Goal: Task Accomplishment & Management: Manage account settings

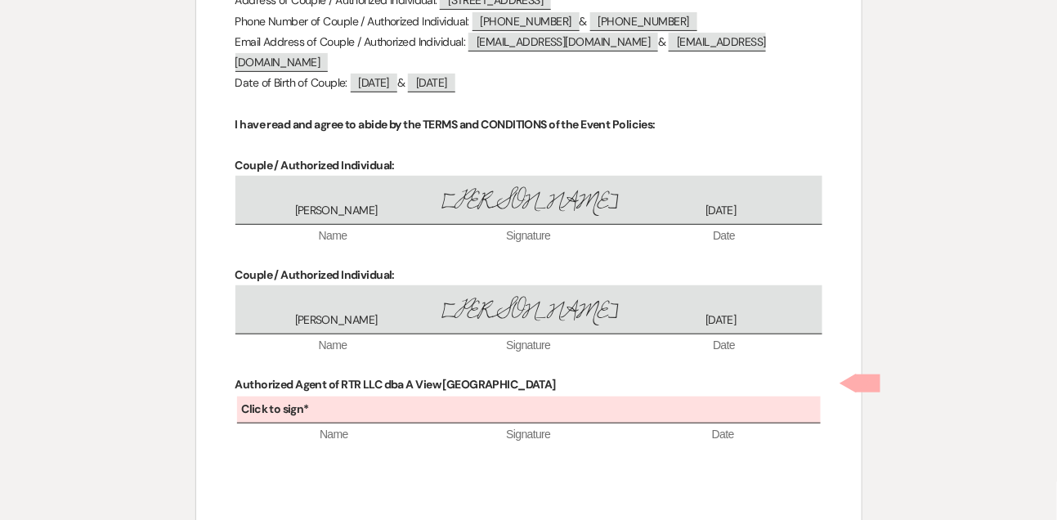
scroll to position [6916, 0]
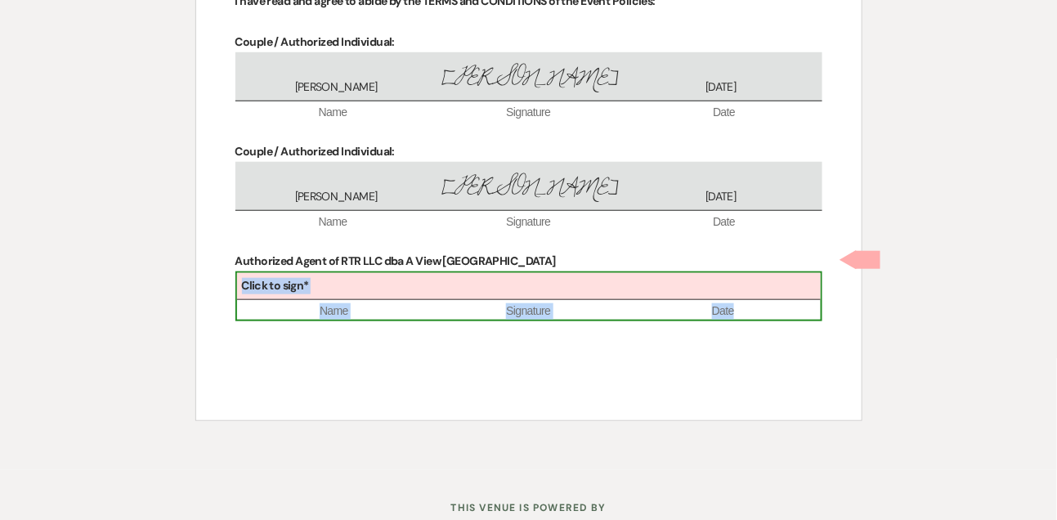
click at [526, 273] on div "Click to sign*" at bounding box center [529, 286] width 584 height 27
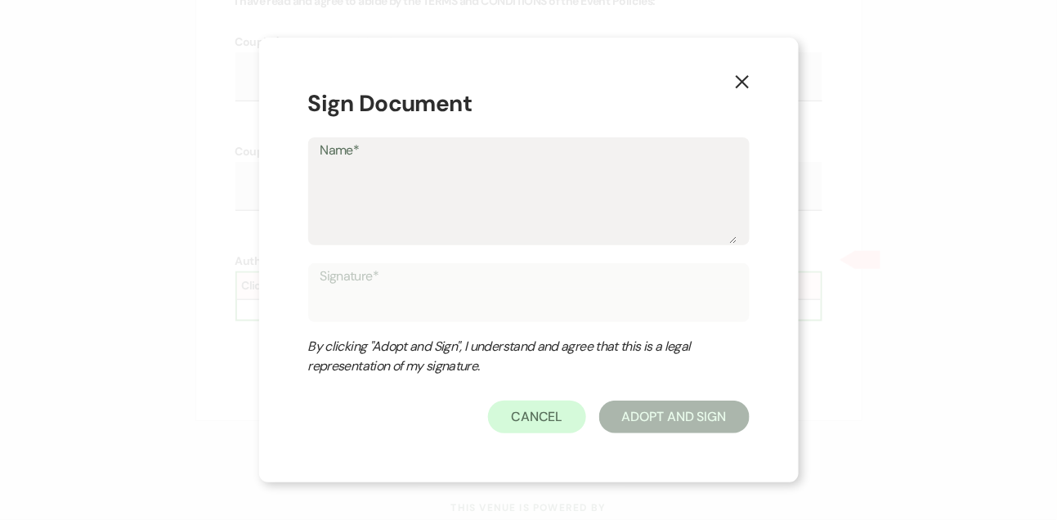
type textarea "L"
type input "L"
type textarea "Li"
type input "Li"
type textarea "[PERSON_NAME]"
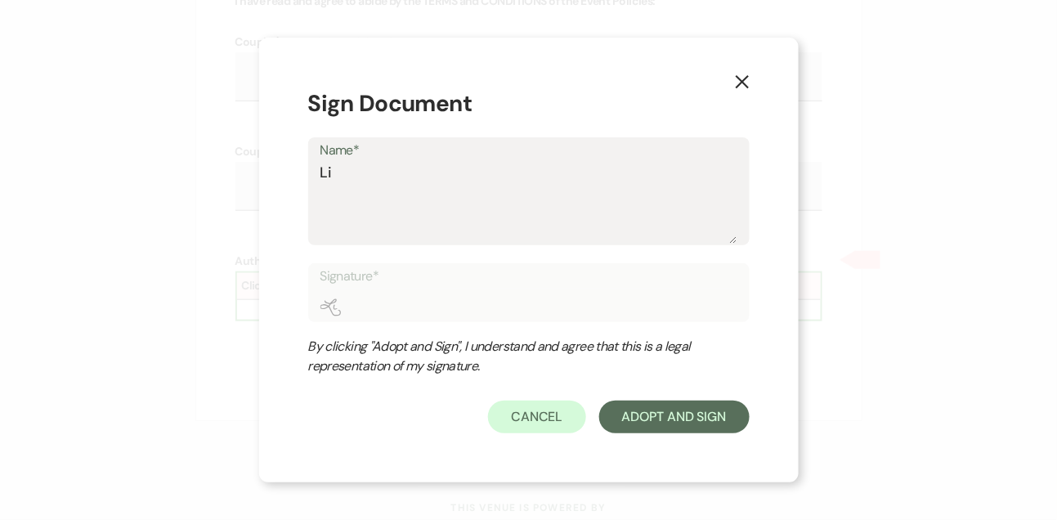
type input "[PERSON_NAME]"
type textarea "[PERSON_NAME]"
type input "[PERSON_NAME]"
type textarea "Linds"
type input "Linds"
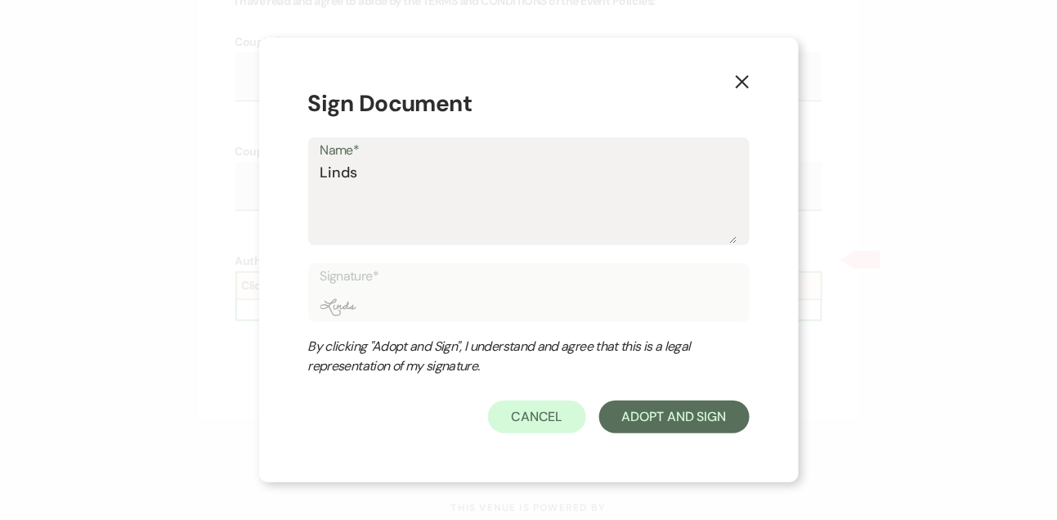
type textarea "Lindsa"
type input "Lindsa"
type textarea "[PERSON_NAME]"
type input "[PERSON_NAME]"
type textarea "[PERSON_NAME]"
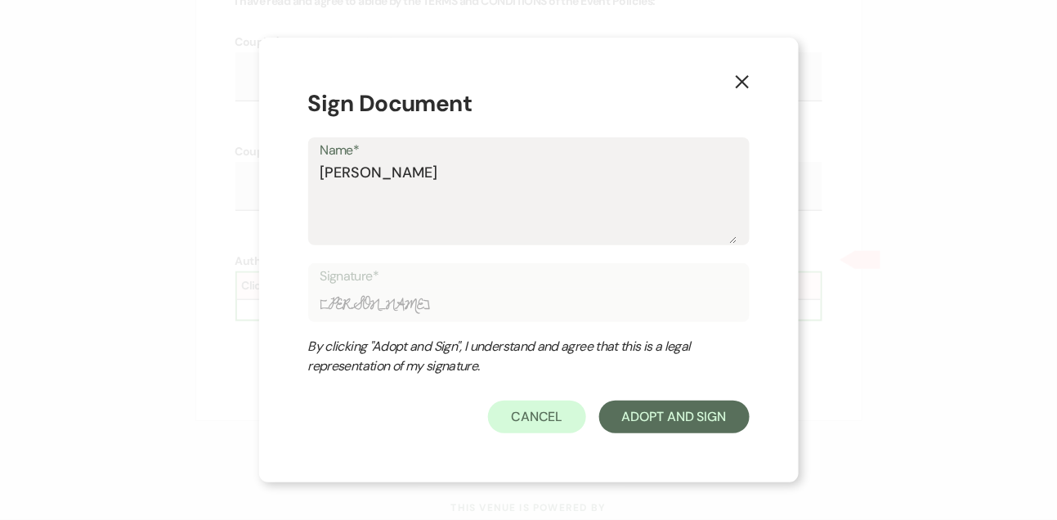
type input "[PERSON_NAME]"
type textarea "[PERSON_NAME]"
type input "[PERSON_NAME]"
type textarea "[PERSON_NAME]"
type input "[PERSON_NAME]"
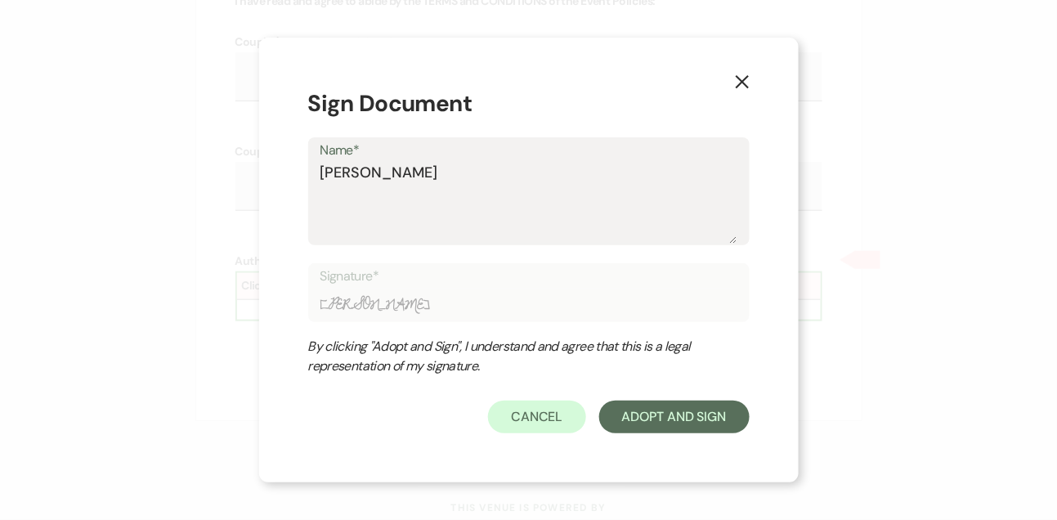
type textarea "Lindsay Lev"
type input "Lindsay Lev"
type textarea "[PERSON_NAME]"
type input "[PERSON_NAME]"
type textarea "[PERSON_NAME]"
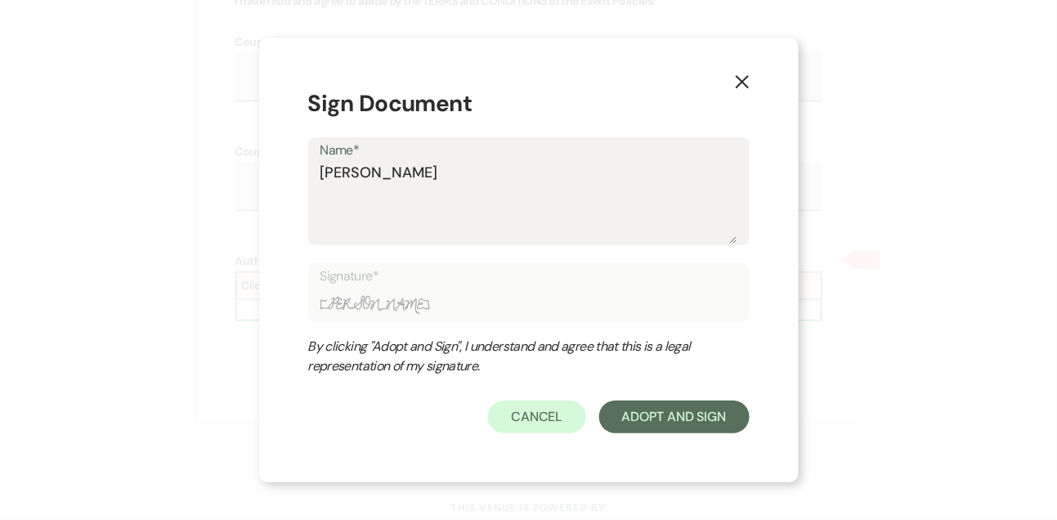
type input "[PERSON_NAME]"
type textarea "[PERSON_NAME]"
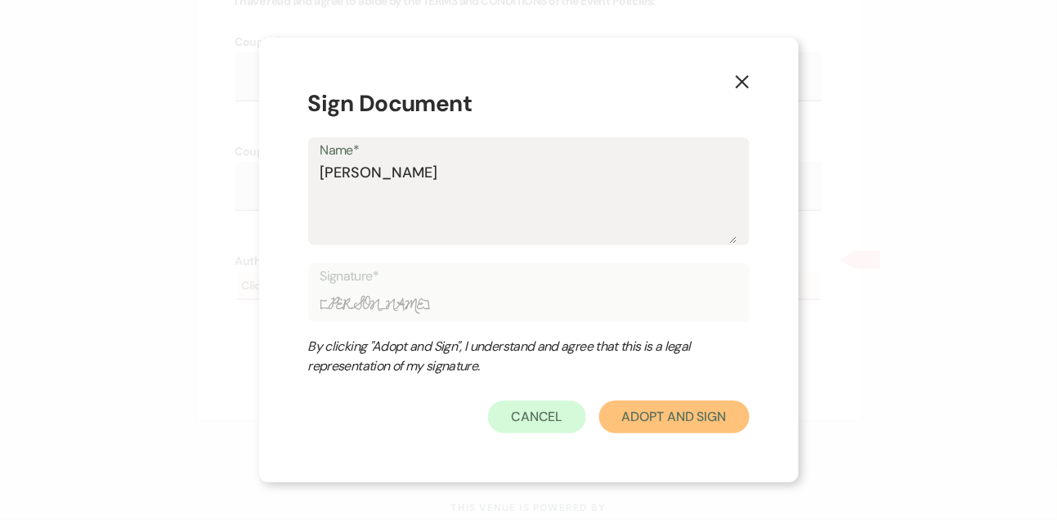
click at [655, 420] on button "Adopt And Sign" at bounding box center [674, 417] width 150 height 33
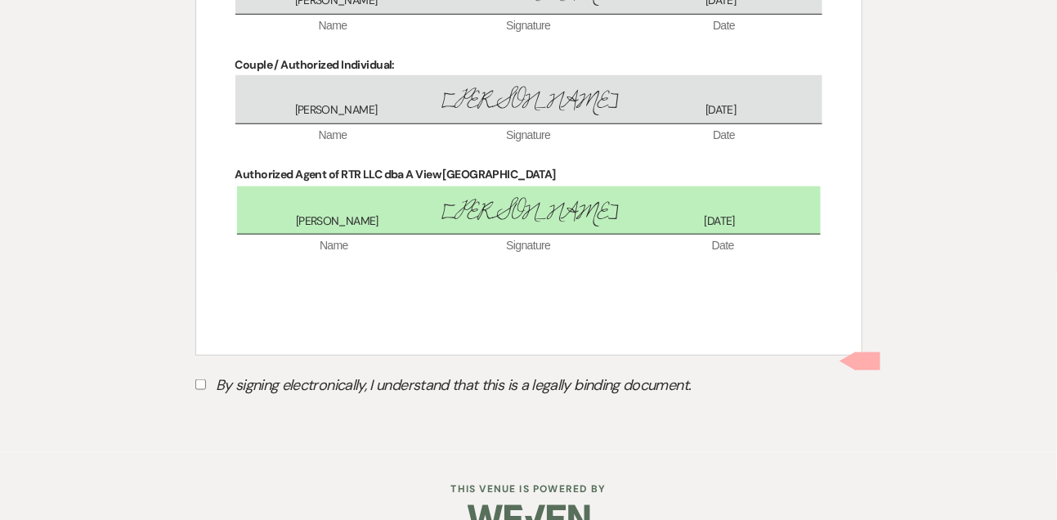
scroll to position [7020, 0]
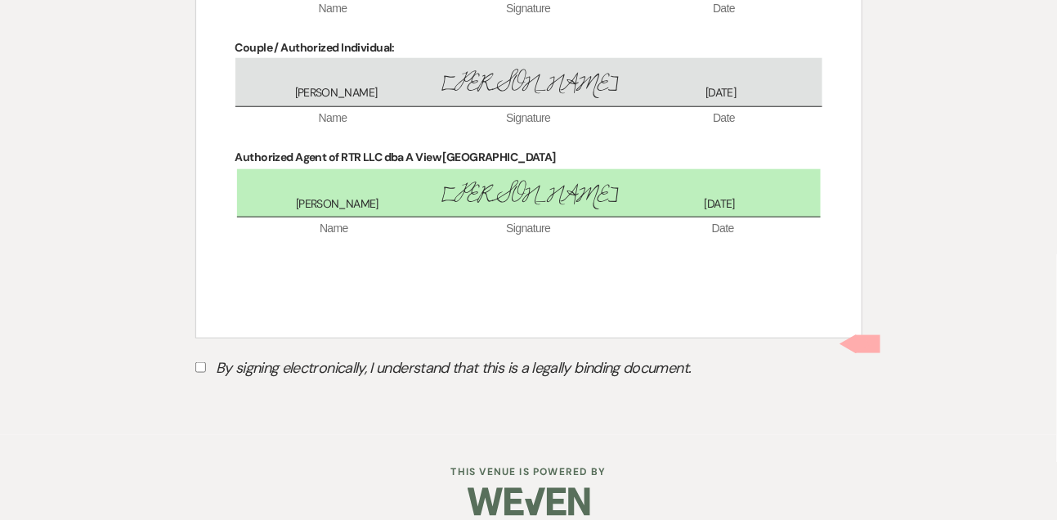
click at [200, 355] on label "By signing electronically, I understand that this is a legally binding document." at bounding box center [528, 370] width 667 height 31
click at [200, 362] on input "By signing electronically, I understand that this is a legally binding document." at bounding box center [200, 367] width 11 height 11
checkbox input "true"
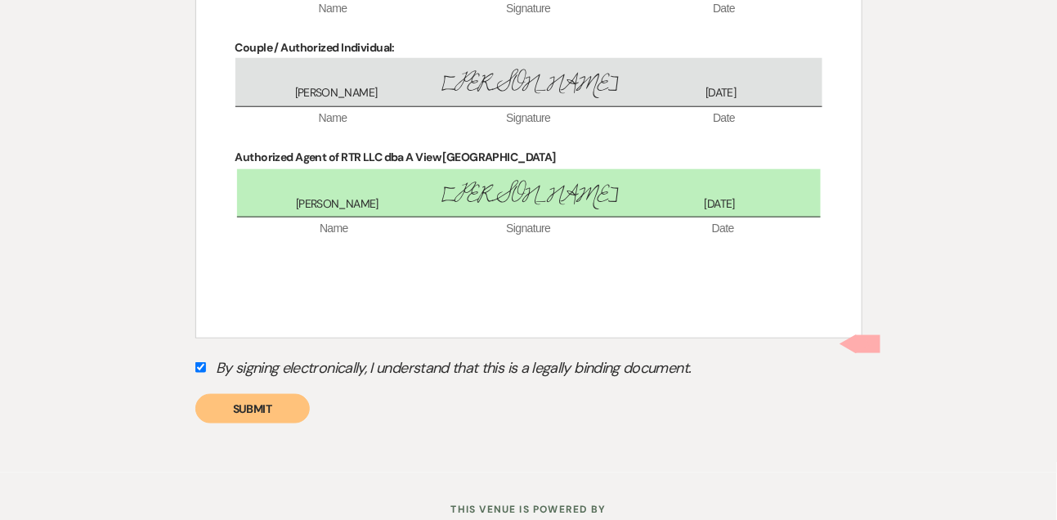
click at [247, 397] on button "Submit" at bounding box center [252, 408] width 114 height 29
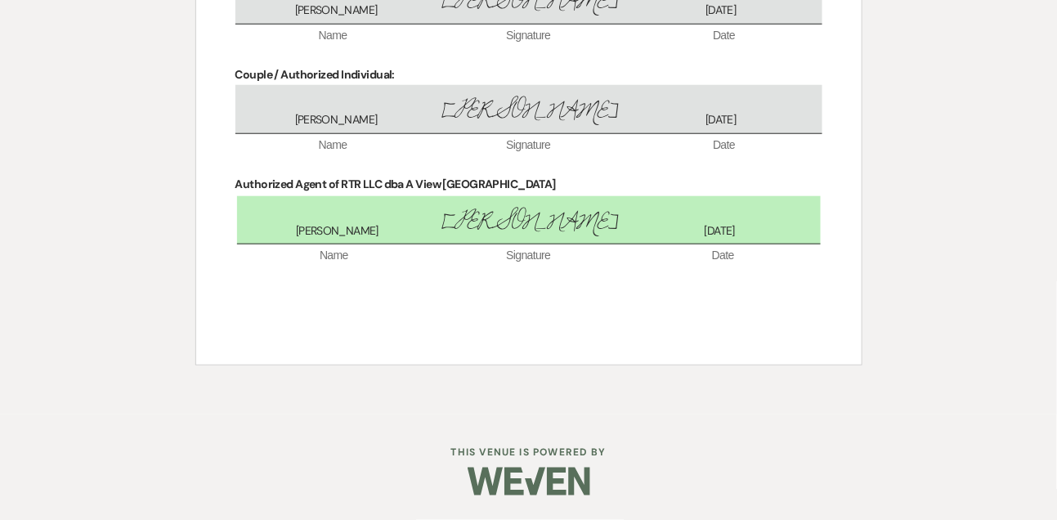
scroll to position [6973, 0]
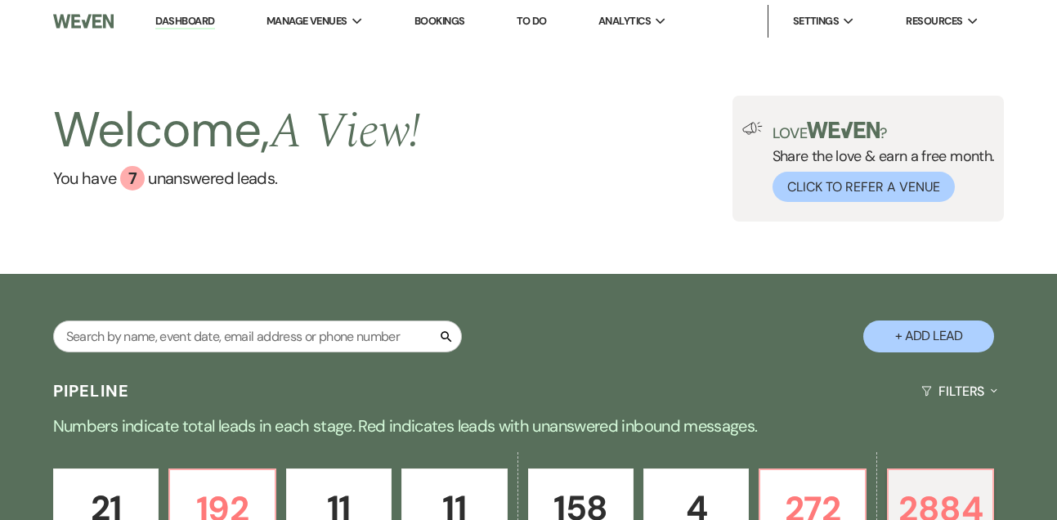
select select "8"
select select "6"
select select "8"
select select "6"
select select "8"
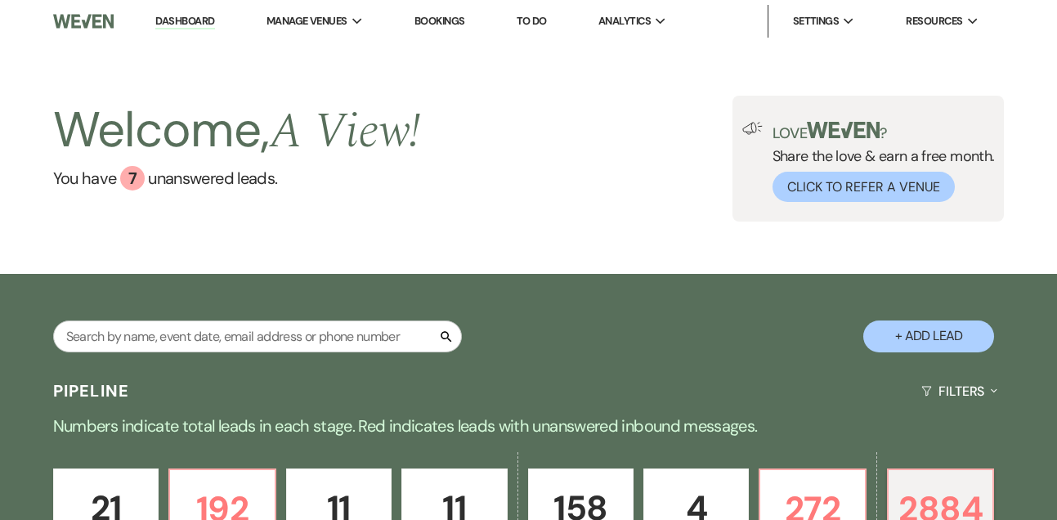
select select "5"
select select "8"
select select "5"
select select "8"
select select "5"
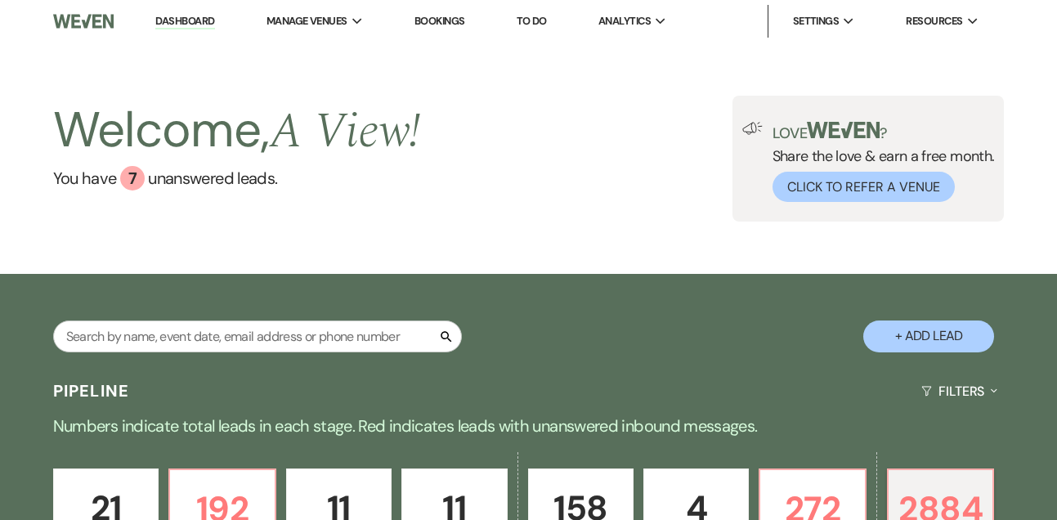
select select "8"
select select "5"
select select "8"
select select "5"
select select "8"
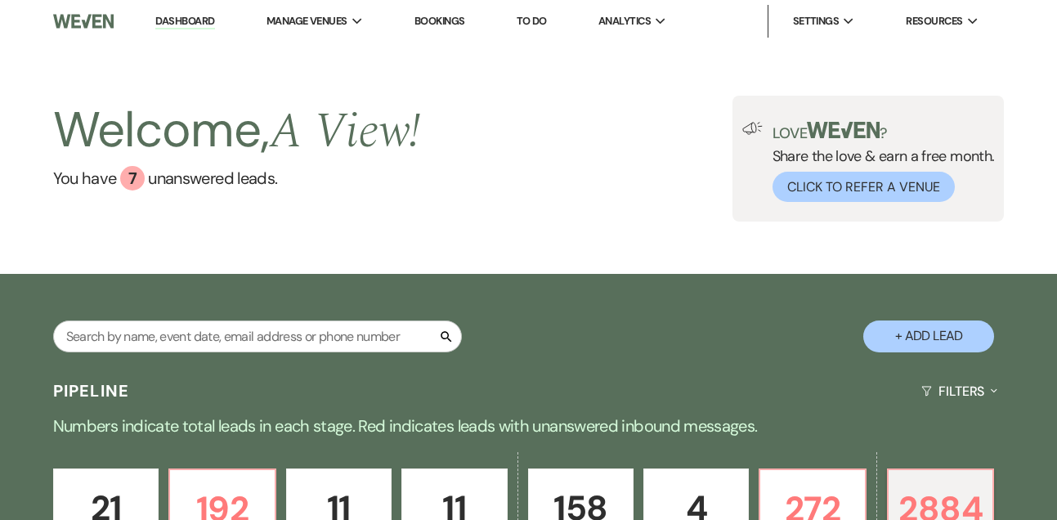
select select "5"
select select "8"
select select "5"
select select "8"
select select "7"
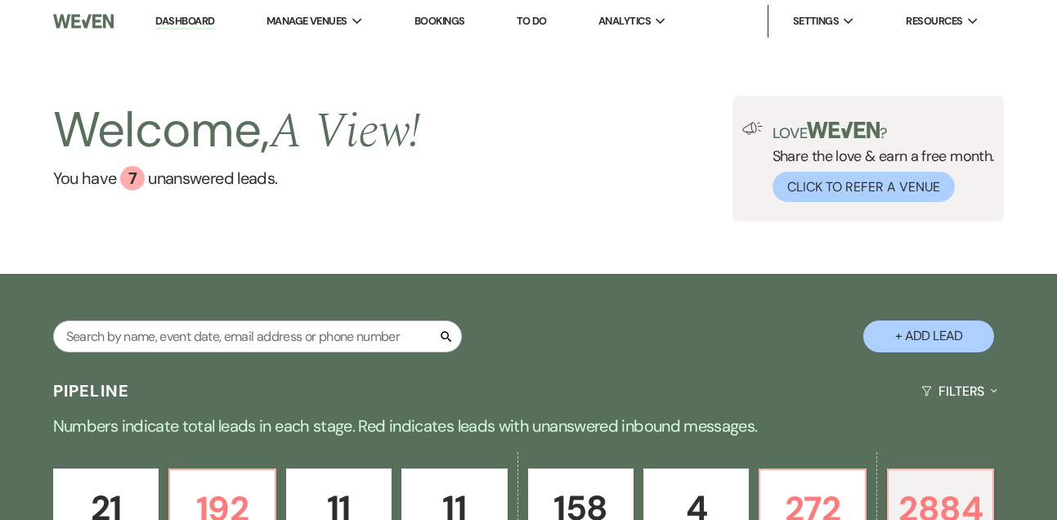
select select "8"
select select "5"
select select "8"
select select "5"
select select "8"
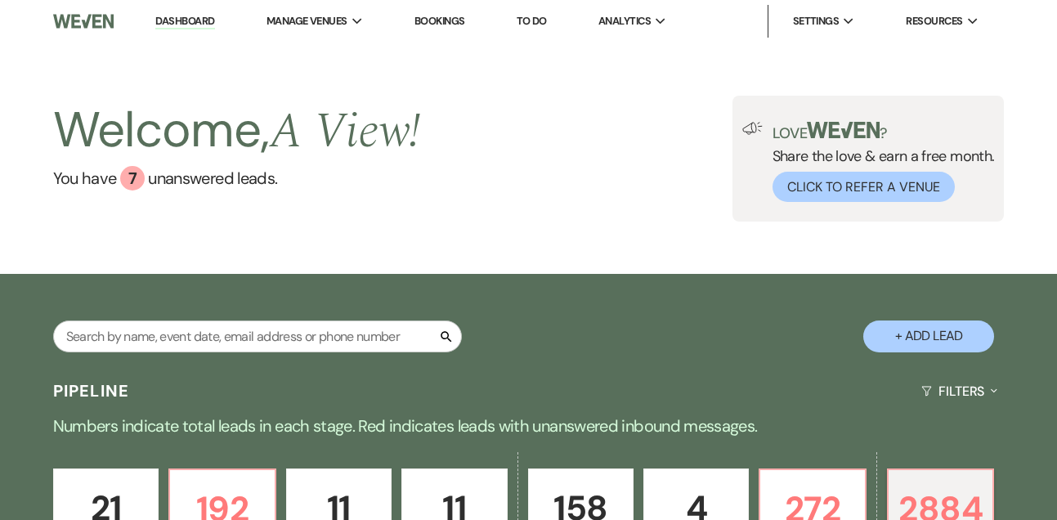
select select "5"
select select "8"
select select "5"
select select "8"
select select "5"
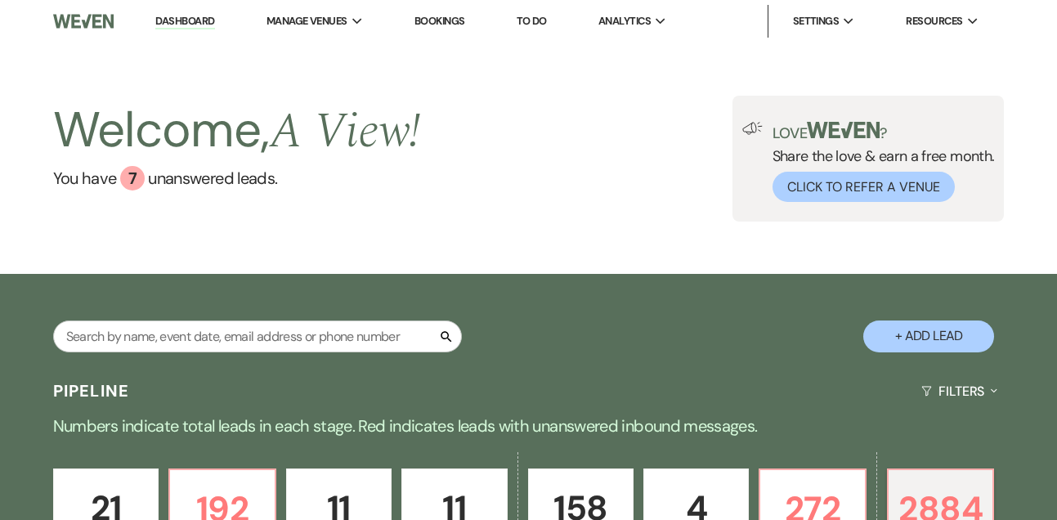
select select "8"
select select "5"
select select "8"
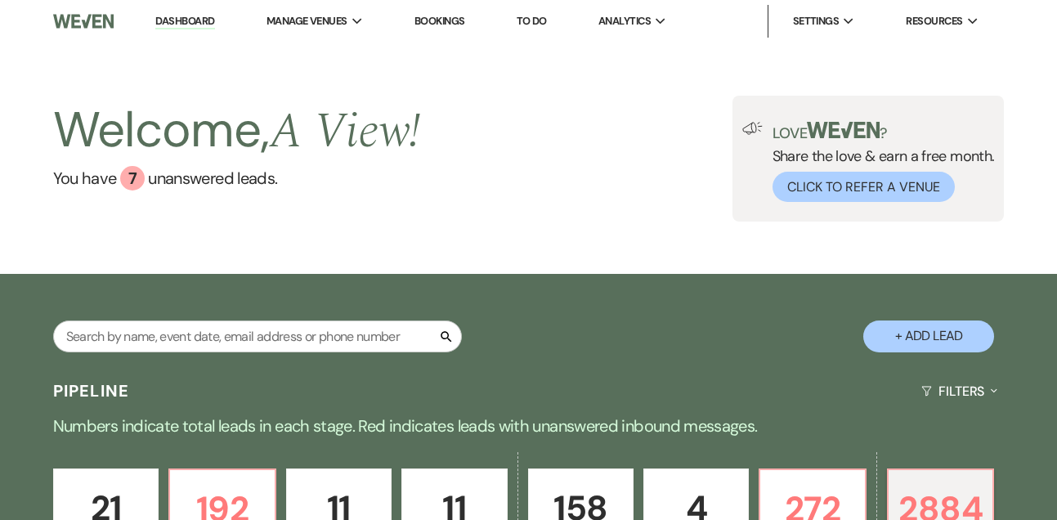
select select "8"
select select "1"
select select "8"
select select "7"
select select "8"
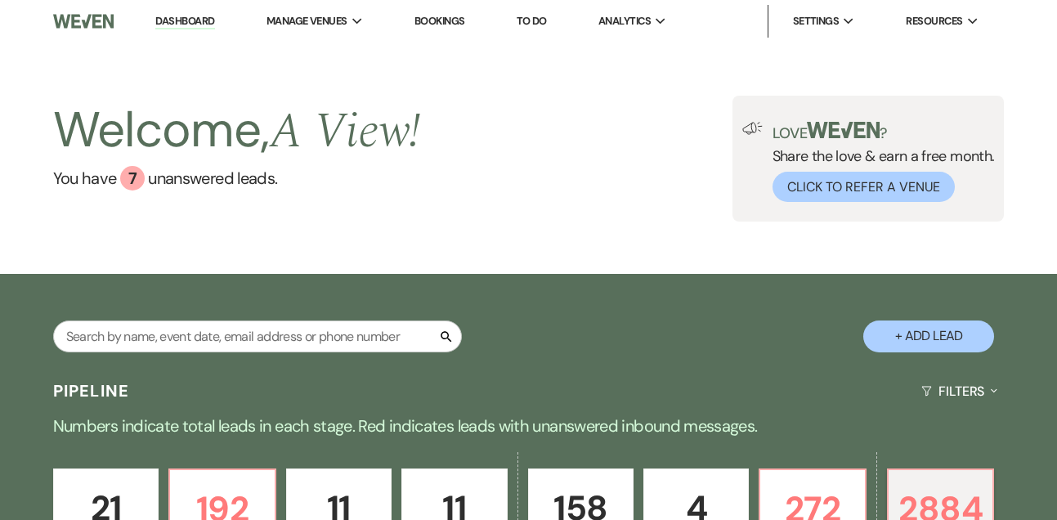
select select "7"
select select "8"
select select "1"
select select "8"
select select "7"
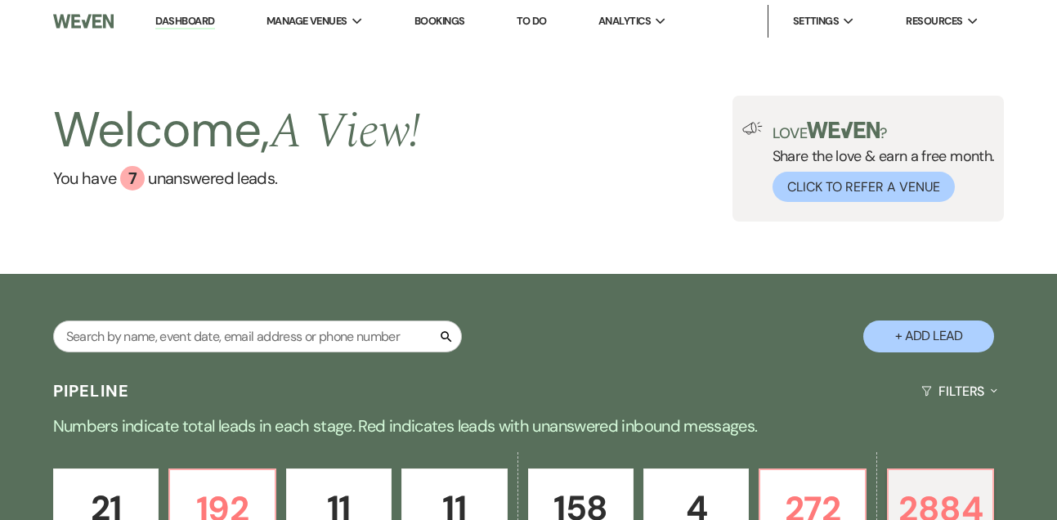
select select "8"
select select "6"
select select "8"
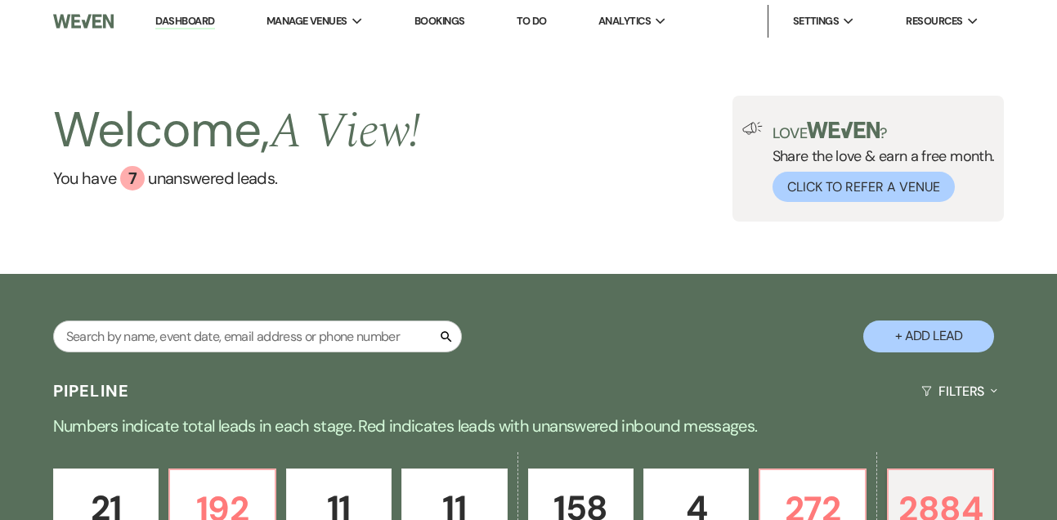
select select "8"
select select "7"
select select "8"
select select "7"
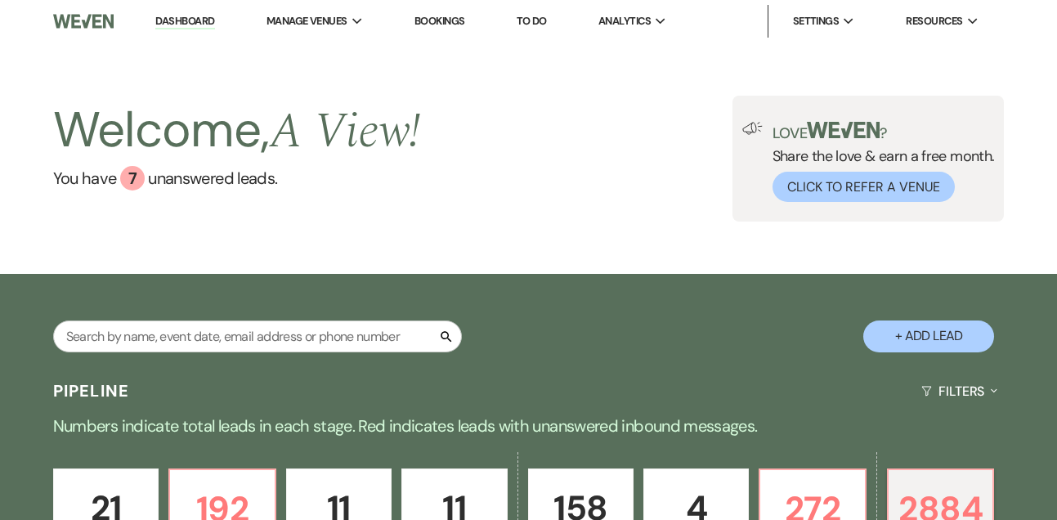
select select "8"
select select "6"
select select "8"
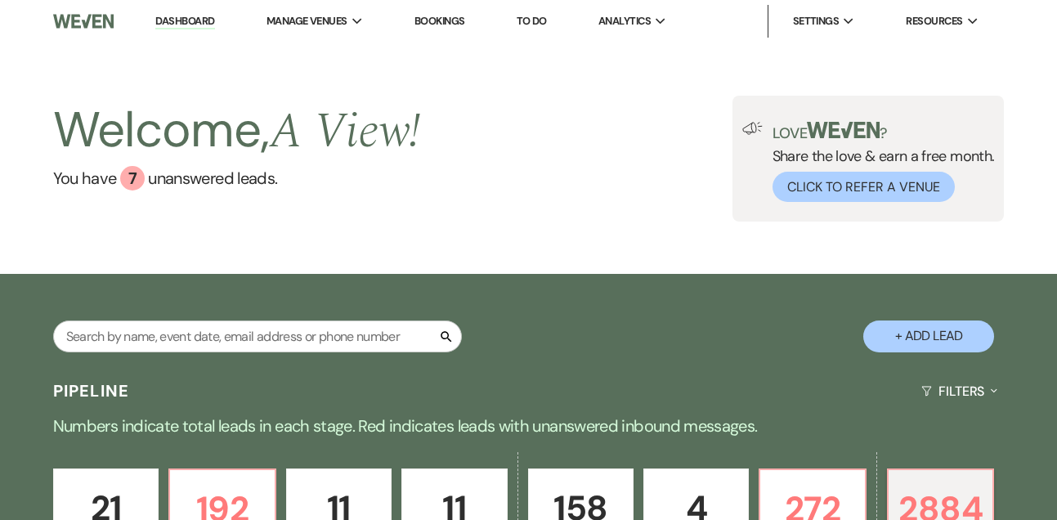
select select "8"
select select "6"
select select "8"
select select "7"
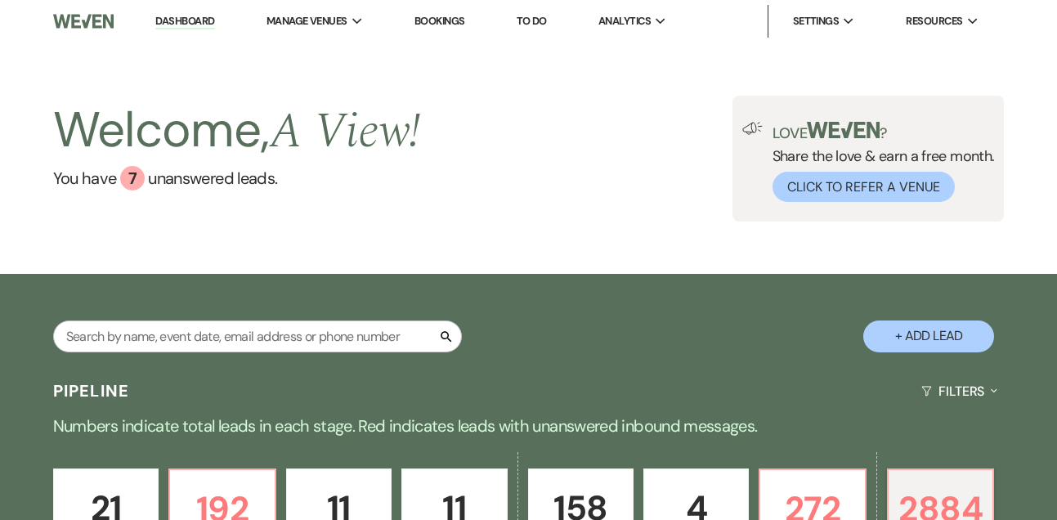
select select "8"
select select "7"
select select "8"
select select "10"
select select "8"
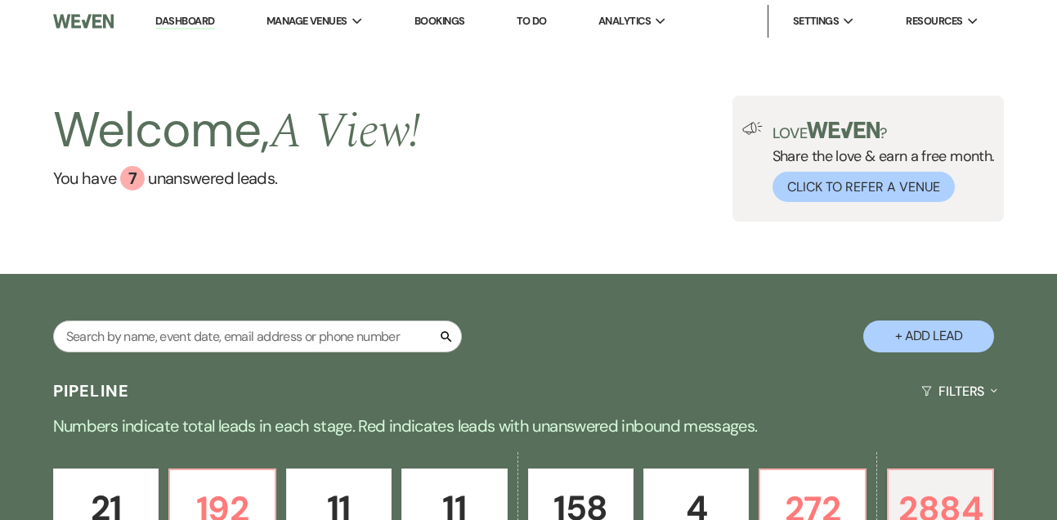
select select "8"
select select "6"
select select "8"
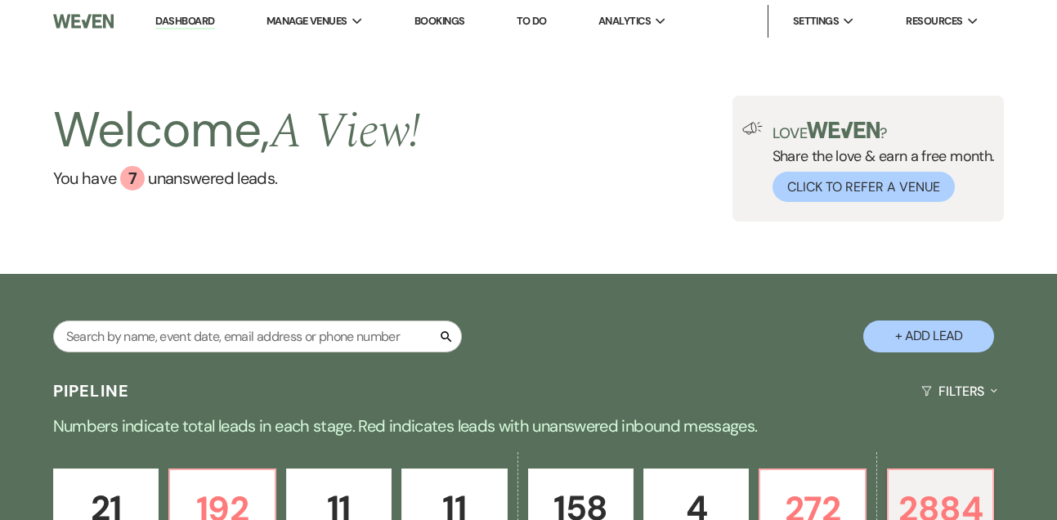
select select "8"
select select "6"
select select "8"
select select "10"
select select "8"
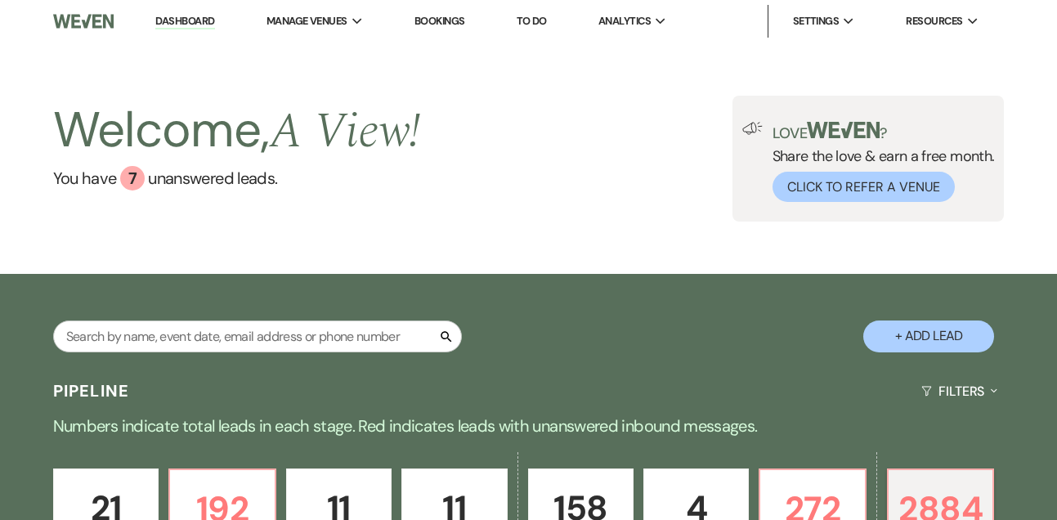
select select "8"
select select "7"
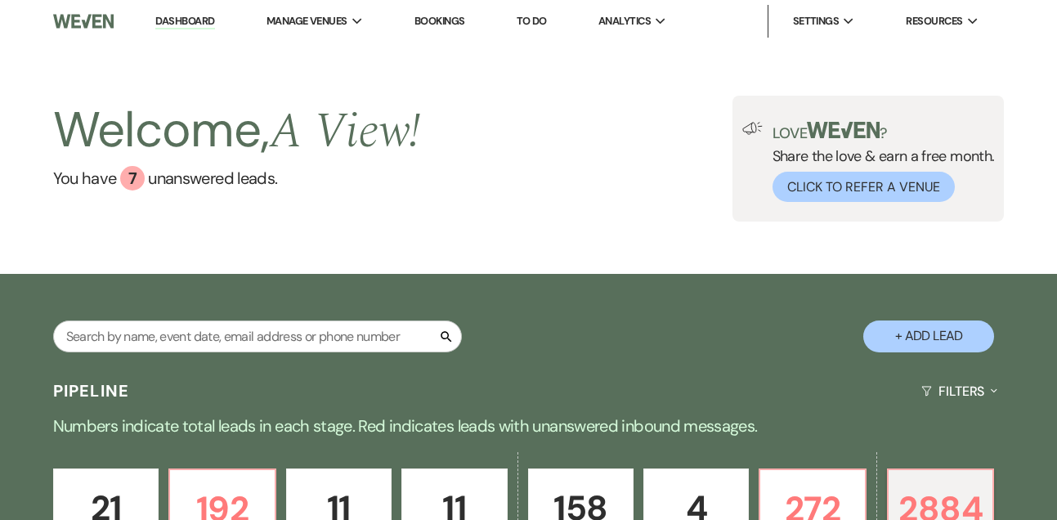
select select "8"
select select "6"
select select "8"
select select "10"
select select "8"
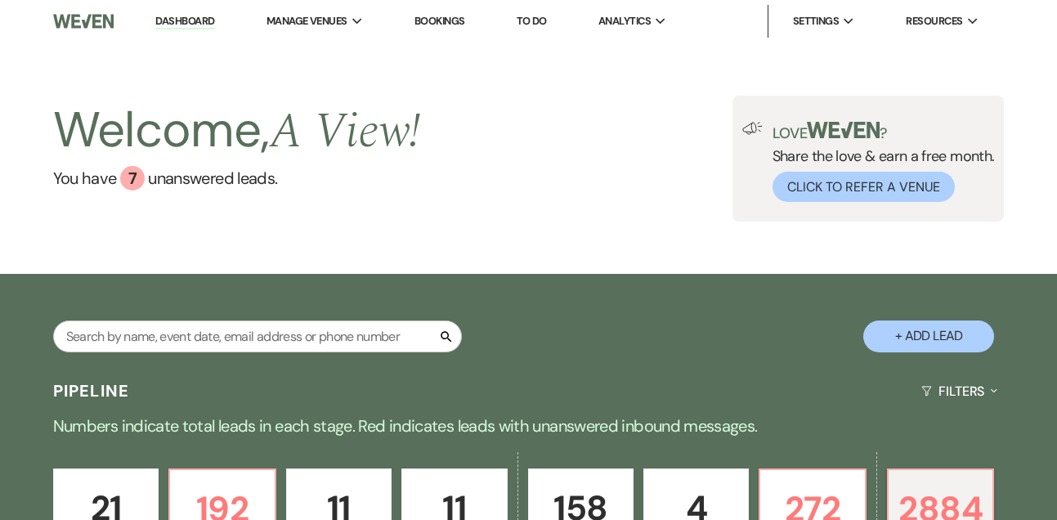
select select "5"
select select "8"
select select "10"
select select "8"
select select "7"
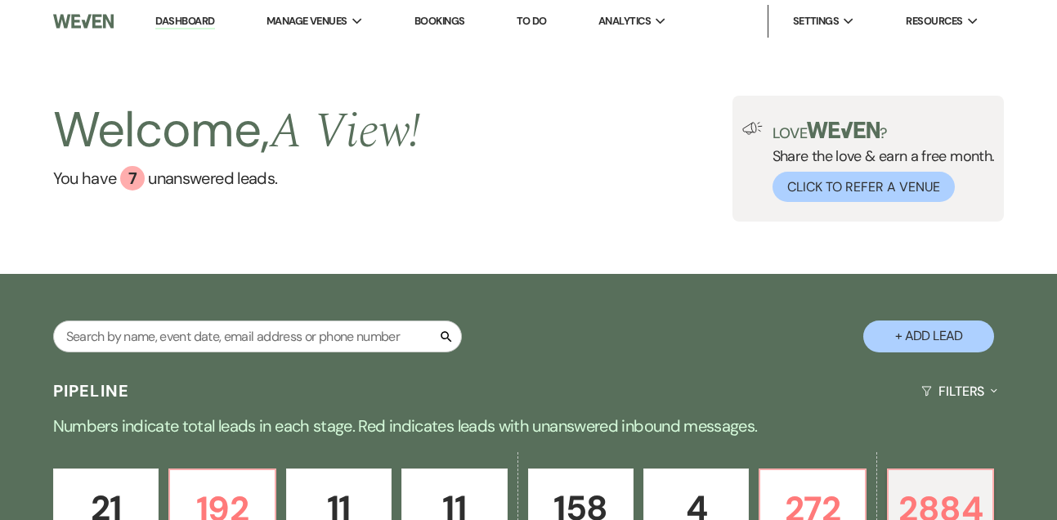
select select "8"
select select "6"
select select "8"
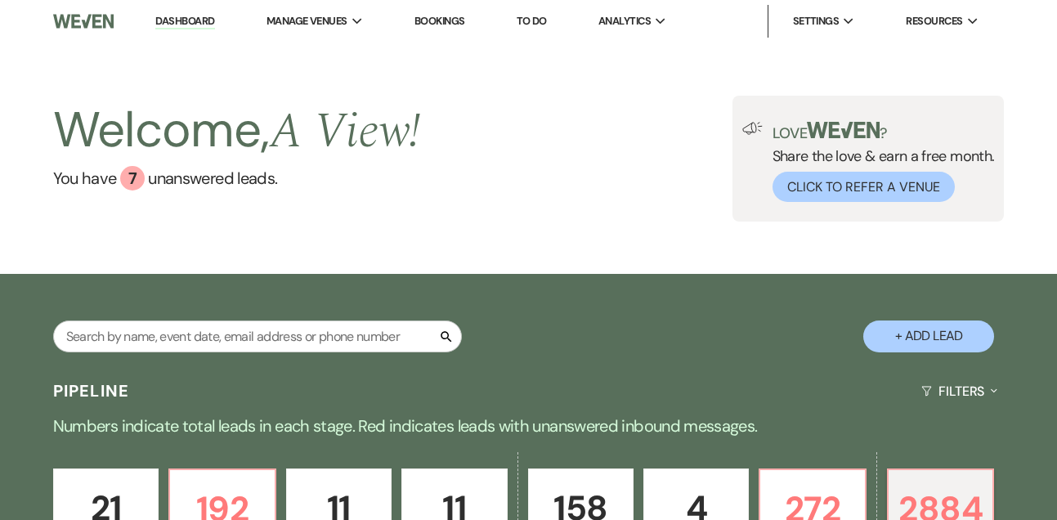
select select "10"
select select "8"
select select "6"
select select "8"
select select "6"
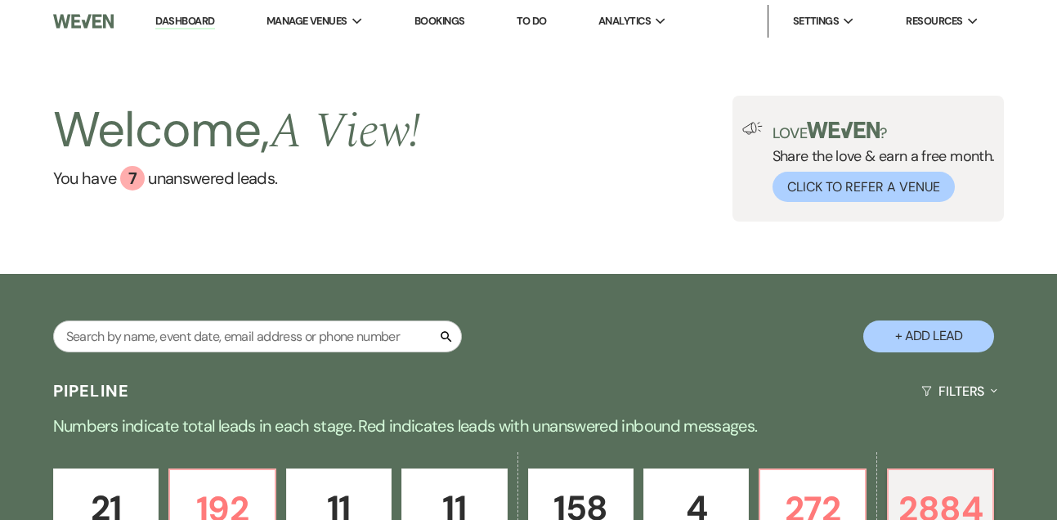
select select "8"
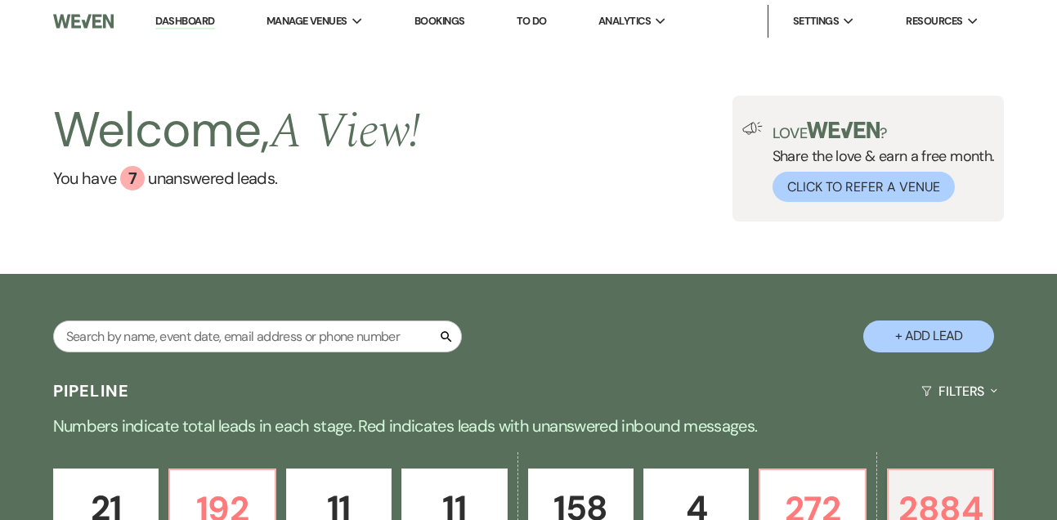
select select "10"
select select "8"
select select "5"
select select "8"
select select "6"
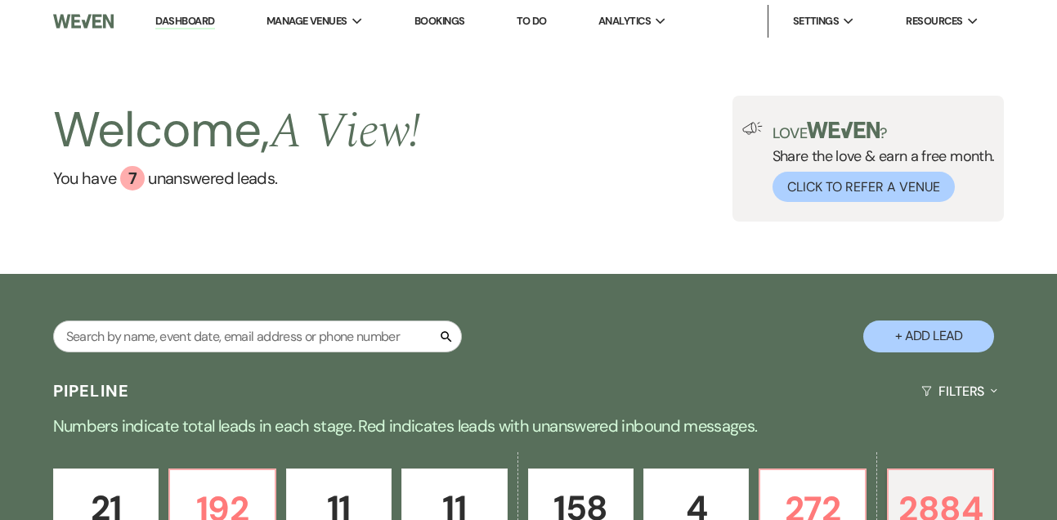
select select "8"
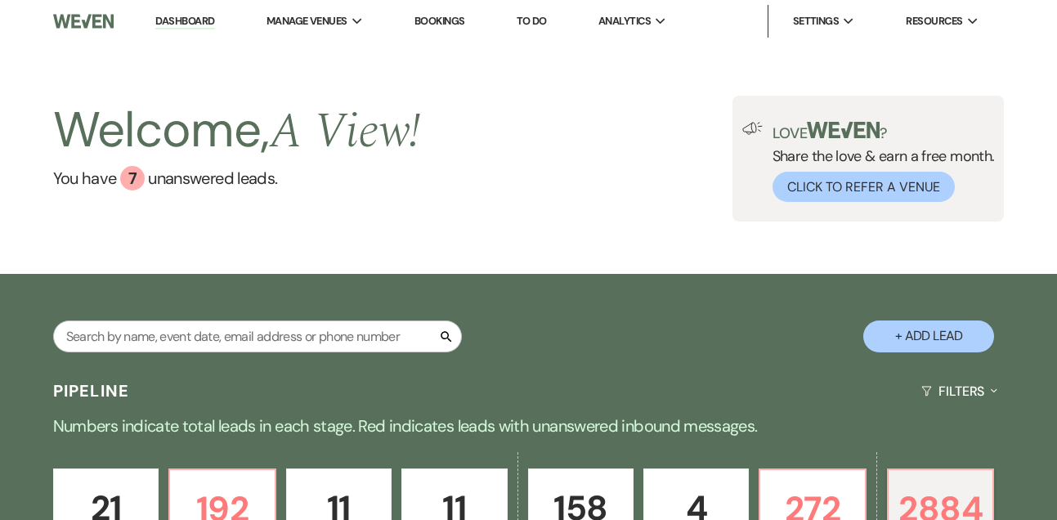
select select "10"
select select "8"
select select "6"
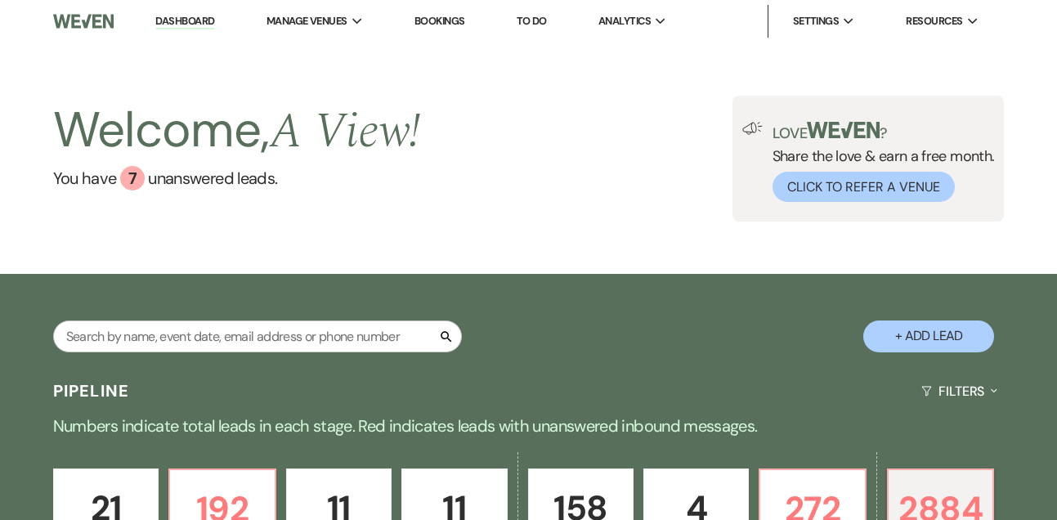
select select "8"
select select "6"
select select "8"
select select "6"
select select "8"
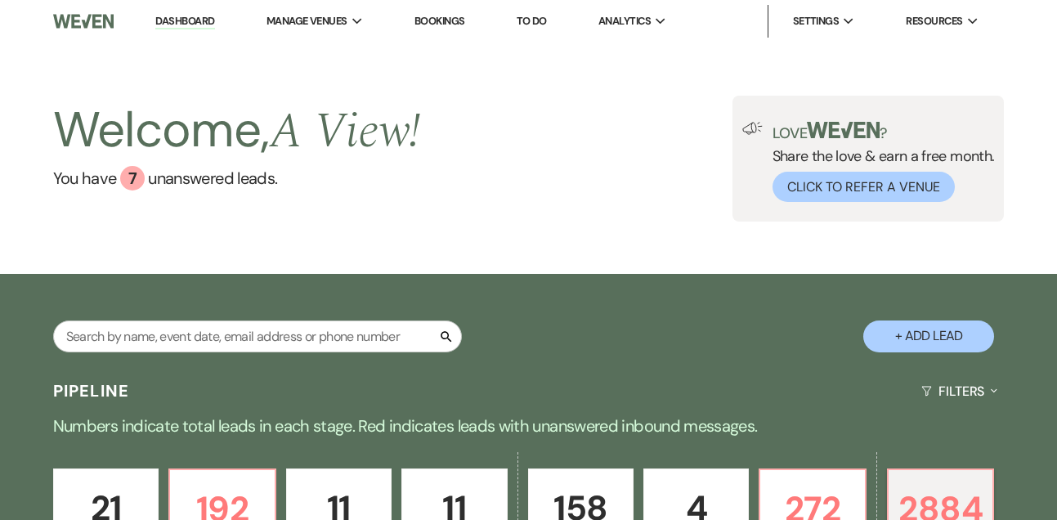
select select "7"
select select "8"
select select "5"
select select "8"
select select "6"
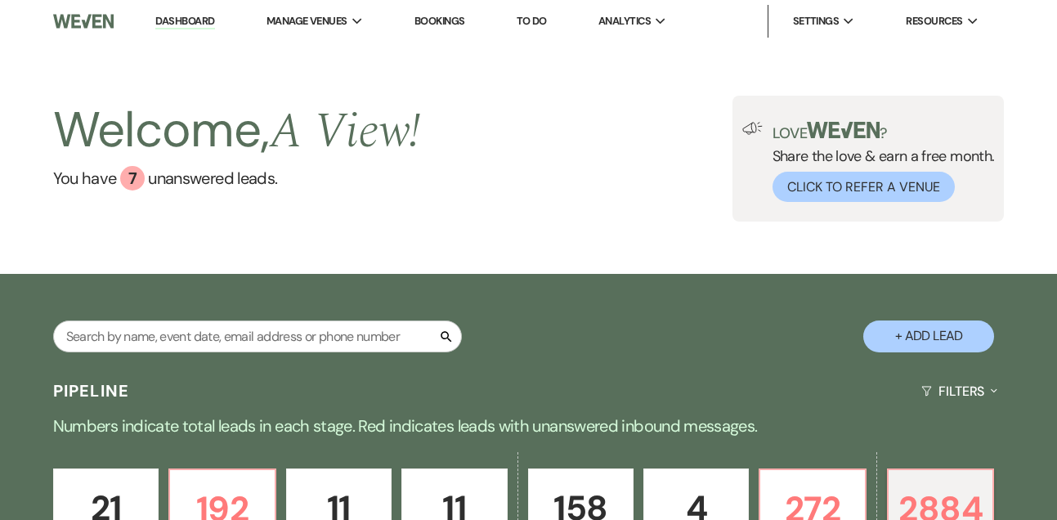
select select "8"
select select "5"
select select "8"
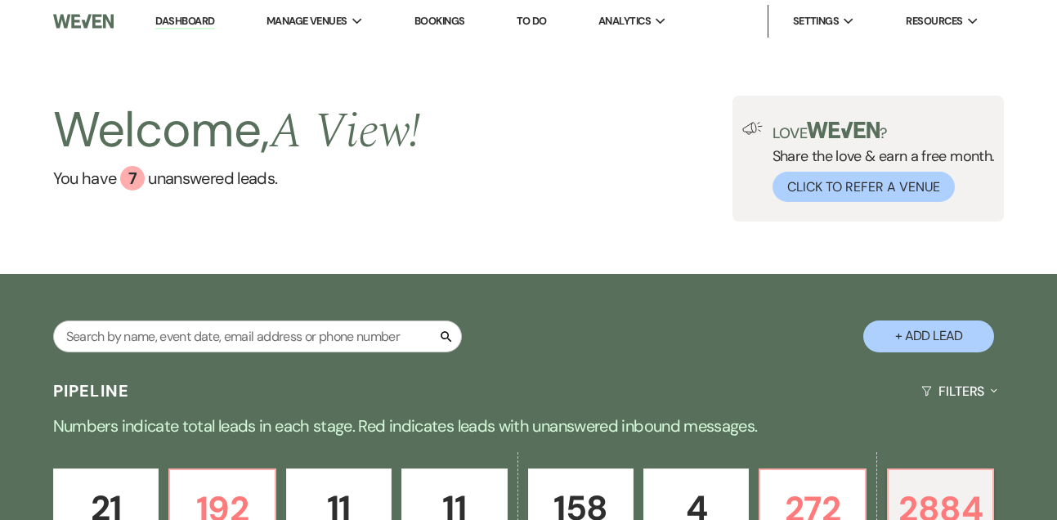
select select "5"
select select "8"
select select "6"
select select "8"
select select "10"
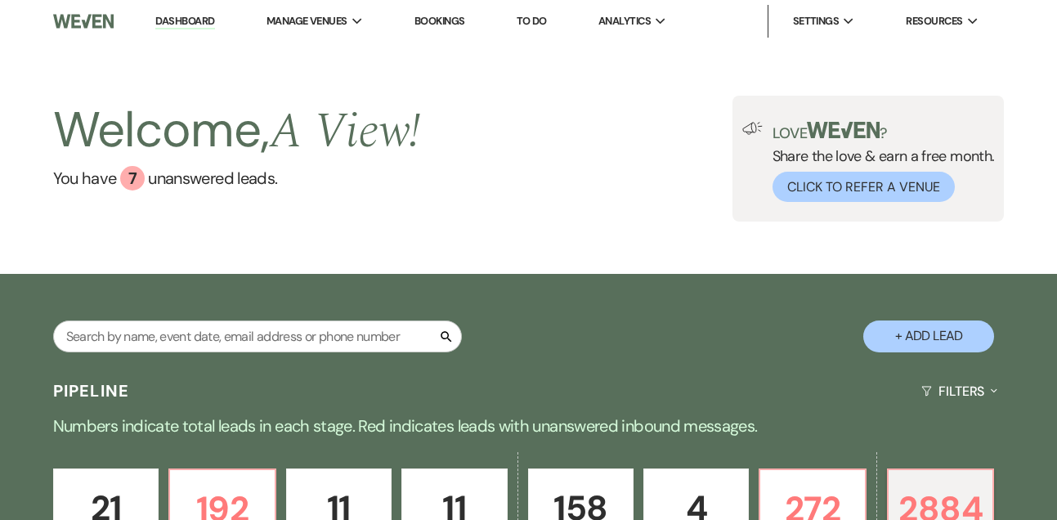
select select "8"
select select "6"
select select "8"
select select "6"
select select "8"
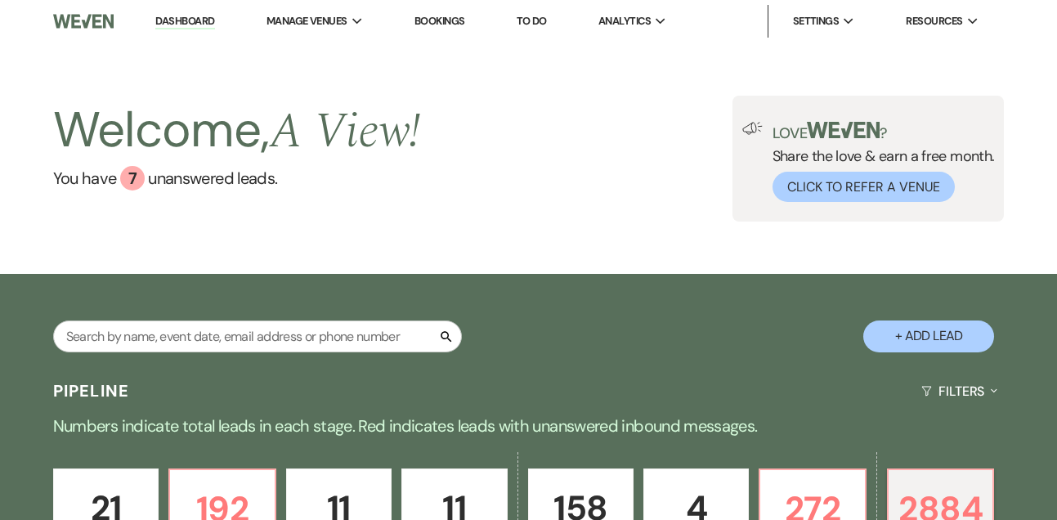
select select "5"
select select "8"
select select "6"
select select "8"
select select "5"
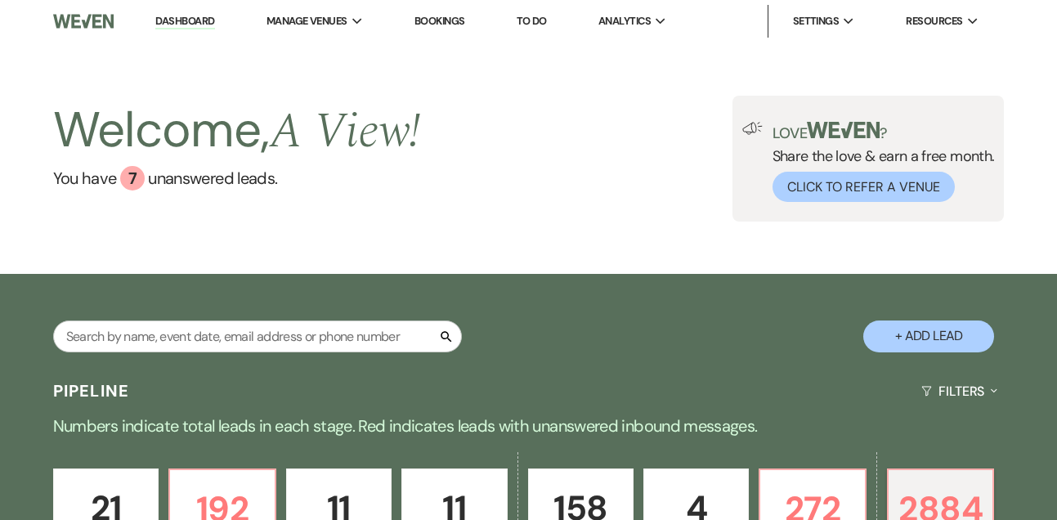
select select "8"
select select "10"
select select "8"
select select "5"
select select "8"
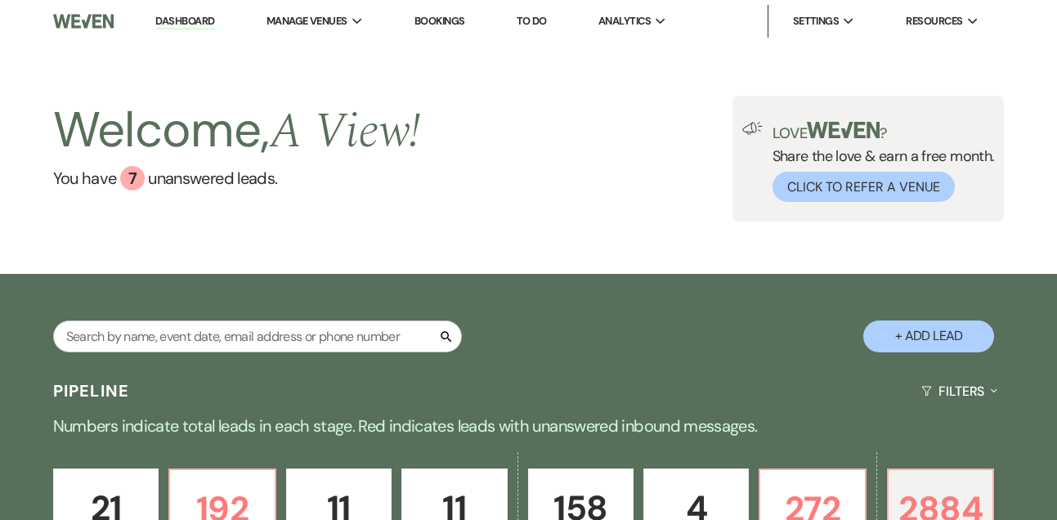
select select "6"
select select "8"
select select "6"
select select "8"
select select "7"
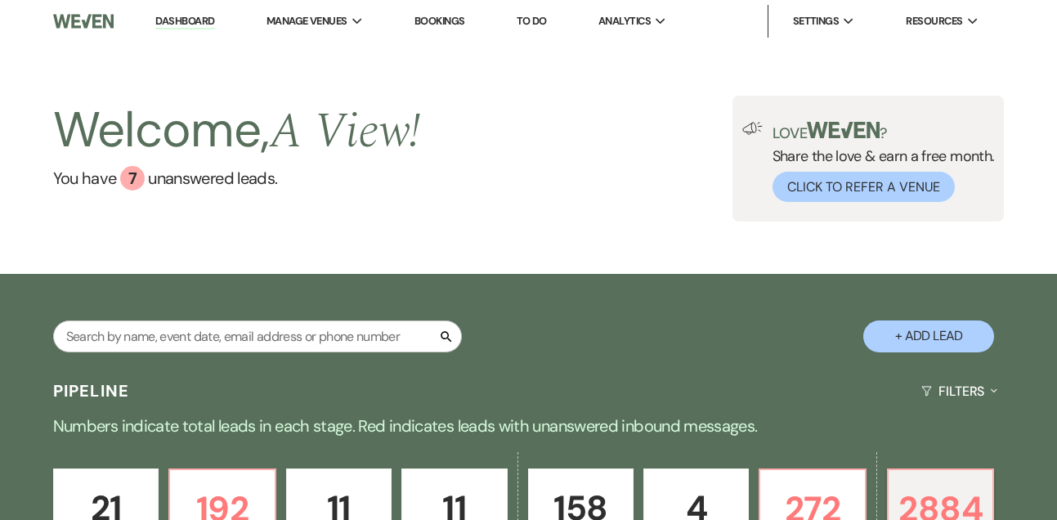
select select "8"
select select "5"
select select "8"
select select "5"
select select "8"
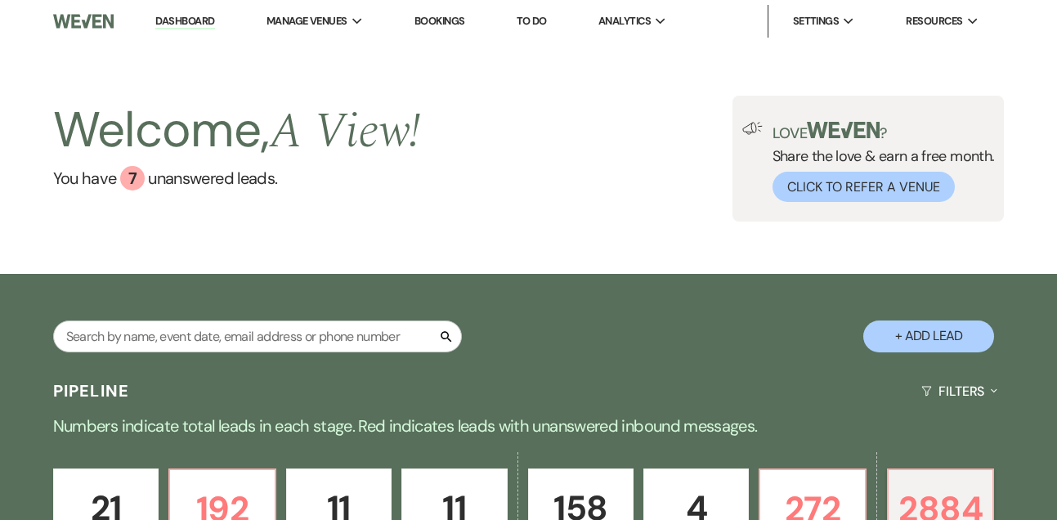
select select "6"
select select "8"
select select "5"
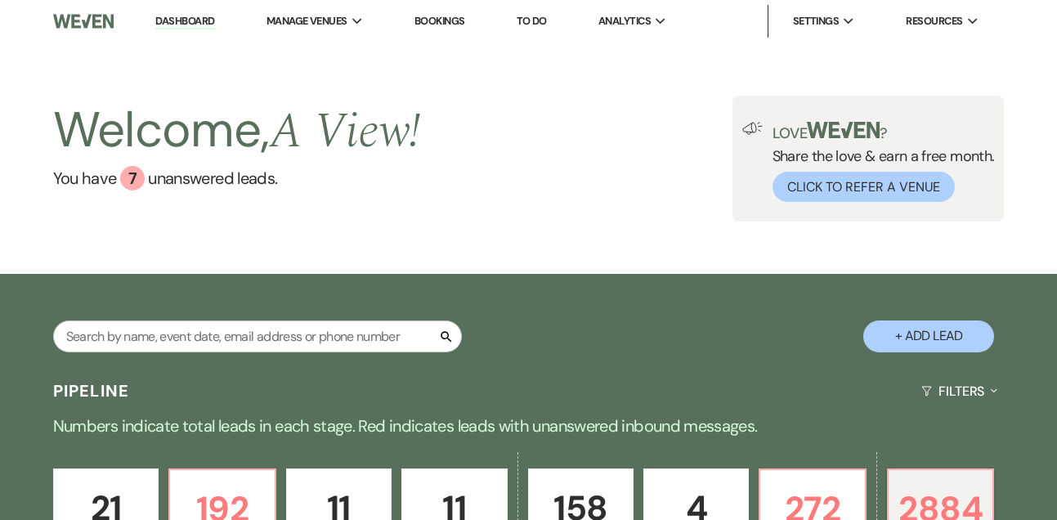
select select "8"
select select "5"
select select "8"
select select "6"
select select "8"
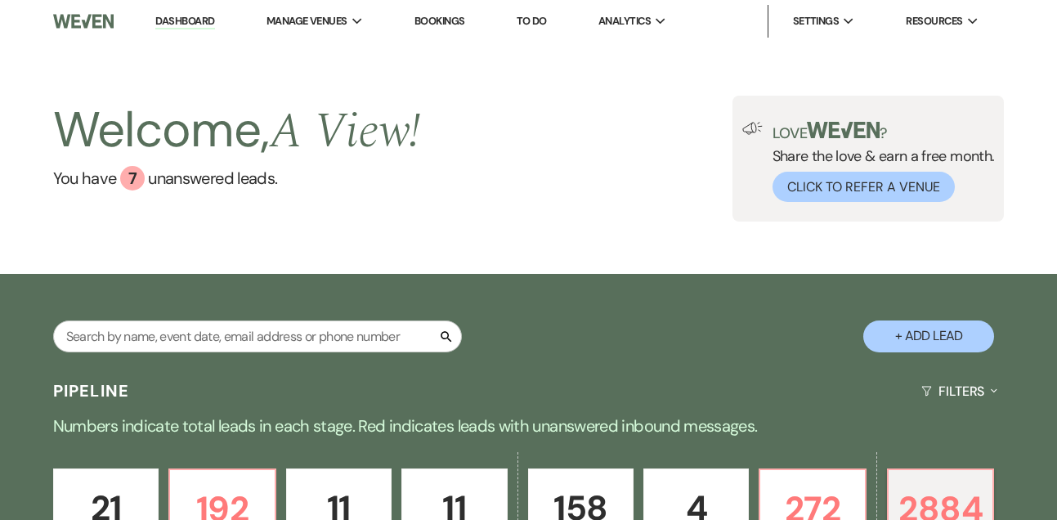
select select "5"
select select "8"
select select "5"
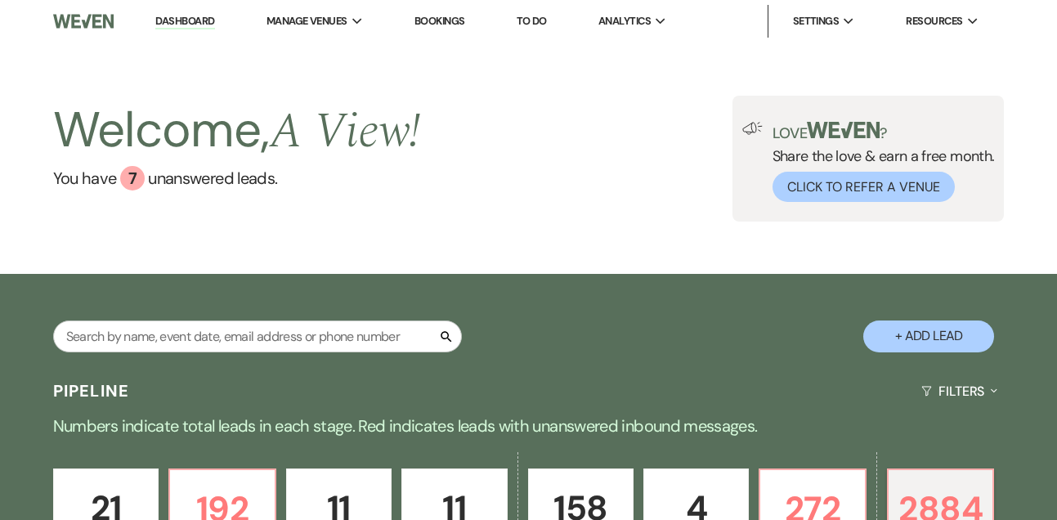
select select "8"
select select "6"
select select "8"
select select "5"
select select "8"
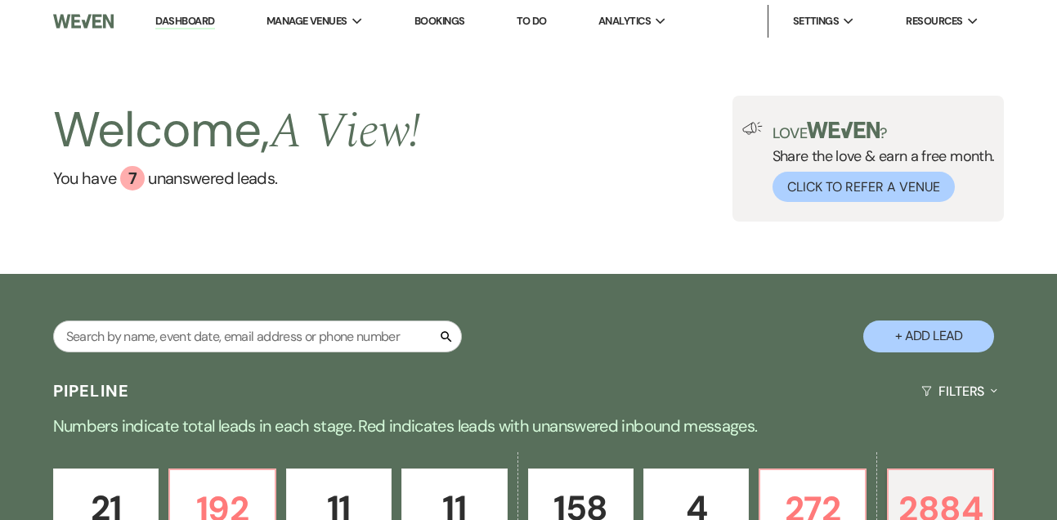
select select "5"
select select "8"
select select "6"
select select "8"
select select "5"
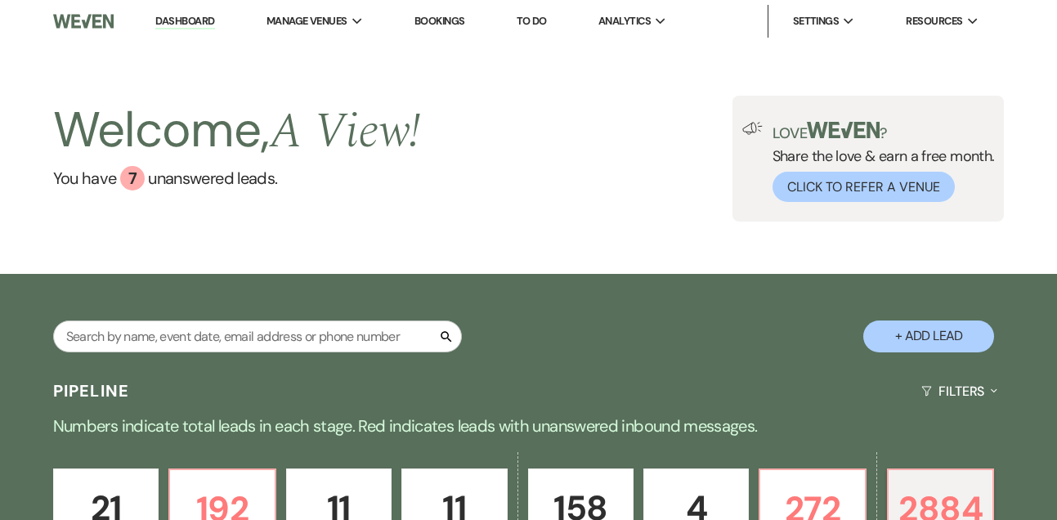
select select "8"
select select "1"
select select "8"
select select "10"
select select "8"
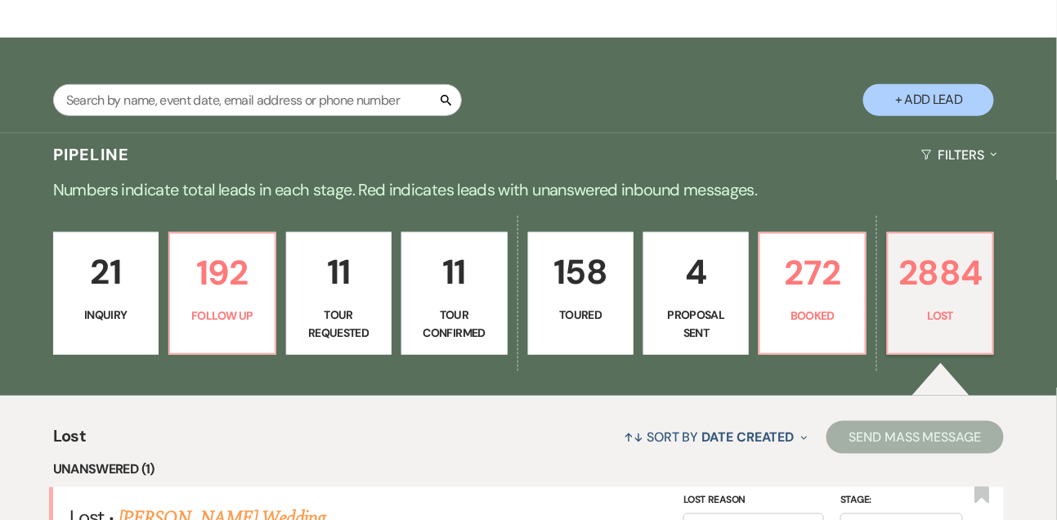
scroll to position [238, 0]
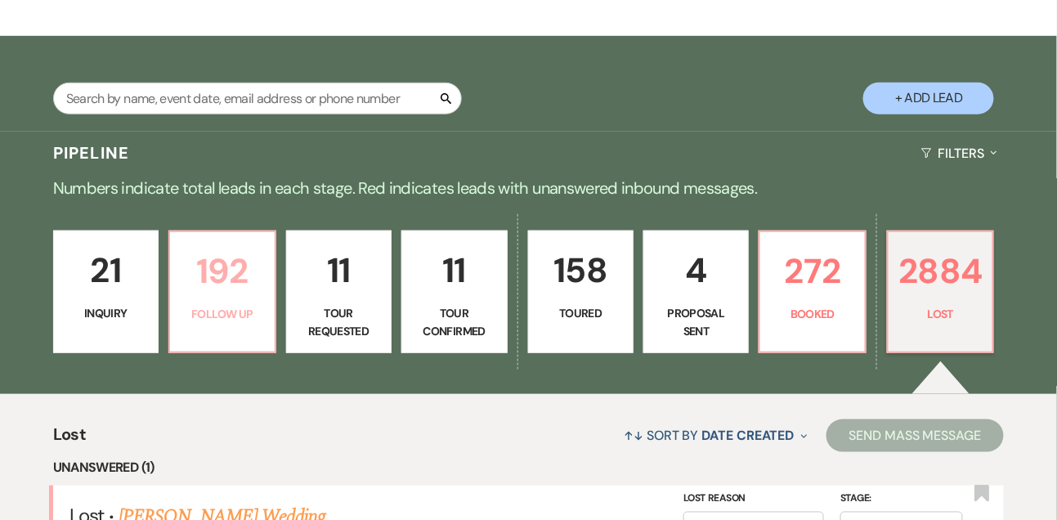
click at [222, 299] on p "192" at bounding box center [222, 271] width 84 height 55
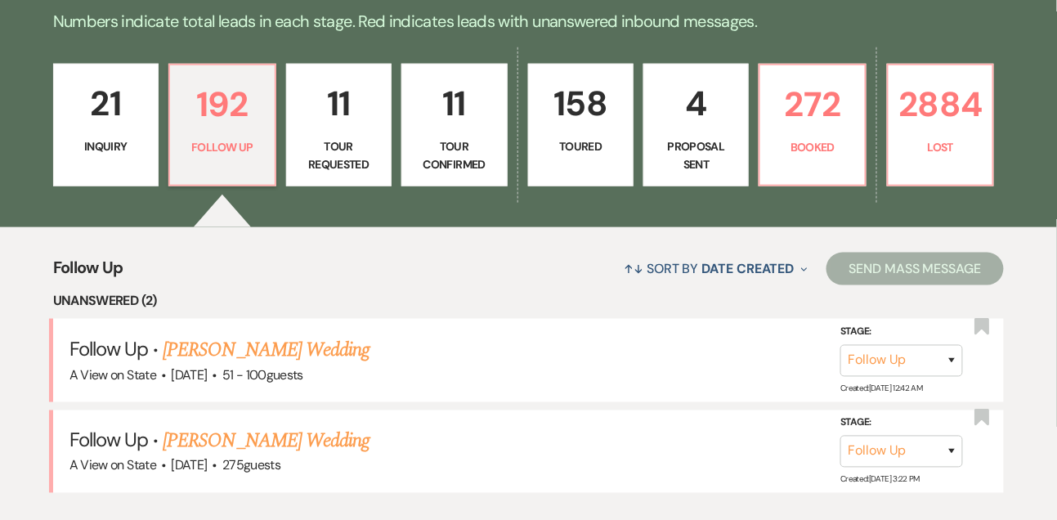
scroll to position [454, 0]
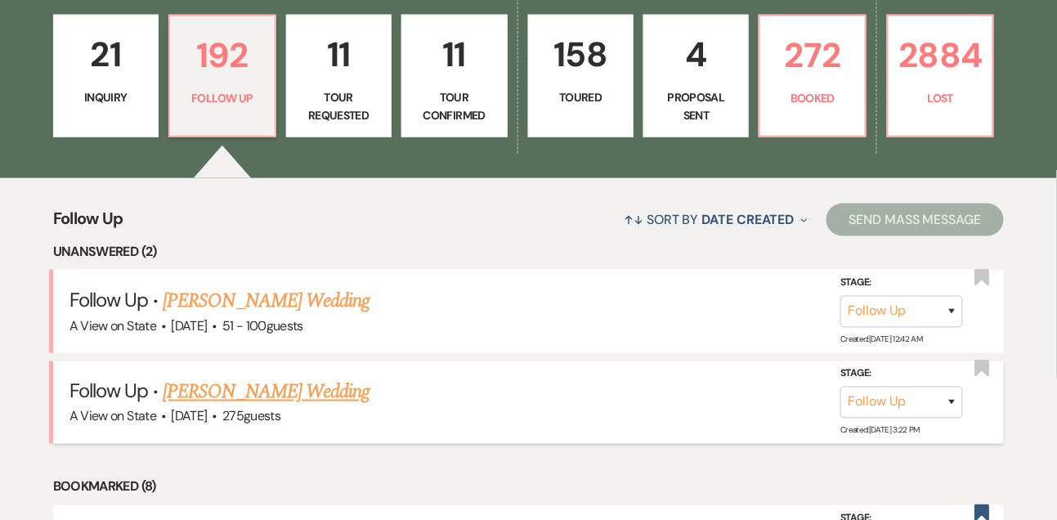
click at [219, 390] on link "Suzann Young's Wedding" at bounding box center [266, 392] width 207 height 29
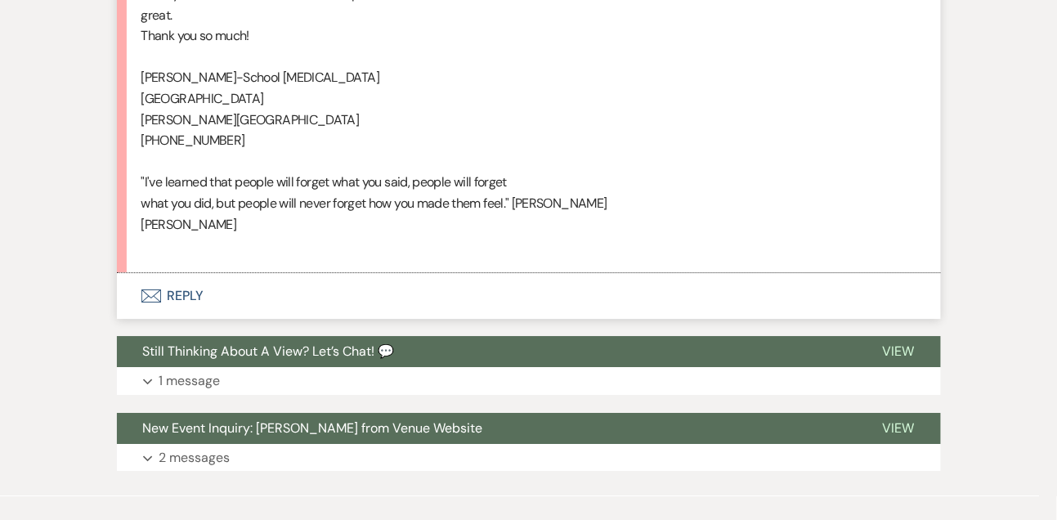
scroll to position [1233, 0]
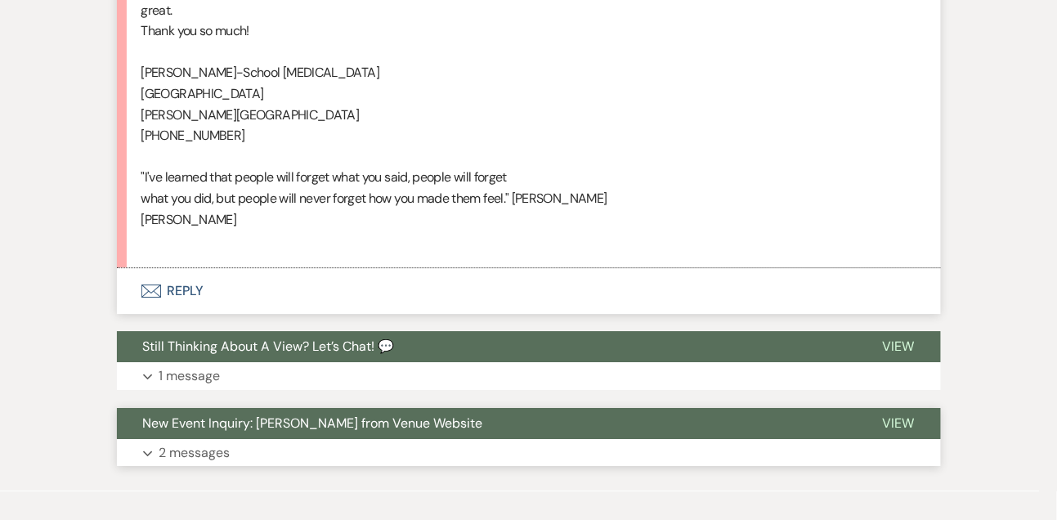
click at [198, 445] on p "2 messages" at bounding box center [194, 452] width 71 height 21
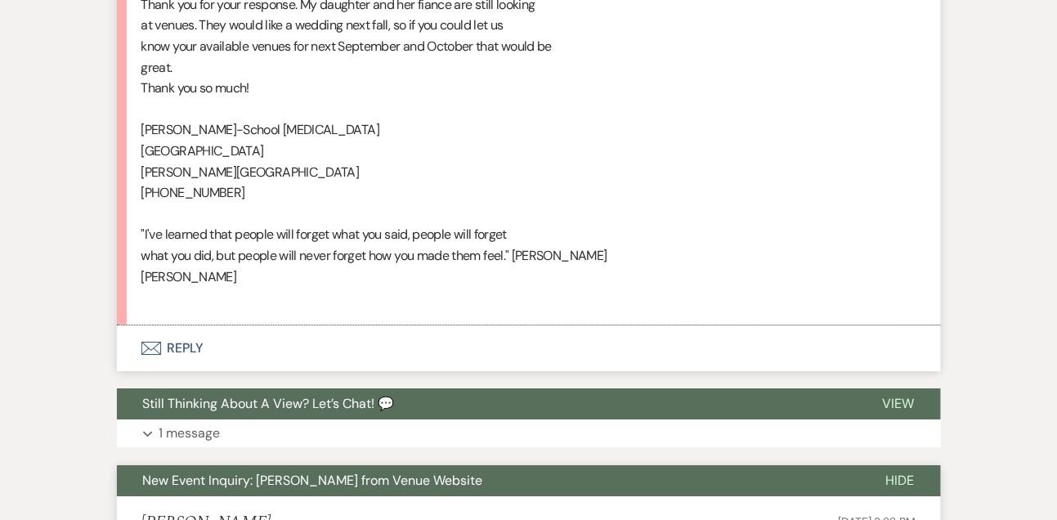
scroll to position [1030, 0]
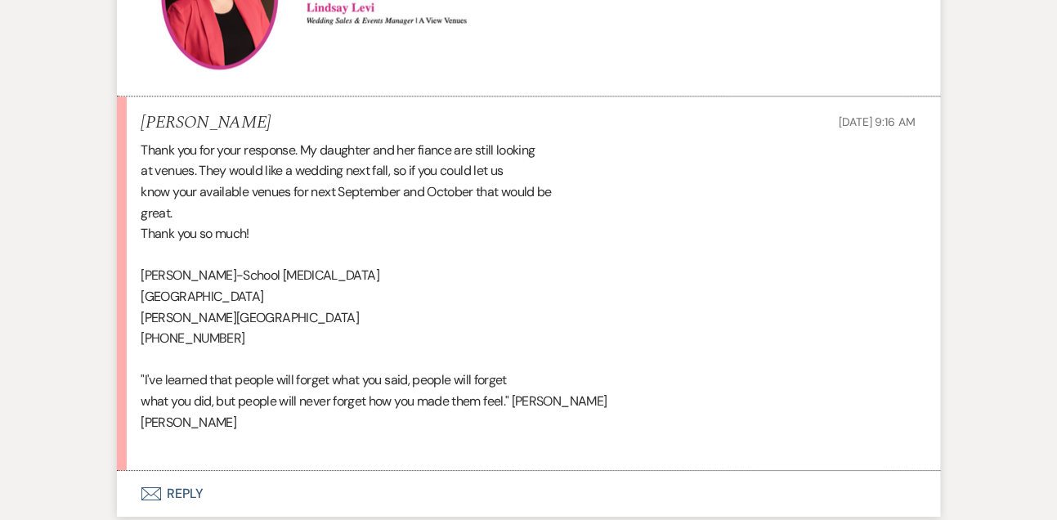
click at [186, 494] on button "Envelope Reply" at bounding box center [529, 494] width 824 height 46
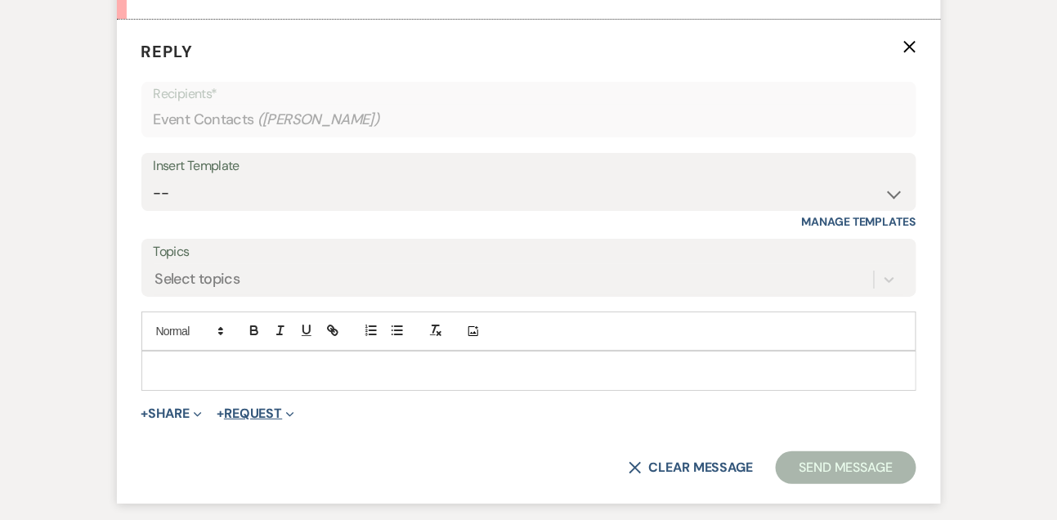
scroll to position [1483, 0]
click at [290, 354] on div at bounding box center [529, 370] width 774 height 38
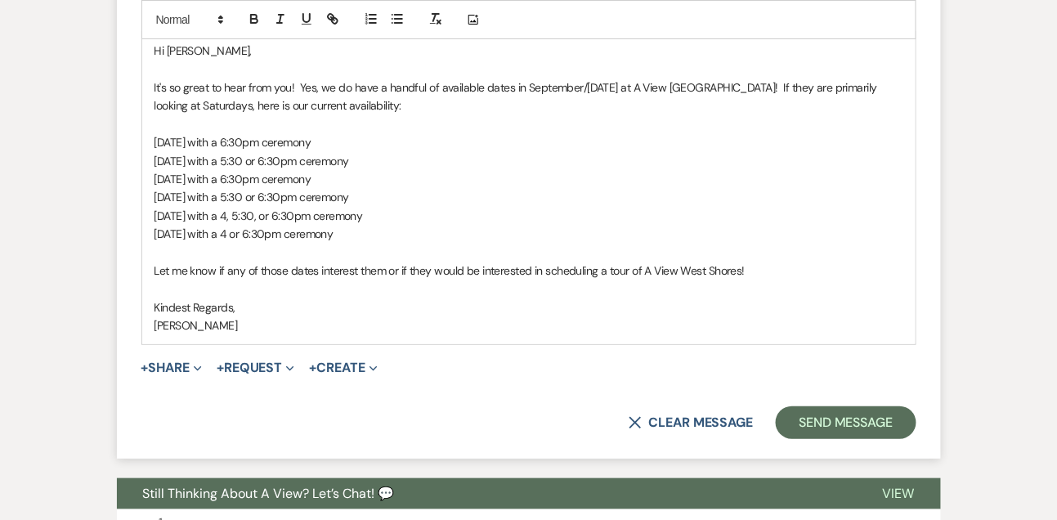
scroll to position [1803, 0]
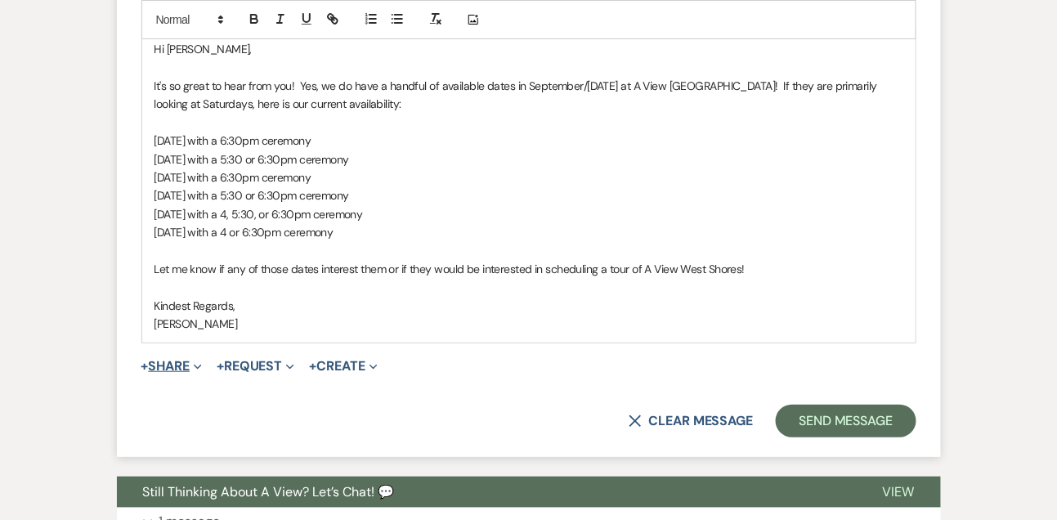
click at [179, 361] on button "+ Share Expand" at bounding box center [171, 366] width 61 height 13
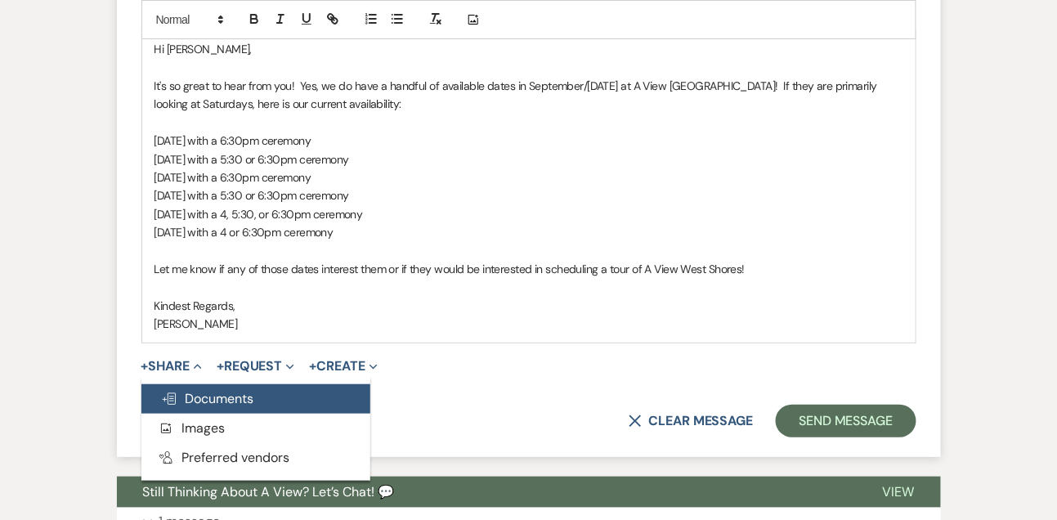
click at [182, 395] on span "Doc Upload Documents" at bounding box center [207, 398] width 93 height 17
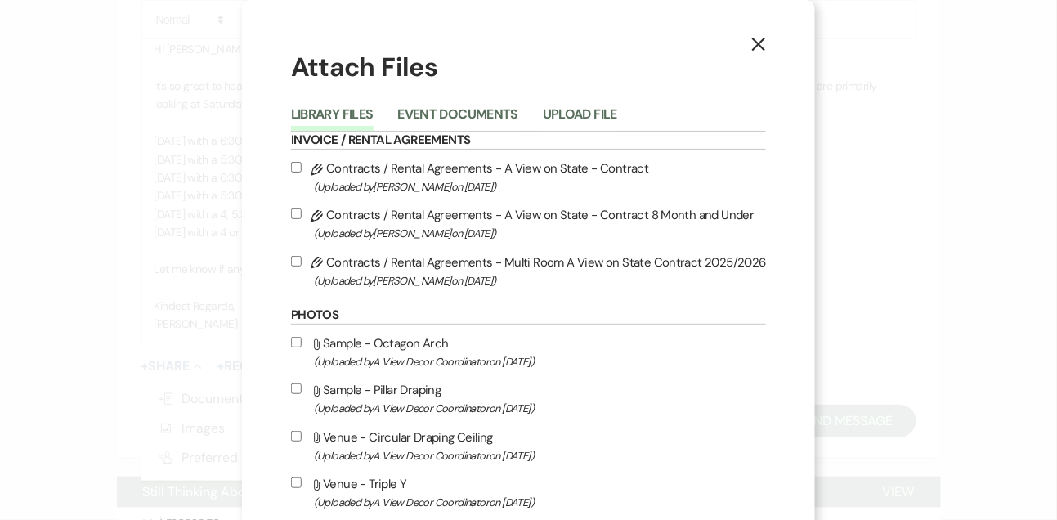
click at [413, 185] on span "(Uploaded by Britney McLaughlin on Feb 15th, 2024 )" at bounding box center [540, 186] width 452 height 19
click at [302, 173] on input "Pencil Contracts / Rental Agreements - A View on State - Contract (Uploaded by …" at bounding box center [296, 167] width 11 height 11
click at [413, 185] on span "(Uploaded by Britney McLaughlin on Feb 15th, 2024 )" at bounding box center [540, 186] width 452 height 19
click at [302, 173] on input "Pencil Contracts / Rental Agreements - A View on State - Contract (Uploaded by …" at bounding box center [296, 167] width 11 height 11
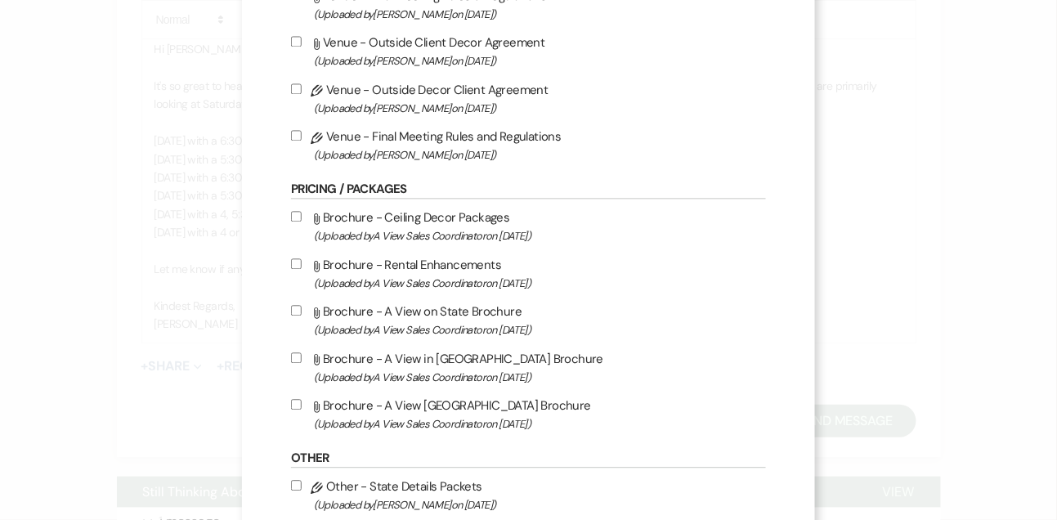
scroll to position [855, 0]
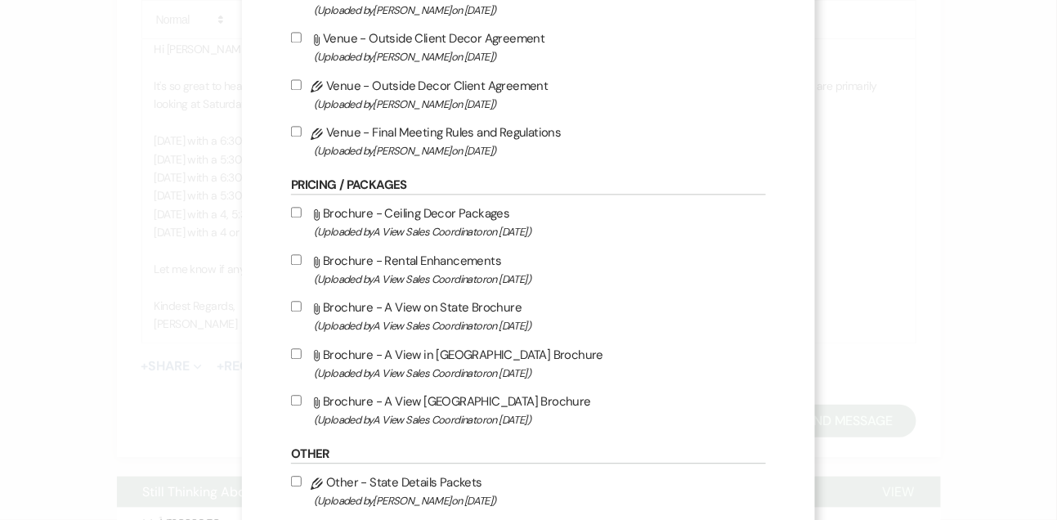
click at [393, 407] on label "Attach File Brochure - A View West Shores Brochure (Uploaded by A View Sales Co…" at bounding box center [528, 410] width 475 height 38
click at [302, 406] on input "Attach File Brochure - A View West Shores Brochure (Uploaded by A View Sales Co…" at bounding box center [296, 400] width 11 height 11
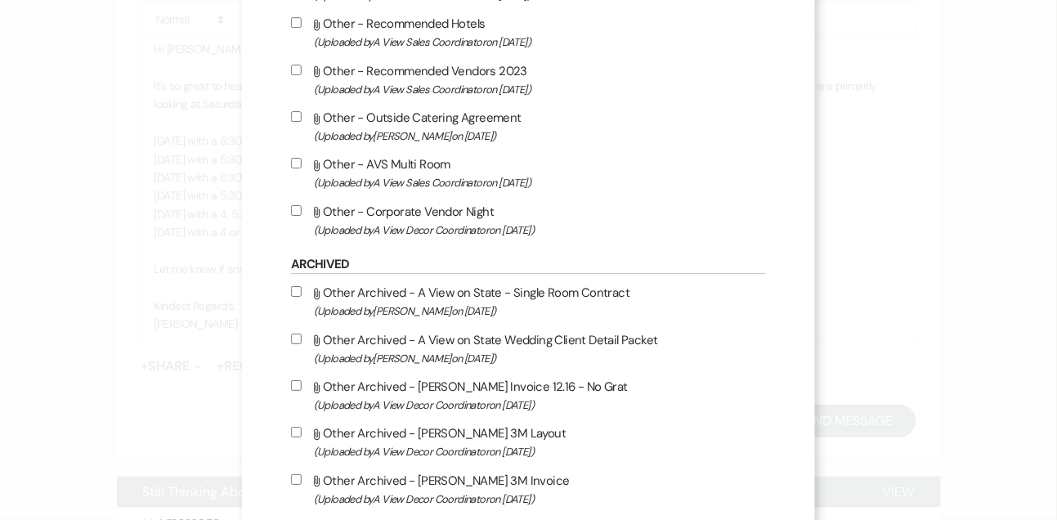
scroll to position [1701, 0]
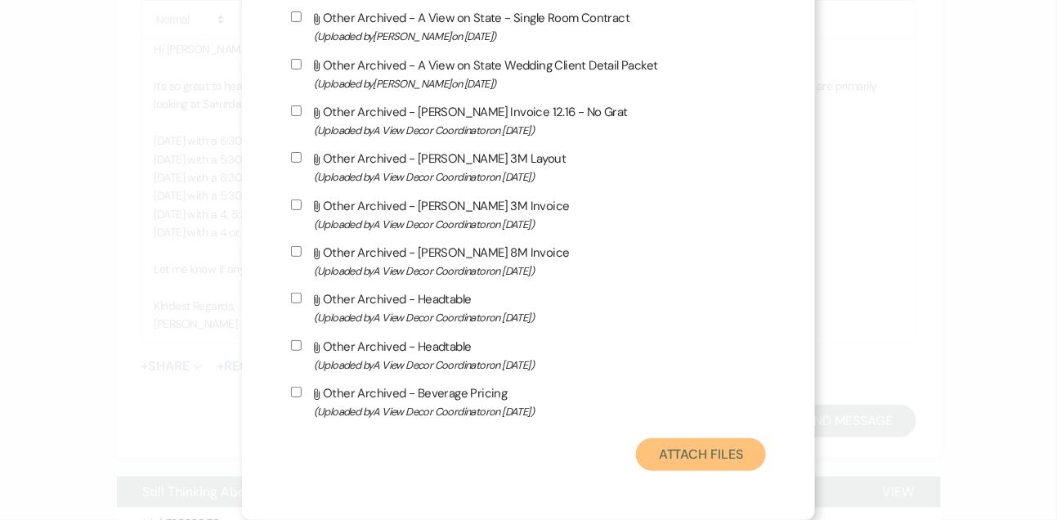
click at [730, 469] on button "Attach Files" at bounding box center [701, 454] width 130 height 33
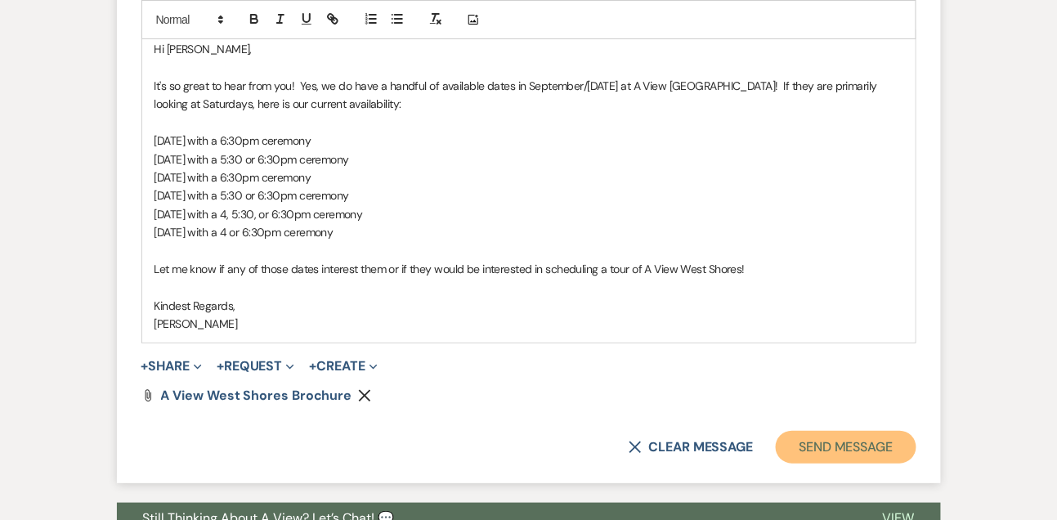
click at [831, 441] on button "Send Message" at bounding box center [846, 447] width 140 height 33
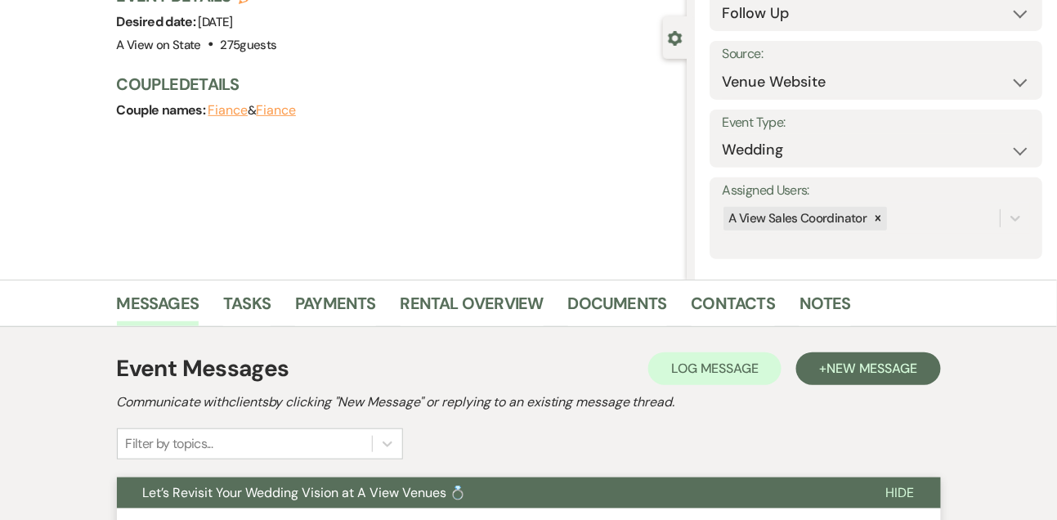
scroll to position [0, 0]
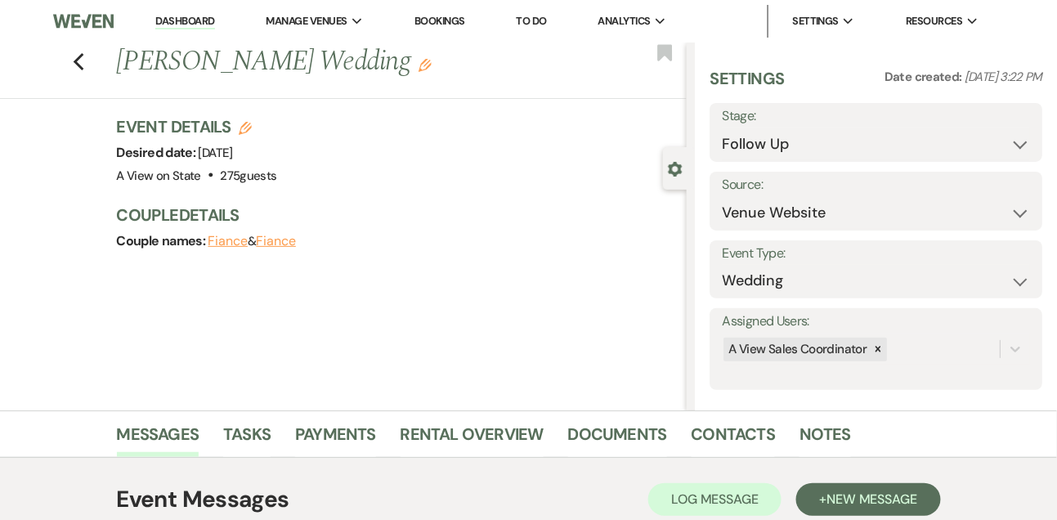
click at [191, 34] on li "Dashboard" at bounding box center [184, 21] width 75 height 33
click at [187, 23] on link "Dashboard" at bounding box center [184, 22] width 59 height 16
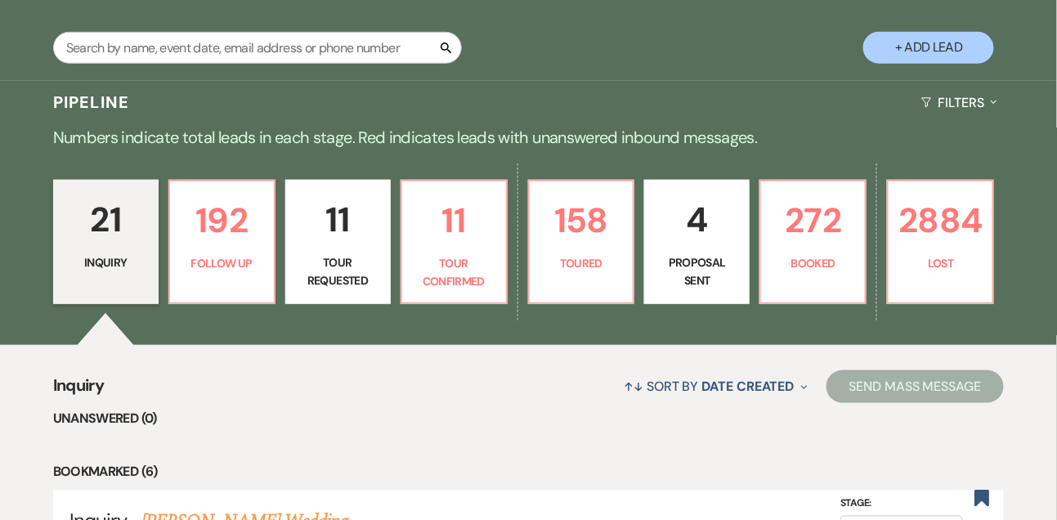
scroll to position [317, 0]
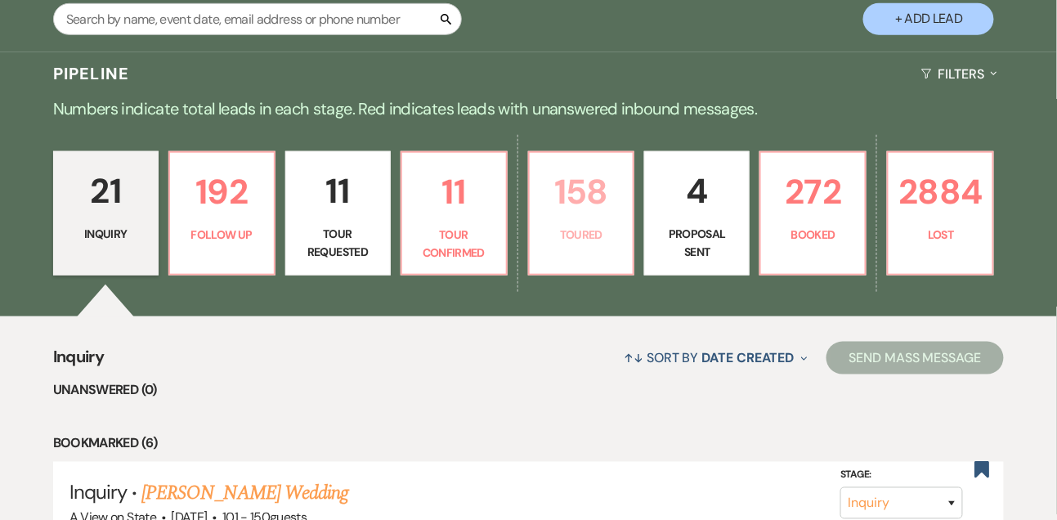
click at [581, 242] on p "Toured" at bounding box center [582, 235] width 84 height 18
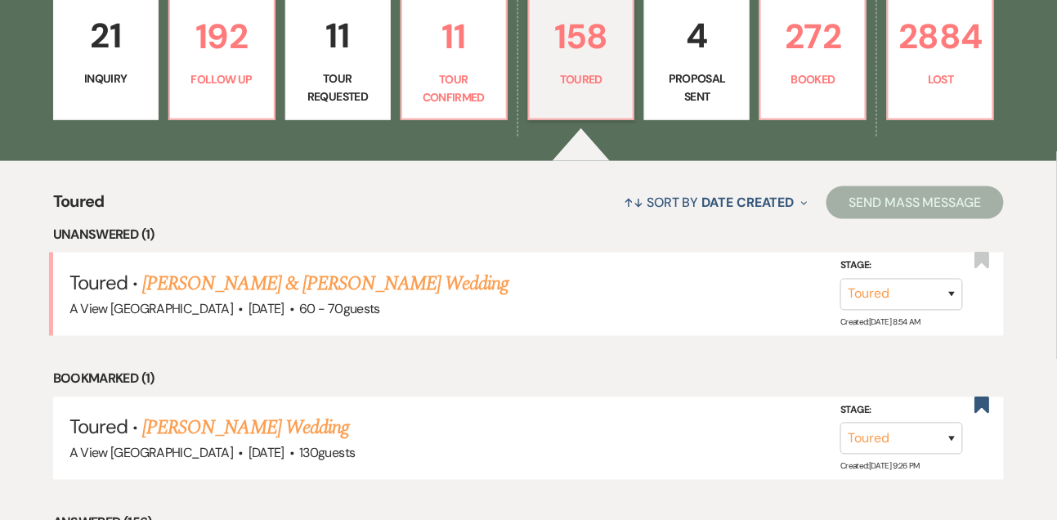
scroll to position [474, 0]
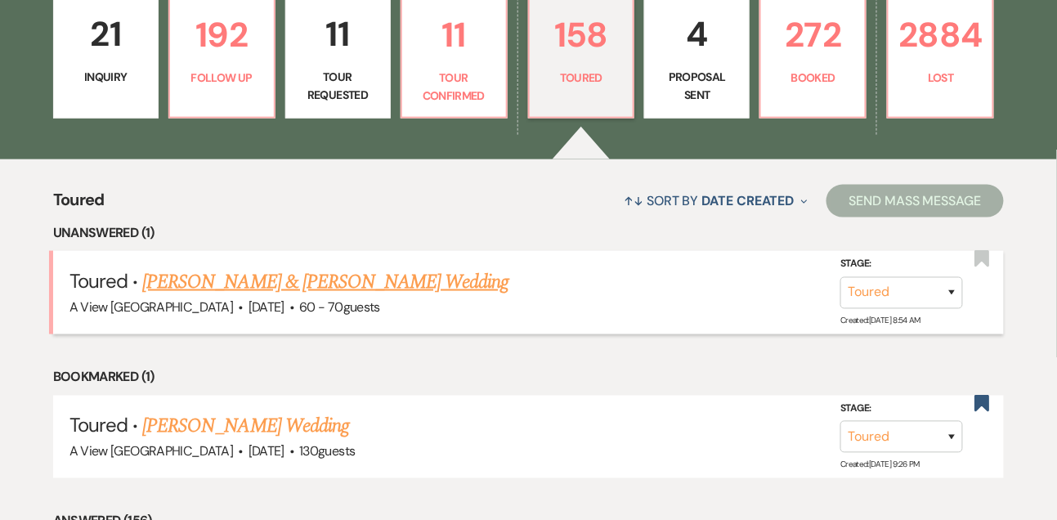
click at [406, 297] on link "Itzel Robledo & Eric Fonseca's Wedding" at bounding box center [325, 281] width 366 height 29
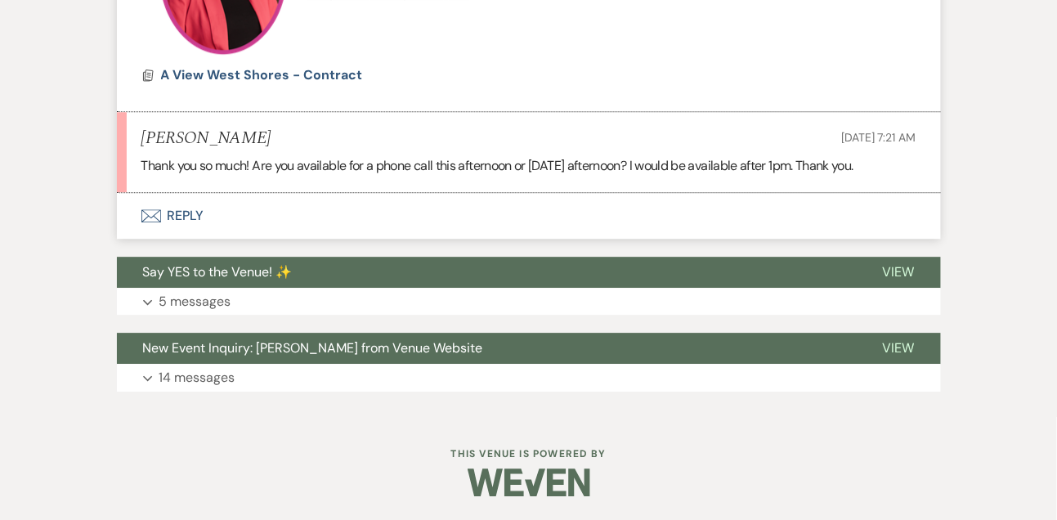
scroll to position [1120, 0]
click at [200, 209] on button "Envelope Reply" at bounding box center [529, 216] width 824 height 46
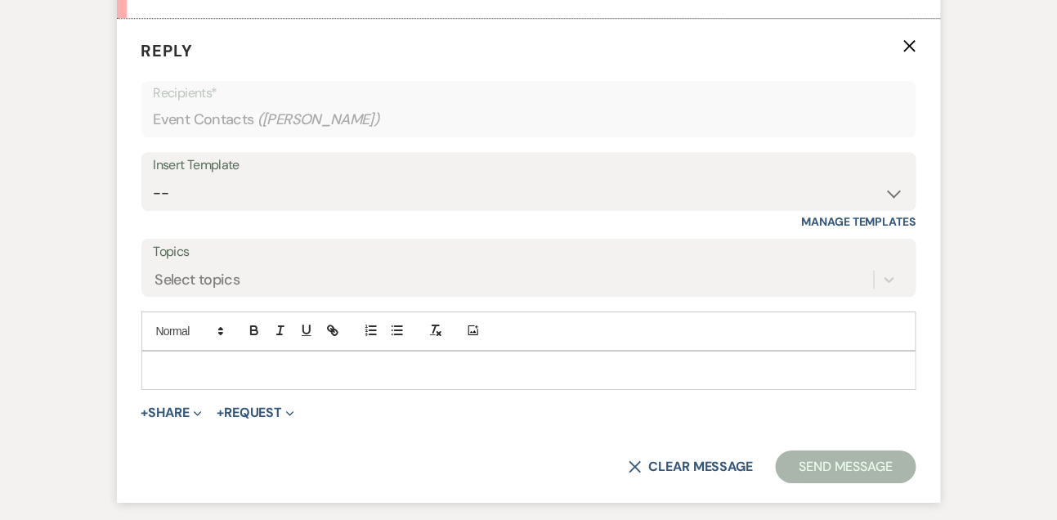
scroll to position [1294, 0]
click at [182, 391] on form "Reply X Recipients* Event Contacts ( Itzel Robledo ) Insert Template -- Tour Co…" at bounding box center [529, 261] width 824 height 484
click at [182, 383] on div at bounding box center [529, 371] width 774 height 38
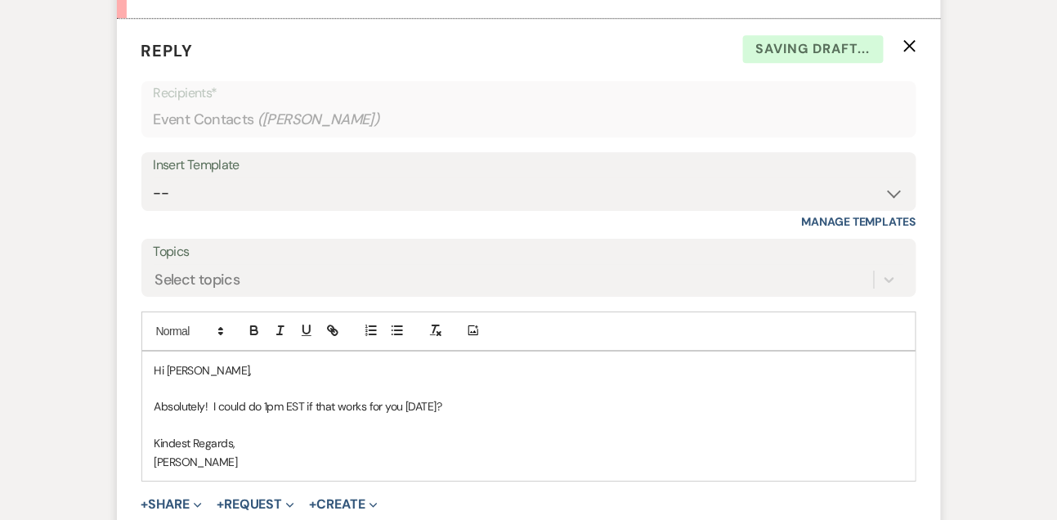
scroll to position [1430, 0]
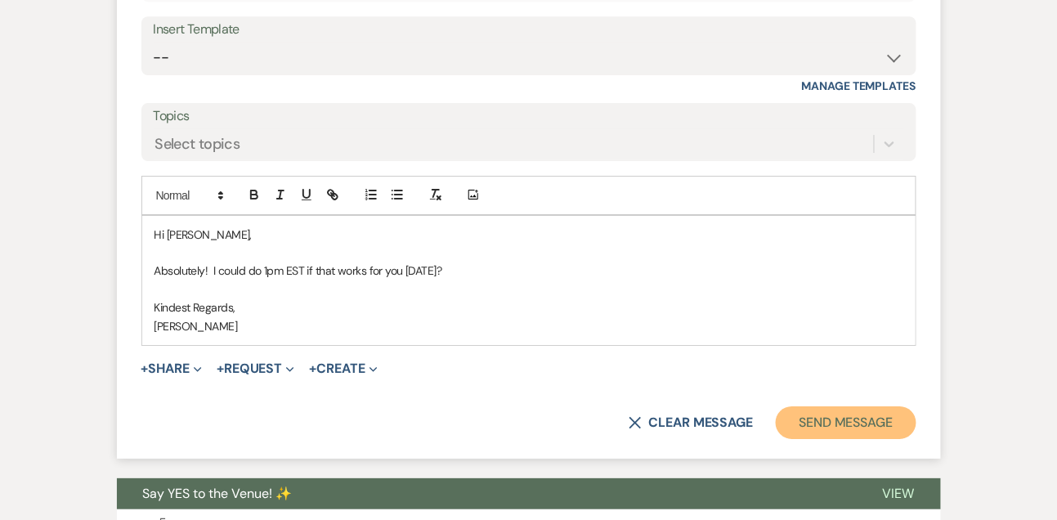
click at [824, 426] on button "Send Message" at bounding box center [846, 422] width 140 height 33
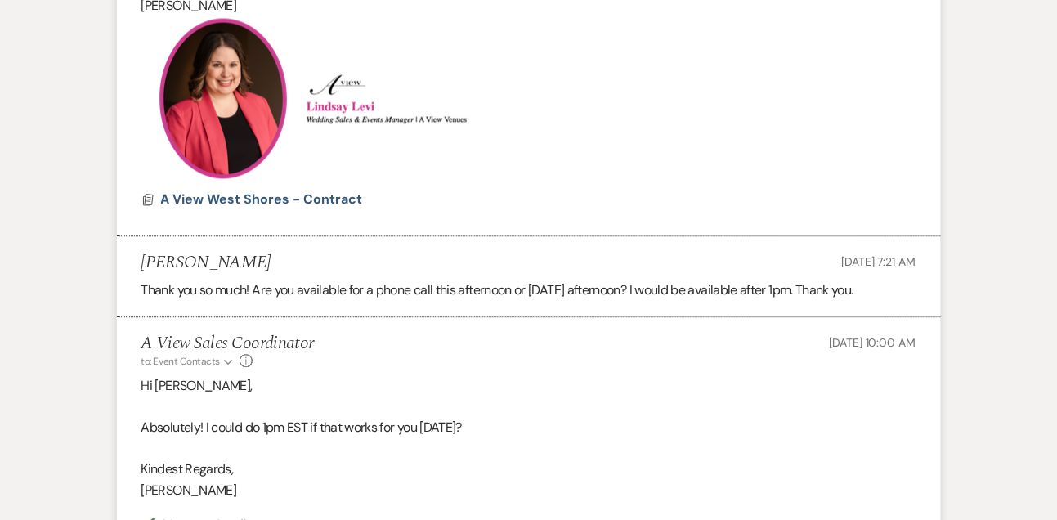
scroll to position [1148, 0]
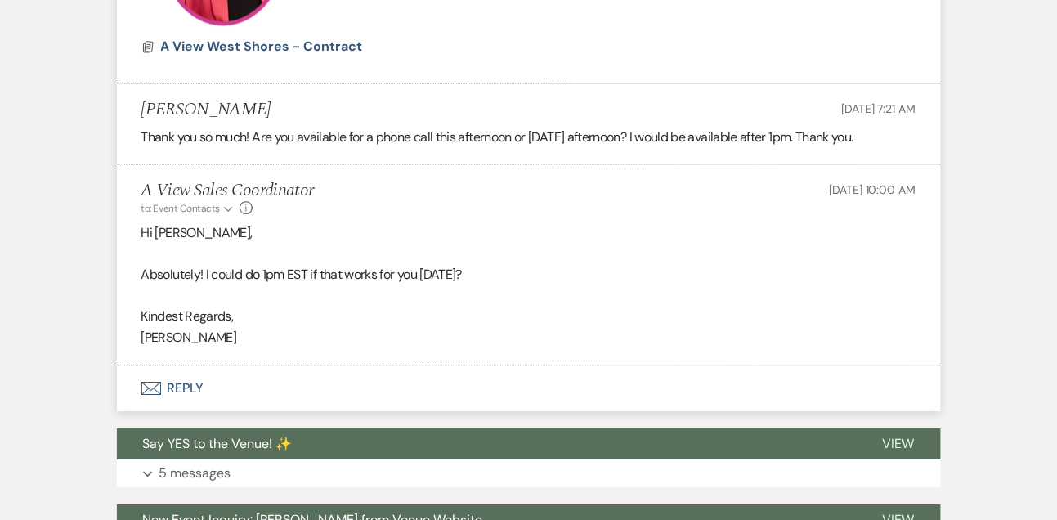
click at [207, 108] on h5 "Itzel Robledo" at bounding box center [206, 110] width 130 height 20
copy h5 "Itzel Robledo"
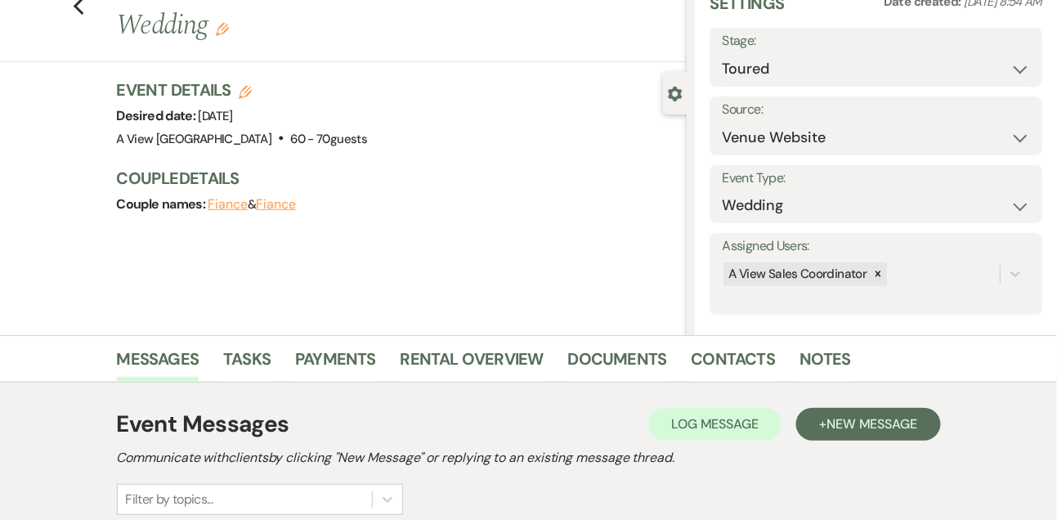
scroll to position [0, 0]
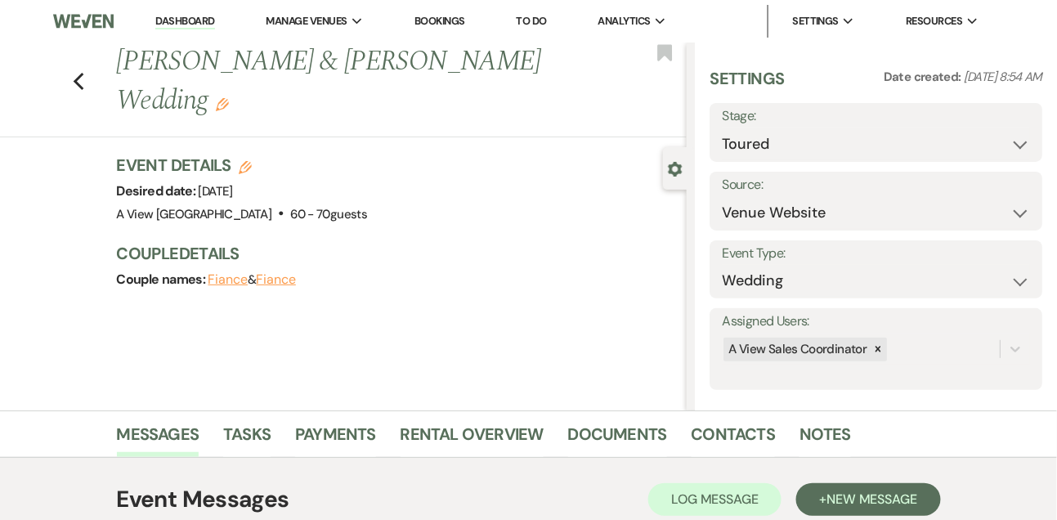
click at [195, 27] on link "Dashboard" at bounding box center [184, 22] width 59 height 16
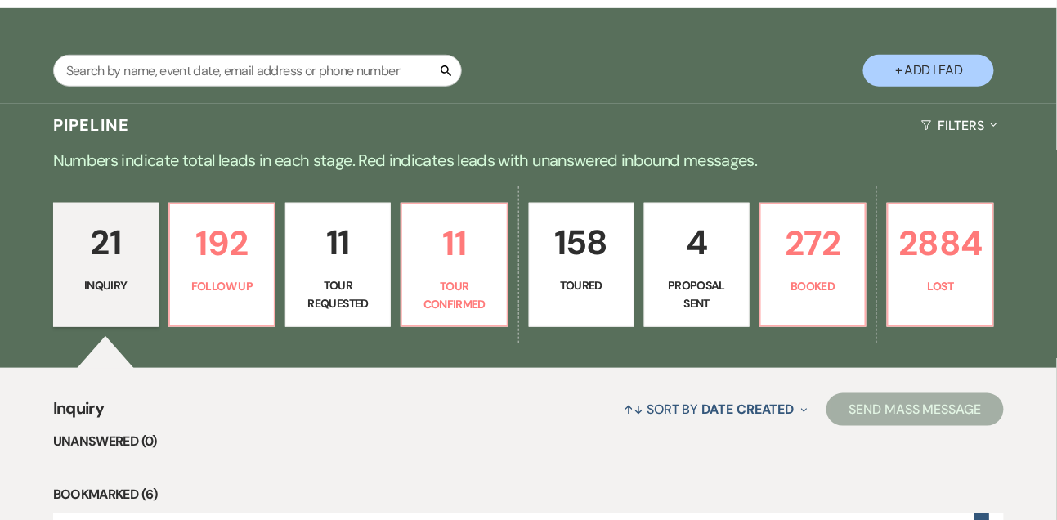
scroll to position [283, 0]
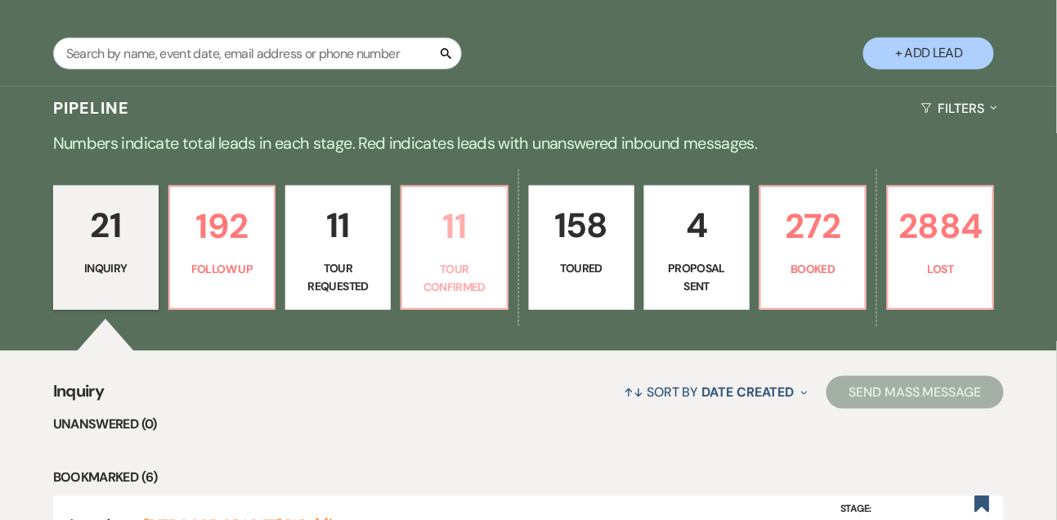
click at [453, 254] on p "11" at bounding box center [454, 226] width 84 height 55
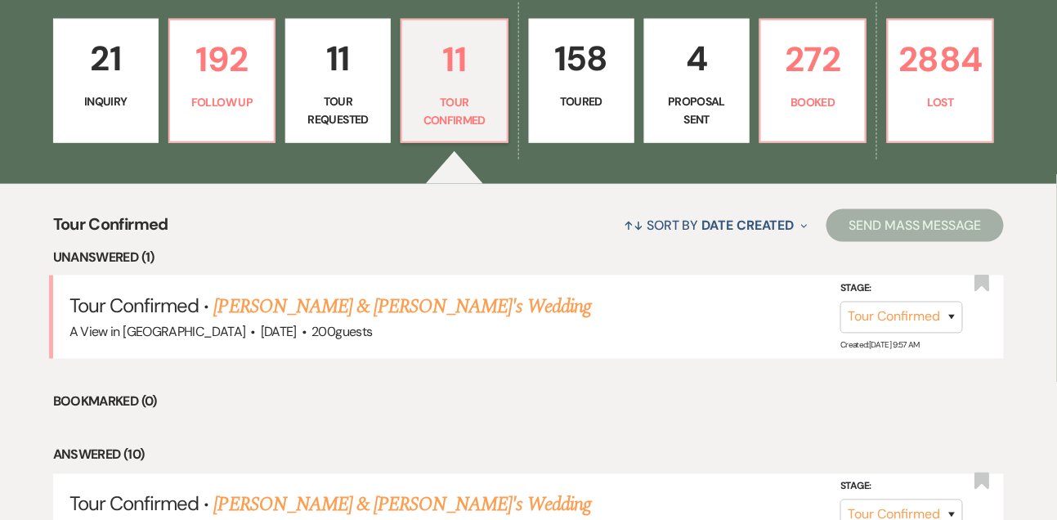
scroll to position [470, 0]
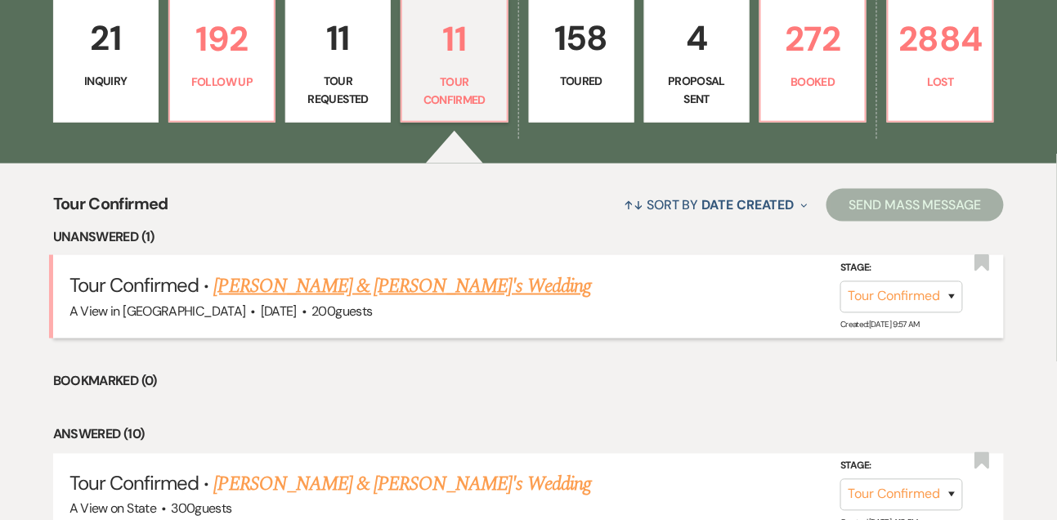
click at [394, 291] on link "Iesha Bryant & Fiance's Wedding" at bounding box center [403, 286] width 378 height 29
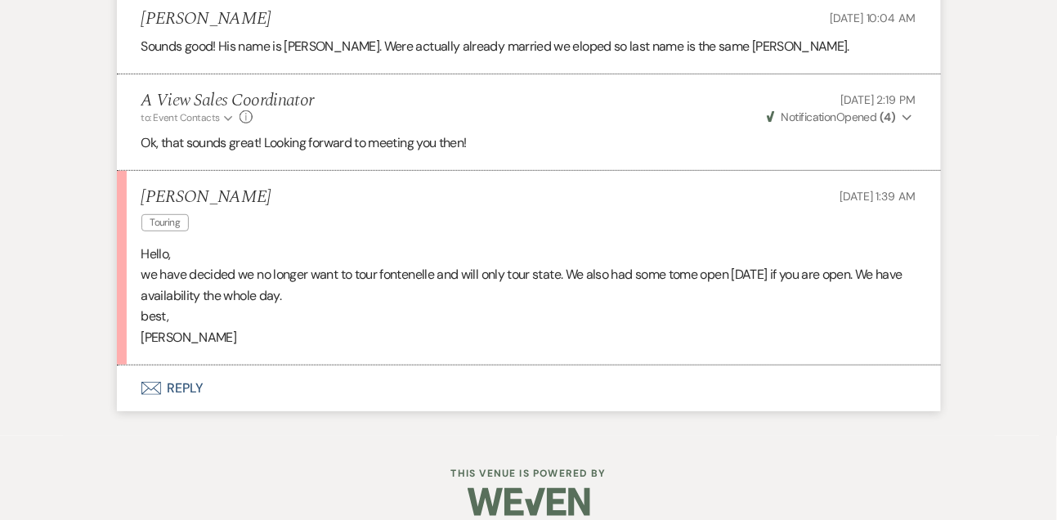
scroll to position [3463, 0]
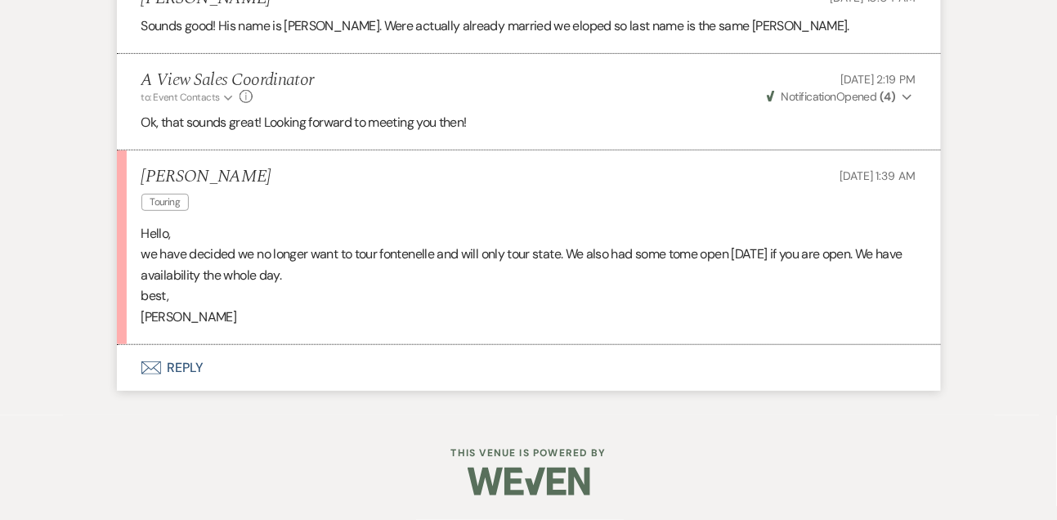
click at [185, 376] on button "Envelope Reply" at bounding box center [529, 368] width 824 height 46
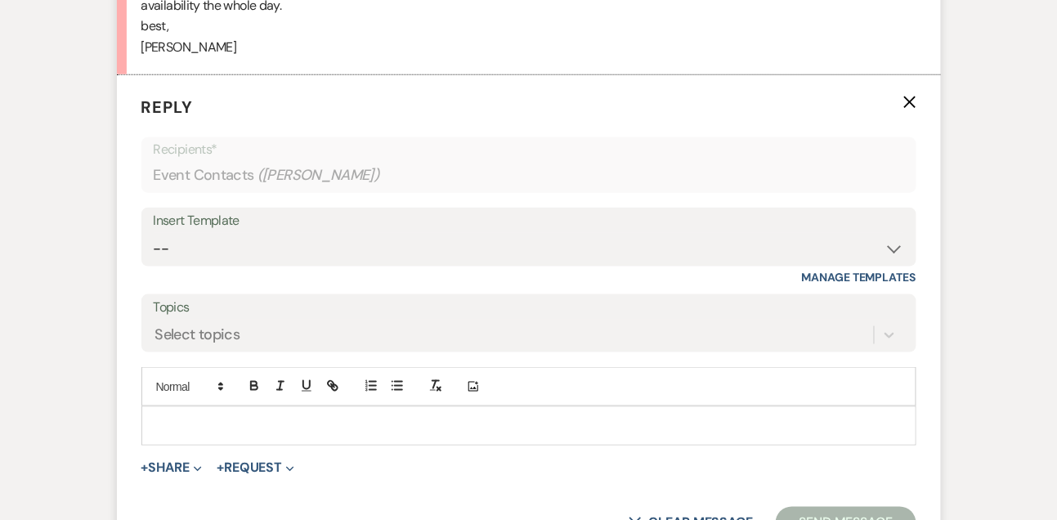
scroll to position [3746, 0]
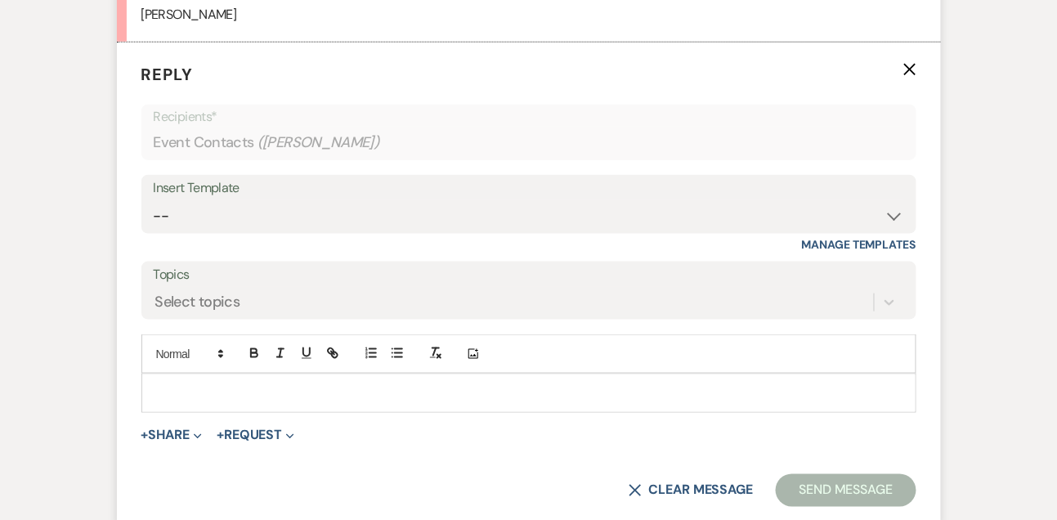
click at [185, 402] on p at bounding box center [529, 393] width 749 height 18
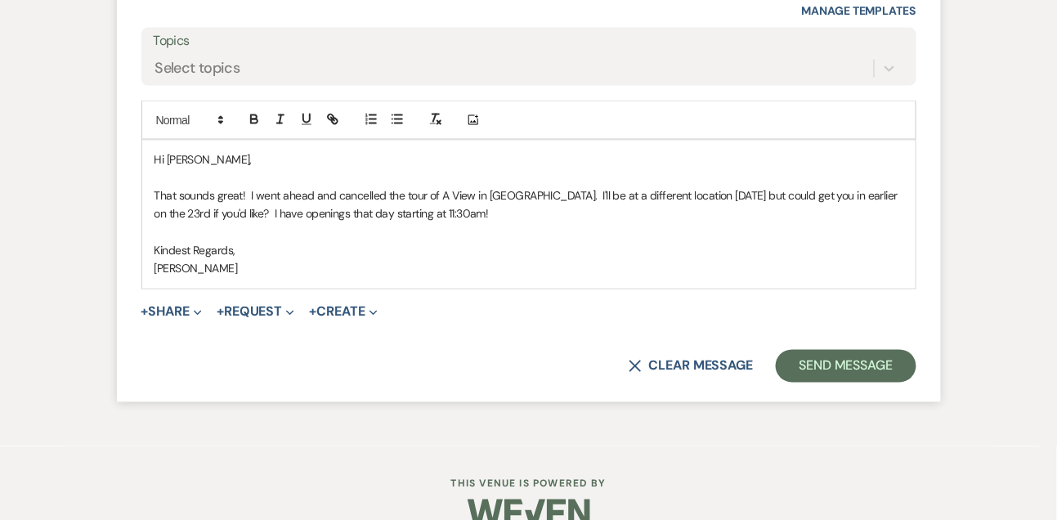
scroll to position [3983, 0]
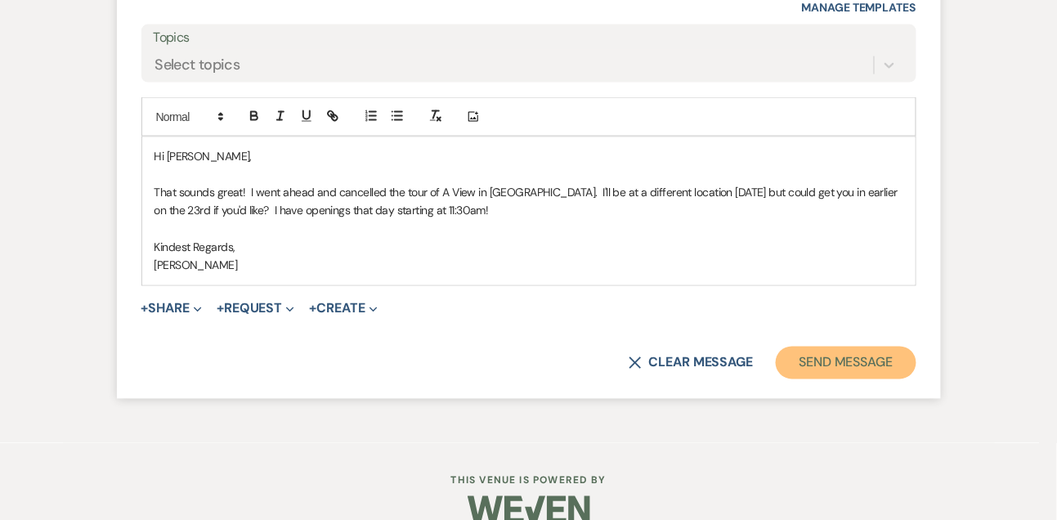
click at [841, 379] on button "Send Message" at bounding box center [846, 363] width 140 height 33
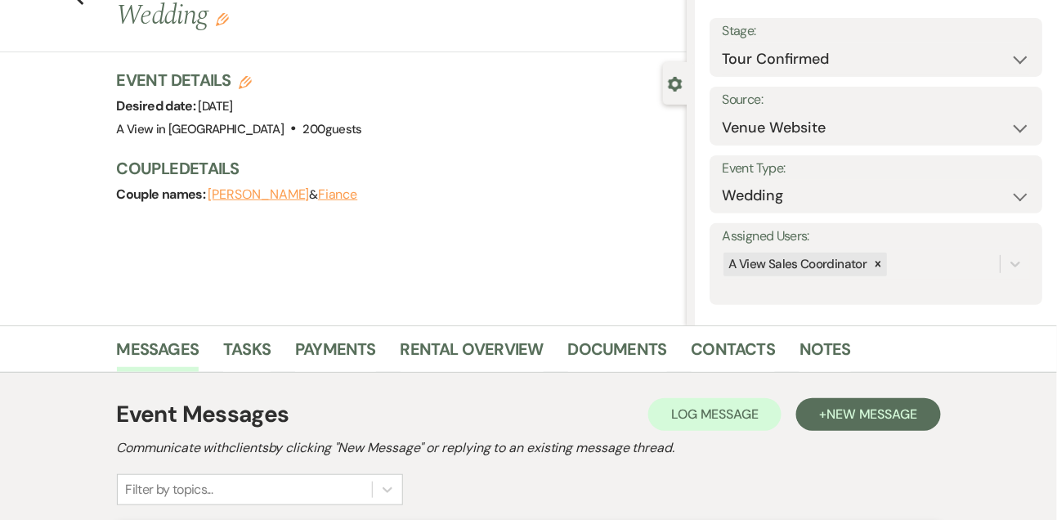
scroll to position [0, 0]
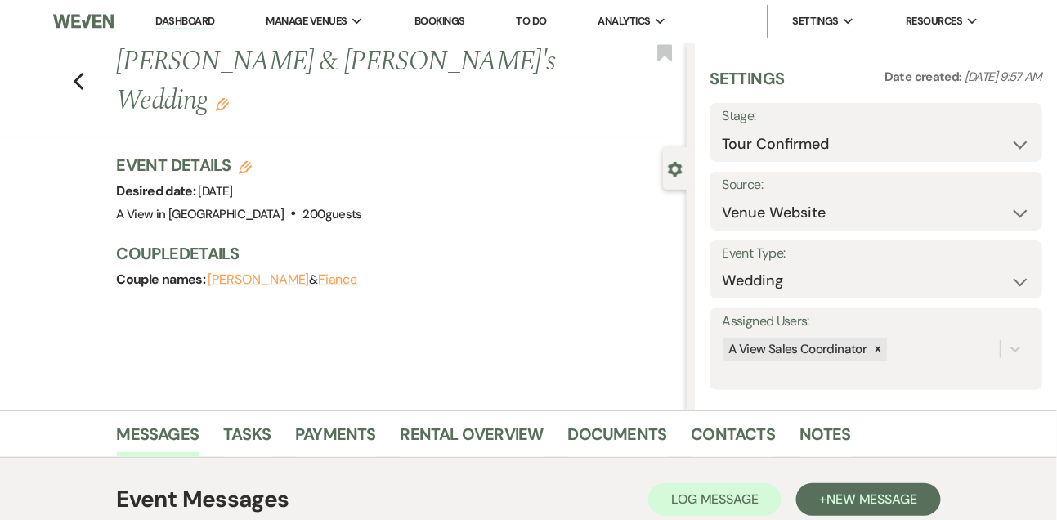
click at [192, 24] on link "Dashboard" at bounding box center [184, 22] width 59 height 16
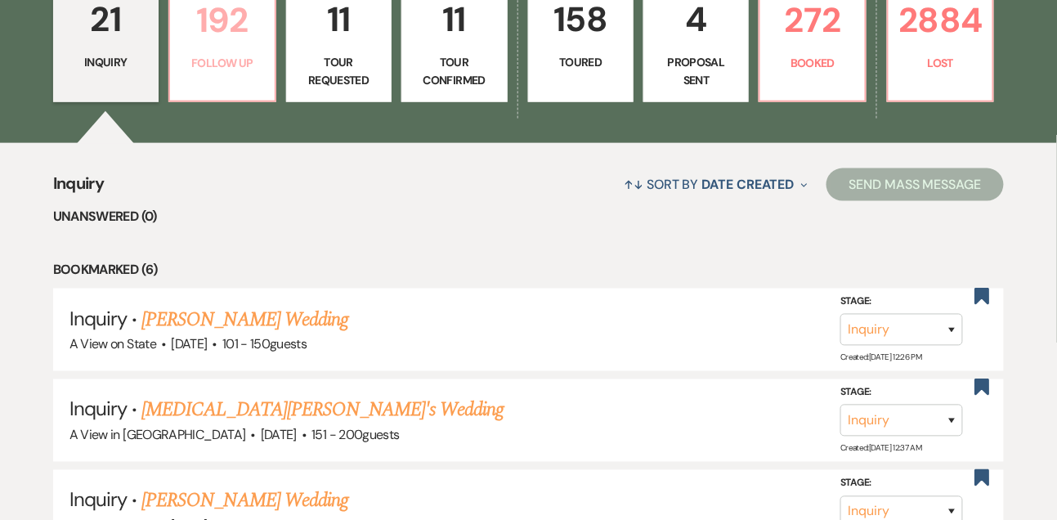
scroll to position [471, 0]
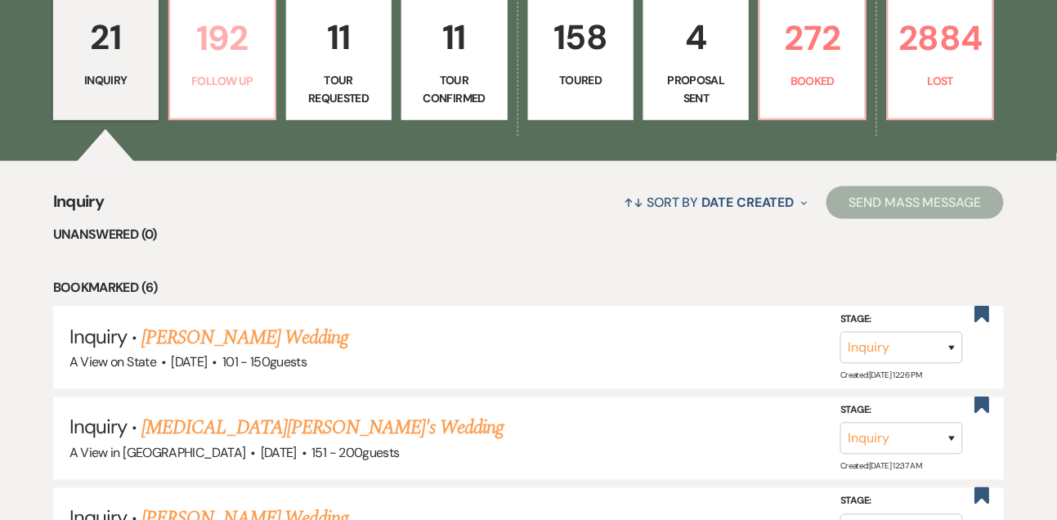
click at [236, 90] on p "Follow Up" at bounding box center [222, 81] width 84 height 18
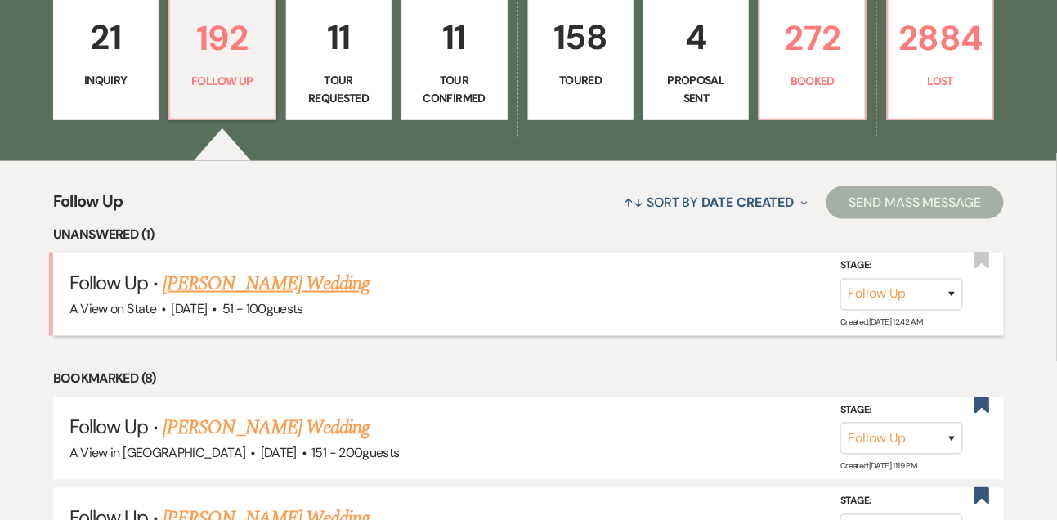
click at [235, 295] on link "Vita Moskal's Wedding" at bounding box center [266, 283] width 207 height 29
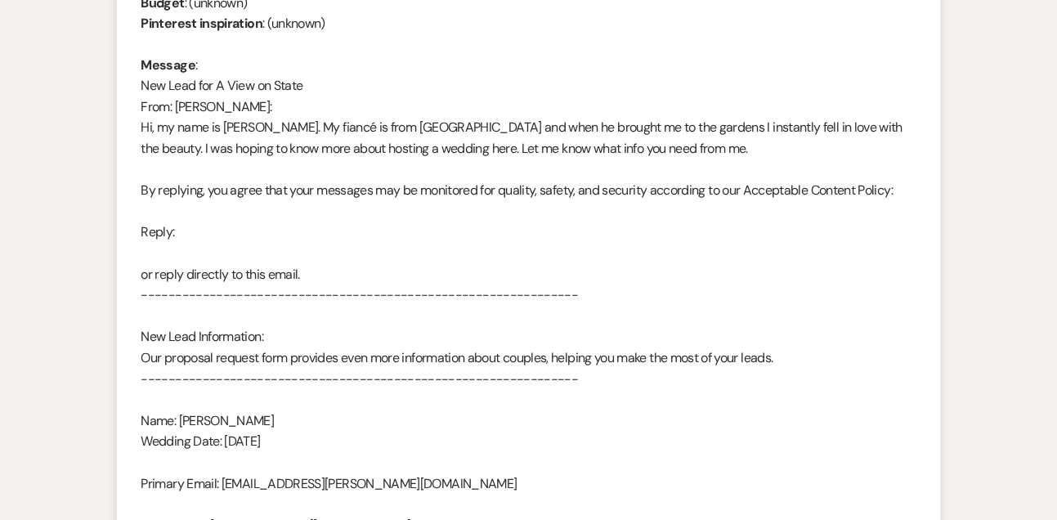
scroll to position [819, 0]
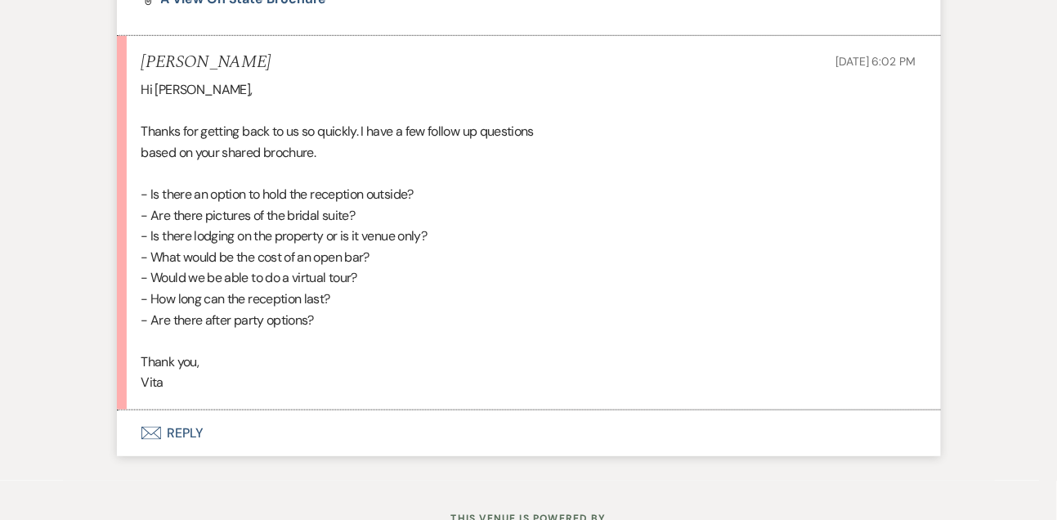
click at [185, 424] on button "Envelope Reply" at bounding box center [529, 434] width 824 height 46
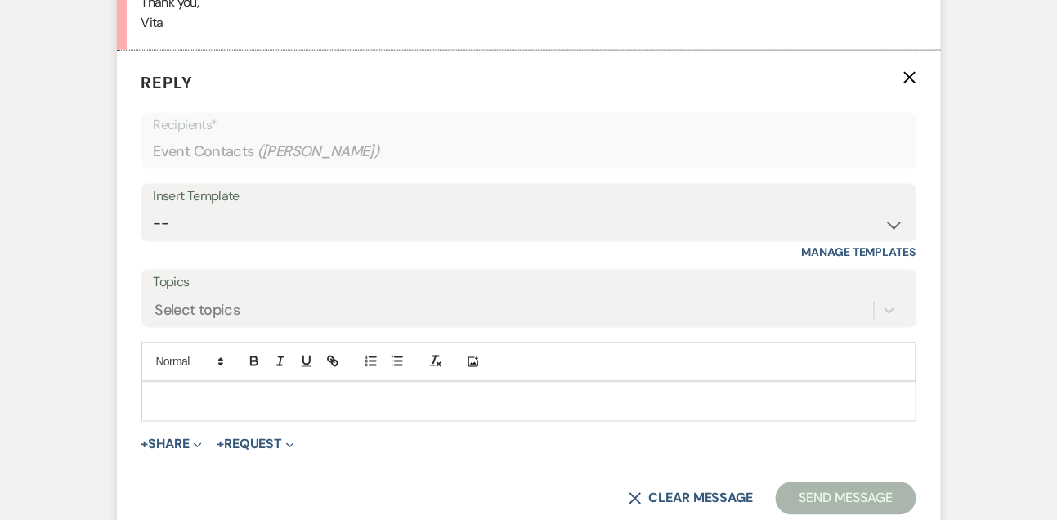
scroll to position [2336, 0]
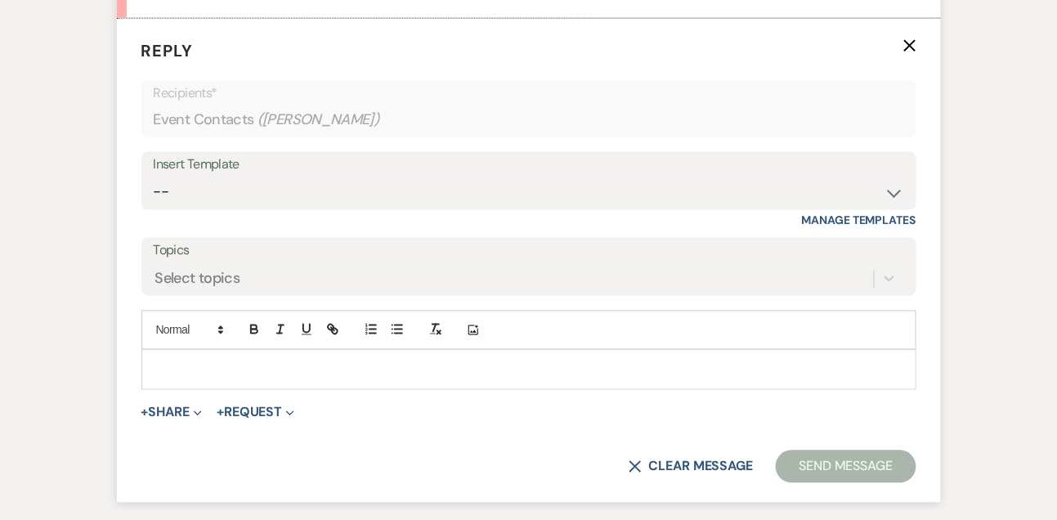
click at [196, 383] on div at bounding box center [529, 370] width 774 height 38
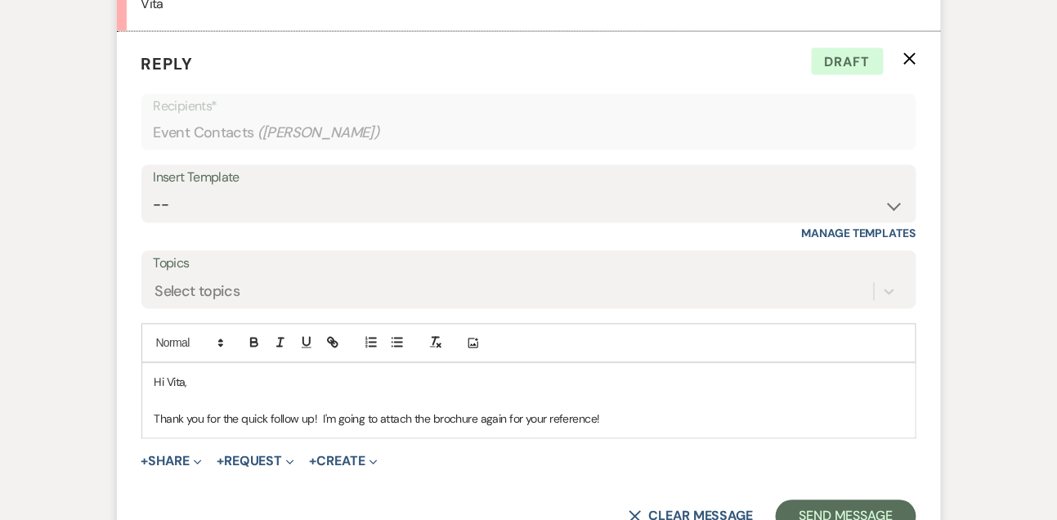
scroll to position [2503, 0]
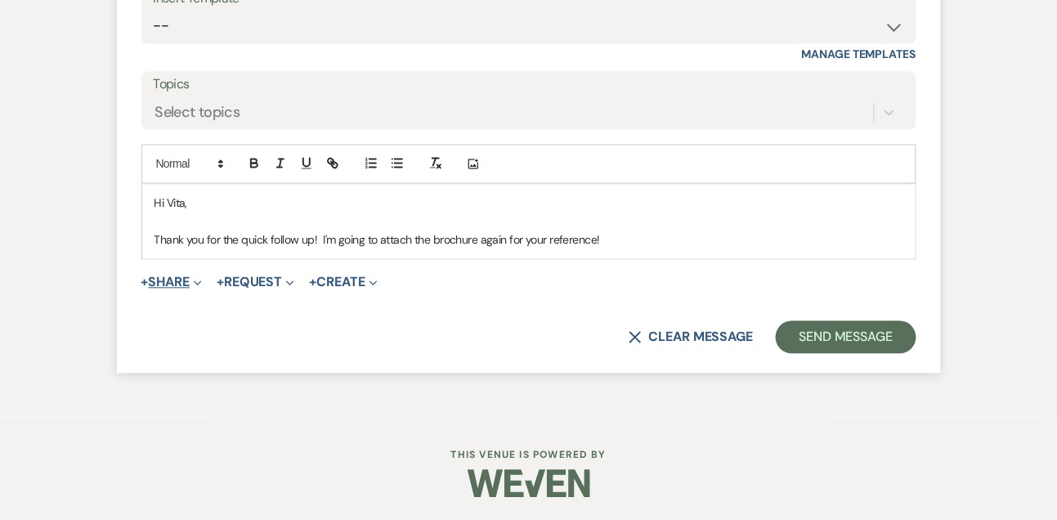
click at [182, 285] on button "+ Share Expand" at bounding box center [171, 282] width 61 height 13
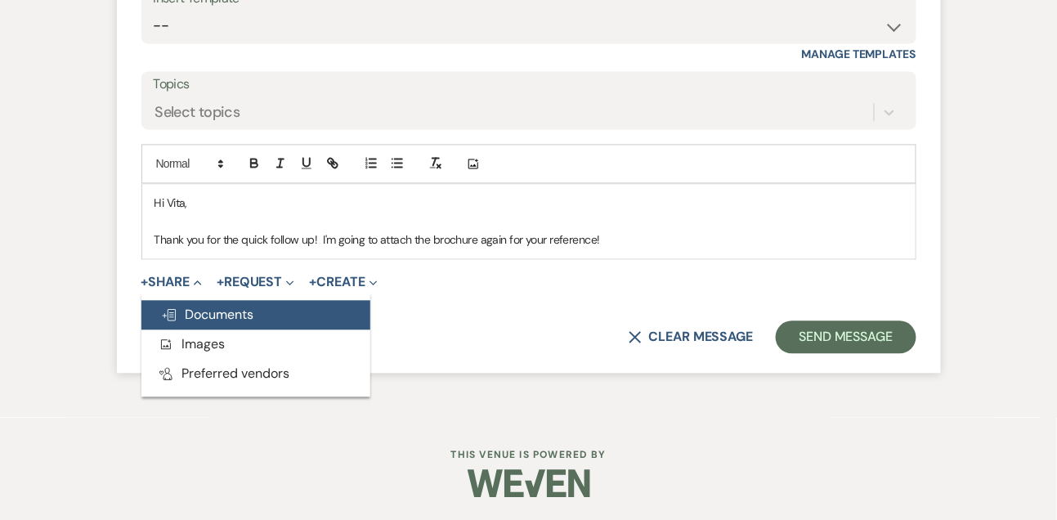
click at [185, 308] on span "Doc Upload Documents" at bounding box center [207, 314] width 93 height 17
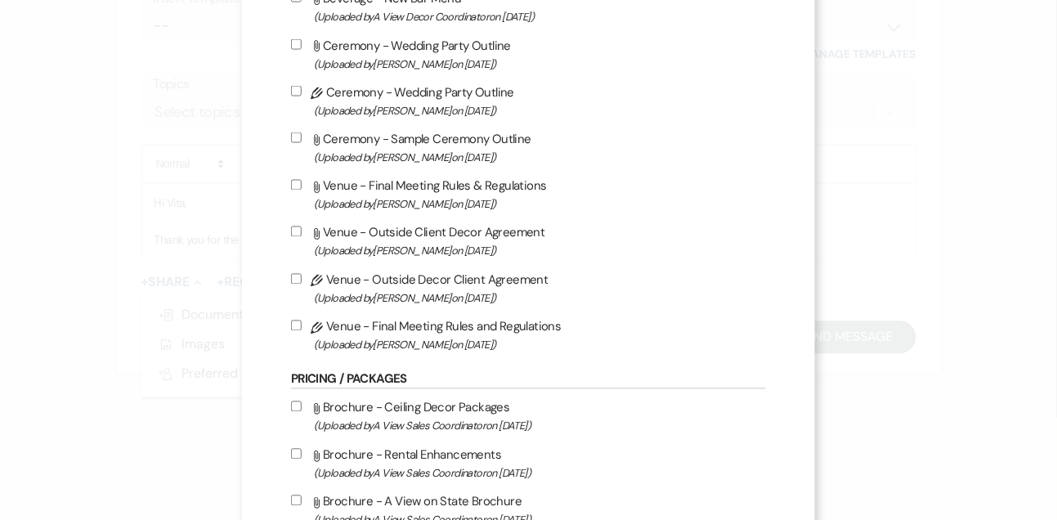
scroll to position [761, 0]
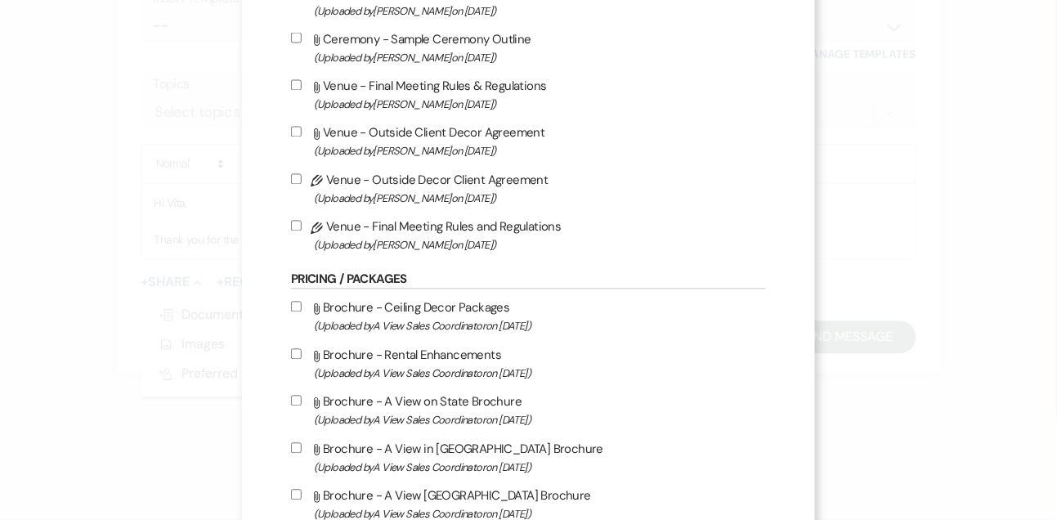
click at [382, 414] on label "Attach File Brochure - A View on State Brochure (Uploaded by A View Sales Coord…" at bounding box center [528, 411] width 475 height 38
click at [302, 406] on input "Attach File Brochure - A View on State Brochure (Uploaded by A View Sales Coord…" at bounding box center [296, 401] width 11 height 11
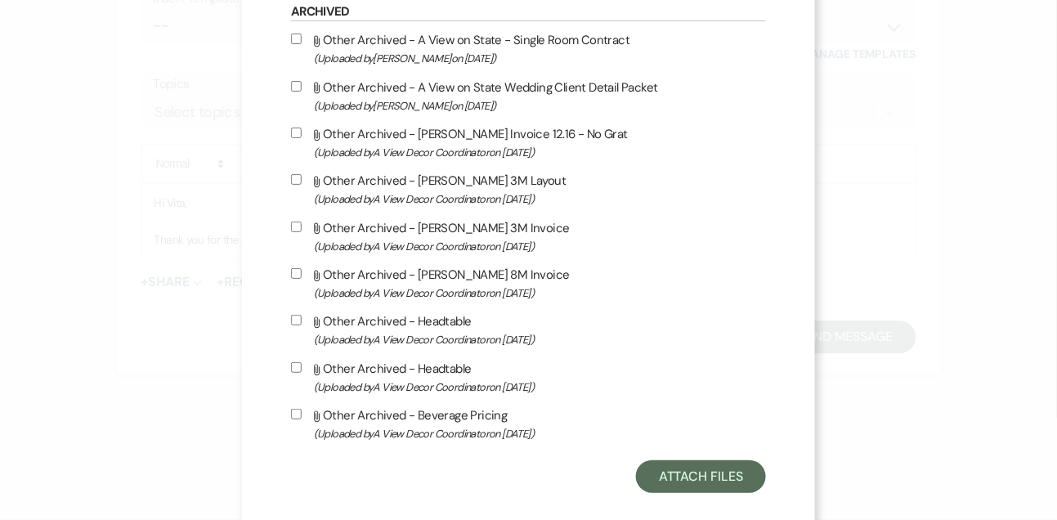
scroll to position [1696, 0]
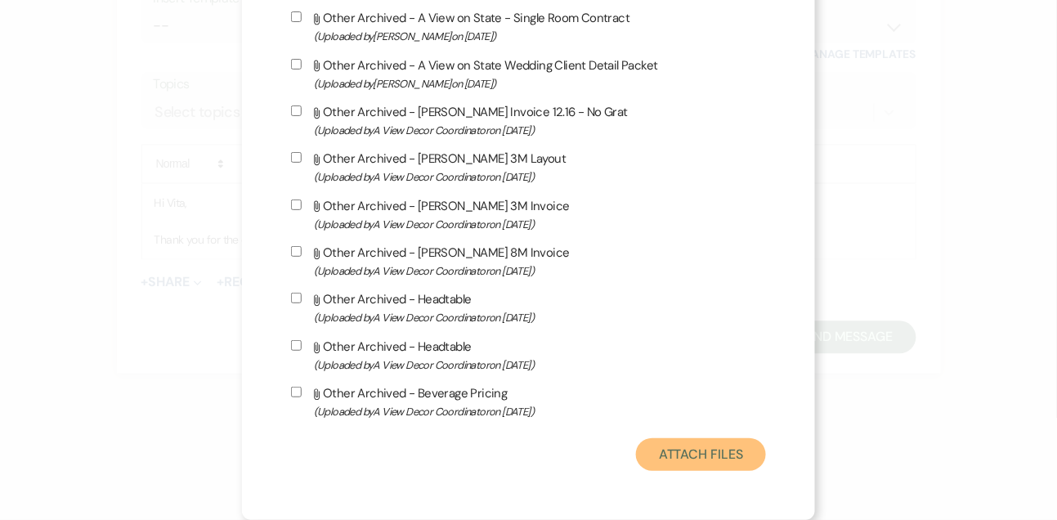
click at [730, 458] on button "Attach Files" at bounding box center [701, 454] width 130 height 33
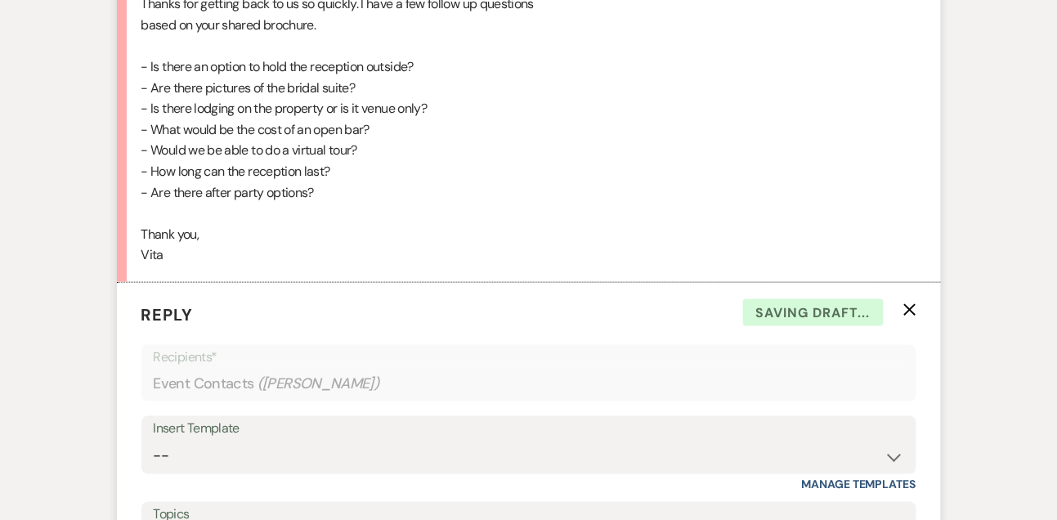
scroll to position [1996, 0]
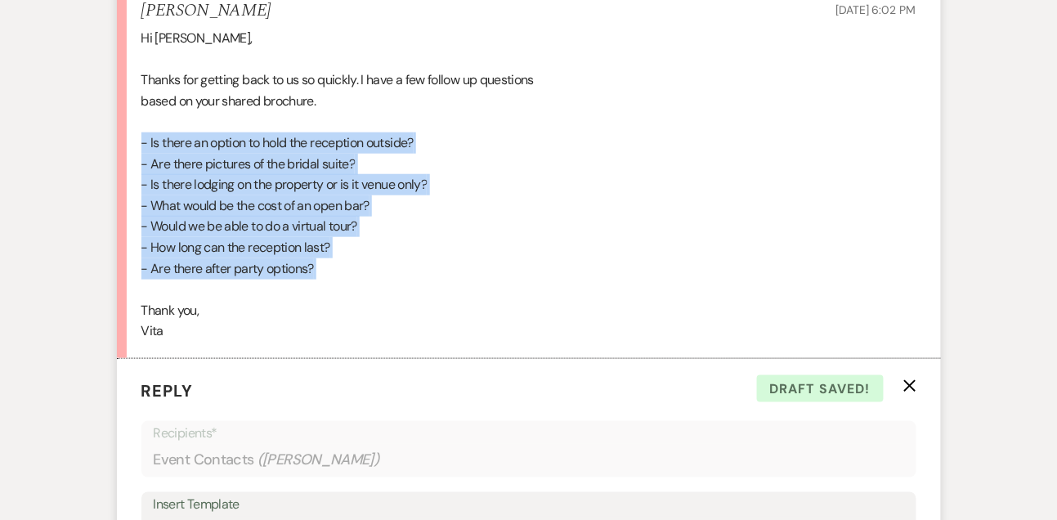
drag, startPoint x: 142, startPoint y: 141, endPoint x: 335, endPoint y: 280, distance: 237.9
click at [335, 280] on div "Hi Lindsay, Thanks for getting back to us so quickly. I have a few follow up qu…" at bounding box center [528, 185] width 775 height 314
copy div "- Is there an option to hold the reception outside? - Are there pictures of the…"
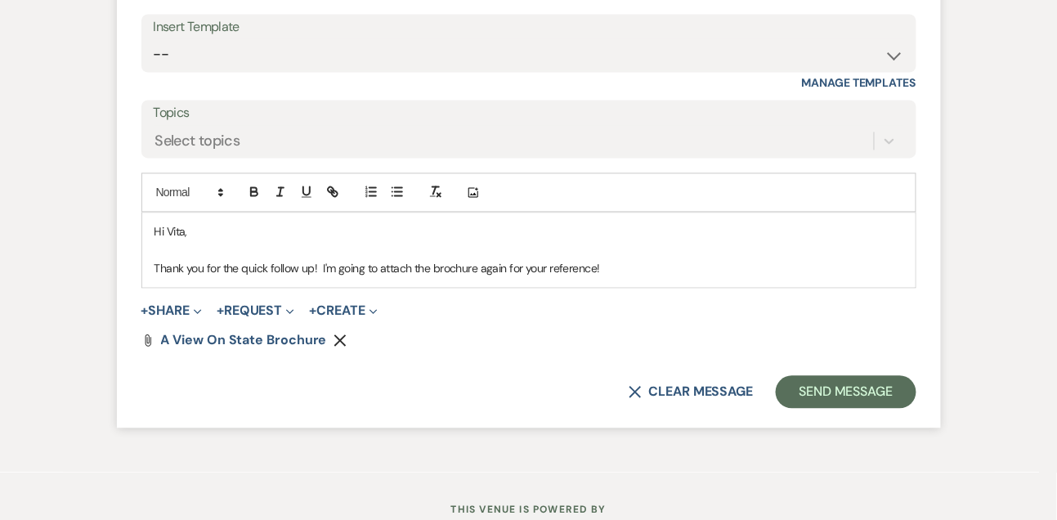
scroll to position [2530, 0]
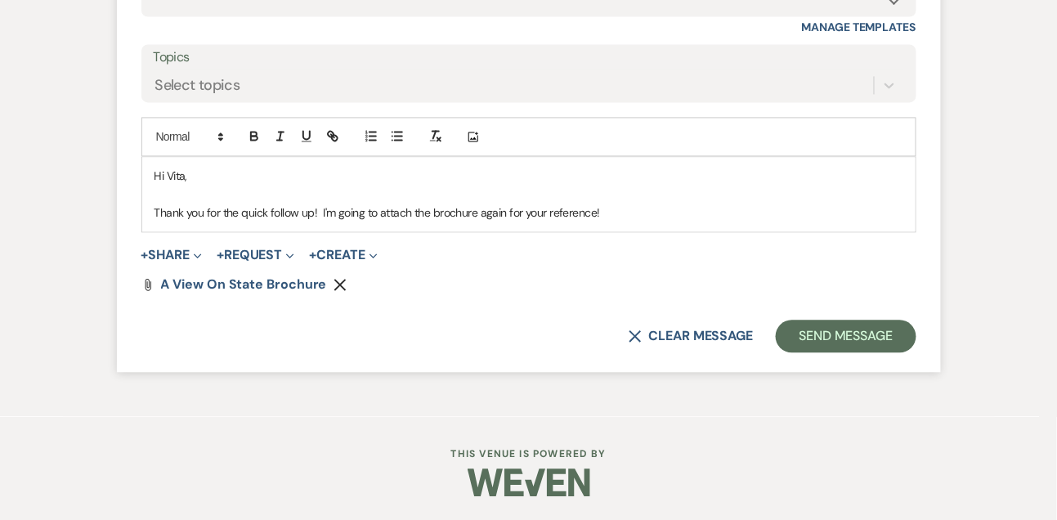
click at [617, 210] on p "Thank you for the quick follow up! I'm going to attach the brochure again for y…" at bounding box center [529, 213] width 749 height 18
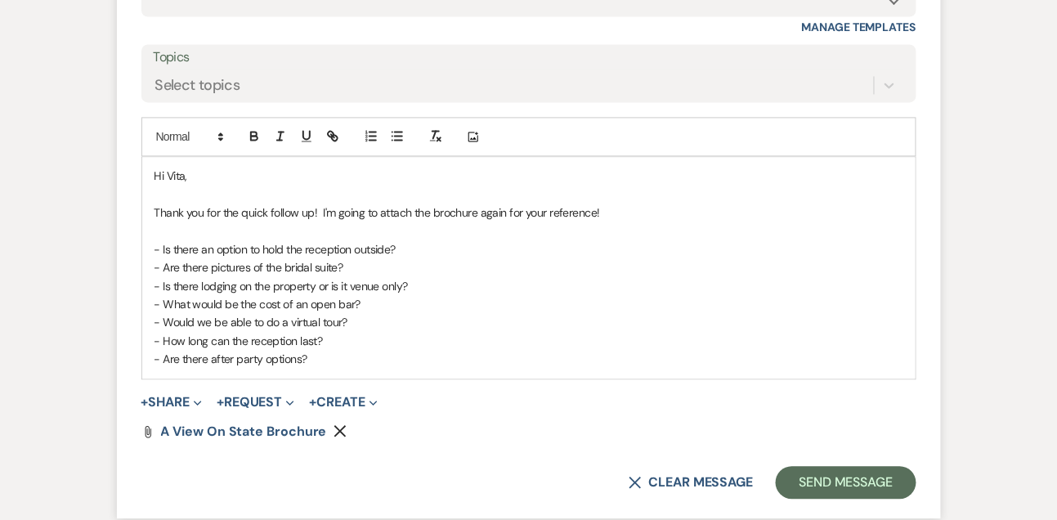
click at [474, 253] on p "- Is there an option to hold the reception outside?" at bounding box center [529, 249] width 749 height 18
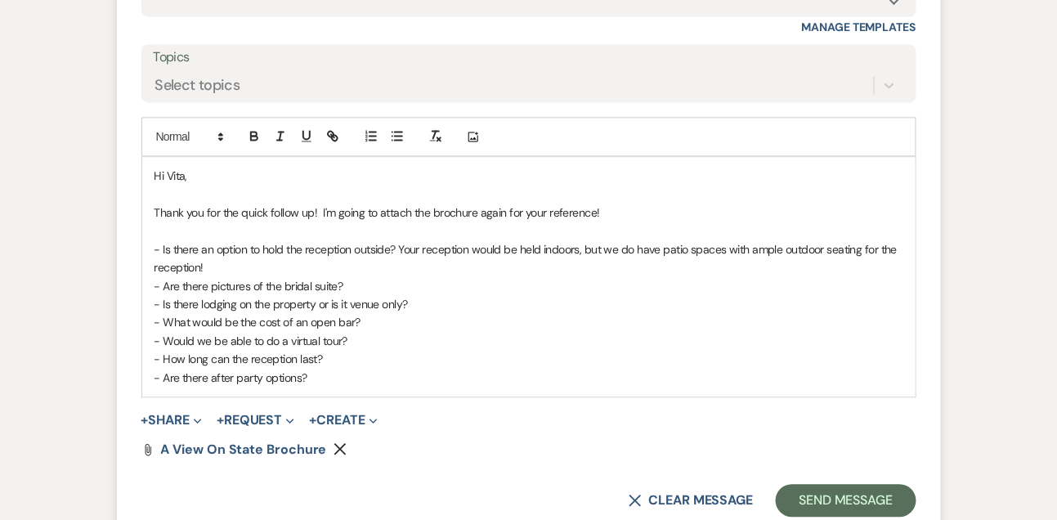
click at [617, 215] on p "Thank you for the quick follow up! I'm going to attach the brochure again for y…" at bounding box center [529, 213] width 749 height 18
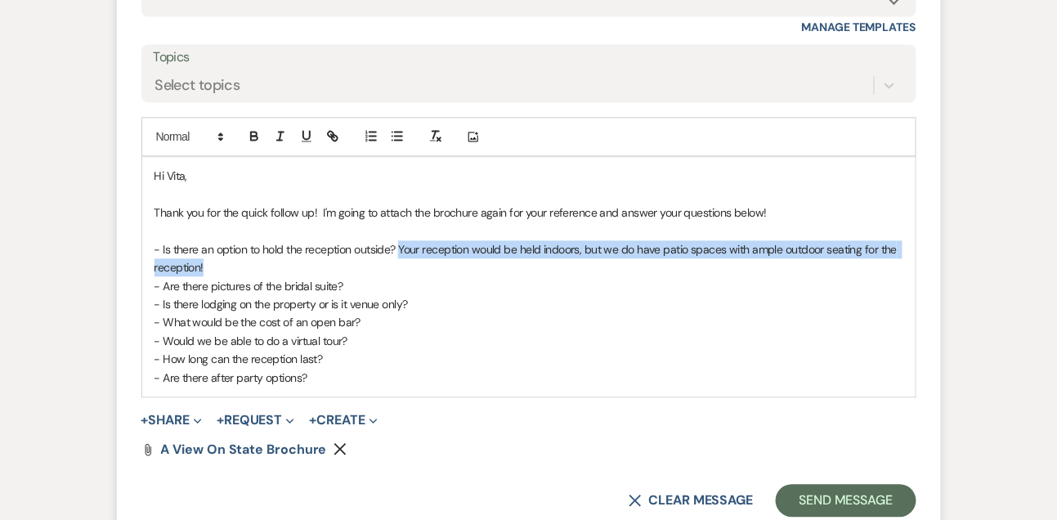
drag, startPoint x: 400, startPoint y: 244, endPoint x: 402, endPoint y: 258, distance: 14.8
click at [402, 258] on p "- Is there an option to hold the reception outside? Your reception would be hel…" at bounding box center [529, 258] width 749 height 37
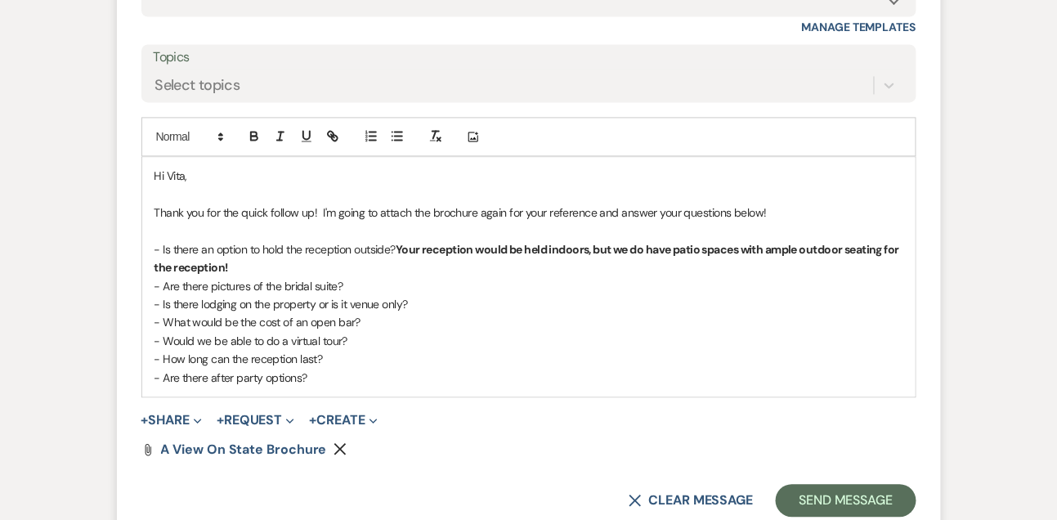
click at [410, 299] on p "- Is there lodging on the property or is it venue only?" at bounding box center [529, 304] width 749 height 18
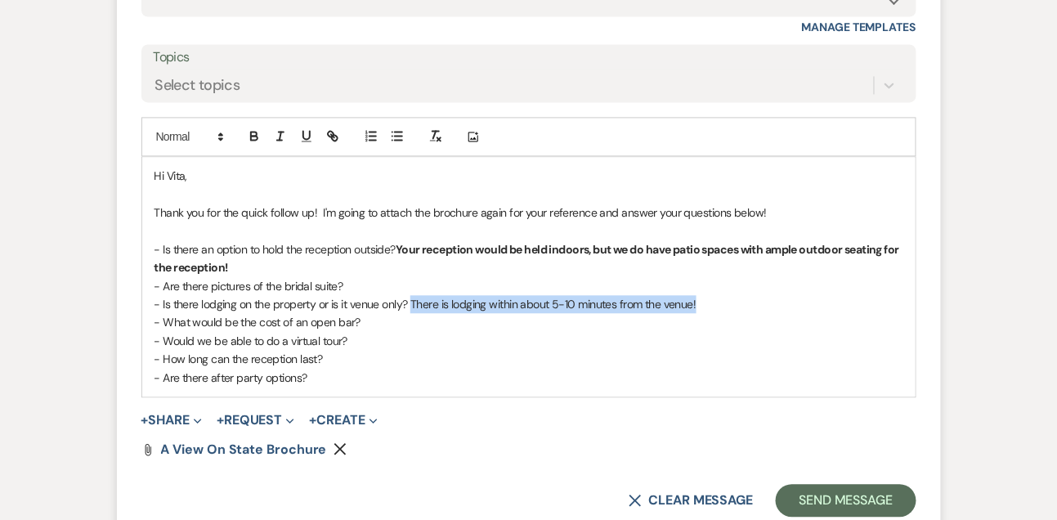
drag, startPoint x: 411, startPoint y: 303, endPoint x: 712, endPoint y: 302, distance: 301.0
click at [712, 302] on p "- Is there lodging on the property or is it venue only? There is lodging within…" at bounding box center [529, 304] width 749 height 18
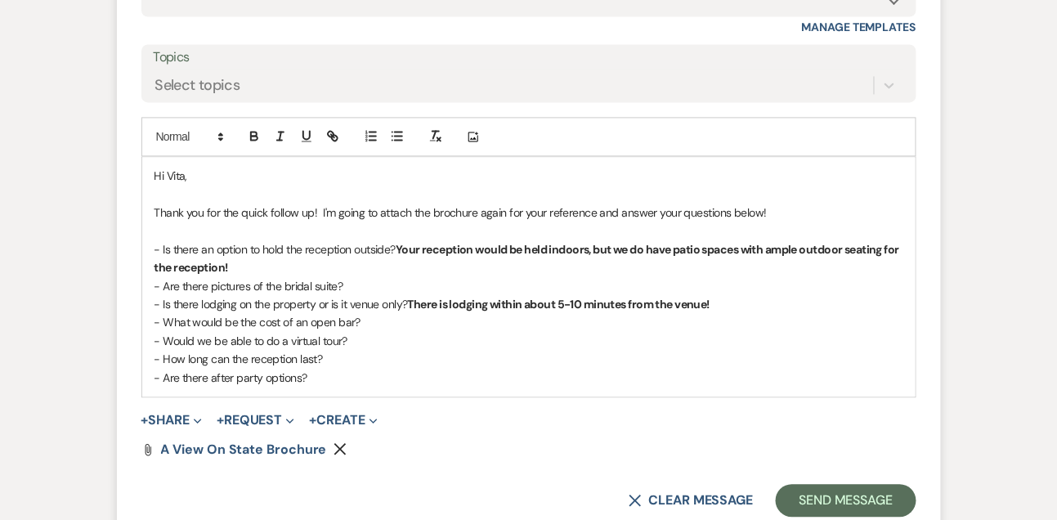
click at [575, 333] on p "- Would we be able to do a virtual tour?" at bounding box center [529, 341] width 749 height 18
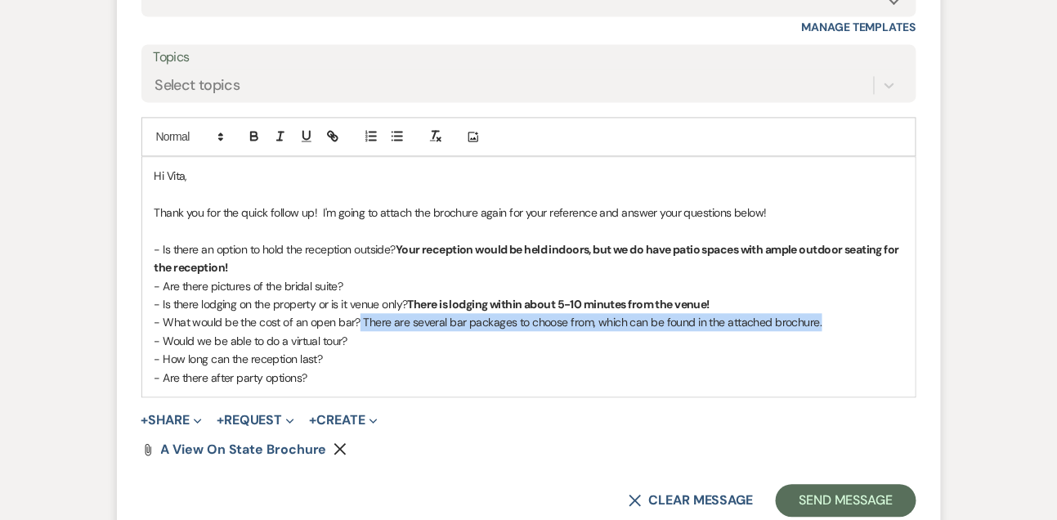
drag, startPoint x: 357, startPoint y: 316, endPoint x: 846, endPoint y: 318, distance: 488.2
click at [846, 319] on p "- What would be the cost of an open bar? There are several bar packages to choo…" at bounding box center [529, 322] width 749 height 18
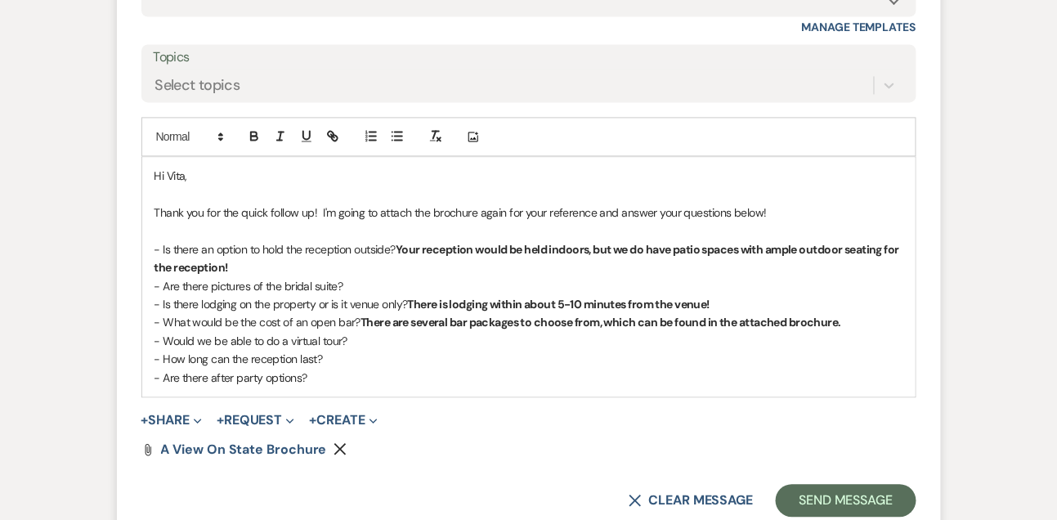
click at [377, 358] on p "- How long can the reception last?" at bounding box center [529, 359] width 749 height 18
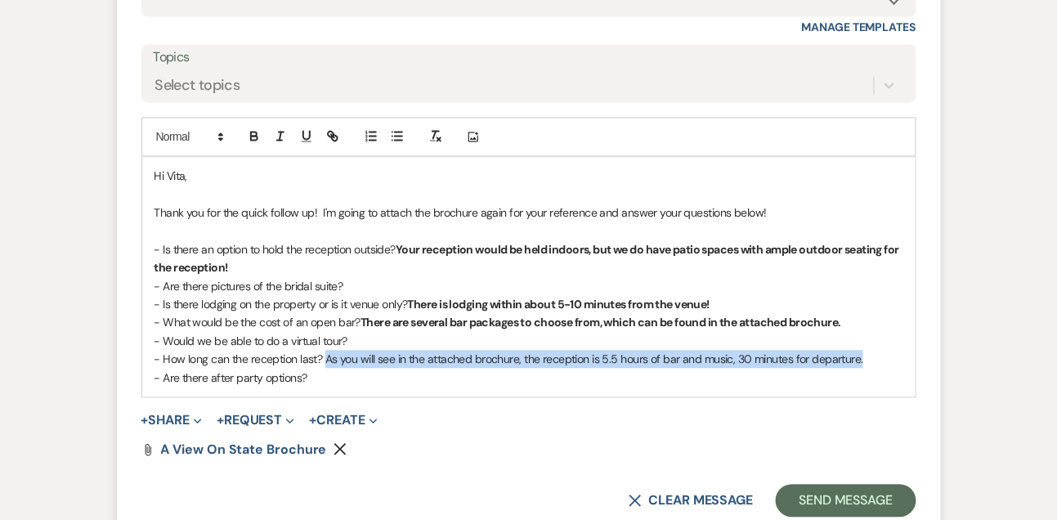
drag, startPoint x: 323, startPoint y: 357, endPoint x: 908, endPoint y: 355, distance: 584.7
click at [910, 355] on div "Hi Vita, Thank you for the quick follow up! I'm going to attach the brochure ag…" at bounding box center [529, 277] width 774 height 240
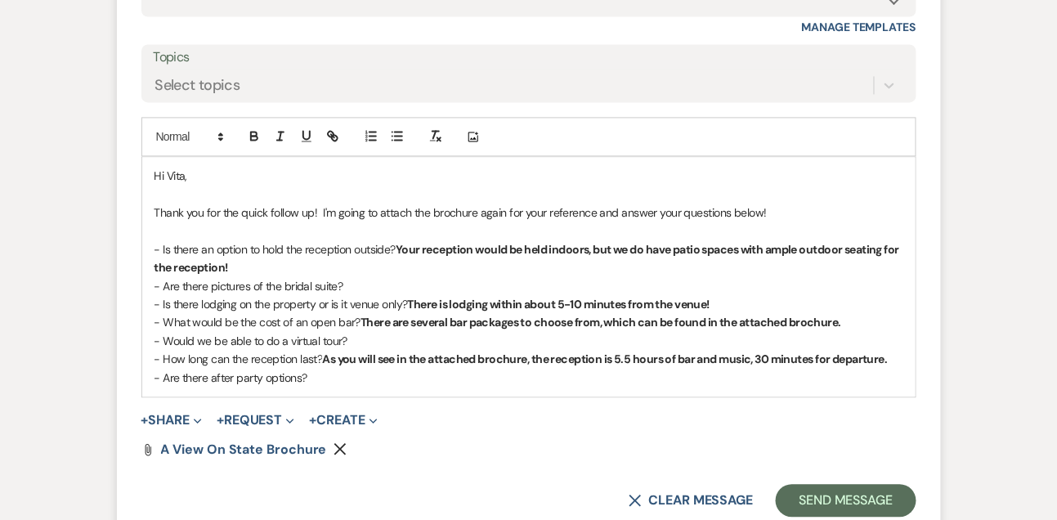
click at [410, 284] on p "- Are there pictures of the bridal suite?" at bounding box center [529, 286] width 749 height 18
click at [362, 383] on p "- Are there after party options?" at bounding box center [529, 378] width 749 height 18
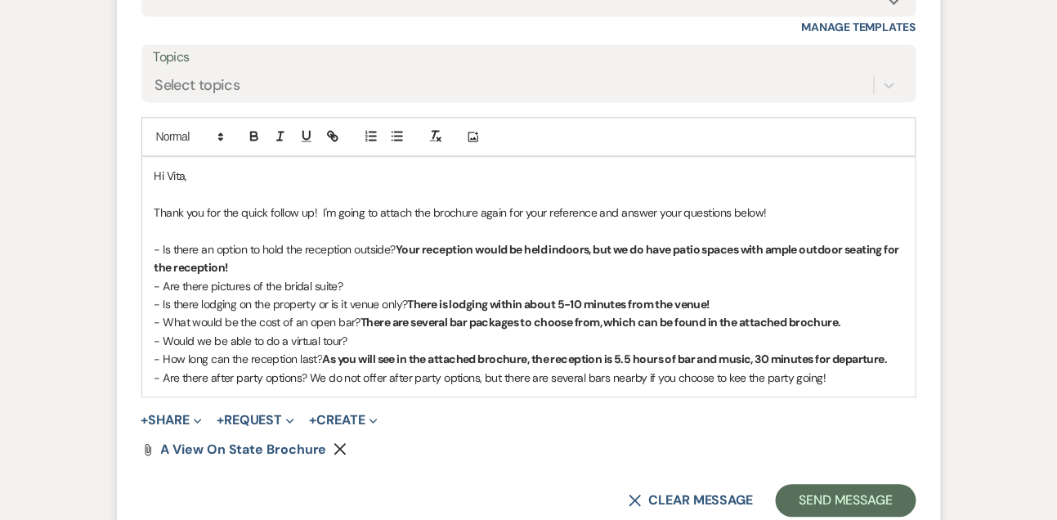
click at [743, 371] on span "- Are there after party options? We do not offer after party options, but there…" at bounding box center [491, 377] width 672 height 15
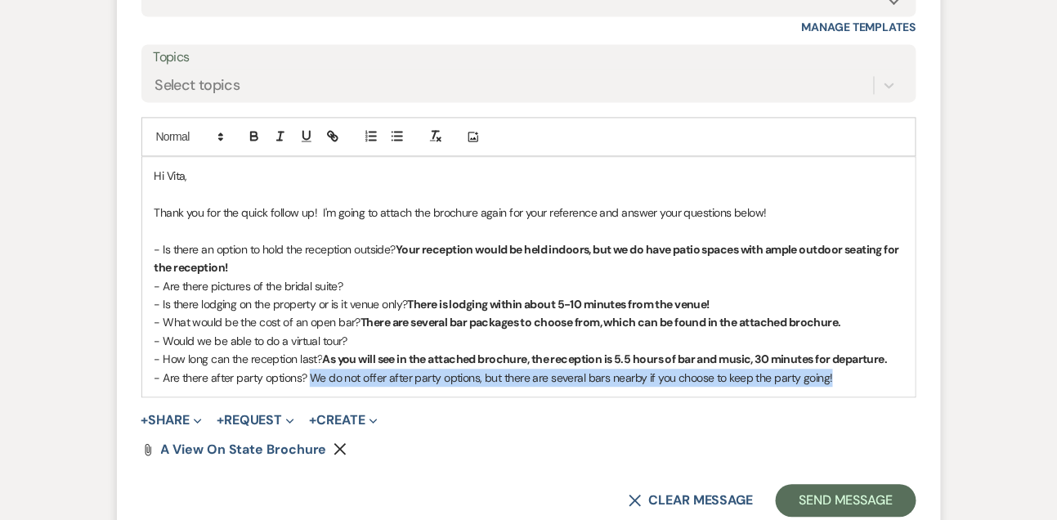
drag, startPoint x: 311, startPoint y: 377, endPoint x: 845, endPoint y: 378, distance: 534.0
click at [845, 378] on p "- Are there after party options? We do not offer after party options, but there…" at bounding box center [529, 378] width 749 height 18
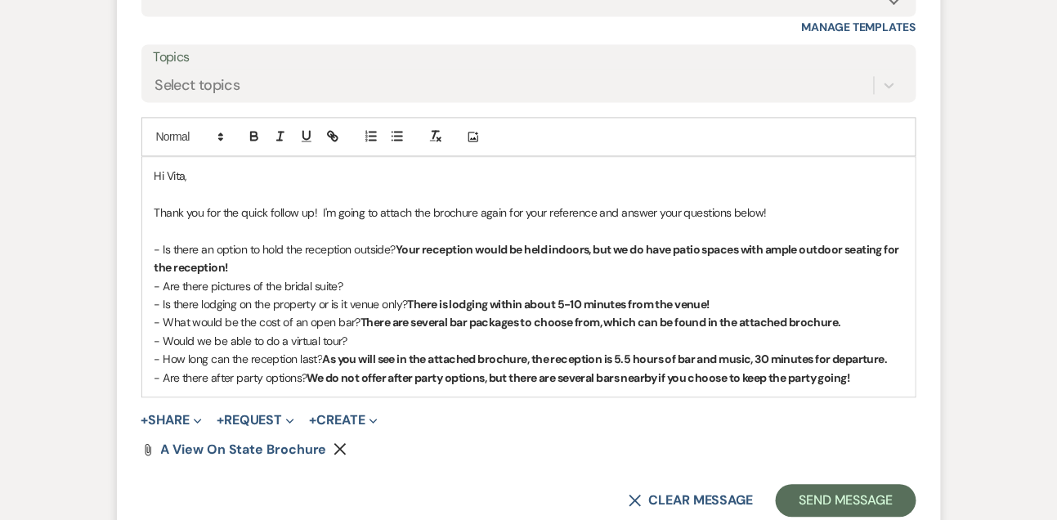
click at [376, 340] on p "- Would we be able to do a virtual tour?" at bounding box center [529, 341] width 749 height 18
drag, startPoint x: 348, startPoint y: 337, endPoint x: 680, endPoint y: 339, distance: 331.2
click at [680, 337] on p "- Would we be able to do a virtual tour? If you are not local, we are happy to …" at bounding box center [529, 341] width 749 height 18
click at [680, 339] on p "- Would we be able to do a virtual tour? If you are not local, we are happy to …" at bounding box center [529, 341] width 749 height 18
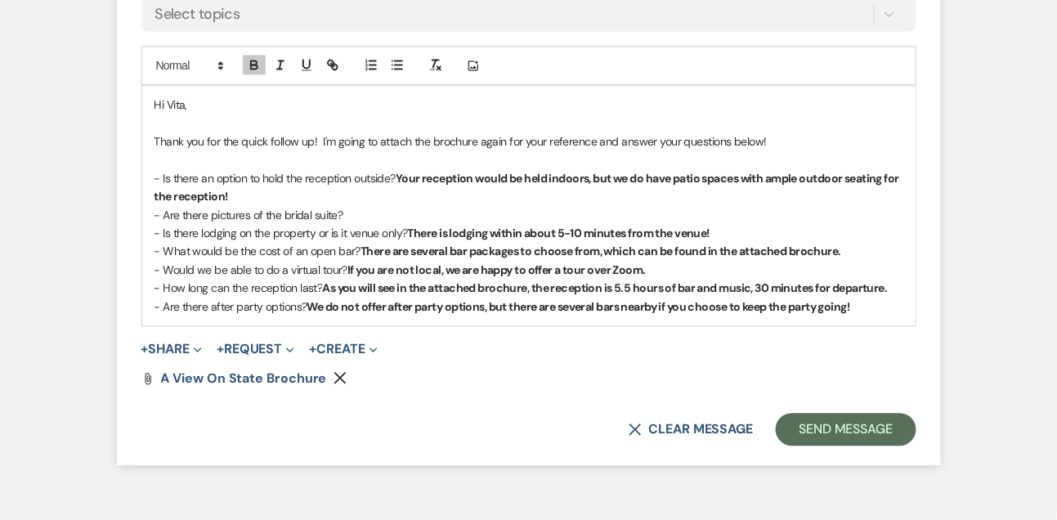
scroll to position [2632, 0]
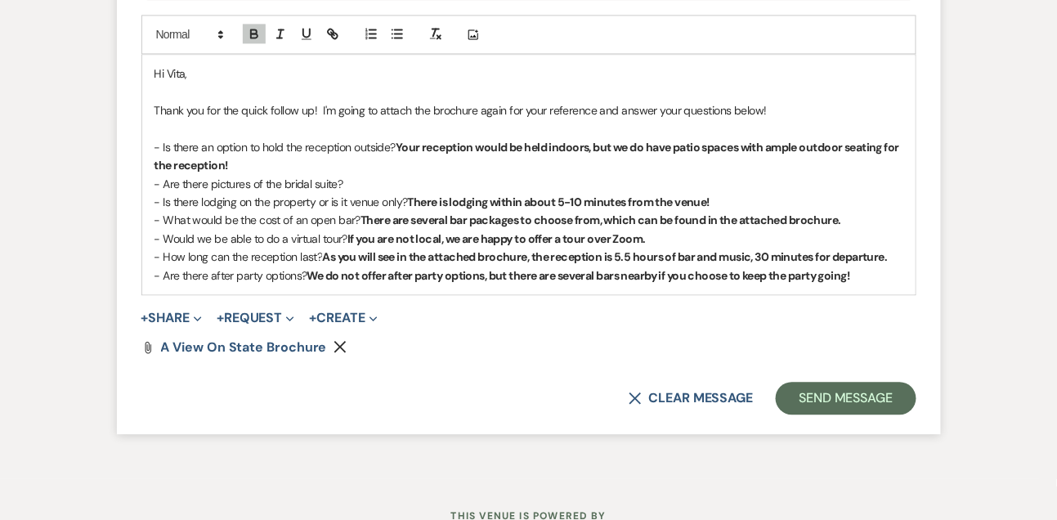
click at [851, 278] on strong "We do not offer after party options, but there are several bars nearby if you c…" at bounding box center [579, 275] width 543 height 15
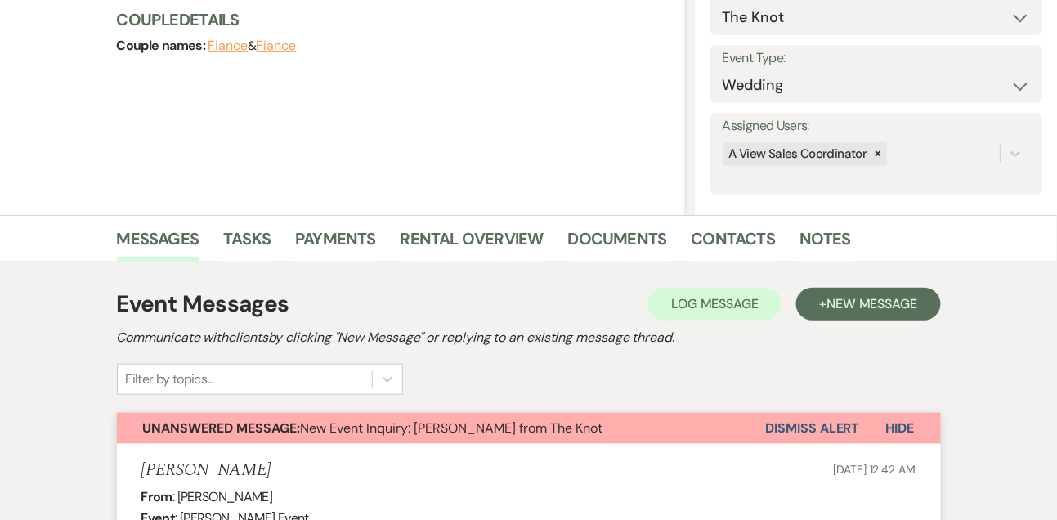
scroll to position [0, 0]
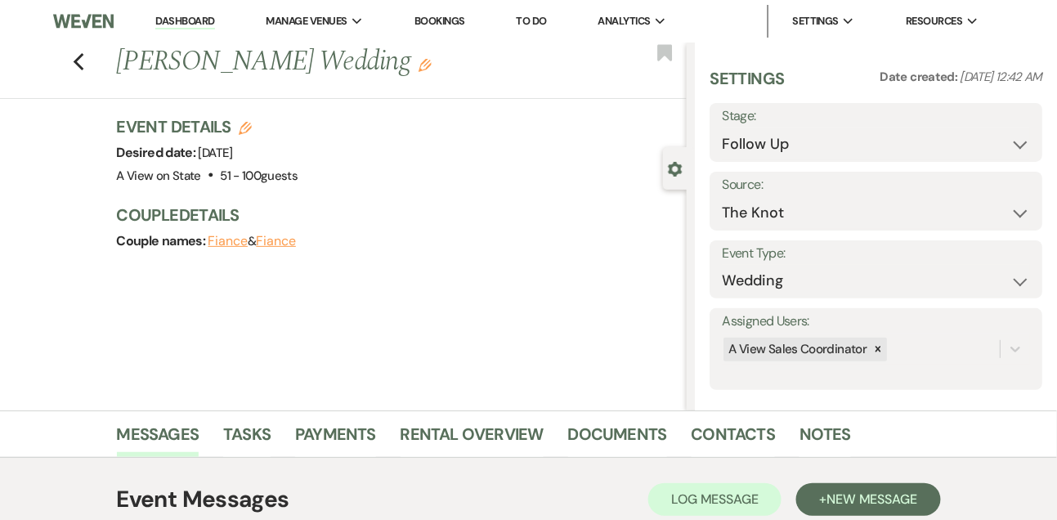
click at [192, 25] on link "Dashboard" at bounding box center [184, 22] width 59 height 16
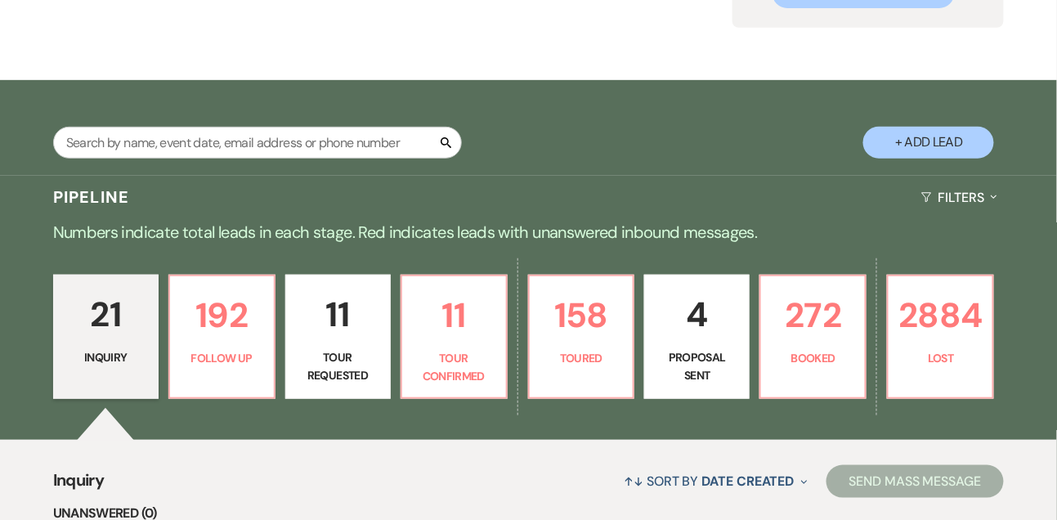
scroll to position [200, 0]
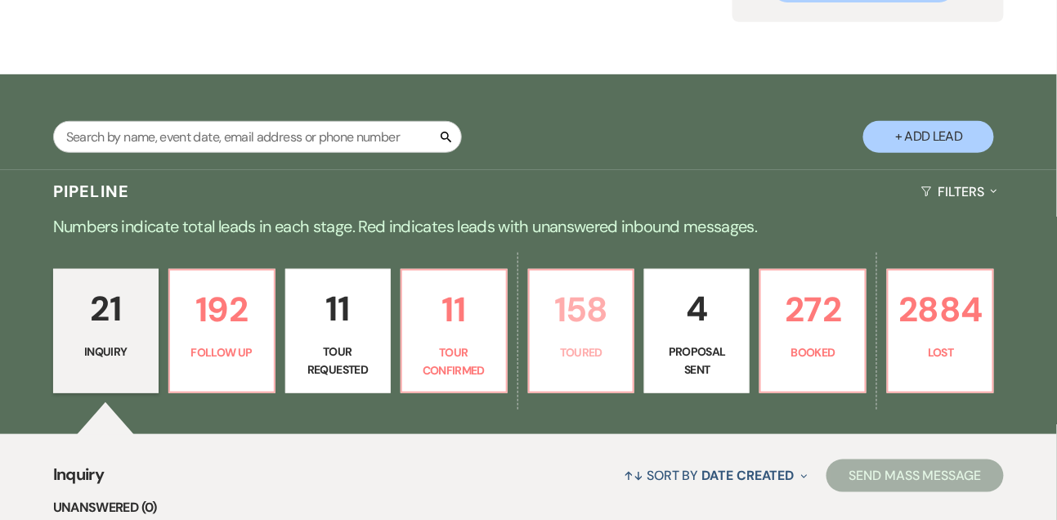
click at [614, 325] on p "158" at bounding box center [582, 309] width 84 height 55
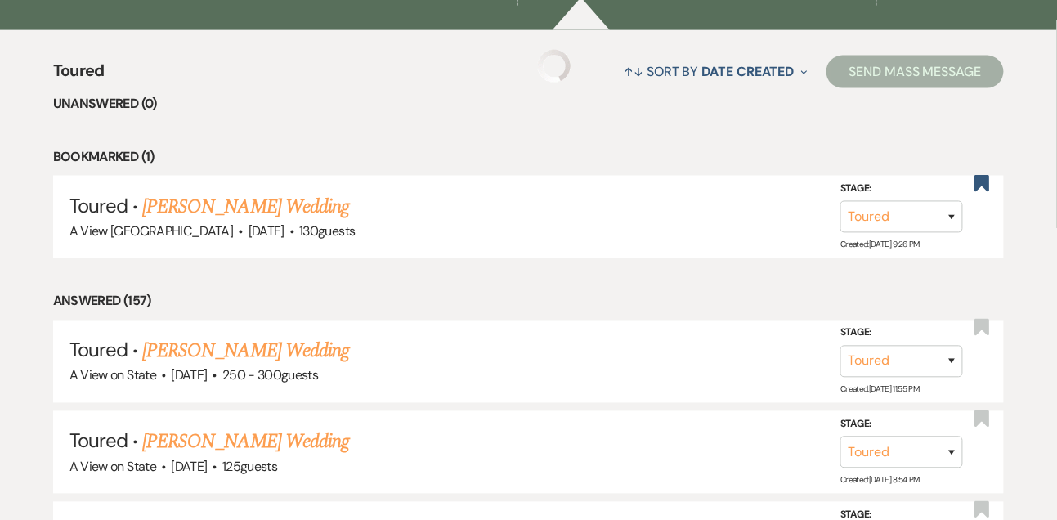
scroll to position [722, 0]
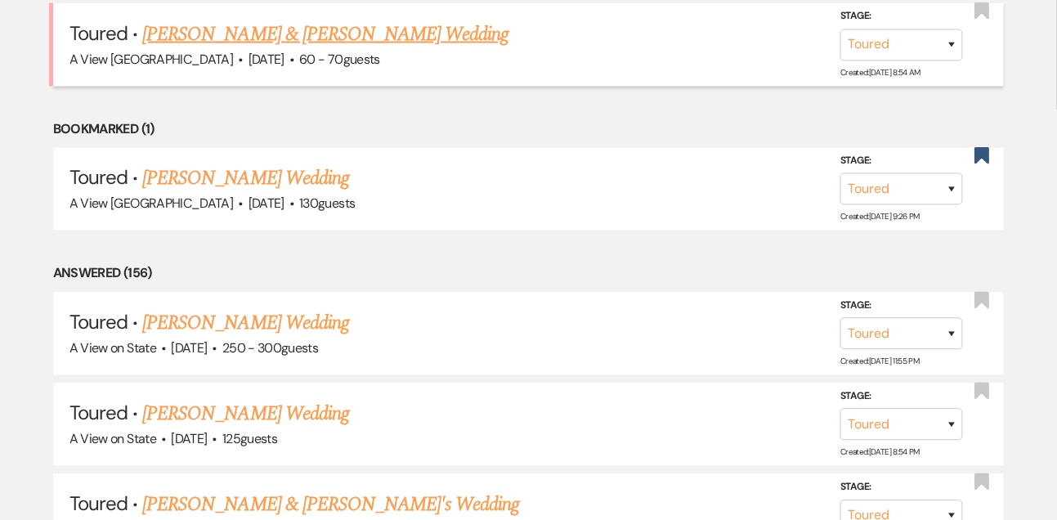
click at [348, 49] on link "Itzel Robledo & Eric Fonseca's Wedding" at bounding box center [325, 34] width 366 height 29
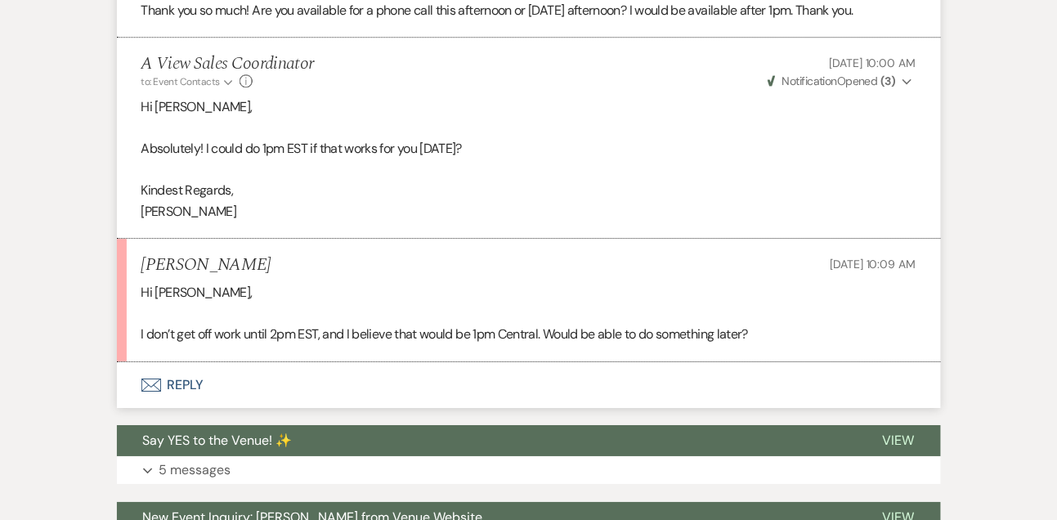
scroll to position [1282, 0]
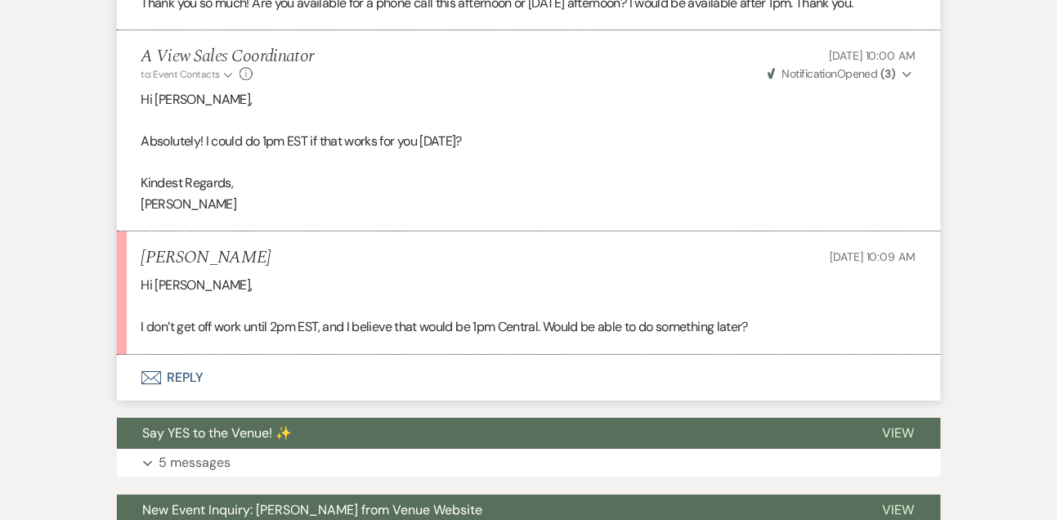
click at [188, 374] on button "Envelope Reply" at bounding box center [529, 378] width 824 height 46
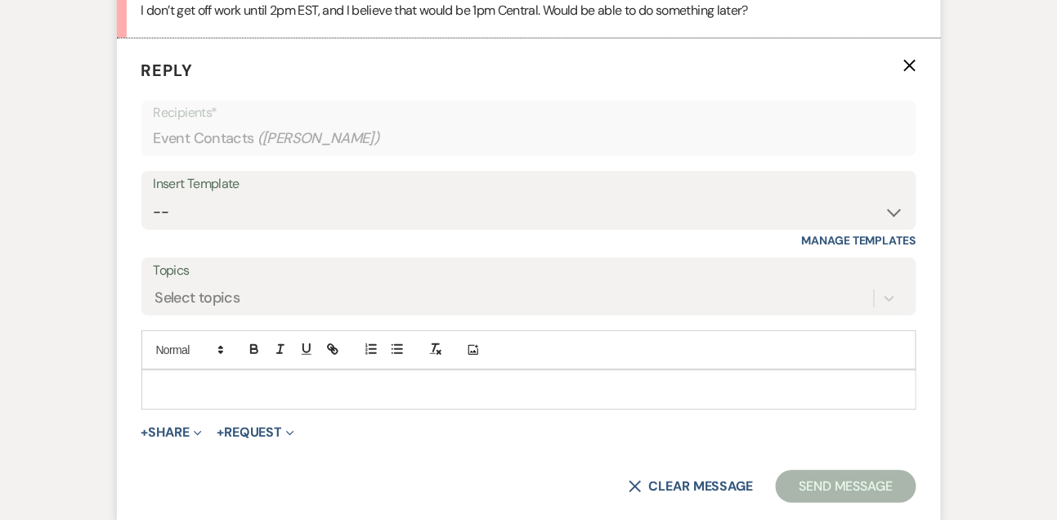
scroll to position [1618, 0]
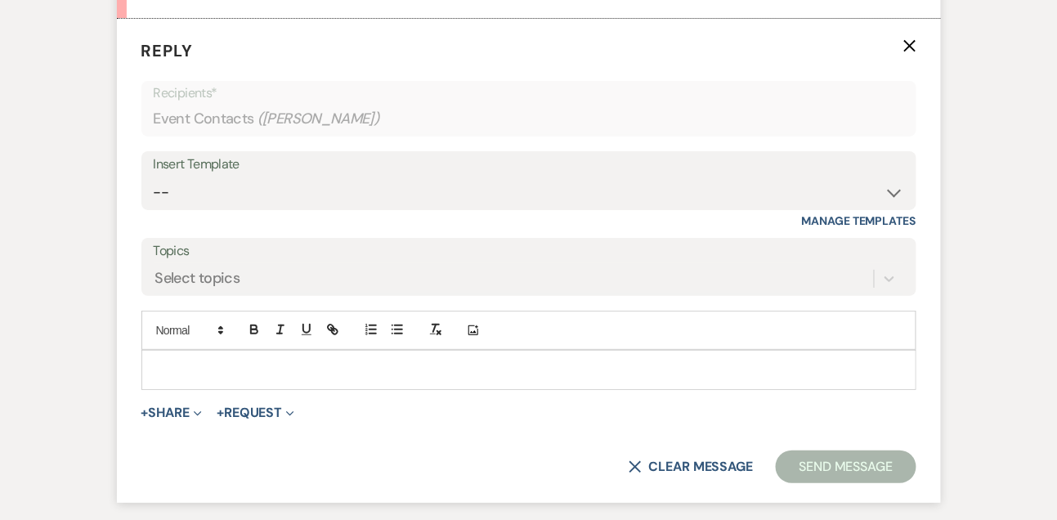
click at [188, 374] on p at bounding box center [529, 370] width 749 height 18
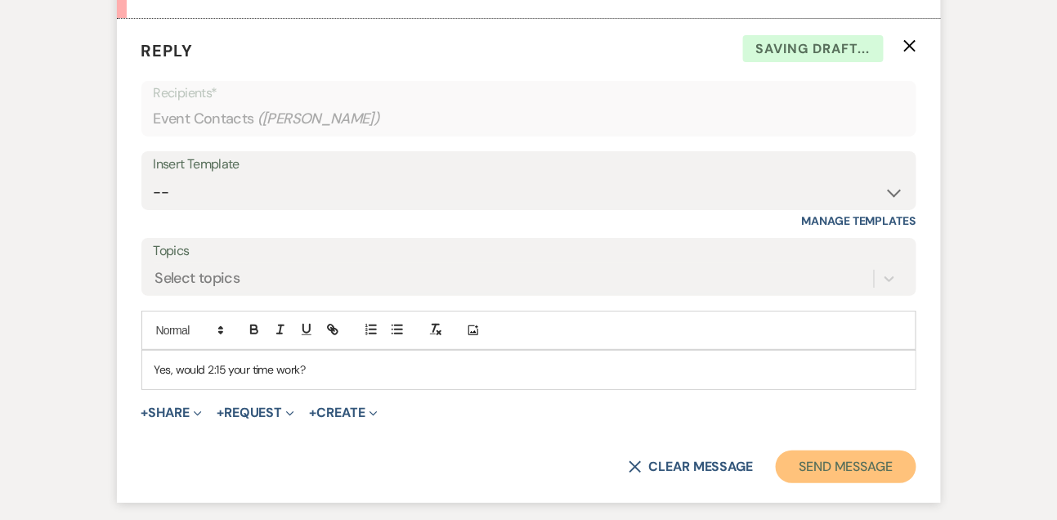
click at [807, 456] on button "Send Message" at bounding box center [846, 467] width 140 height 33
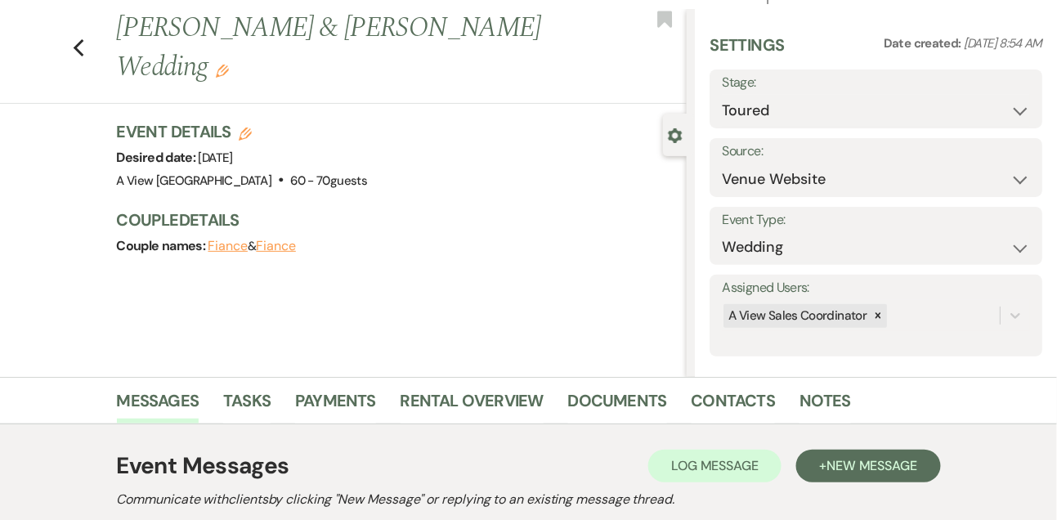
scroll to position [0, 0]
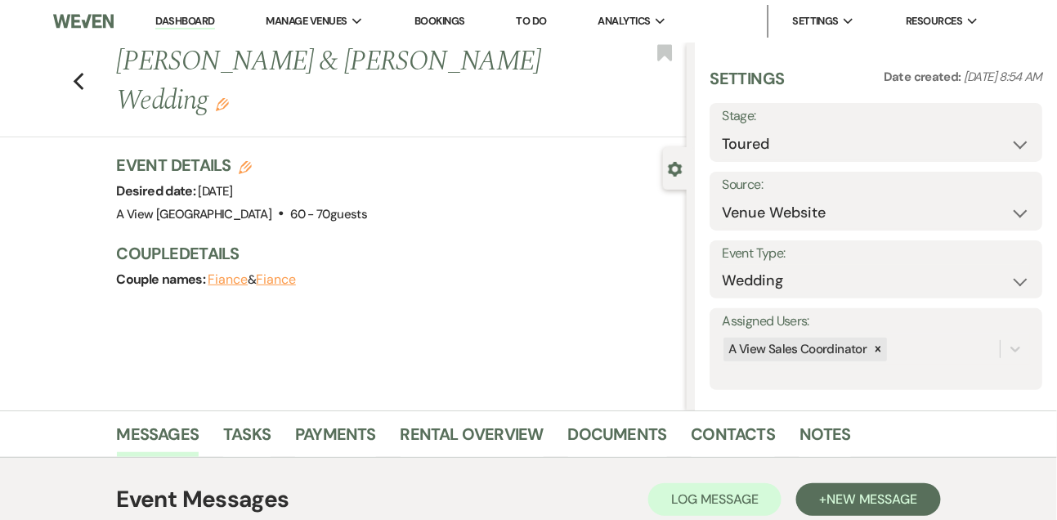
click at [204, 17] on link "Dashboard" at bounding box center [184, 22] width 59 height 16
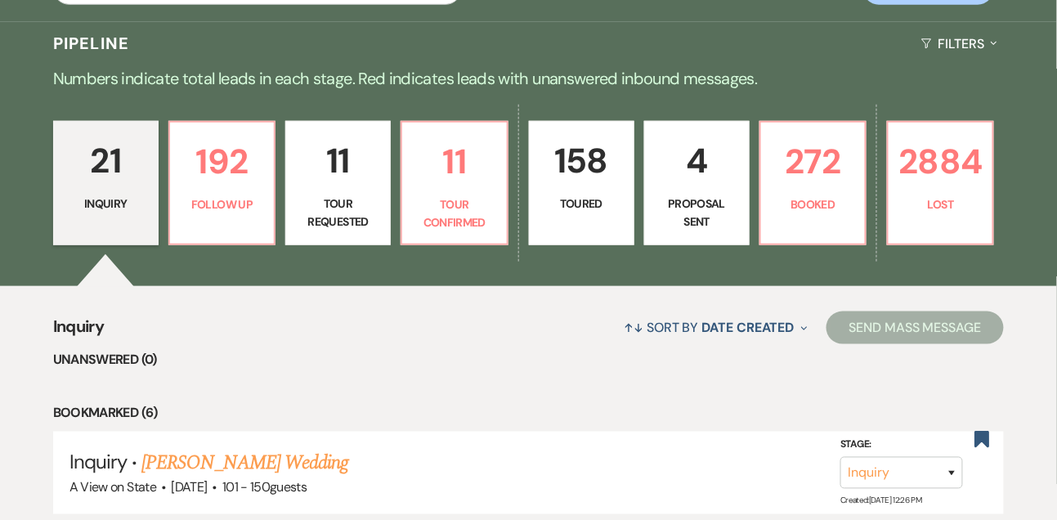
scroll to position [384, 0]
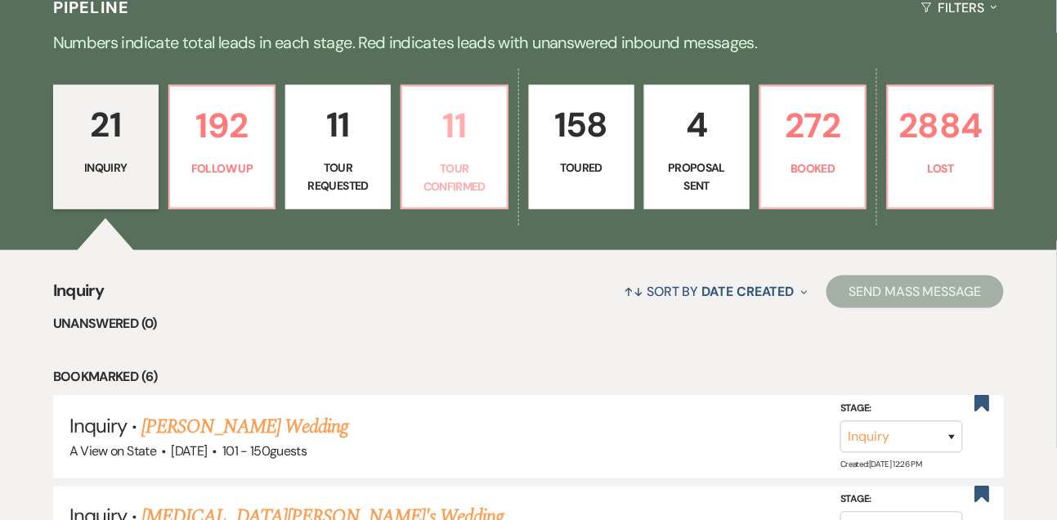
click at [472, 128] on p "11" at bounding box center [454, 125] width 84 height 55
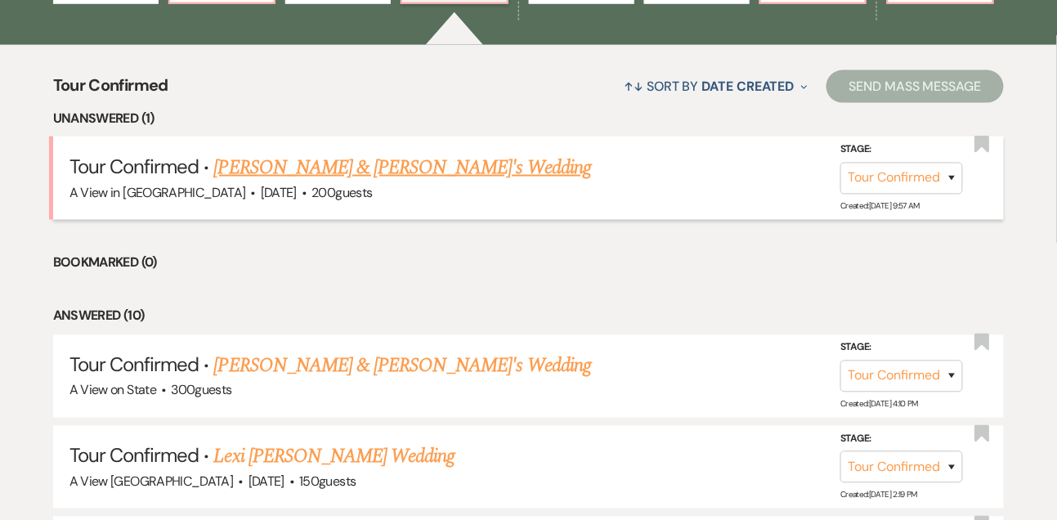
click at [420, 182] on link "Iesha Bryant & Fiance's Wedding" at bounding box center [403, 167] width 378 height 29
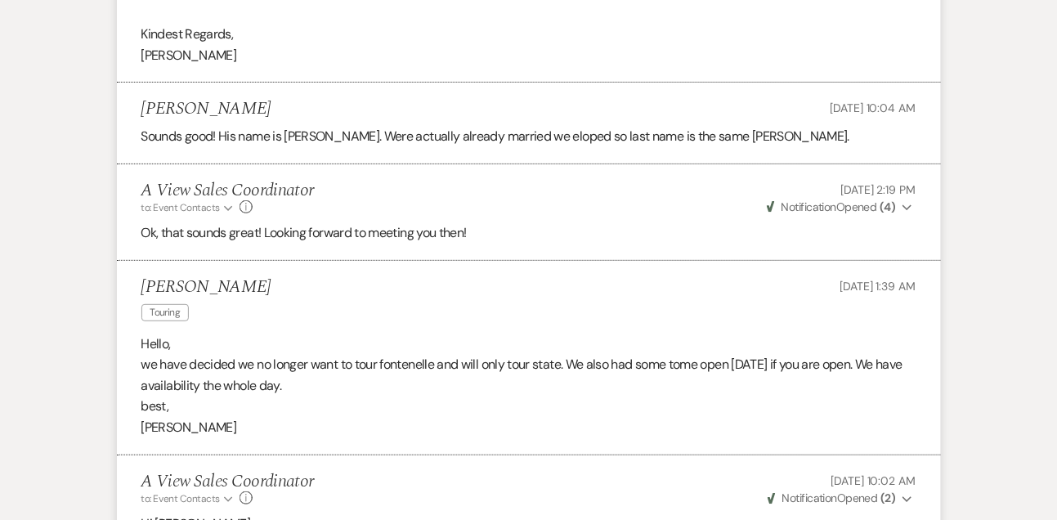
scroll to position [3766, 0]
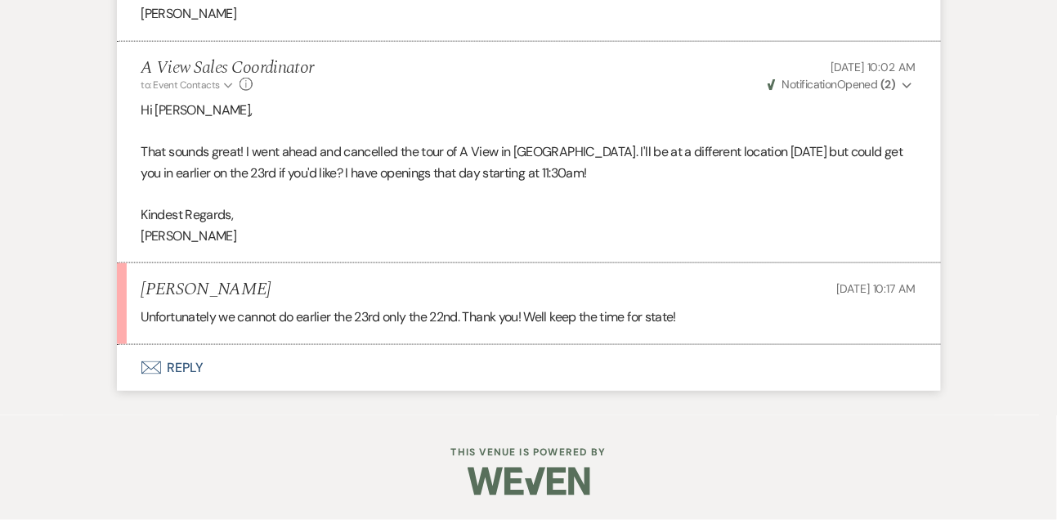
click at [170, 374] on button "Envelope Reply" at bounding box center [529, 368] width 824 height 46
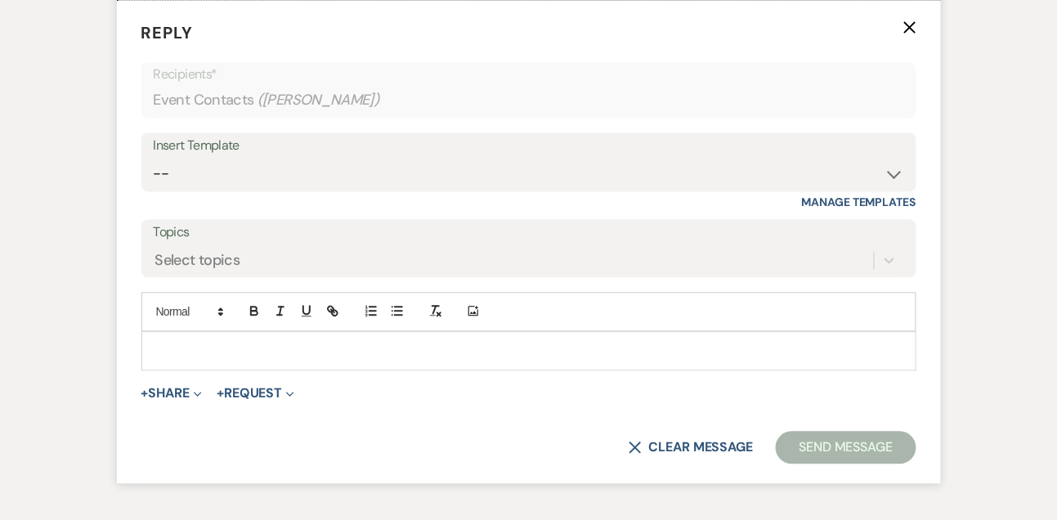
scroll to position [4093, 0]
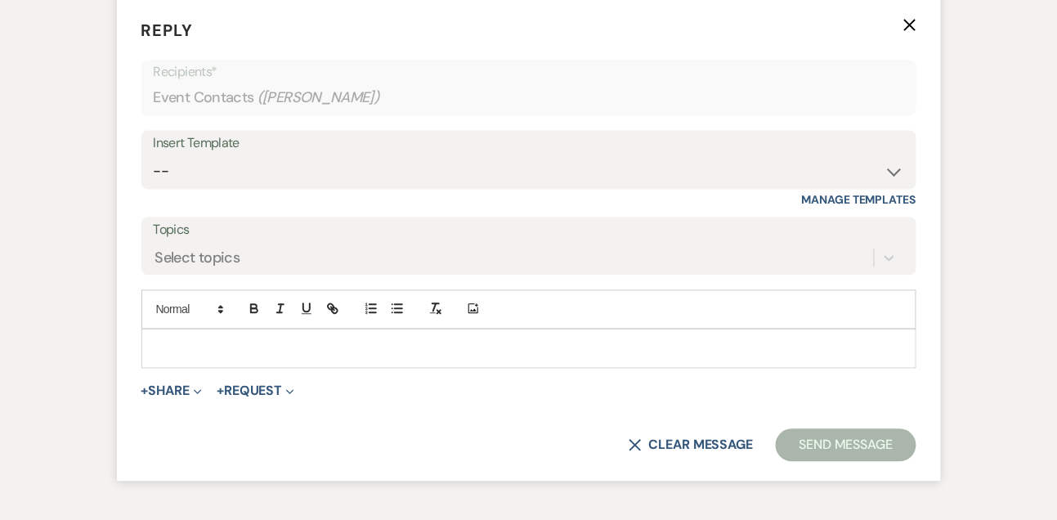
click at [173, 368] on div at bounding box center [529, 349] width 774 height 38
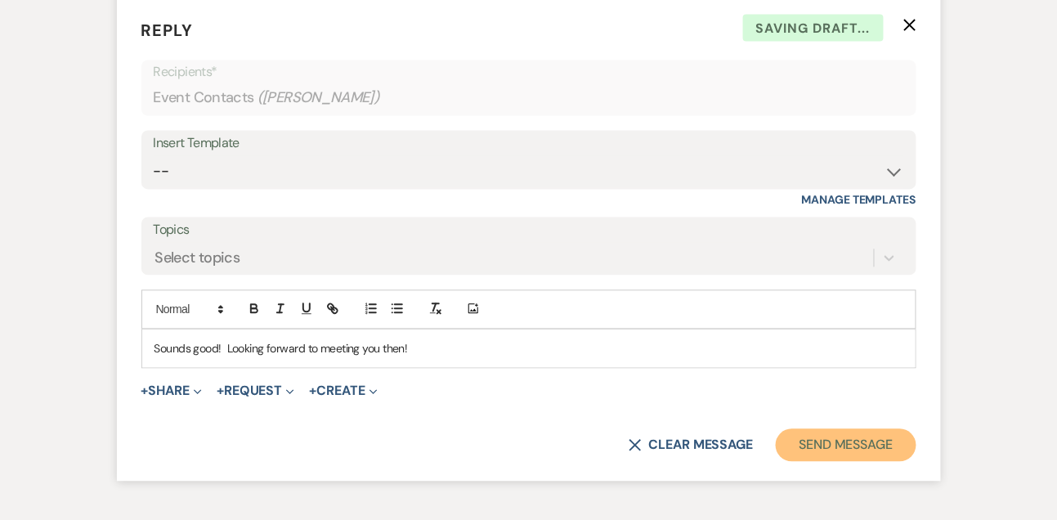
click at [886, 462] on button "Send Message" at bounding box center [846, 445] width 140 height 33
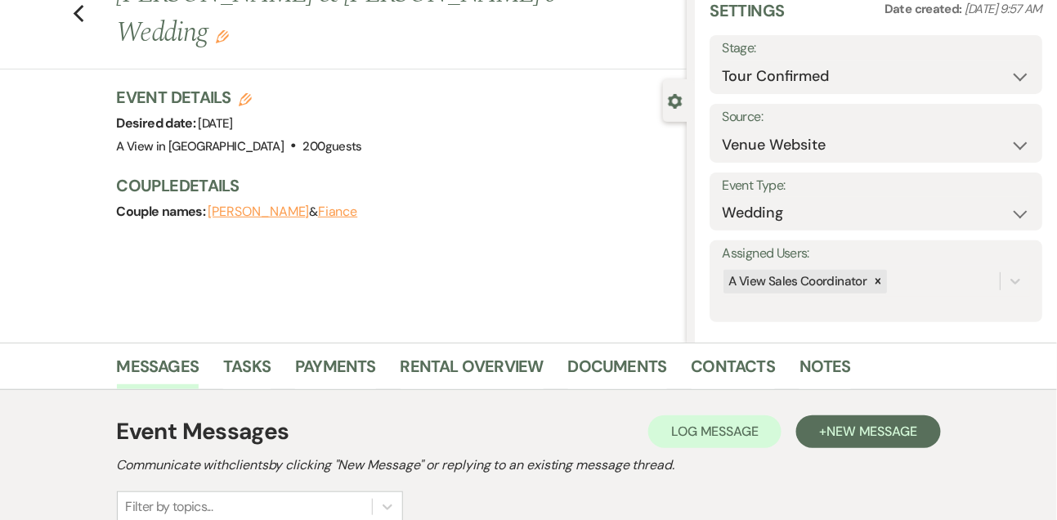
scroll to position [0, 0]
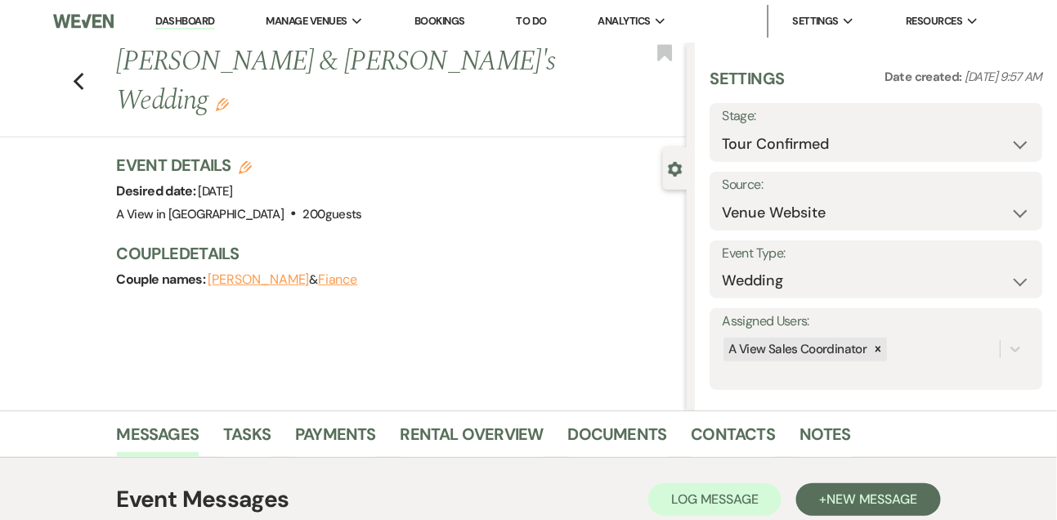
click at [169, 13] on li "Dashboard" at bounding box center [184, 21] width 75 height 33
click at [169, 16] on link "Dashboard" at bounding box center [184, 22] width 59 height 16
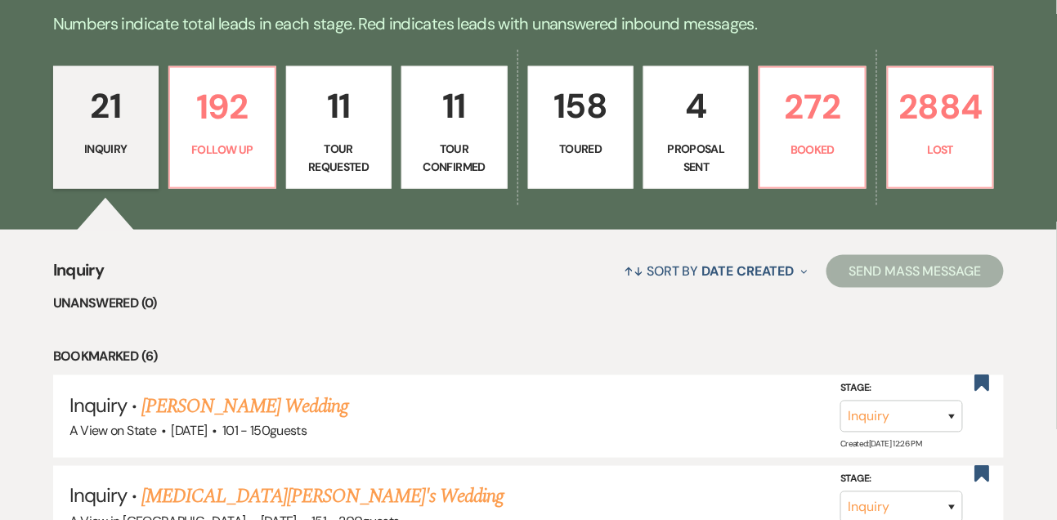
scroll to position [403, 0]
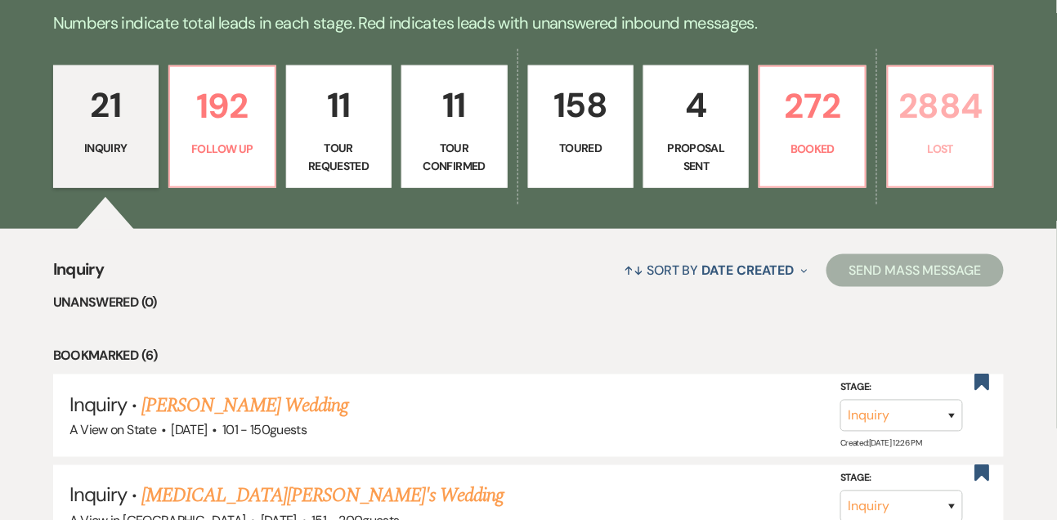
click at [964, 101] on p "2884" at bounding box center [941, 106] width 84 height 55
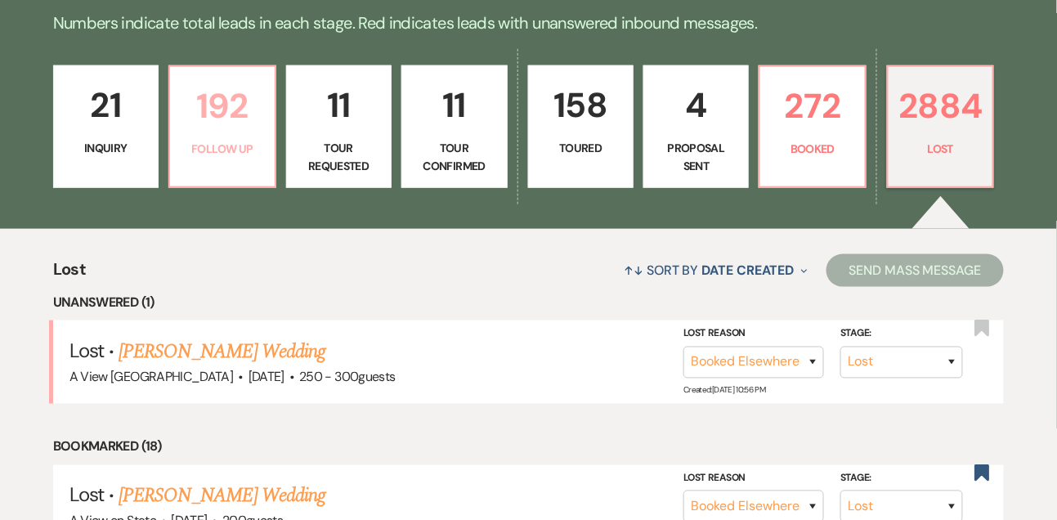
click at [207, 133] on p "192" at bounding box center [222, 106] width 84 height 55
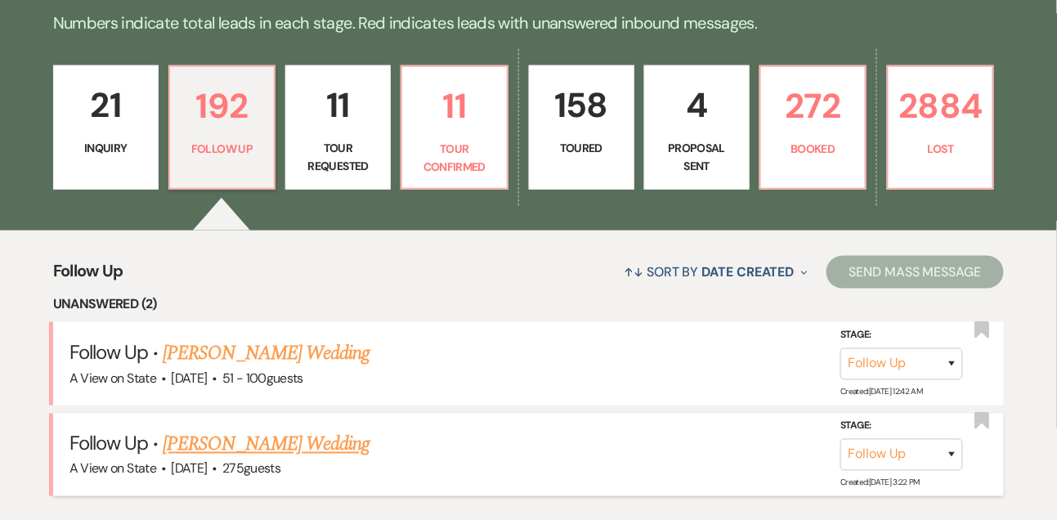
click at [301, 450] on link "Suzann Young's Wedding" at bounding box center [266, 444] width 207 height 29
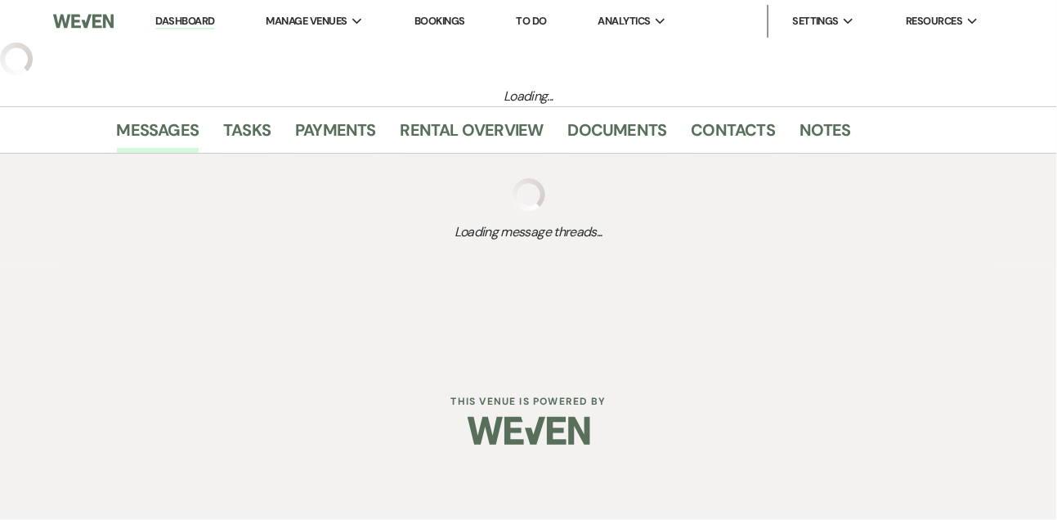
select select "9"
select select "5"
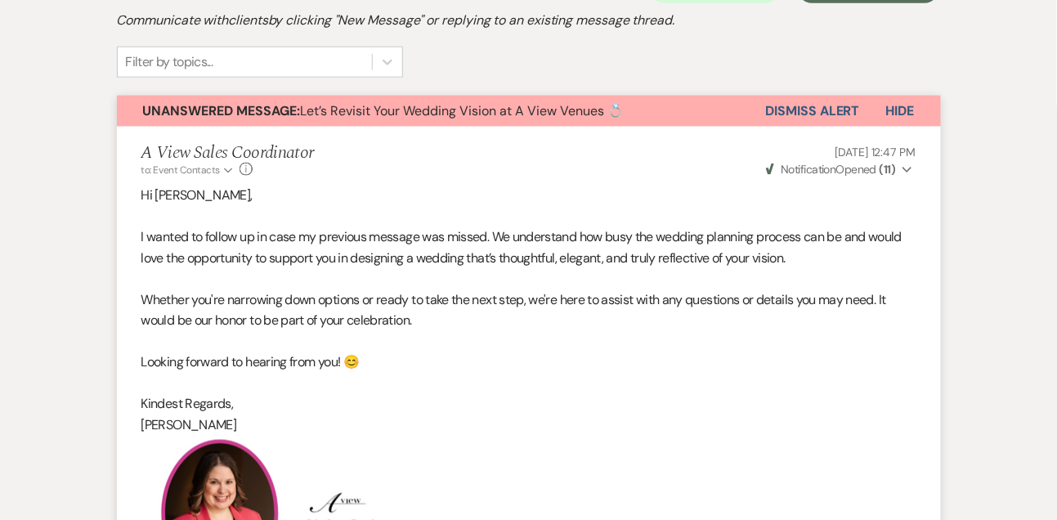
scroll to position [438, 0]
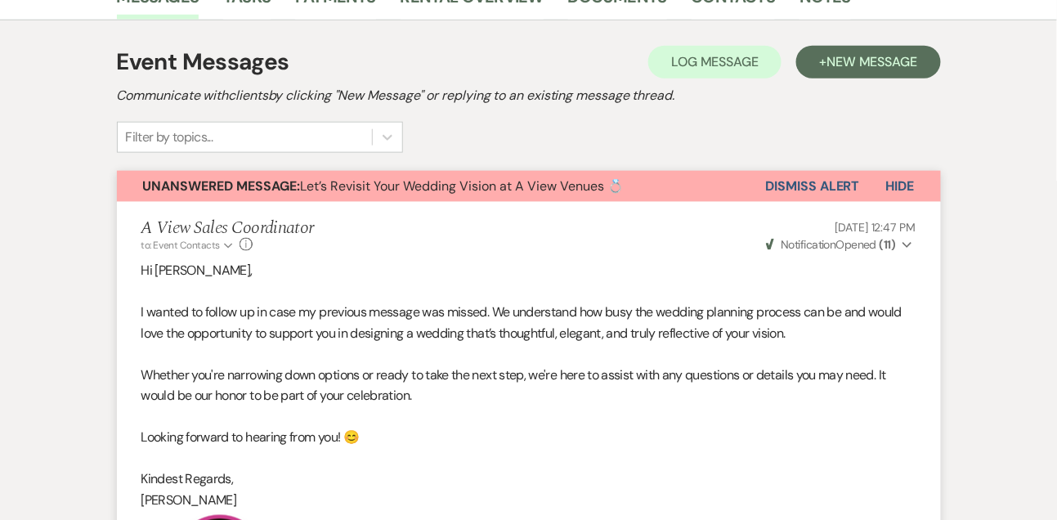
click at [808, 190] on button "Dismiss Alert" at bounding box center [813, 186] width 94 height 31
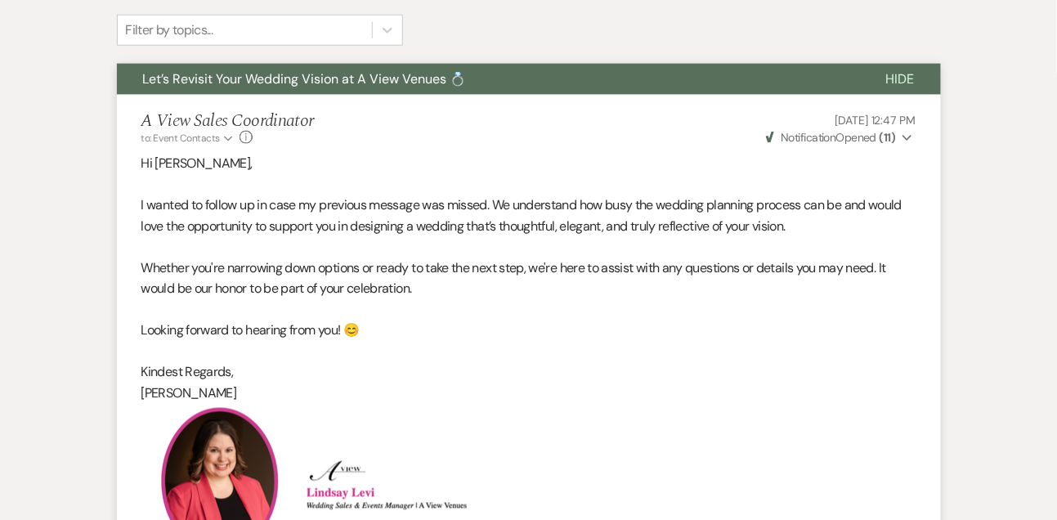
scroll to position [0, 0]
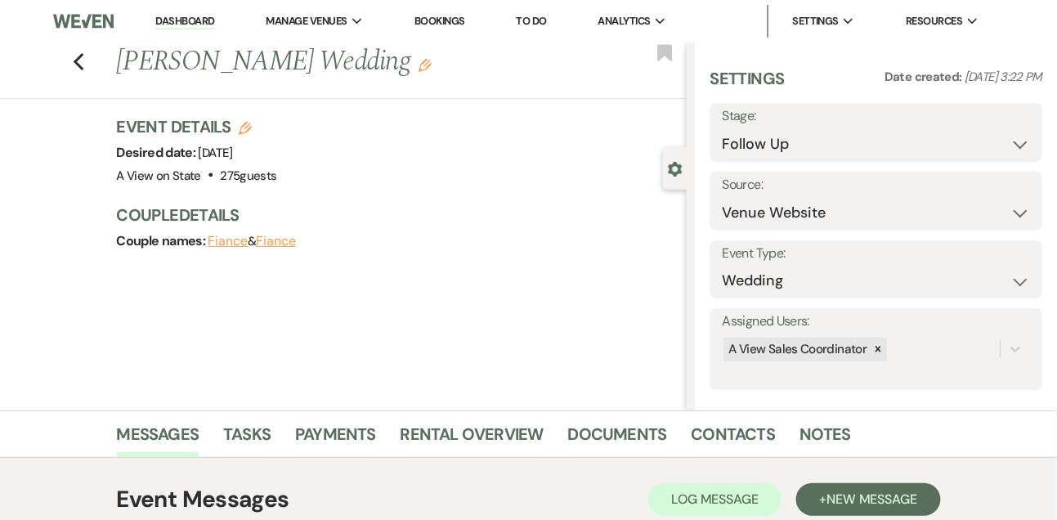
click at [186, 22] on link "Dashboard" at bounding box center [184, 22] width 59 height 16
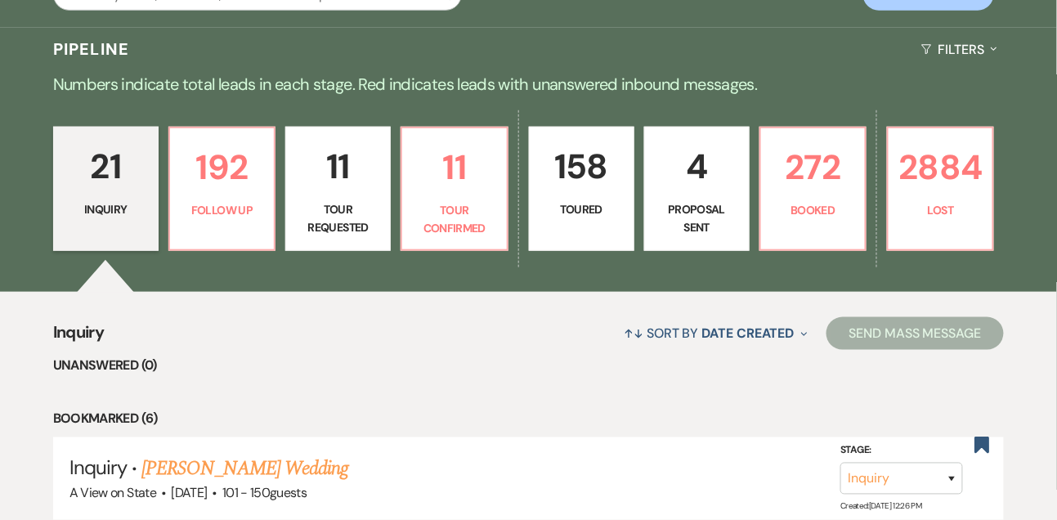
scroll to position [352, 0]
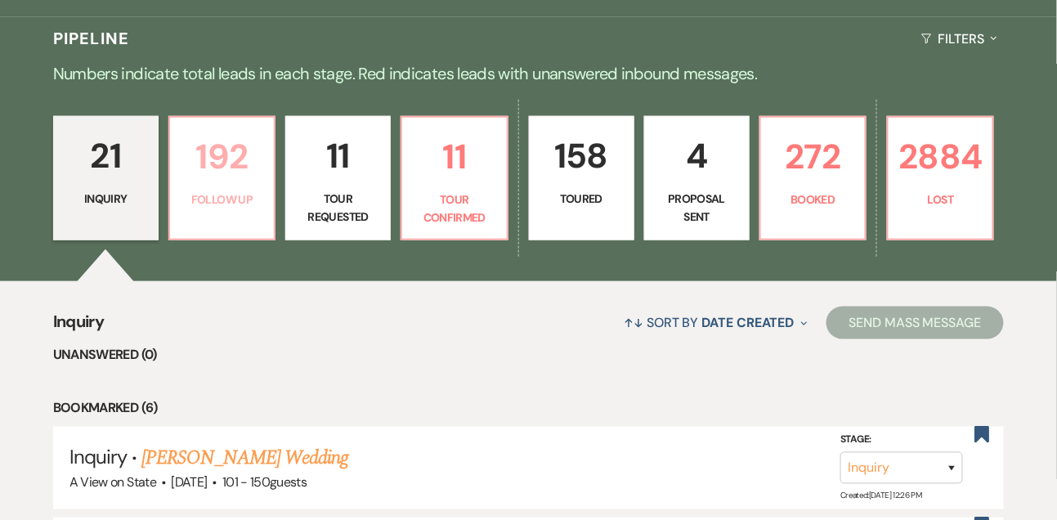
click at [233, 184] on p "192" at bounding box center [222, 156] width 84 height 55
select select "9"
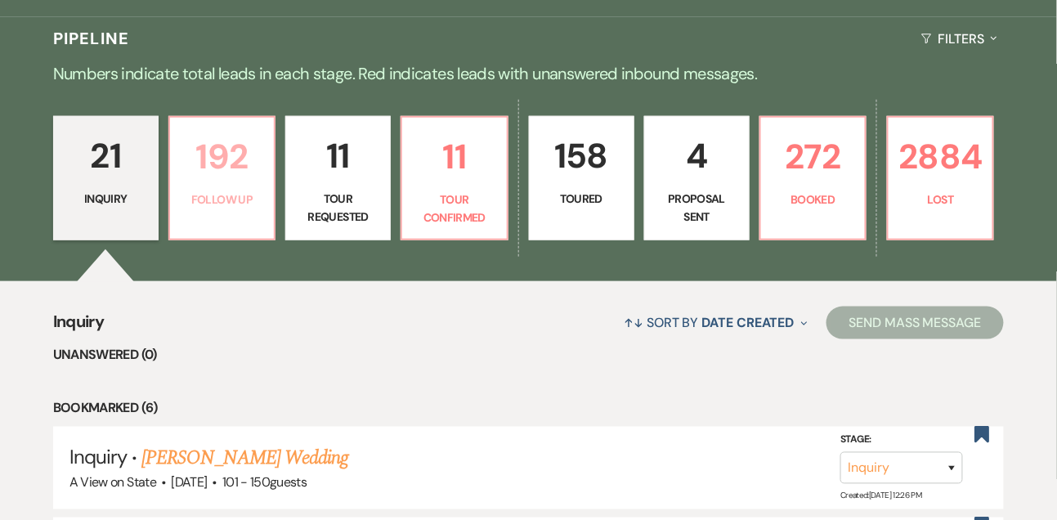
select select "9"
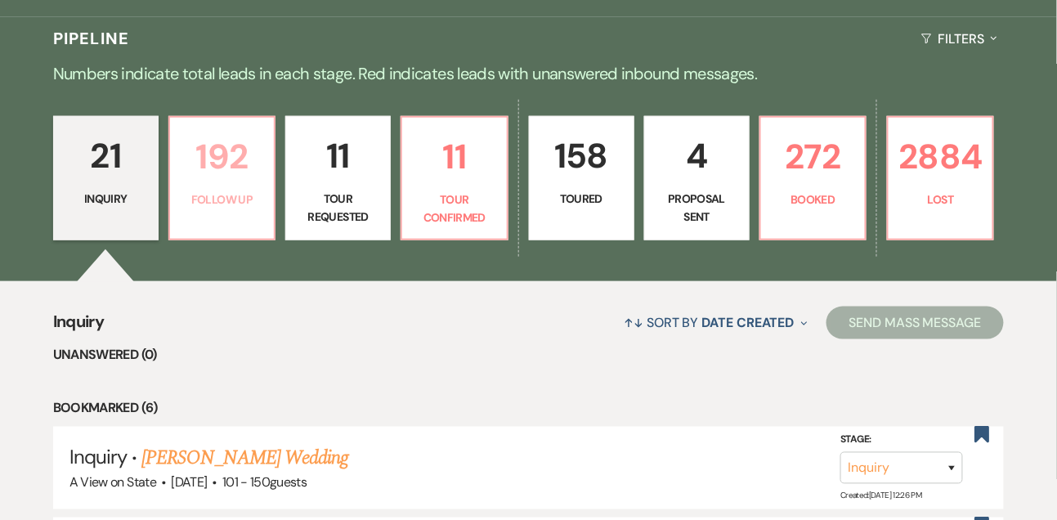
select select "9"
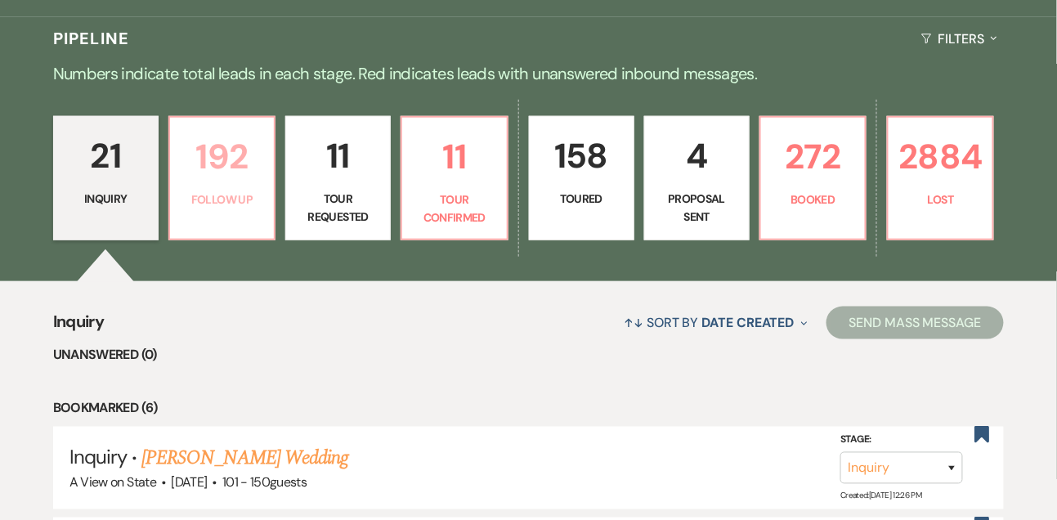
select select "9"
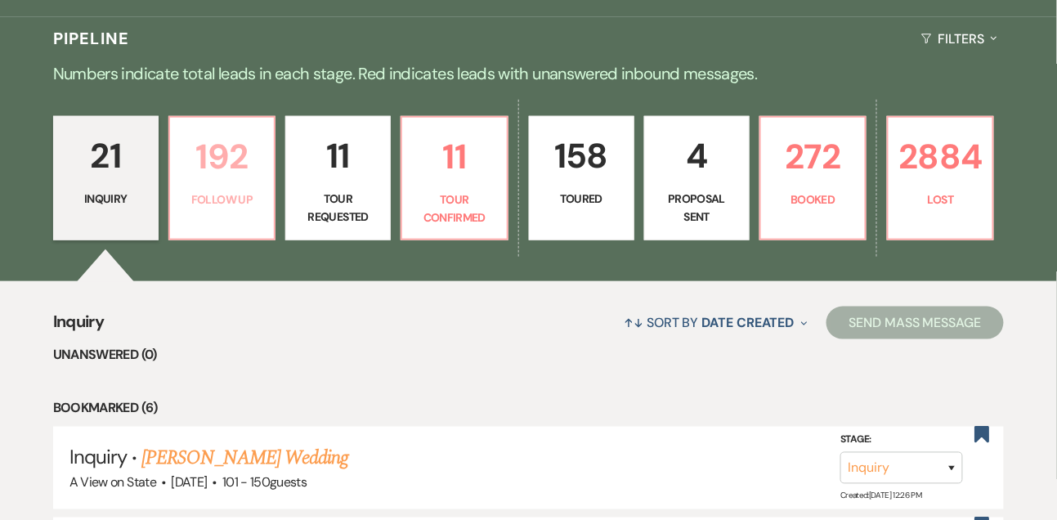
select select "9"
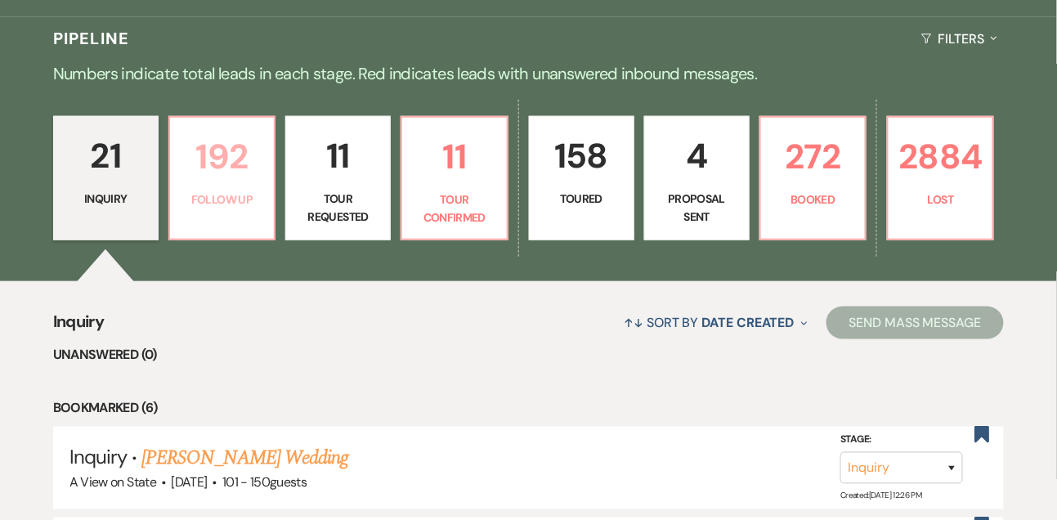
select select "9"
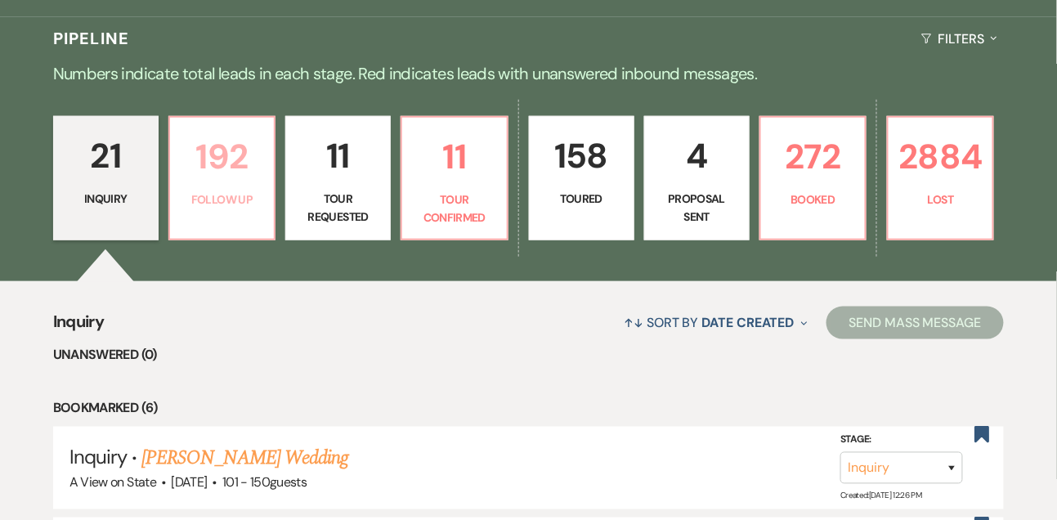
select select "9"
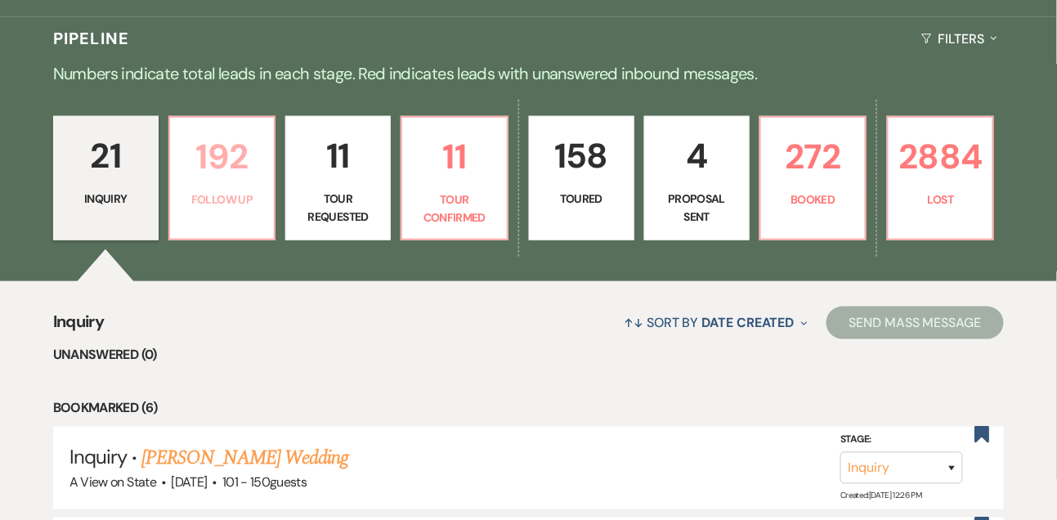
select select "9"
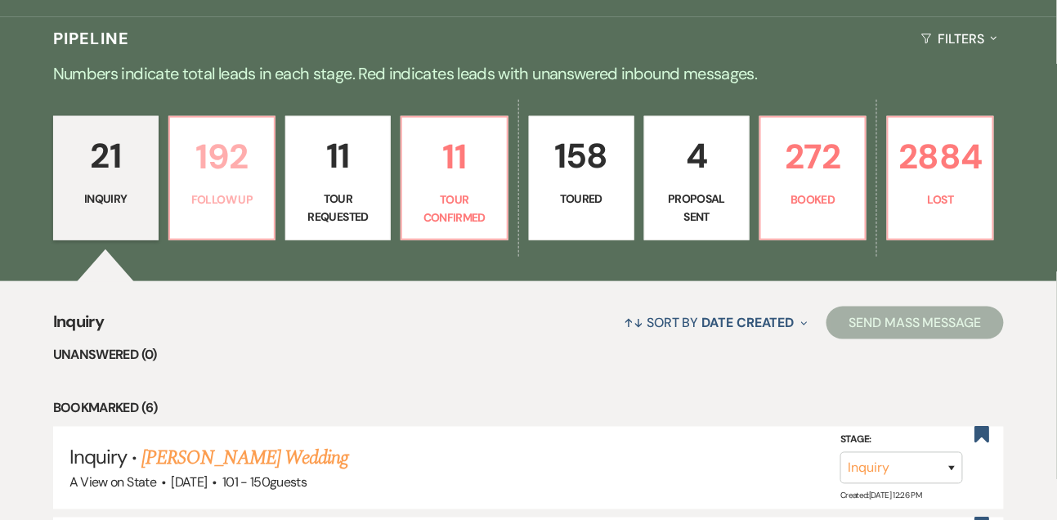
select select "9"
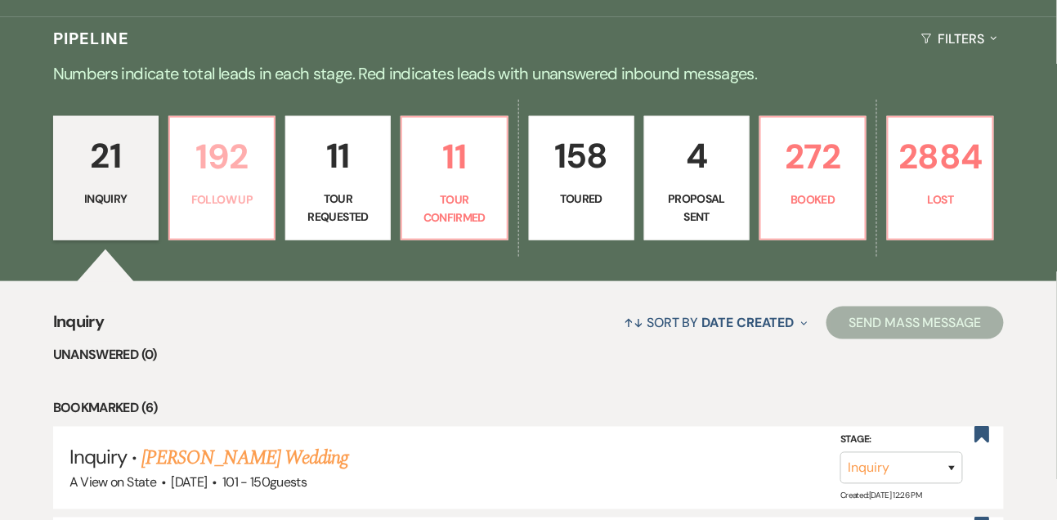
select select "9"
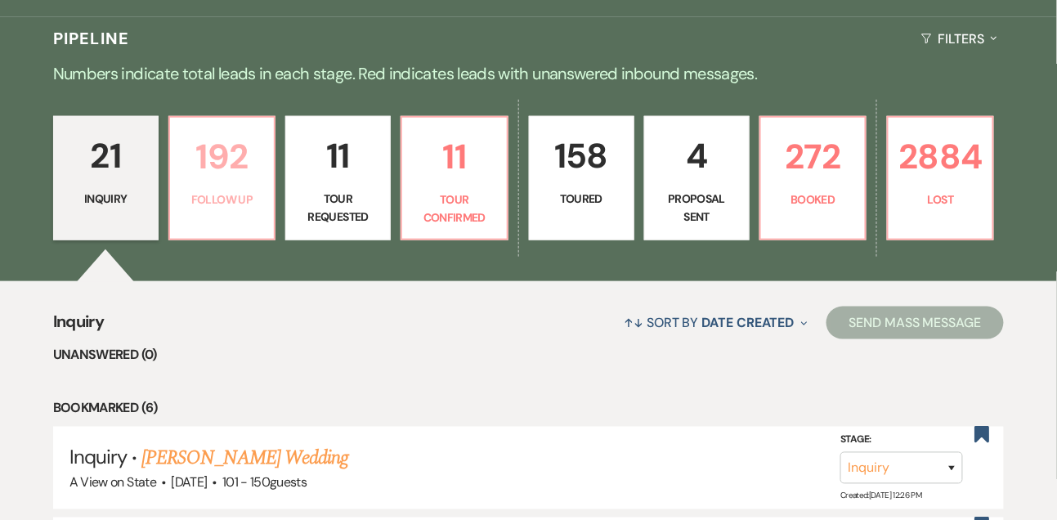
select select "9"
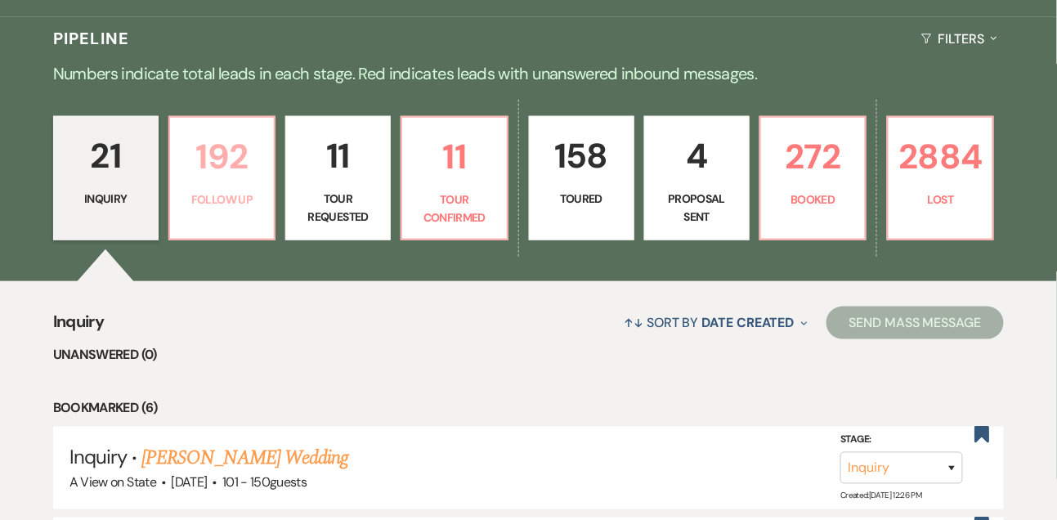
select select "9"
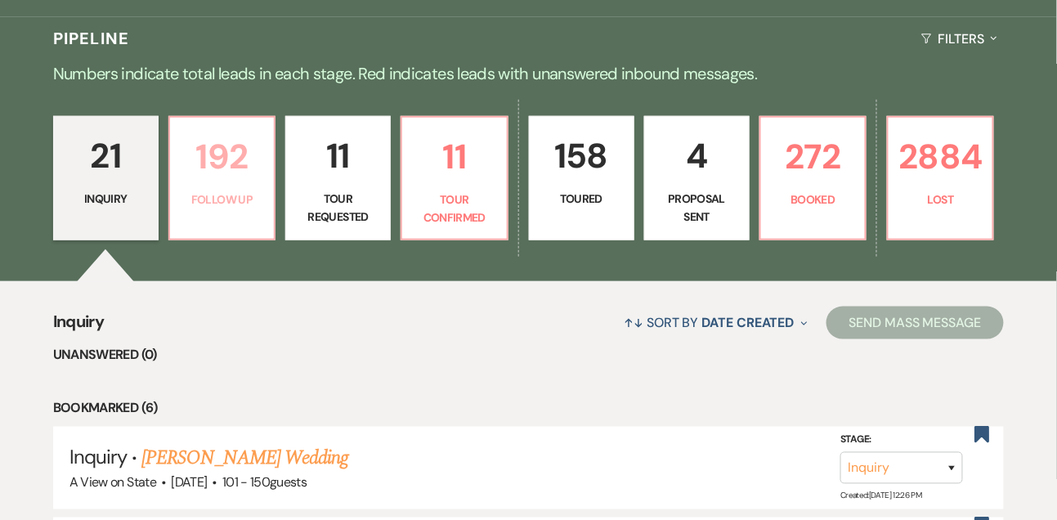
select select "9"
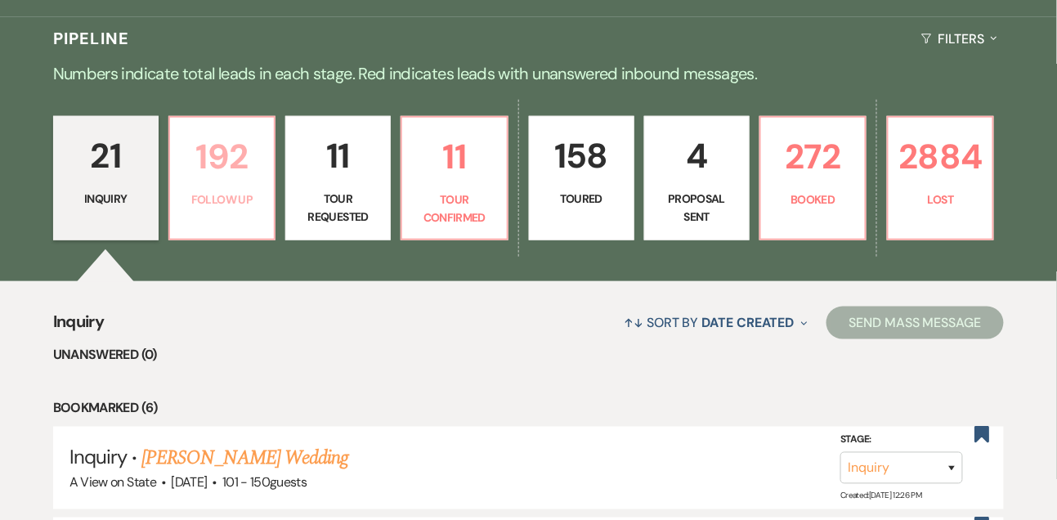
select select "9"
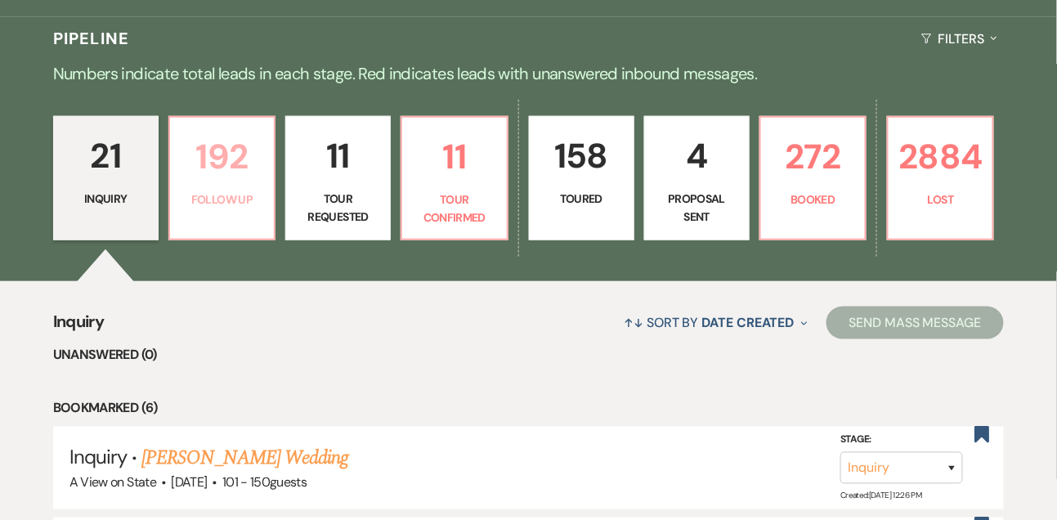
select select "9"
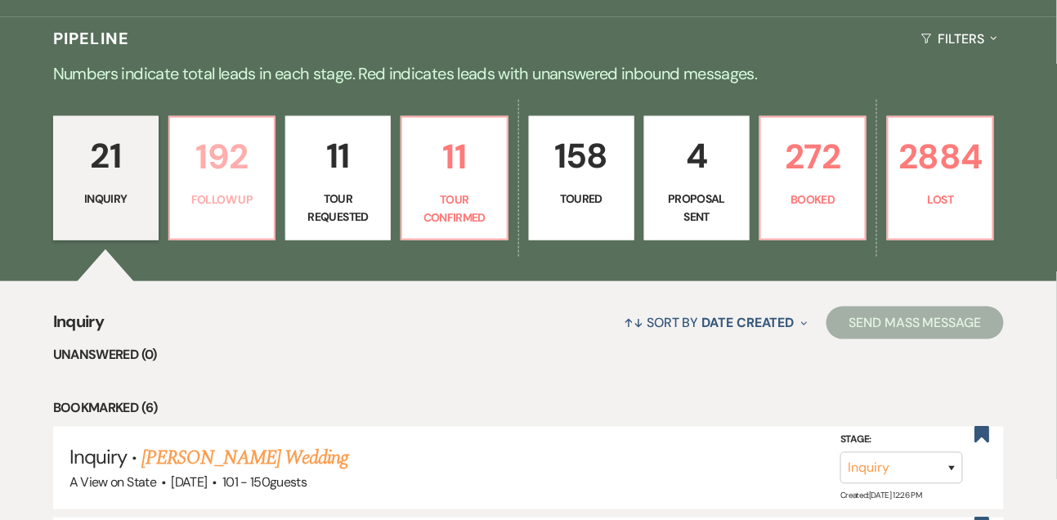
select select "9"
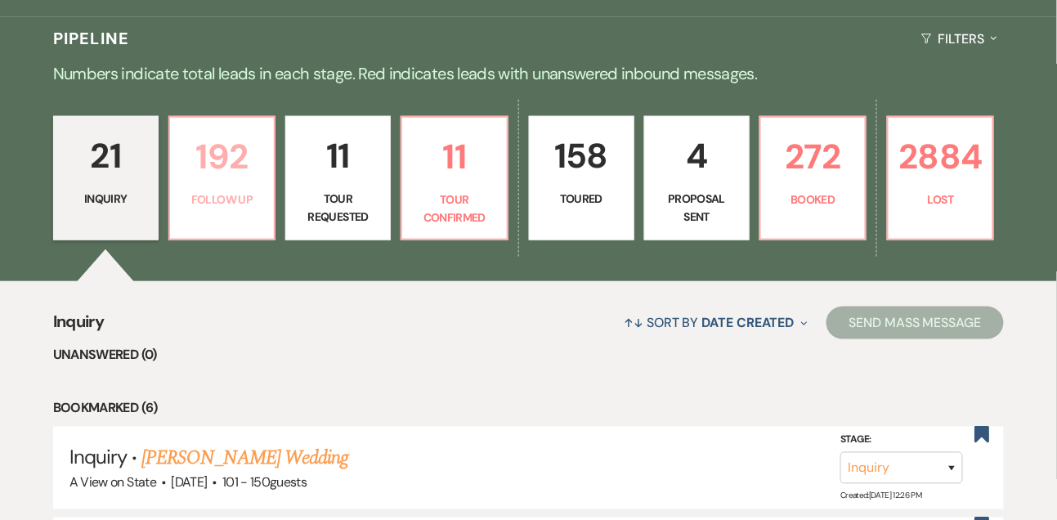
select select "9"
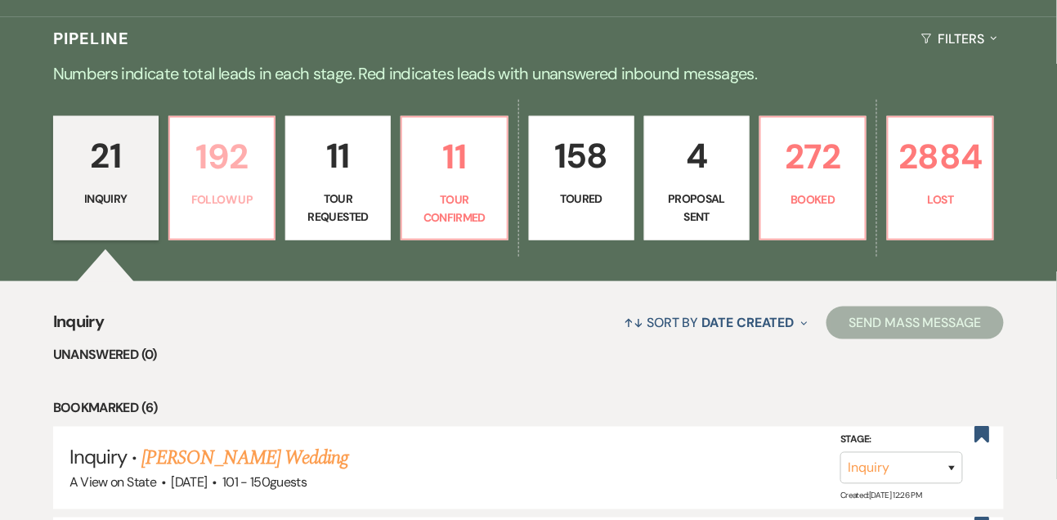
select select "9"
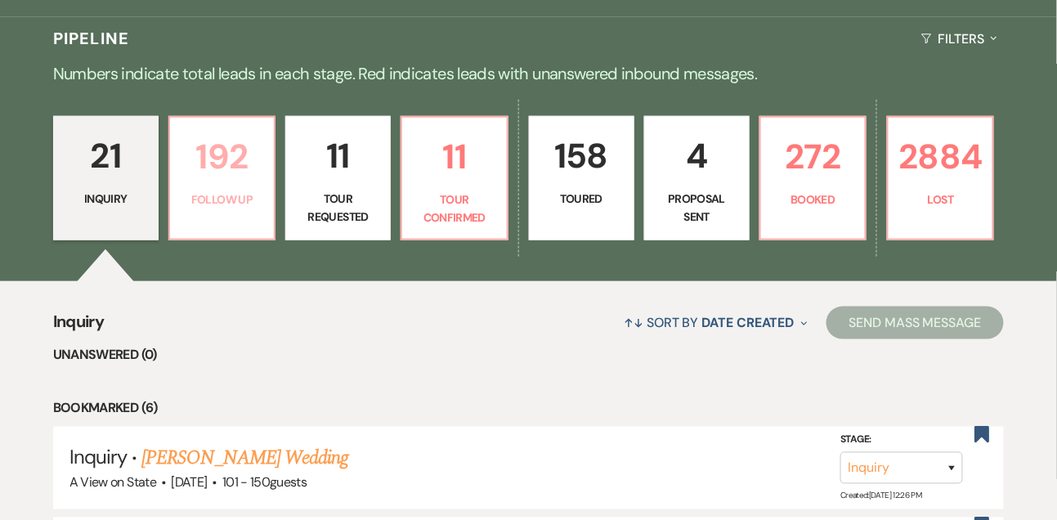
select select "9"
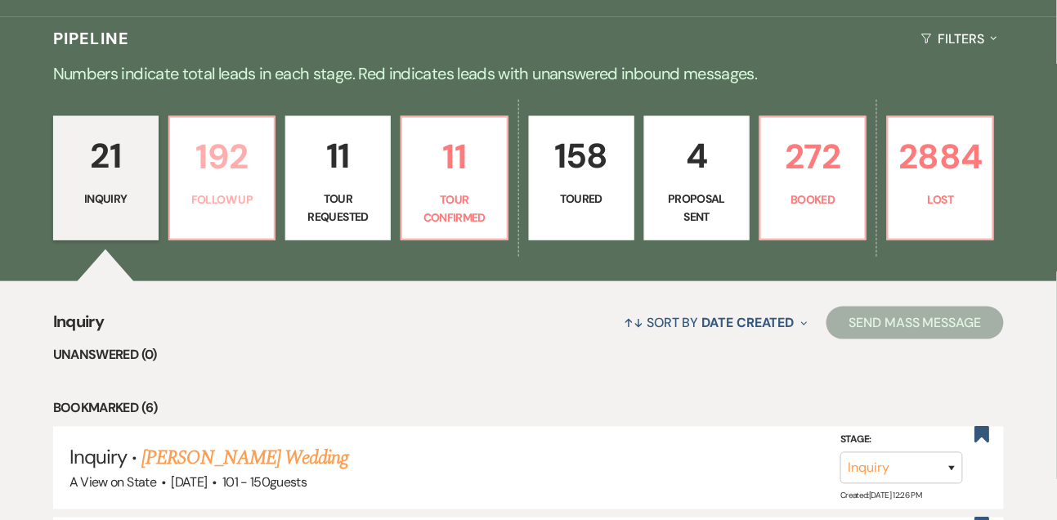
select select "9"
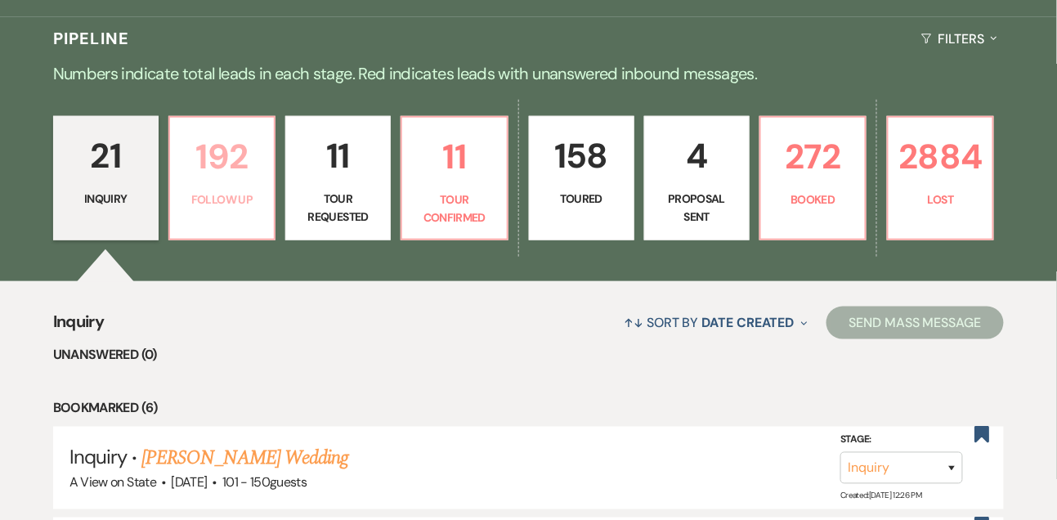
select select "9"
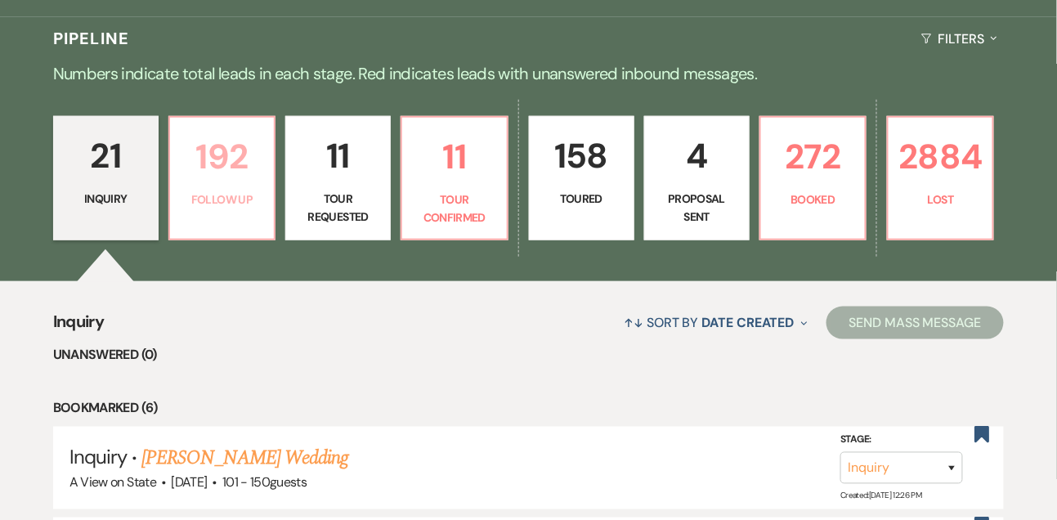
select select "9"
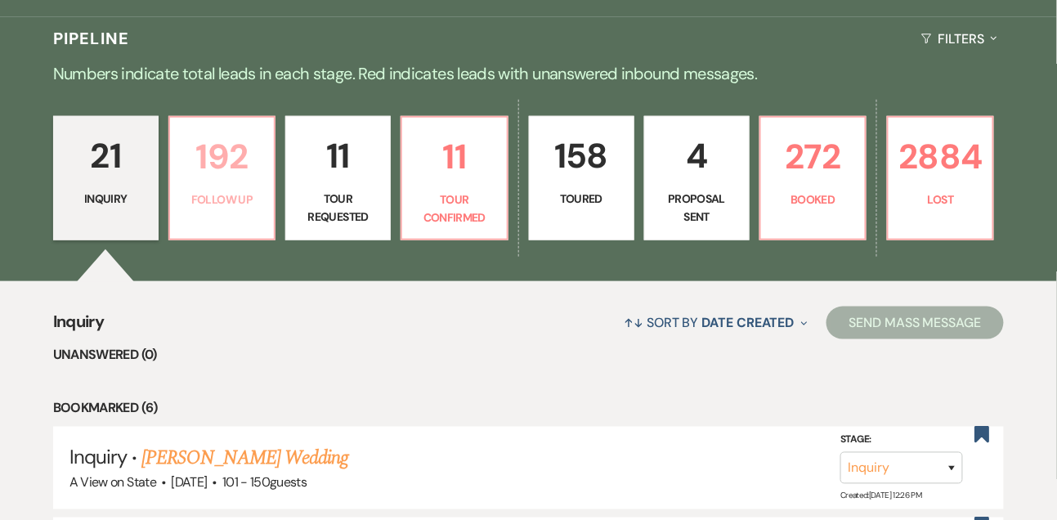
select select "9"
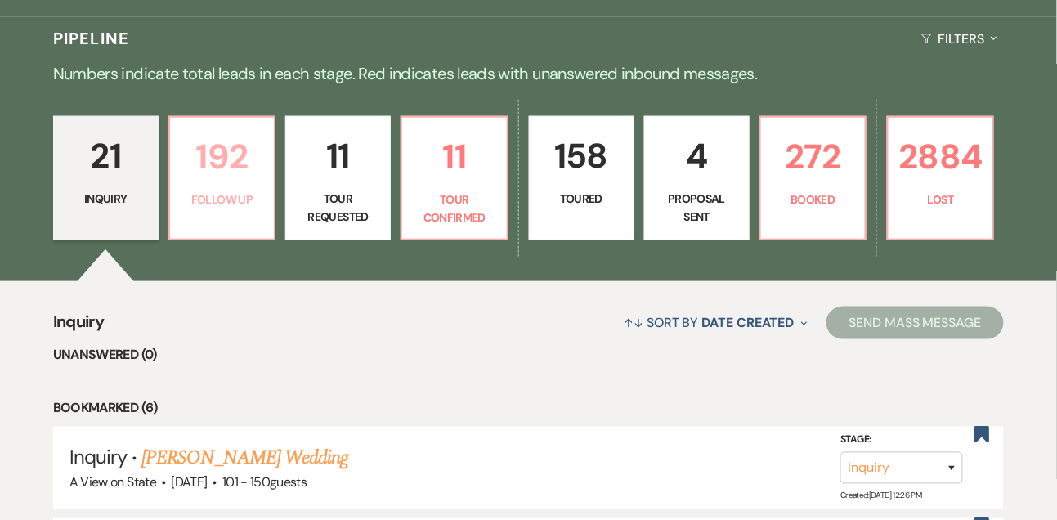
select select "9"
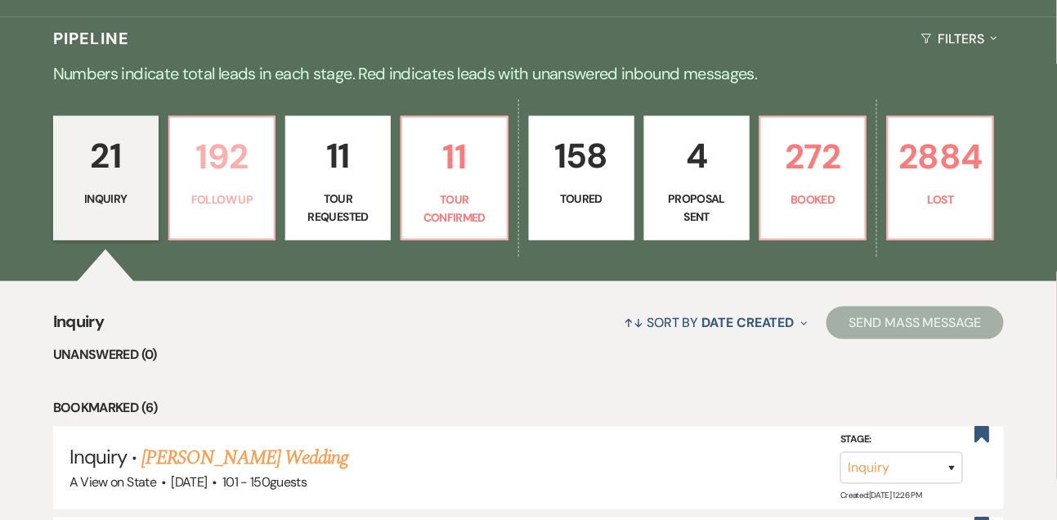
select select "9"
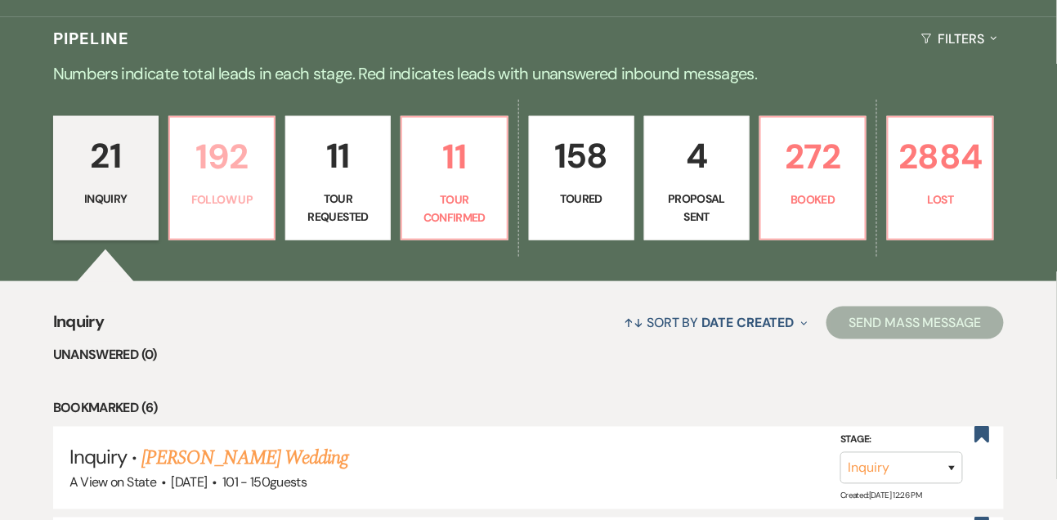
select select "9"
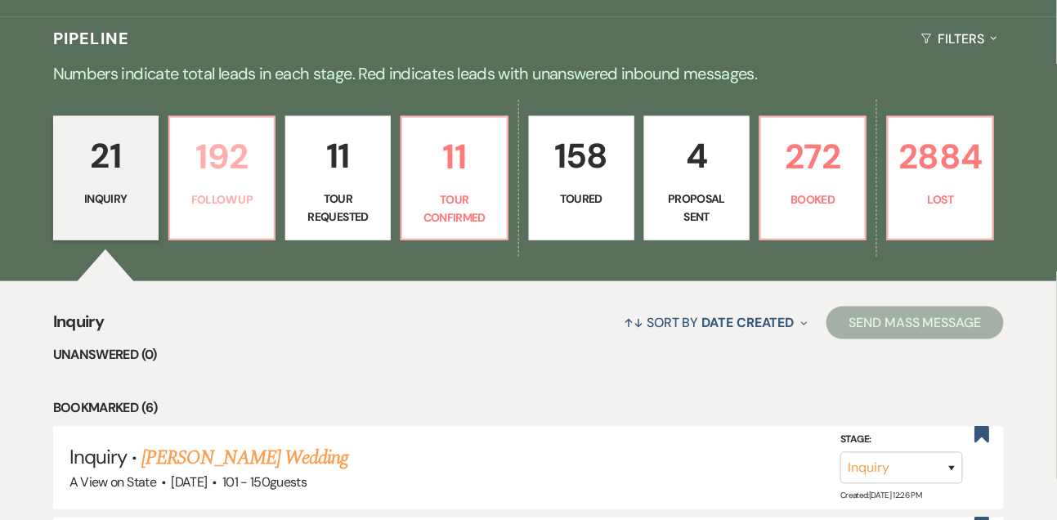
select select "9"
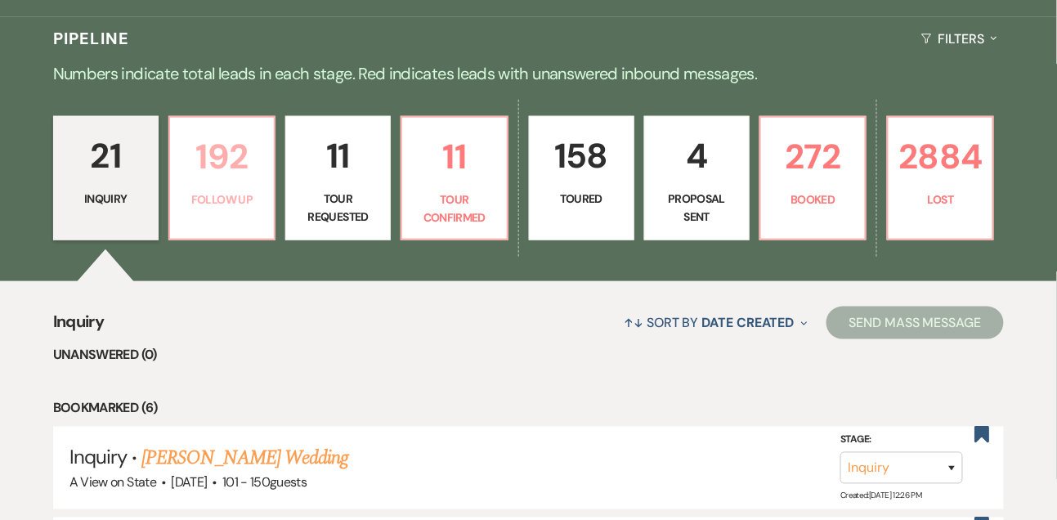
select select "9"
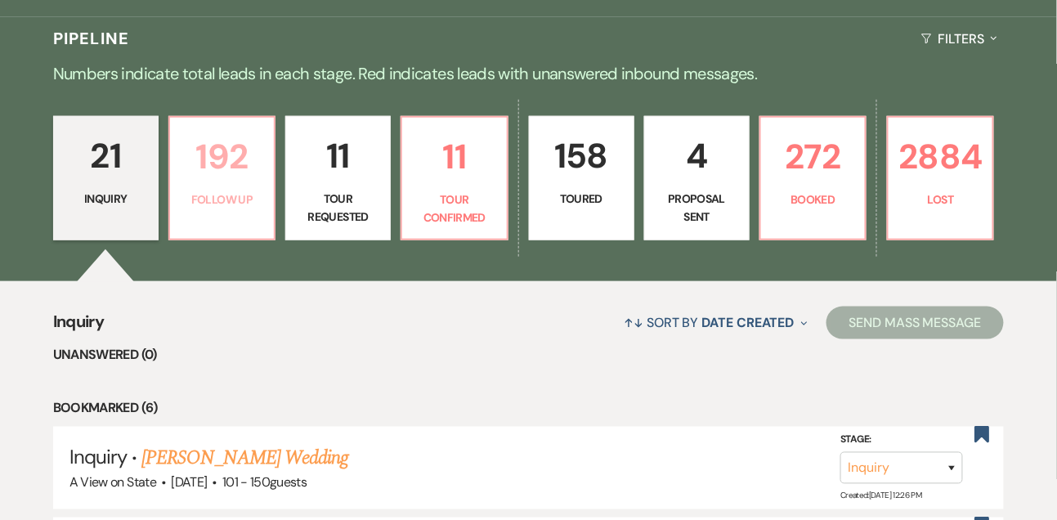
select select "9"
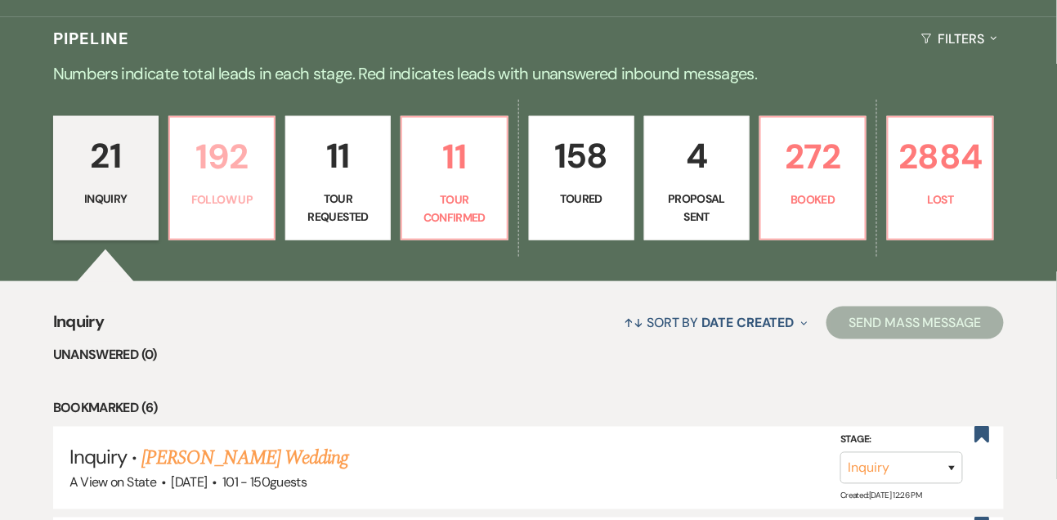
select select "9"
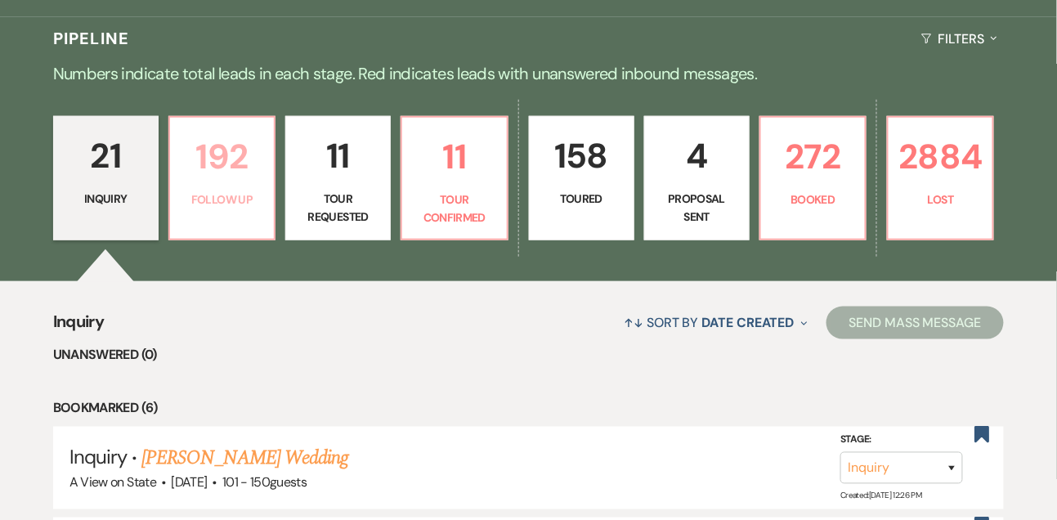
select select "9"
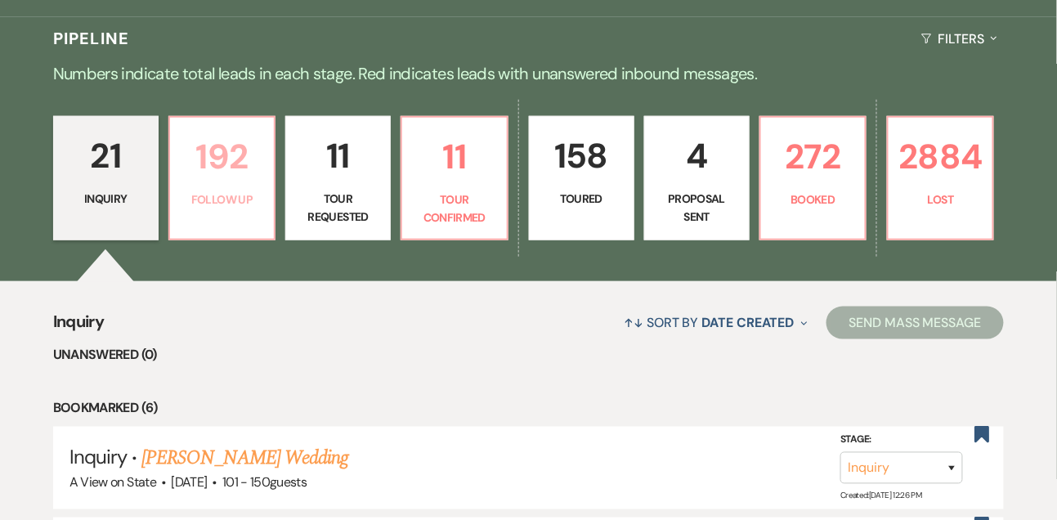
select select "9"
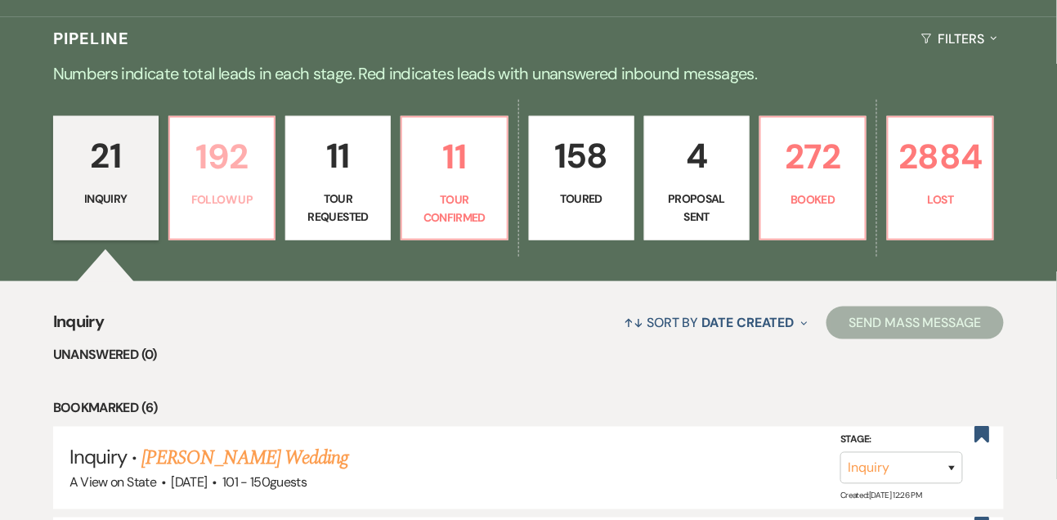
select select "9"
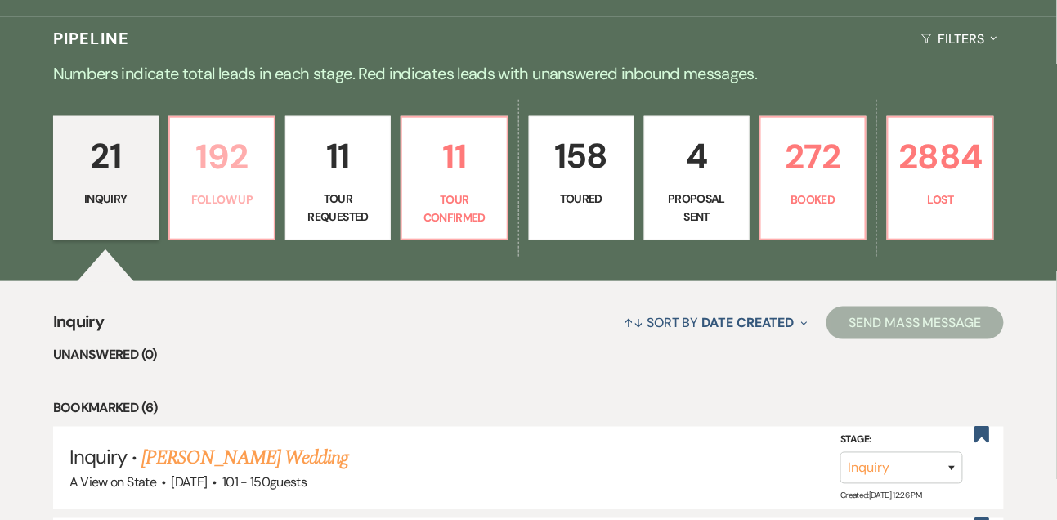
select select "9"
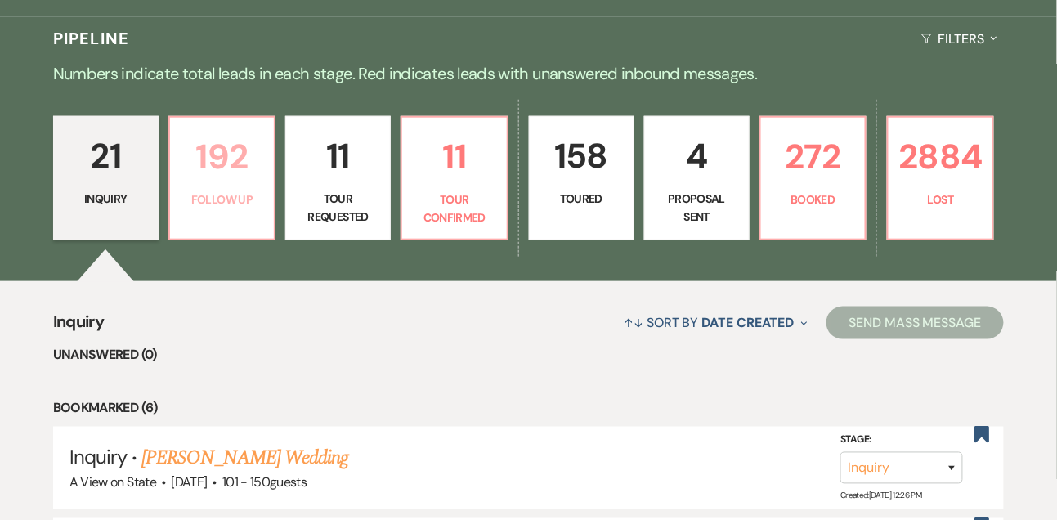
select select "9"
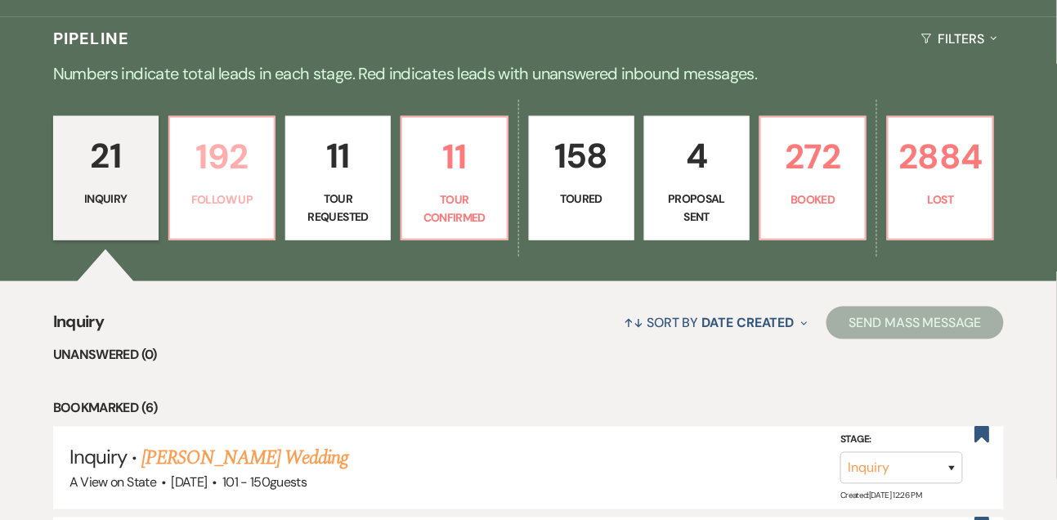
select select "9"
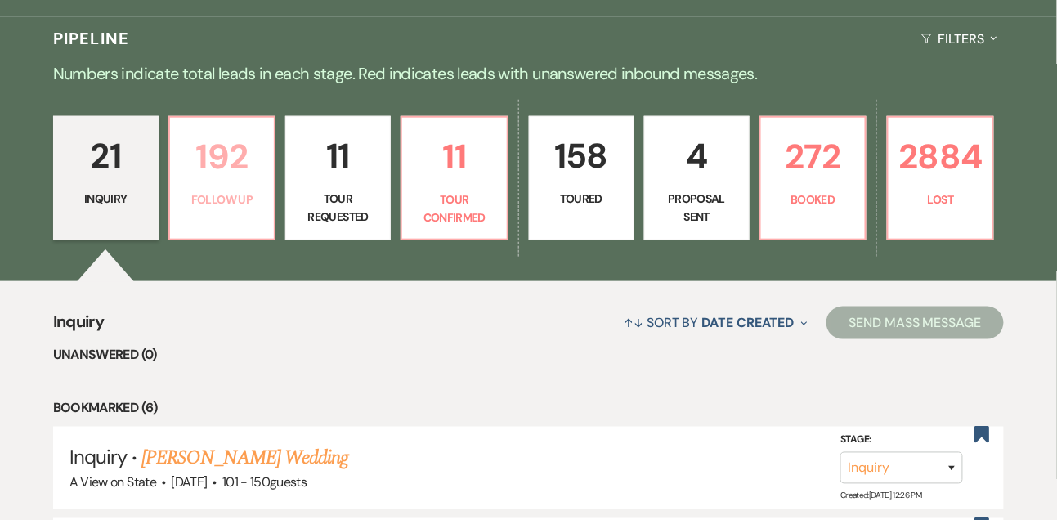
select select "9"
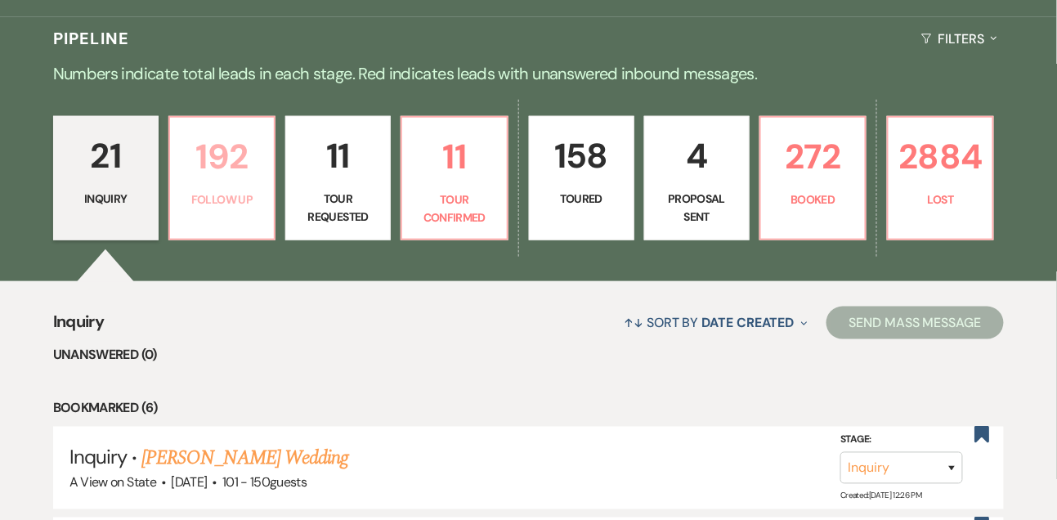
select select "9"
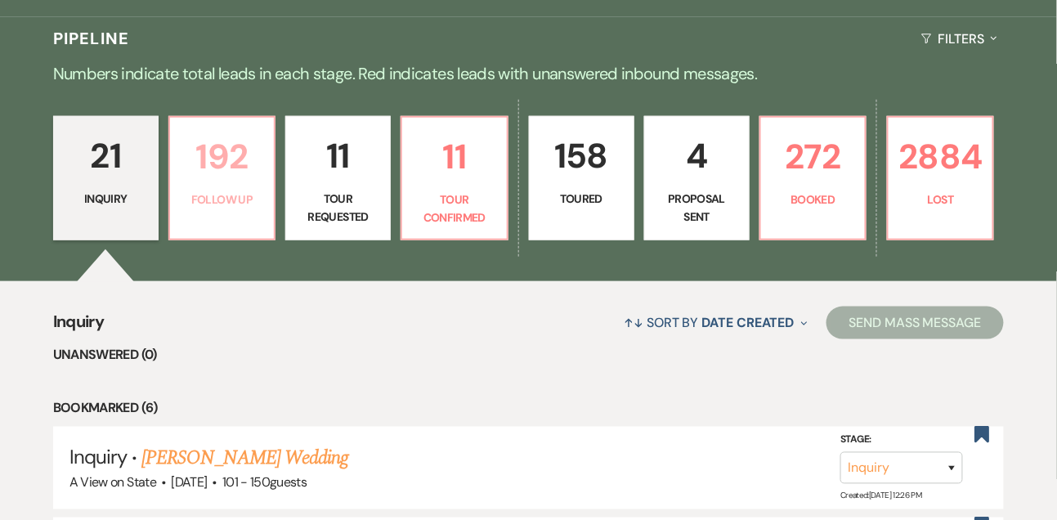
select select "9"
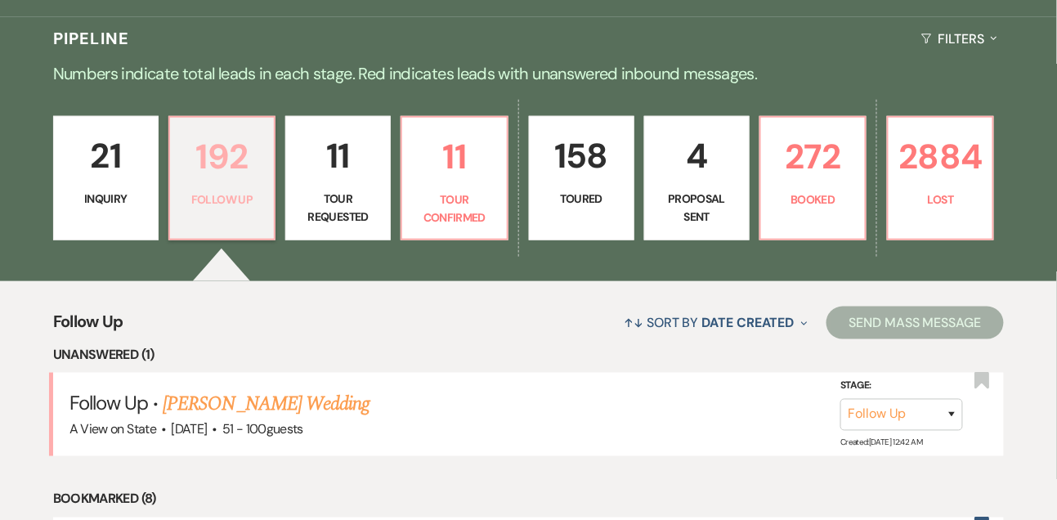
click at [239, 209] on p "Follow Up" at bounding box center [222, 200] width 84 height 18
click at [487, 200] on link "11 Tour Confirmed" at bounding box center [454, 178] width 107 height 124
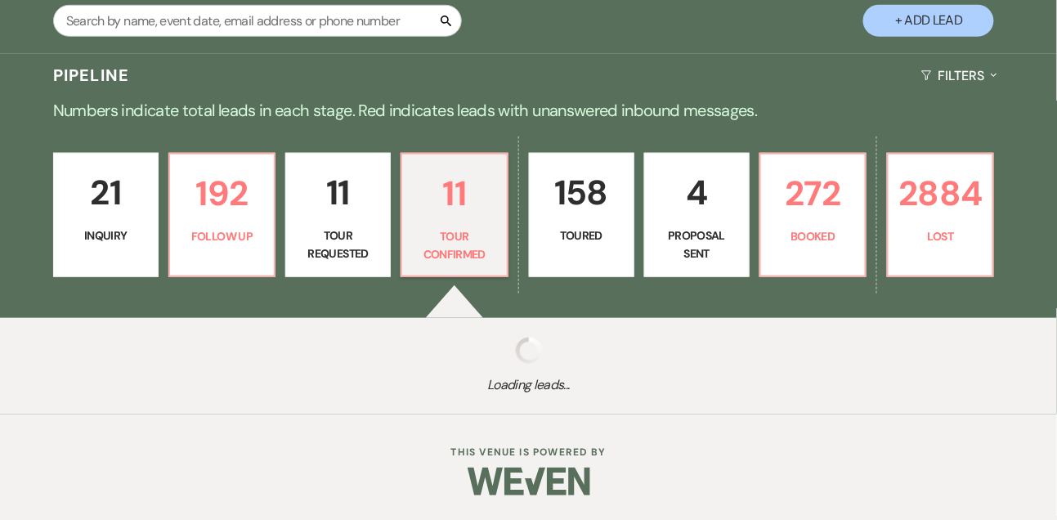
select select "4"
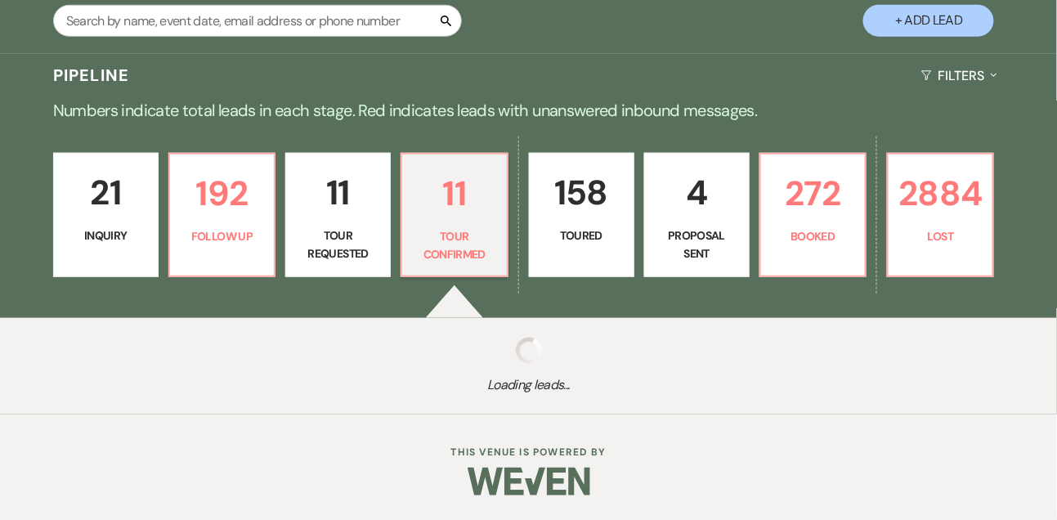
select select "4"
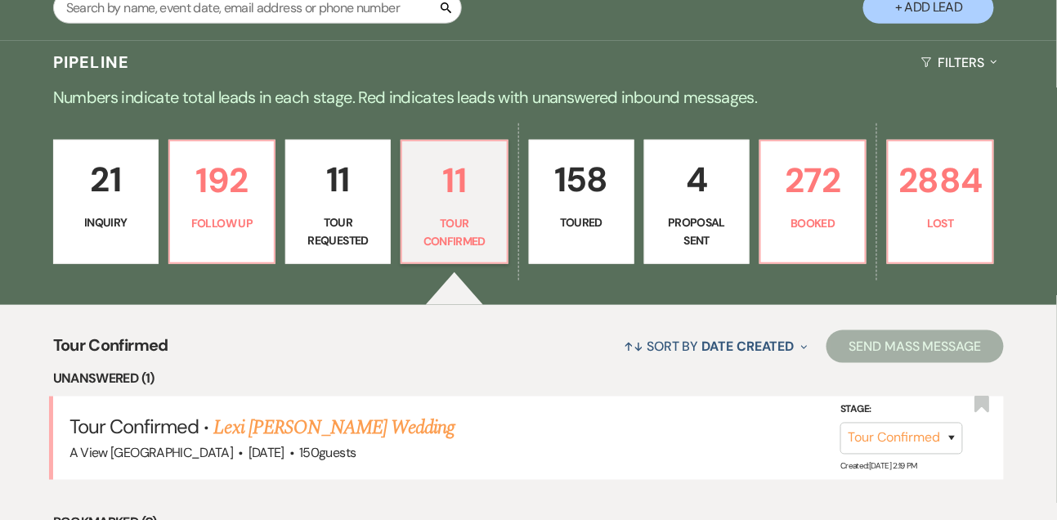
scroll to position [352, 0]
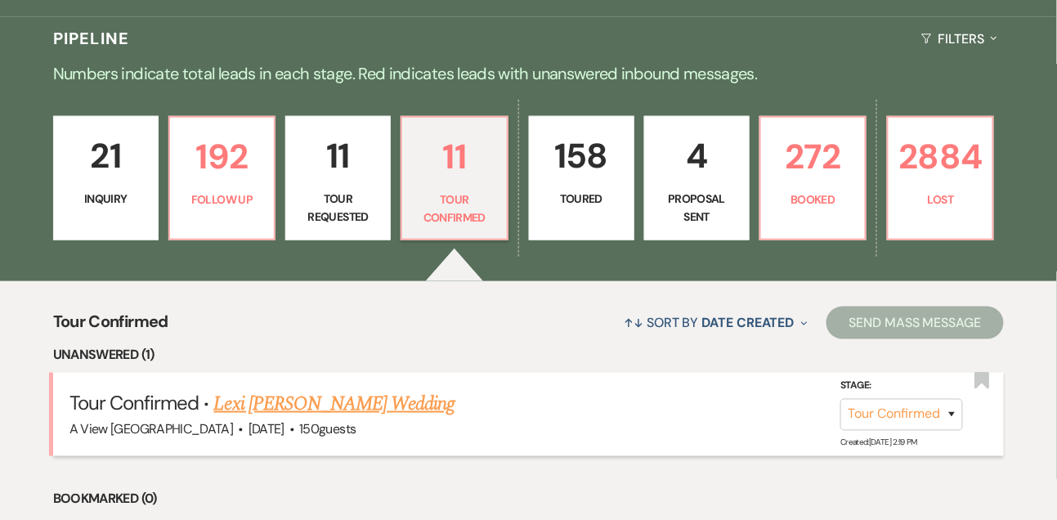
click at [358, 418] on link "Lexi [PERSON_NAME] Wedding" at bounding box center [334, 403] width 241 height 29
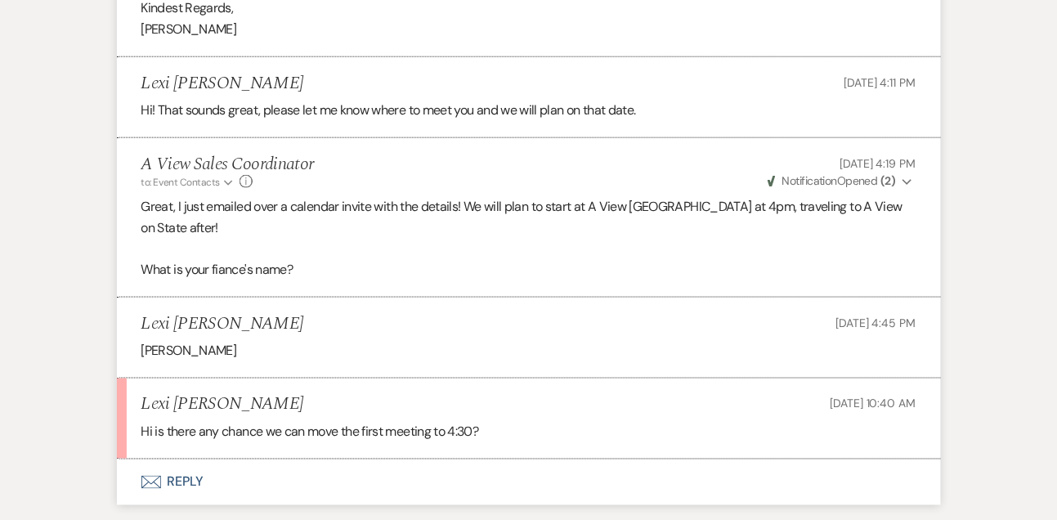
scroll to position [2238, 0]
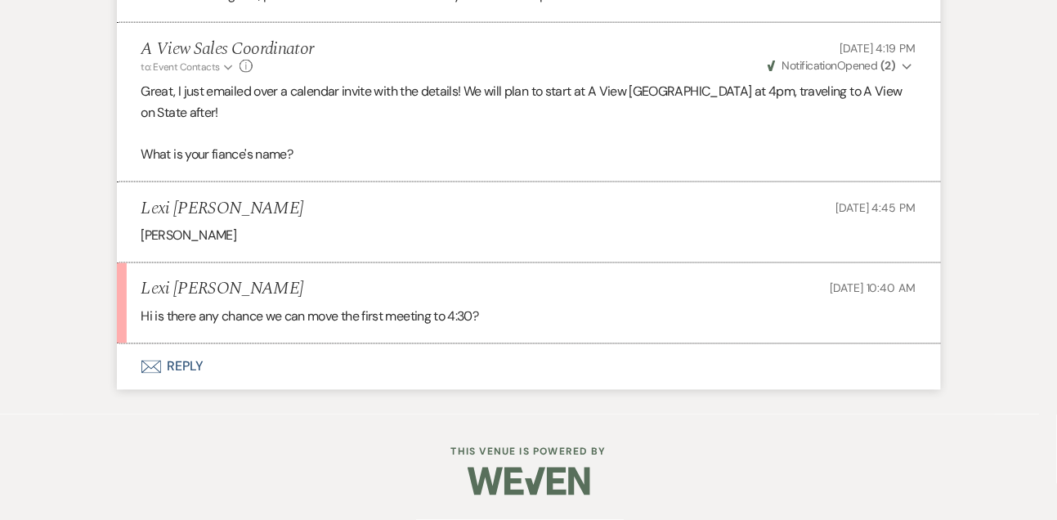
click at [195, 370] on button "Envelope Reply" at bounding box center [529, 367] width 824 height 46
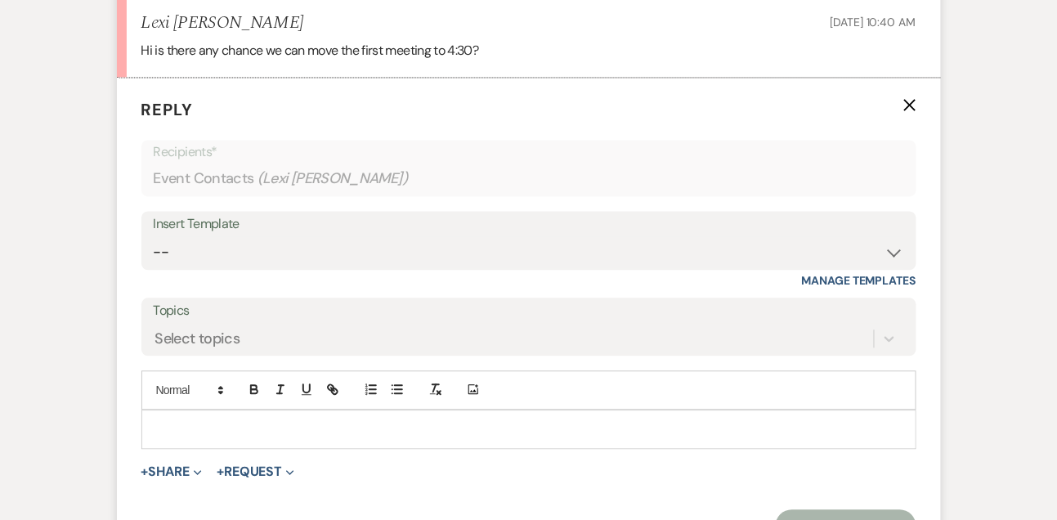
scroll to position [2492, 0]
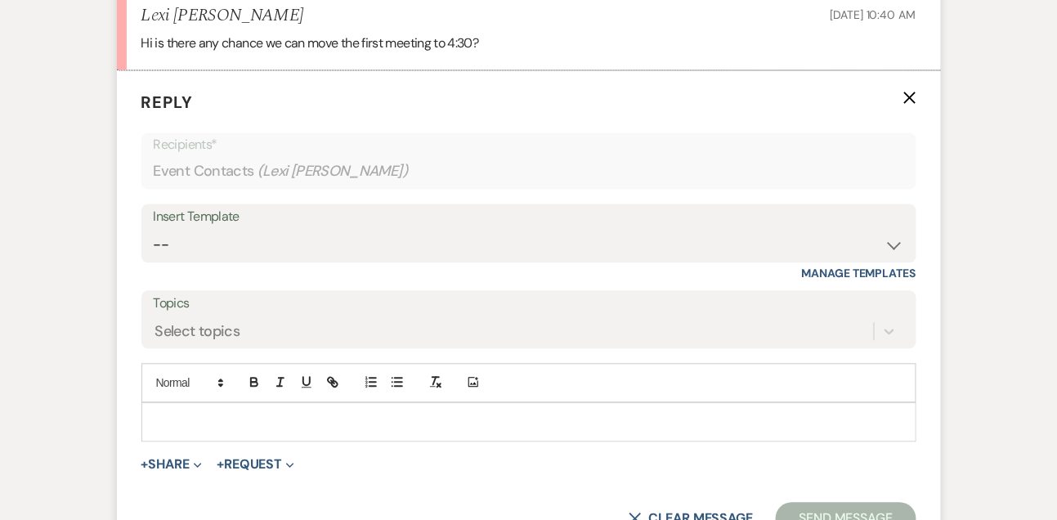
click at [185, 432] on p at bounding box center [529, 423] width 749 height 18
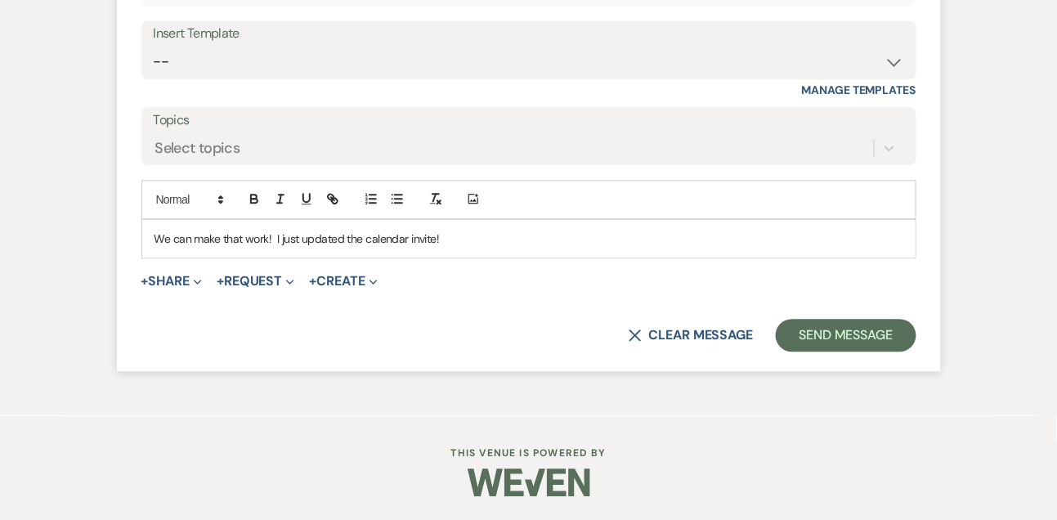
scroll to position [2696, 0]
click at [842, 332] on button "Send Message" at bounding box center [846, 334] width 140 height 33
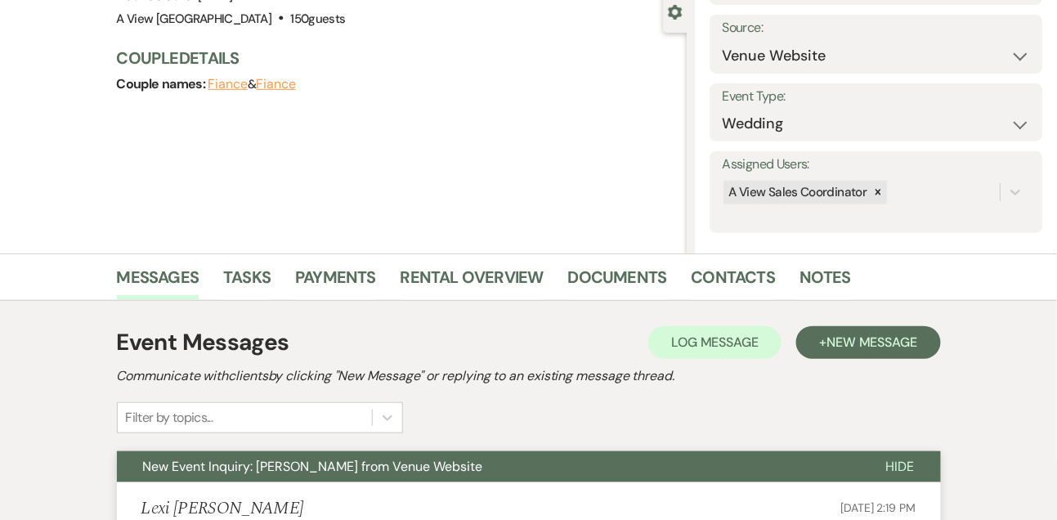
scroll to position [0, 0]
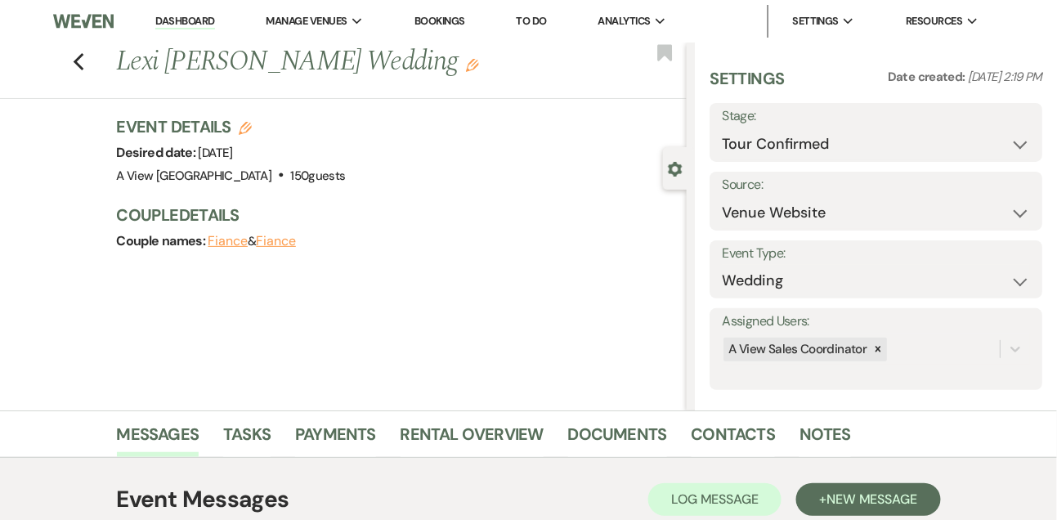
click at [177, 17] on link "Dashboard" at bounding box center [184, 22] width 59 height 16
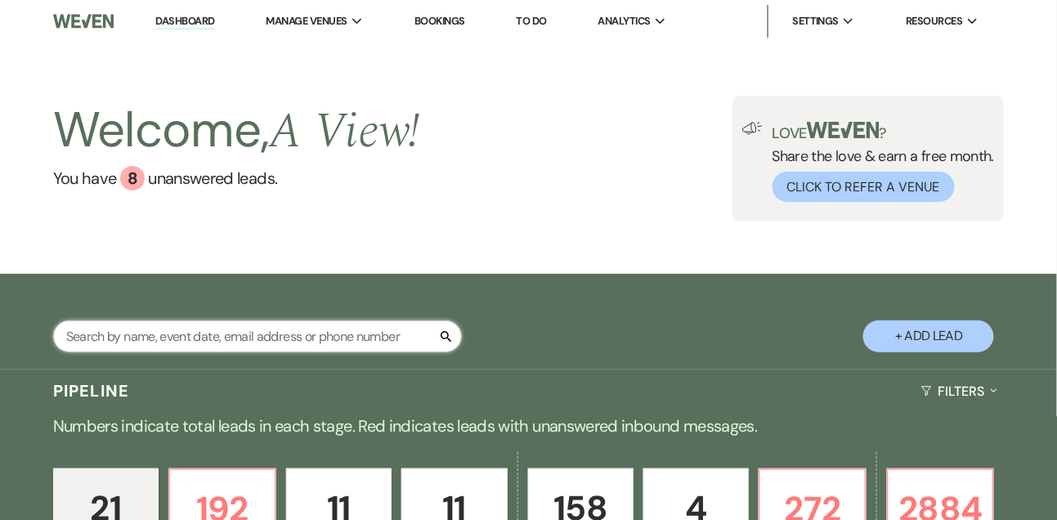
click at [312, 343] on input "text" at bounding box center [257, 337] width 409 height 32
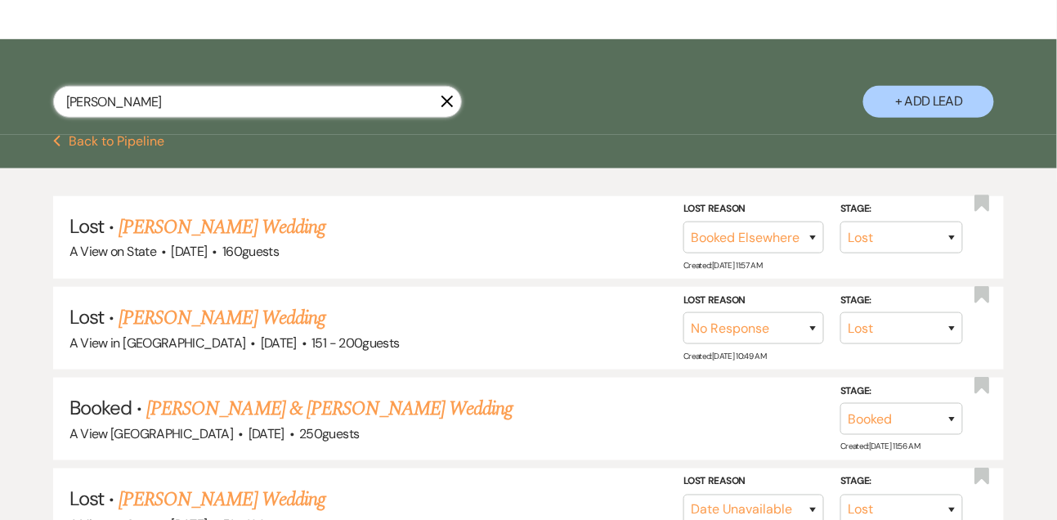
scroll to position [326, 0]
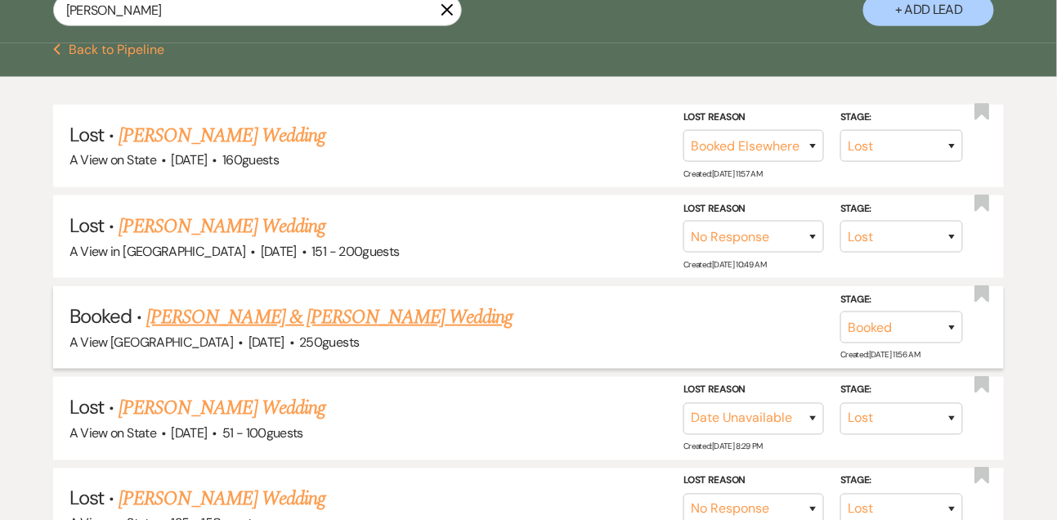
click at [327, 331] on link "Theresa Mcghee & Vegis Lloyd's Wedding" at bounding box center [329, 317] width 366 height 29
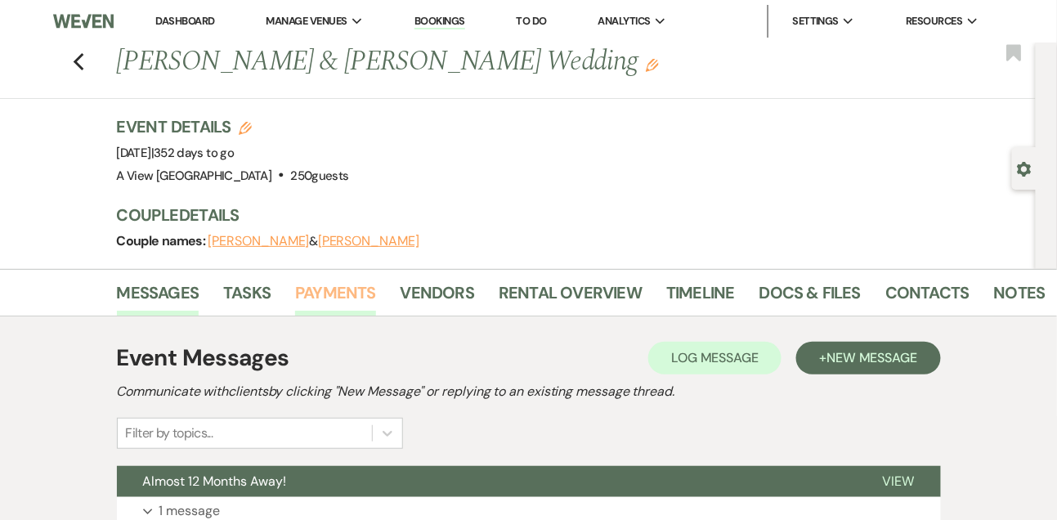
click at [337, 288] on link "Payments" at bounding box center [335, 298] width 81 height 36
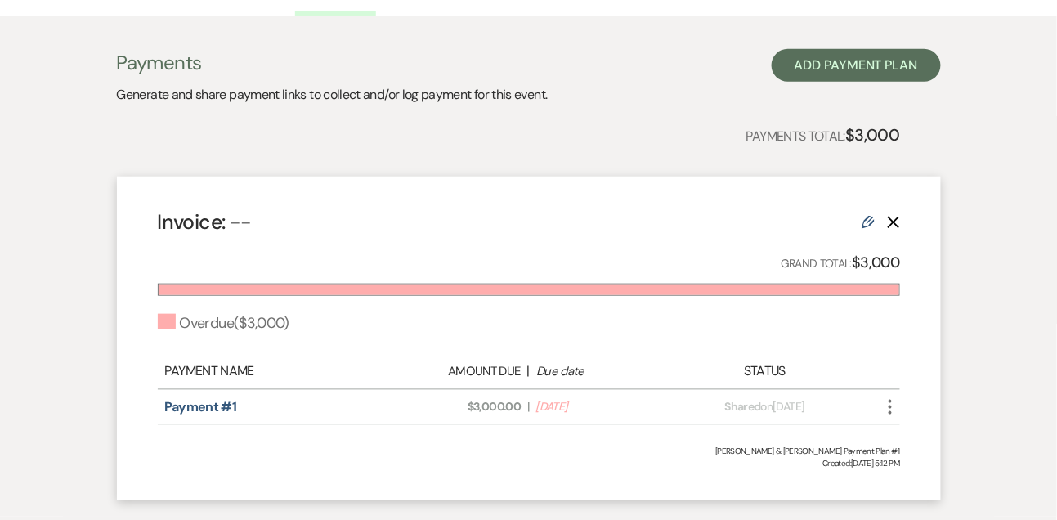
scroll to position [401, 0]
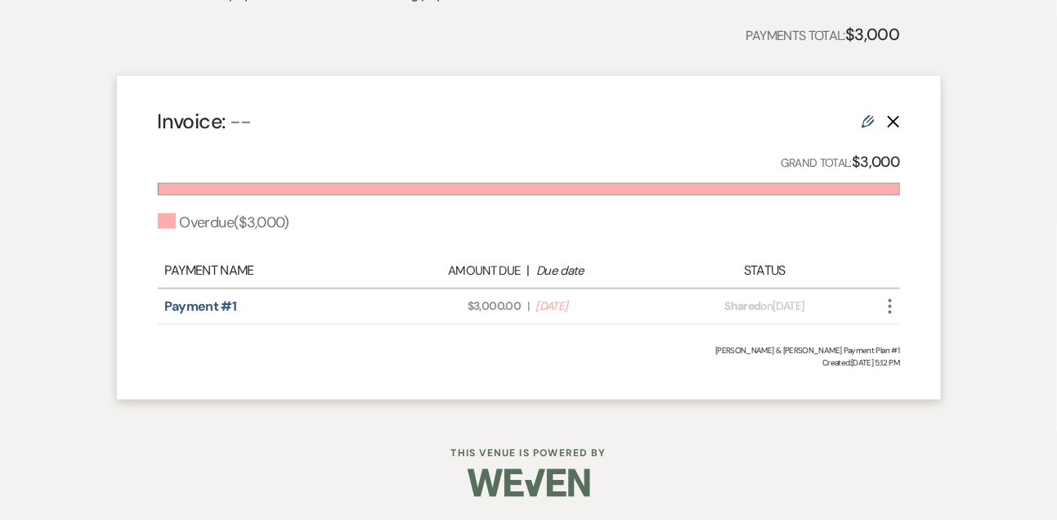
click at [890, 301] on use "button" at bounding box center [890, 306] width 3 height 15
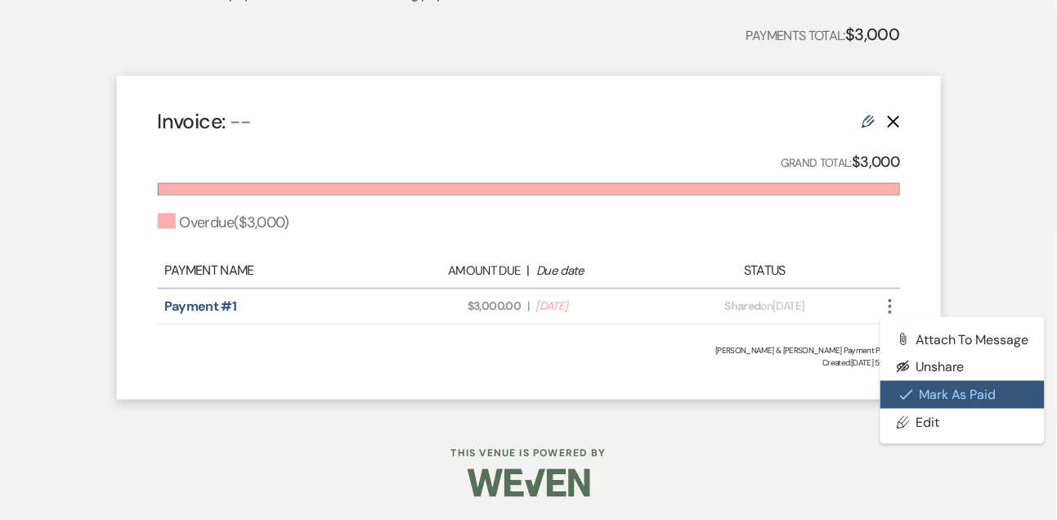
click at [912, 392] on icon "Check Mark" at bounding box center [906, 394] width 13 height 13
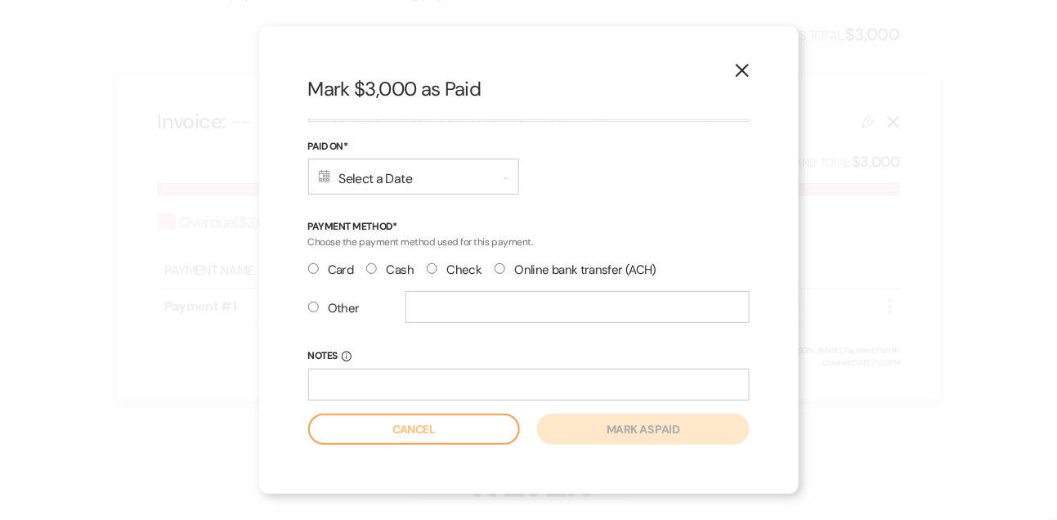
click at [380, 175] on div "Calendar Select a Date Expand" at bounding box center [413, 177] width 211 height 36
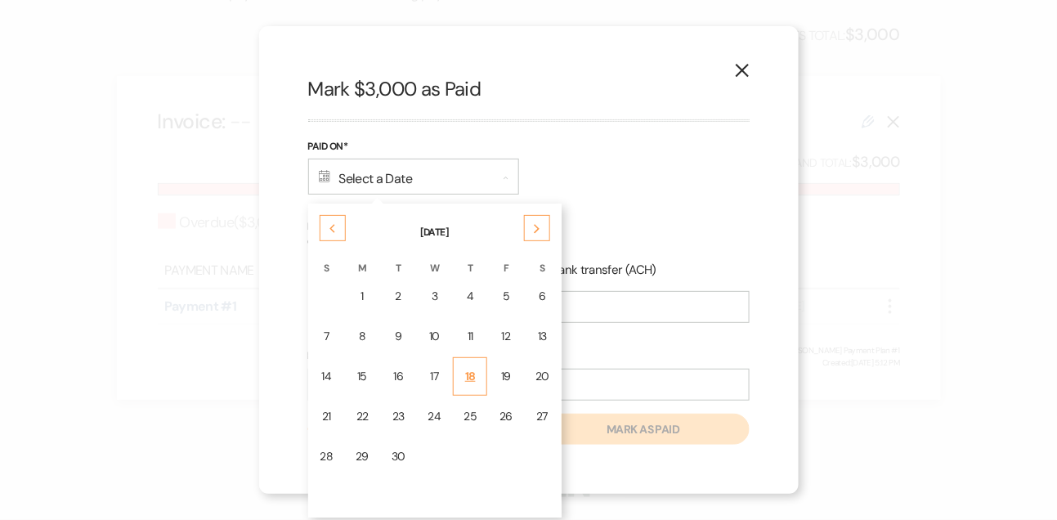
click at [464, 364] on td "18" at bounding box center [470, 376] width 34 height 38
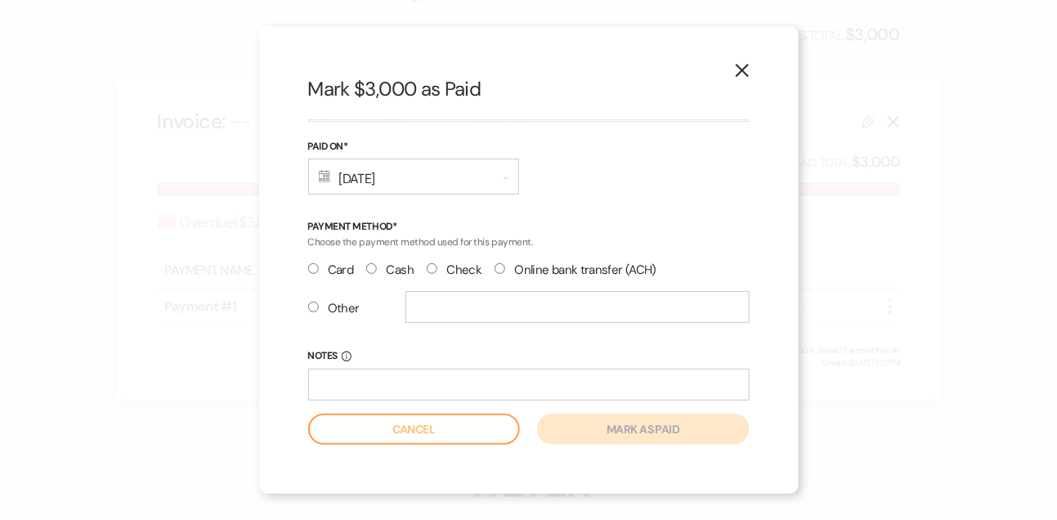
click at [329, 271] on label "Card" at bounding box center [331, 270] width 46 height 22
click at [319, 271] on input "Card" at bounding box center [313, 268] width 11 height 11
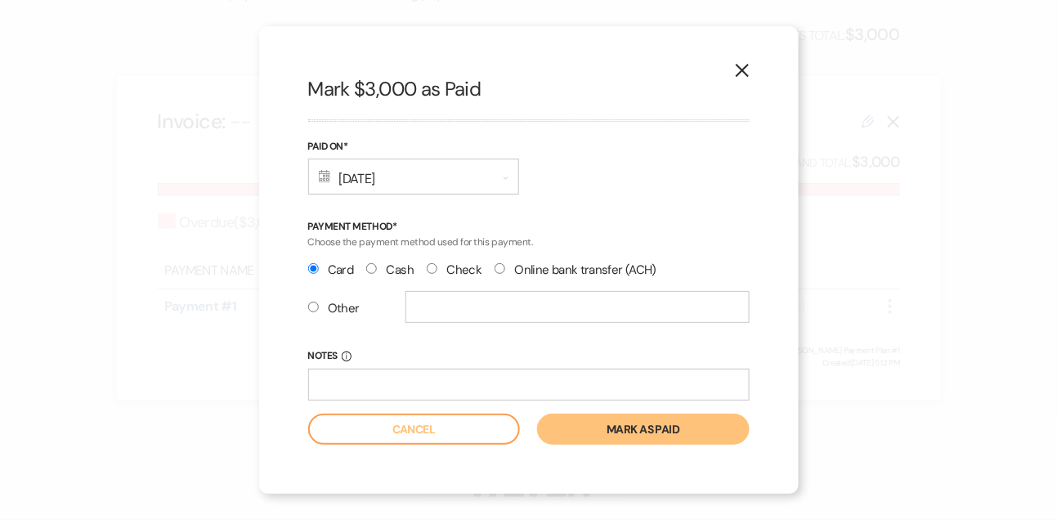
click at [630, 429] on button "Mark as paid" at bounding box center [643, 429] width 212 height 31
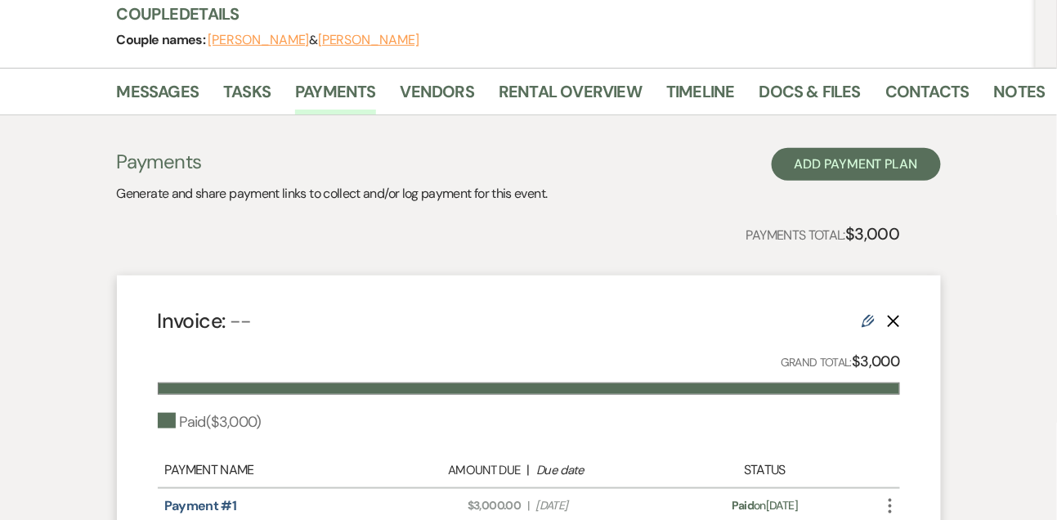
scroll to position [200, 0]
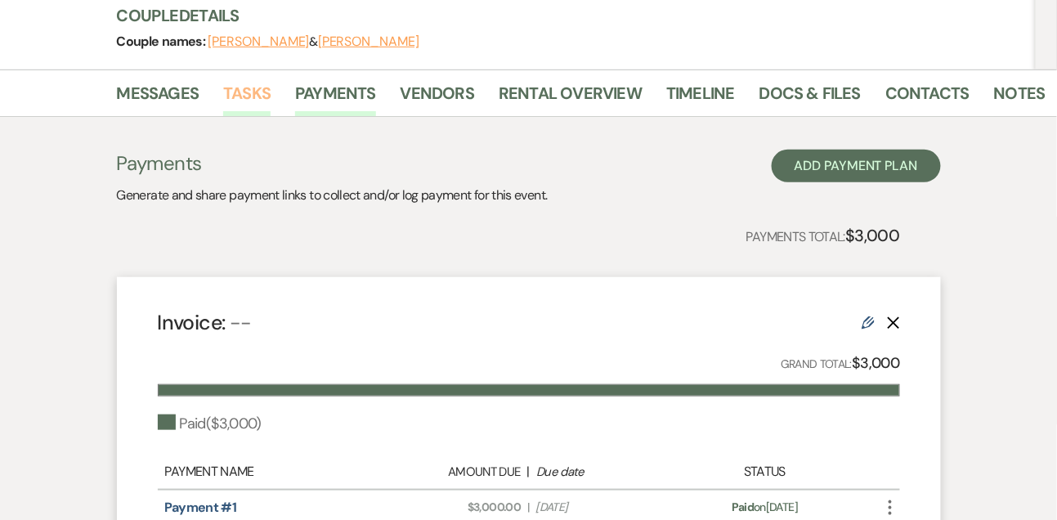
click at [240, 100] on link "Tasks" at bounding box center [246, 98] width 47 height 36
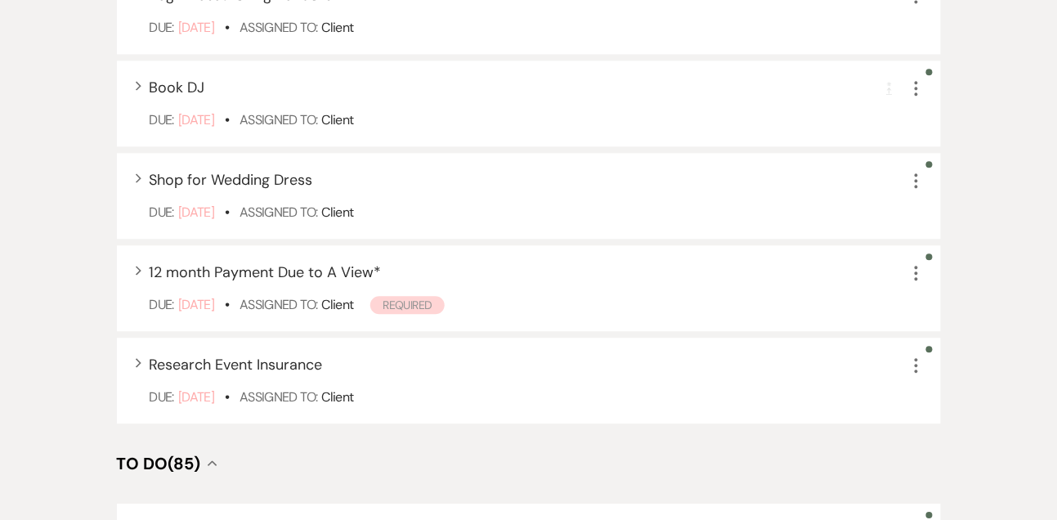
scroll to position [1069, 0]
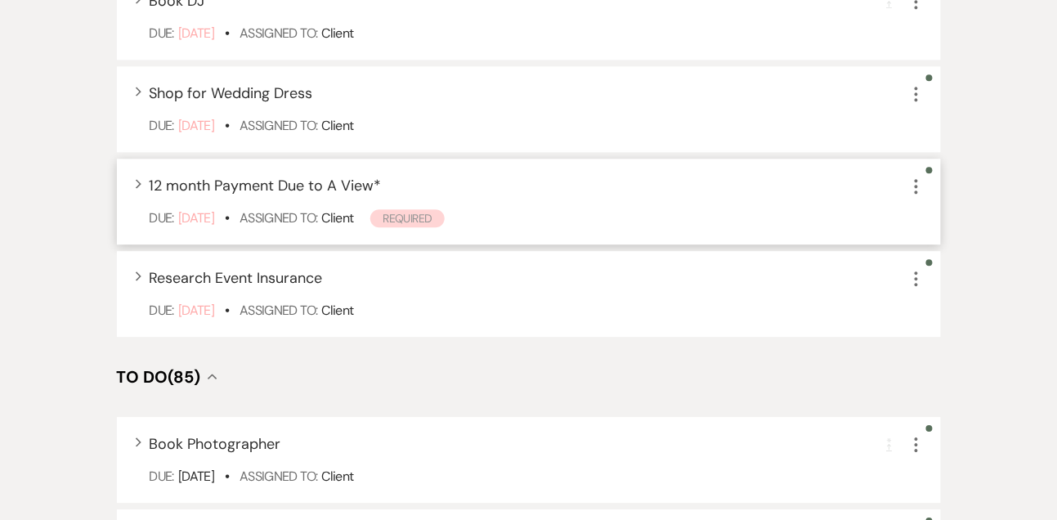
click at [912, 185] on icon "More" at bounding box center [917, 187] width 20 height 20
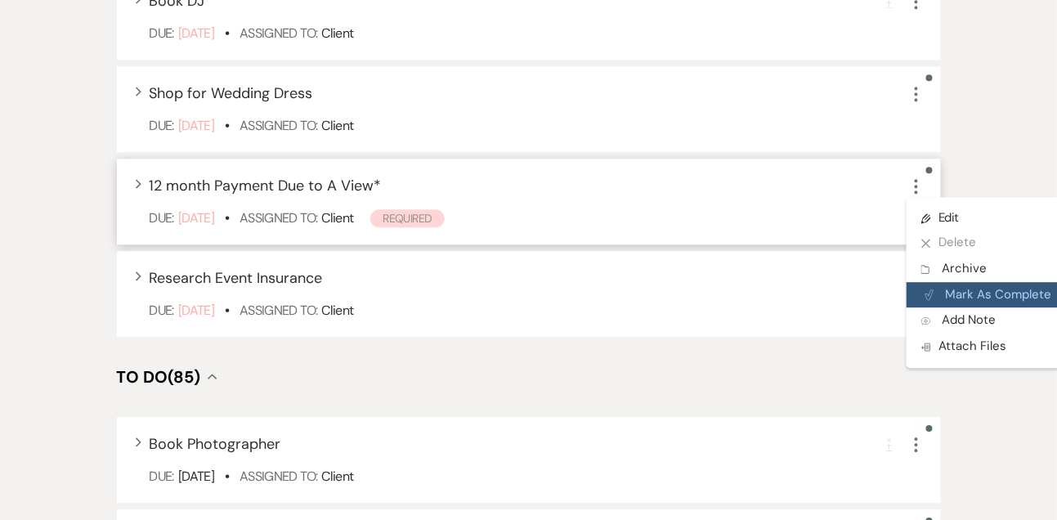
click at [929, 307] on button "Plan Portal Link Mark As Complete" at bounding box center [987, 295] width 160 height 26
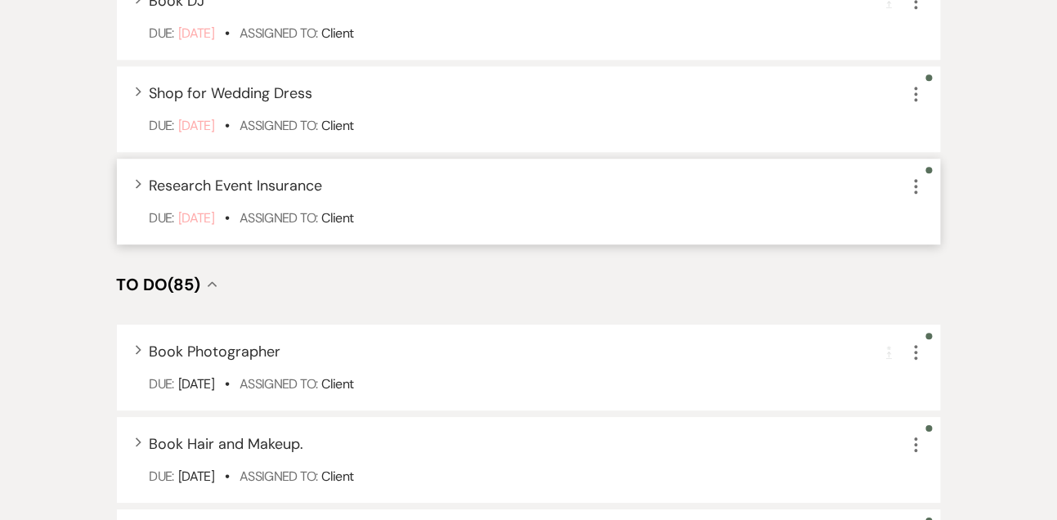
scroll to position [0, 0]
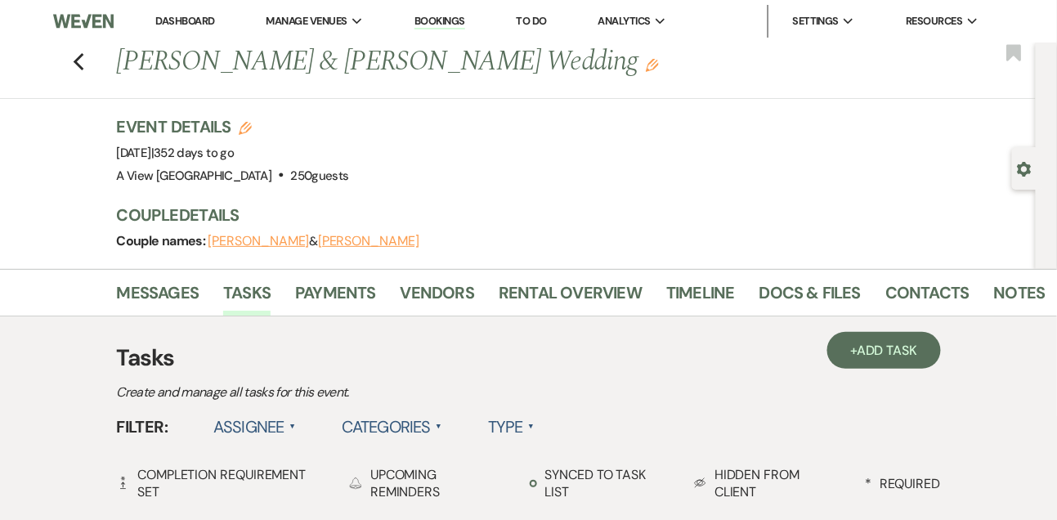
click at [187, 24] on link "Dashboard" at bounding box center [184, 21] width 59 height 14
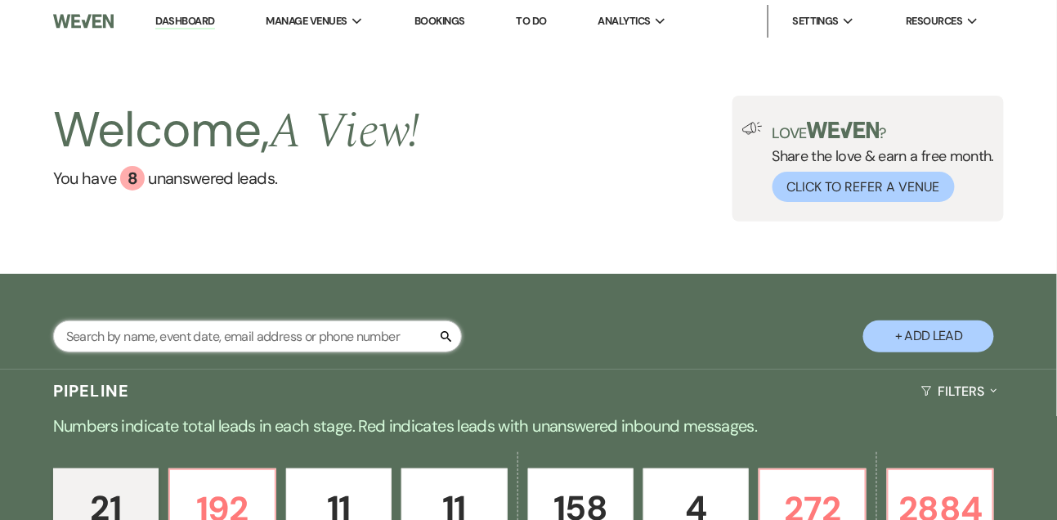
click at [152, 352] on input "text" at bounding box center [257, 337] width 409 height 32
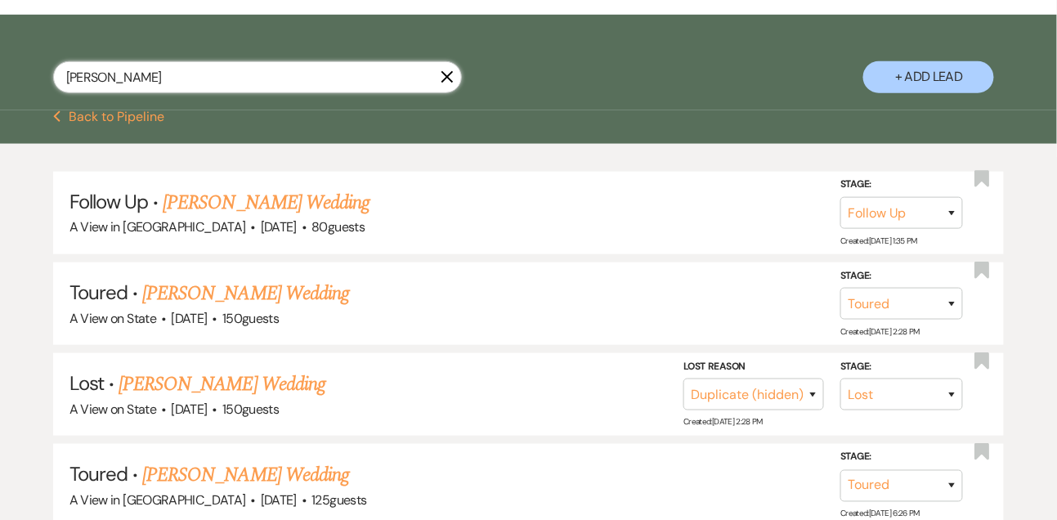
scroll to position [89, 0]
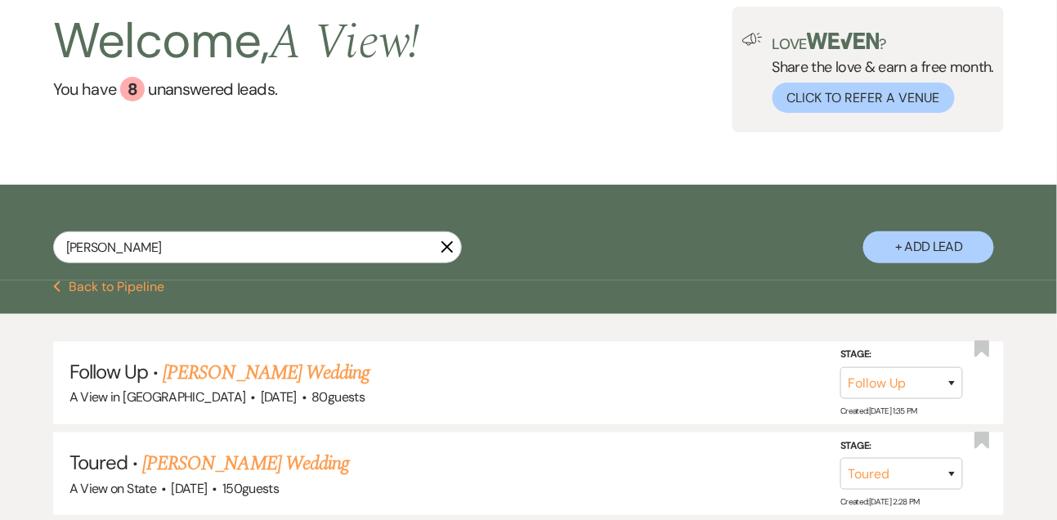
click at [925, 263] on button "+ Add Lead" at bounding box center [929, 247] width 131 height 32
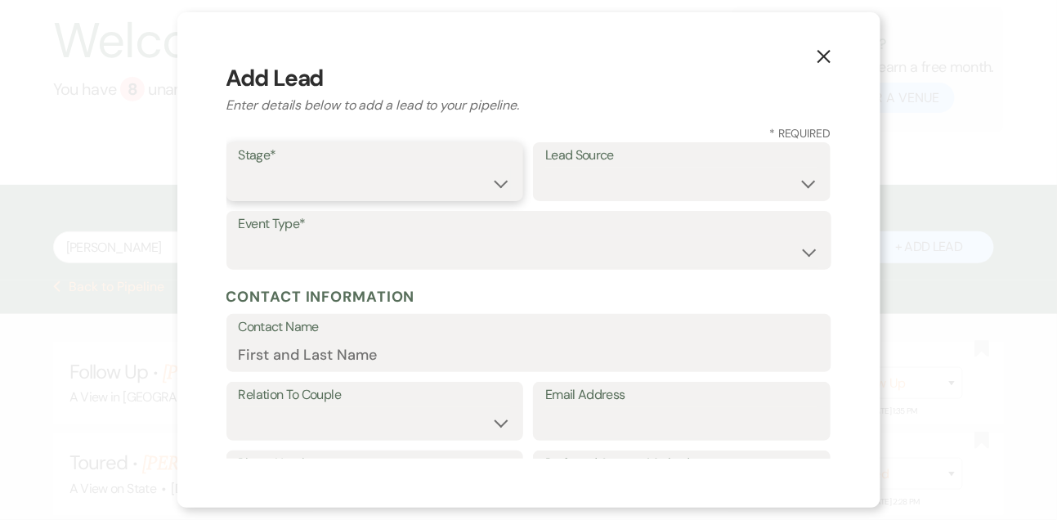
click at [404, 183] on select "Inquiry Follow Up Tour Requested Tour Confirmed Toured Proposal Sent Booked Lost" at bounding box center [375, 184] width 273 height 32
click at [239, 168] on select "Inquiry Follow Up Tour Requested Tour Confirmed Toured Proposal Sent Booked Lost" at bounding box center [375, 184] width 273 height 32
click at [588, 188] on select "Weven Venue Website Instagram Facebook Pinterest Google The Knot Wedding Wire H…" at bounding box center [681, 184] width 273 height 32
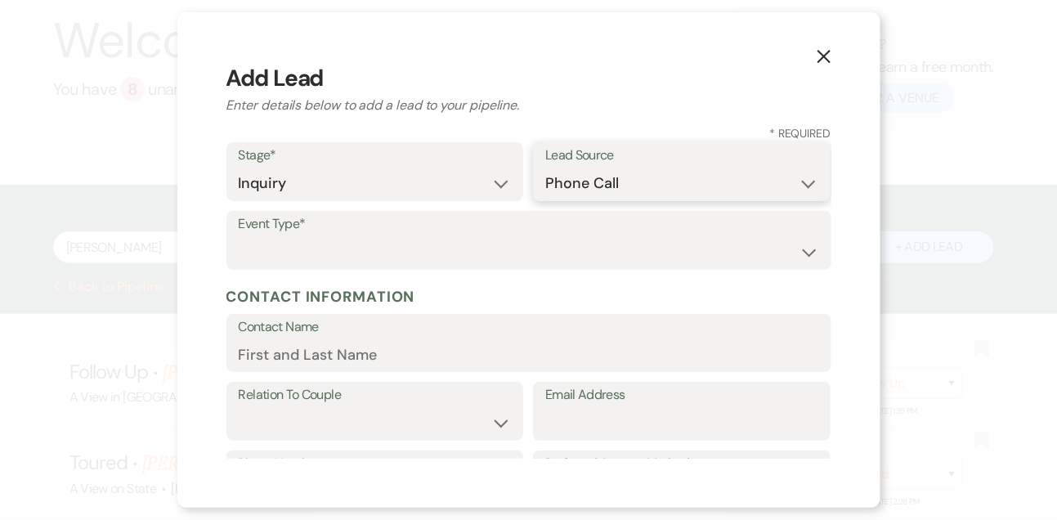
click at [545, 168] on select "Weven Venue Website Instagram Facebook Pinterest Google The Knot Wedding Wire H…" at bounding box center [681, 184] width 273 height 32
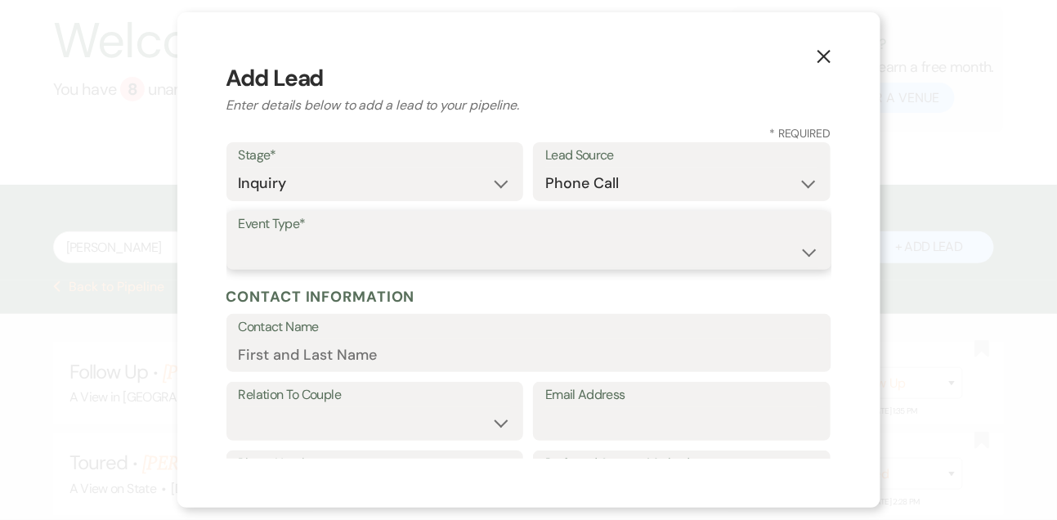
click at [447, 254] on select "Wedding Anniversary Party Baby Shower Bachelorette / Bachelor Party Birthday Pa…" at bounding box center [529, 252] width 581 height 32
click at [239, 236] on select "Wedding Anniversary Party Baby Shower Bachelorette / Bachelor Party Birthday Pa…" at bounding box center [529, 252] width 581 height 32
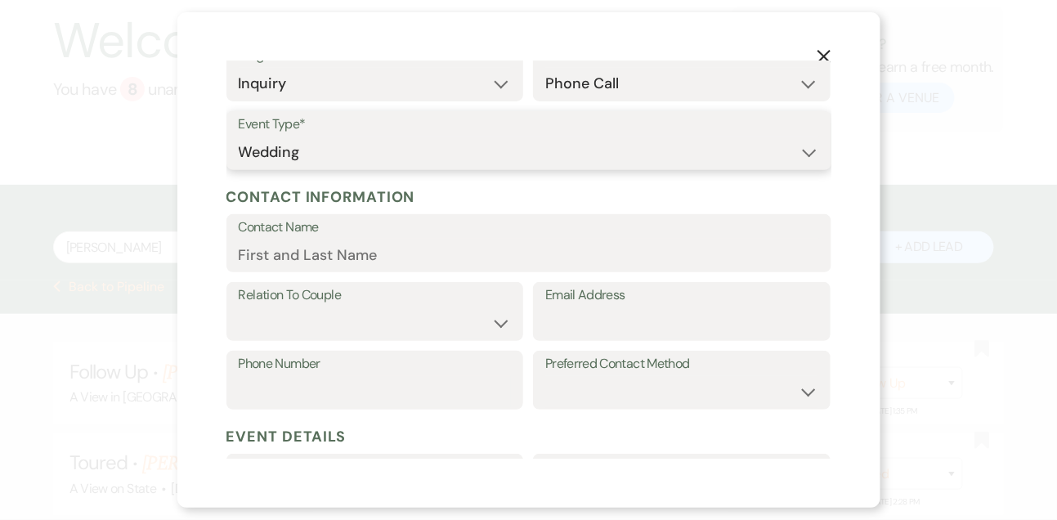
scroll to position [135, 0]
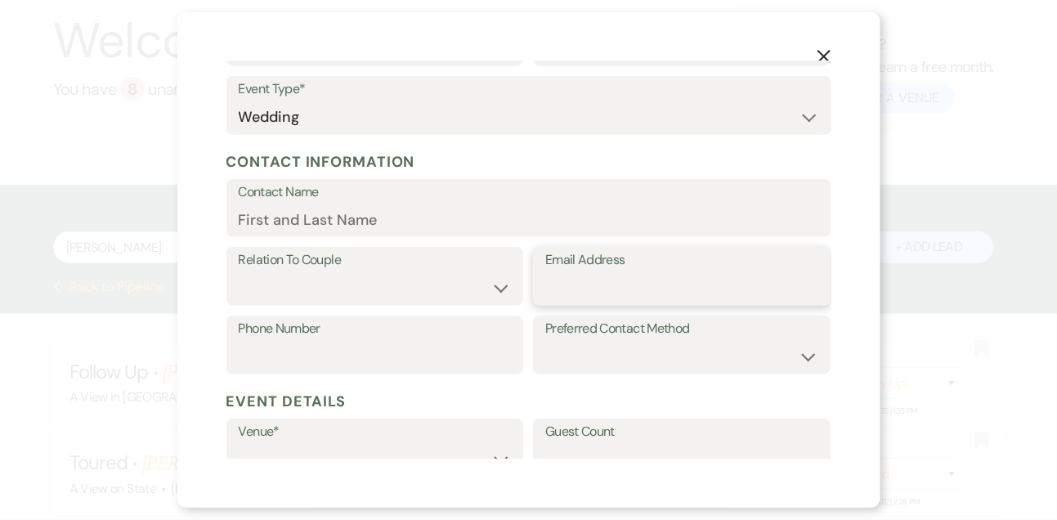
click at [626, 281] on input "Email Address" at bounding box center [681, 288] width 273 height 32
paste input "claire.janecek@gmail.com"
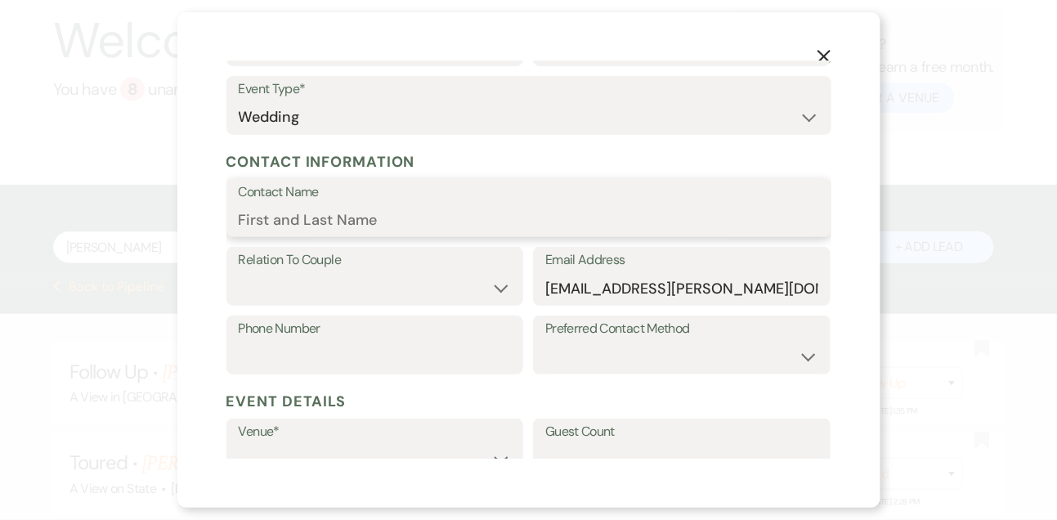
click at [438, 225] on input "Contact Name" at bounding box center [529, 220] width 581 height 32
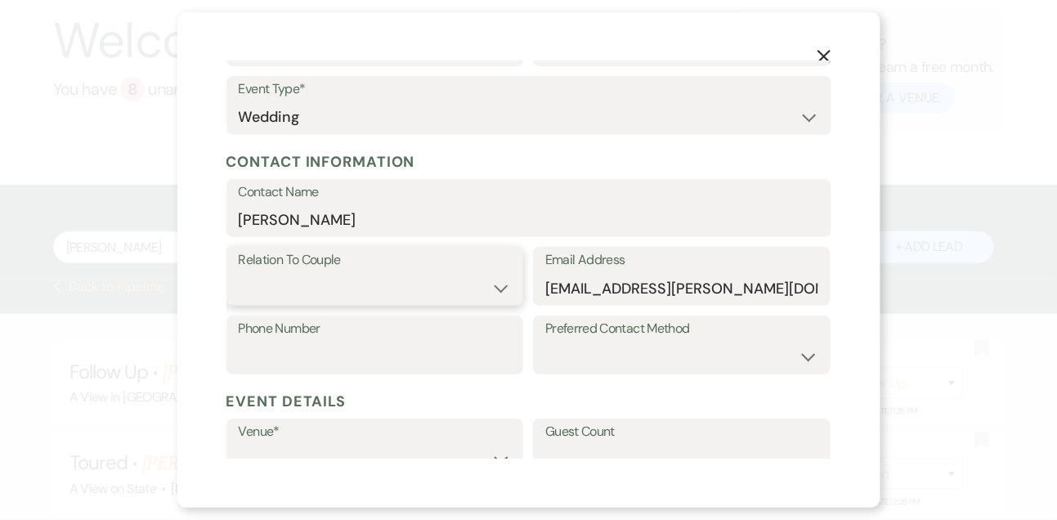
click at [415, 291] on select "Couple Planner Parent of Couple Family Member Friend Other" at bounding box center [375, 288] width 273 height 32
click at [239, 272] on select "Couple Planner Parent of Couple Family Member Friend Other" at bounding box center [375, 288] width 273 height 32
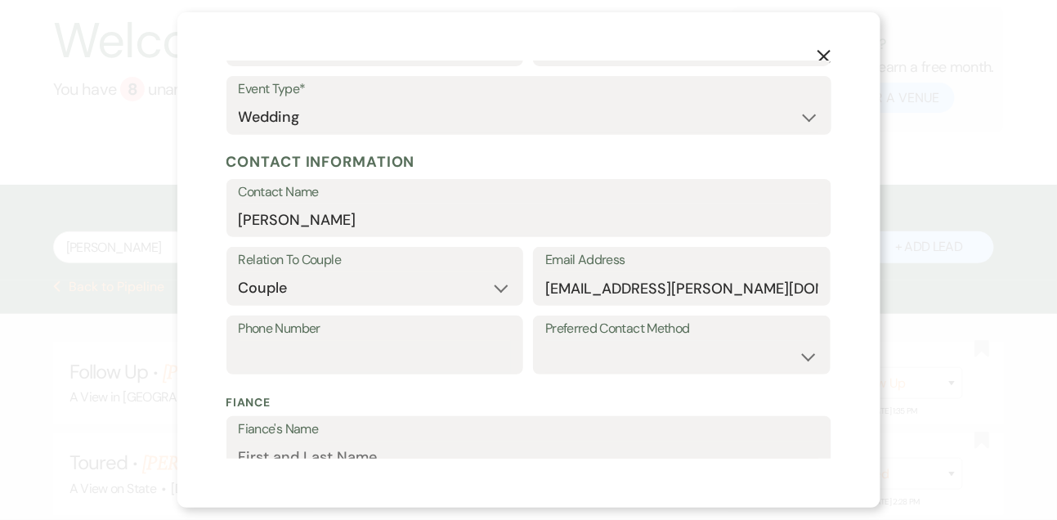
click at [409, 335] on label "Phone Number" at bounding box center [375, 329] width 273 height 24
click at [409, 341] on input "Phone Number" at bounding box center [375, 357] width 273 height 32
paste input "402-415-4214"
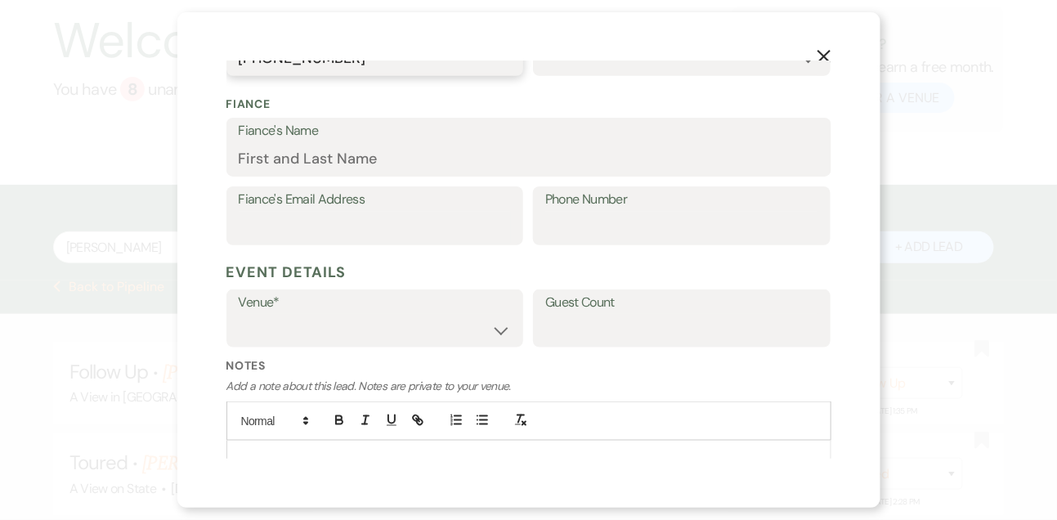
scroll to position [489, 0]
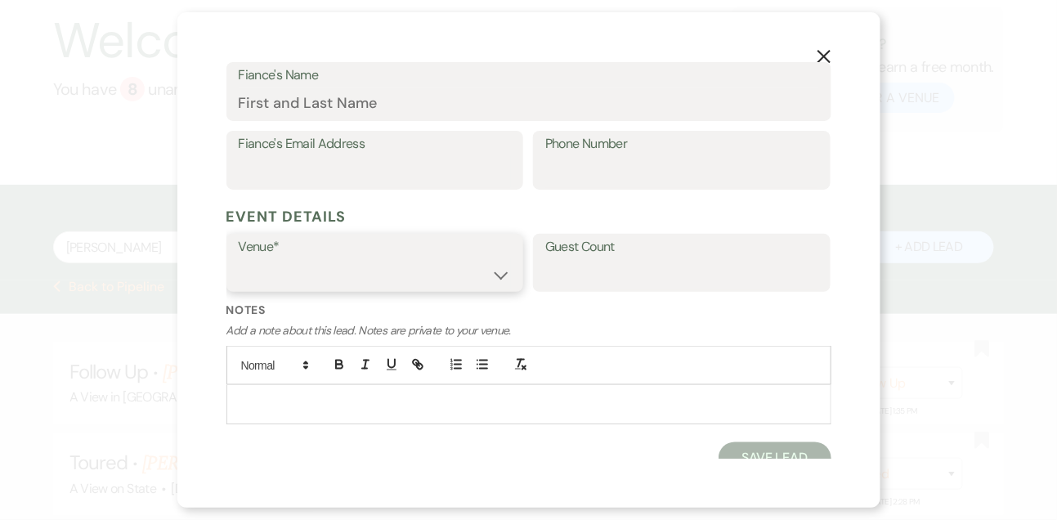
click at [412, 276] on select "A View in Fontenelle Hills A View West Shores A View on State" at bounding box center [375, 274] width 273 height 32
click at [239, 258] on select "A View in Fontenelle Hills A View West Shores A View on State" at bounding box center [375, 274] width 273 height 32
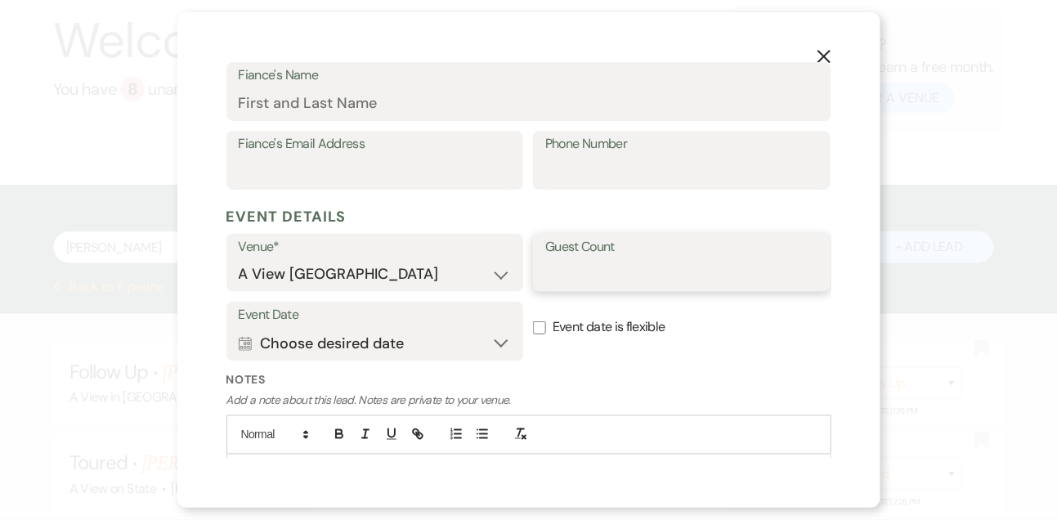
click at [580, 270] on input "Guest Count" at bounding box center [681, 274] width 273 height 32
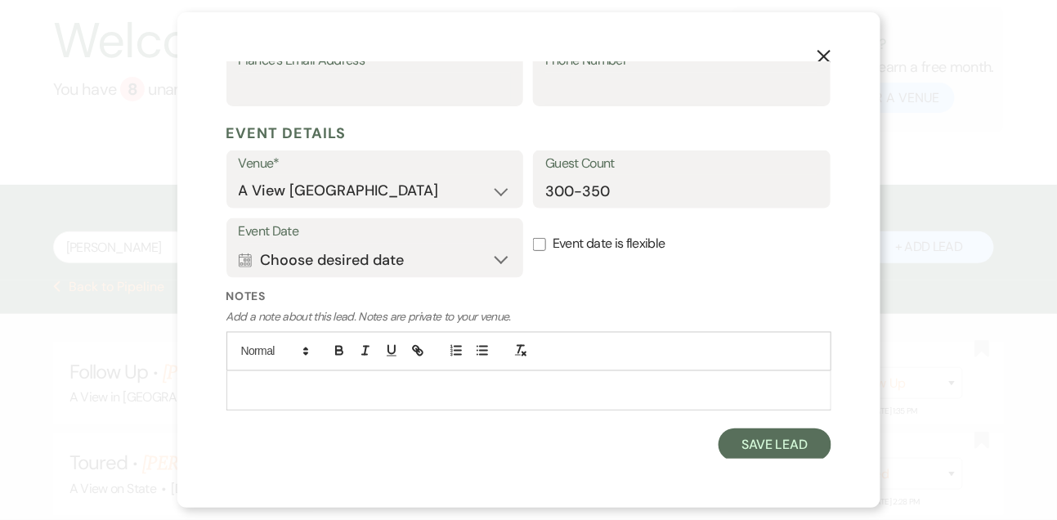
click at [370, 384] on p at bounding box center [529, 390] width 579 height 18
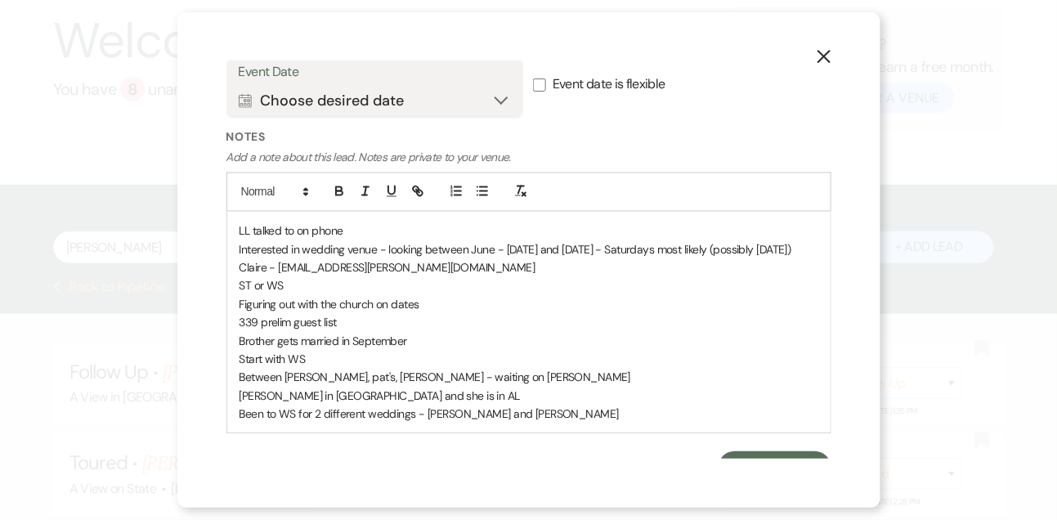
scroll to position [739, 0]
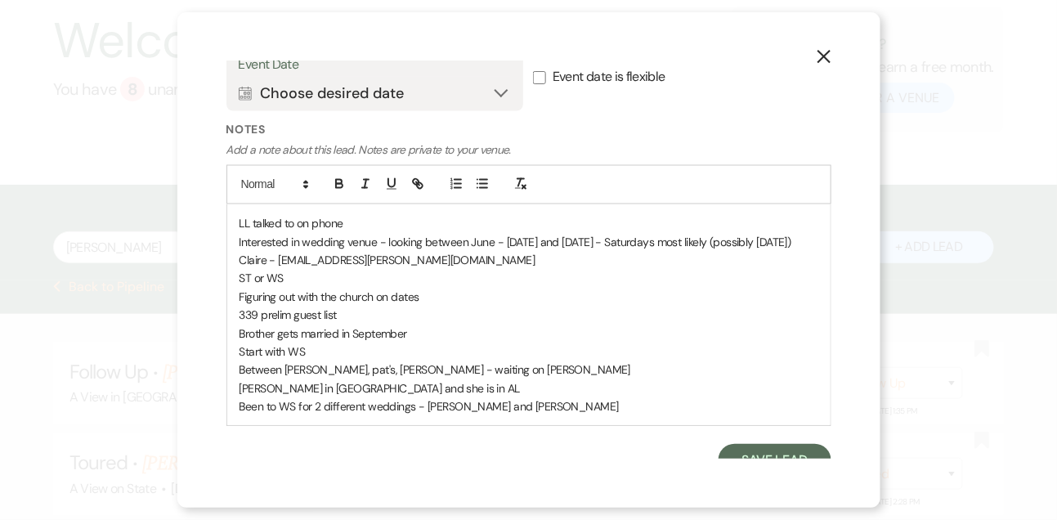
click at [241, 379] on p "Between Vincent, pat's, wenc - waiting on st roberts" at bounding box center [529, 370] width 579 height 18
click at [380, 379] on p "Church - Between Vincent, pat's, wenc - waiting on st roberts" at bounding box center [529, 370] width 579 height 18
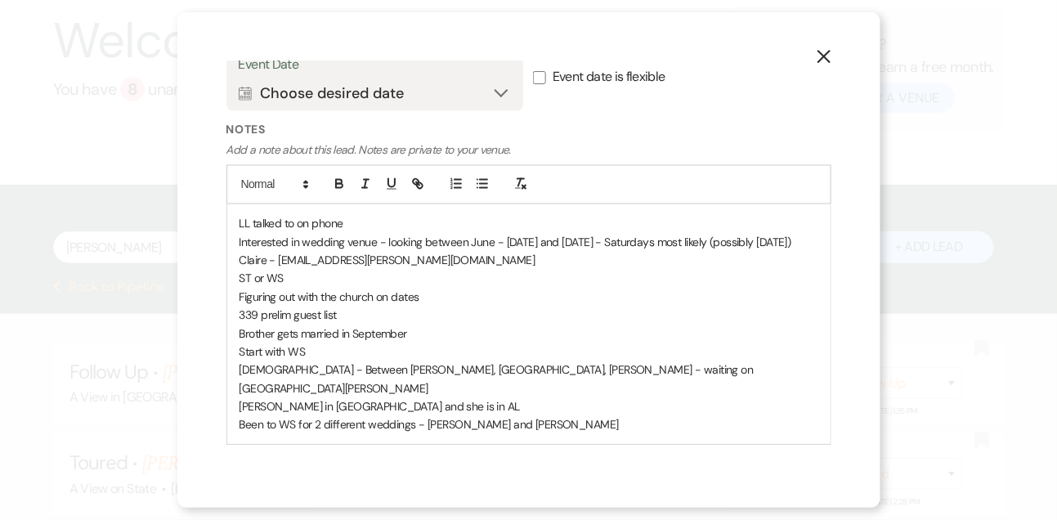
click at [420, 383] on p "Church - Between Vincent, St Pat's, wenc - waiting on st roberts" at bounding box center [529, 379] width 579 height 37
click at [520, 385] on p "Church - Between Vincent, St Pat's, St Wenc - waiting on st roberts" at bounding box center [529, 379] width 579 height 37
click at [535, 386] on p "Church - Between Vincent, St Pat's, St Wenc - waiting on St roberts" at bounding box center [529, 379] width 579 height 37
click at [622, 393] on p "Church - Between Vincent, St Pat's, St Wenc - waiting on St Roberts" at bounding box center [529, 379] width 579 height 37
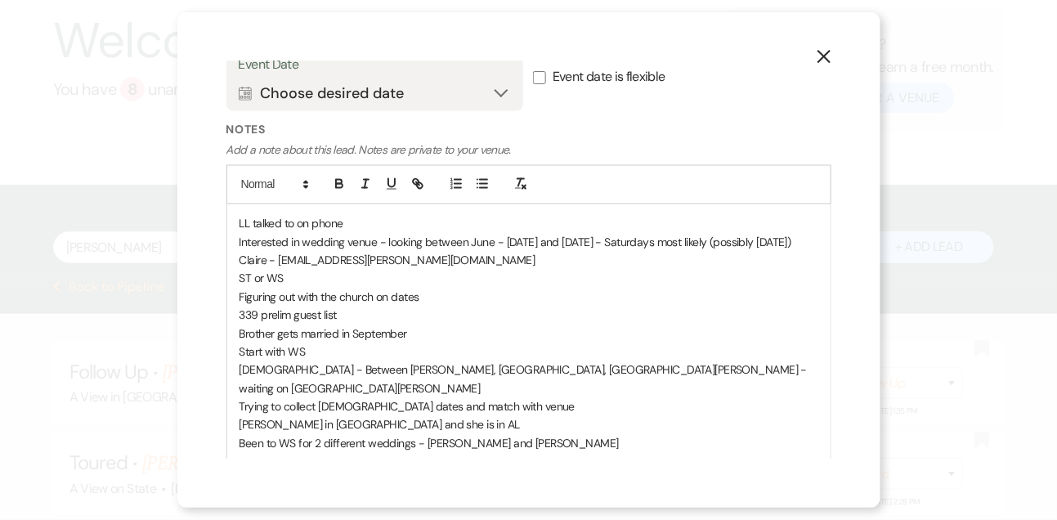
scroll to position [792, 0]
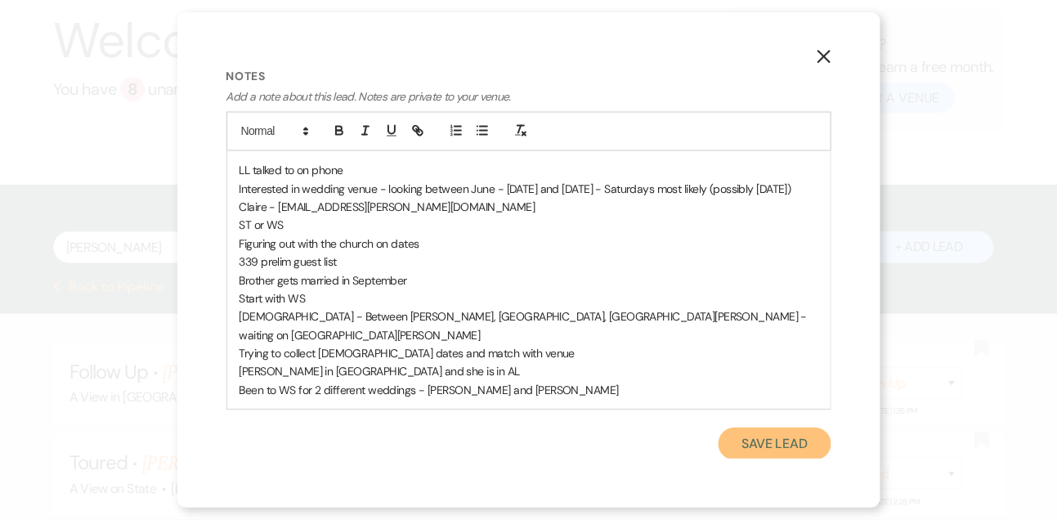
click at [819, 431] on button "Save Lead" at bounding box center [775, 444] width 112 height 33
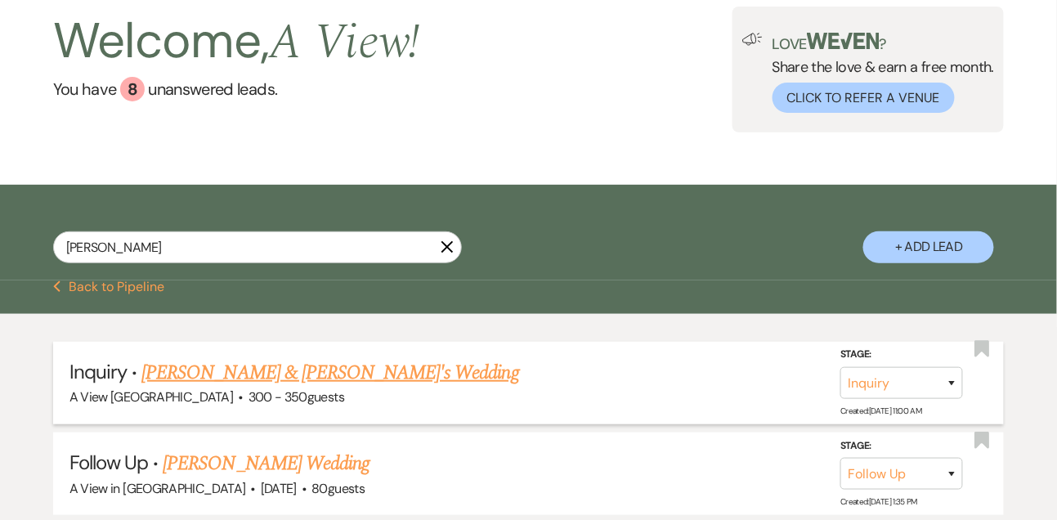
click at [304, 388] on link "[PERSON_NAME] & [PERSON_NAME]'s Wedding" at bounding box center [330, 372] width 378 height 29
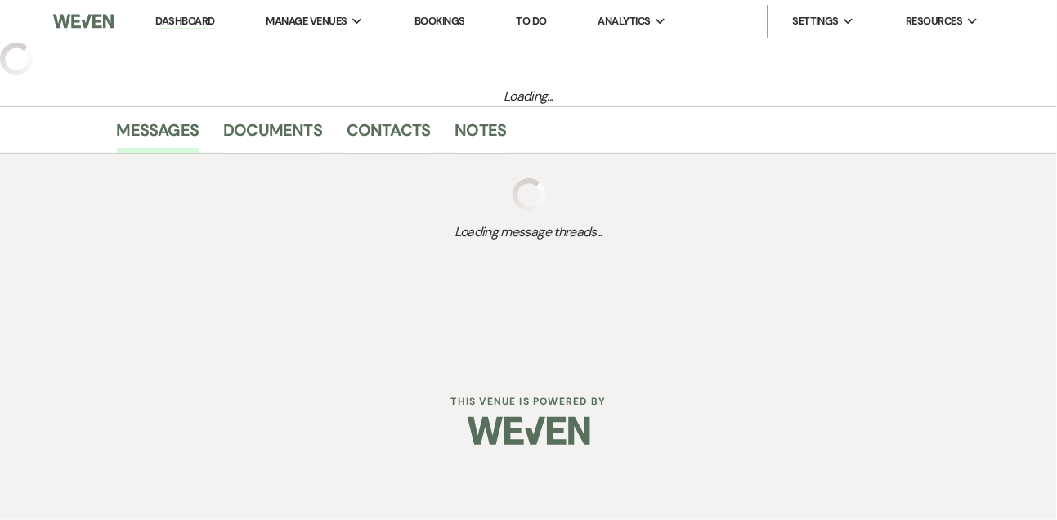
select select "22"
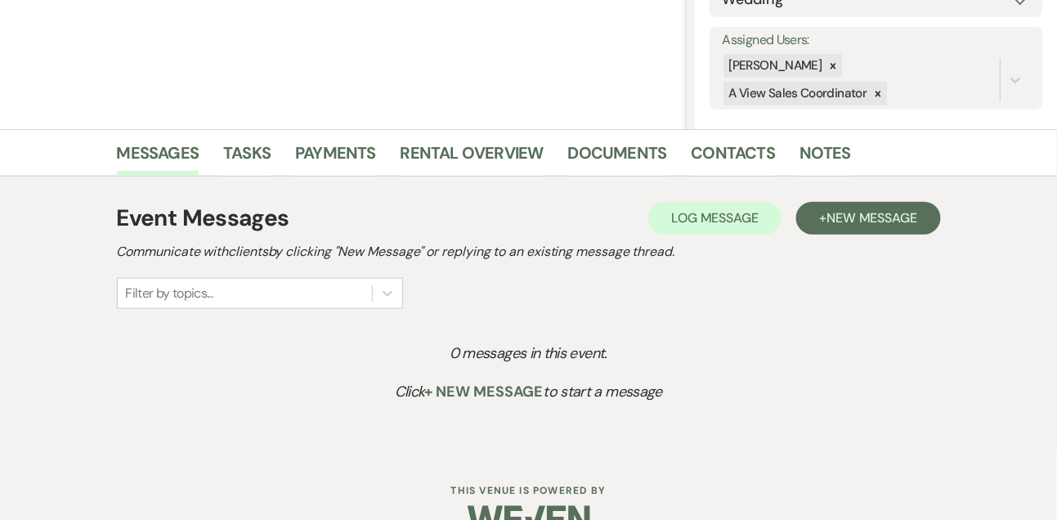
scroll to position [283, 0]
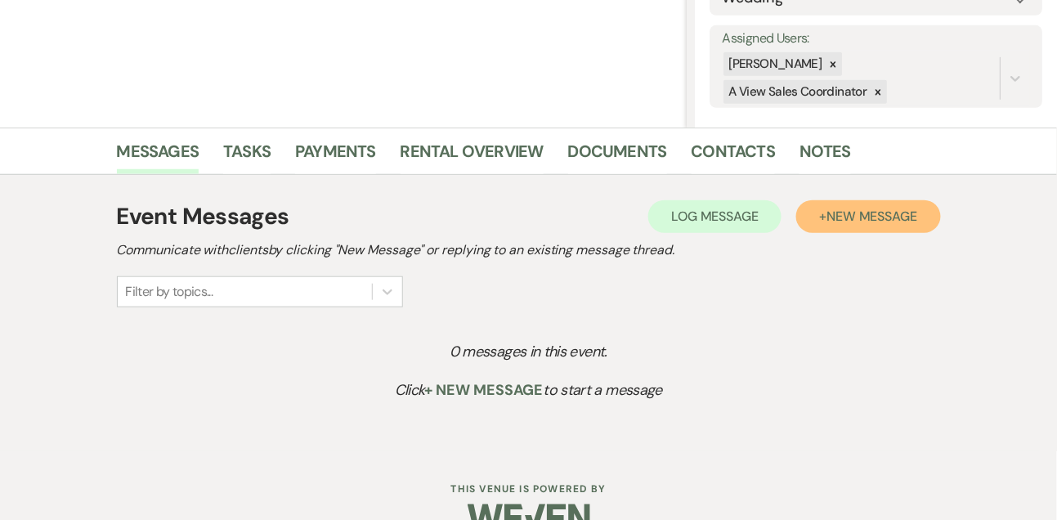
click at [864, 216] on span "New Message" at bounding box center [872, 216] width 91 height 17
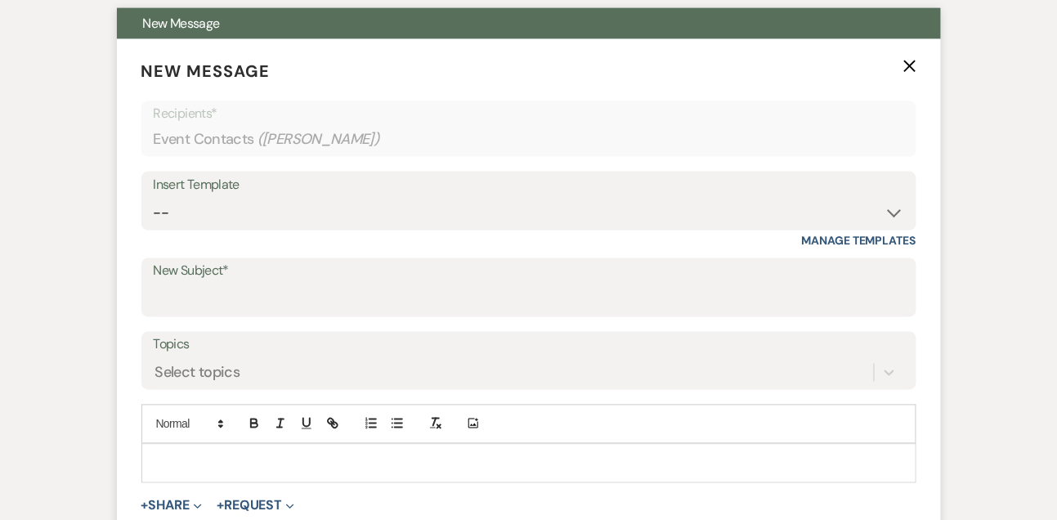
scroll to position [605, 0]
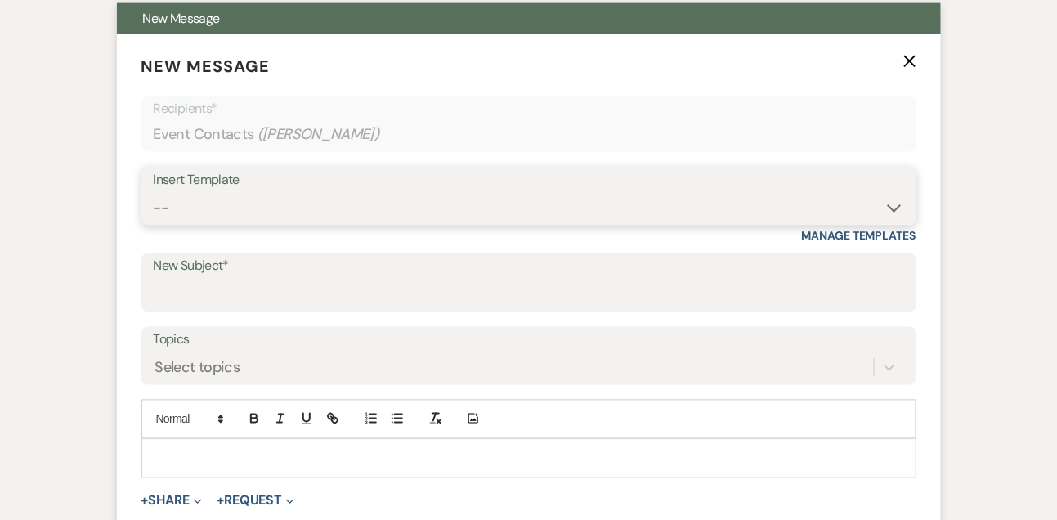
click at [285, 210] on select "-- Tour Confirmation Contract (Pre-Booked Leads) Out of office Inquiry Email Al…" at bounding box center [529, 208] width 751 height 32
select select "3302"
click at [154, 192] on select "-- Tour Confirmation Contract (Pre-Booked Leads) Out of office Inquiry Email Al…" at bounding box center [529, 208] width 751 height 32
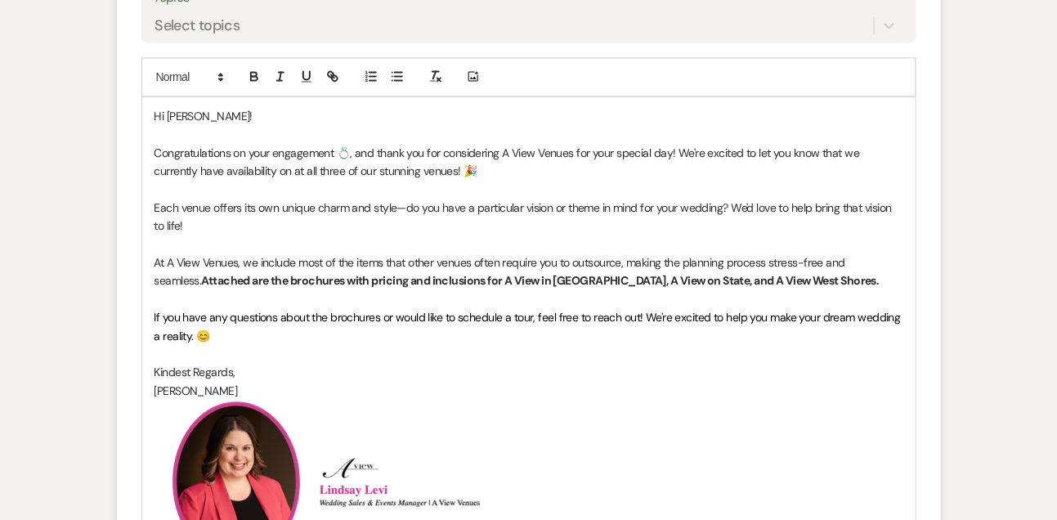
scroll to position [967, 0]
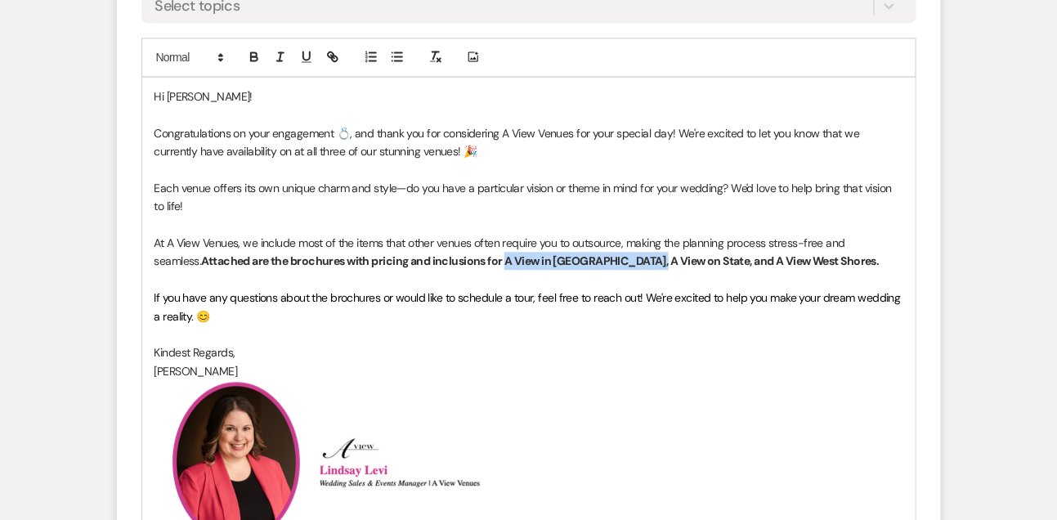
drag, startPoint x: 457, startPoint y: 258, endPoint x: 586, endPoint y: 258, distance: 129.2
click at [586, 258] on strong "Attached are the brochures with pricing and inclusions for A View in Fontenelle…" at bounding box center [540, 261] width 678 height 15
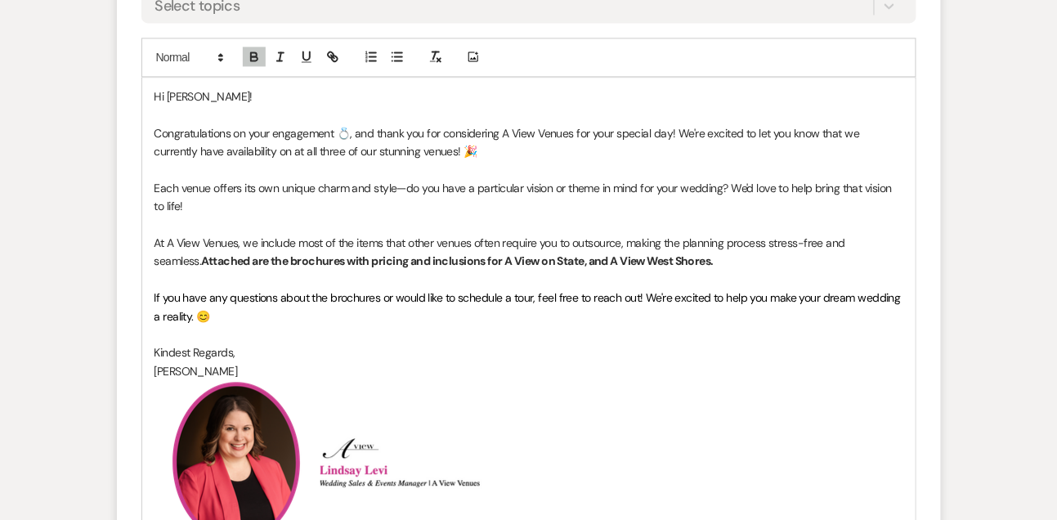
click at [539, 259] on strong "Attached are the brochures with pricing and inclusions for A View on State, and…" at bounding box center [457, 261] width 513 height 15
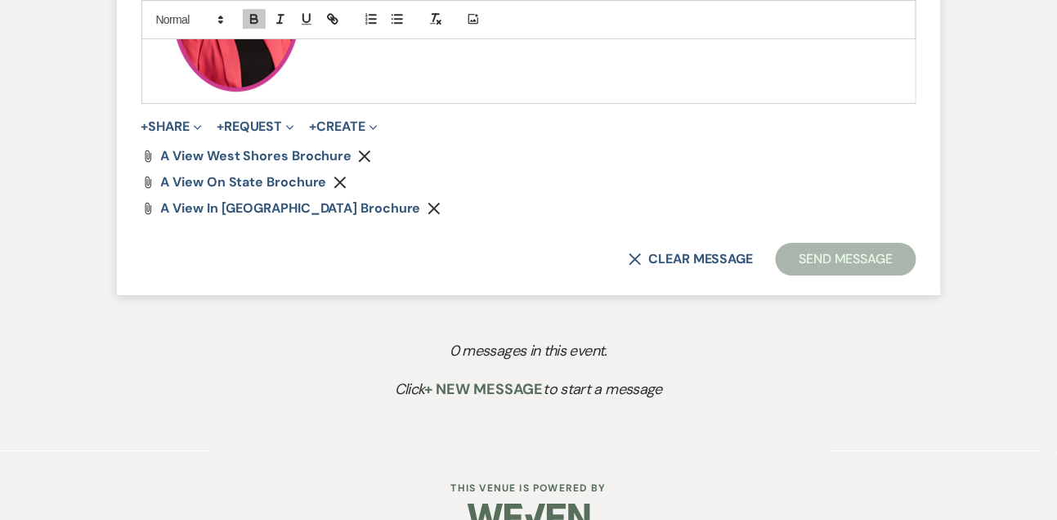
scroll to position [1437, 0]
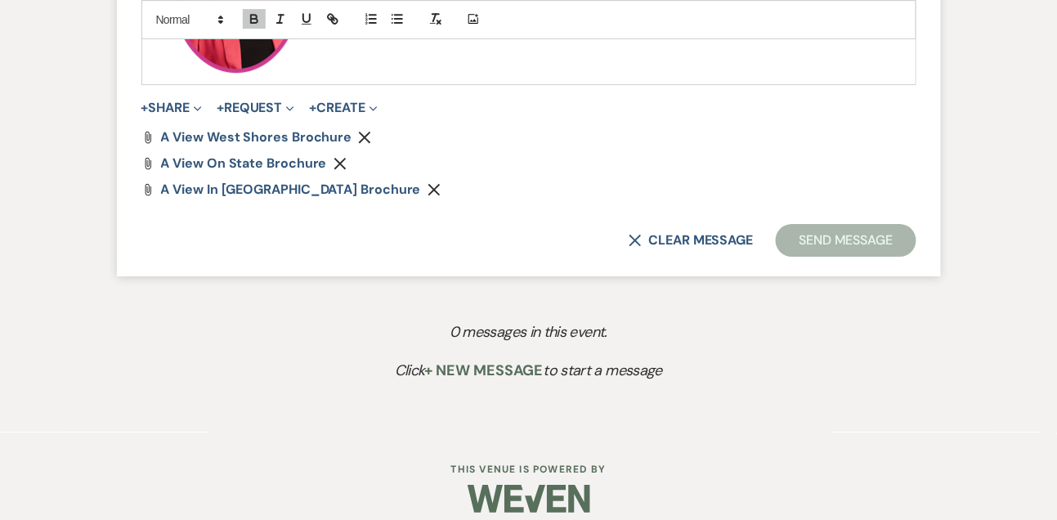
click at [428, 187] on use "button" at bounding box center [434, 189] width 12 height 12
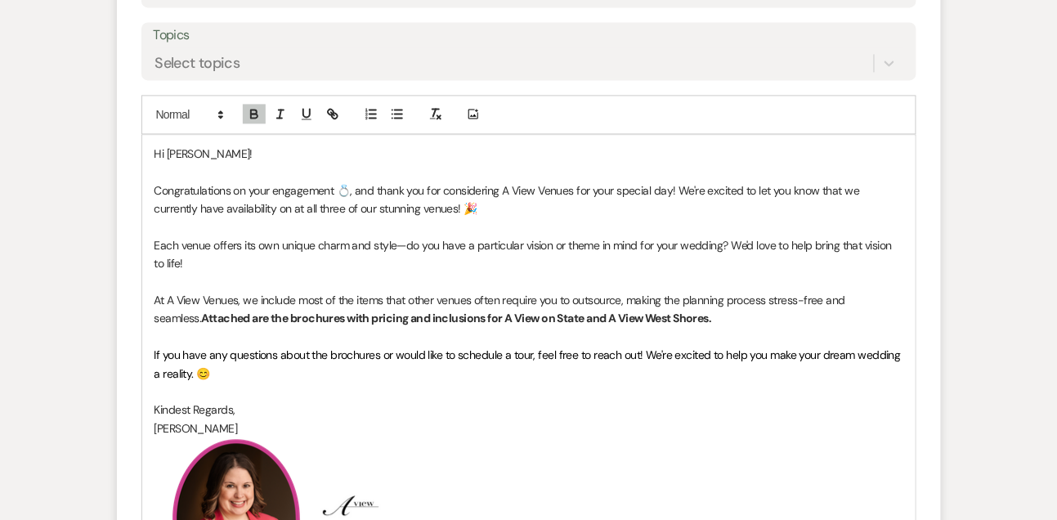
scroll to position [909, 0]
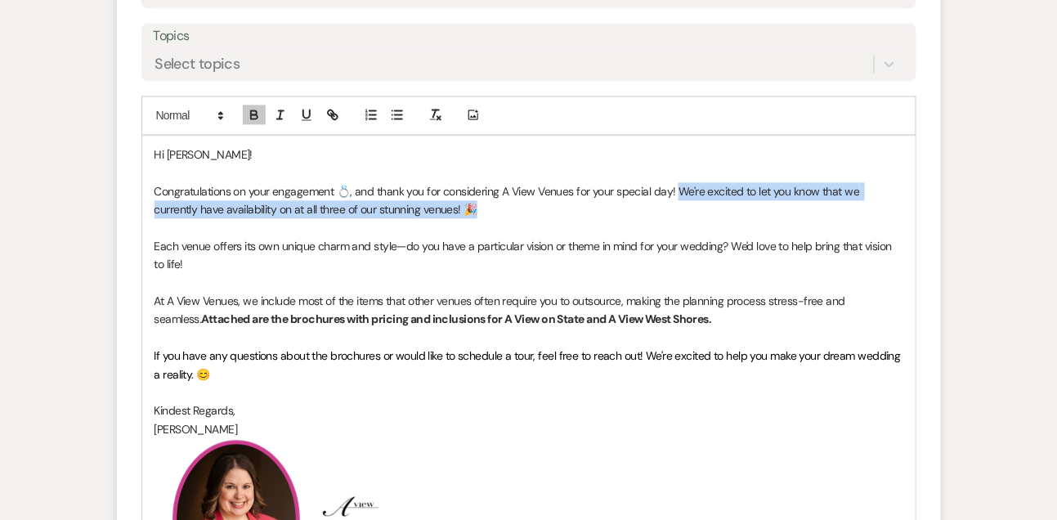
drag, startPoint x: 678, startPoint y: 184, endPoint x: 683, endPoint y: 201, distance: 17.9
click at [683, 201] on p "Congratulations on your engagement 💍, and thank you for considering A View Venu…" at bounding box center [529, 200] width 749 height 37
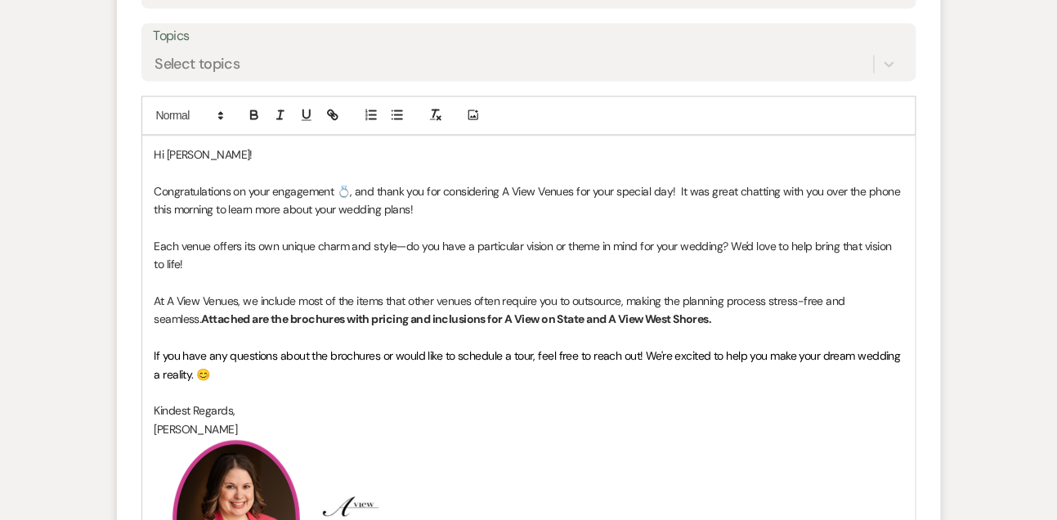
click at [772, 316] on p "At A View Venues, we include most of the items that other venues often require …" at bounding box center [529, 310] width 749 height 37
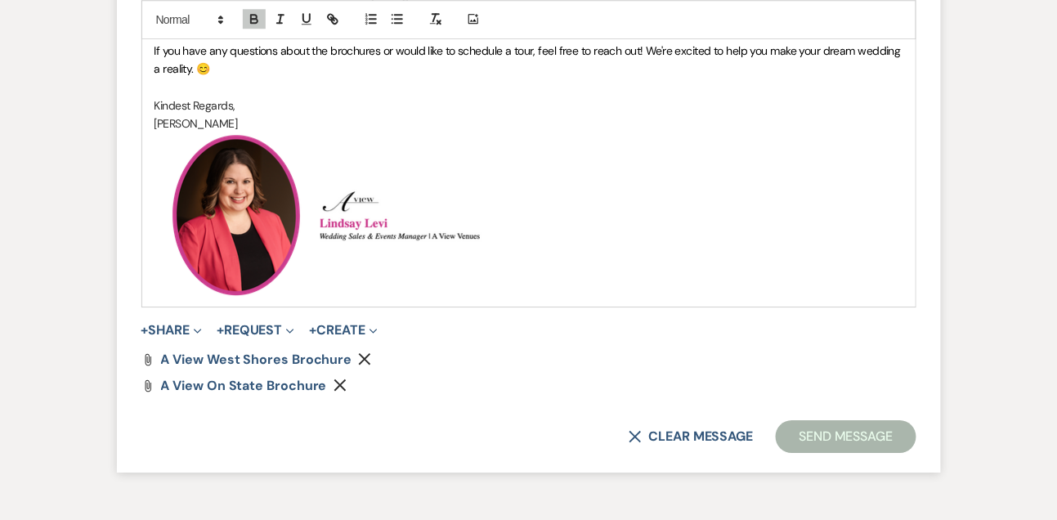
scroll to position [1255, 0]
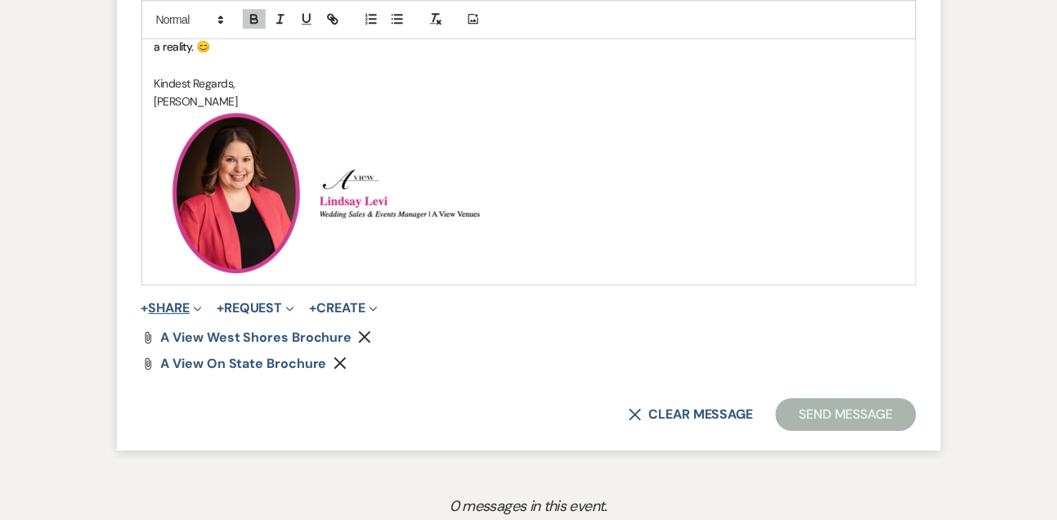
click at [196, 307] on span "Expand" at bounding box center [196, 307] width 12 height 17
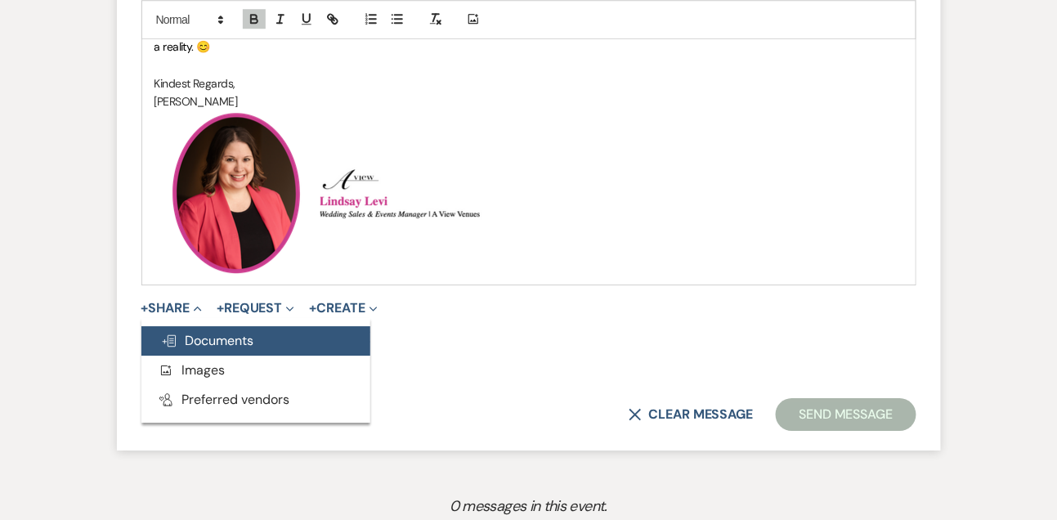
click at [200, 341] on span "Doc Upload Documents" at bounding box center [207, 340] width 93 height 17
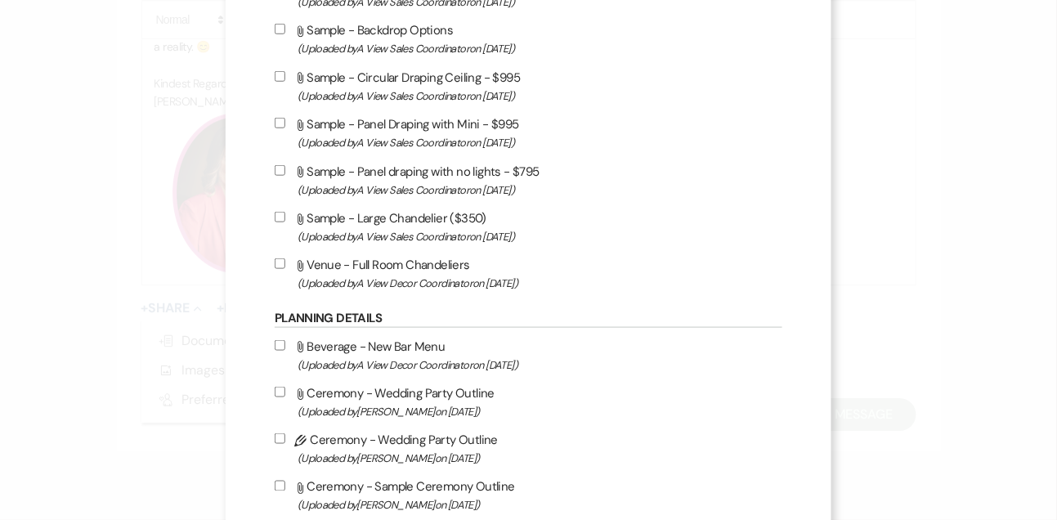
scroll to position [0, 0]
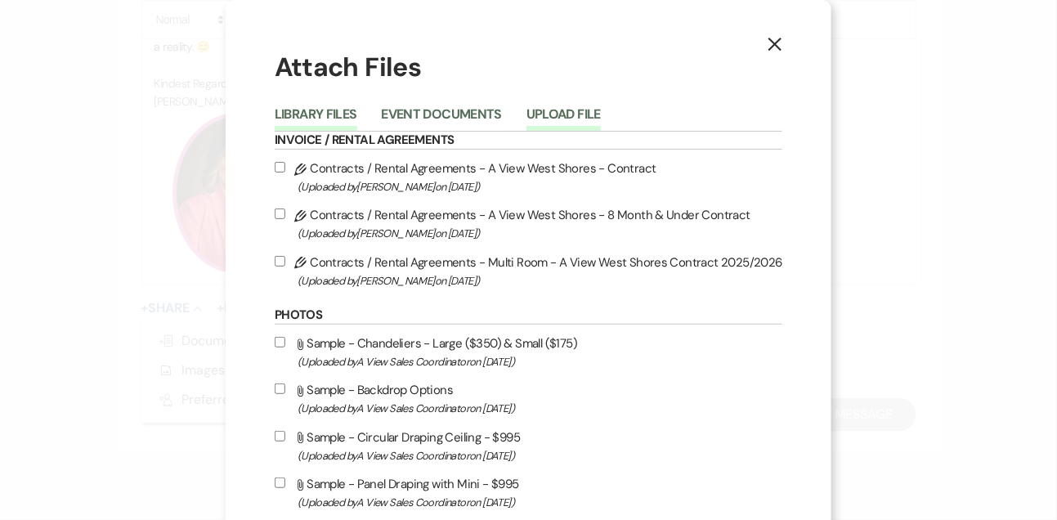
click at [578, 114] on button "Upload File" at bounding box center [564, 119] width 74 height 23
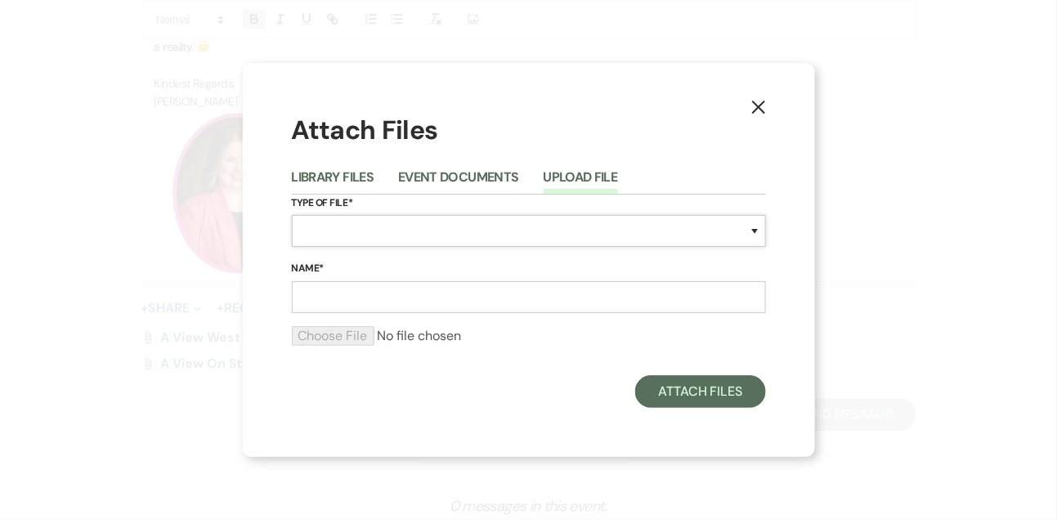
click at [322, 223] on select "Special Event Insurance Vendor Certificate of Insurance Contracts / Rental Agre…" at bounding box center [529, 231] width 474 height 32
click at [292, 215] on select "Special Event Insurance Vendor Certificate of Insurance Contracts / Rental Agre…" at bounding box center [529, 231] width 474 height 32
click at [360, 232] on select "Special Event Insurance Vendor Certificate of Insurance Contracts / Rental Agre…" at bounding box center [529, 231] width 474 height 32
select select "43"
click at [292, 215] on select "Special Event Insurance Vendor Certificate of Insurance Contracts / Rental Agre…" at bounding box center [529, 231] width 474 height 32
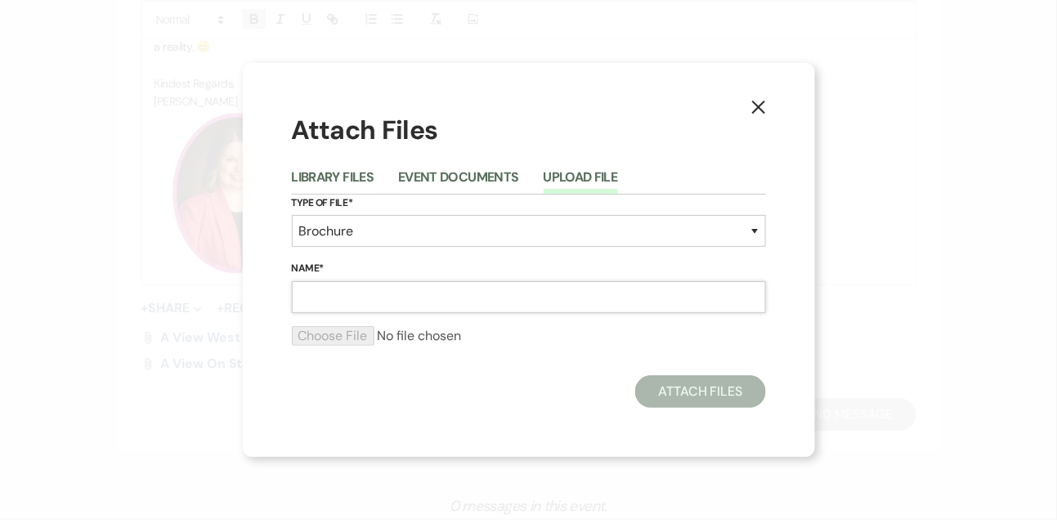
click at [374, 297] on input "Name*" at bounding box center [529, 297] width 474 height 32
type input "Multiroom Pricing - A View West Shores"
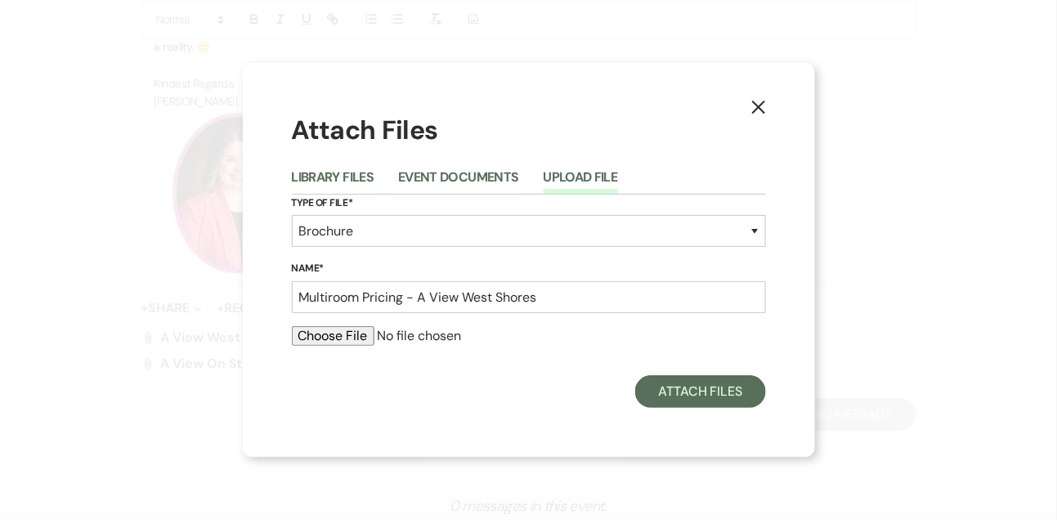
click at [360, 336] on input "file" at bounding box center [529, 336] width 474 height 20
type input "C:\fakepath\AVWS Multi Room Brochure.pdf"
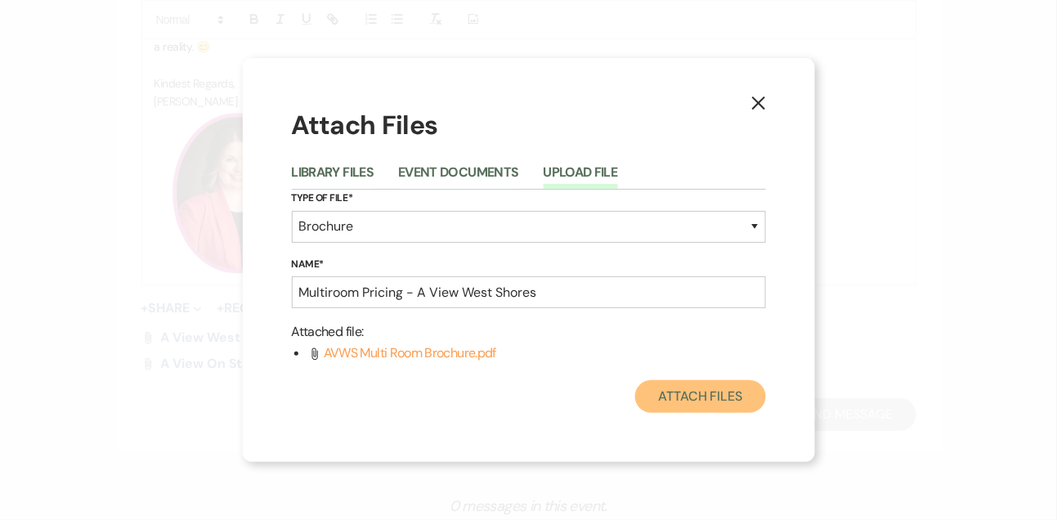
click at [682, 397] on button "Attach Files" at bounding box center [700, 396] width 130 height 33
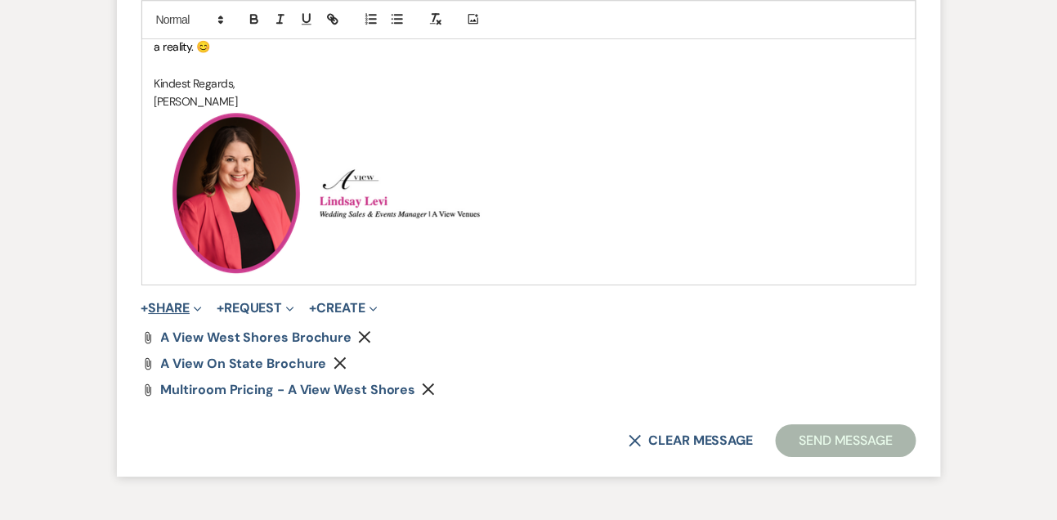
click at [170, 307] on button "+ Share Expand" at bounding box center [171, 308] width 61 height 13
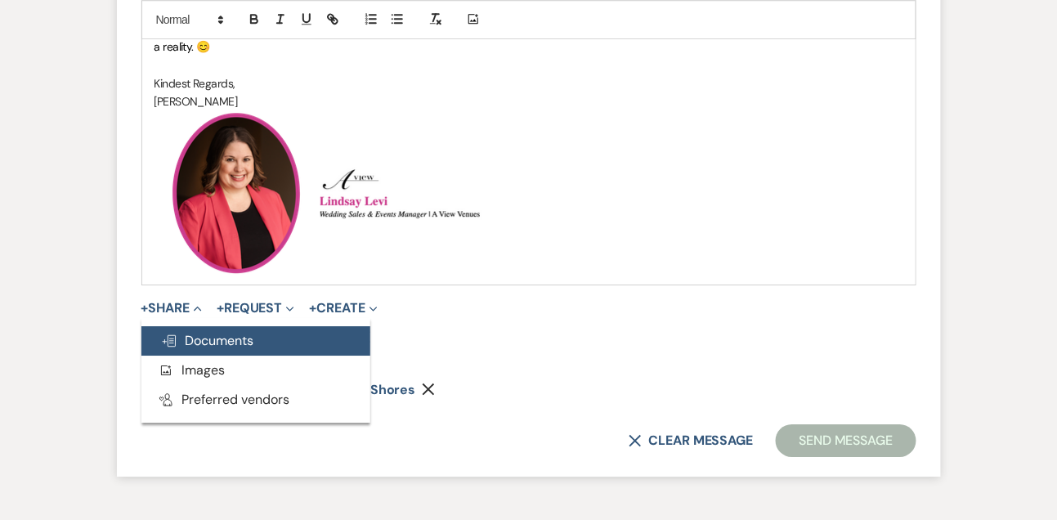
click at [173, 346] on span "Doc Upload Documents" at bounding box center [207, 340] width 93 height 17
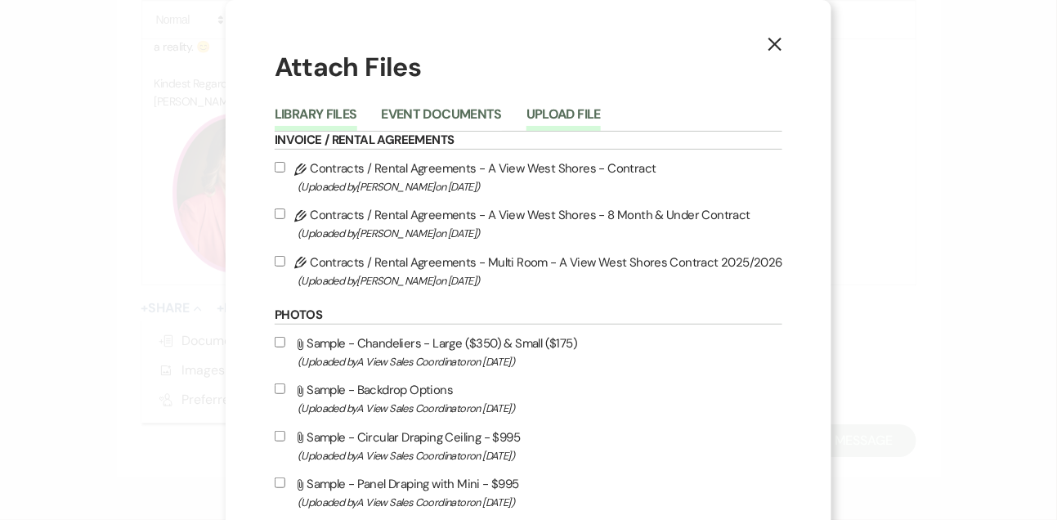
click at [568, 108] on button "Upload File" at bounding box center [564, 119] width 74 height 23
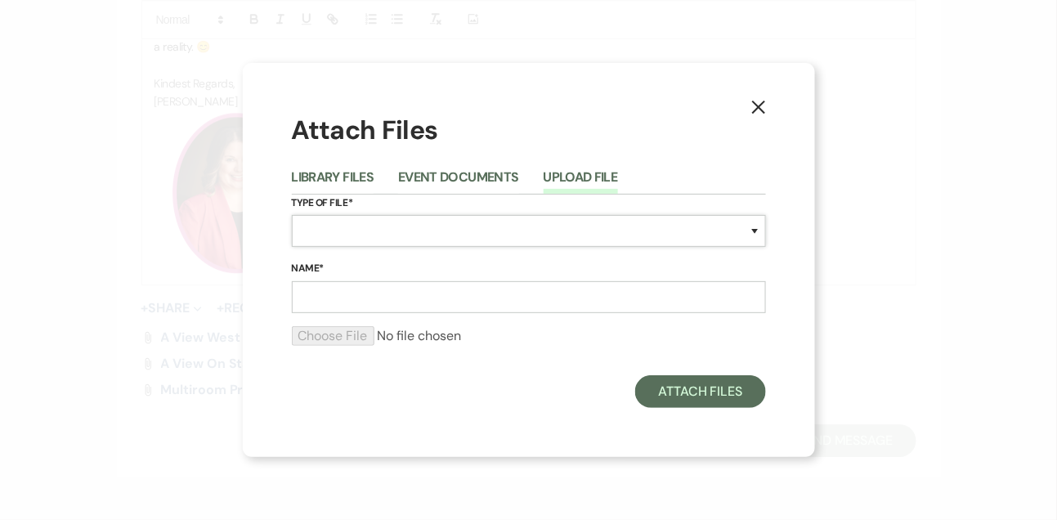
click at [363, 225] on select "Special Event Insurance Vendor Certificate of Insurance Contracts / Rental Agre…" at bounding box center [529, 231] width 474 height 32
select select "43"
click at [292, 215] on select "Special Event Insurance Vendor Certificate of Insurance Contracts / Rental Agre…" at bounding box center [529, 231] width 474 height 32
click at [323, 306] on input "Name*" at bounding box center [529, 297] width 474 height 32
type input "Multiroom Pricing - A View on State"
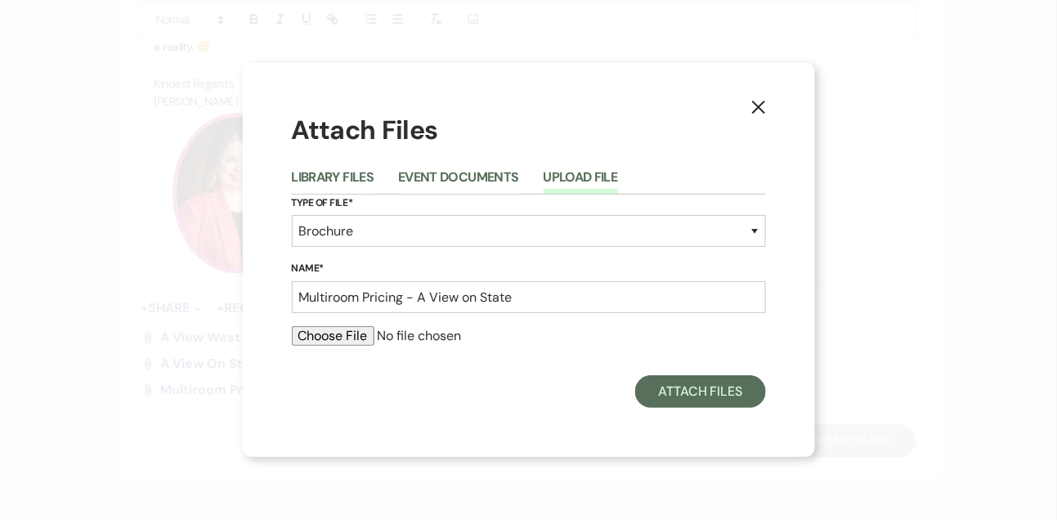
click at [350, 337] on input "file" at bounding box center [529, 336] width 474 height 20
type input "C:\fakepath\AVS Multi Room Brochure .pdf"
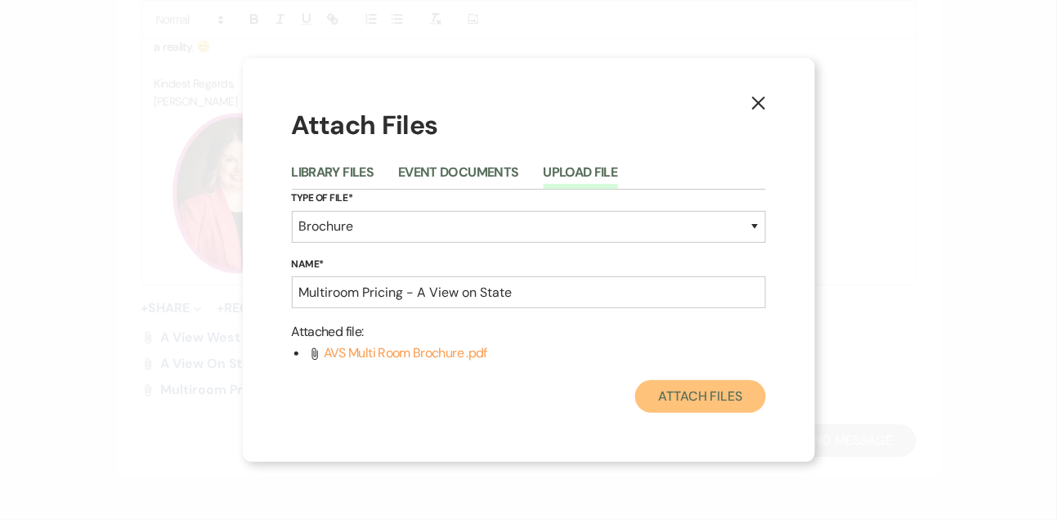
click at [712, 382] on button "Attach Files" at bounding box center [700, 396] width 130 height 33
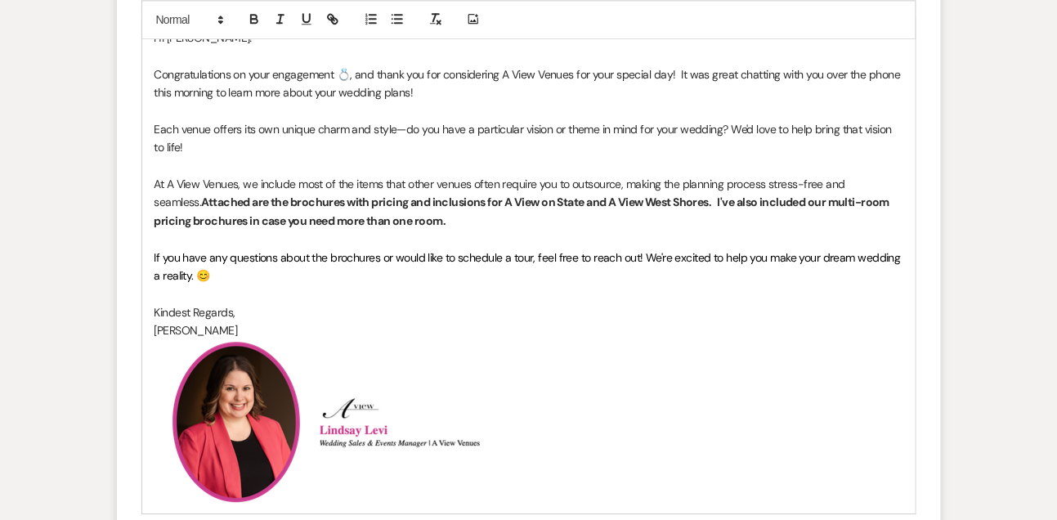
scroll to position [1030, 0]
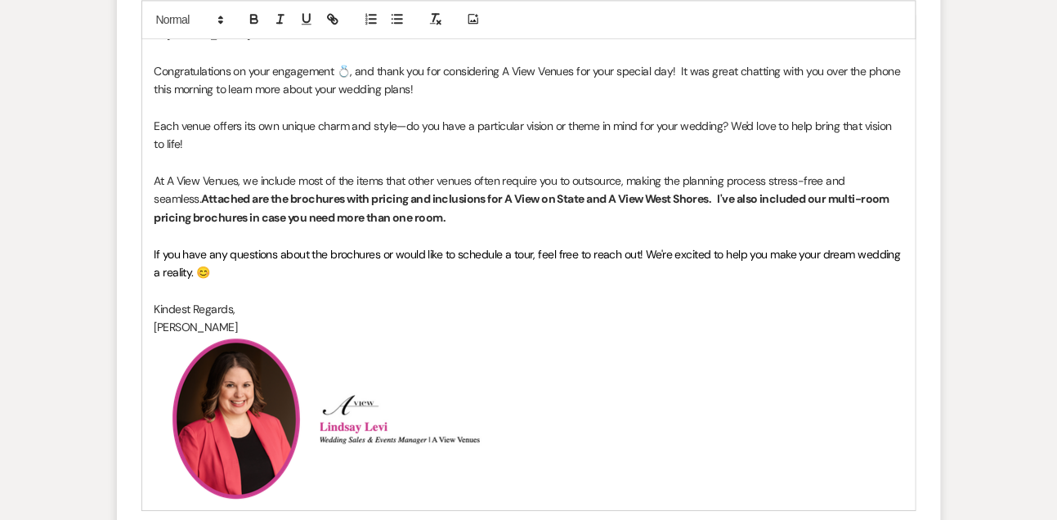
click at [213, 236] on p at bounding box center [529, 236] width 749 height 18
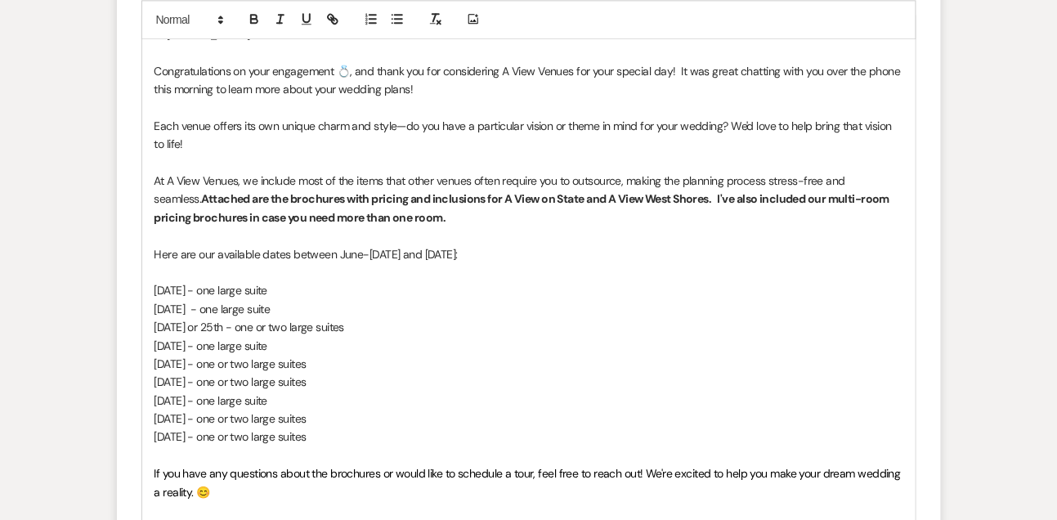
click at [493, 251] on p "Here are our available dates between June-August and October 2026:" at bounding box center [529, 254] width 749 height 18
click at [362, 437] on p "October 17th - one or two large suites" at bounding box center [529, 437] width 749 height 18
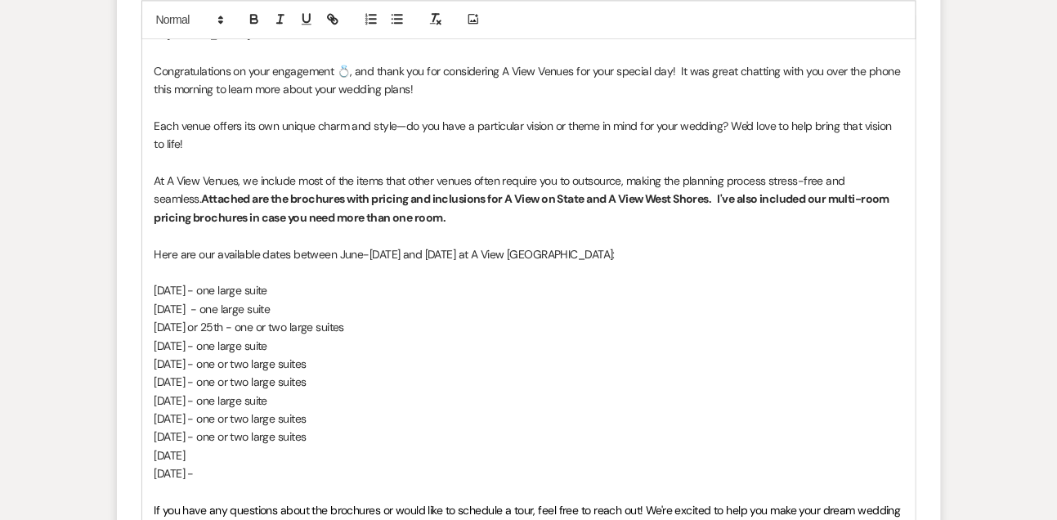
drag, startPoint x: 231, startPoint y: 434, endPoint x: 346, endPoint y: 433, distance: 114.5
click at [346, 433] on p "October 17th - one or two large suites" at bounding box center [529, 437] width 749 height 18
drag, startPoint x: 228, startPoint y: 435, endPoint x: 347, endPoint y: 430, distance: 118.7
click at [348, 431] on p "October 17th - one or two large suites" at bounding box center [529, 437] width 749 height 18
copy p "one or two large suites"
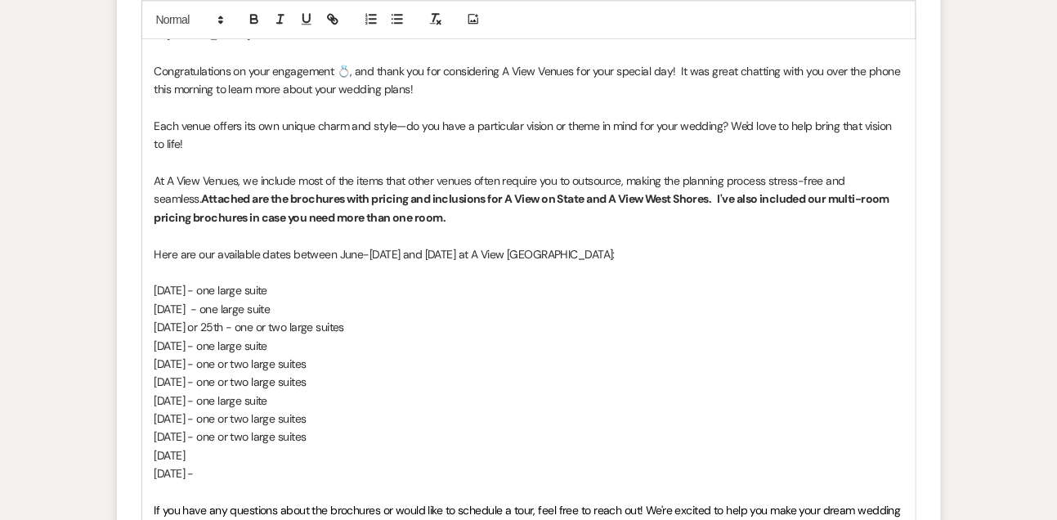
click at [276, 461] on p "[DATE]" at bounding box center [529, 456] width 749 height 18
click at [277, 470] on p "October 31st -" at bounding box center [529, 474] width 749 height 18
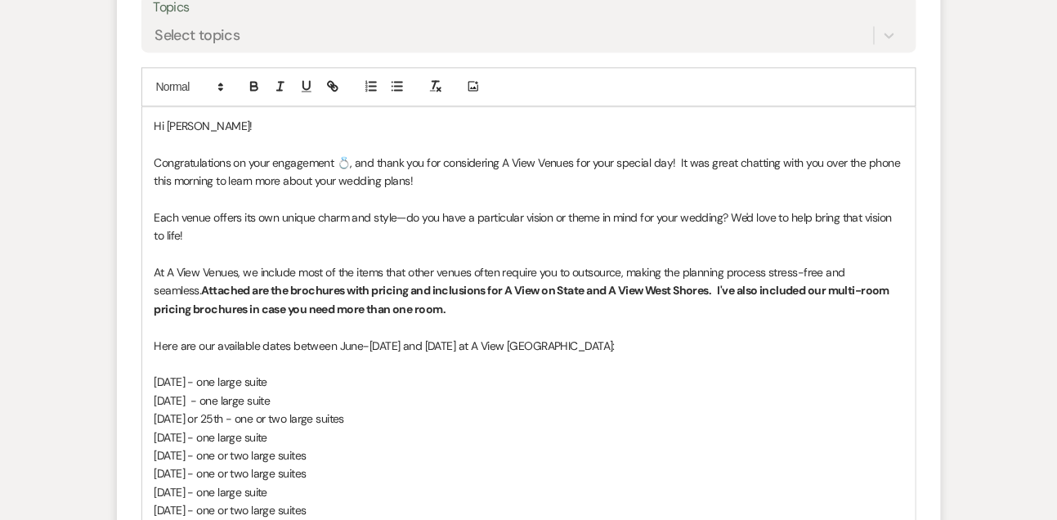
scroll to position [936, 0]
click at [194, 227] on p "Each venue offers its own unique charm and style—do you have a particular visio…" at bounding box center [529, 228] width 749 height 37
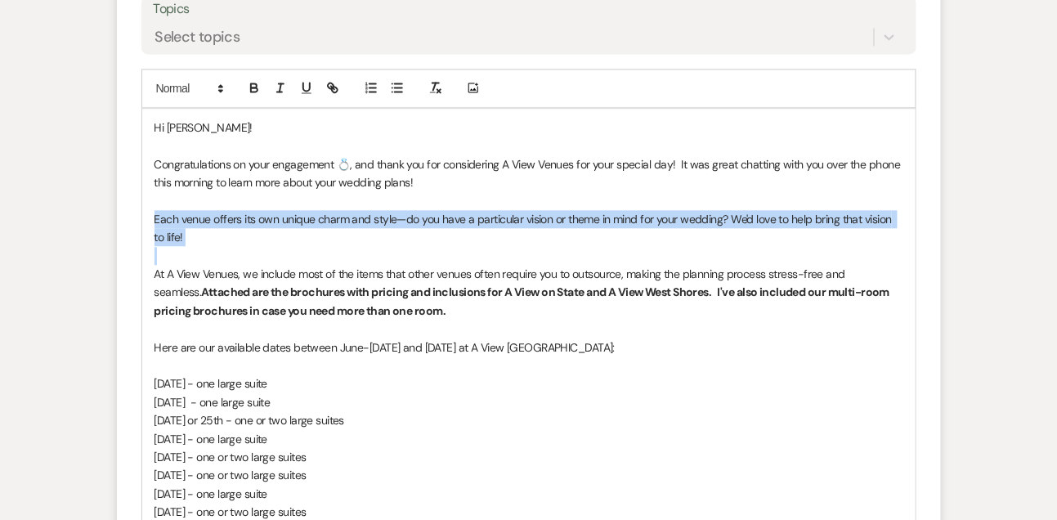
click at [194, 227] on p "Each venue offers its own unique charm and style—do you have a particular visio…" at bounding box center [529, 228] width 749 height 37
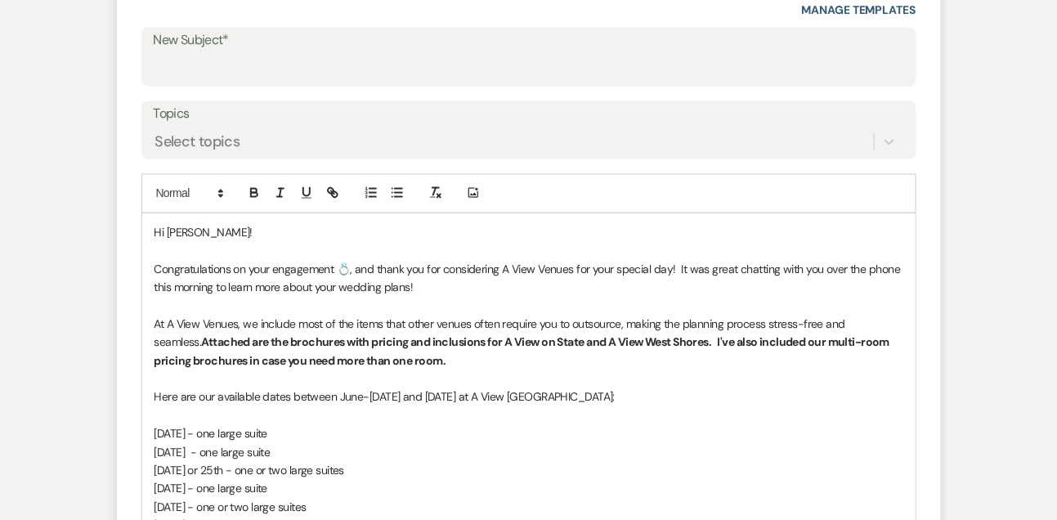
scroll to position [824, 0]
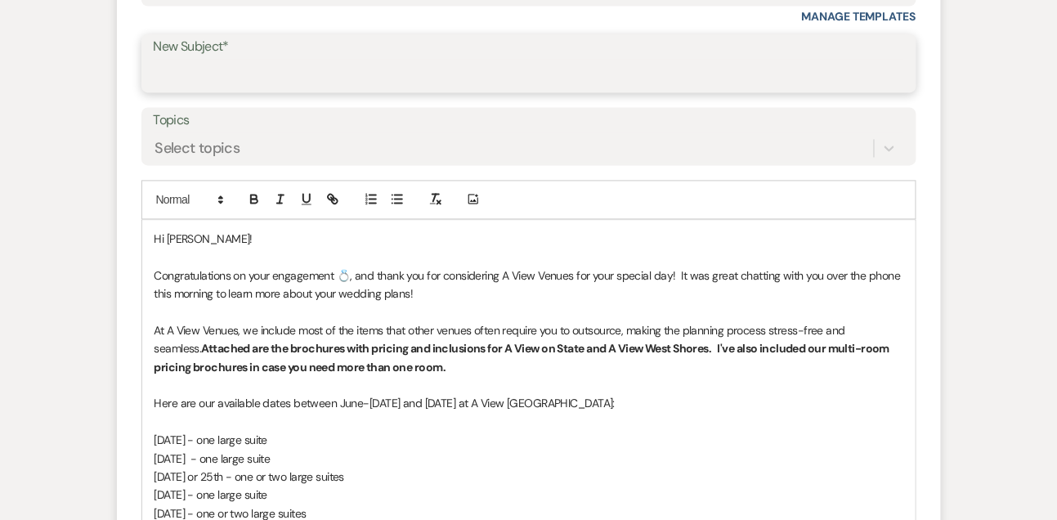
click at [214, 66] on input "New Subject*" at bounding box center [529, 76] width 751 height 32
type input "A View Venues"
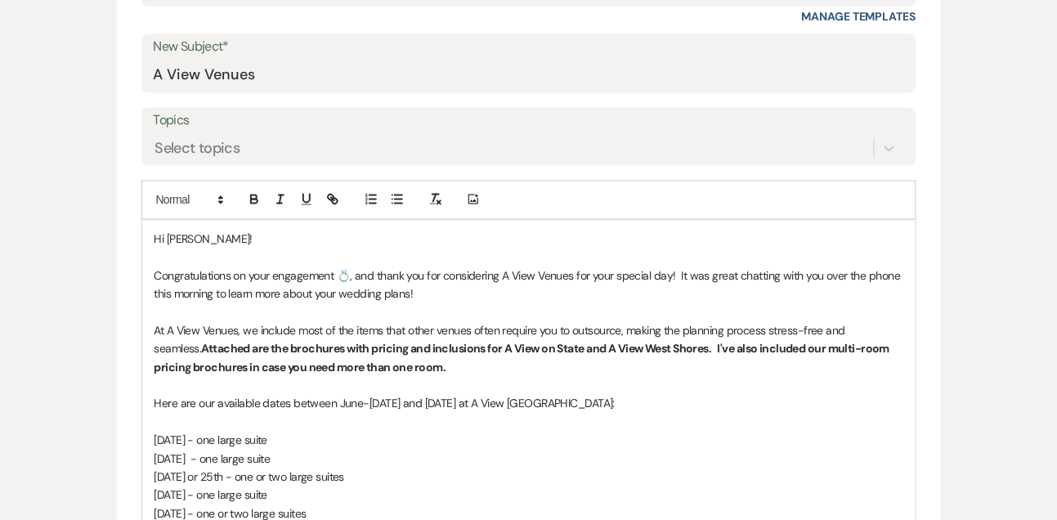
click at [218, 276] on p "Congratulations on your engagement 💍, and thank you for considering A View Venu…" at bounding box center [529, 285] width 749 height 37
click at [263, 281] on p "Congratulations on your engagement 💍, and thank you for considering A View Venu…" at bounding box center [529, 285] width 749 height 37
click at [413, 367] on p "At A View Venues, we include most of the items that other venues often require …" at bounding box center [529, 349] width 749 height 55
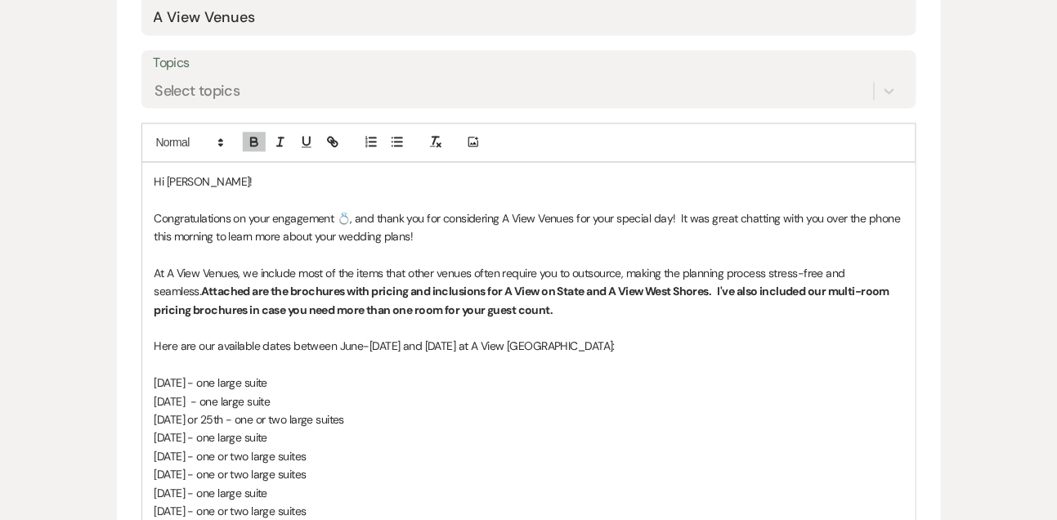
scroll to position [885, 0]
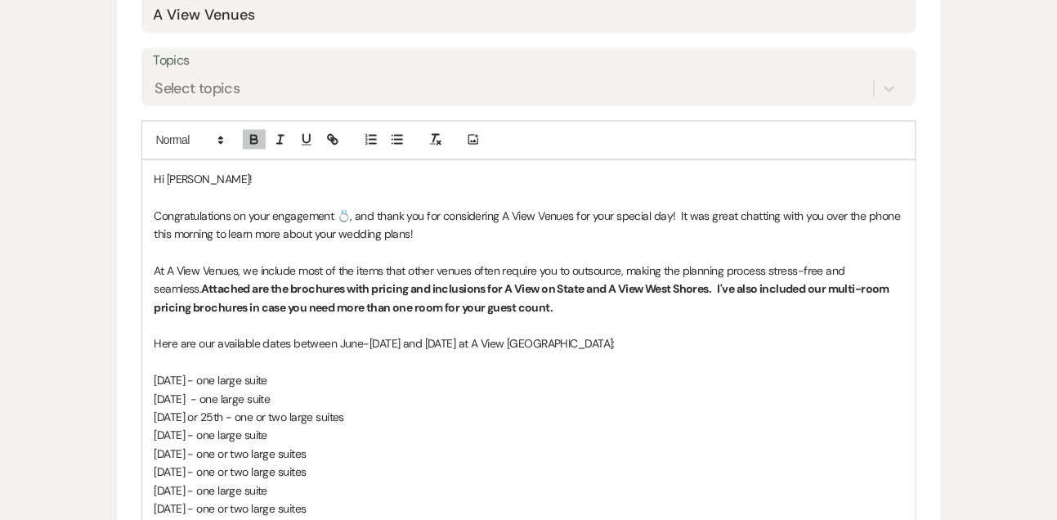
click at [215, 339] on p "Here are our available dates between June-August and October 2026 at A View Wes…" at bounding box center [529, 343] width 749 height 18
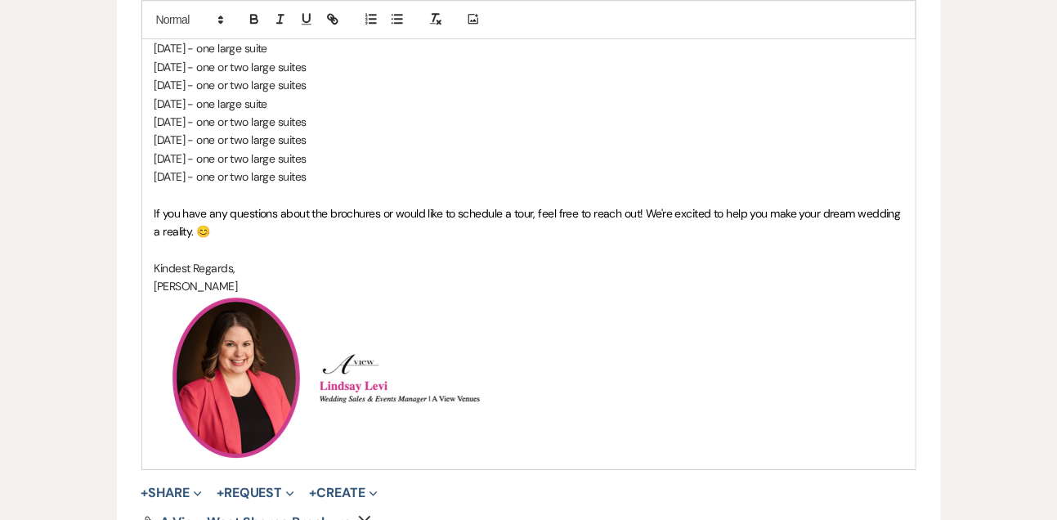
scroll to position [1273, 0]
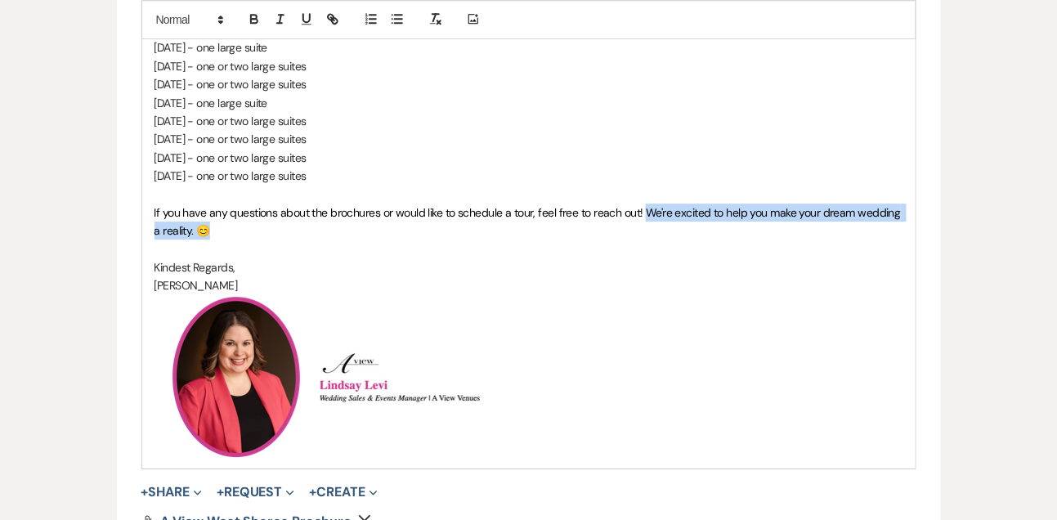
drag, startPoint x: 644, startPoint y: 206, endPoint x: 644, endPoint y: 223, distance: 17.2
click at [644, 223] on p "If you have any questions about the brochures or would like to schedule a tour,…" at bounding box center [529, 222] width 749 height 37
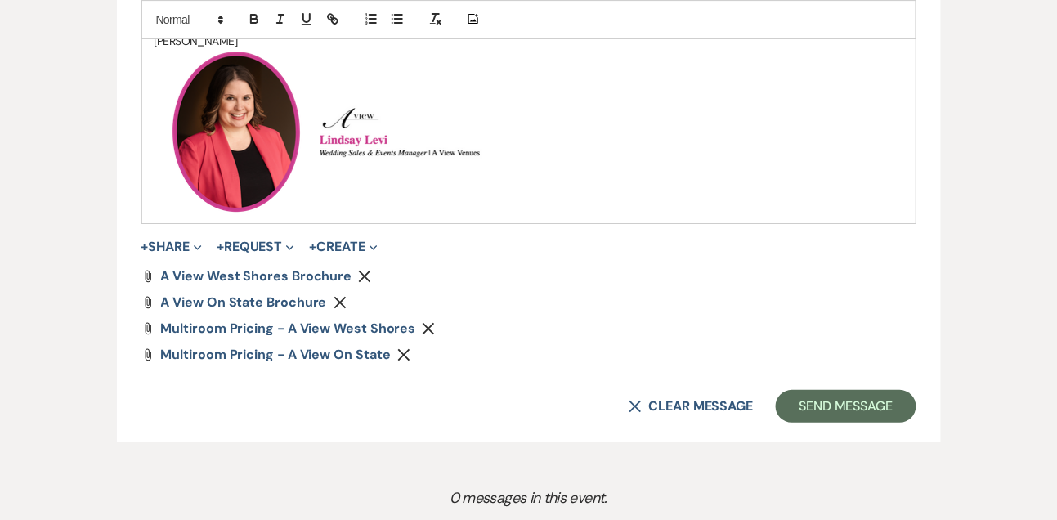
scroll to position [1524, 0]
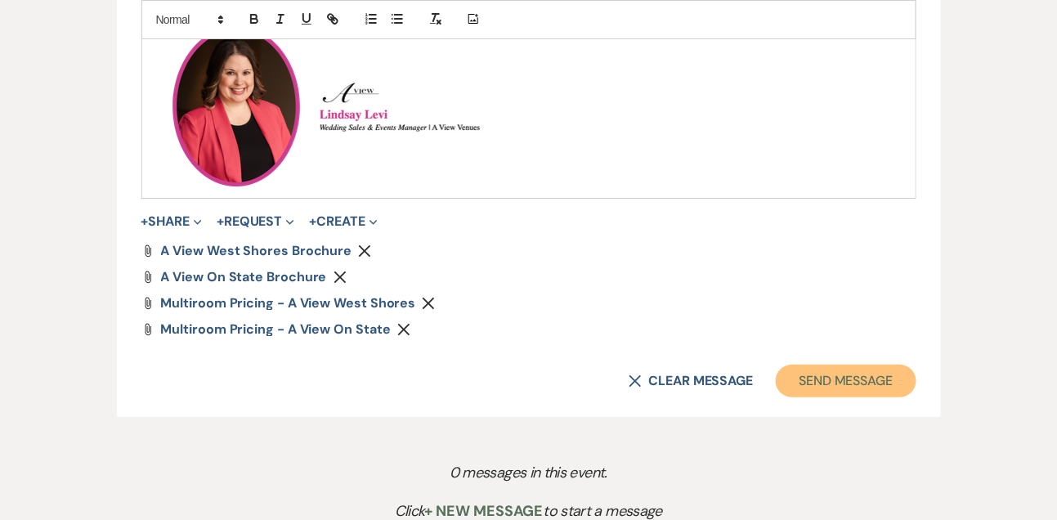
click at [880, 365] on button "Send Message" at bounding box center [846, 381] width 140 height 33
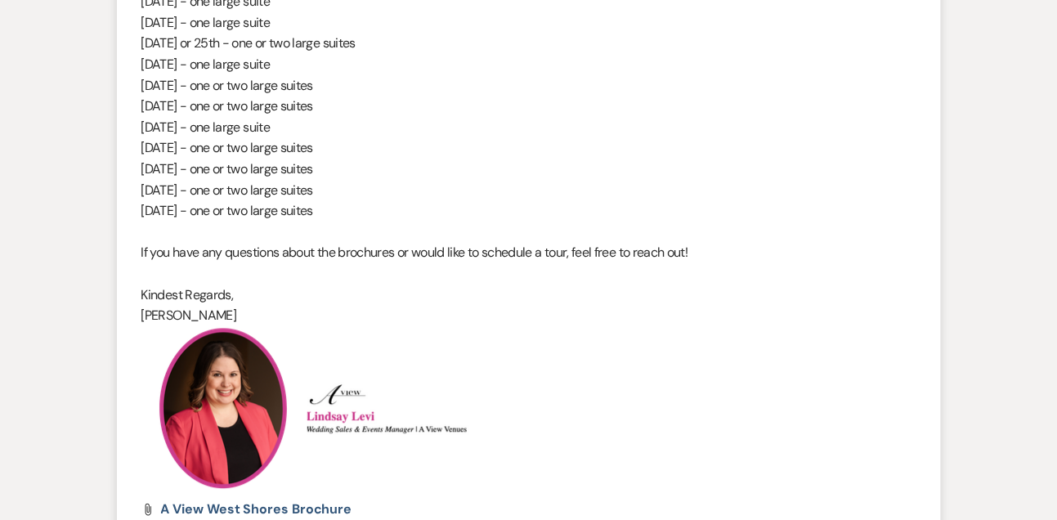
scroll to position [0, 0]
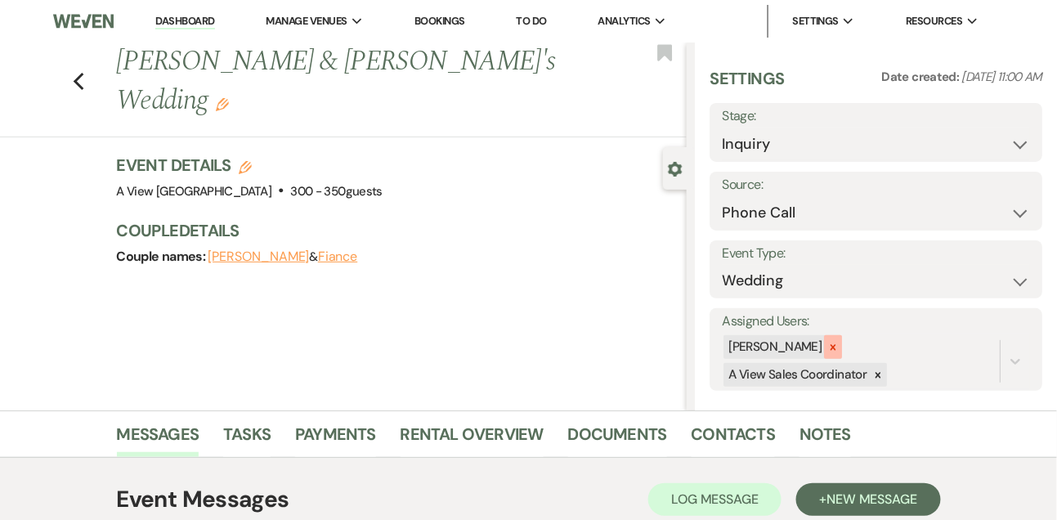
click at [839, 347] on icon at bounding box center [833, 347] width 11 height 11
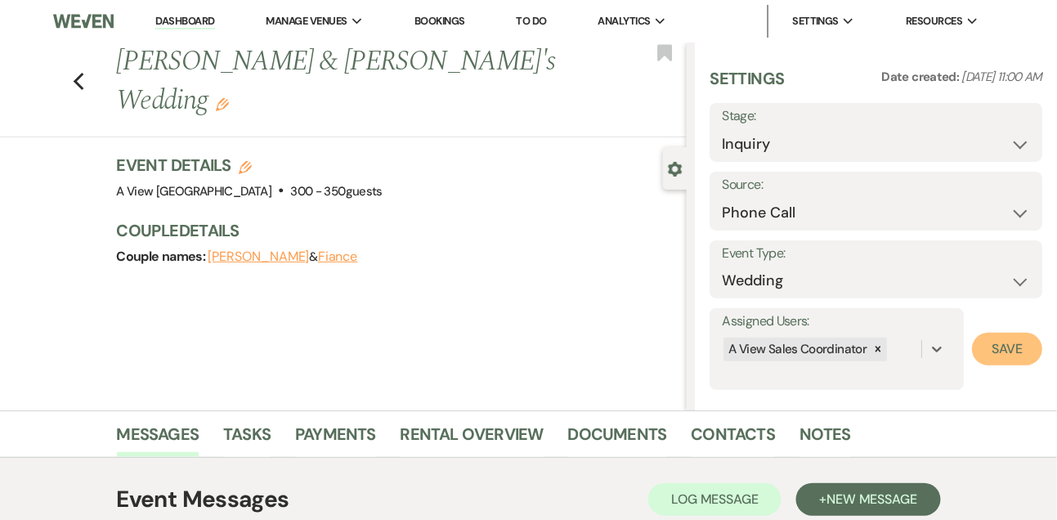
click at [981, 345] on button "Save" at bounding box center [1007, 349] width 70 height 33
click at [757, 156] on select "Inquiry Follow Up Tour Requested Tour Confirmed Toured Proposal Sent Booked Lost" at bounding box center [876, 144] width 308 height 32
select select "9"
click at [722, 128] on select "Inquiry Follow Up Tour Requested Tour Confirmed Toured Proposal Sent Booked Lost" at bounding box center [876, 144] width 308 height 32
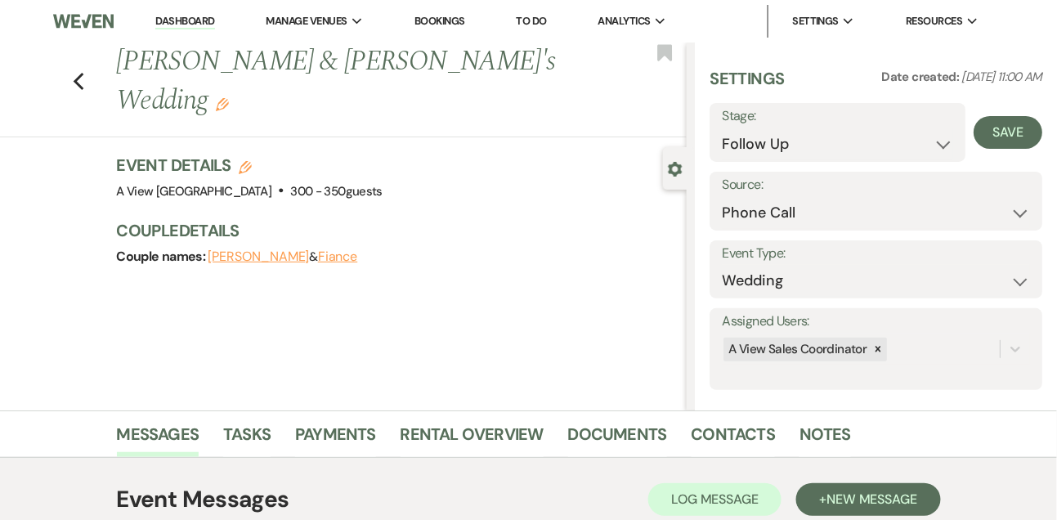
click at [970, 146] on div "Save" at bounding box center [1004, 132] width 77 height 59
click at [980, 146] on div "Save" at bounding box center [1004, 132] width 77 height 59
click at [982, 146] on div "Save" at bounding box center [1004, 132] width 77 height 59
click at [992, 139] on button "Save" at bounding box center [1008, 132] width 69 height 33
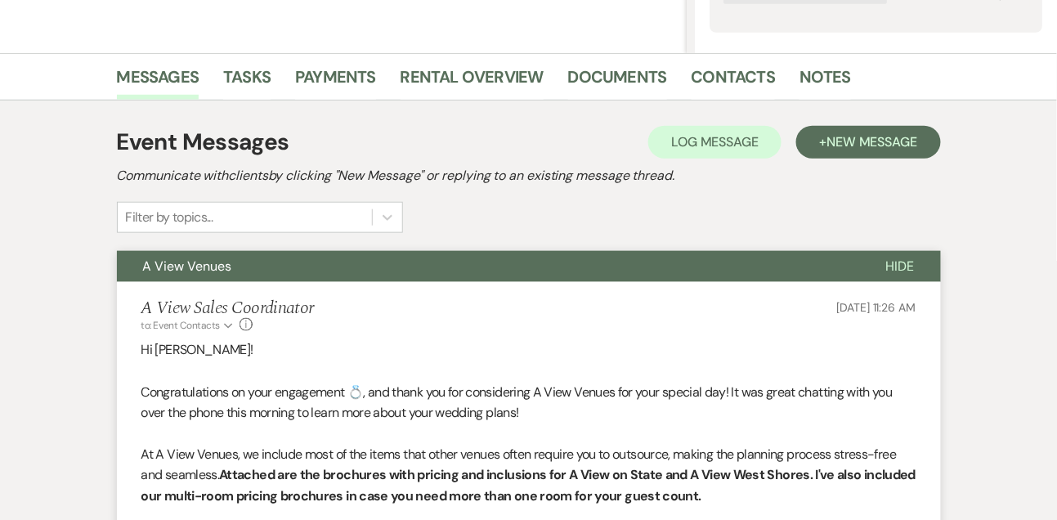
scroll to position [374, 0]
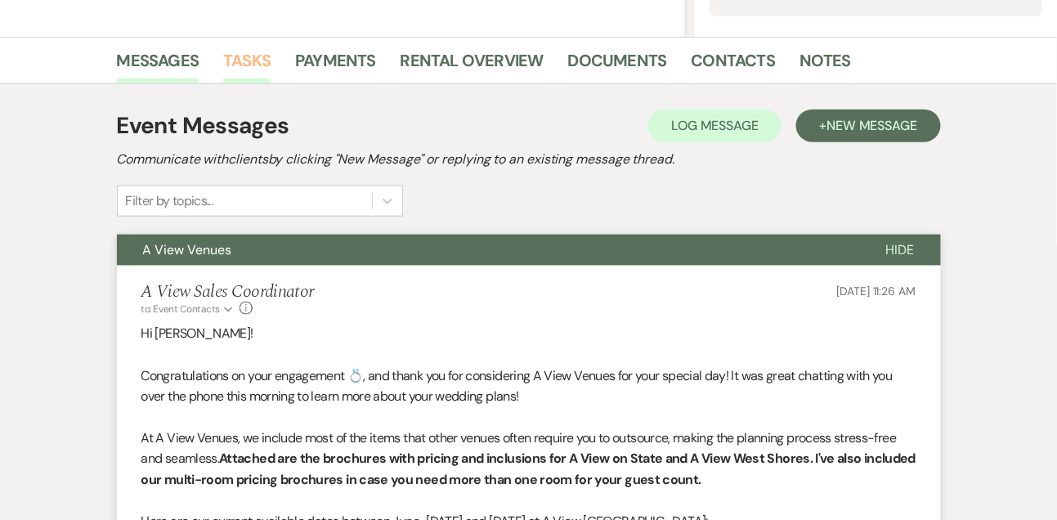
click at [257, 65] on link "Tasks" at bounding box center [246, 65] width 47 height 36
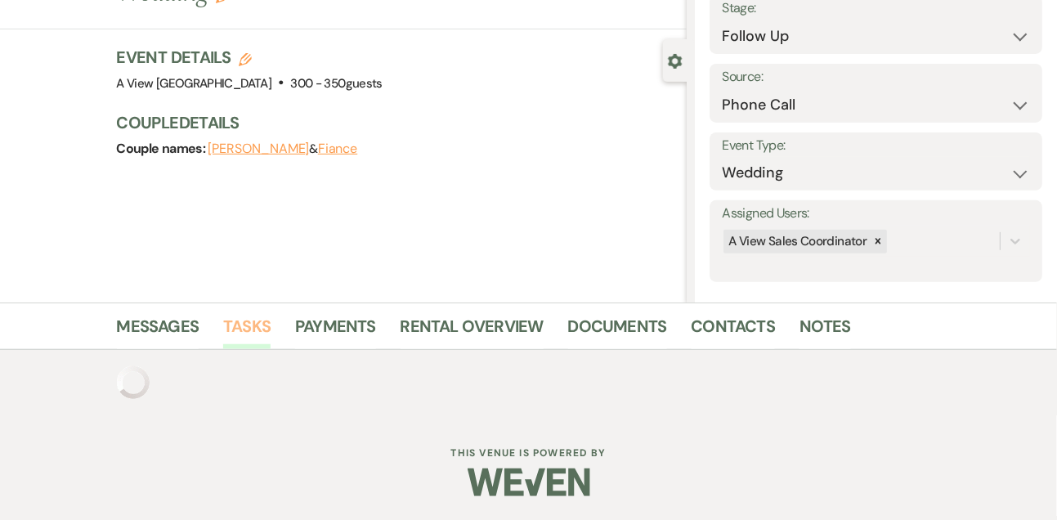
scroll to position [374, 0]
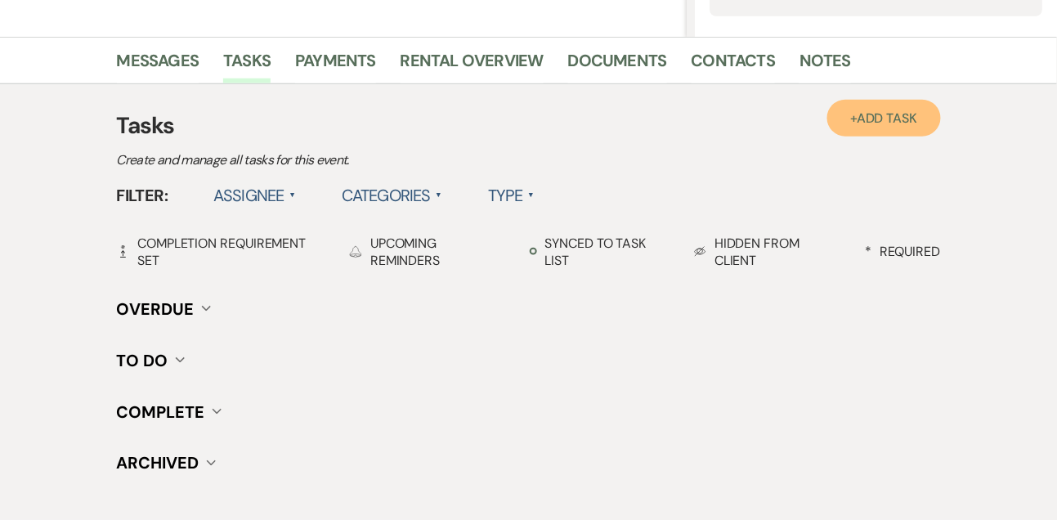
click at [860, 135] on link "+ Add Task" at bounding box center [884, 118] width 113 height 37
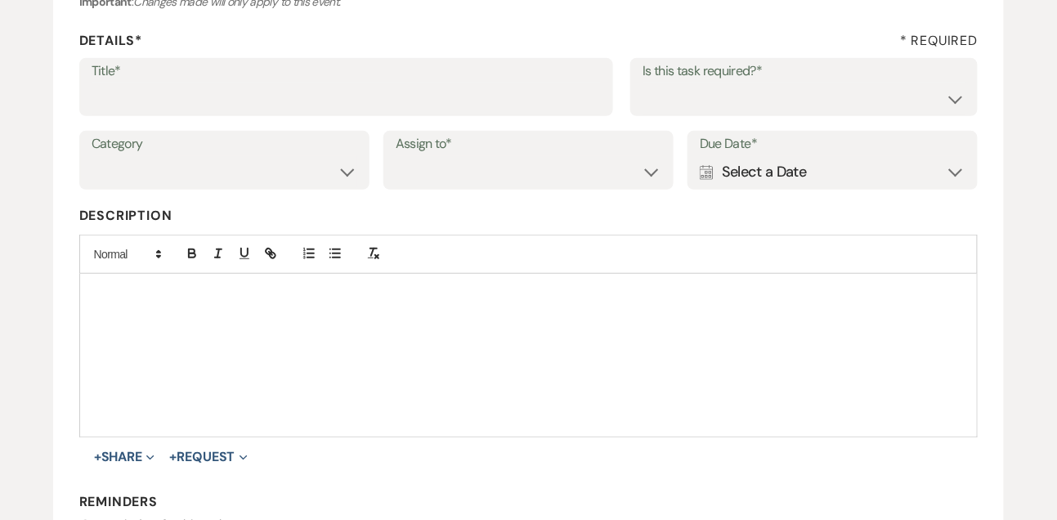
scroll to position [185, 0]
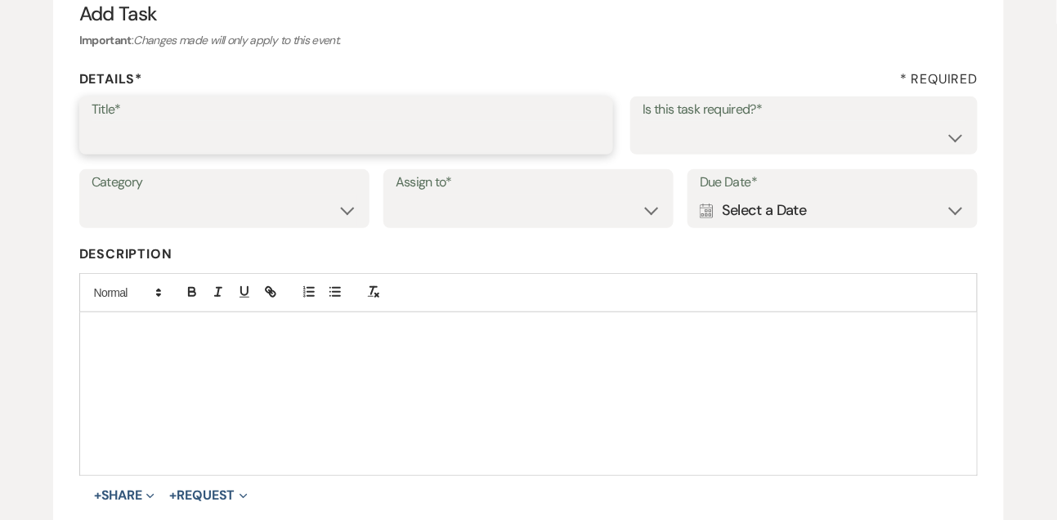
click at [417, 145] on input "Title*" at bounding box center [347, 137] width 510 height 32
type input "Schedule virtual tour?"
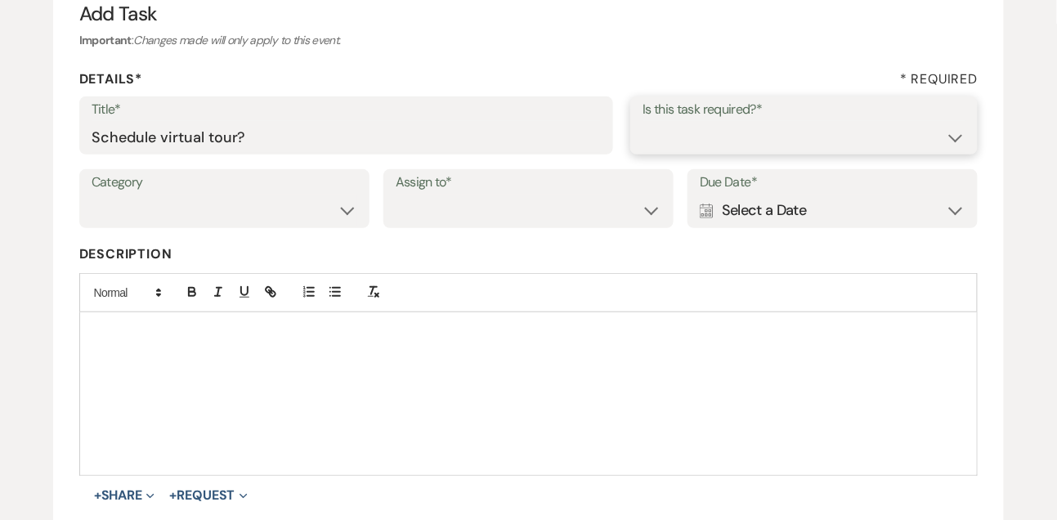
click at [673, 141] on select "Yes No" at bounding box center [804, 137] width 323 height 32
select select "true"
click at [643, 121] on select "Yes No" at bounding box center [804, 137] width 323 height 32
click at [294, 218] on select "Venue Vendors Guests Details Finalize & Share" at bounding box center [225, 211] width 266 height 32
select select "31"
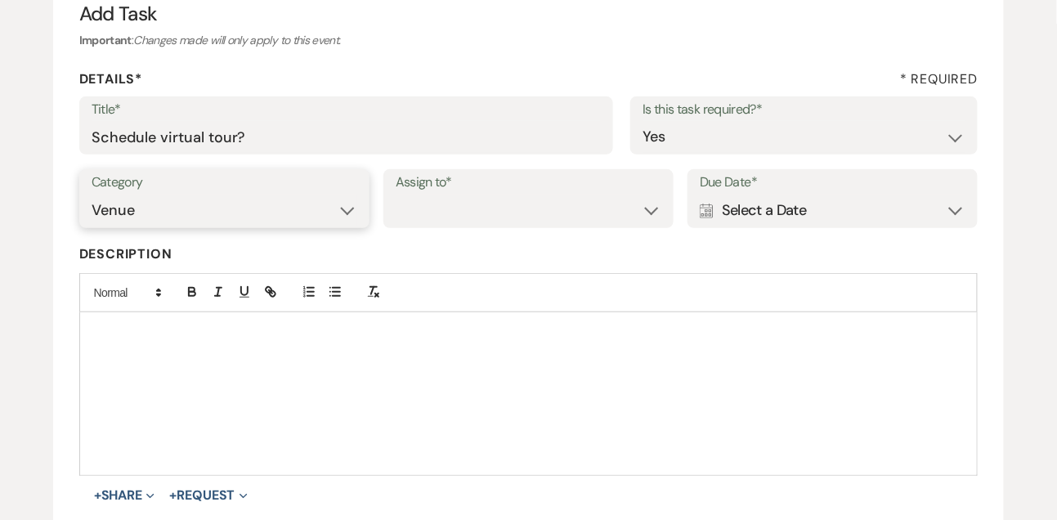
click at [92, 195] on select "Venue Vendors Guests Details Finalize & Share" at bounding box center [225, 211] width 266 height 32
click at [439, 205] on select "Venue Client" at bounding box center [529, 211] width 266 height 32
select select "venueHost"
click at [396, 195] on select "Venue Client" at bounding box center [529, 211] width 266 height 32
click at [810, 224] on div "Calendar Select a Date Expand" at bounding box center [833, 211] width 266 height 32
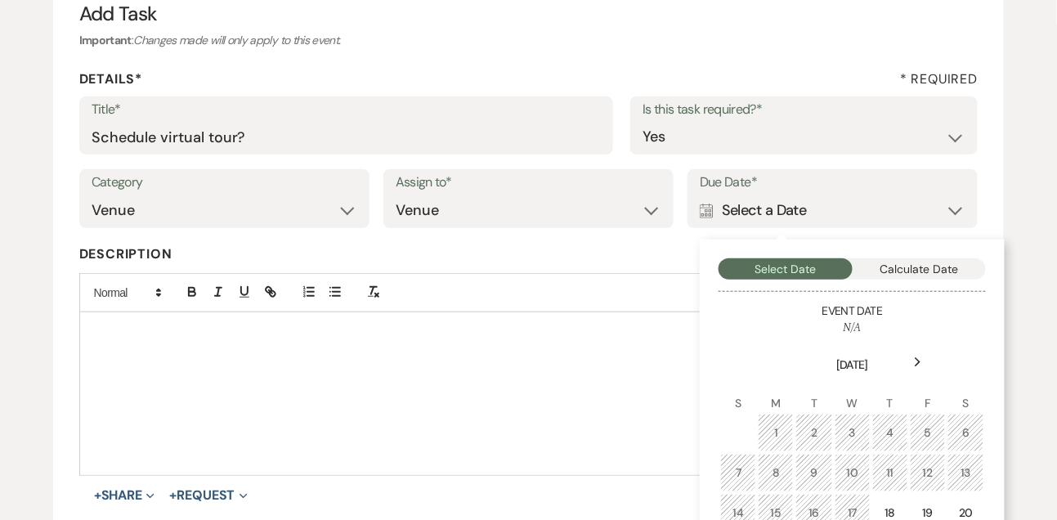
click at [914, 364] on div "Next" at bounding box center [918, 362] width 26 height 26
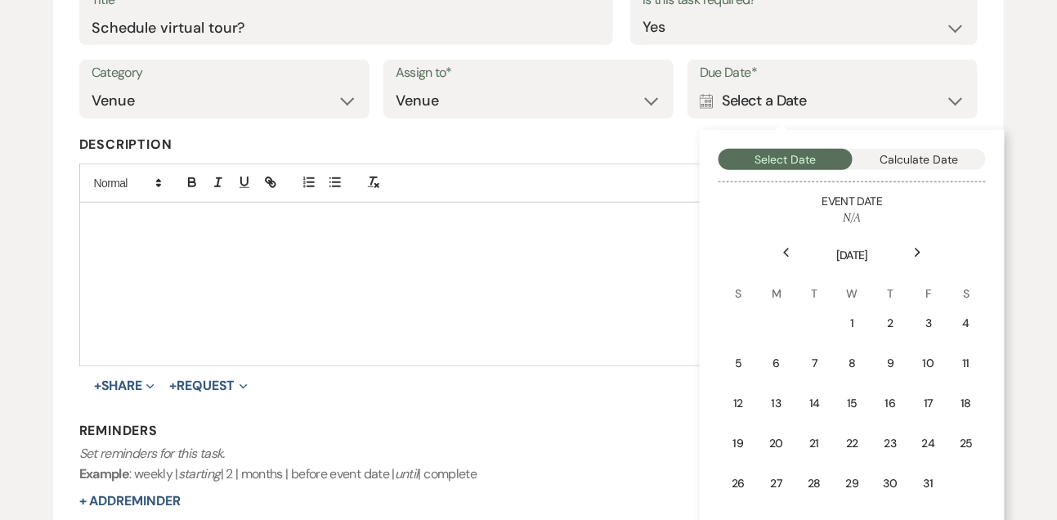
scroll to position [294, 0]
click at [892, 325] on div "2" at bounding box center [891, 323] width 16 height 17
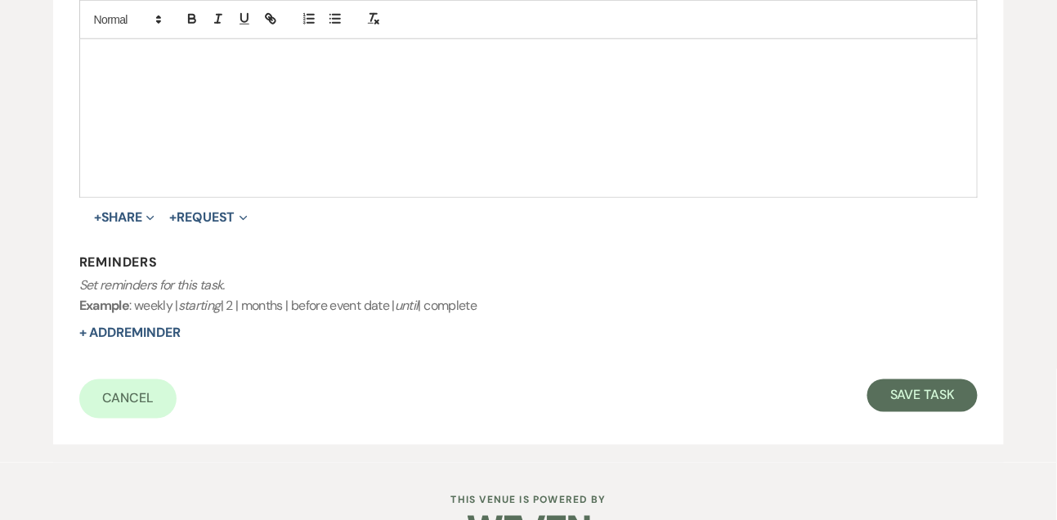
scroll to position [510, 0]
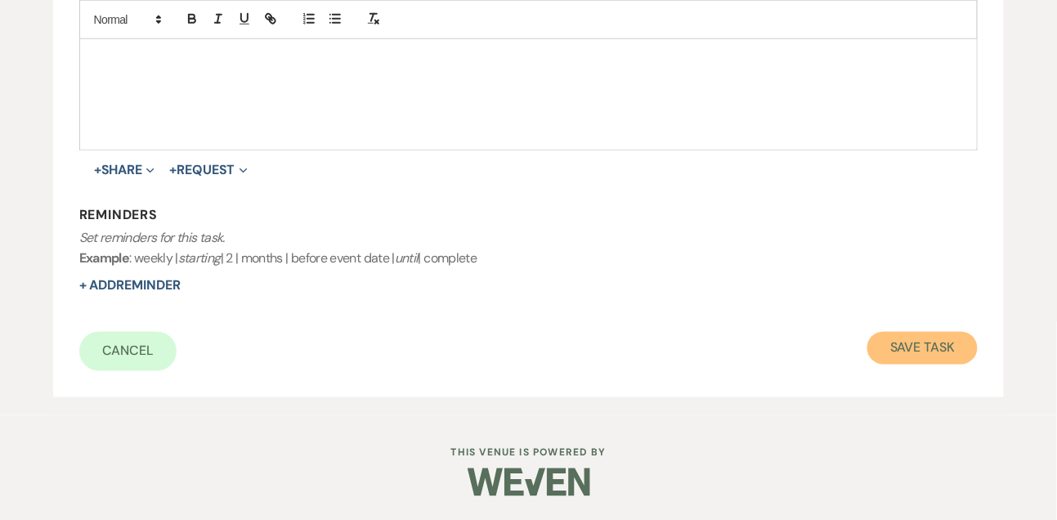
click at [897, 344] on button "Save Task" at bounding box center [923, 348] width 110 height 33
select select "9"
select select "22"
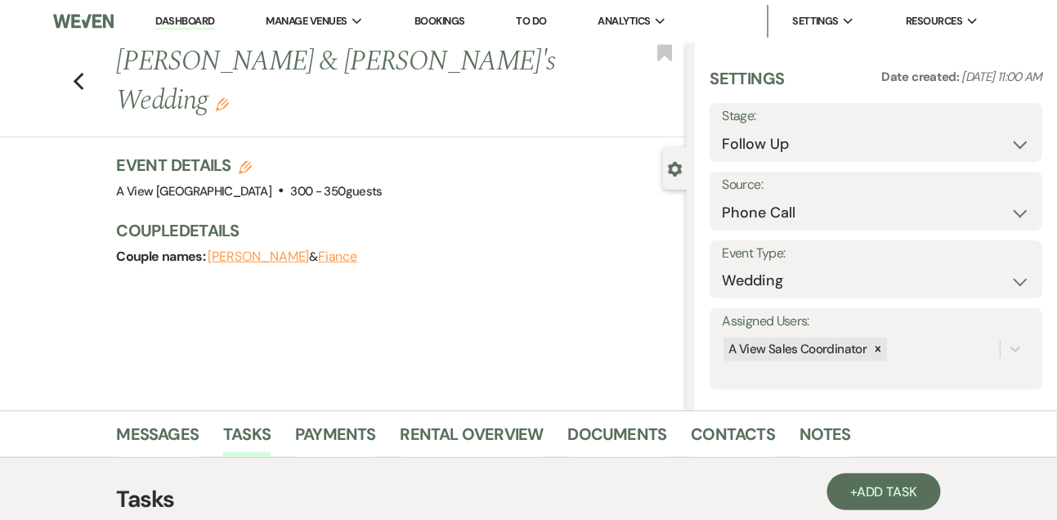
click at [191, 24] on link "Dashboard" at bounding box center [184, 22] width 59 height 16
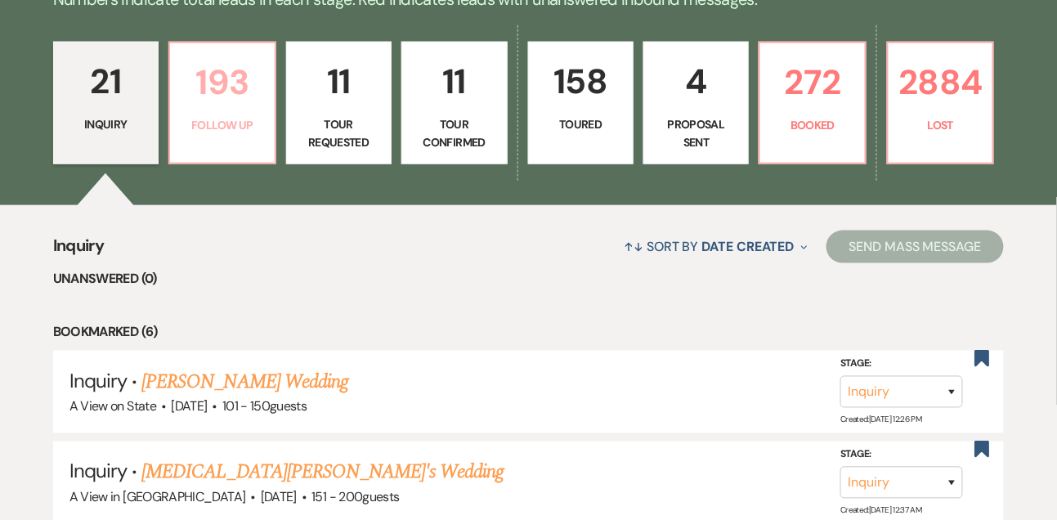
click at [222, 110] on p "193" at bounding box center [222, 82] width 84 height 55
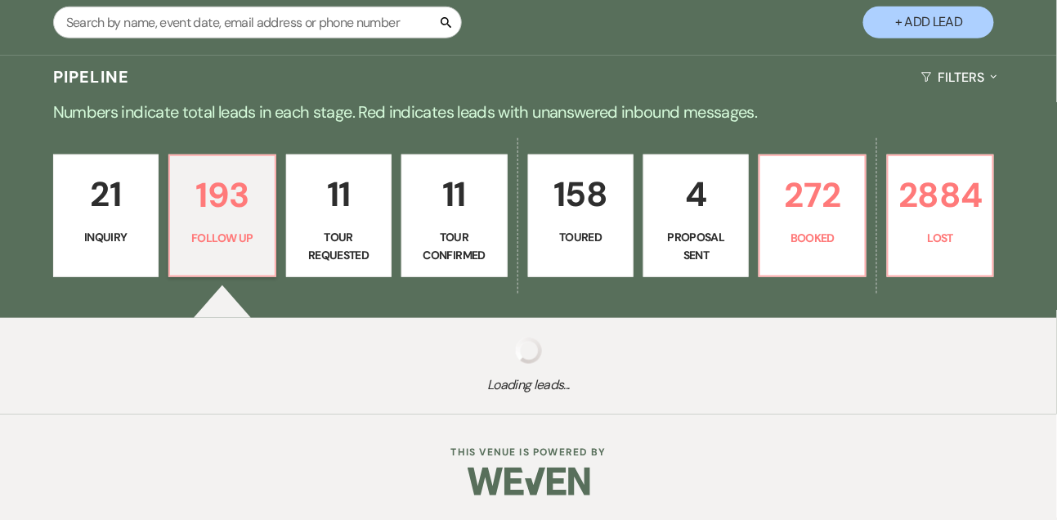
select select "9"
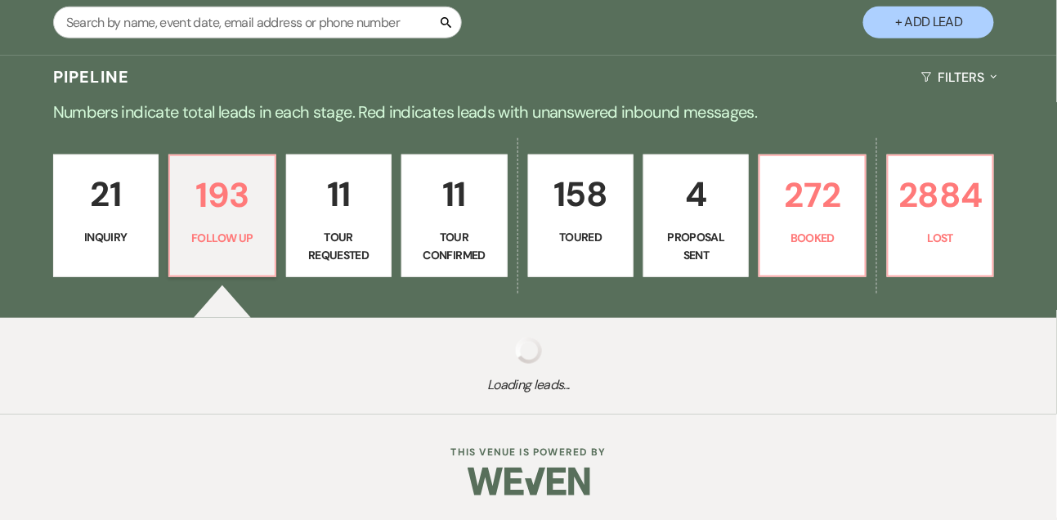
select select "9"
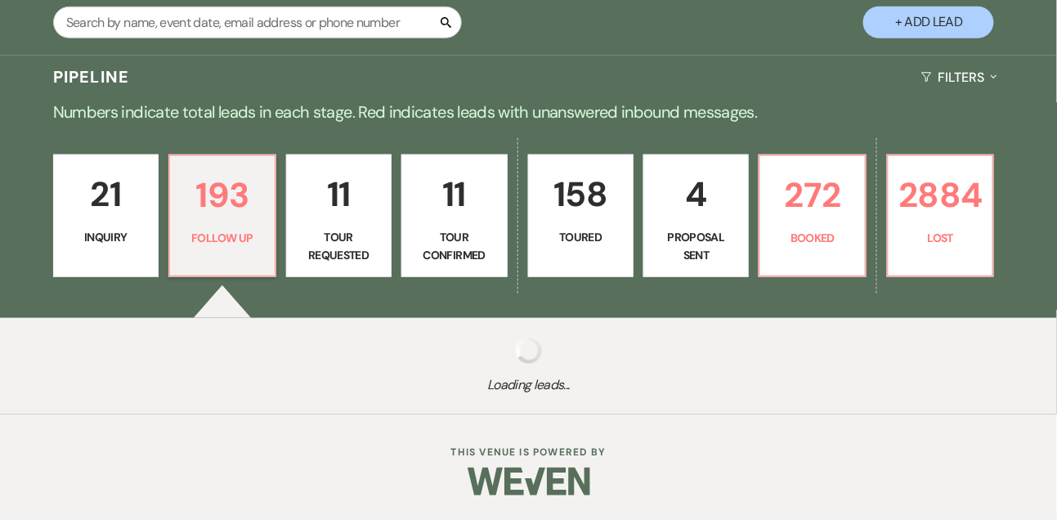
select select "9"
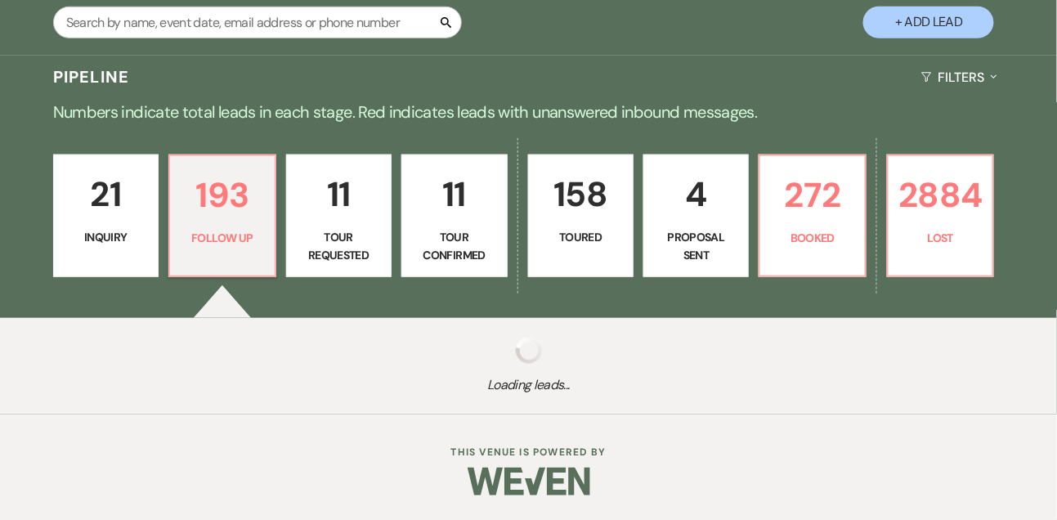
select select "9"
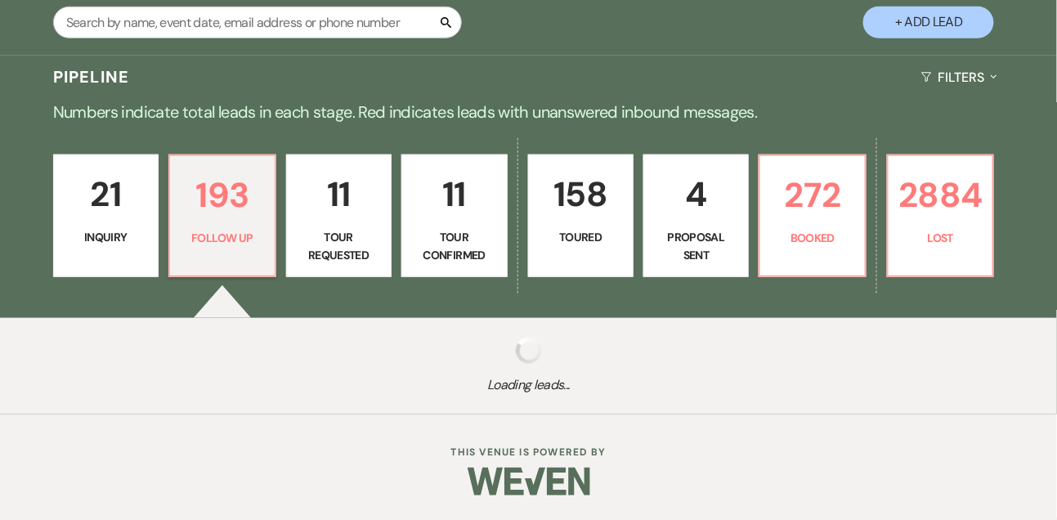
select select "9"
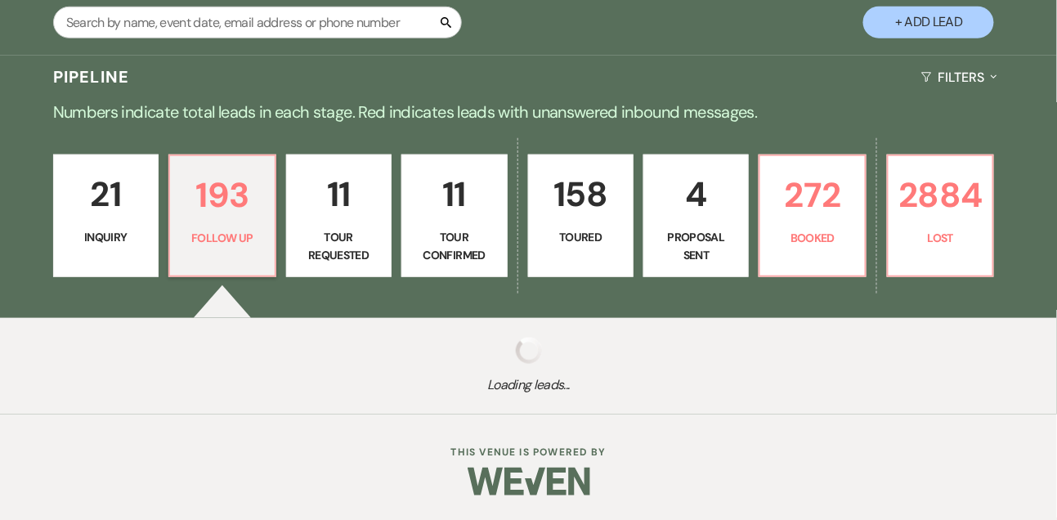
select select "9"
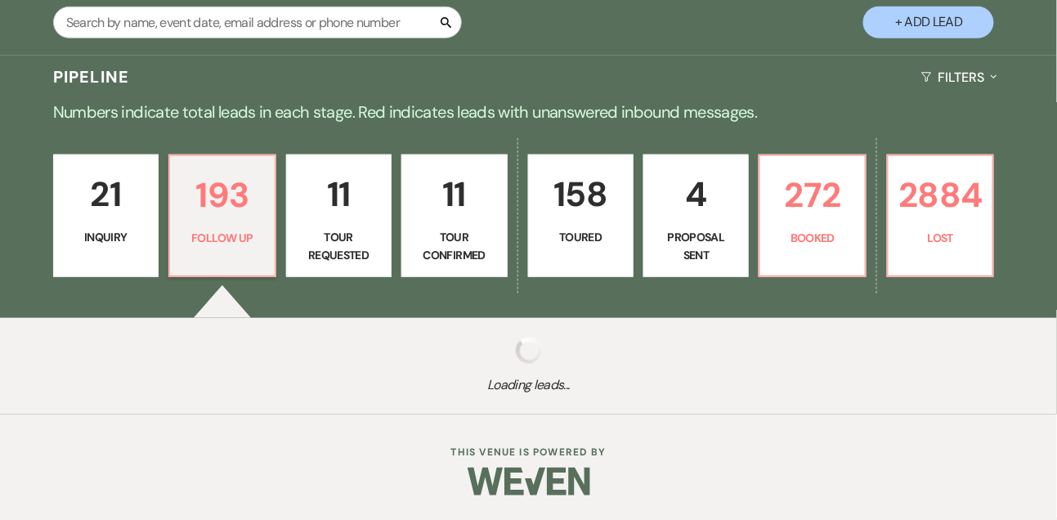
select select "9"
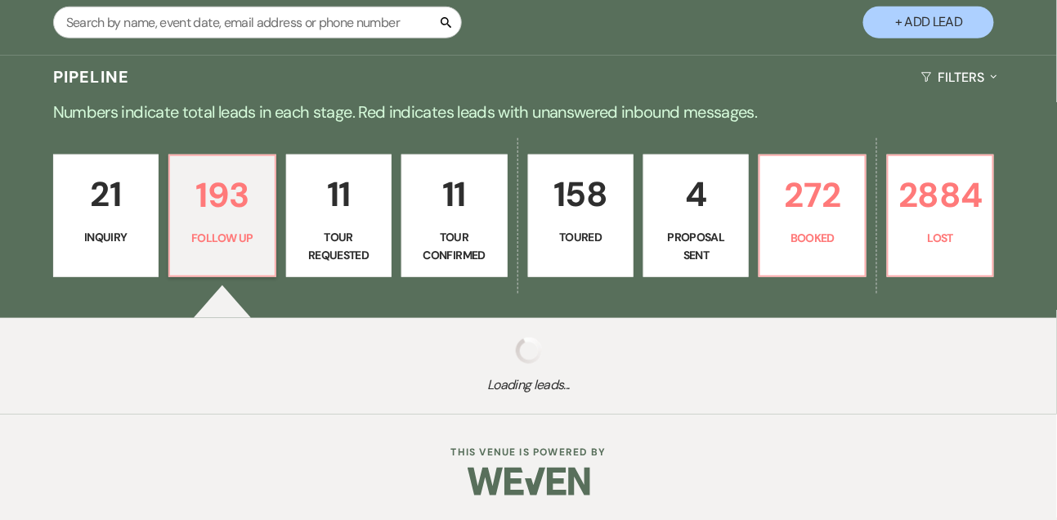
select select "9"
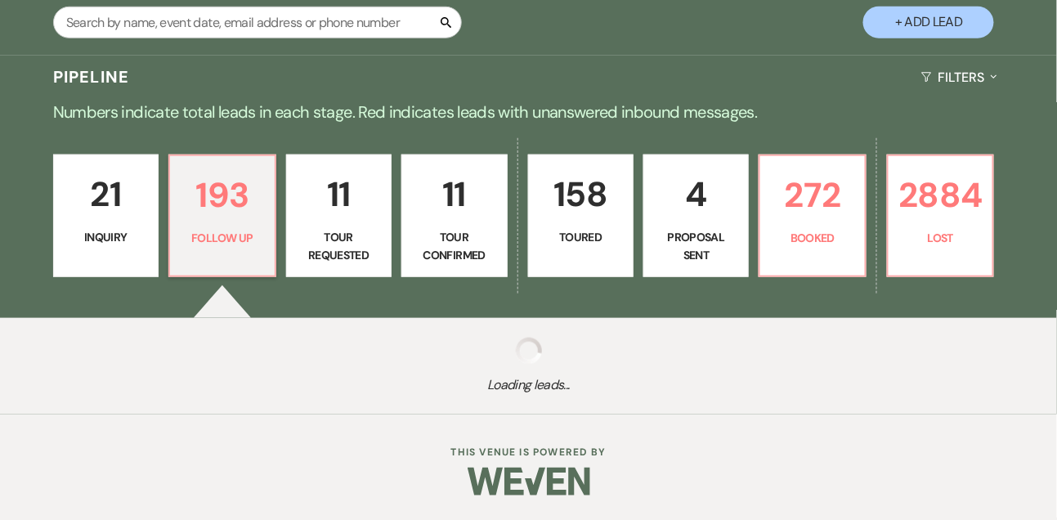
select select "9"
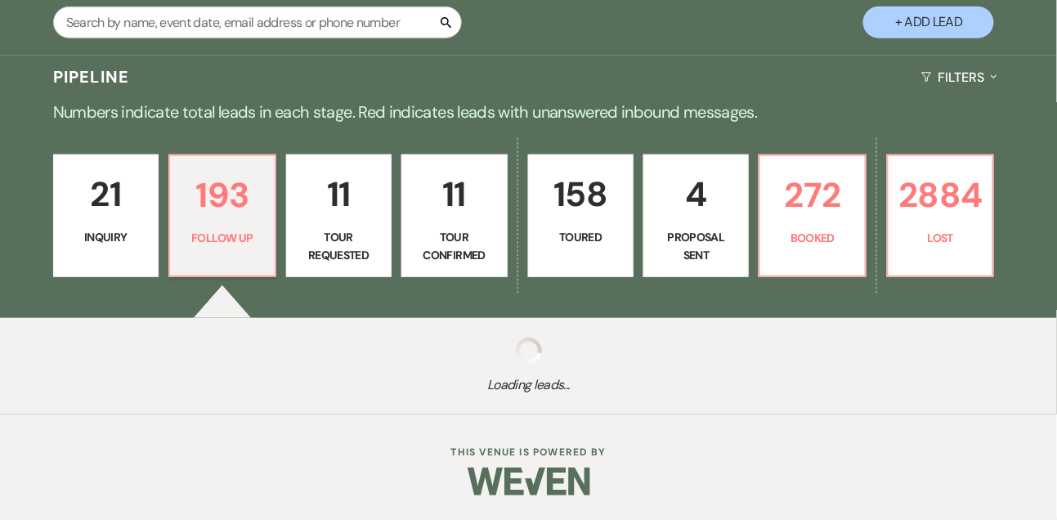
select select "9"
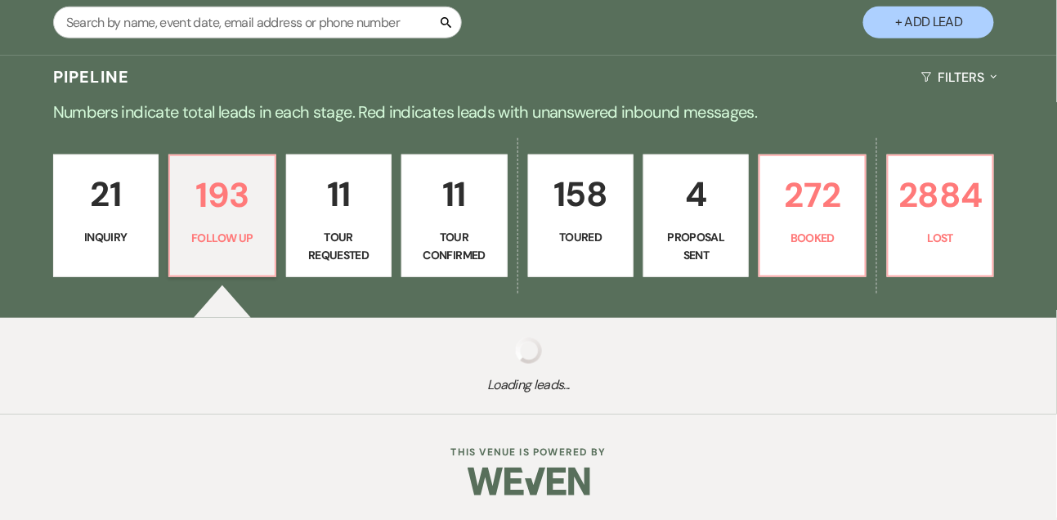
select select "9"
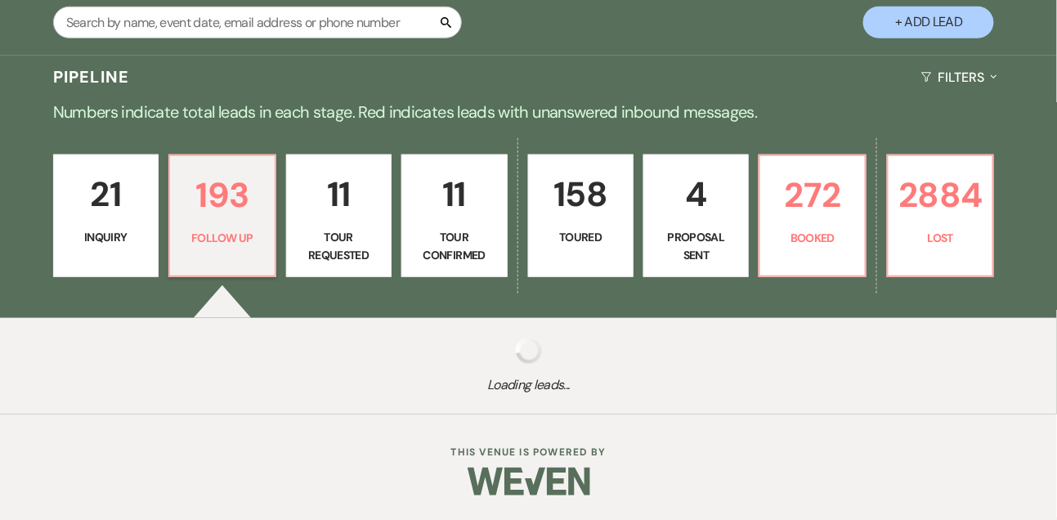
select select "9"
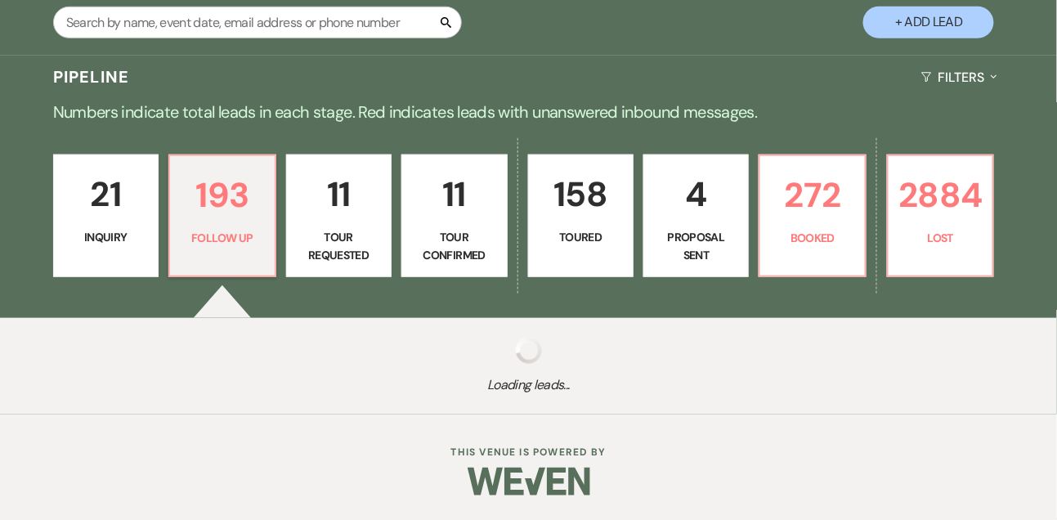
select select "9"
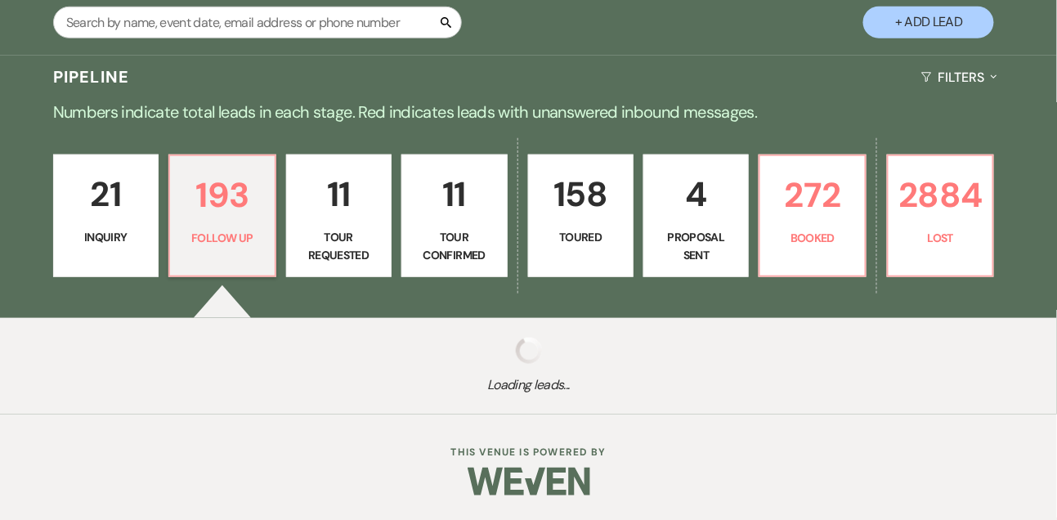
select select "9"
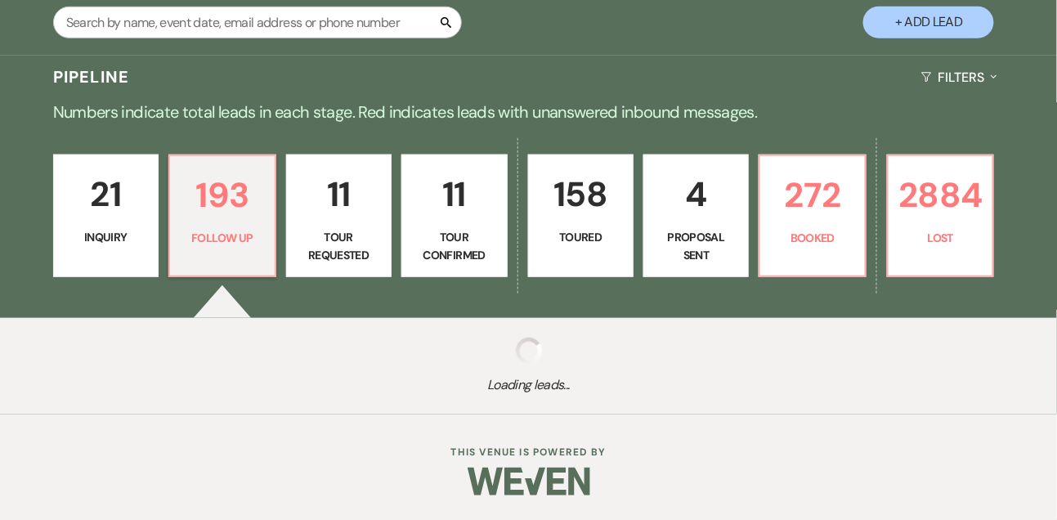
select select "9"
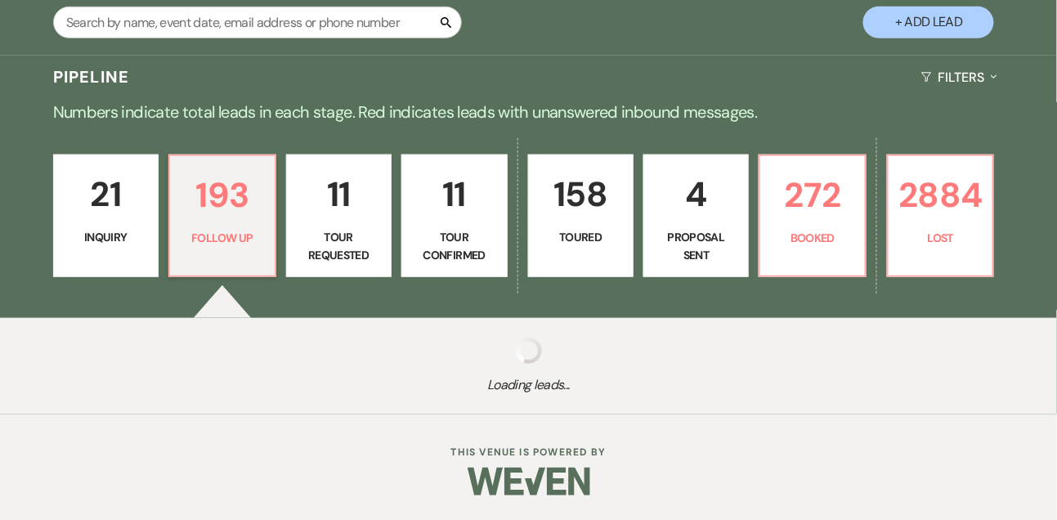
select select "9"
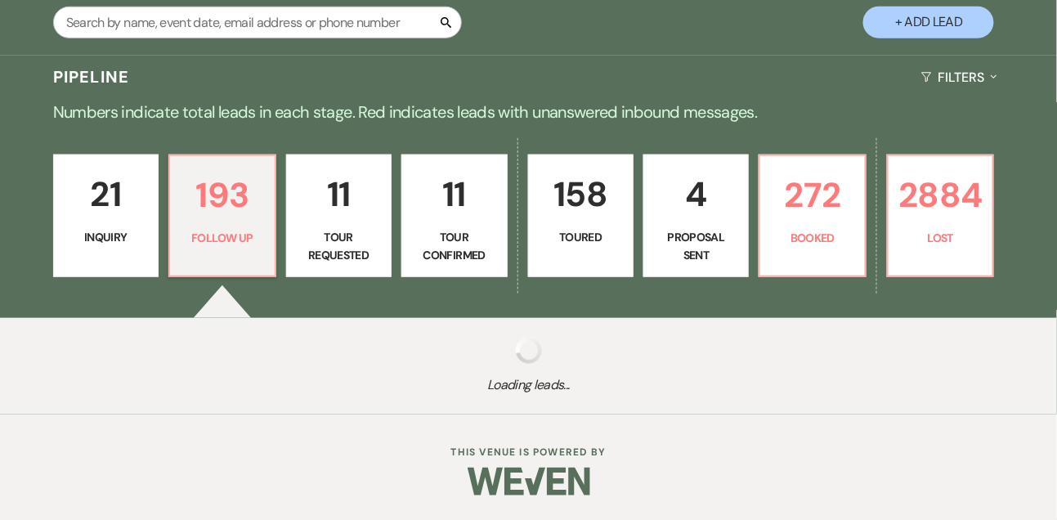
select select "9"
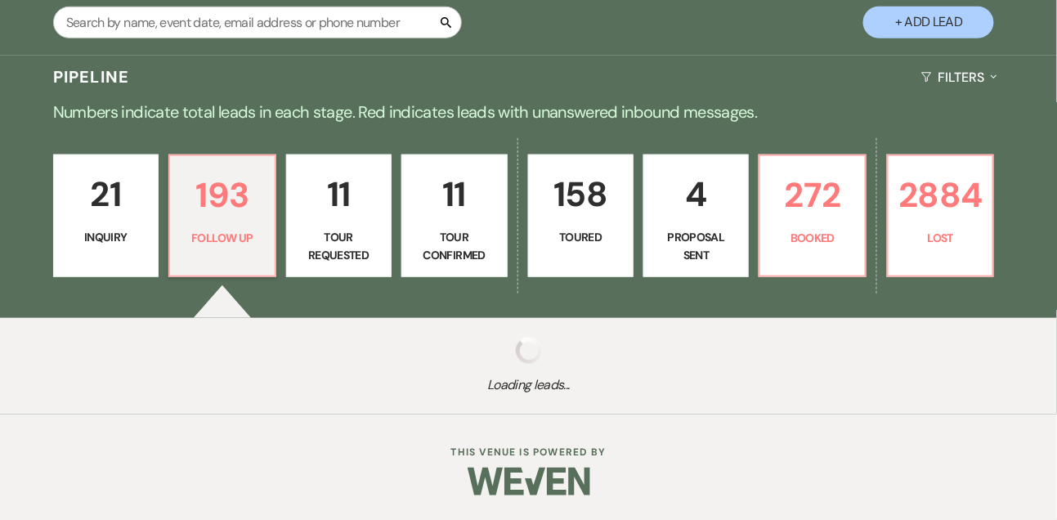
select select "9"
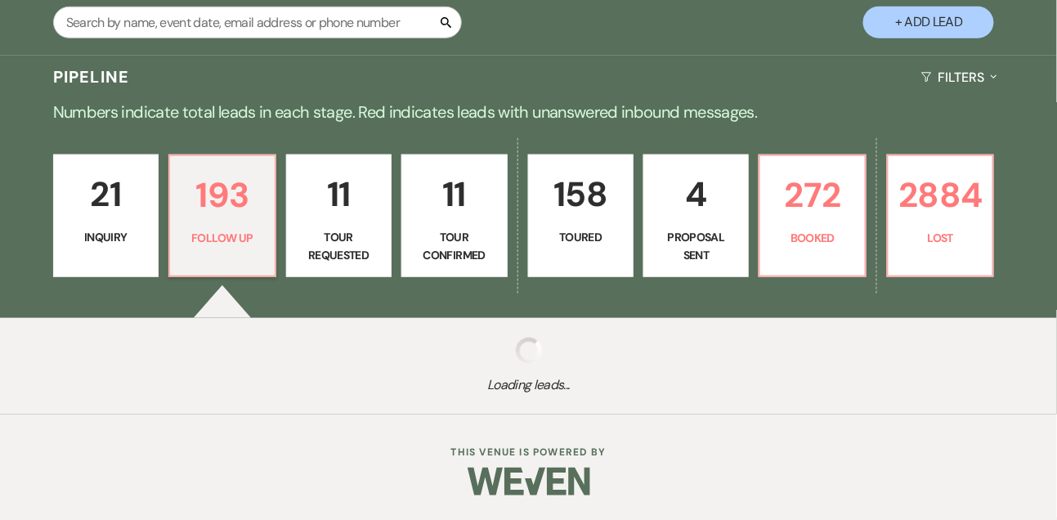
select select "9"
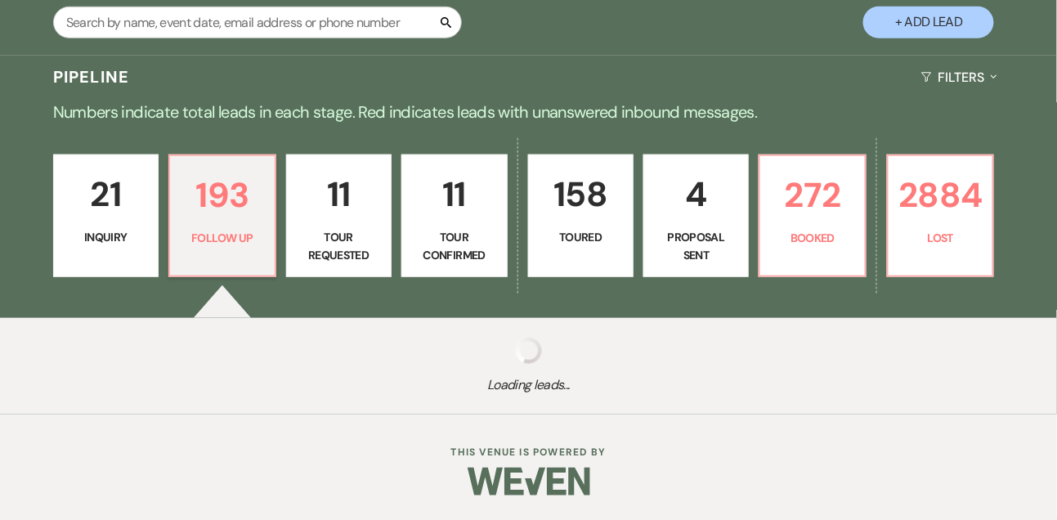
select select "9"
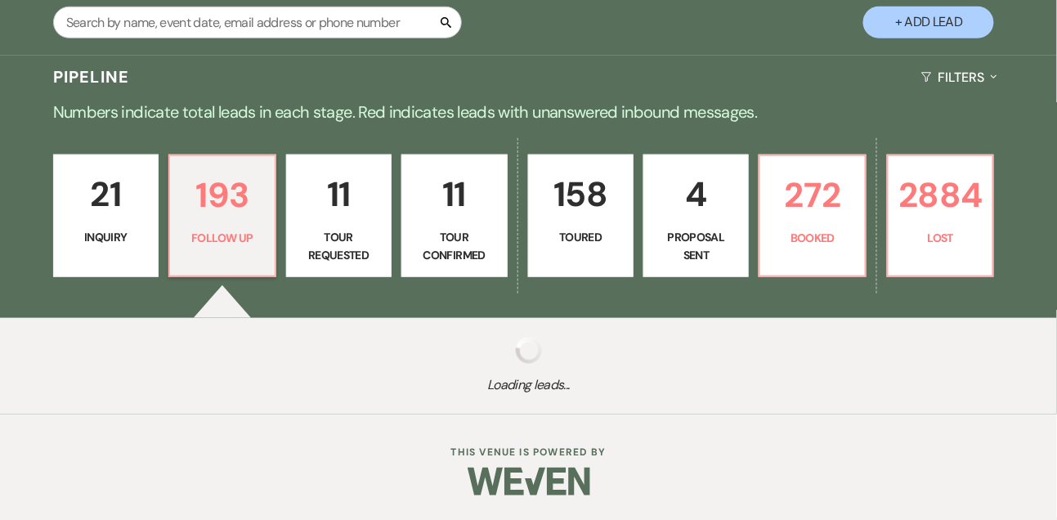
select select "9"
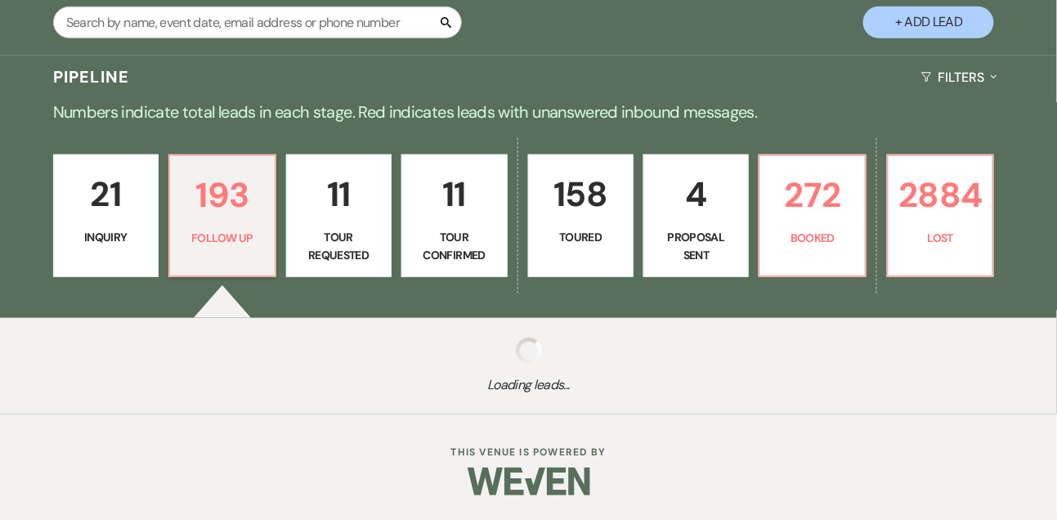
select select "9"
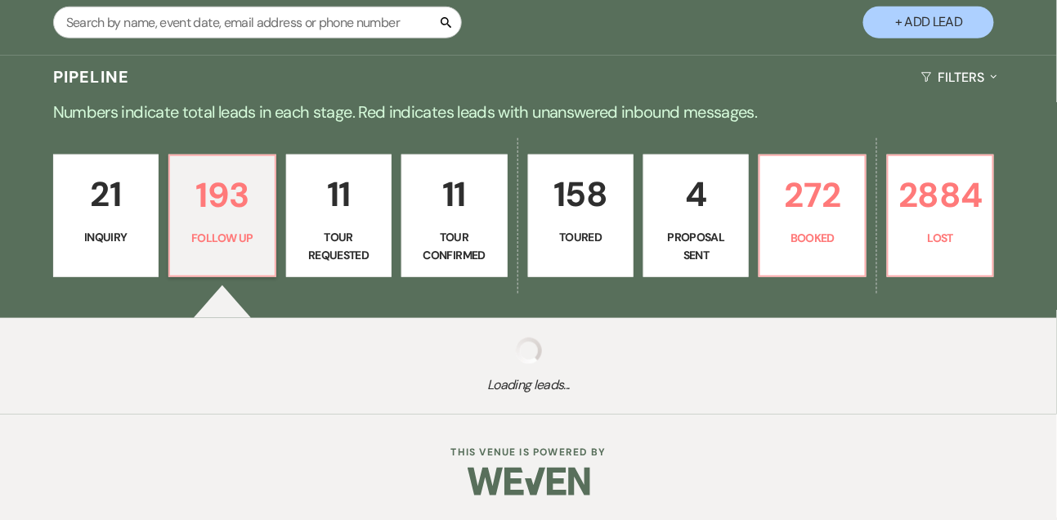
select select "9"
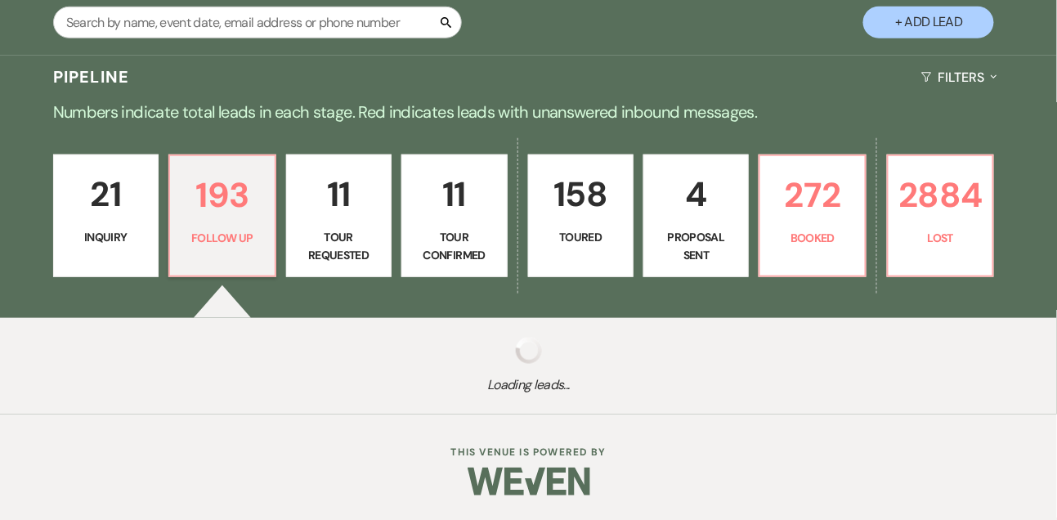
select select "9"
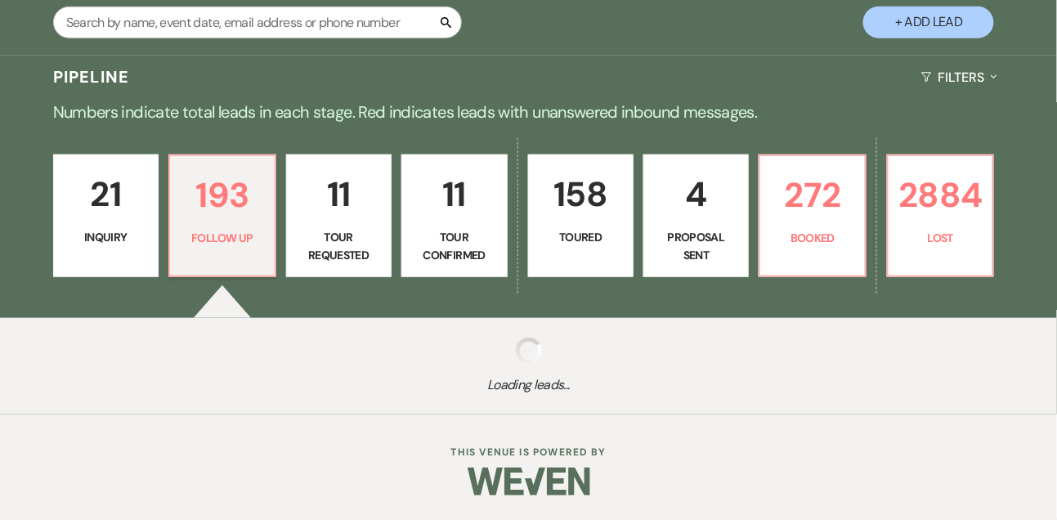
select select "9"
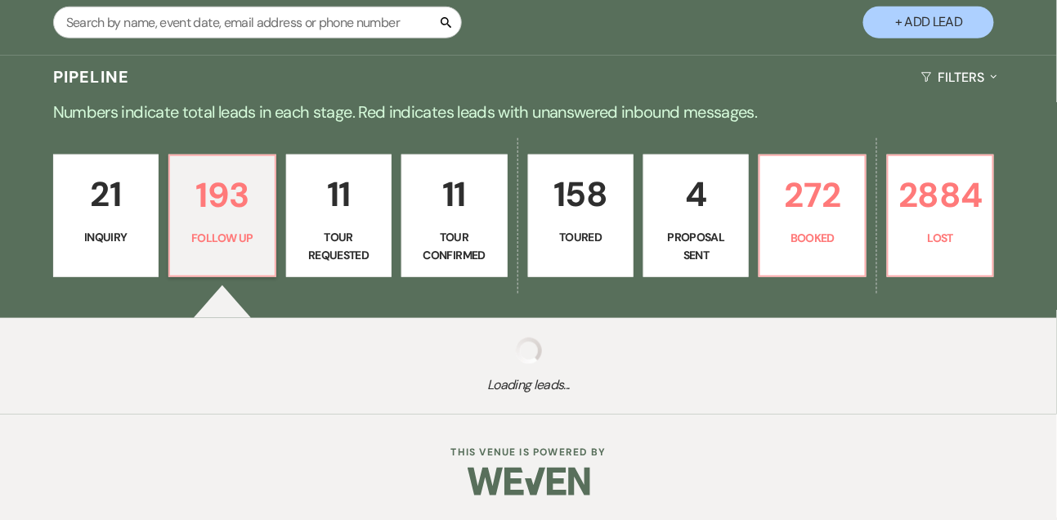
select select "9"
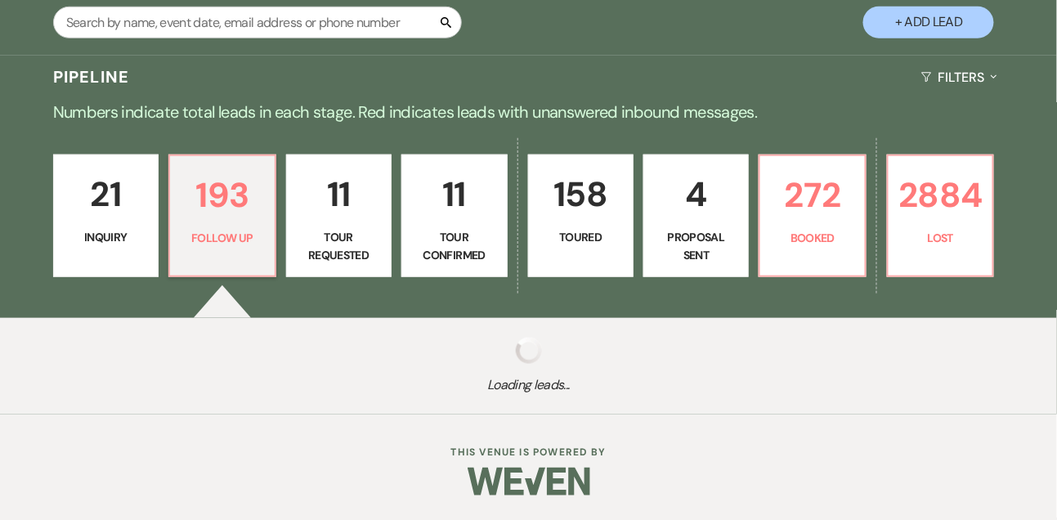
select select "9"
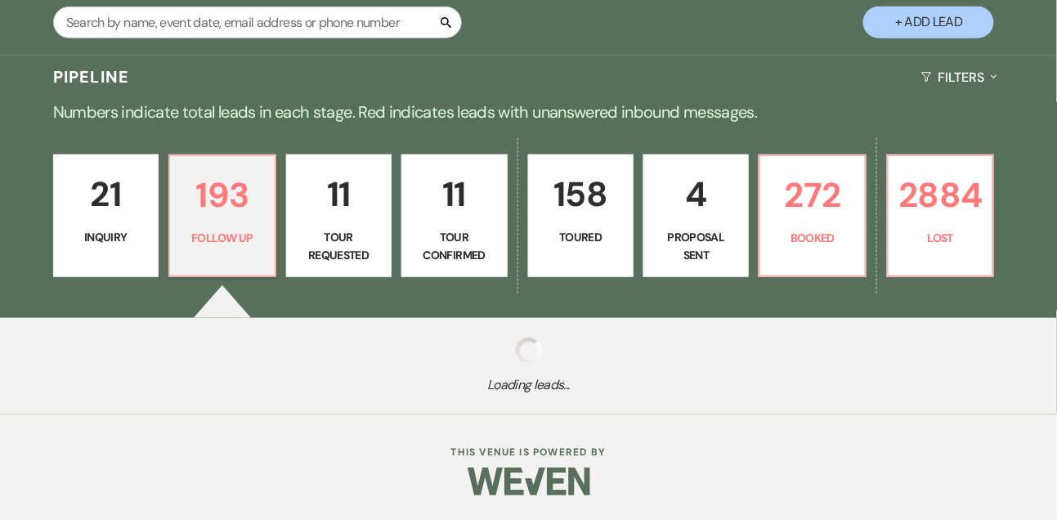
select select "9"
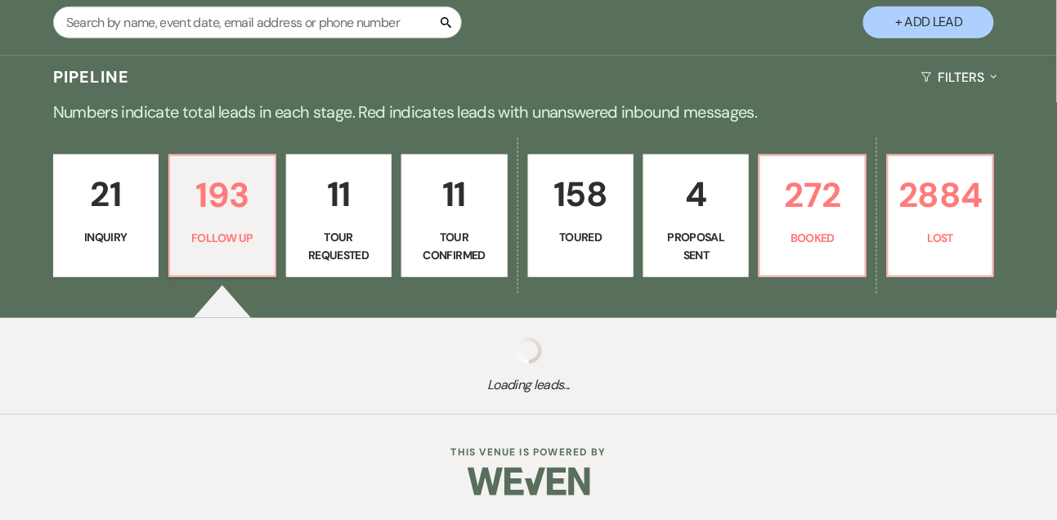
select select "9"
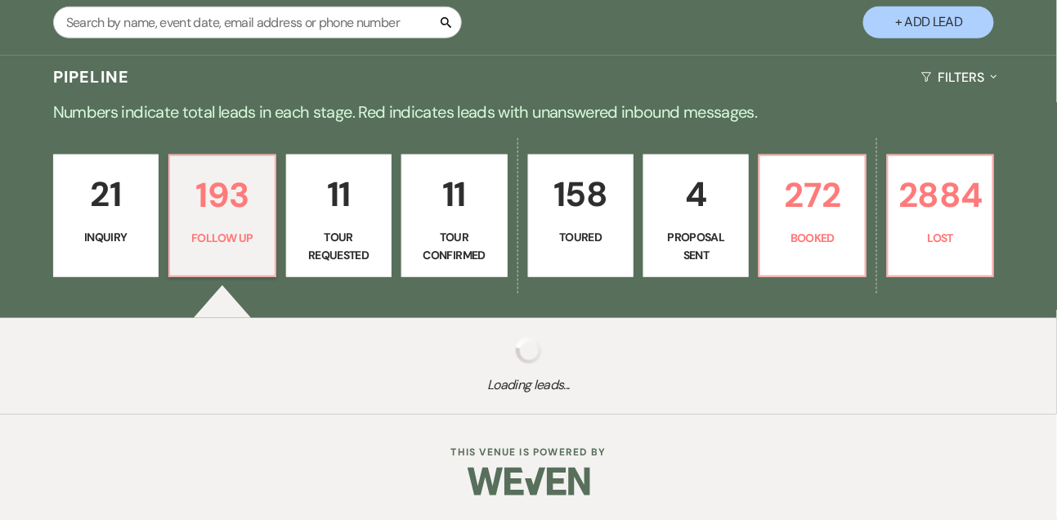
select select "9"
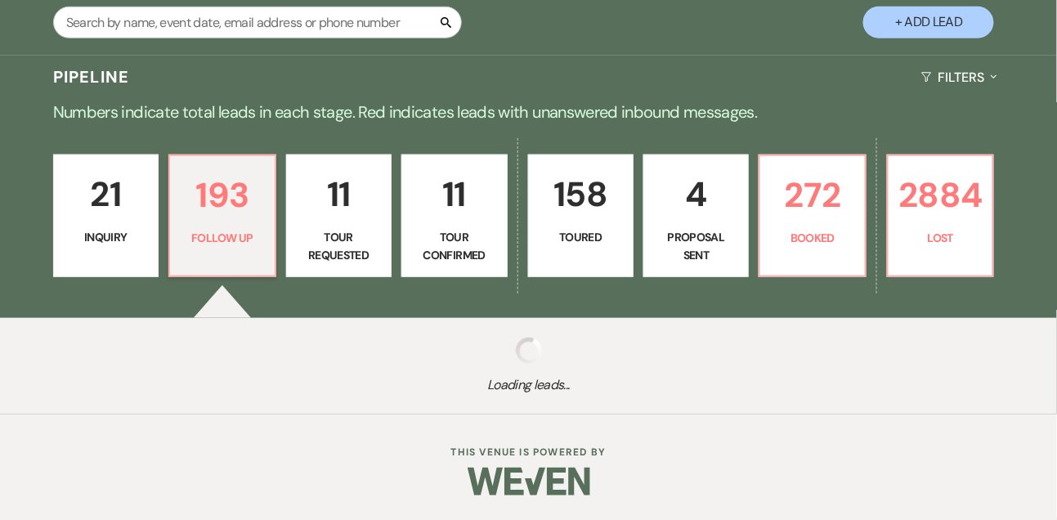
select select "9"
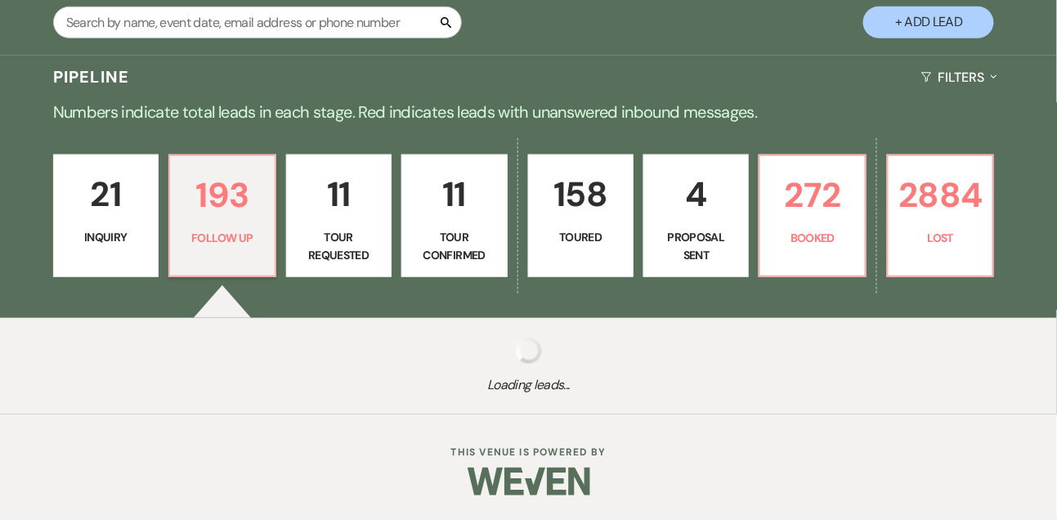
select select "9"
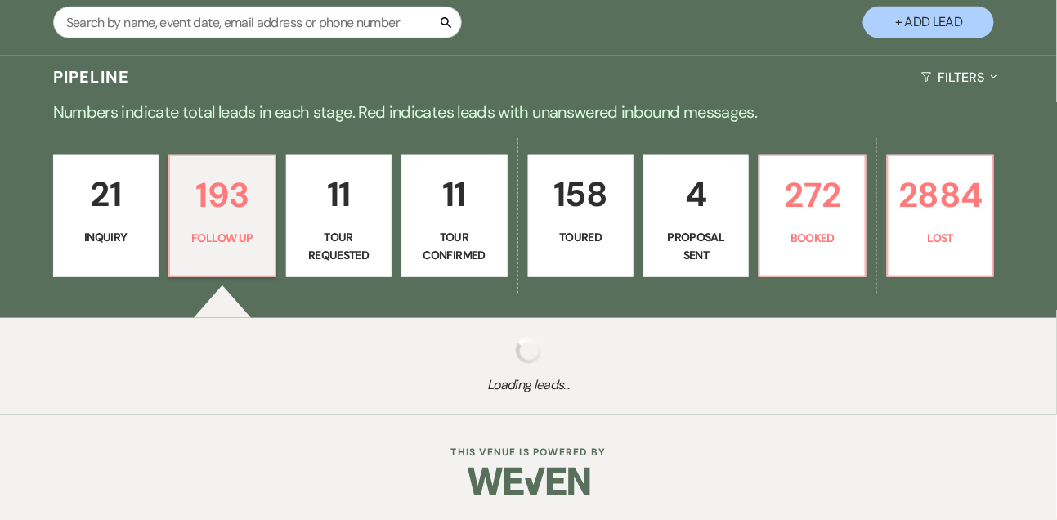
select select "9"
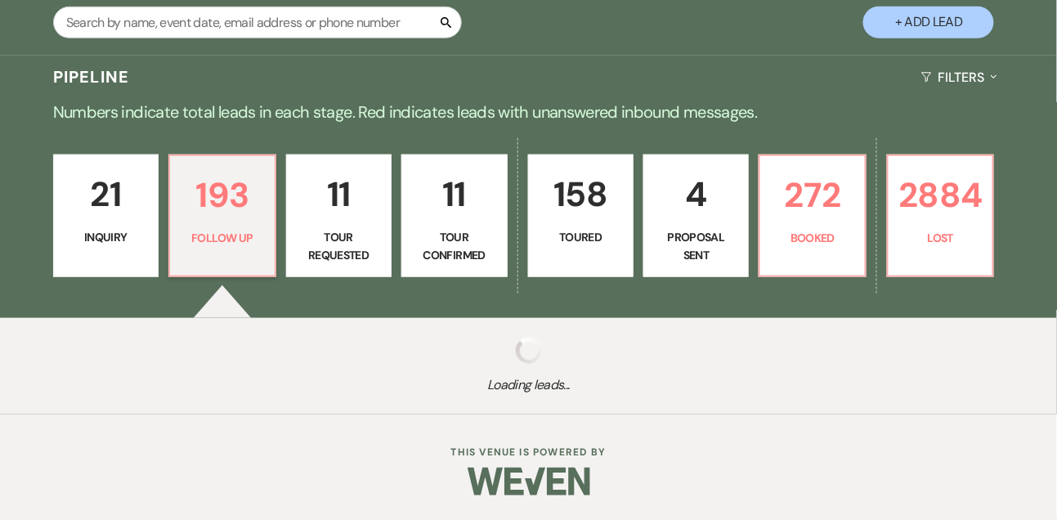
select select "9"
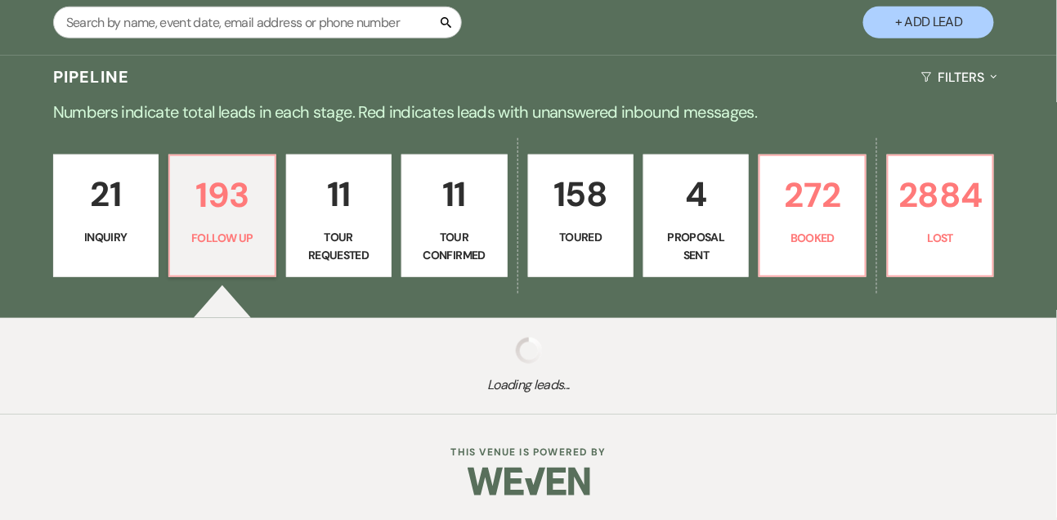
select select "9"
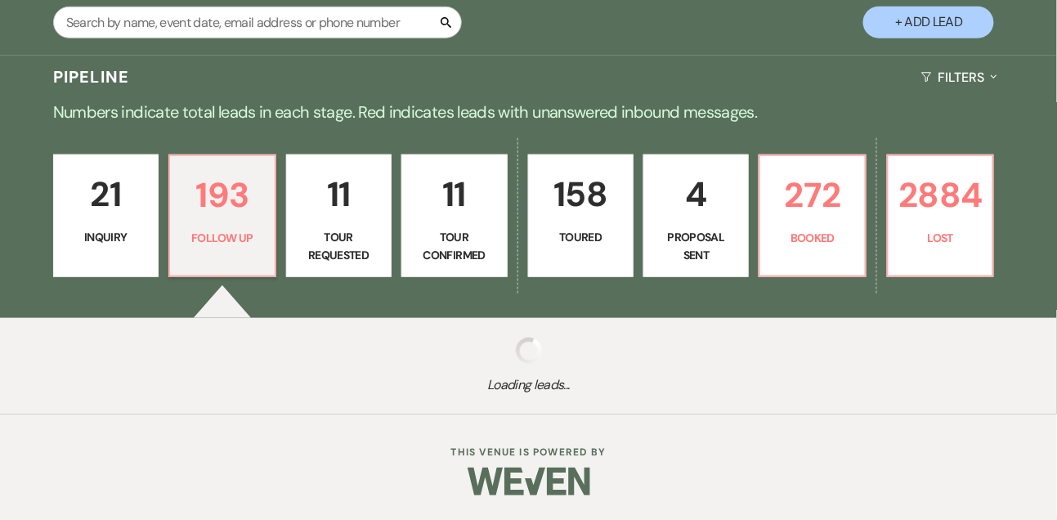
select select "9"
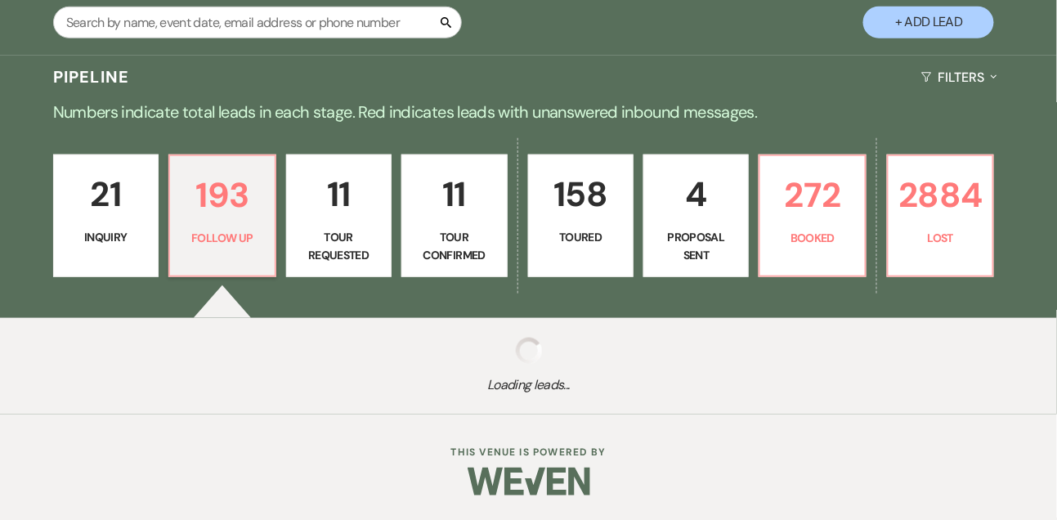
select select "9"
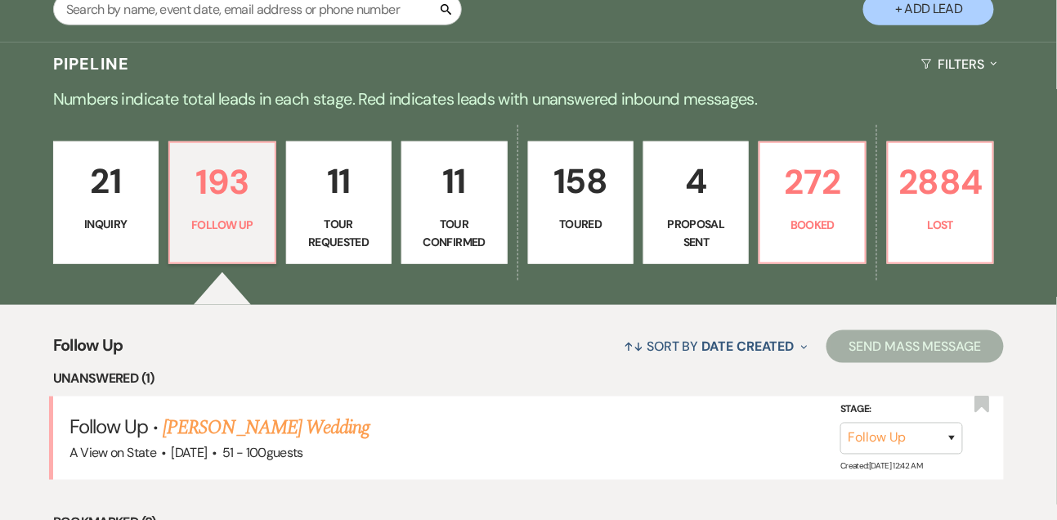
scroll to position [427, 0]
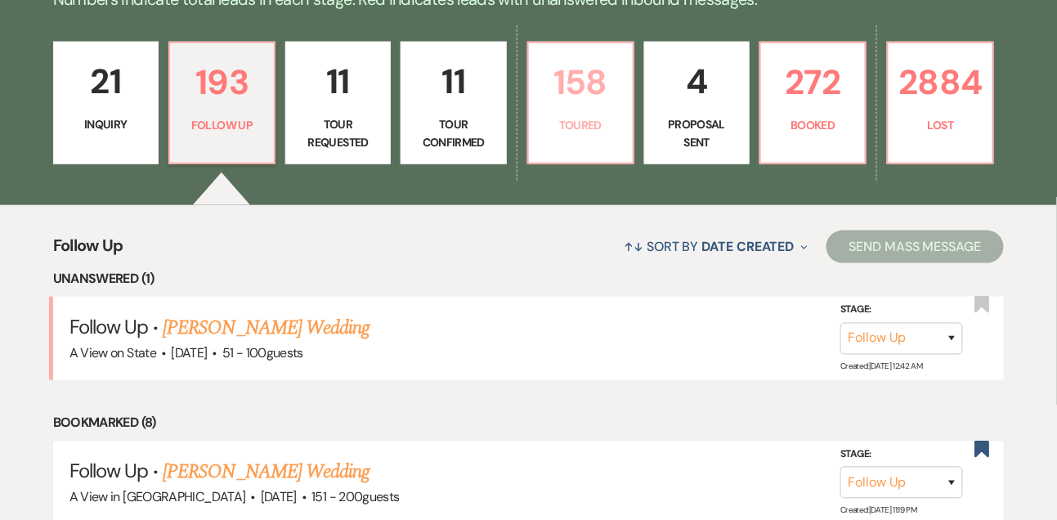
click at [606, 131] on p "Toured" at bounding box center [581, 125] width 84 height 18
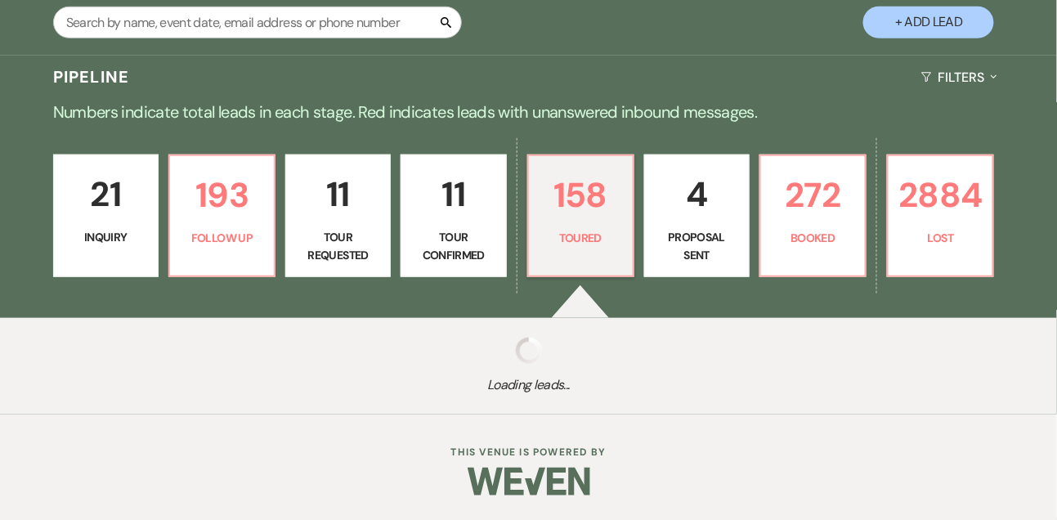
select select "5"
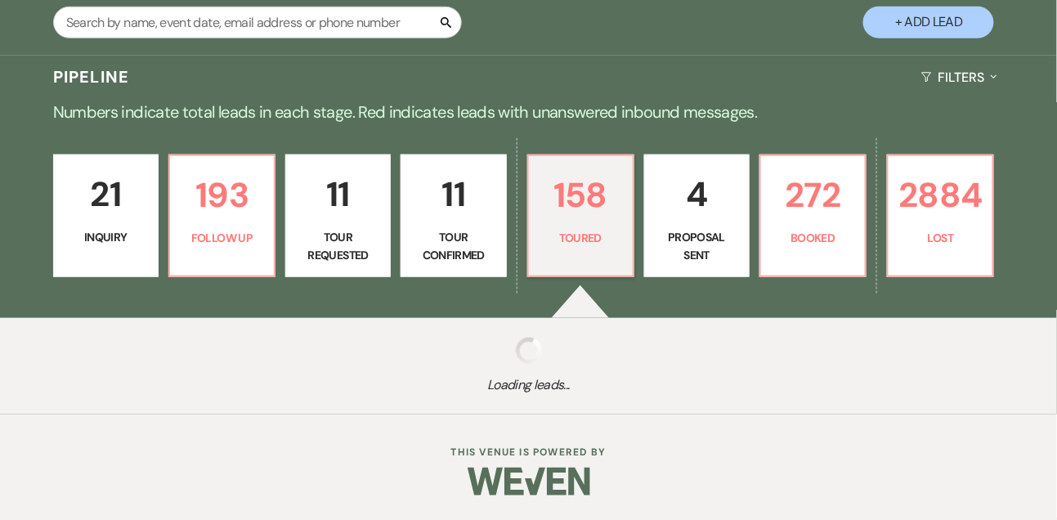
select select "5"
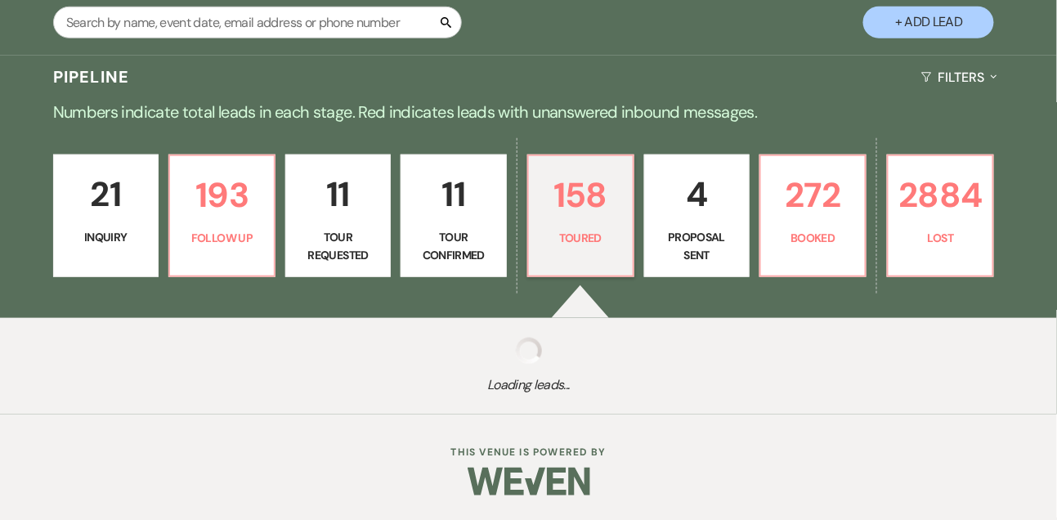
select select "5"
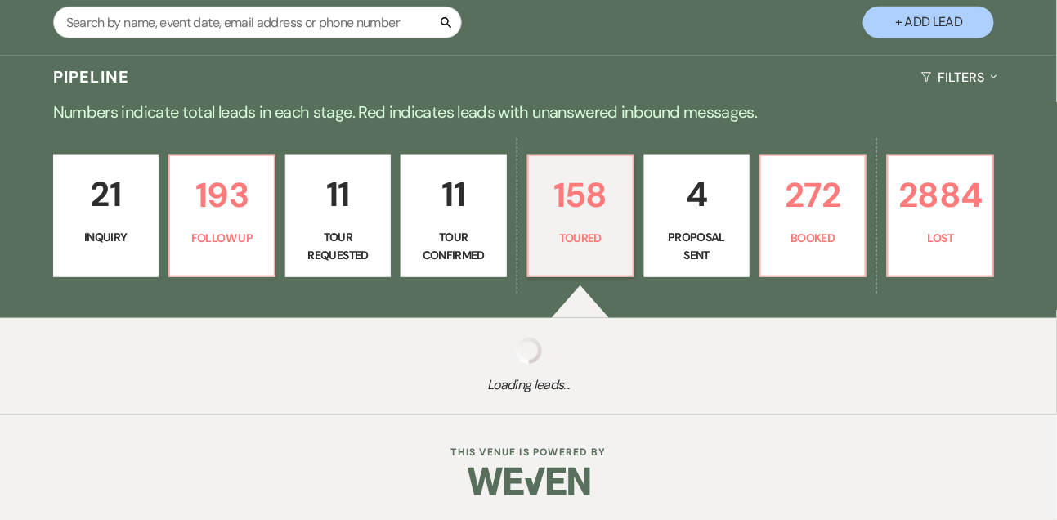
select select "5"
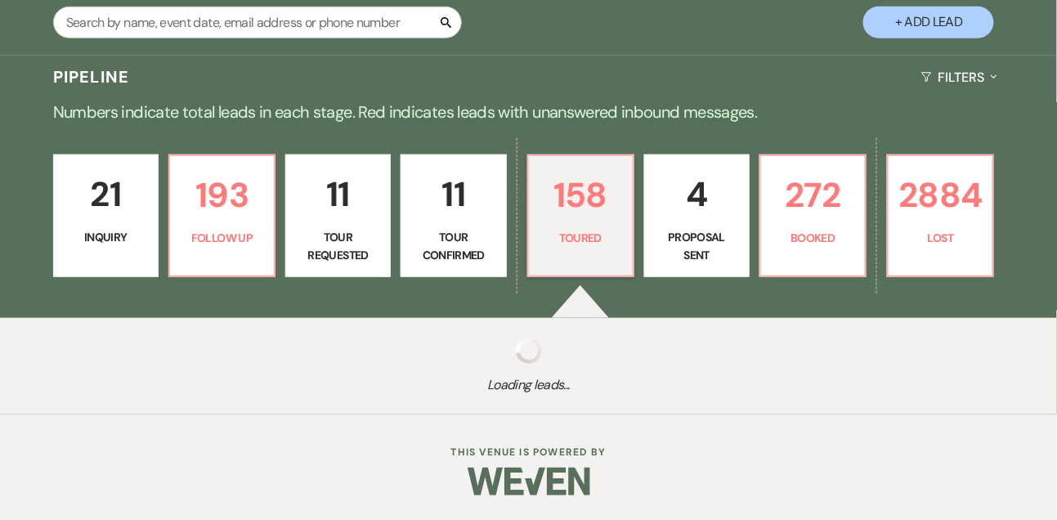
select select "5"
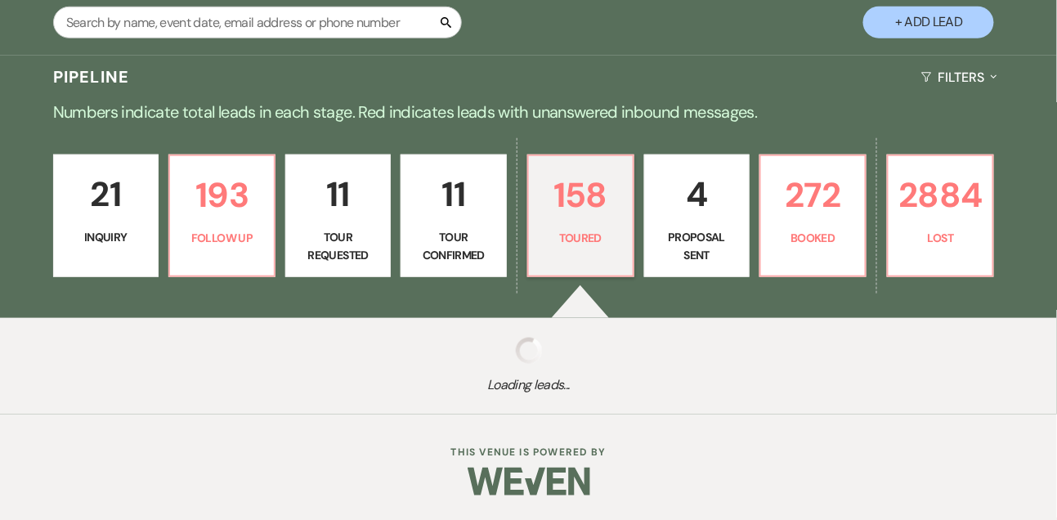
select select "5"
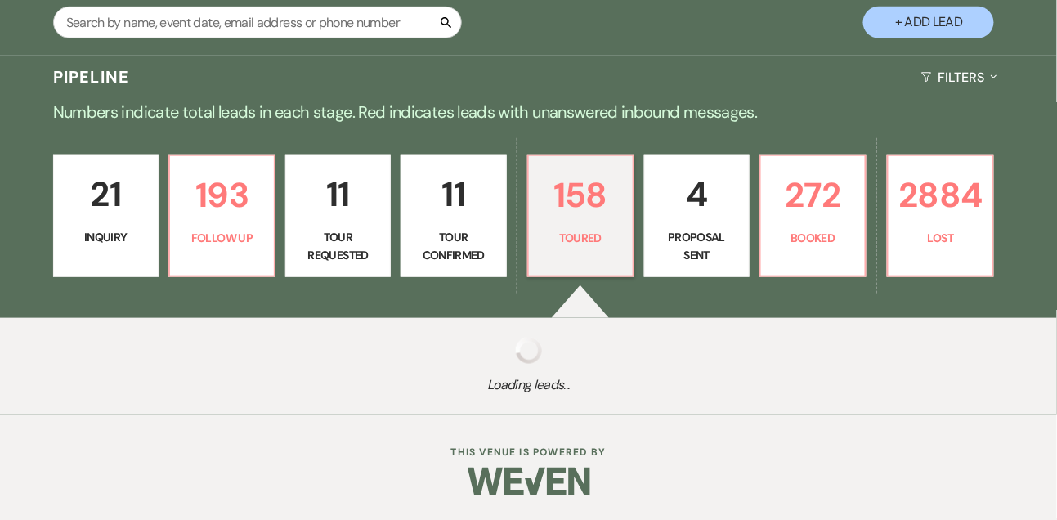
select select "5"
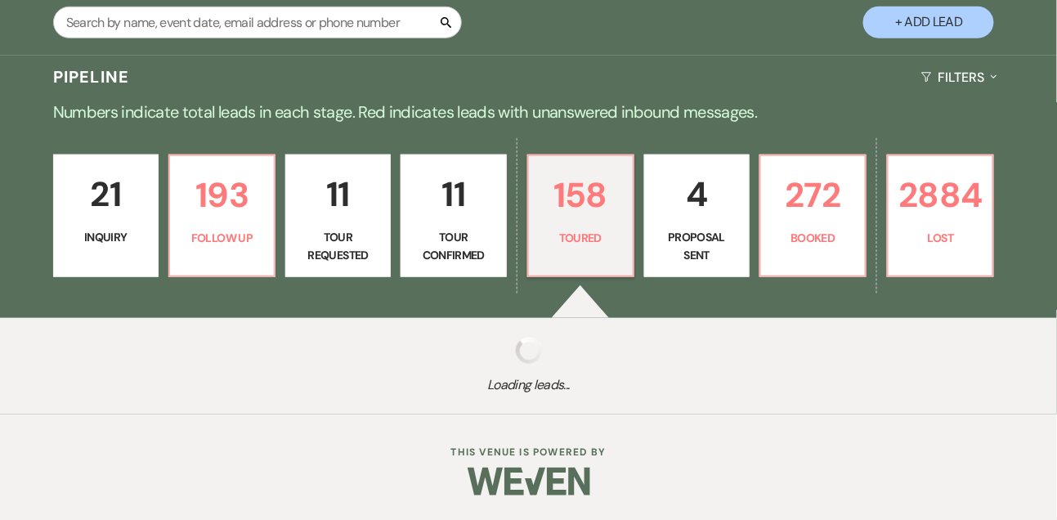
select select "5"
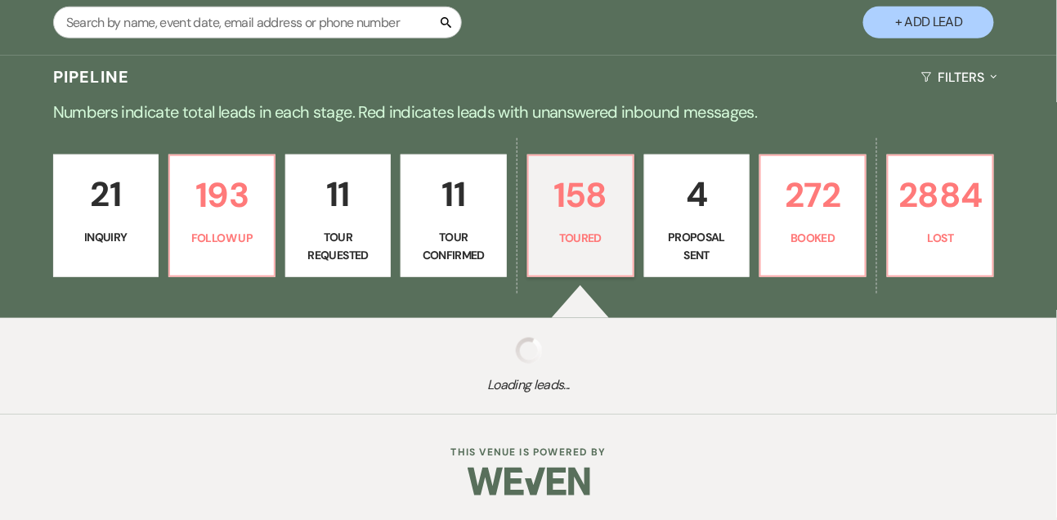
select select "5"
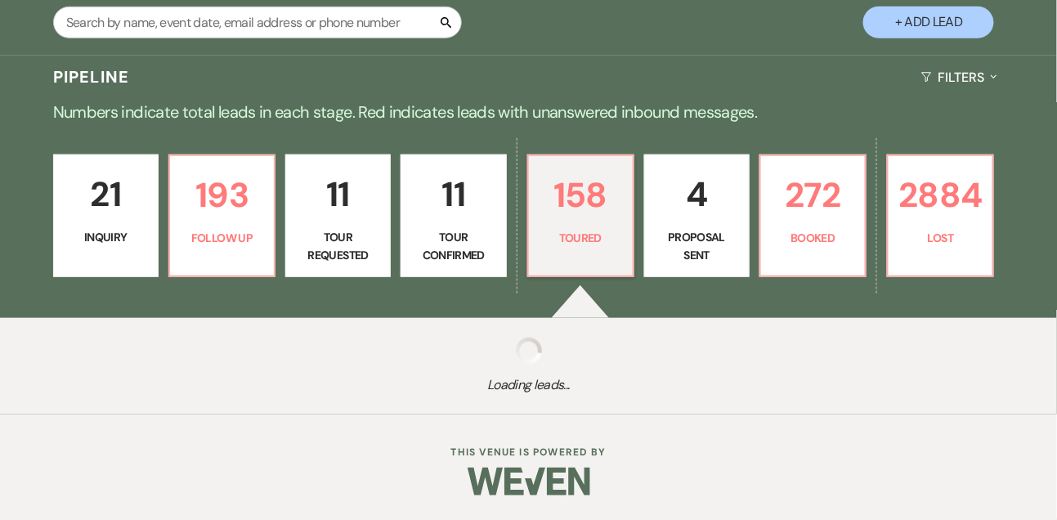
select select "5"
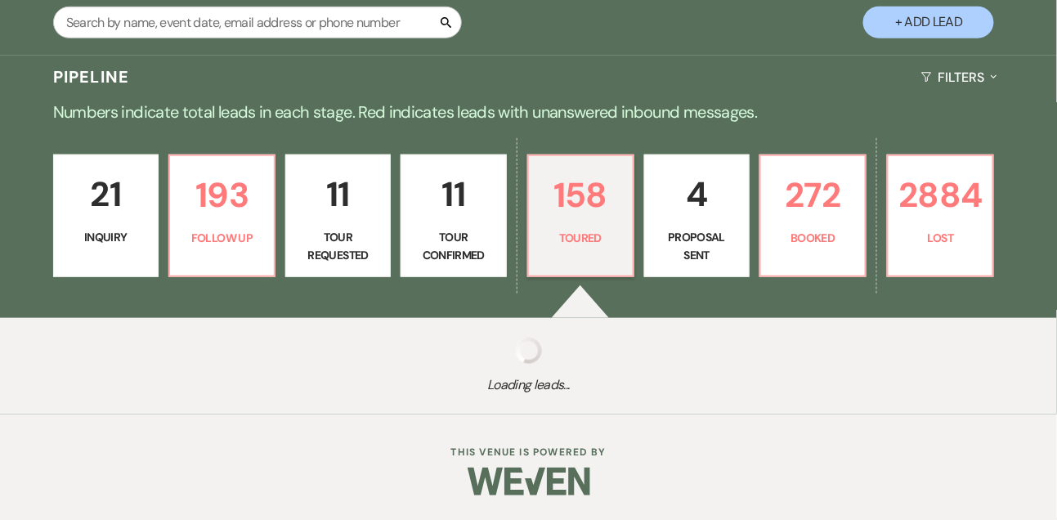
select select "5"
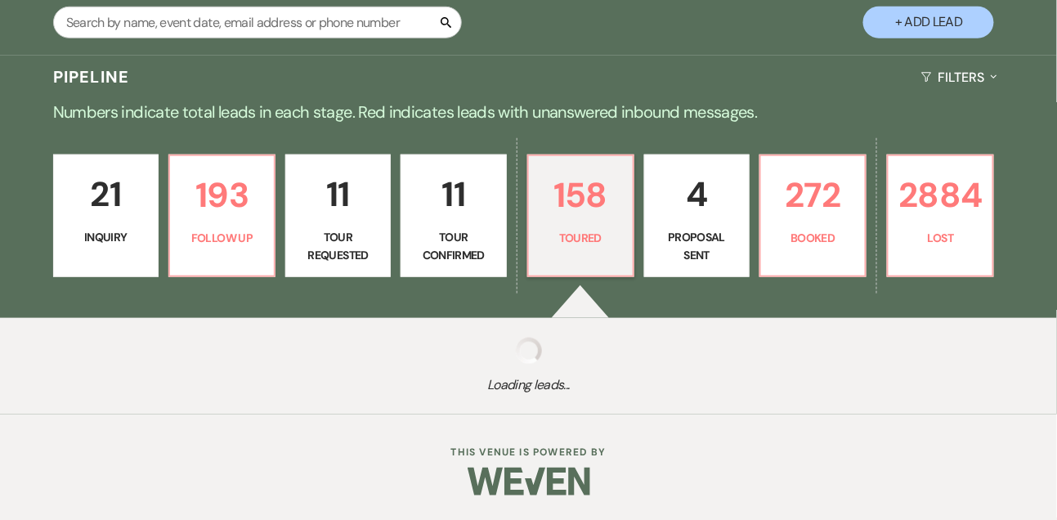
select select "5"
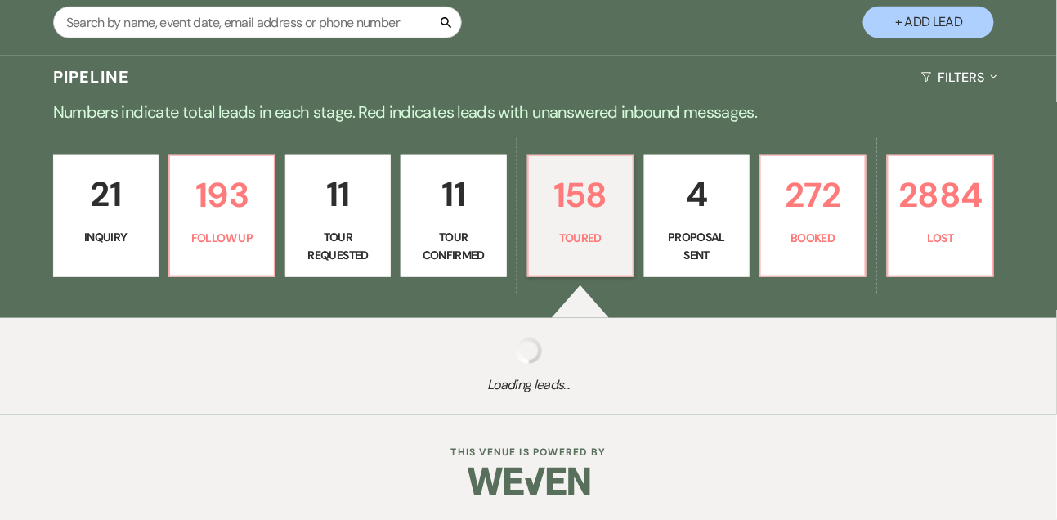
select select "5"
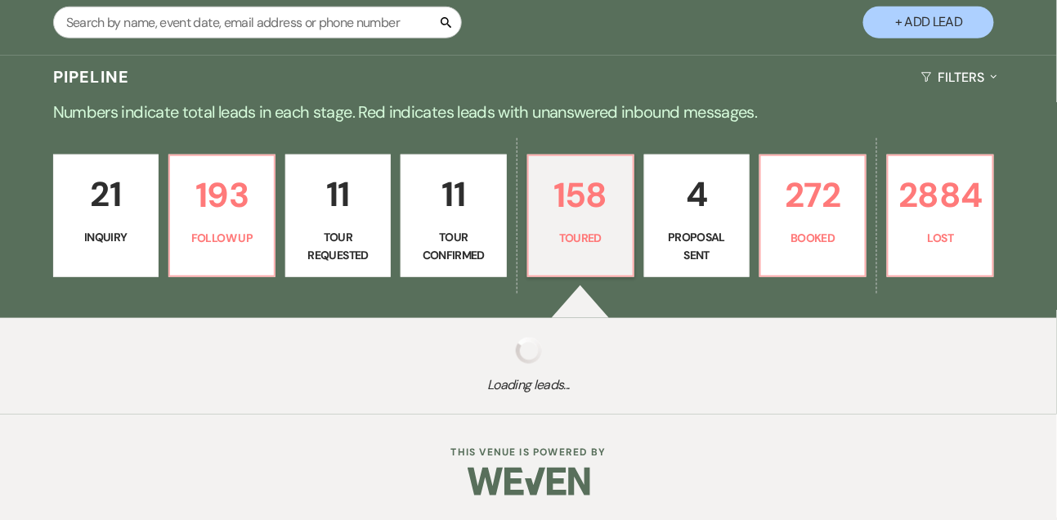
select select "5"
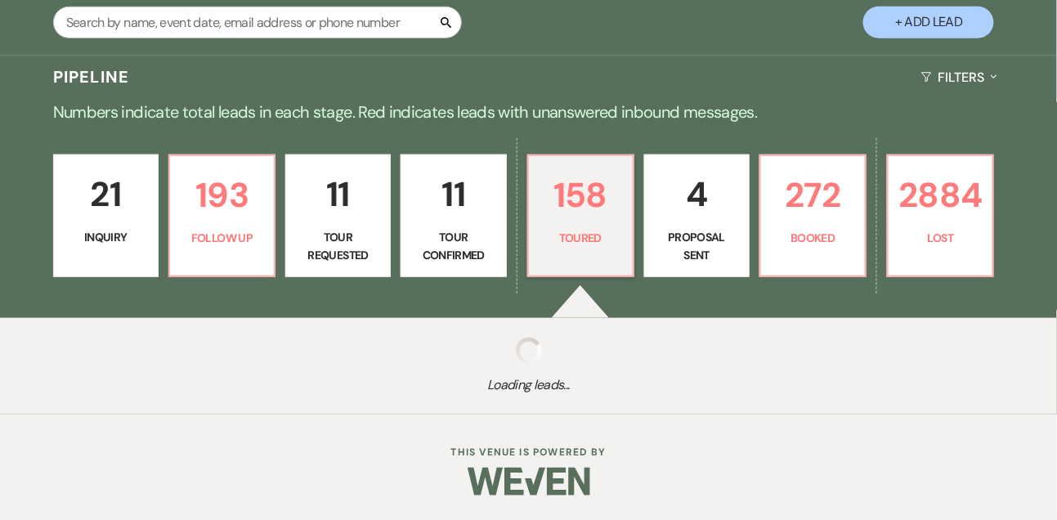
select select "5"
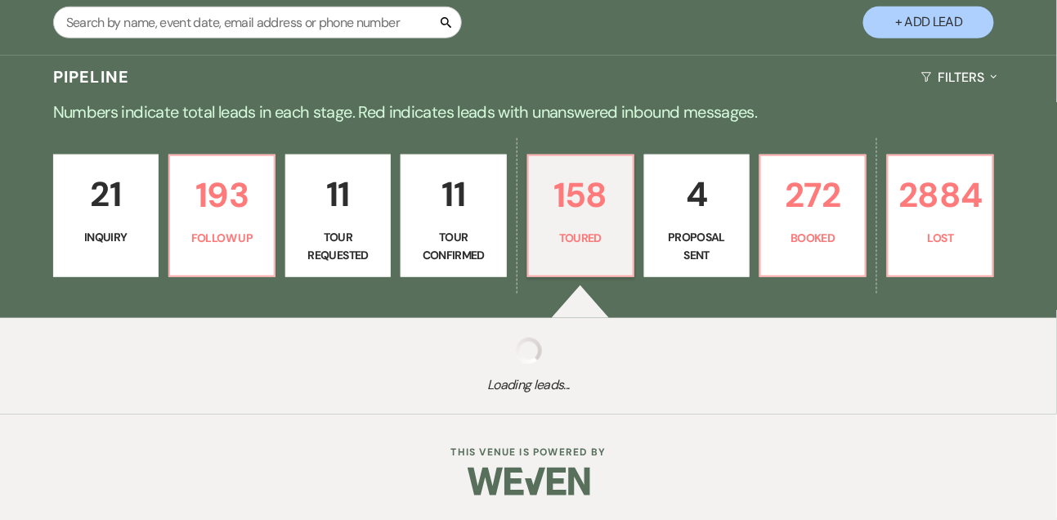
select select "5"
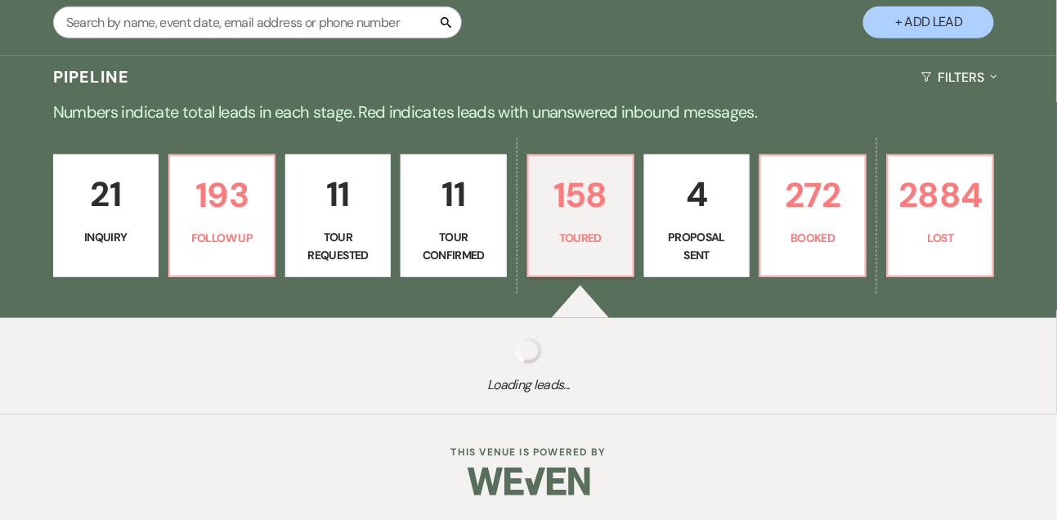
select select "5"
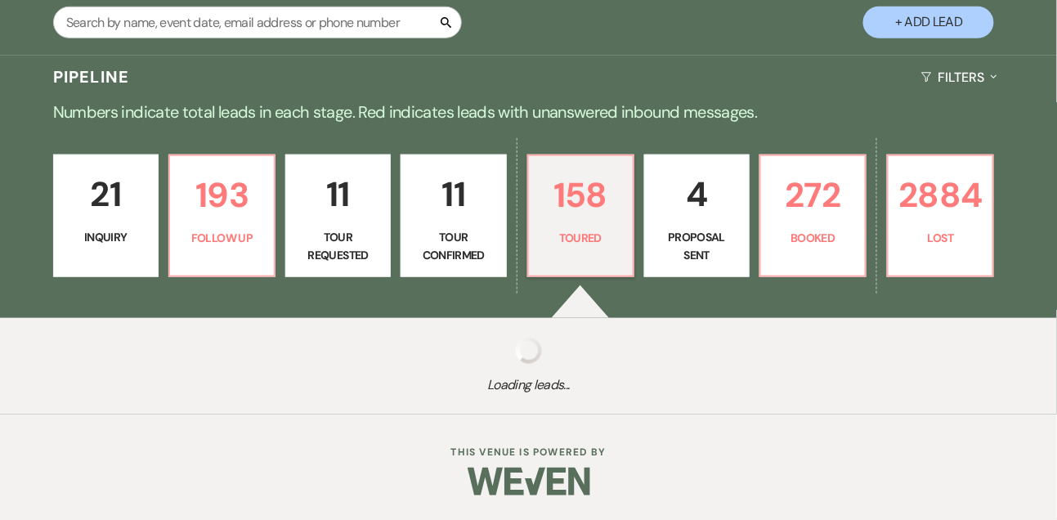
select select "5"
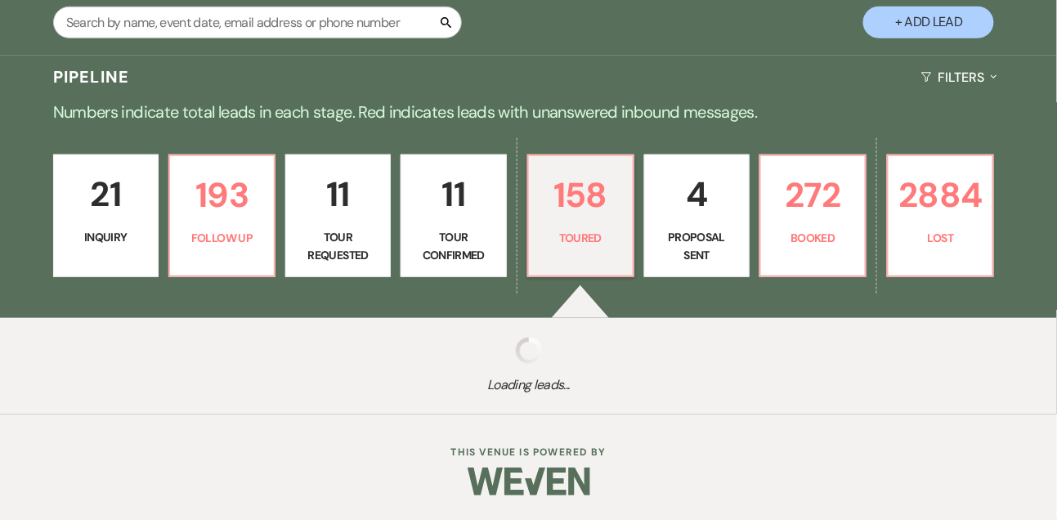
select select "5"
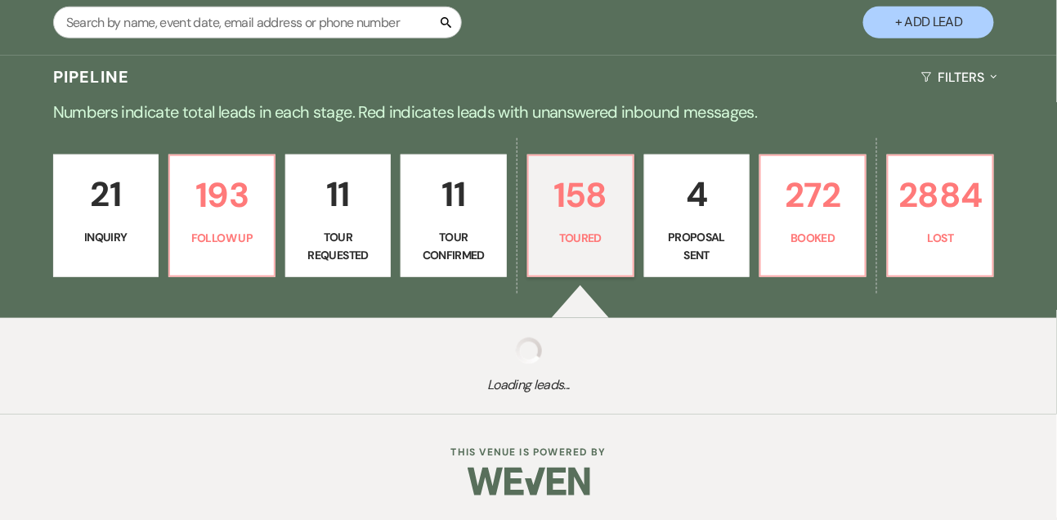
select select "5"
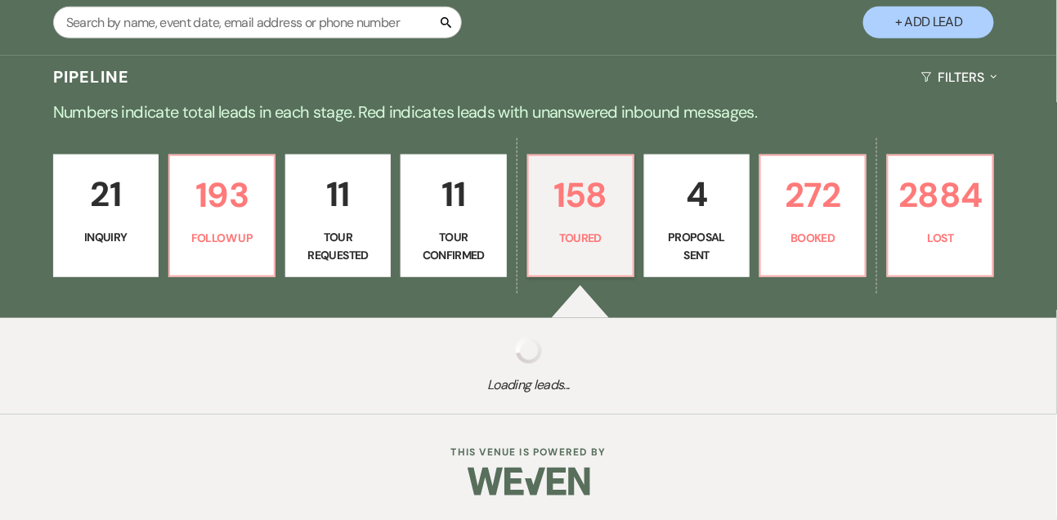
select select "5"
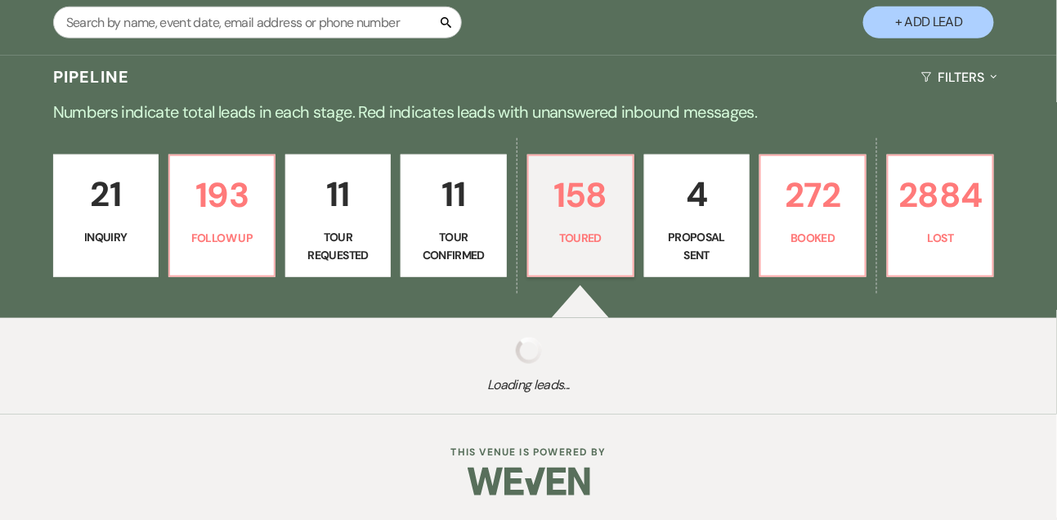
select select "5"
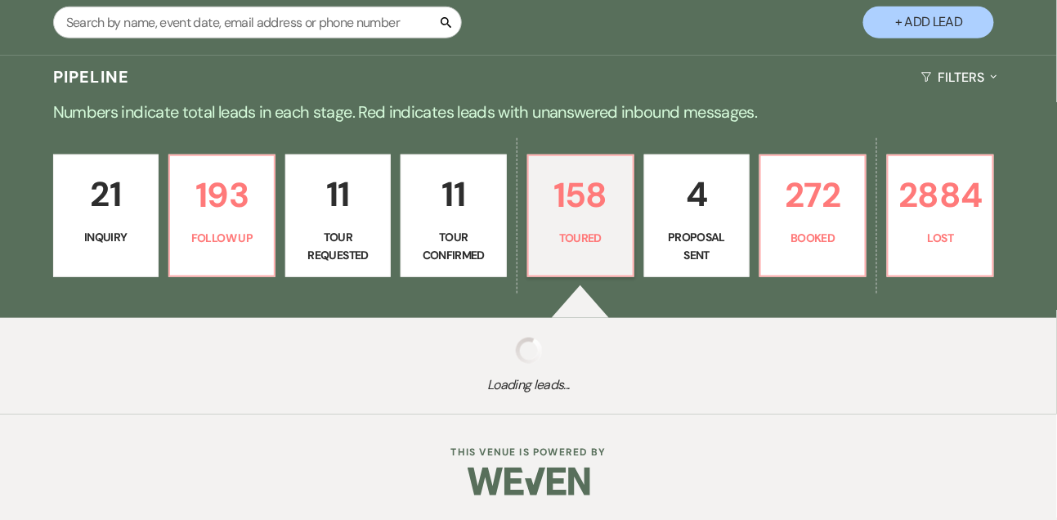
select select "5"
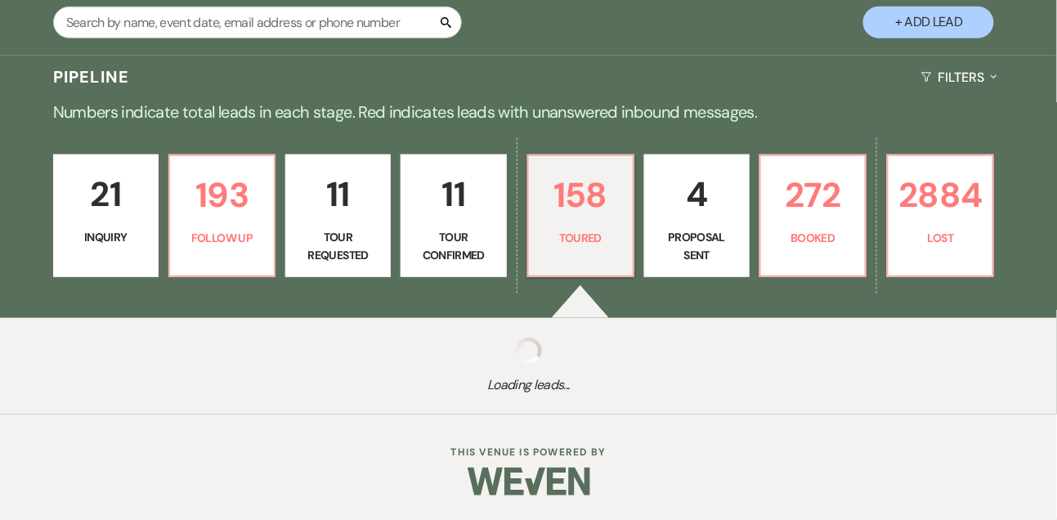
select select "5"
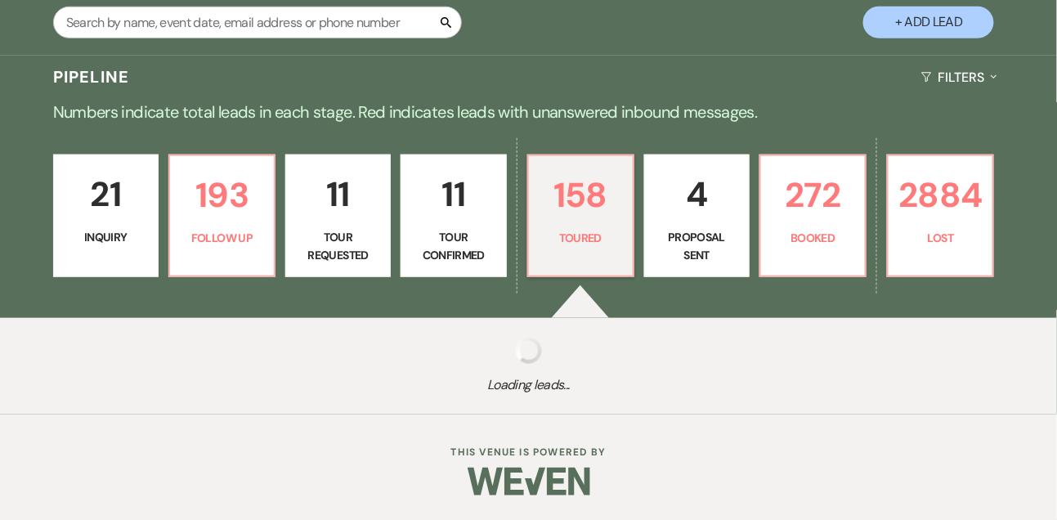
select select "5"
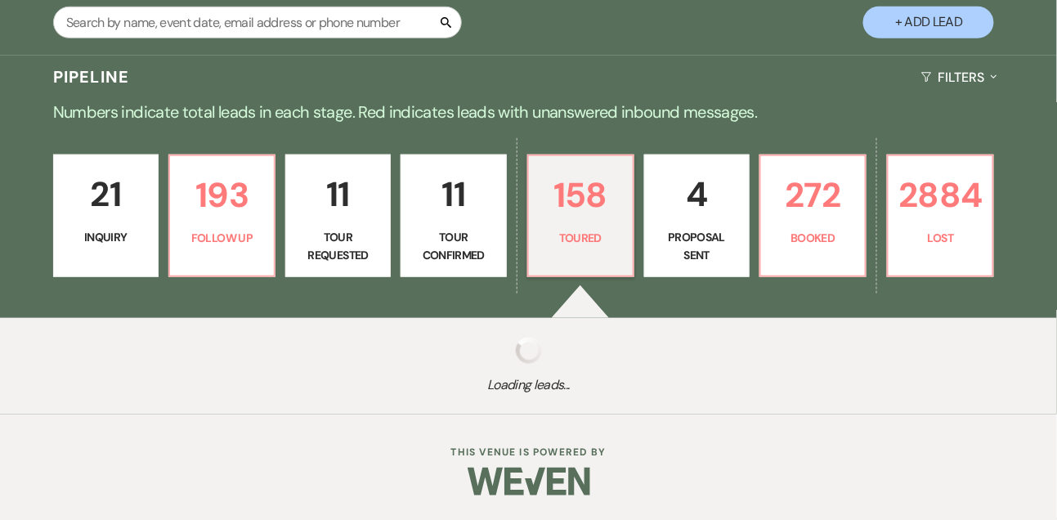
select select "5"
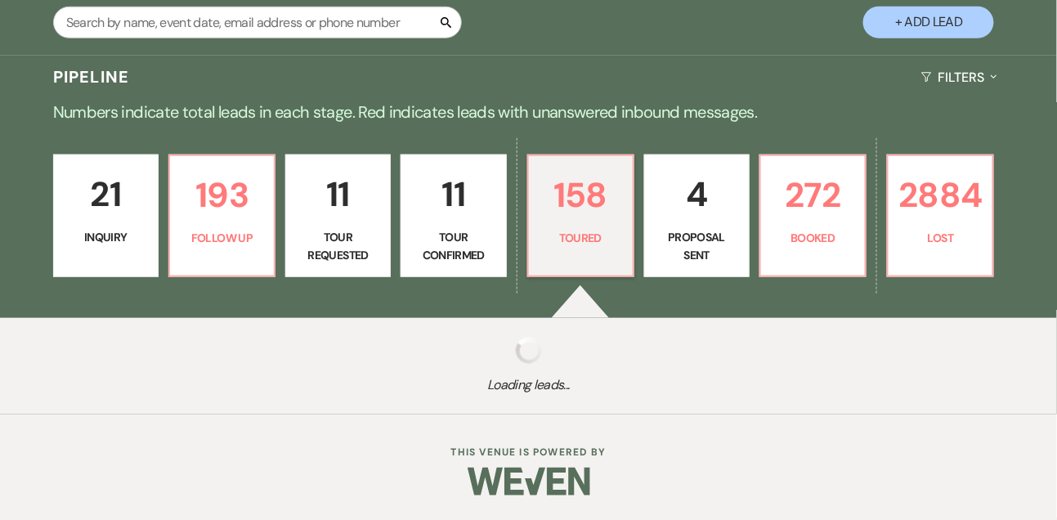
select select "5"
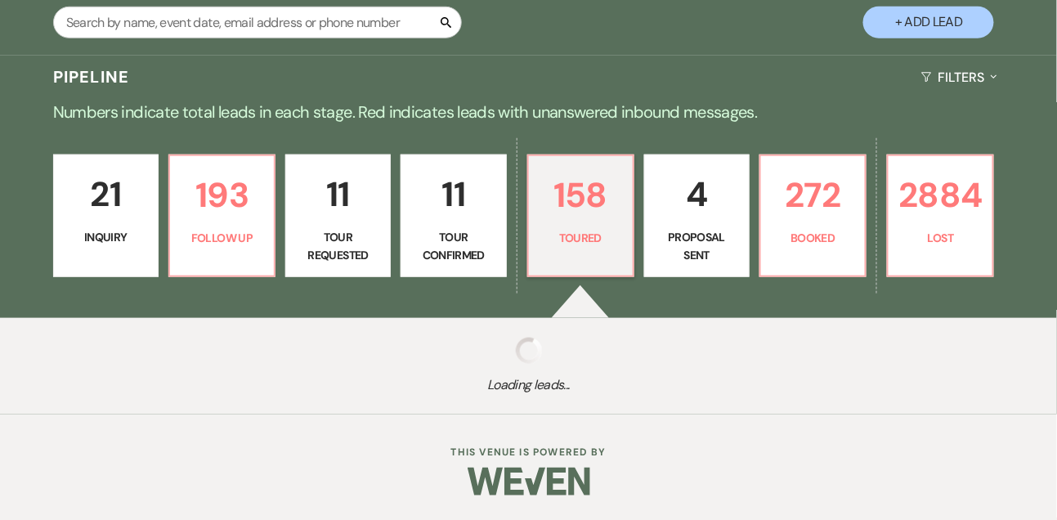
select select "5"
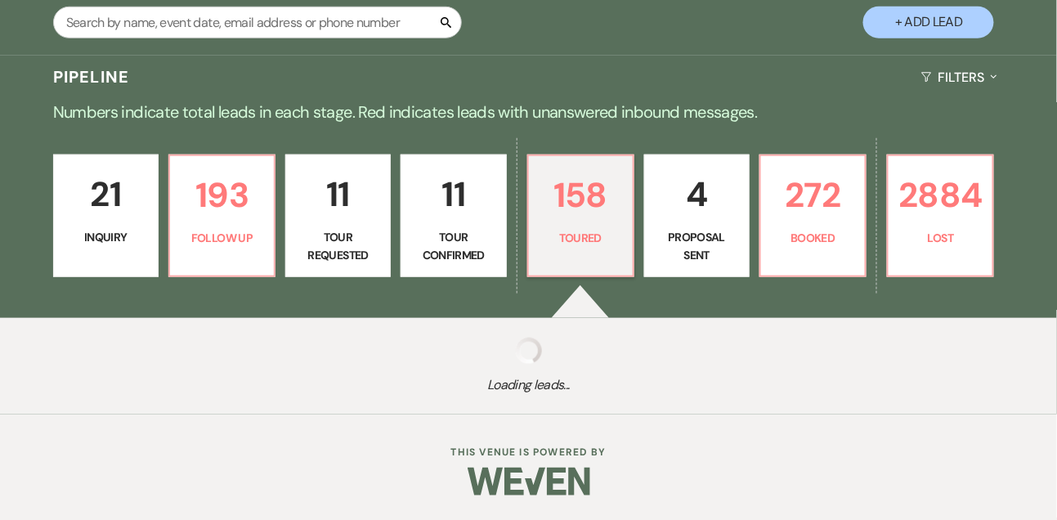
select select "5"
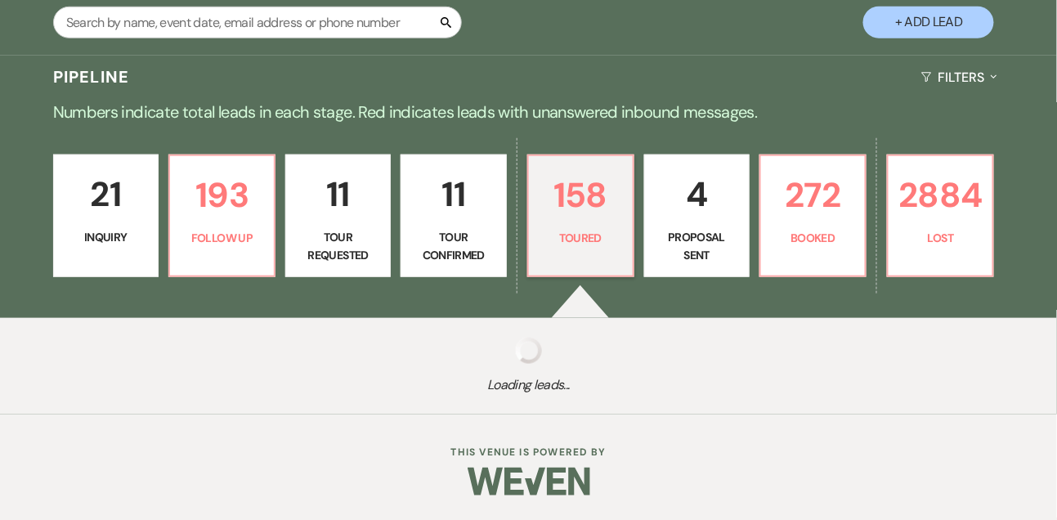
select select "5"
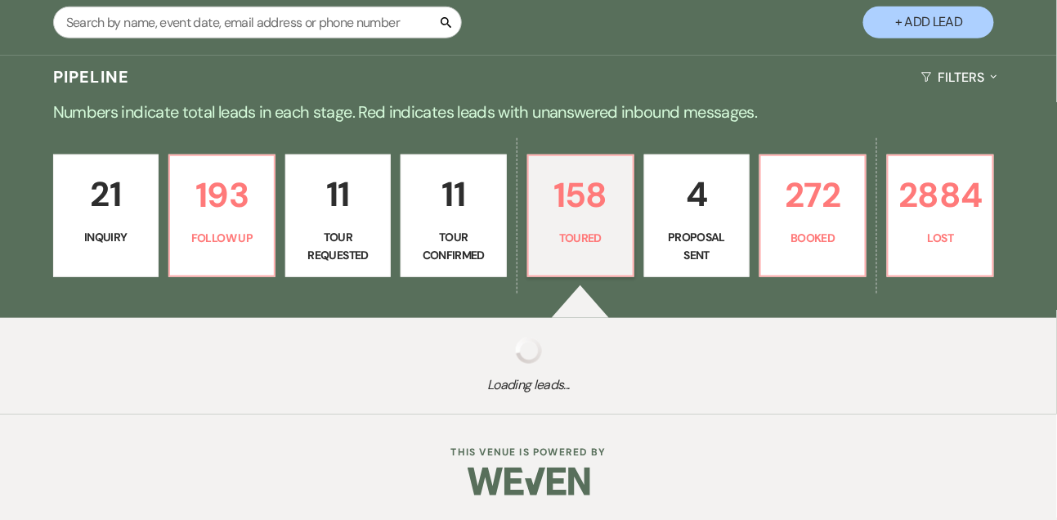
select select "5"
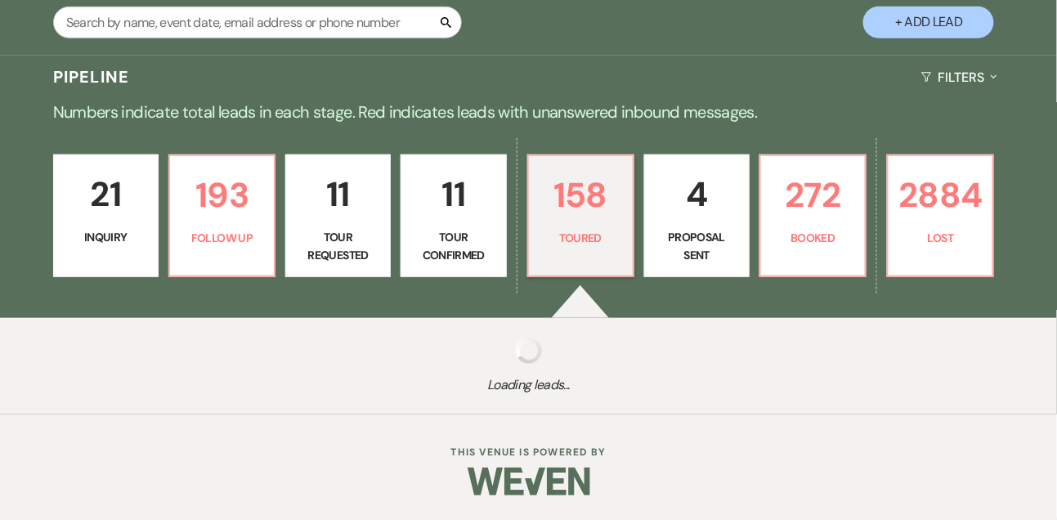
select select "5"
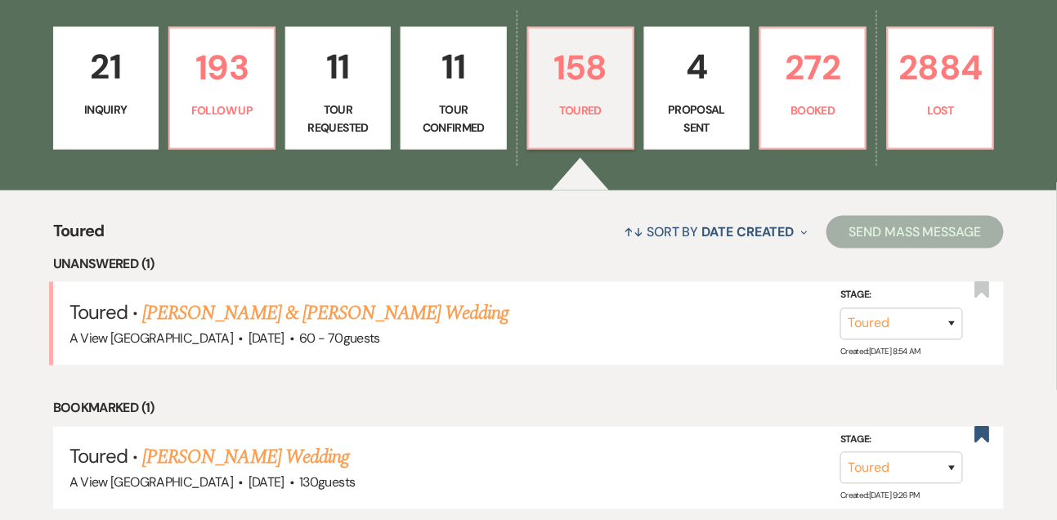
scroll to position [443, 0]
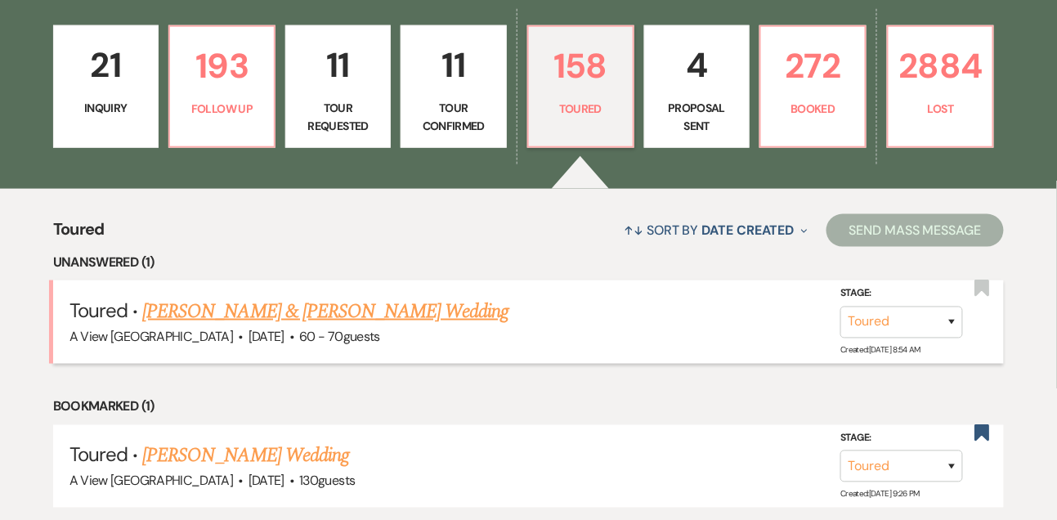
click at [357, 326] on link "Itzel Robledo & Eric Fonseca's Wedding" at bounding box center [325, 311] width 366 height 29
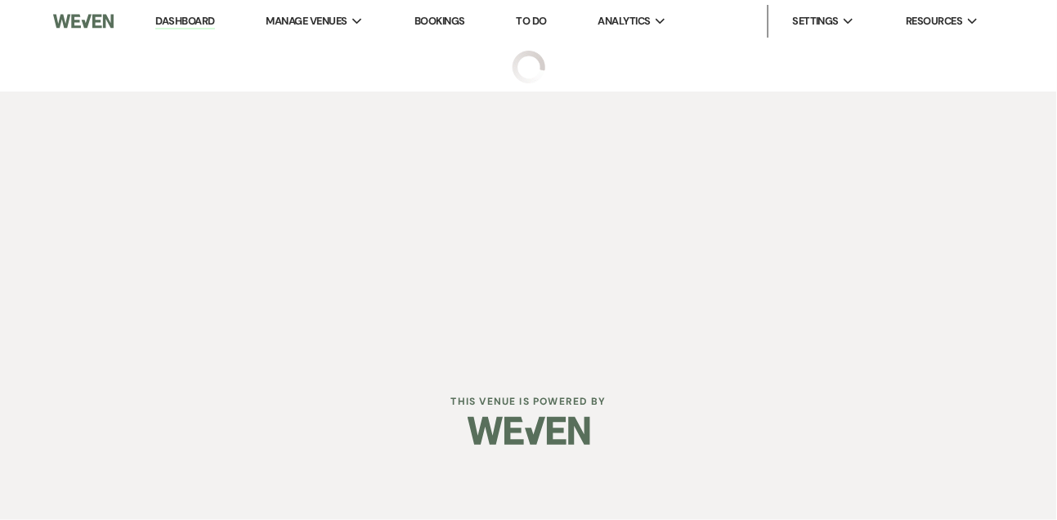
select select "5"
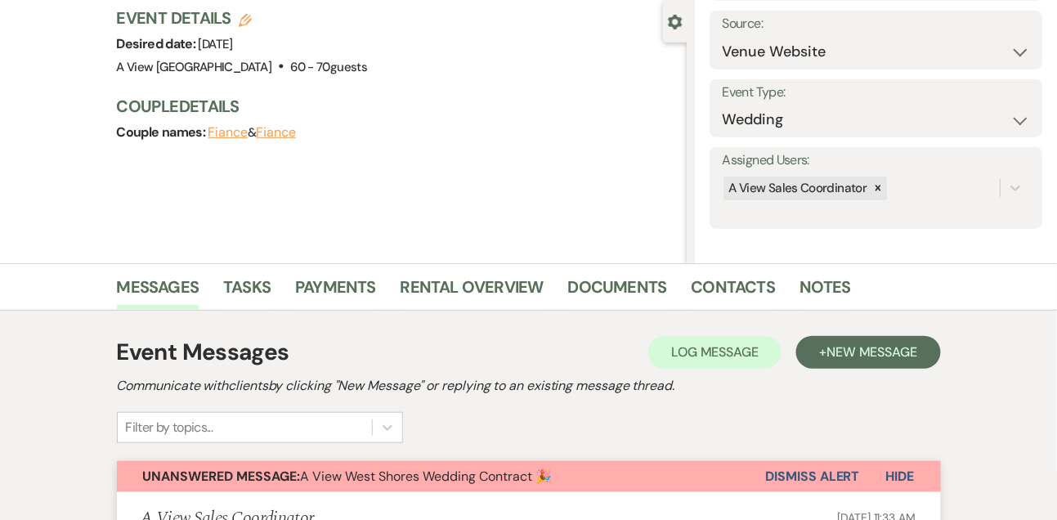
scroll to position [152, 0]
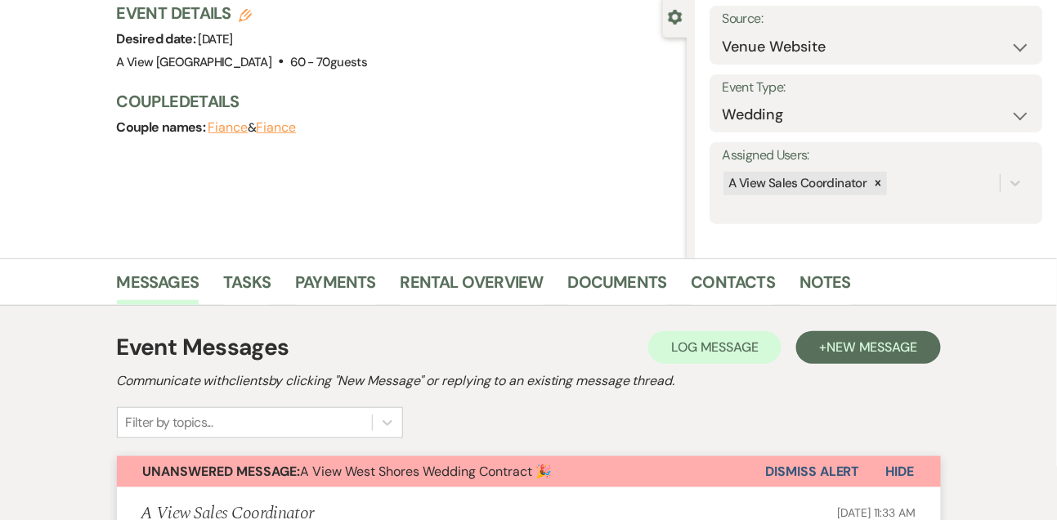
click at [796, 470] on button "Dismiss Alert" at bounding box center [813, 471] width 94 height 31
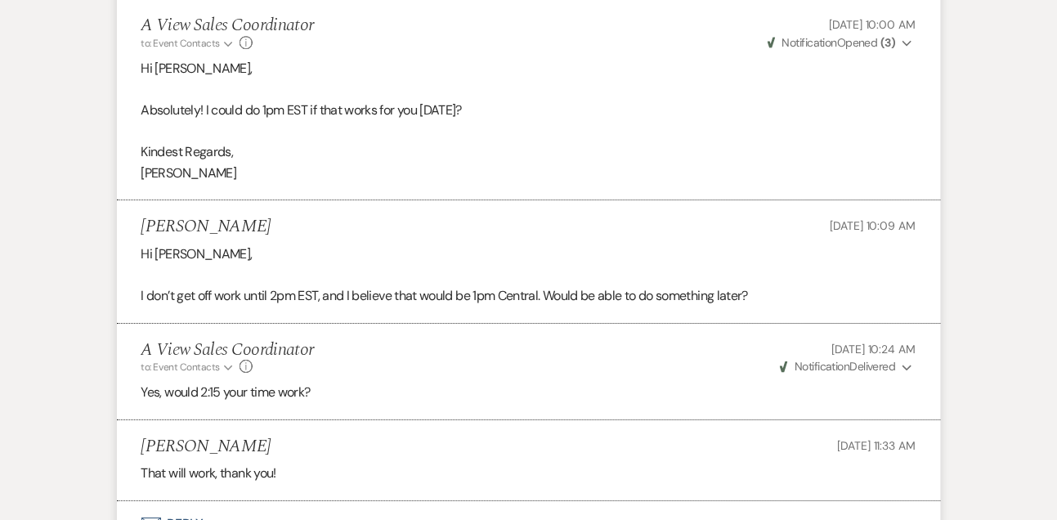
scroll to position [1585, 0]
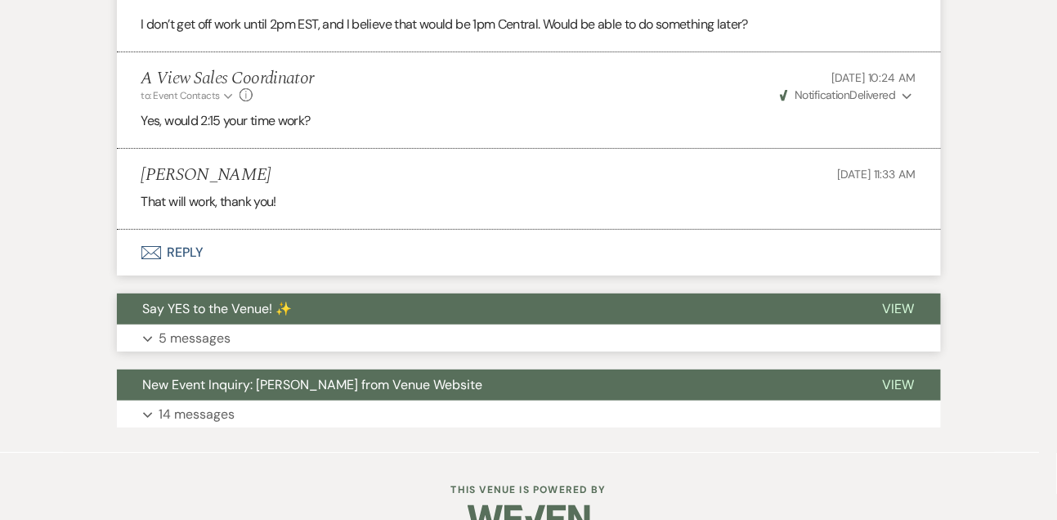
click at [220, 336] on p "5 messages" at bounding box center [195, 338] width 72 height 21
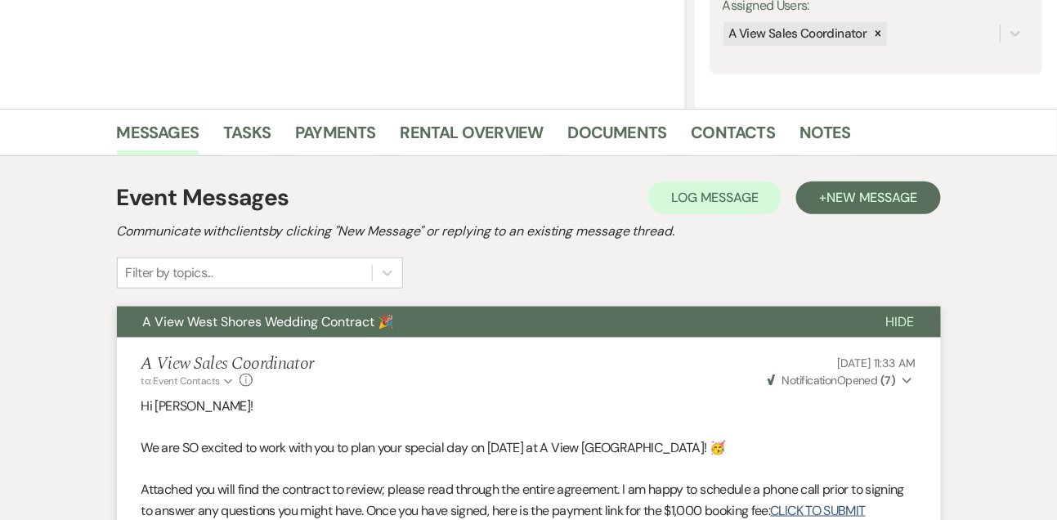
scroll to position [0, 0]
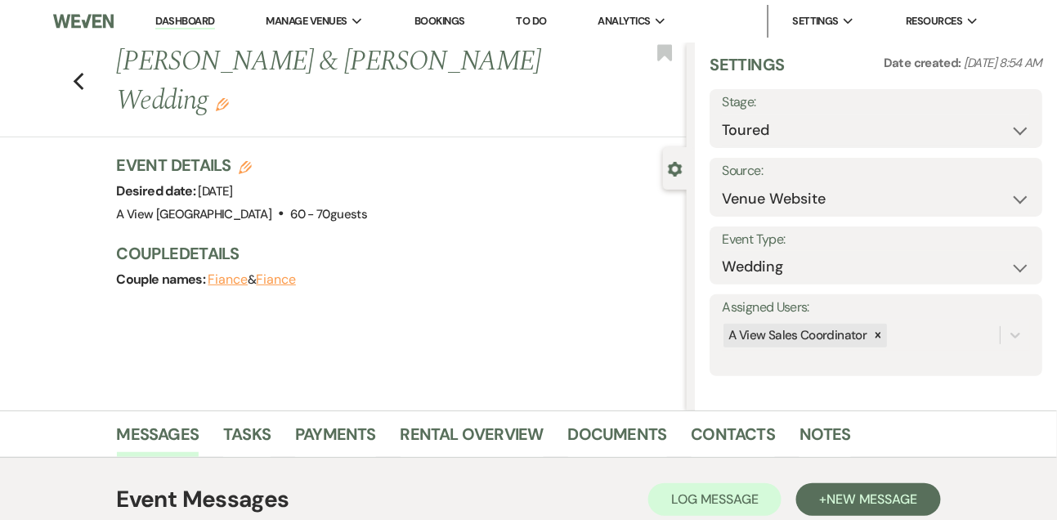
click at [198, 25] on link "Dashboard" at bounding box center [184, 22] width 59 height 16
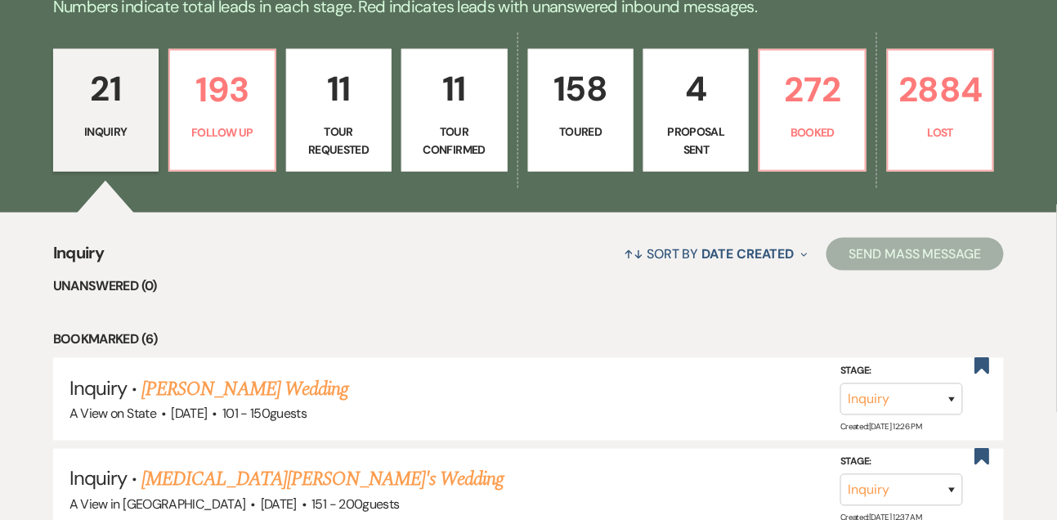
scroll to position [424, 0]
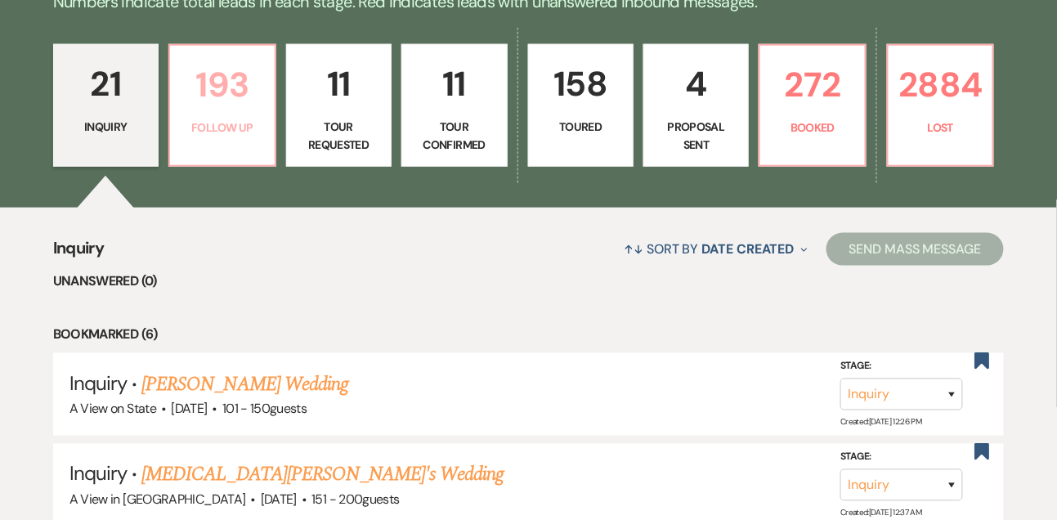
click at [201, 135] on p "Follow Up" at bounding box center [222, 128] width 84 height 18
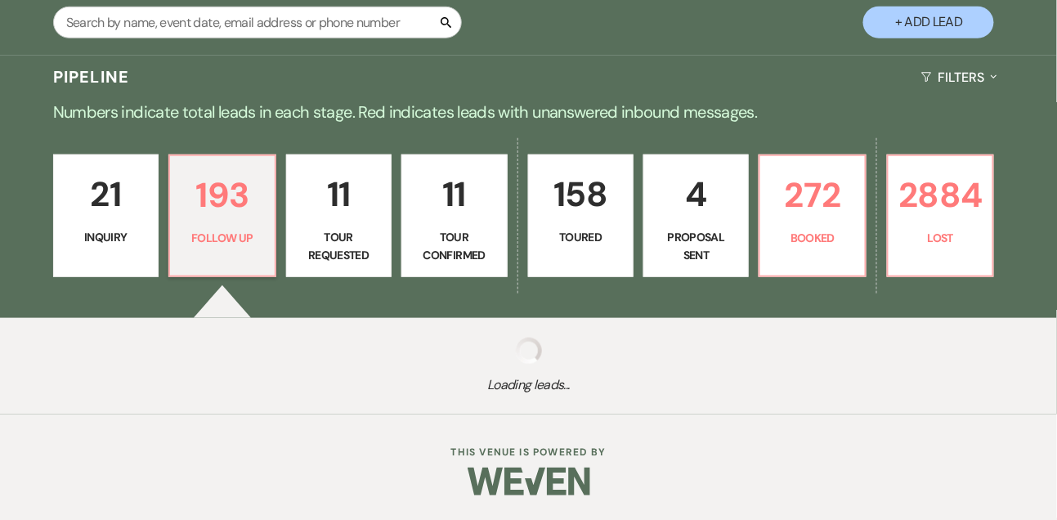
scroll to position [327, 0]
select select "9"
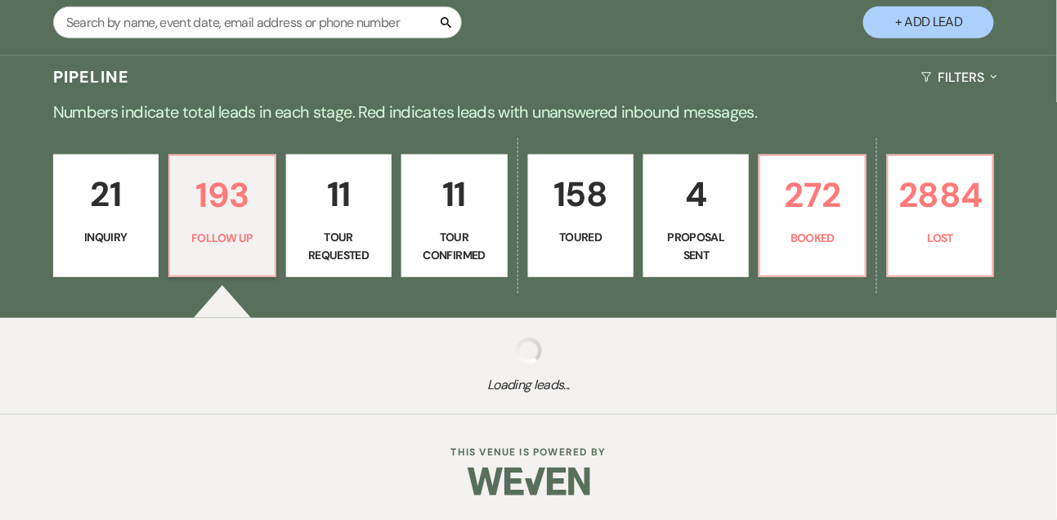
select select "9"
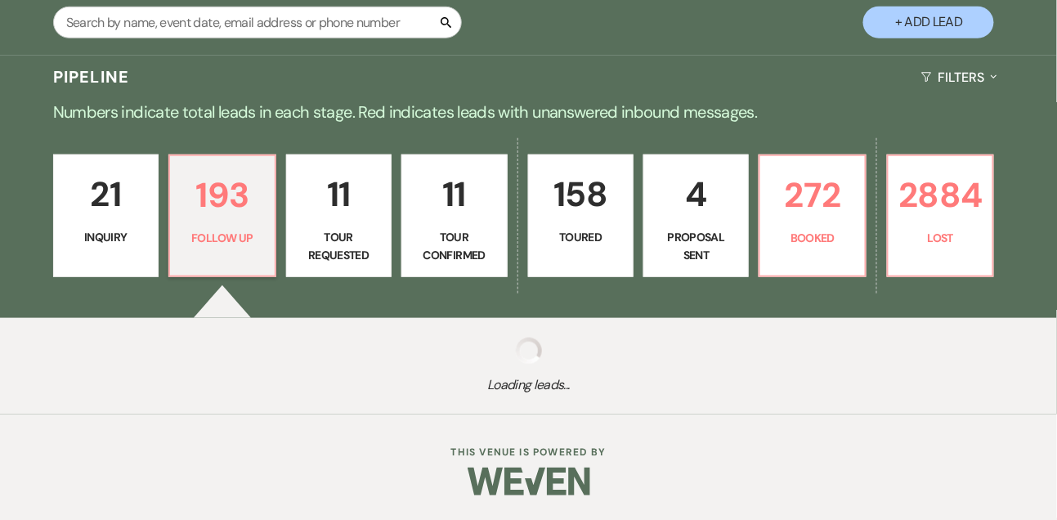
select select "9"
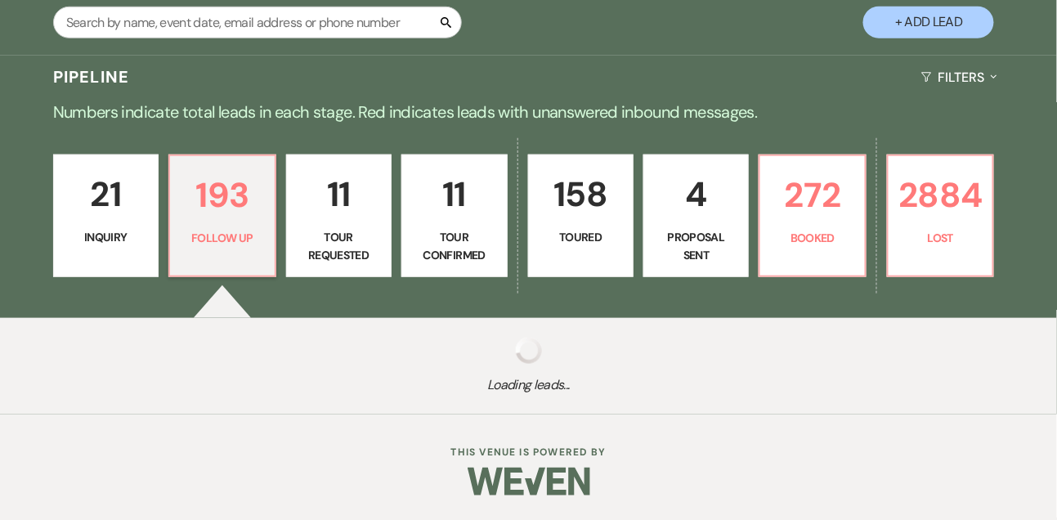
select select "9"
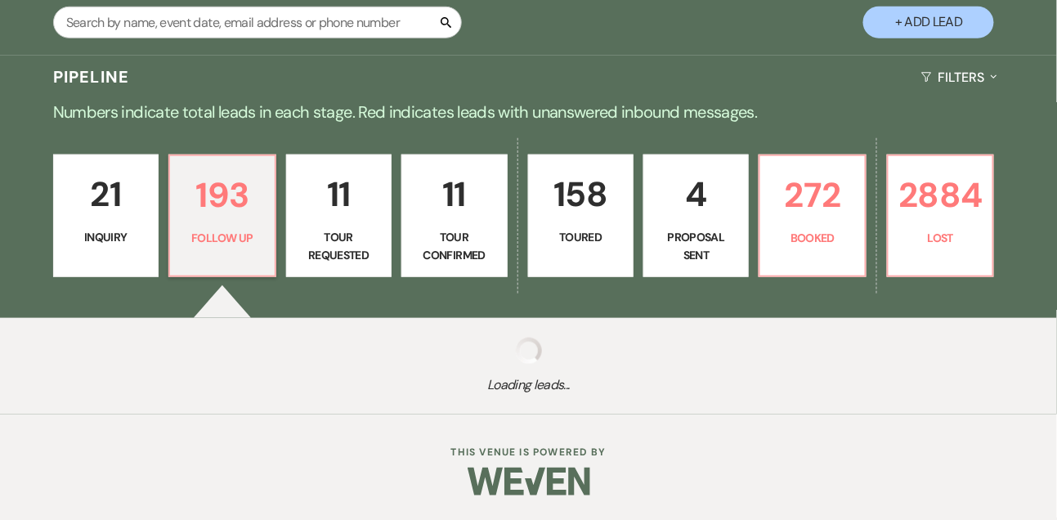
select select "9"
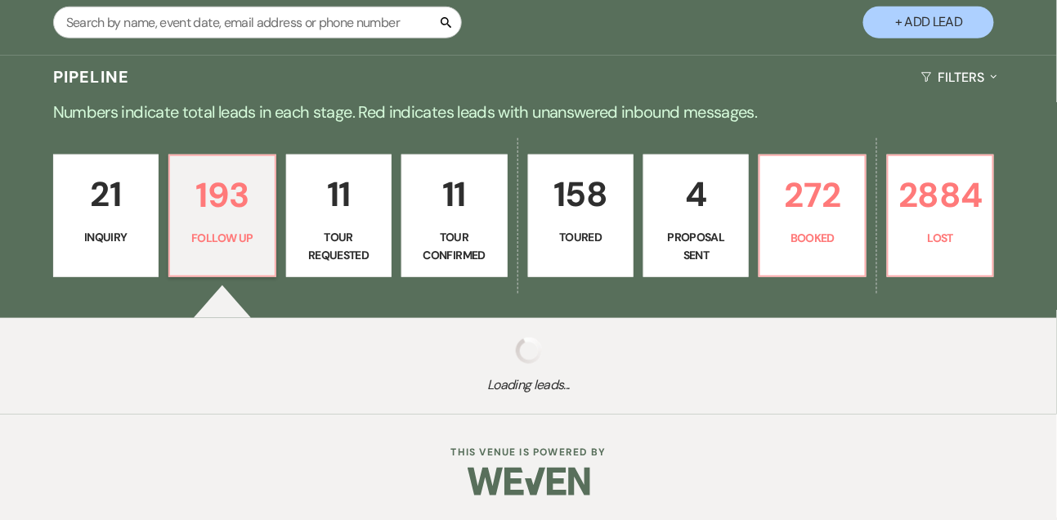
select select "9"
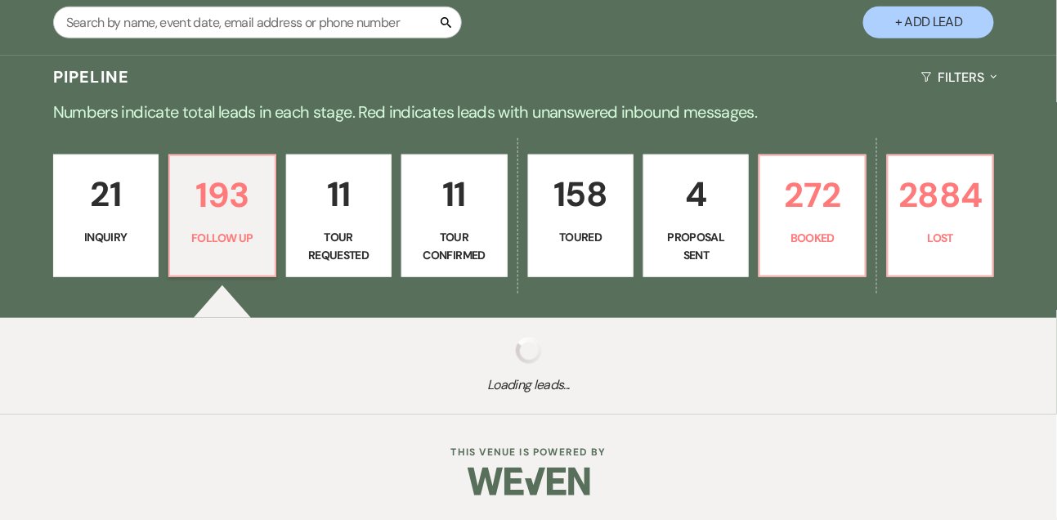
select select "9"
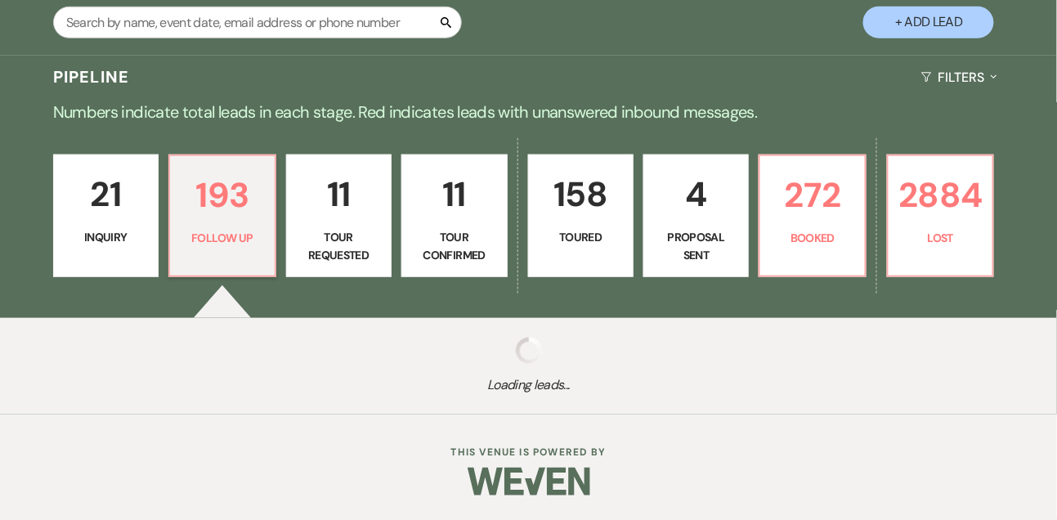
select select "9"
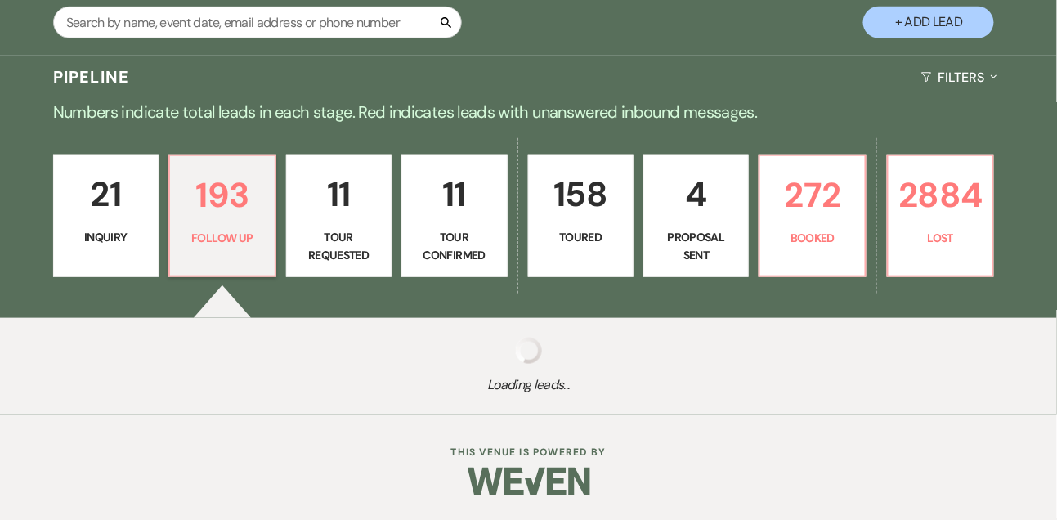
select select "9"
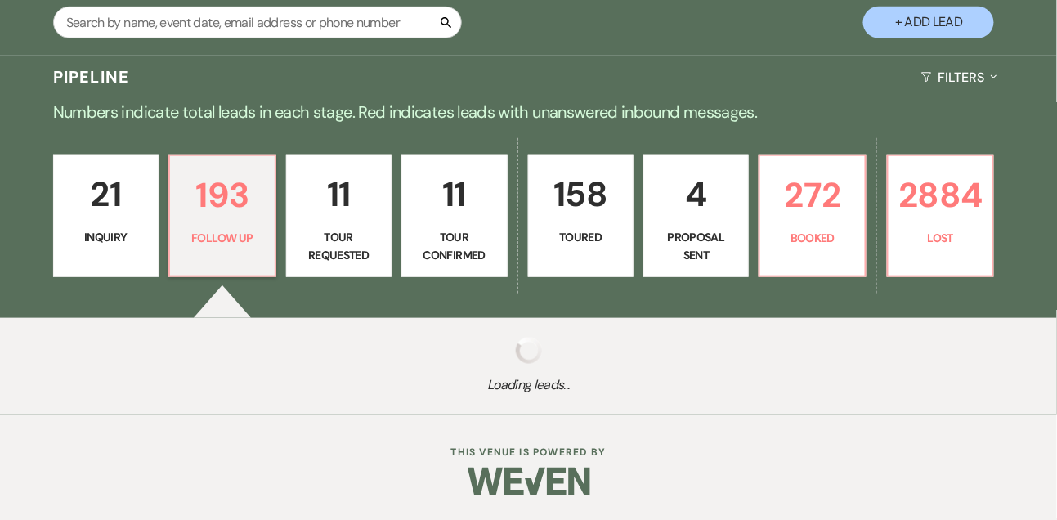
select select "9"
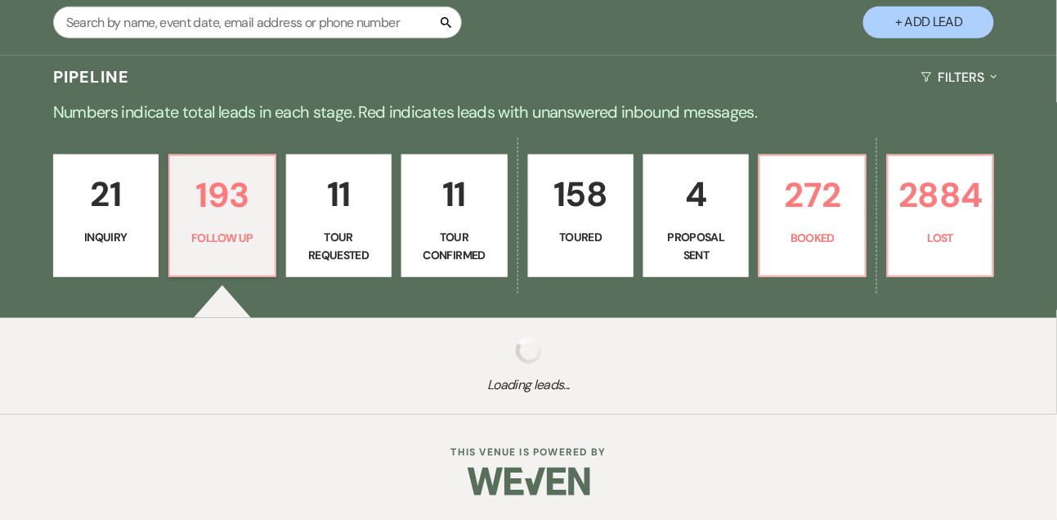
select select "9"
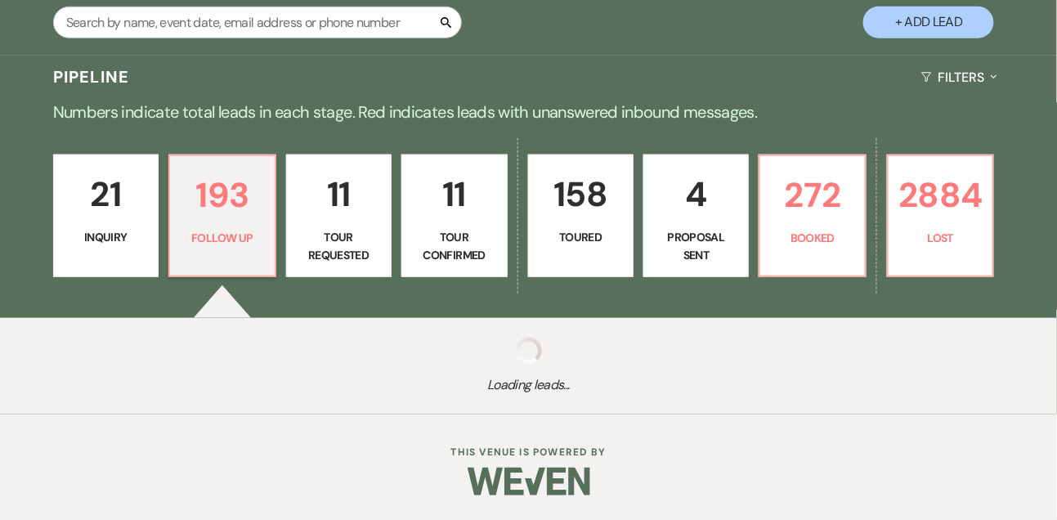
select select "9"
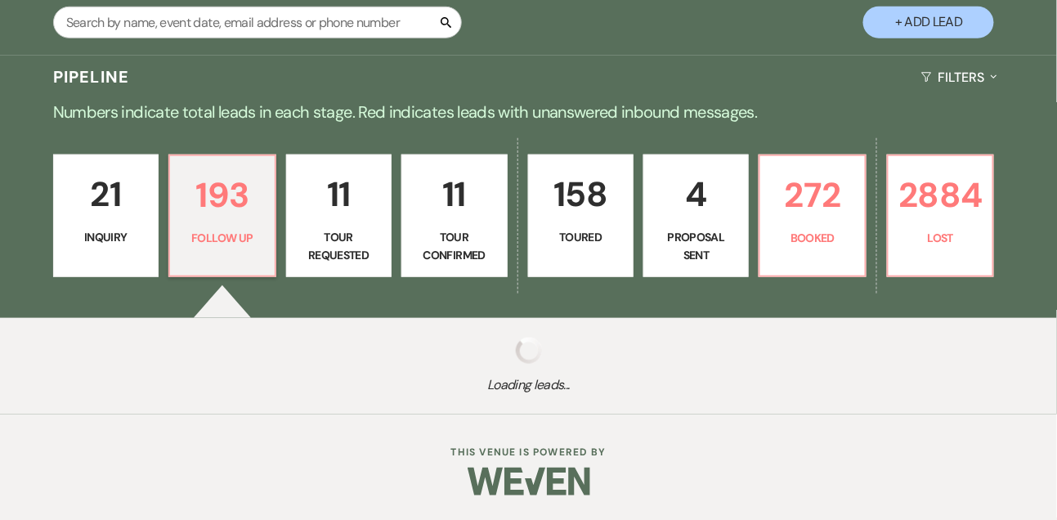
select select "9"
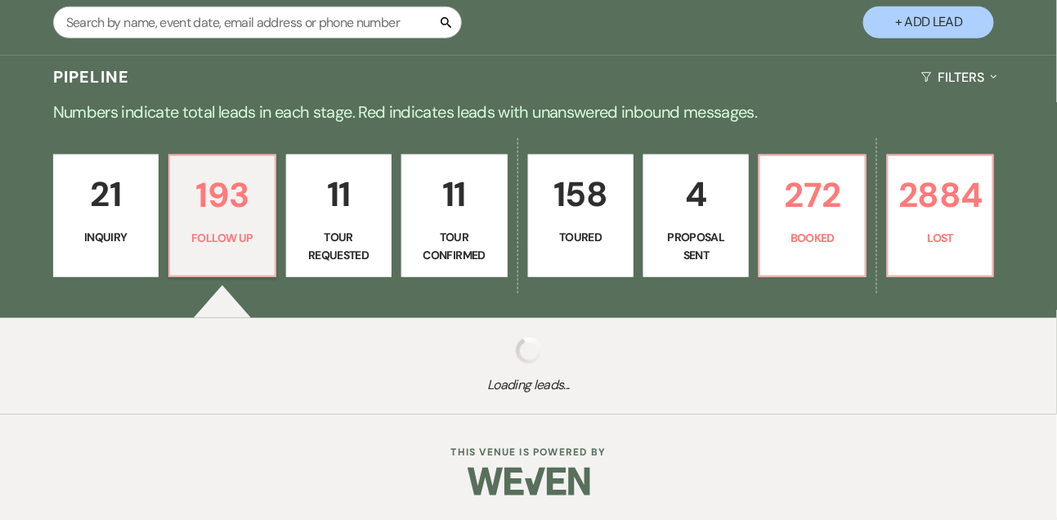
select select "9"
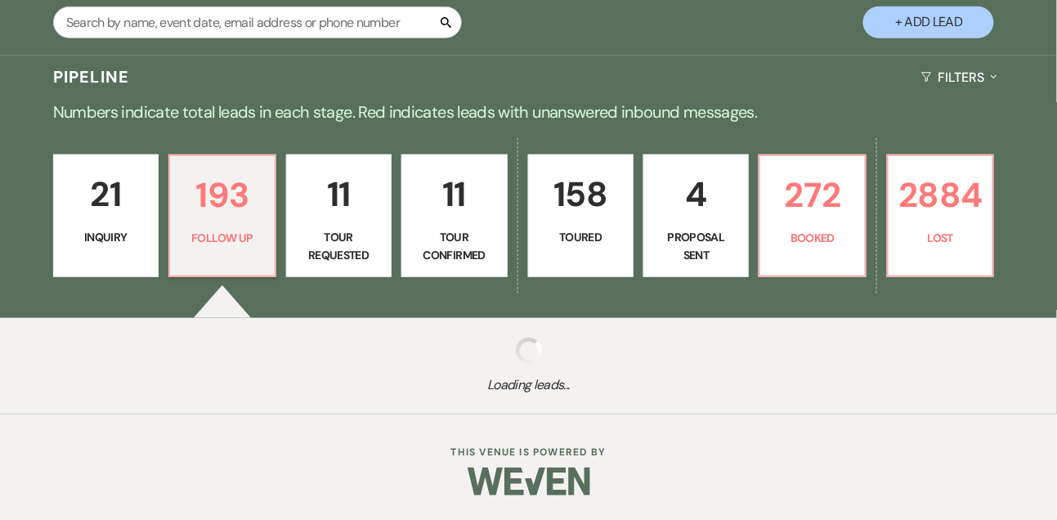
select select "9"
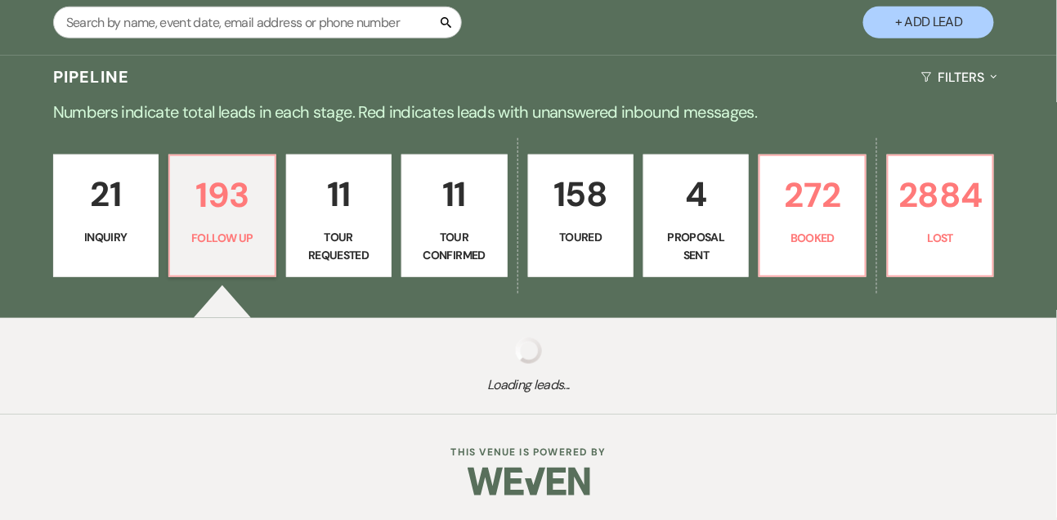
select select "9"
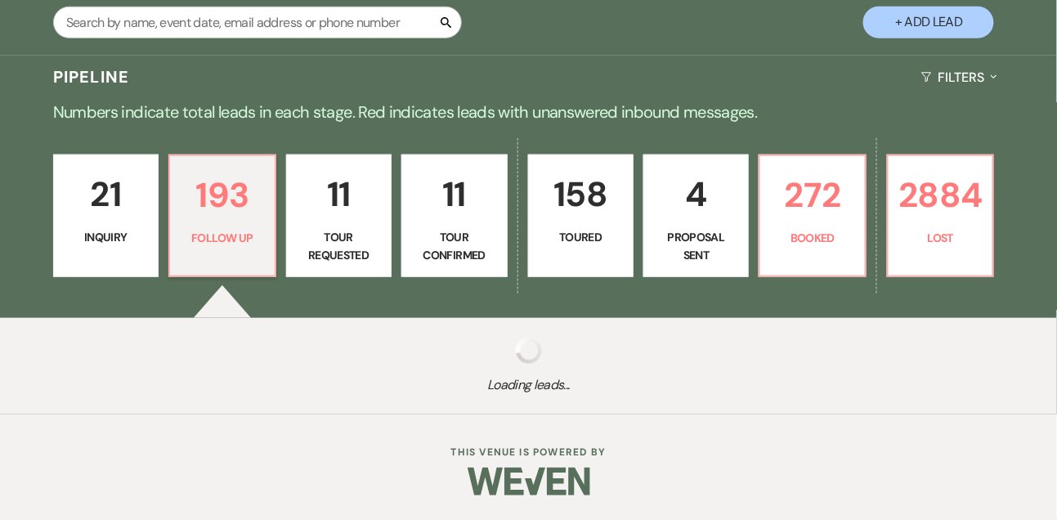
select select "9"
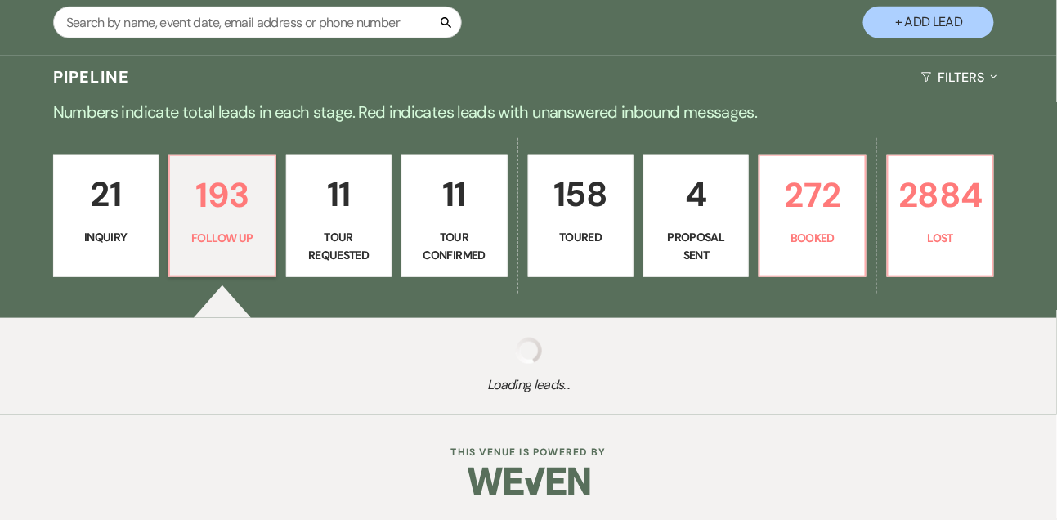
select select "9"
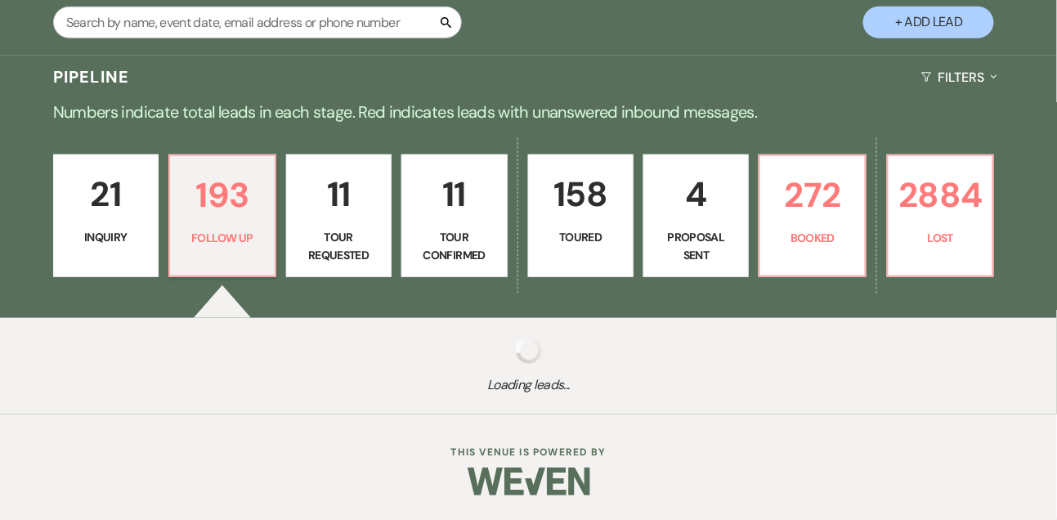
select select "9"
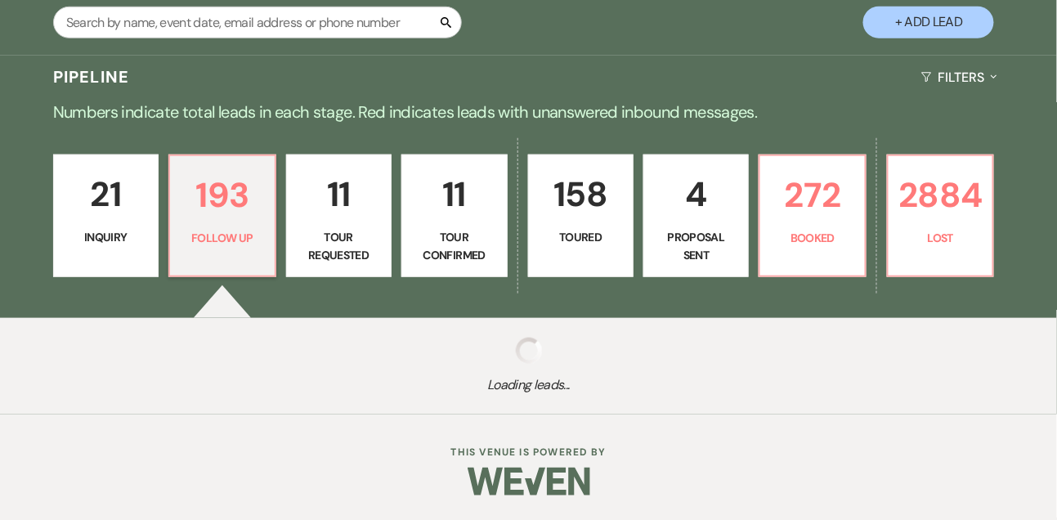
select select "9"
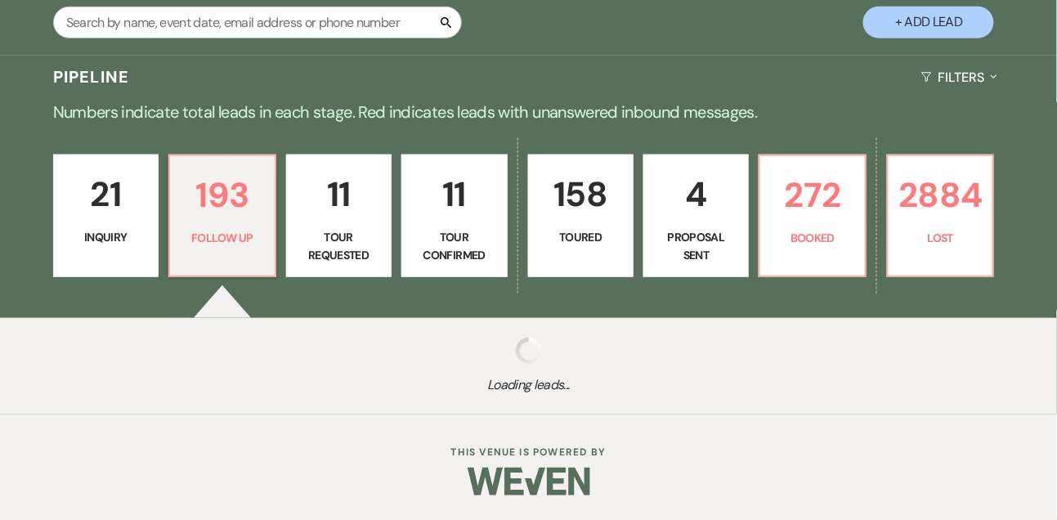
select select "9"
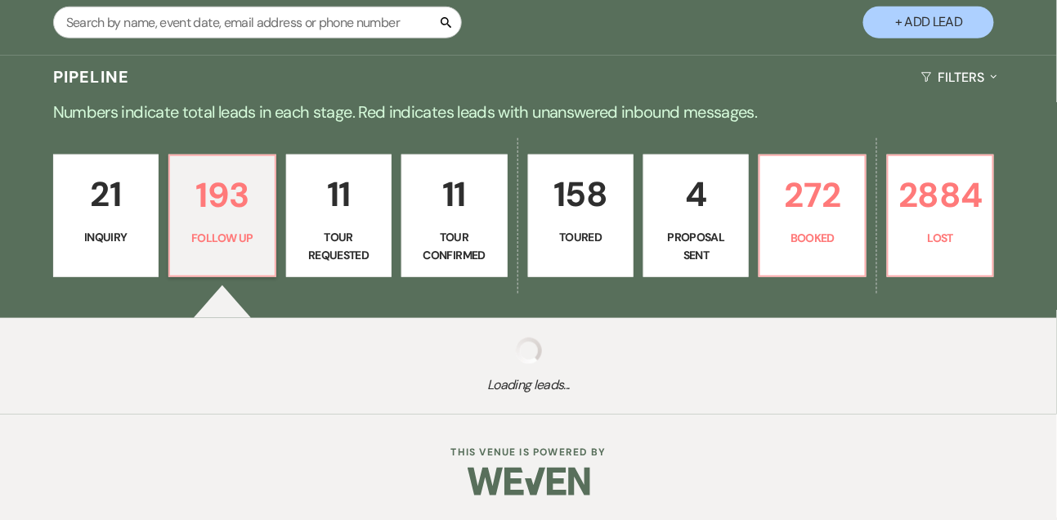
select select "9"
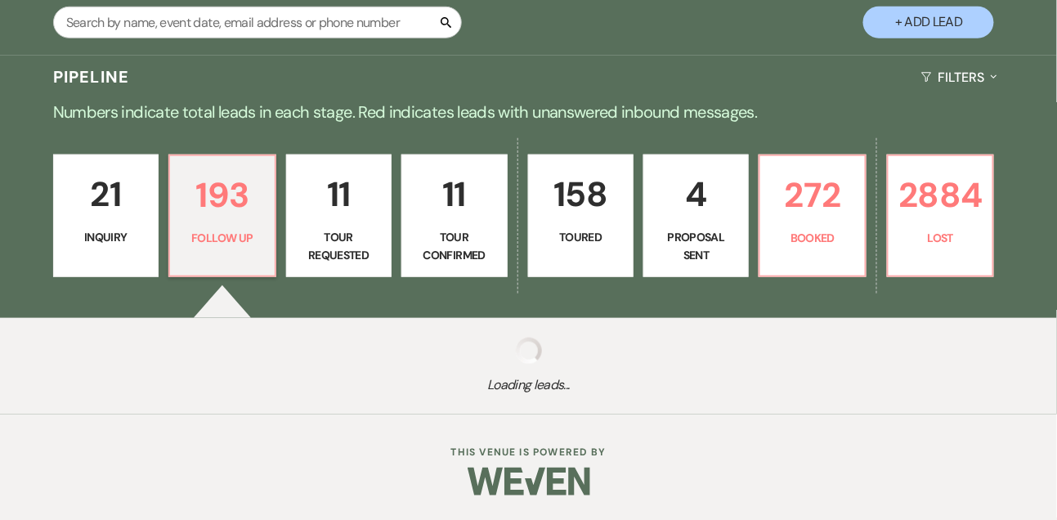
select select "9"
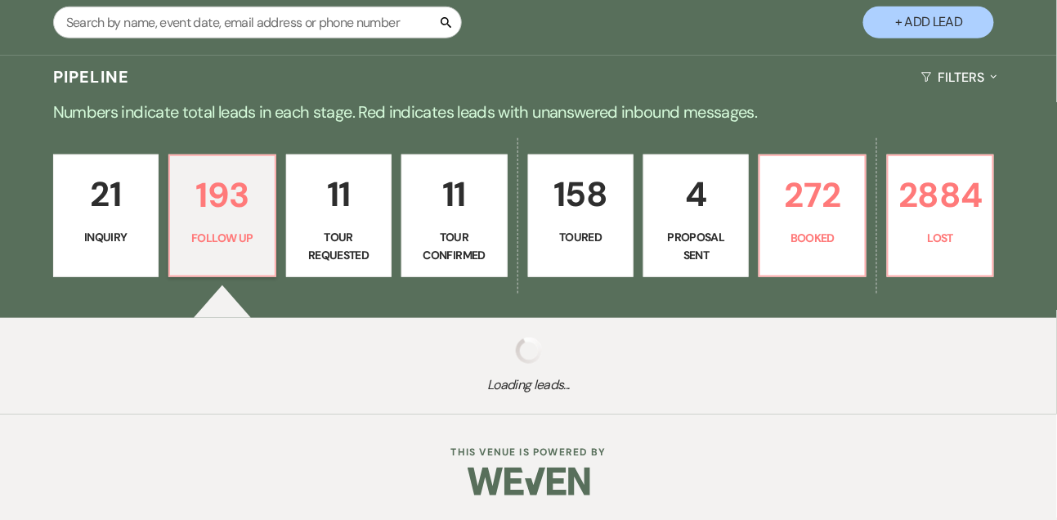
select select "9"
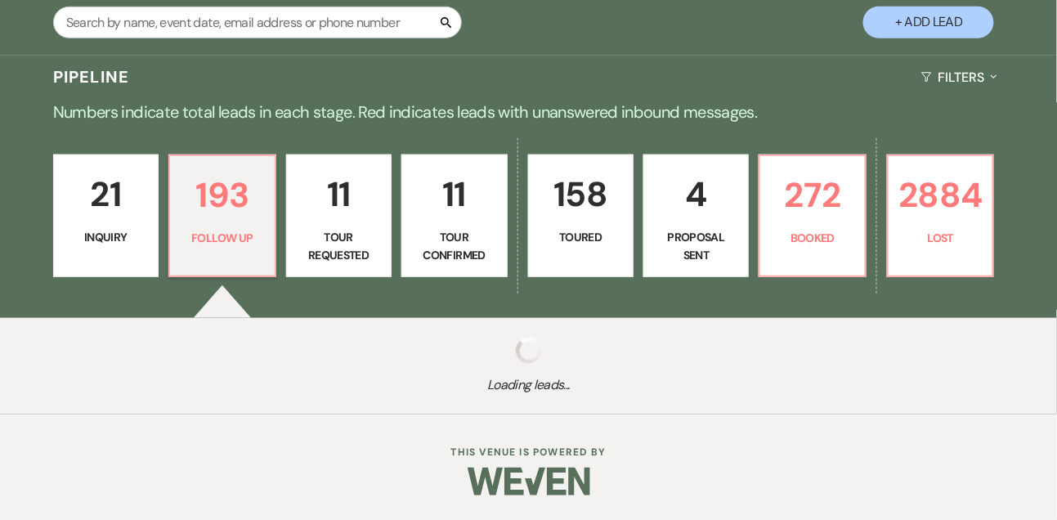
select select "9"
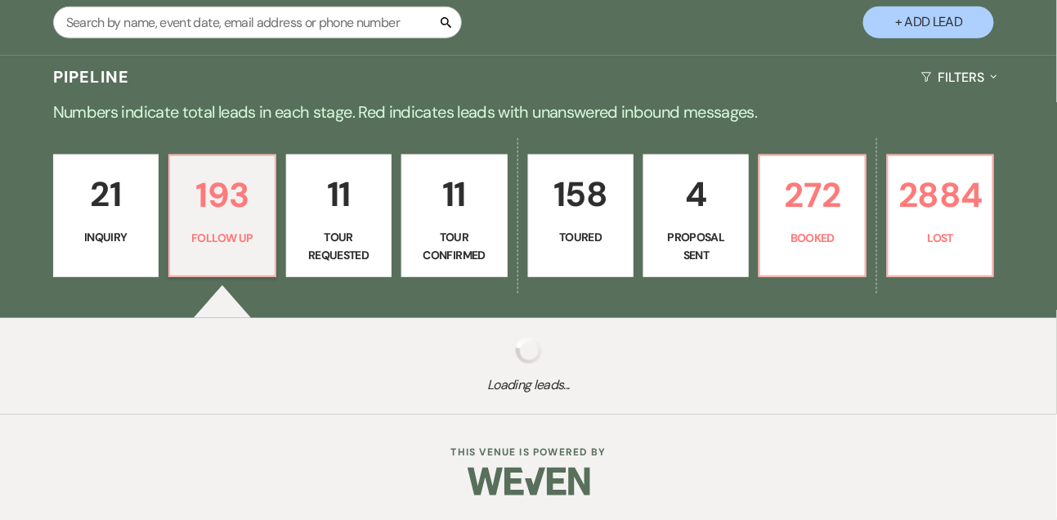
select select "9"
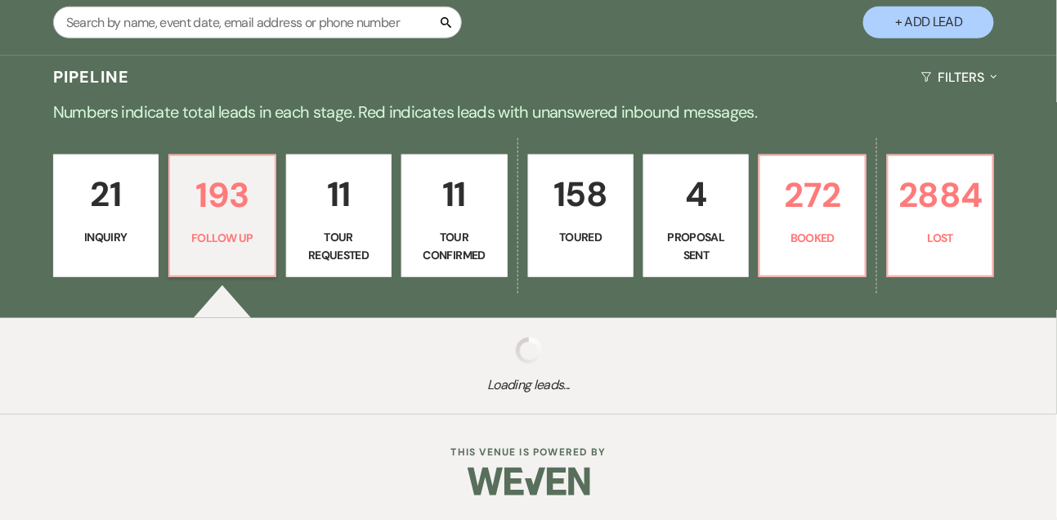
select select "9"
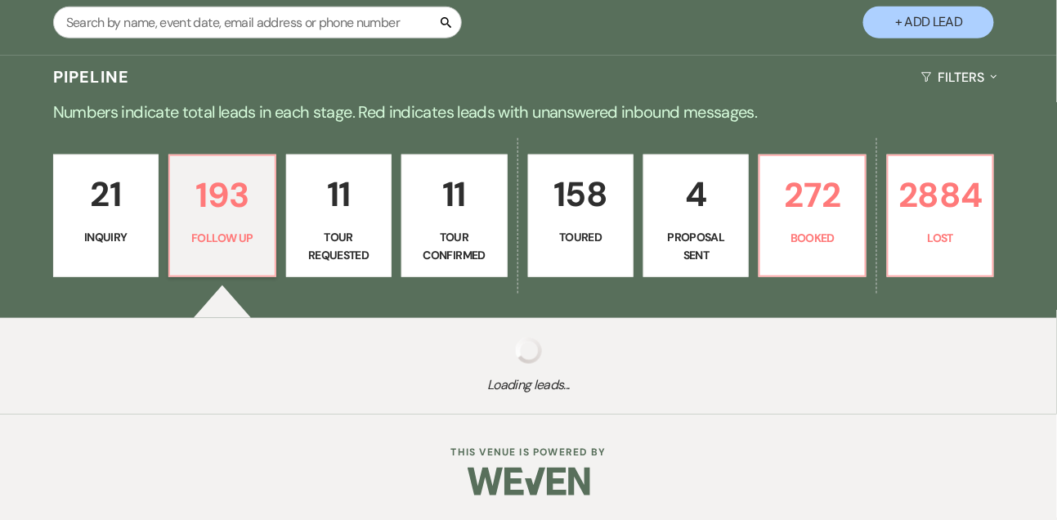
select select "9"
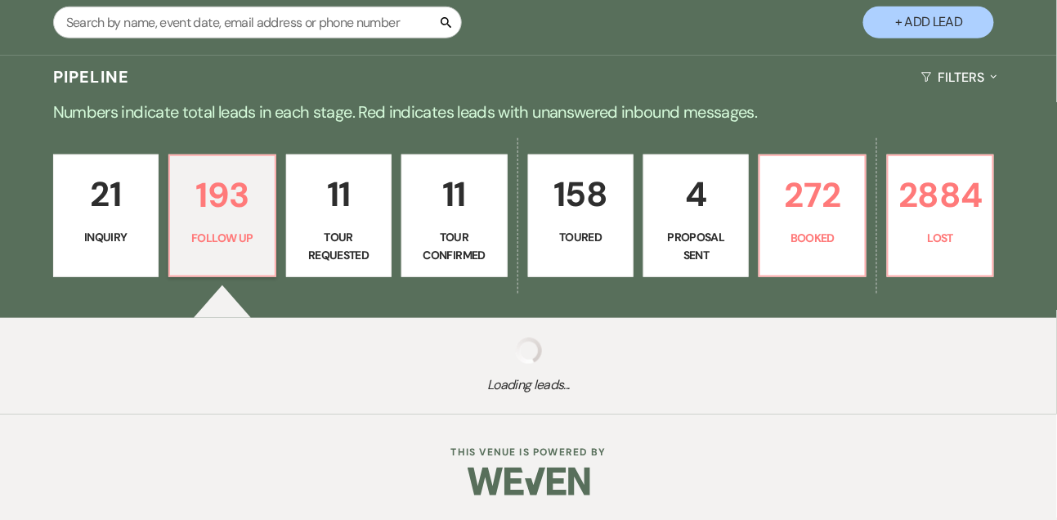
select select "9"
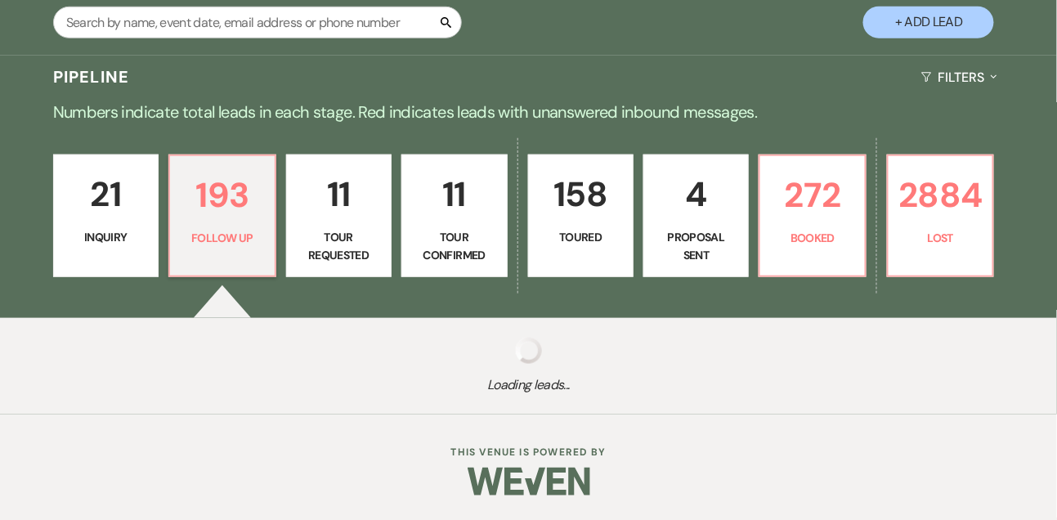
select select "9"
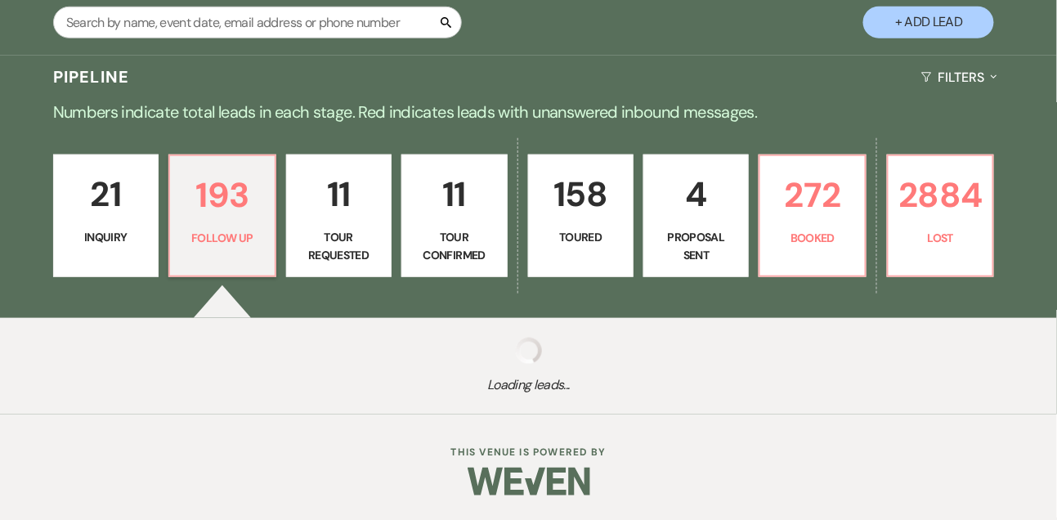
select select "9"
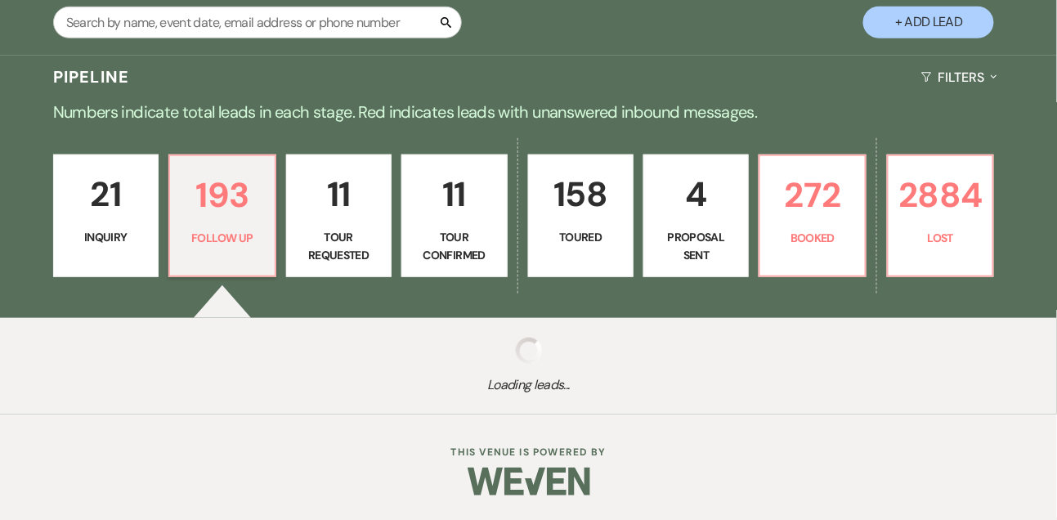
select select "9"
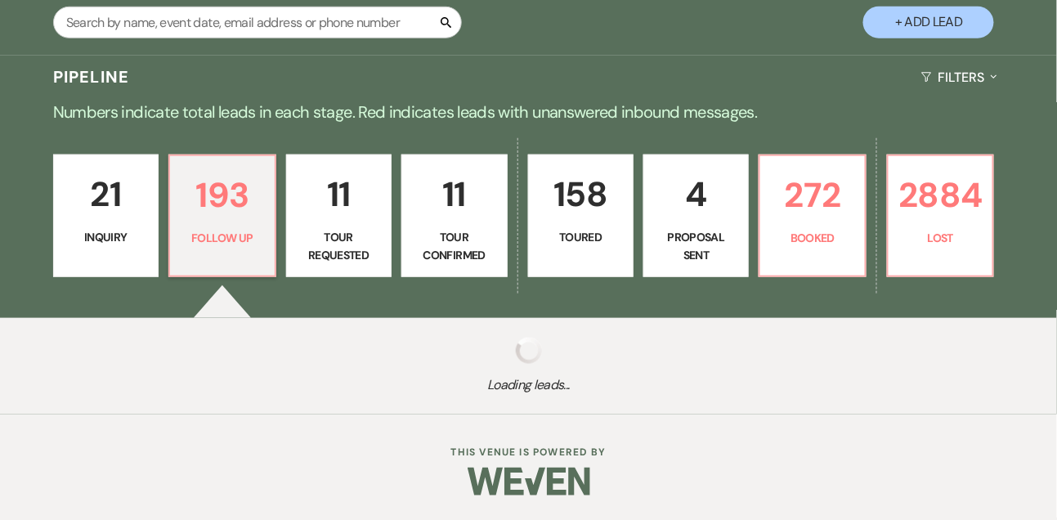
select select "9"
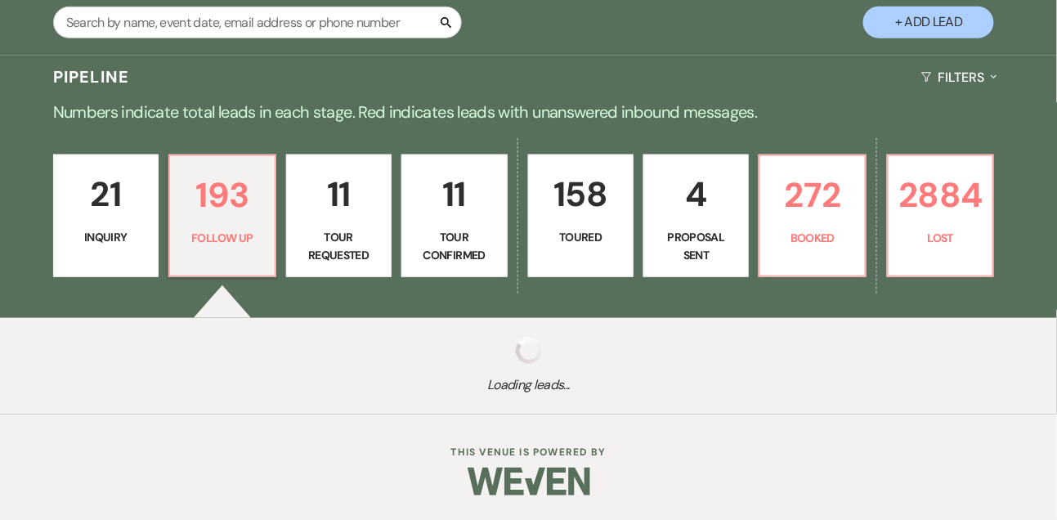
select select "9"
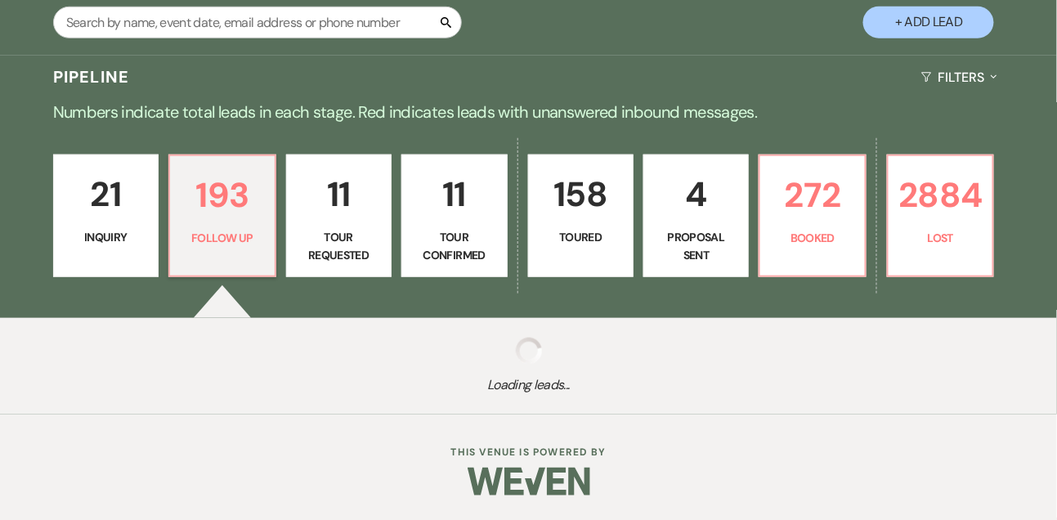
select select "9"
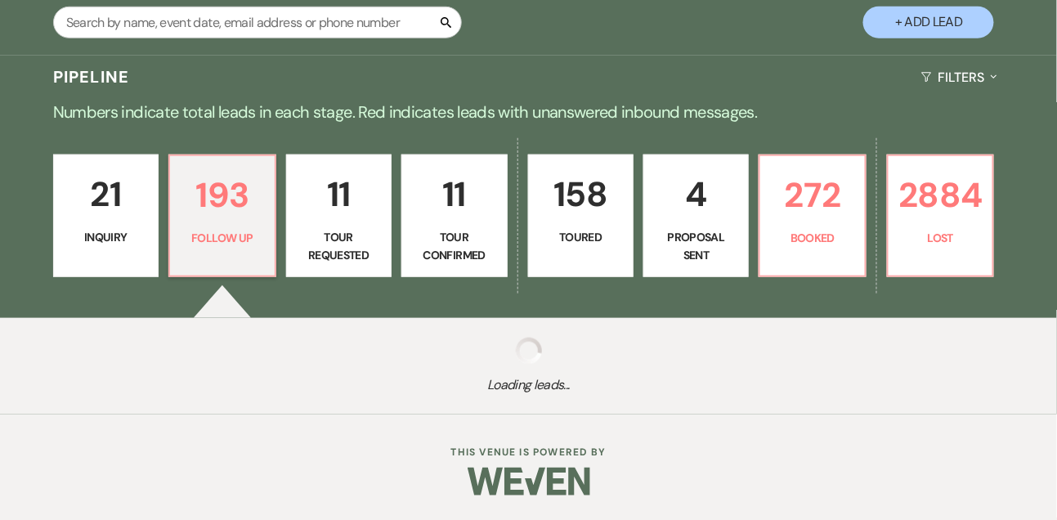
select select "9"
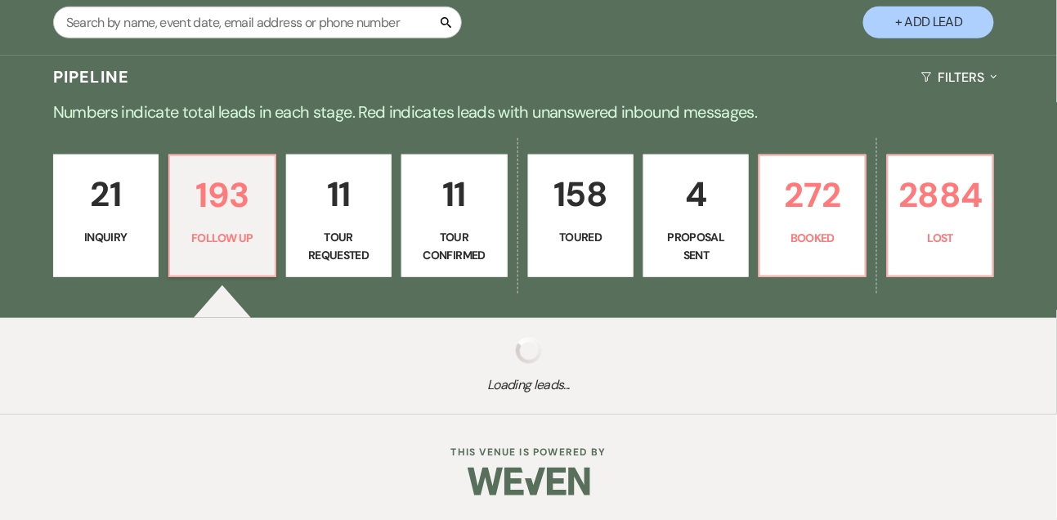
select select "9"
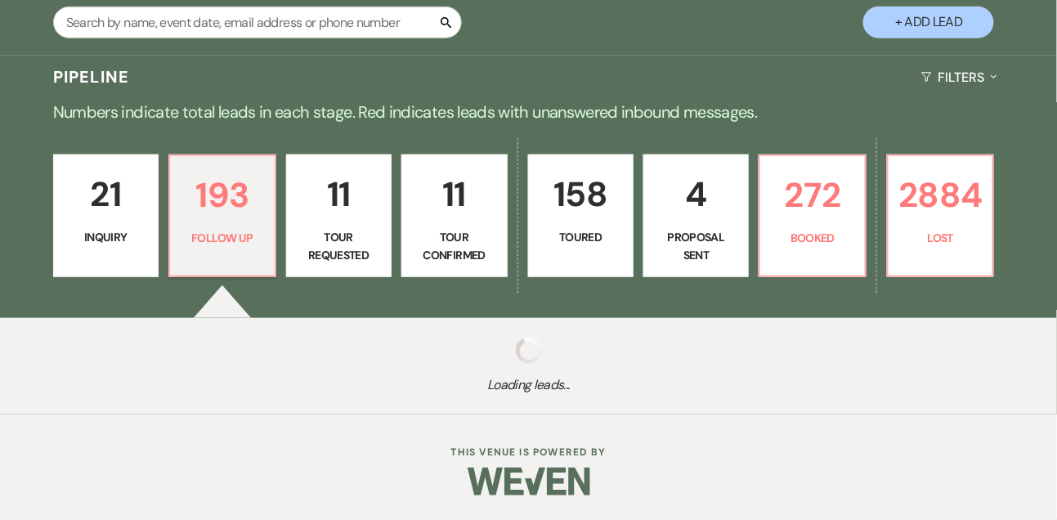
select select "9"
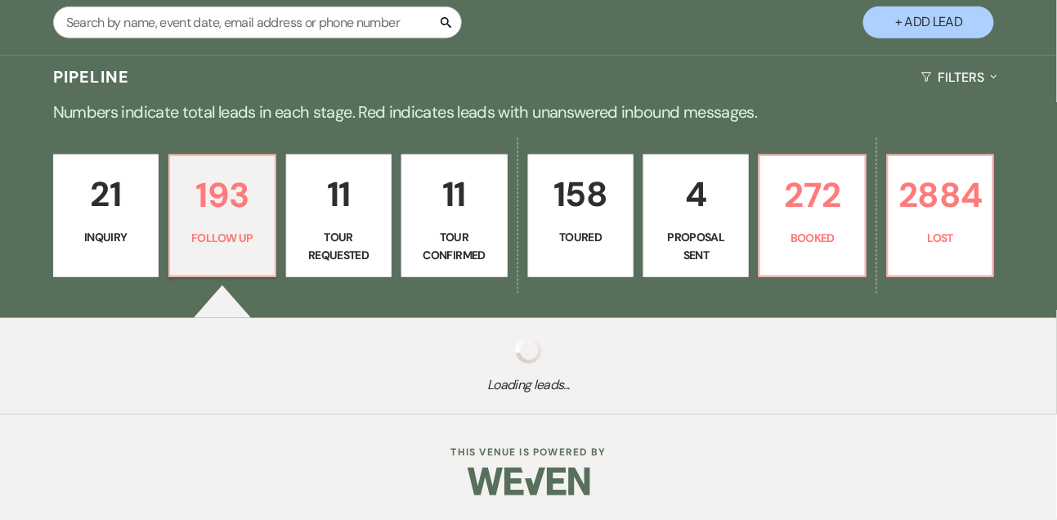
select select "9"
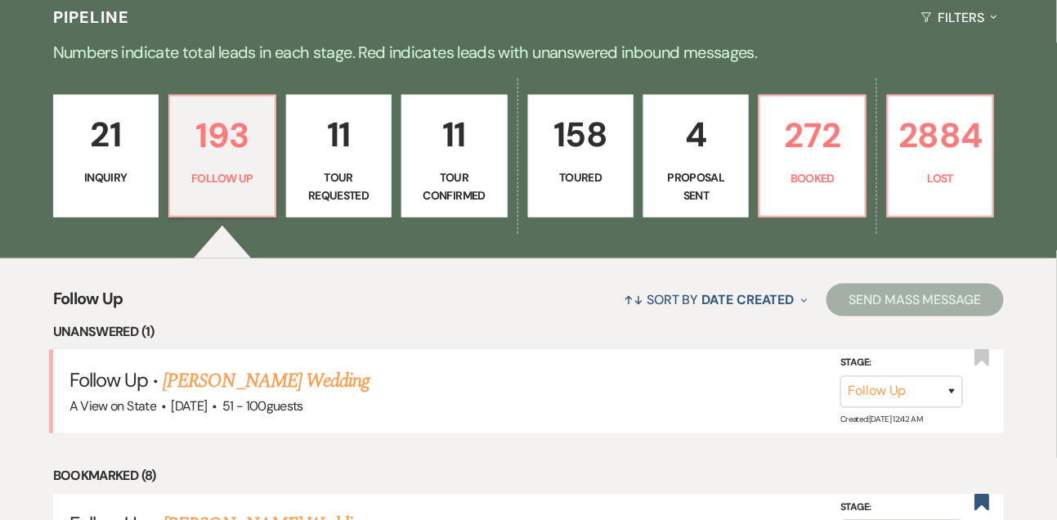
scroll to position [371, 0]
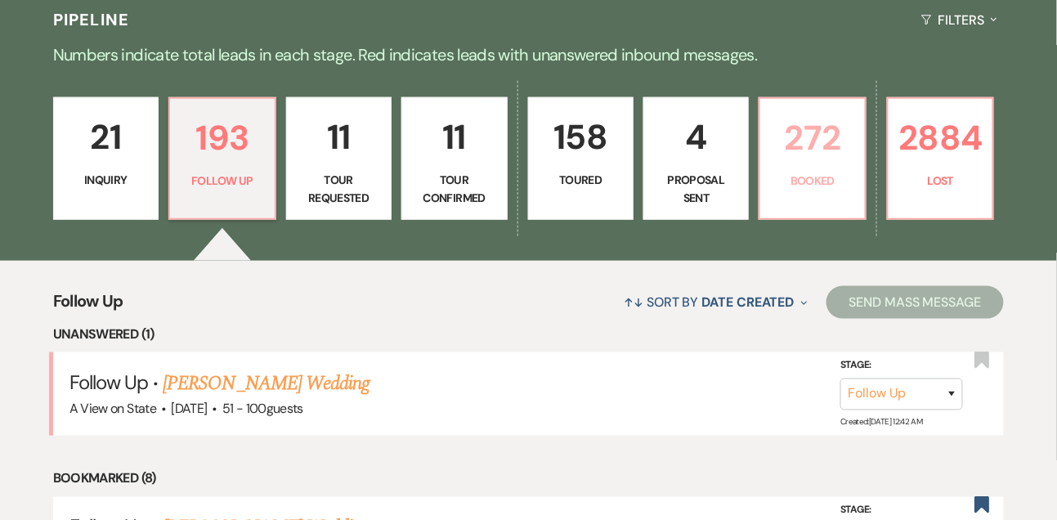
click at [829, 129] on p "272" at bounding box center [812, 137] width 84 height 55
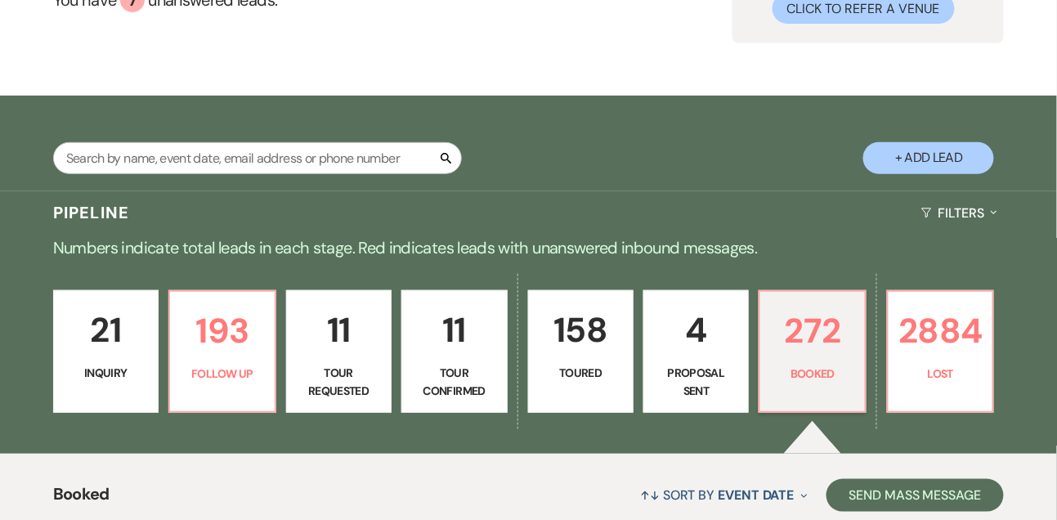
scroll to position [180, 0]
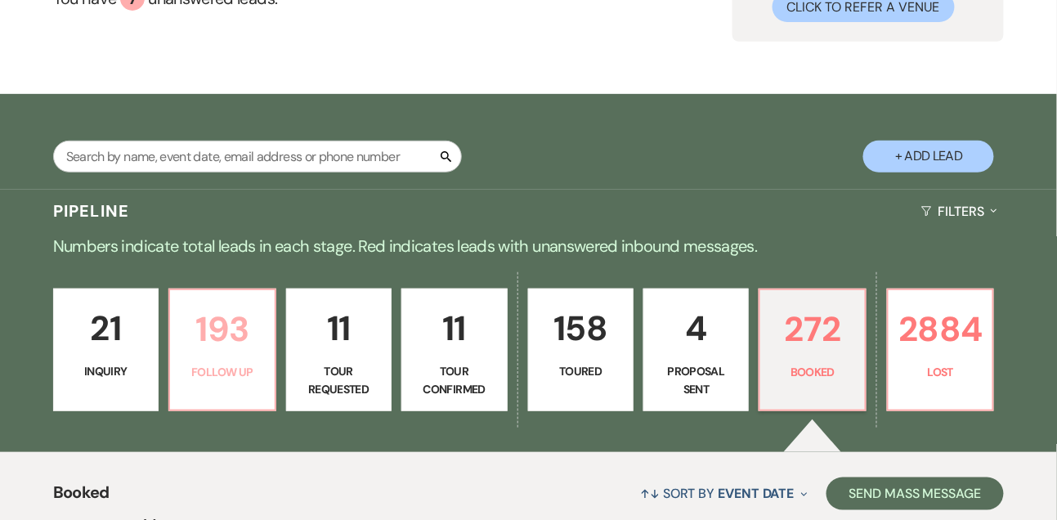
click at [223, 357] on p "193" at bounding box center [222, 329] width 84 height 55
select select "9"
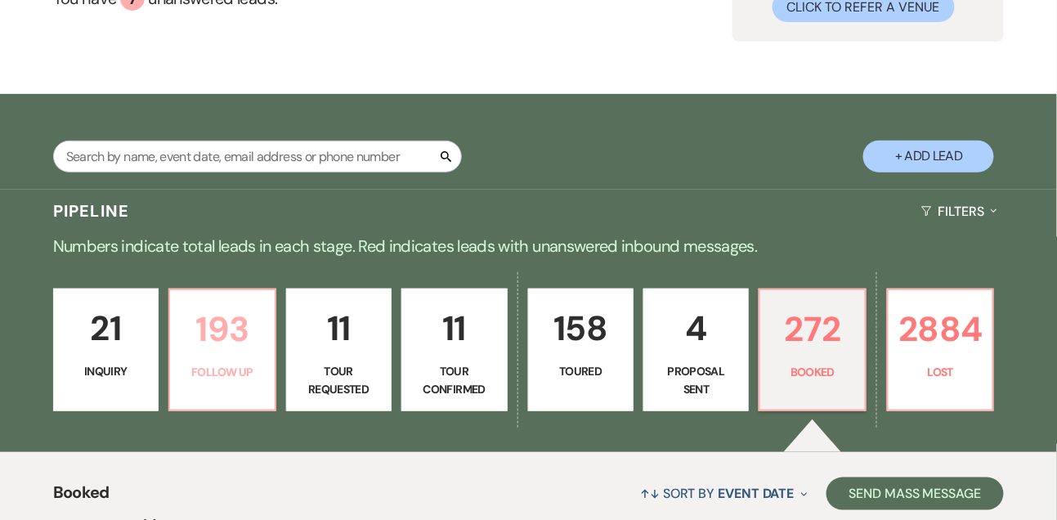
select select "9"
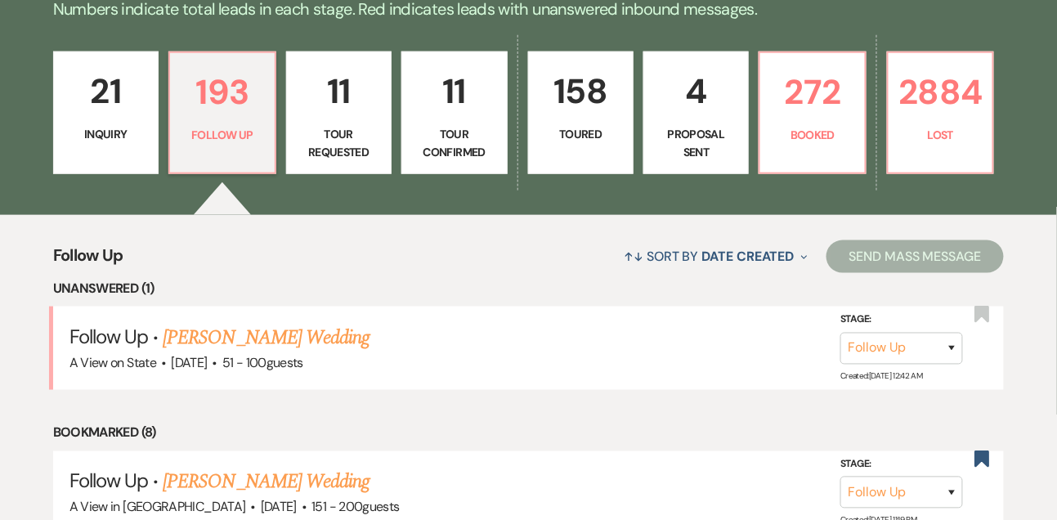
scroll to position [431, 0]
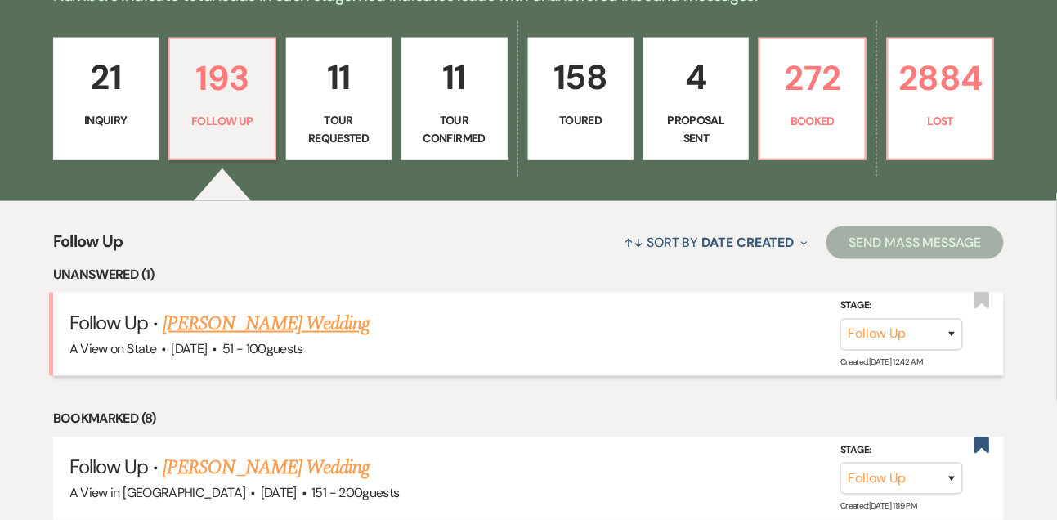
click at [233, 339] on link "Vita Moskal's Wedding" at bounding box center [266, 323] width 207 height 29
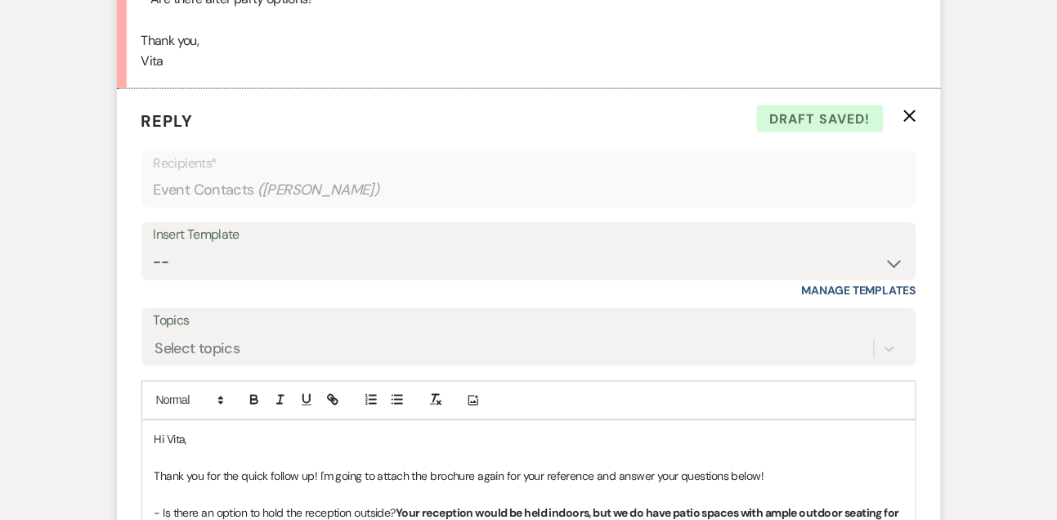
scroll to position [2429, 0]
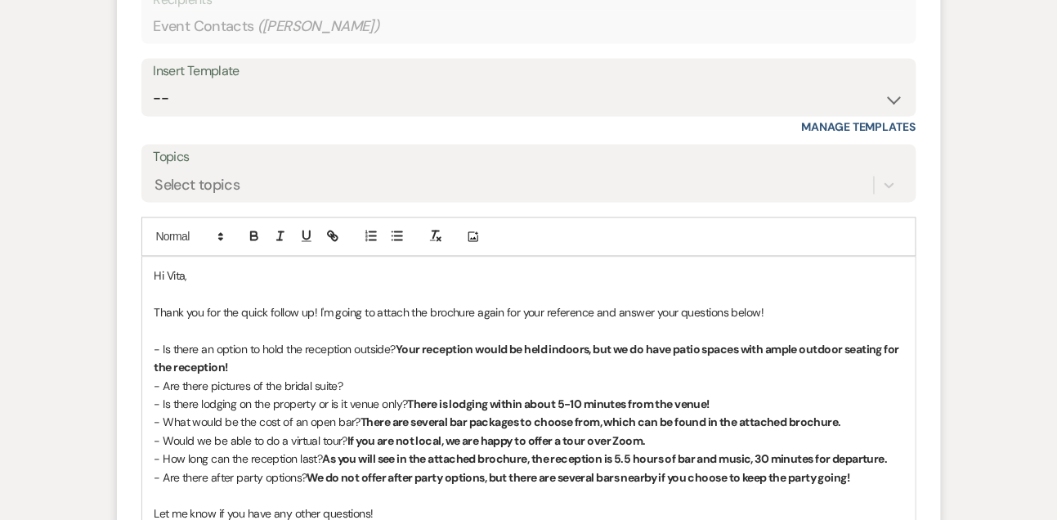
click at [399, 369] on p "- Is there an option to hold the reception outside? Your reception would be hel…" at bounding box center [529, 359] width 749 height 37
click at [391, 383] on p "- Are there pictures of the bridal suite?" at bounding box center [529, 387] width 749 height 18
drag, startPoint x: 348, startPoint y: 379, endPoint x: 494, endPoint y: 382, distance: 146.4
click at [494, 382] on p "- Are there pictures of the bridal suite? Attached are a few photos!" at bounding box center [529, 387] width 749 height 18
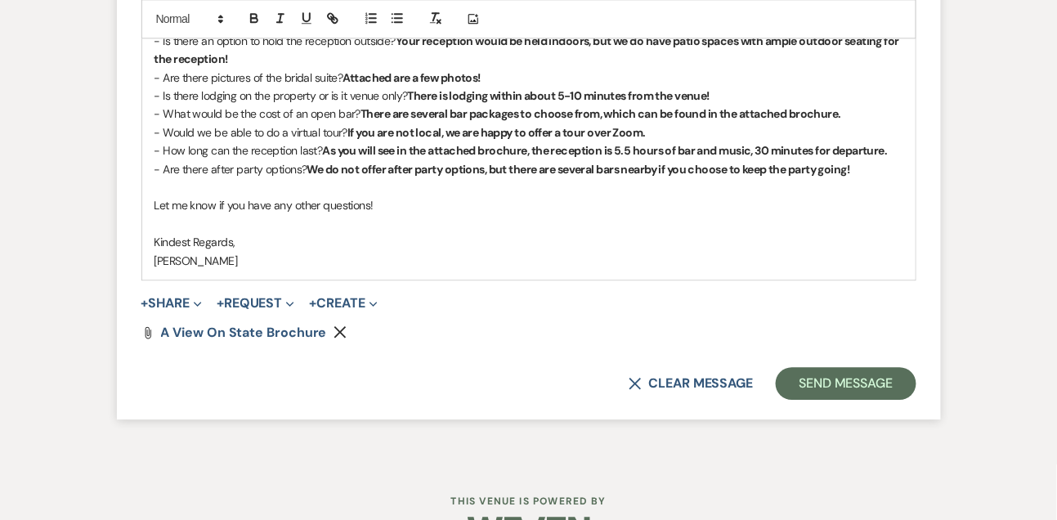
scroll to position [2745, 0]
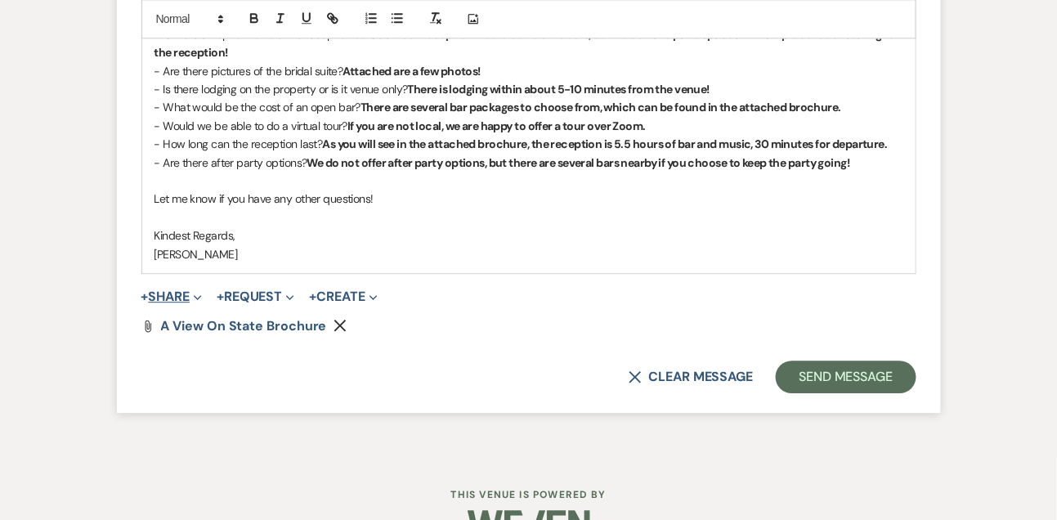
click at [173, 303] on button "+ Share Expand" at bounding box center [171, 296] width 61 height 13
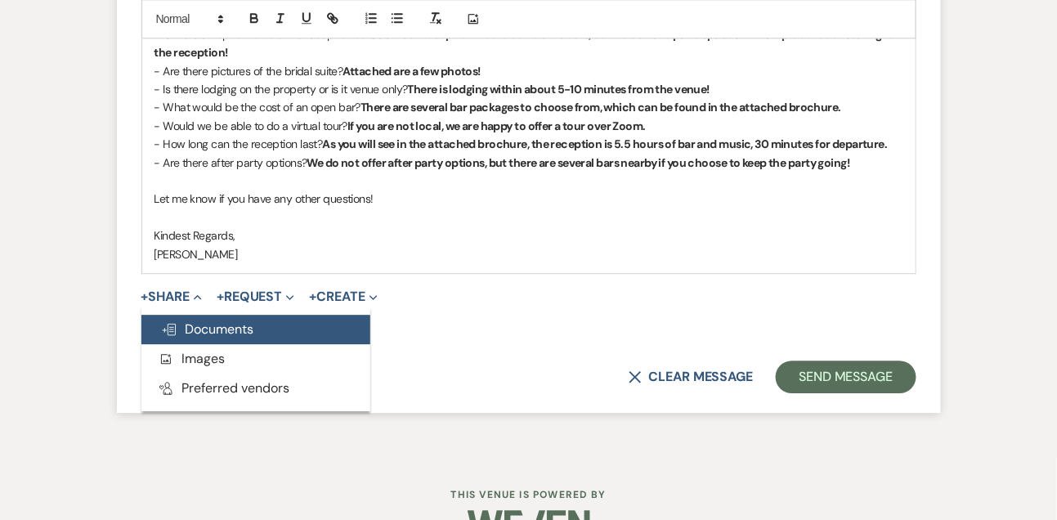
click at [188, 321] on span "Doc Upload Documents" at bounding box center [207, 329] width 93 height 17
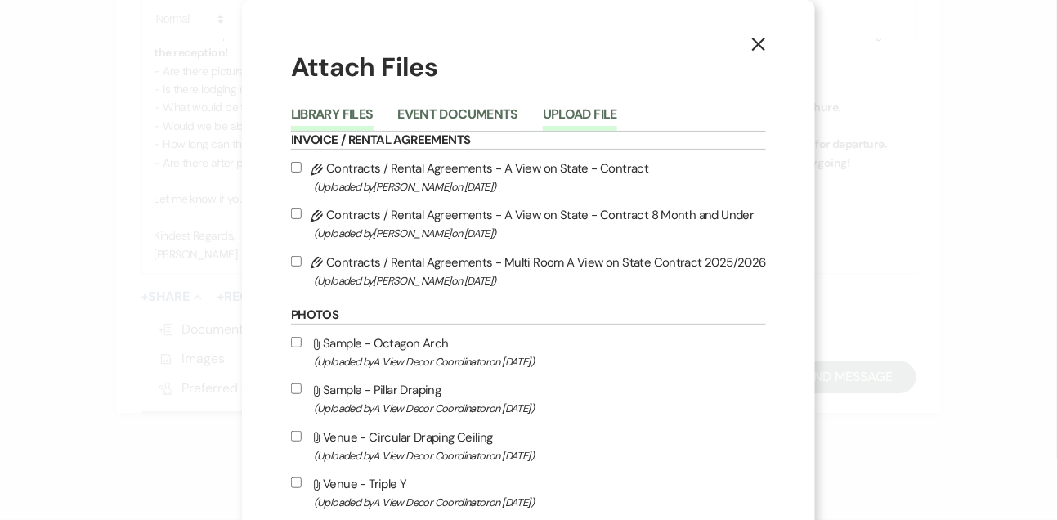
click at [588, 122] on button "Upload File" at bounding box center [580, 119] width 74 height 23
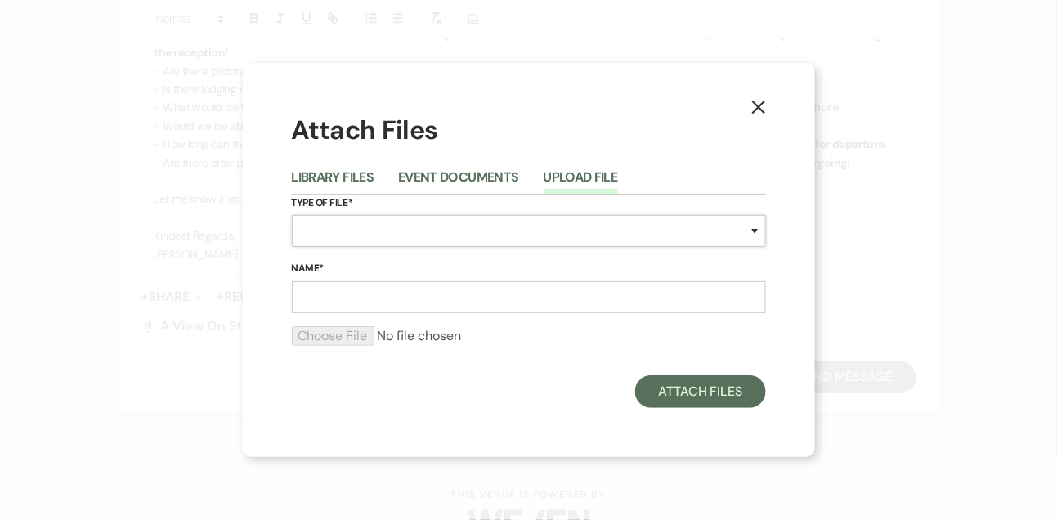
click at [349, 232] on select "Special Event Insurance Vendor Certificate of Insurance Contracts / Rental Agre…" at bounding box center [529, 231] width 474 height 32
click at [292, 215] on select "Special Event Insurance Vendor Certificate of Insurance Contracts / Rental Agre…" at bounding box center [529, 231] width 474 height 32
click at [365, 303] on input "Name*" at bounding box center [529, 297] width 474 height 32
click at [338, 326] on input "file" at bounding box center [529, 336] width 474 height 20
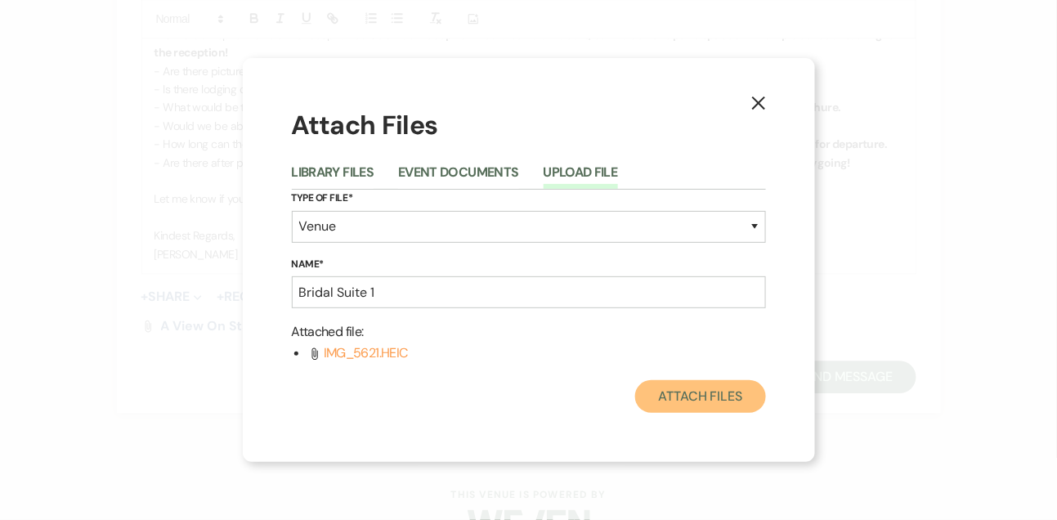
click at [676, 406] on button "Attach Files" at bounding box center [700, 396] width 130 height 33
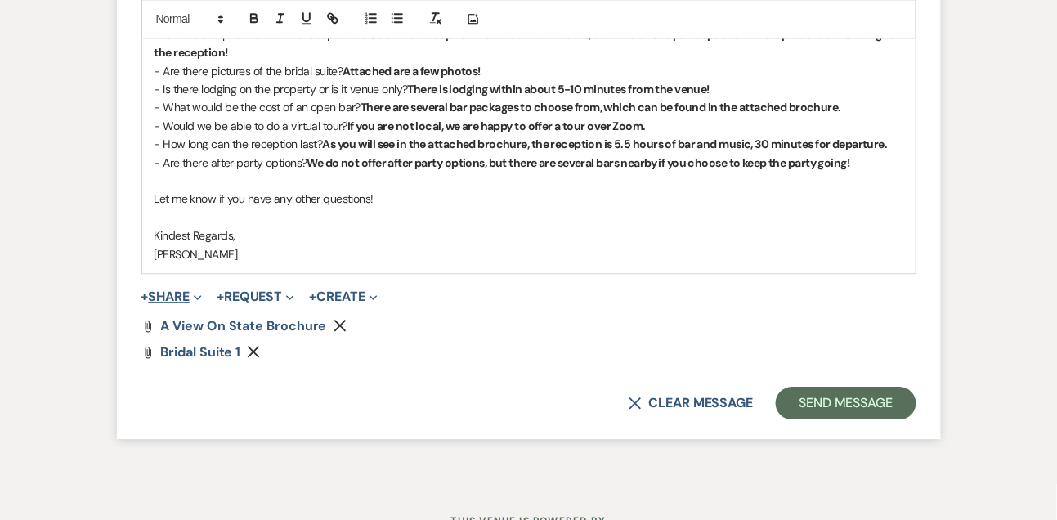
click at [176, 297] on button "+ Share Expand" at bounding box center [171, 296] width 61 height 13
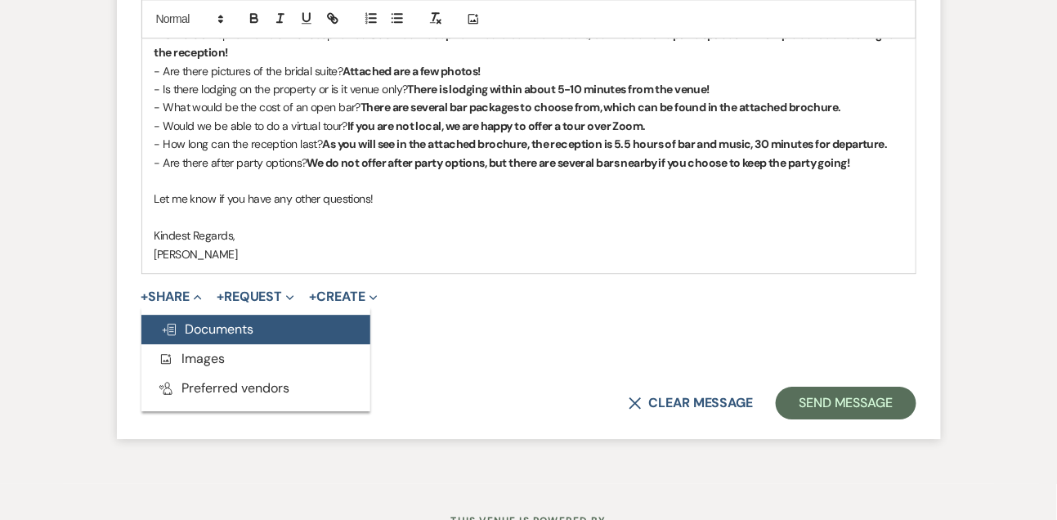
click at [200, 334] on span "Doc Upload Documents" at bounding box center [207, 329] width 93 height 17
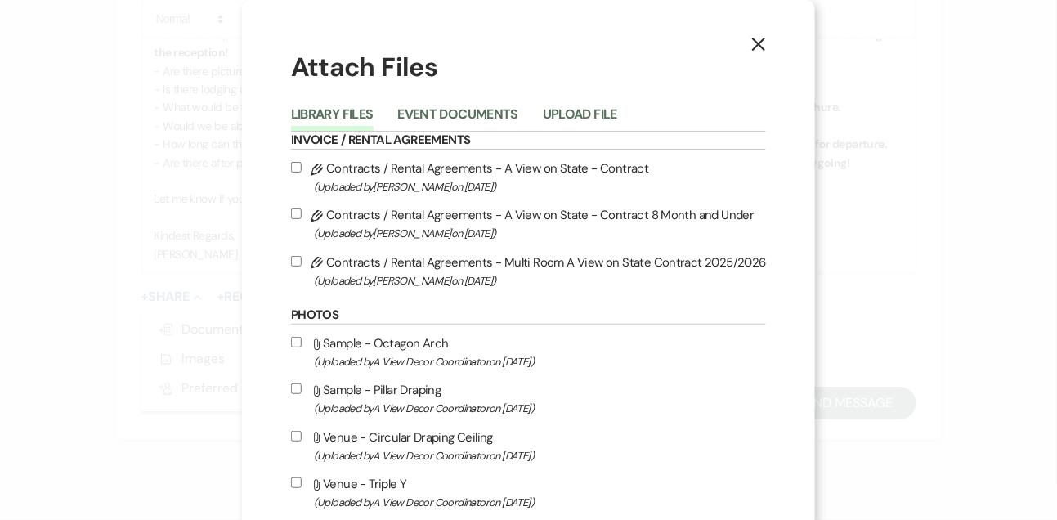
click at [591, 105] on li "Upload File" at bounding box center [592, 117] width 99 height 27
click at [591, 121] on button "Upload File" at bounding box center [580, 119] width 74 height 23
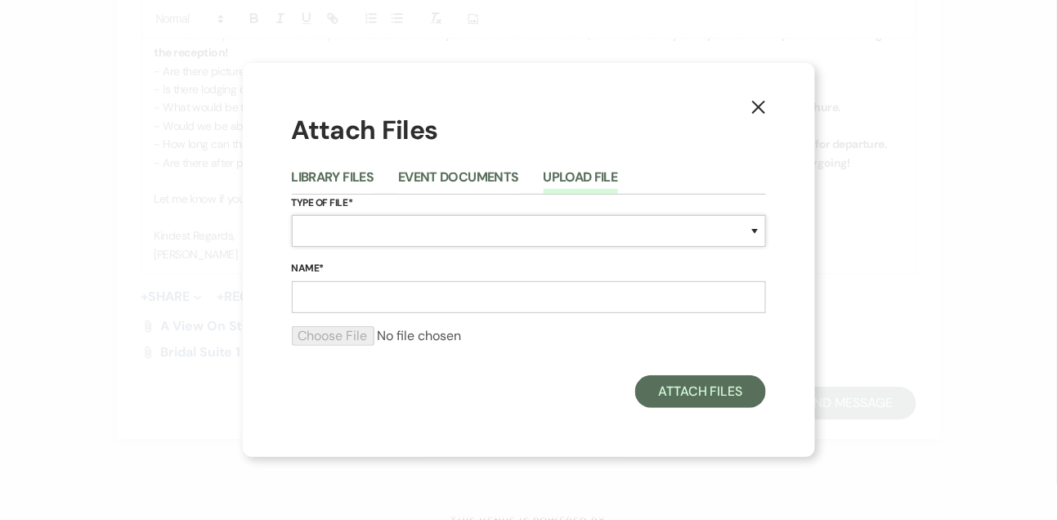
click at [359, 237] on select "Special Event Insurance Vendor Certificate of Insurance Contracts / Rental Agre…" at bounding box center [529, 231] width 474 height 32
click at [292, 215] on select "Special Event Insurance Vendor Certificate of Insurance Contracts / Rental Agre…" at bounding box center [529, 231] width 474 height 32
click at [335, 314] on form "Type of File* Special Event Insurance Vendor Certificate of Insurance Contracts…" at bounding box center [529, 277] width 474 height 165
click at [334, 289] on input "Name*" at bounding box center [529, 297] width 474 height 32
click at [322, 327] on input "file" at bounding box center [529, 336] width 474 height 20
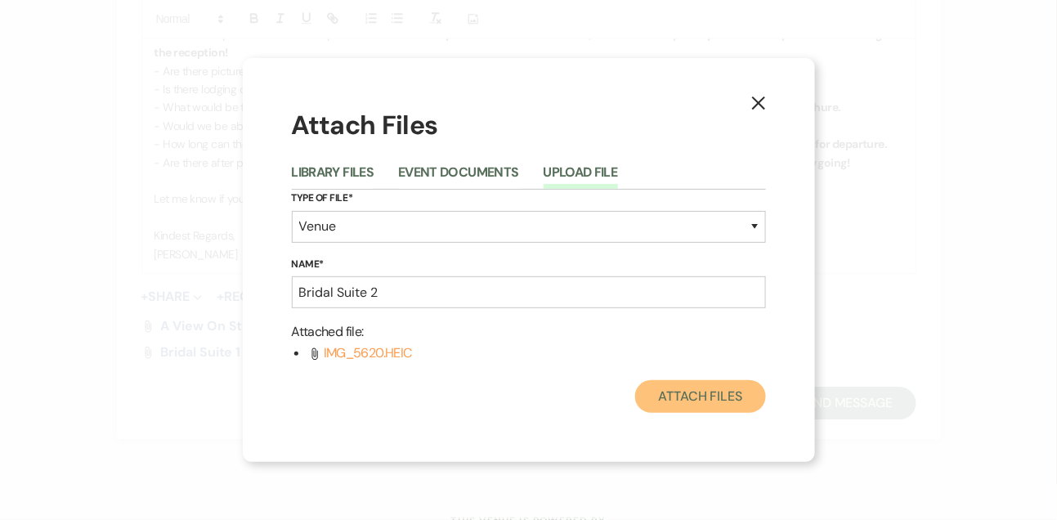
click at [703, 387] on button "Attach Files" at bounding box center [700, 396] width 130 height 33
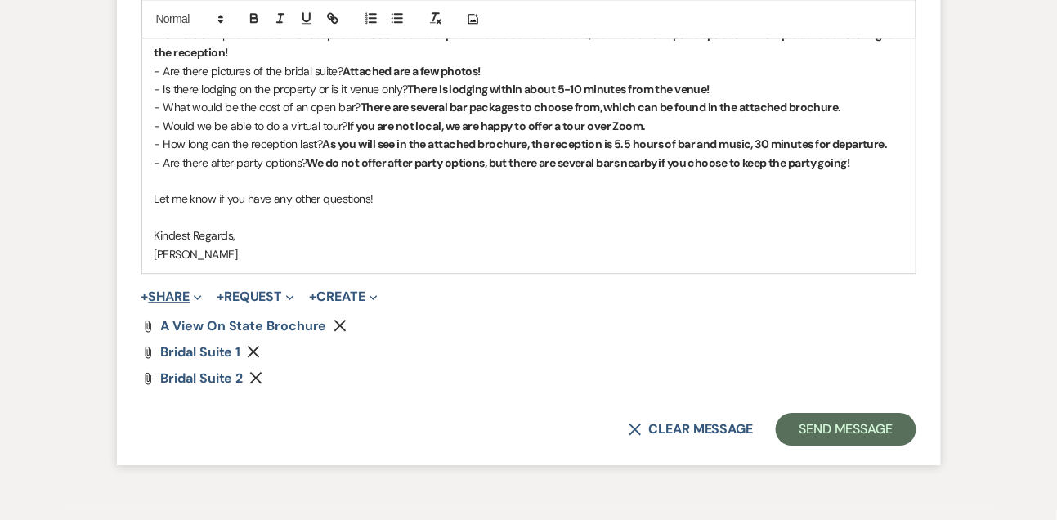
click at [196, 291] on span "Expand" at bounding box center [196, 296] width 12 height 17
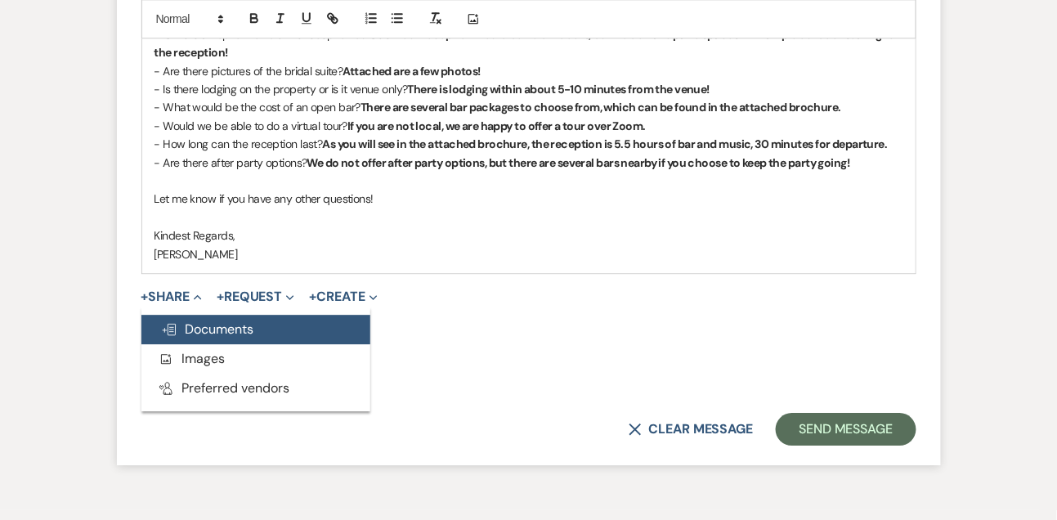
click at [225, 326] on span "Doc Upload Documents" at bounding box center [207, 329] width 93 height 17
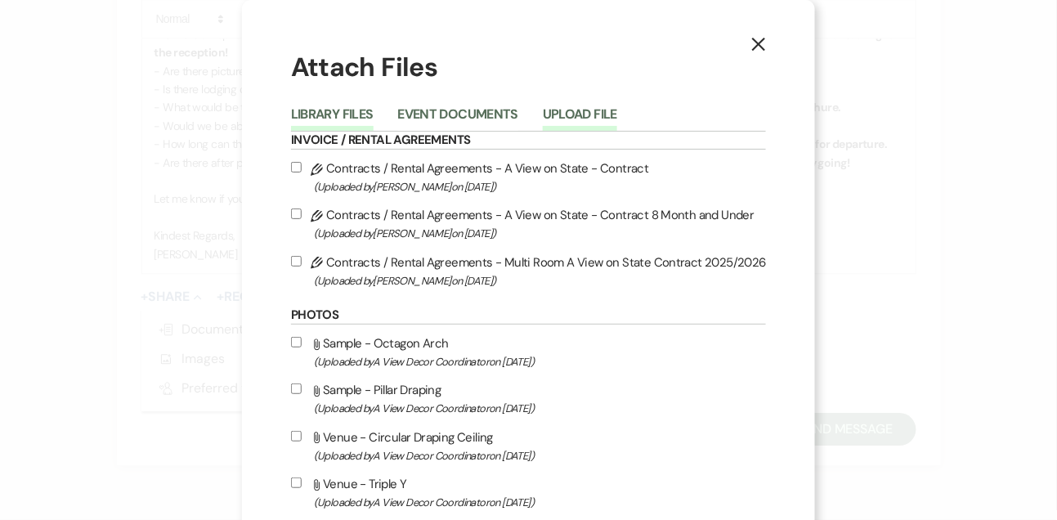
click at [592, 118] on button "Upload File" at bounding box center [580, 119] width 74 height 23
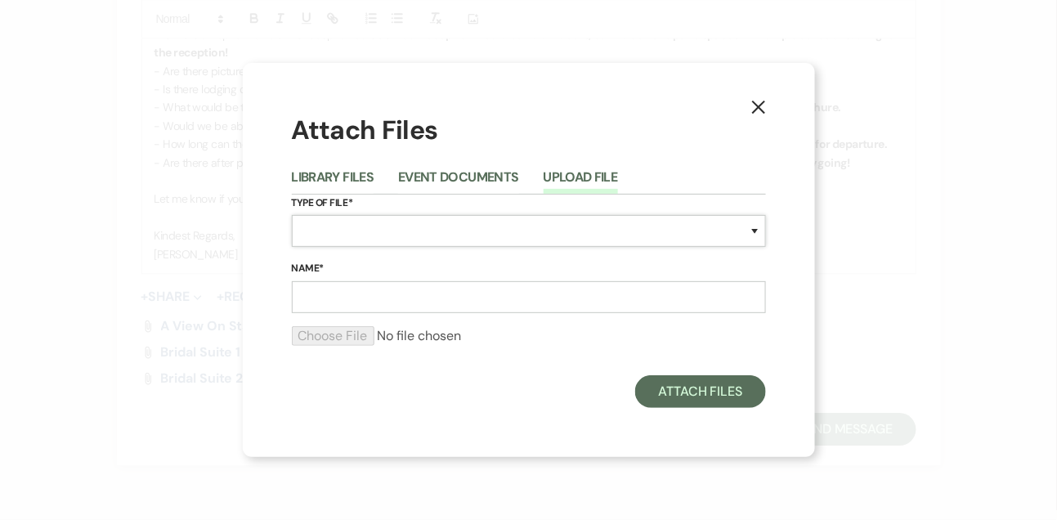
click at [332, 218] on select "Special Event Insurance Vendor Certificate of Insurance Contracts / Rental Agre…" at bounding box center [529, 231] width 474 height 32
click at [292, 215] on select "Special Event Insurance Vendor Certificate of Insurance Contracts / Rental Agre…" at bounding box center [529, 231] width 474 height 32
click at [359, 288] on input "Name*" at bounding box center [529, 297] width 474 height 32
click at [305, 335] on input "file" at bounding box center [529, 336] width 474 height 20
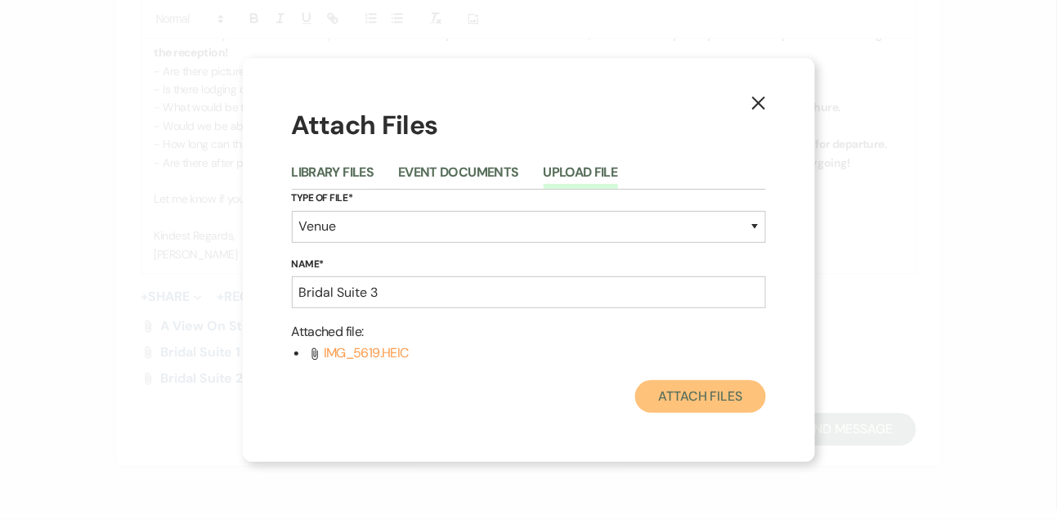
click at [703, 392] on button "Attach Files" at bounding box center [700, 396] width 130 height 33
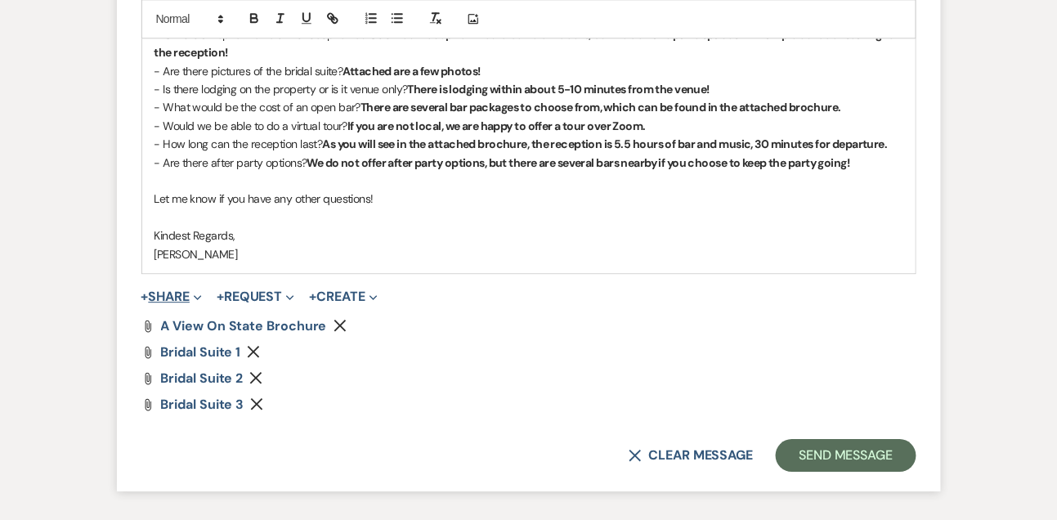
click at [180, 300] on button "+ Share Expand" at bounding box center [171, 296] width 61 height 13
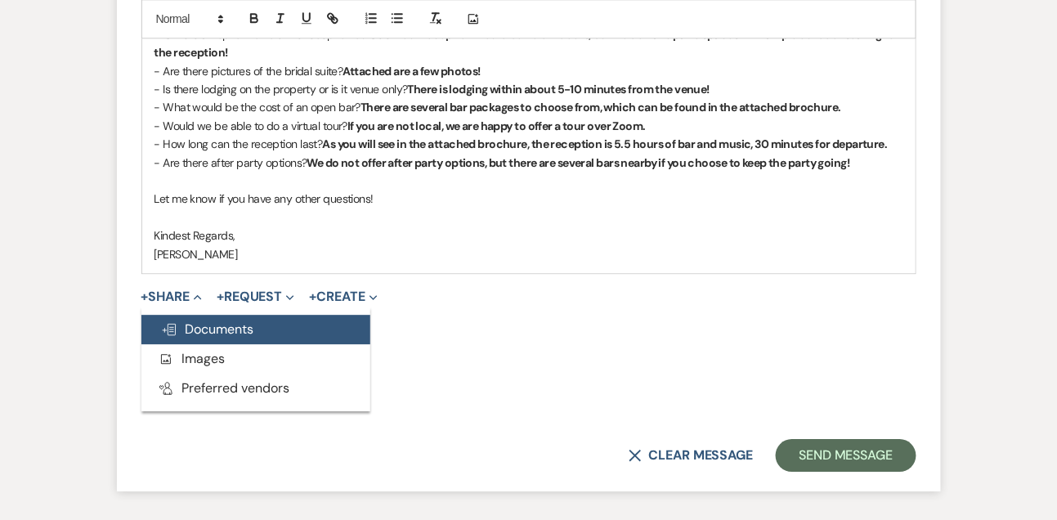
click at [183, 325] on span "Doc Upload Documents" at bounding box center [207, 329] width 93 height 17
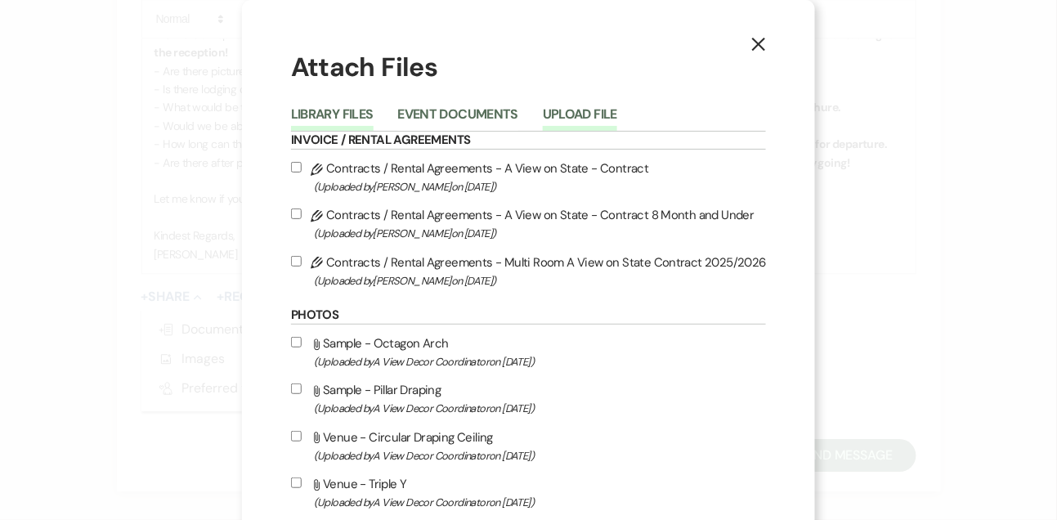
click at [587, 114] on button "Upload File" at bounding box center [580, 119] width 74 height 23
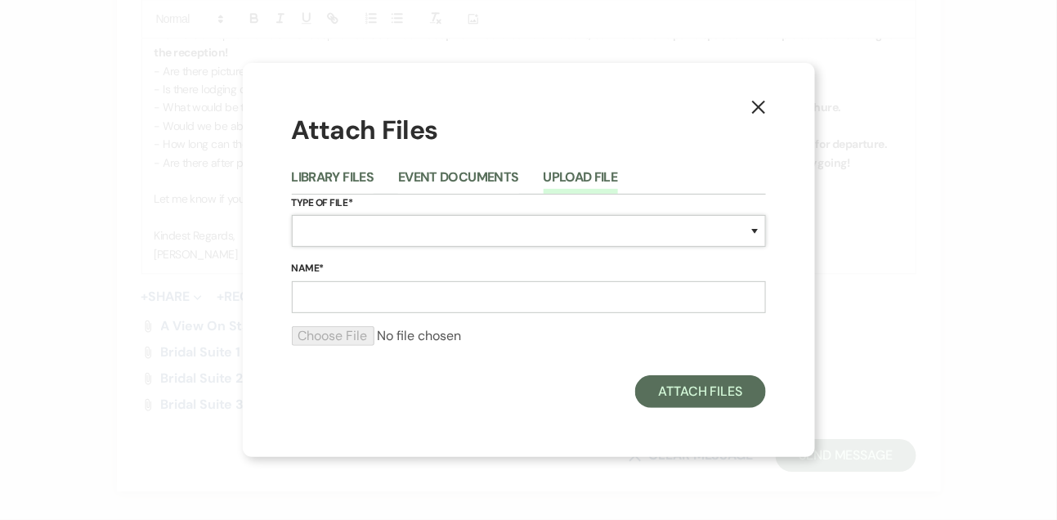
click at [500, 230] on select "Special Event Insurance Vendor Certificate of Insurance Contracts / Rental Agre…" at bounding box center [529, 231] width 474 height 32
click at [292, 215] on select "Special Event Insurance Vendor Certificate of Insurance Contracts / Rental Agre…" at bounding box center [529, 231] width 474 height 32
click at [372, 296] on input "Name*" at bounding box center [529, 297] width 474 height 32
click at [352, 334] on input "file" at bounding box center [529, 336] width 474 height 20
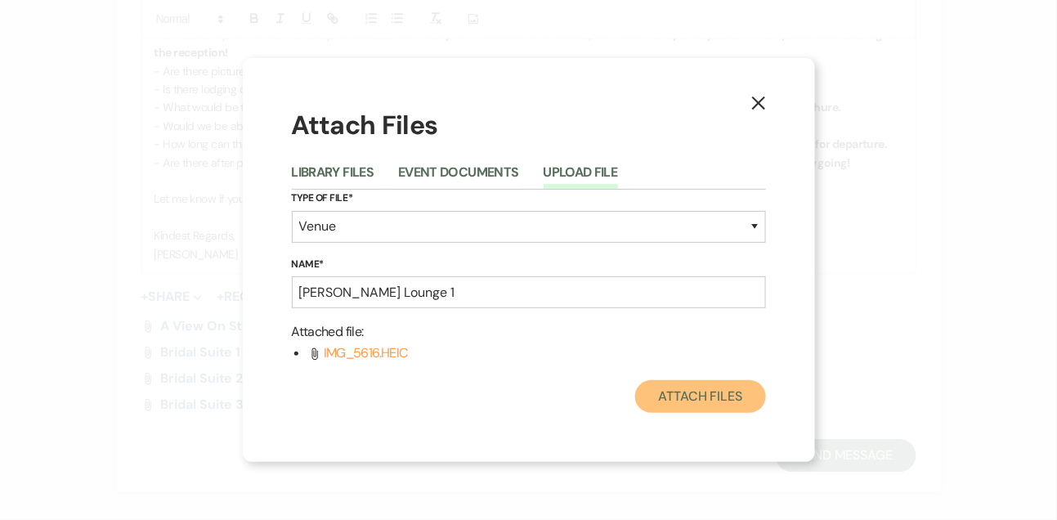
click at [685, 389] on button "Attach Files" at bounding box center [700, 396] width 130 height 33
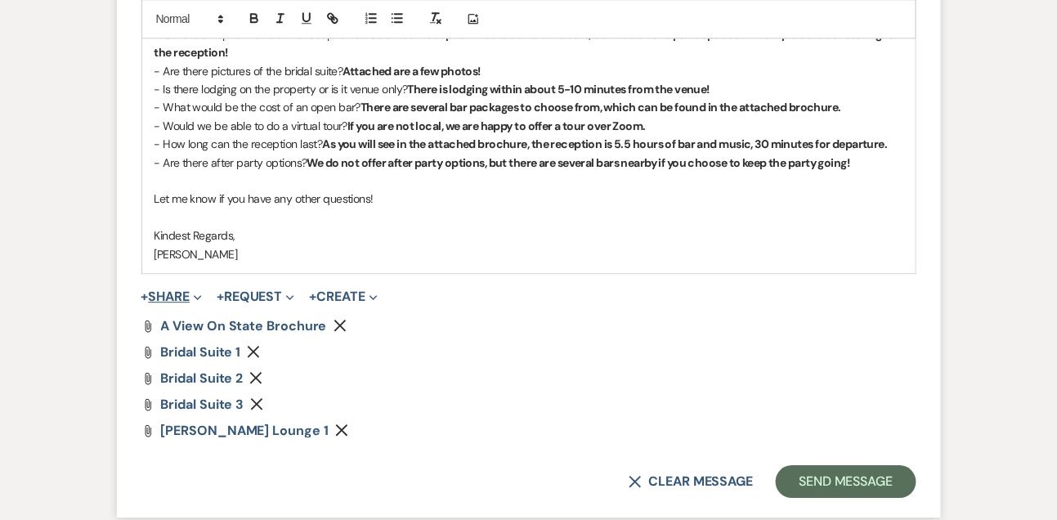
click at [174, 301] on button "+ Share Expand" at bounding box center [171, 296] width 61 height 13
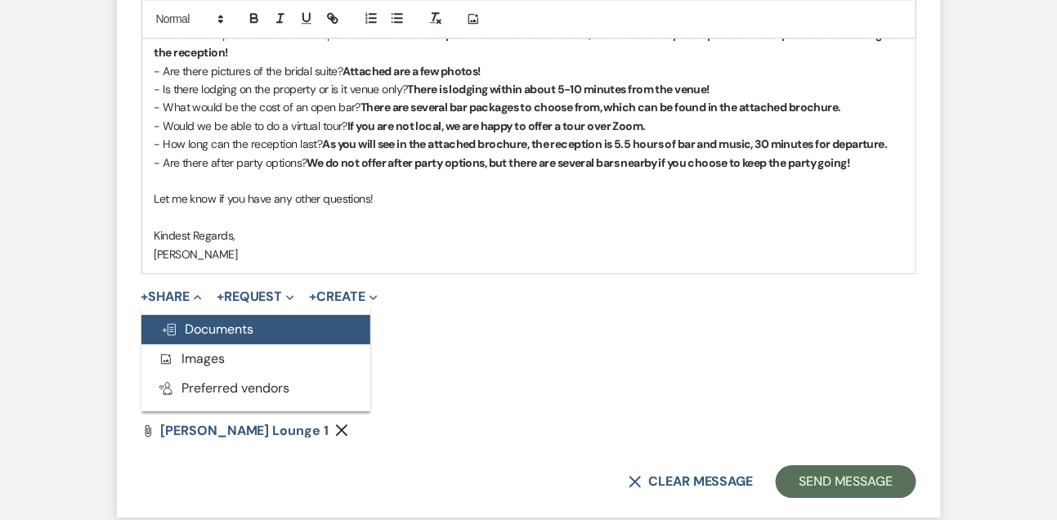
click at [186, 334] on span "Doc Upload Documents" at bounding box center [207, 329] width 93 height 17
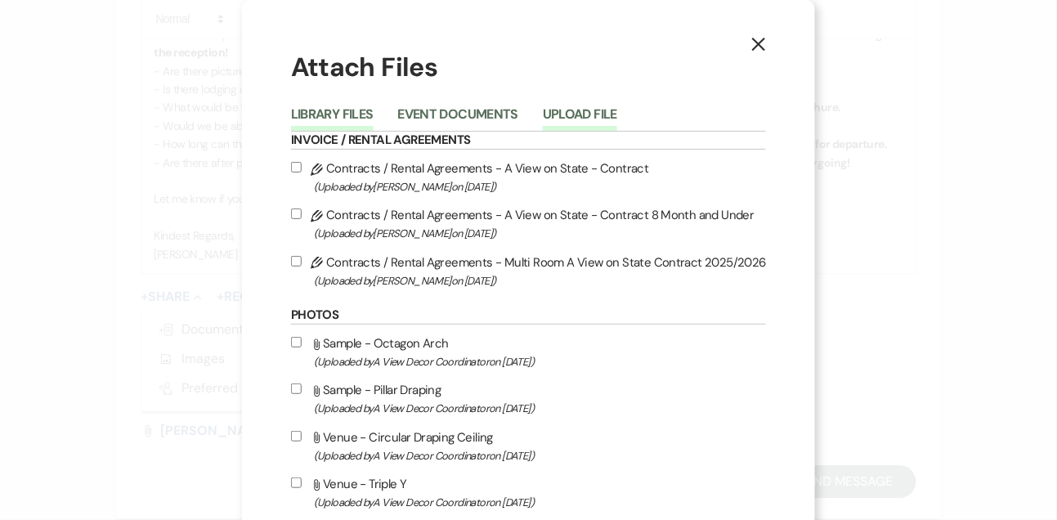
click at [590, 123] on button "Upload File" at bounding box center [580, 119] width 74 height 23
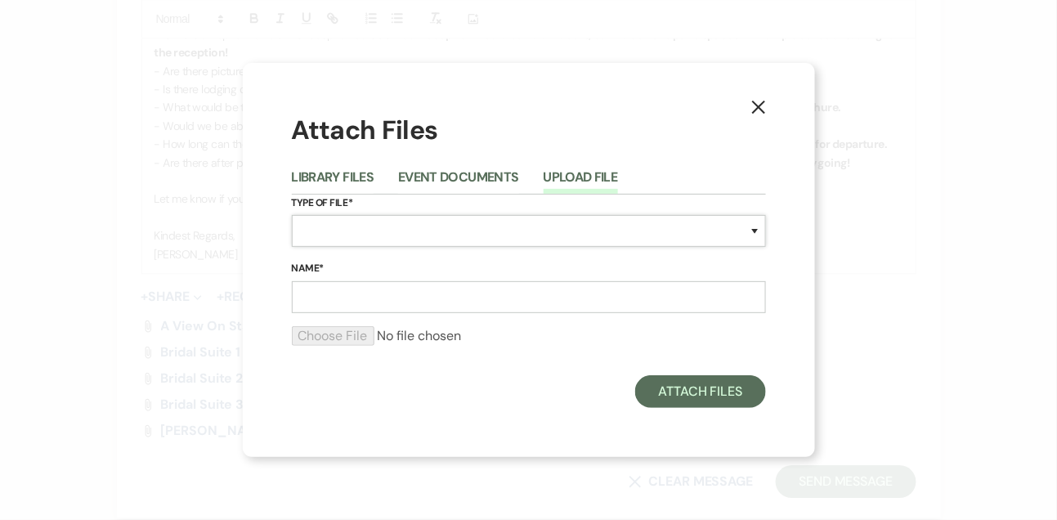
click at [490, 236] on select "Special Event Insurance Vendor Certificate of Insurance Contracts / Rental Agre…" at bounding box center [529, 231] width 474 height 32
click at [292, 215] on select "Special Event Insurance Vendor Certificate of Insurance Contracts / Rental Agre…" at bounding box center [529, 231] width 474 height 32
click at [423, 310] on input "Name*" at bounding box center [529, 297] width 474 height 32
click at [361, 334] on input "file" at bounding box center [529, 336] width 474 height 20
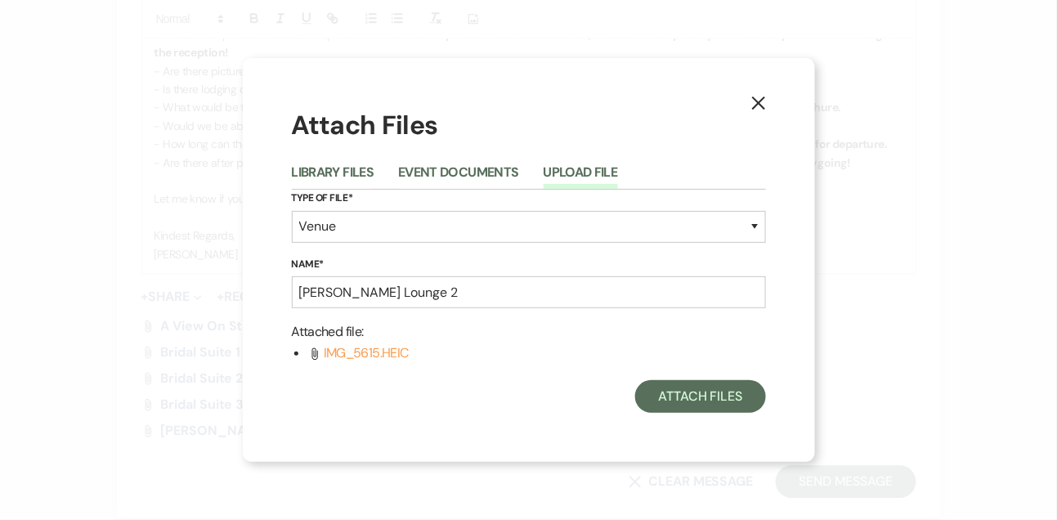
click at [740, 379] on div "Attach Files Library Files Event Documents Upload File Type of File* Special Ev…" at bounding box center [529, 259] width 474 height 305
click at [737, 388] on button "Attach Files" at bounding box center [700, 396] width 130 height 33
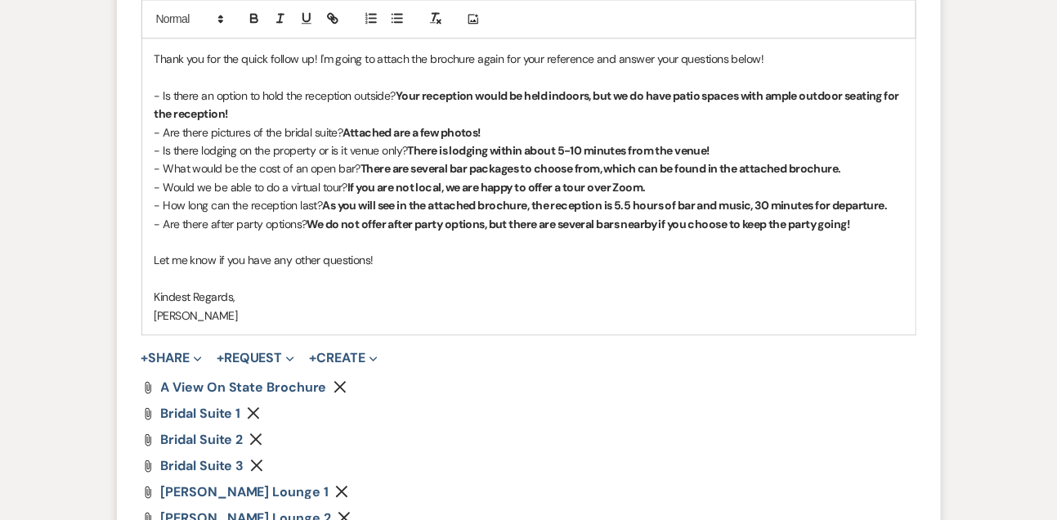
scroll to position [2753, 0]
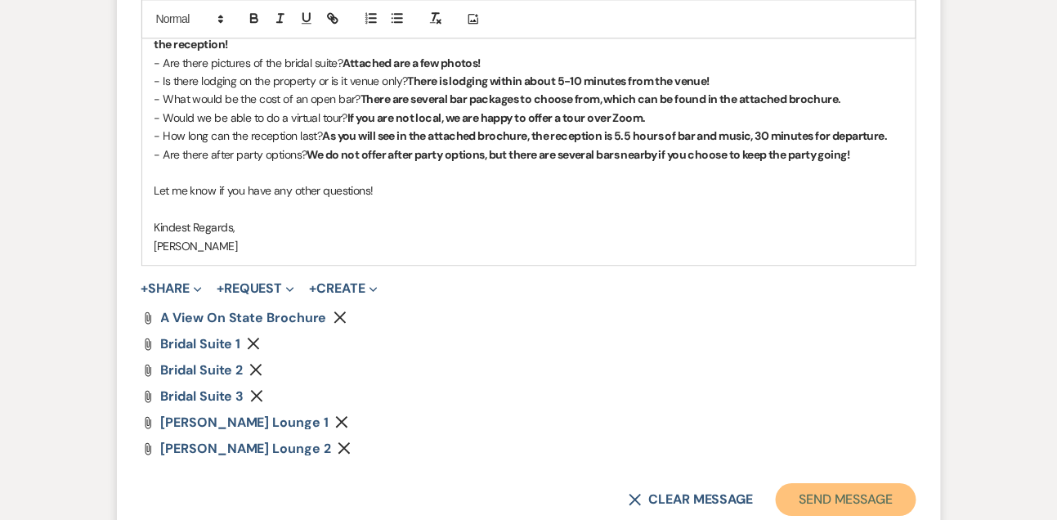
click at [808, 492] on button "Send Message" at bounding box center [846, 499] width 140 height 33
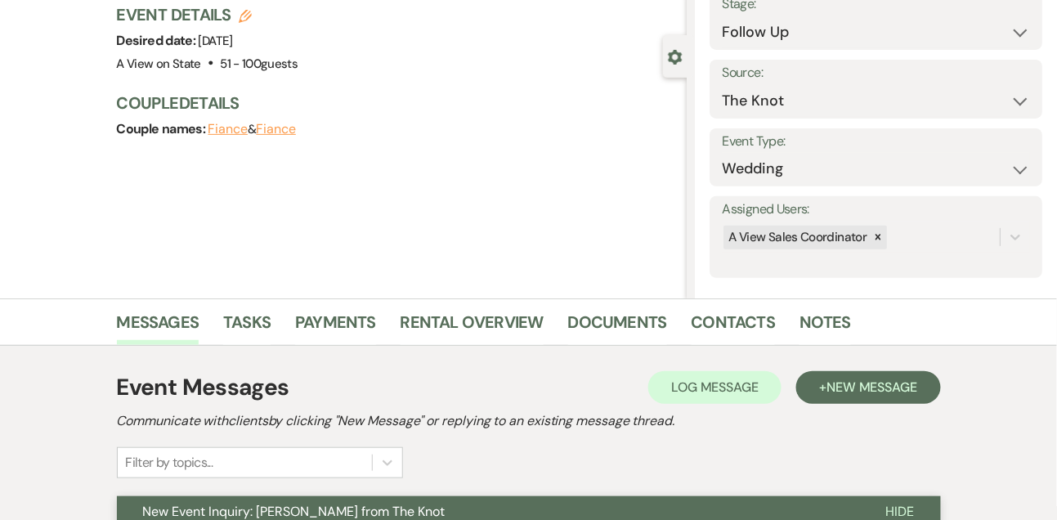
scroll to position [0, 0]
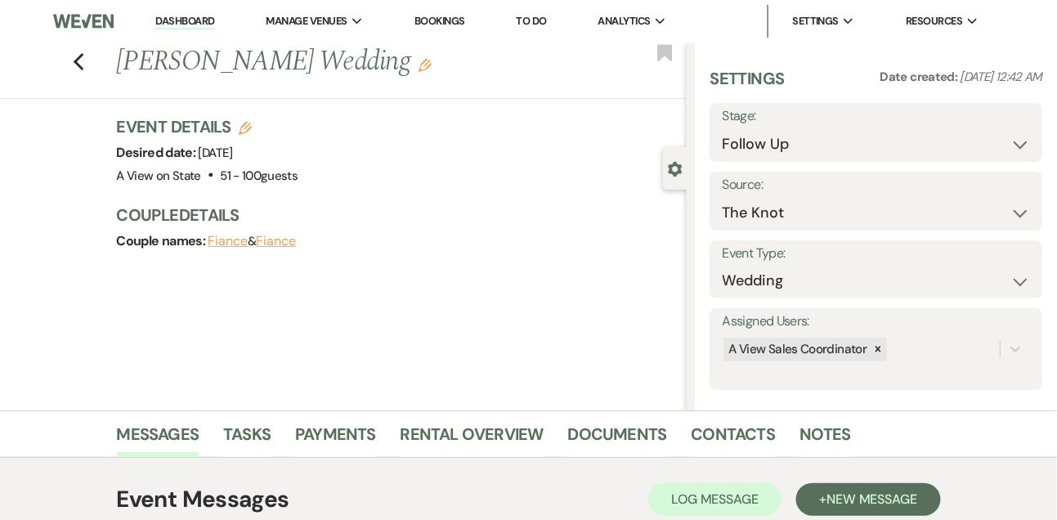
click at [533, 27] on link "To Do" at bounding box center [532, 21] width 30 height 14
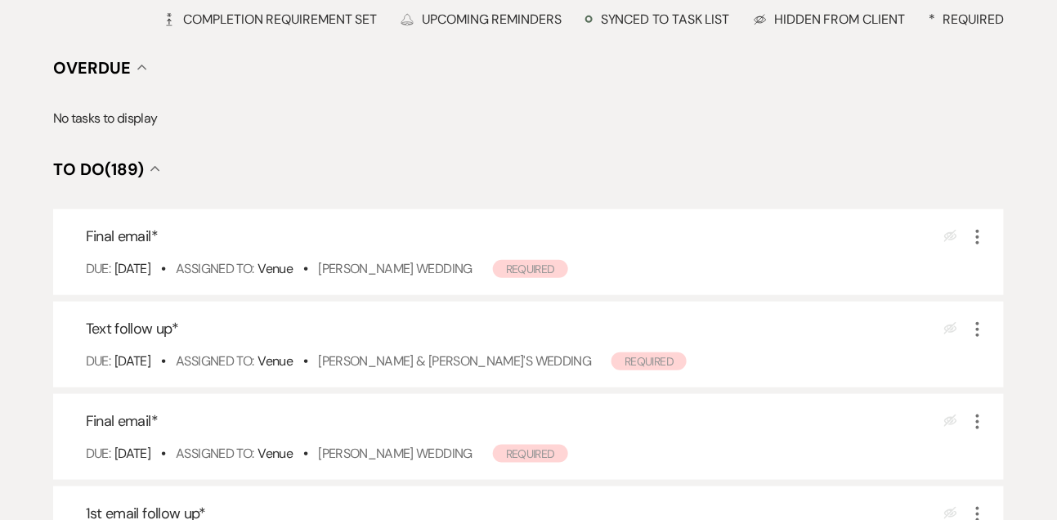
scroll to position [264, 0]
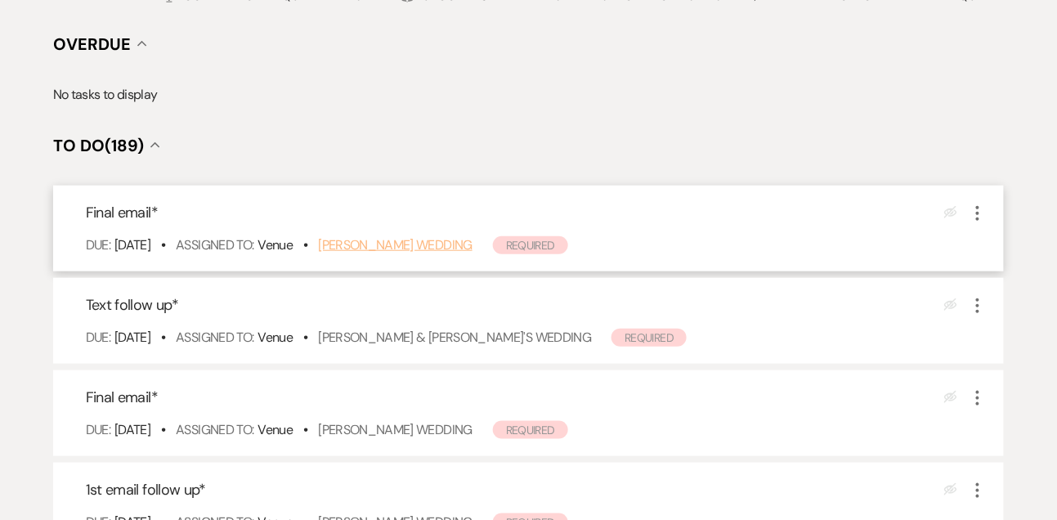
click at [395, 249] on link "Savannah Deloa's Wedding" at bounding box center [395, 244] width 155 height 17
click at [376, 339] on link "Sarah Walkowiak & Fiance's Wedding" at bounding box center [454, 337] width 273 height 17
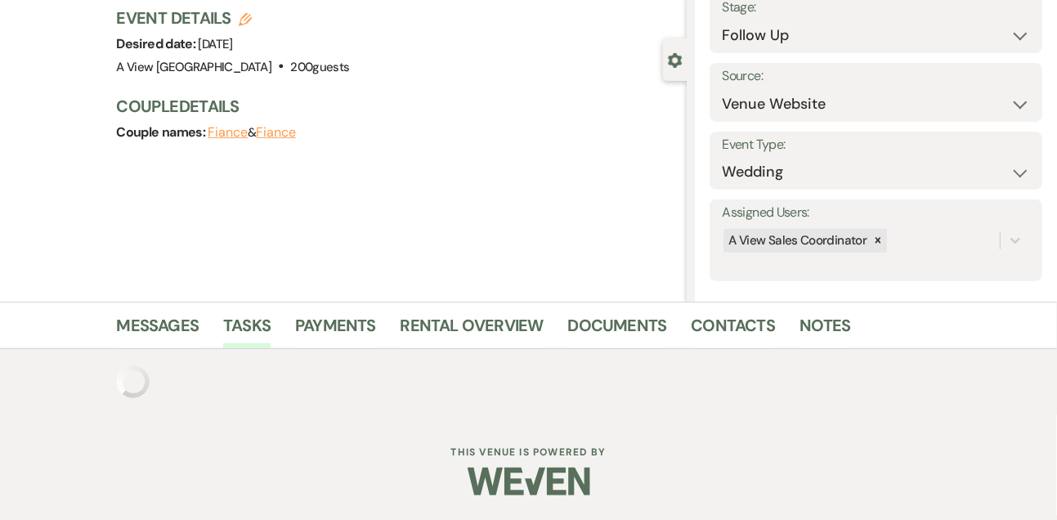
scroll to position [243, 0]
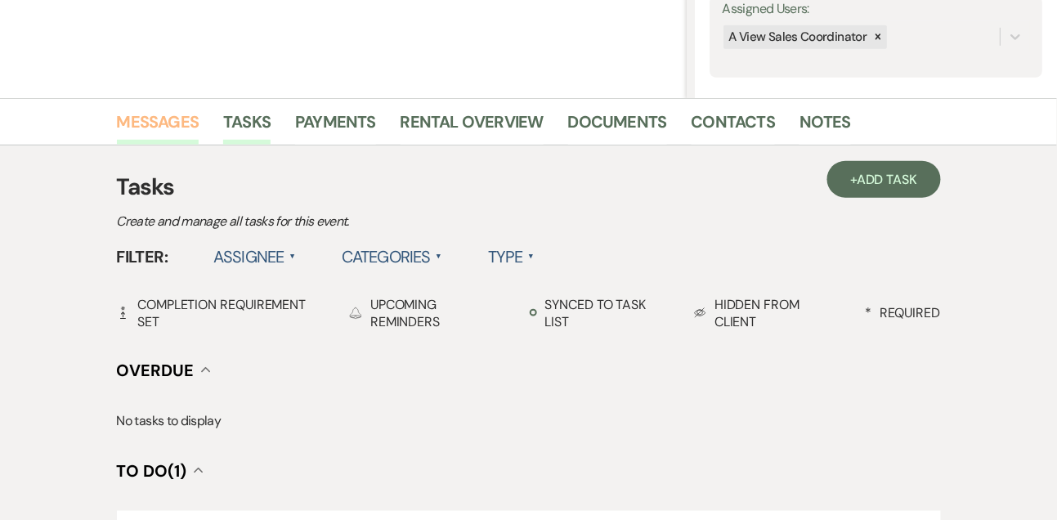
click at [159, 127] on link "Messages" at bounding box center [158, 127] width 83 height 36
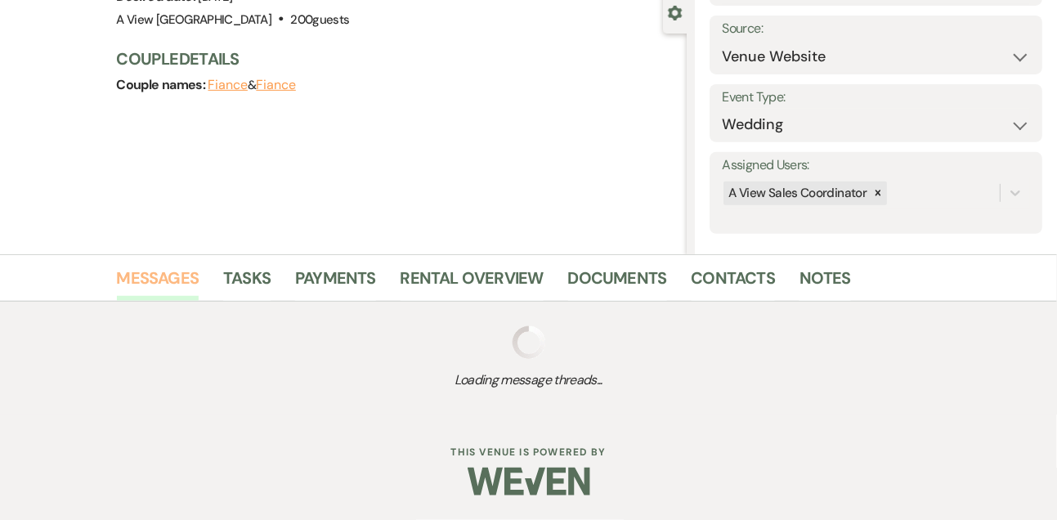
scroll to position [312, 0]
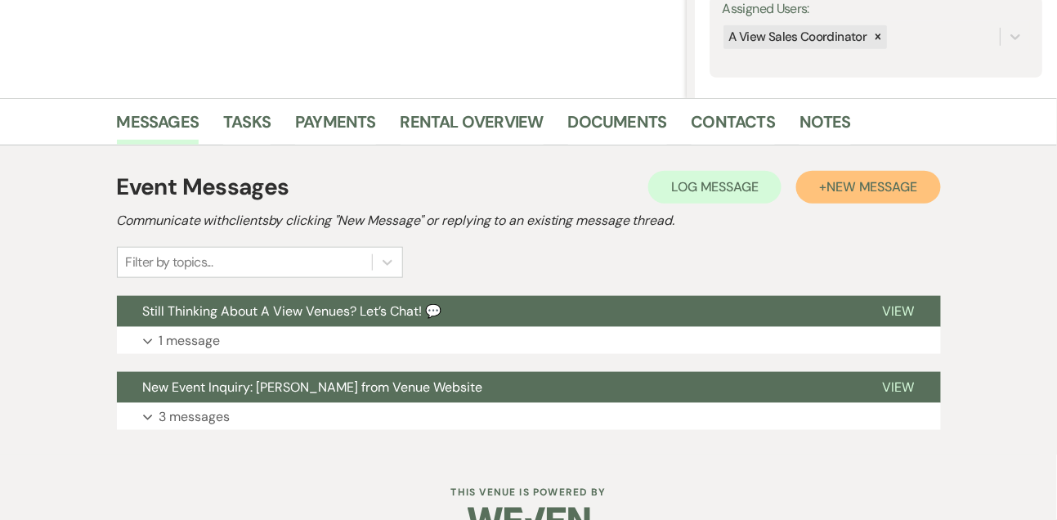
click at [859, 184] on span "New Message" at bounding box center [872, 186] width 91 height 17
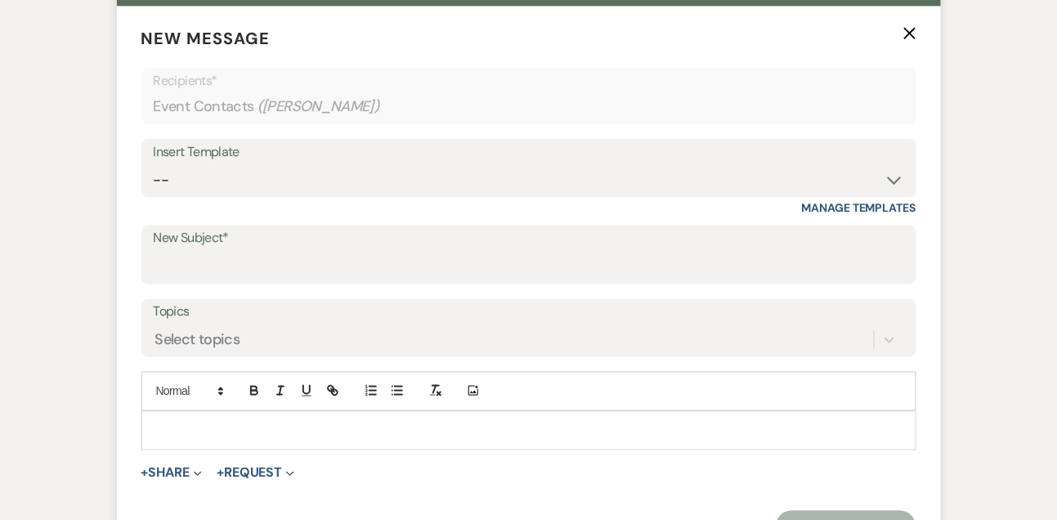
scroll to position [643, 0]
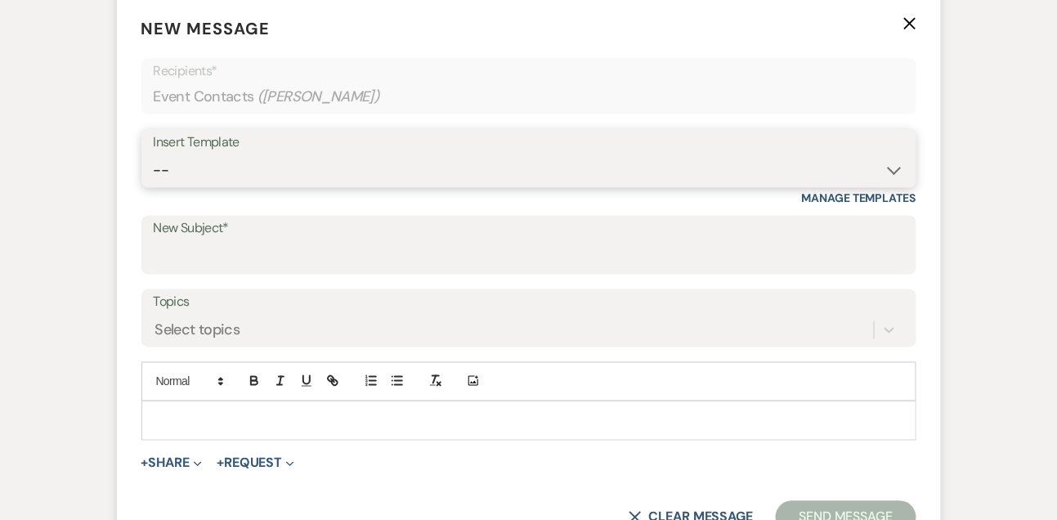
click at [218, 167] on select "-- Tour Confirmation Contract (Pre-Booked Leads) Out of office Inquiry Email Al…" at bounding box center [529, 171] width 751 height 32
select select "5666"
click at [154, 155] on select "-- Tour Confirmation Contract (Pre-Booked Leads) Out of office Inquiry Email Al…" at bounding box center [529, 171] width 751 height 32
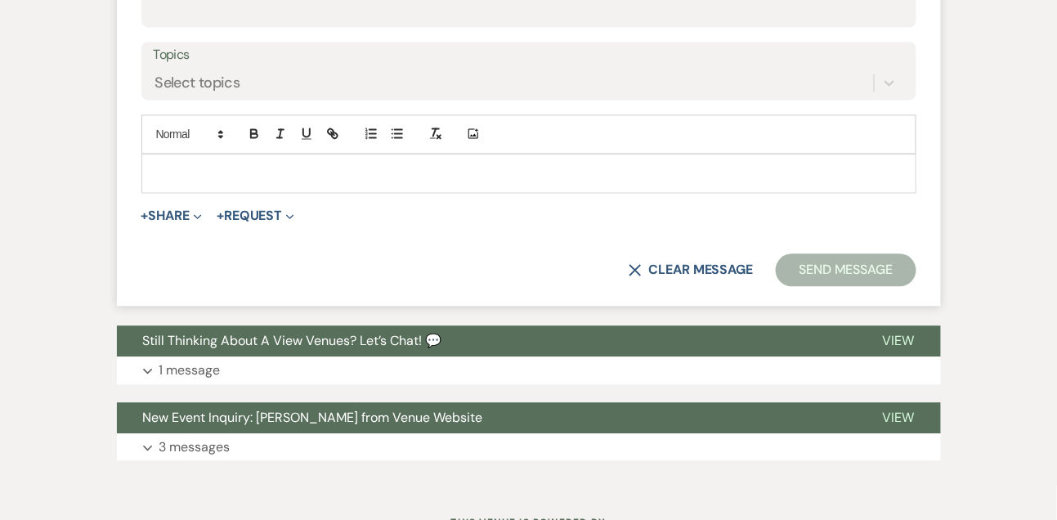
scroll to position [891, 0]
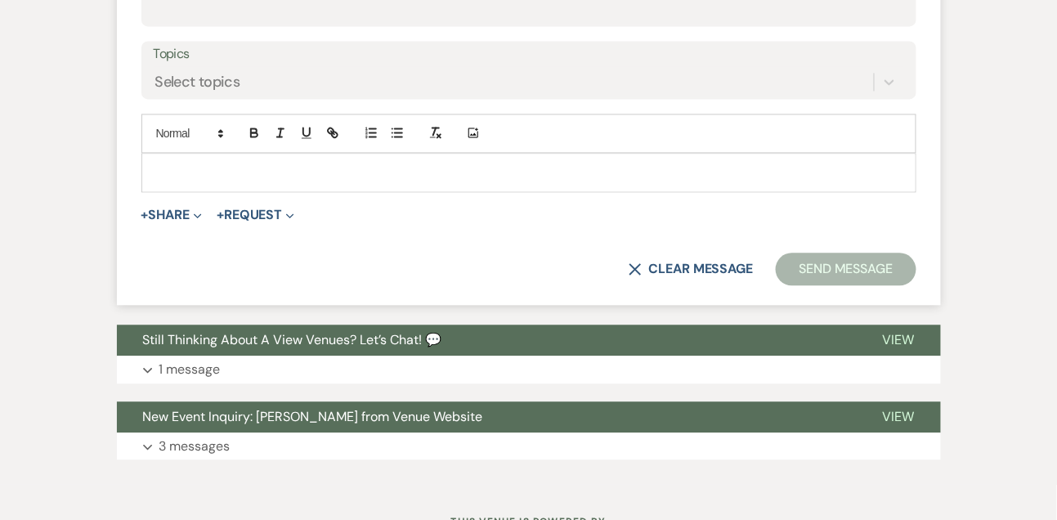
type input "Let’s Revisit Your Wedding Vision at A View Venues 💍"
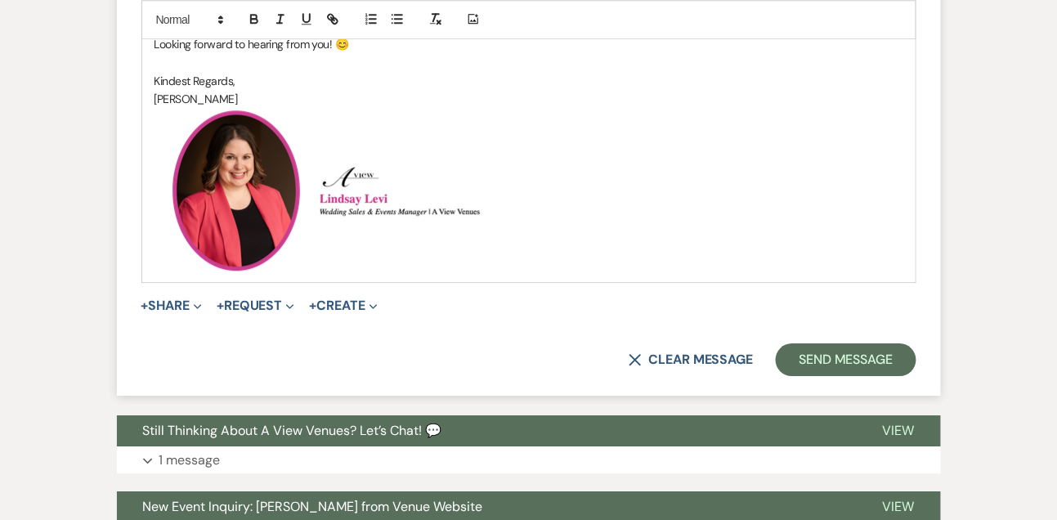
scroll to position [1325, 0]
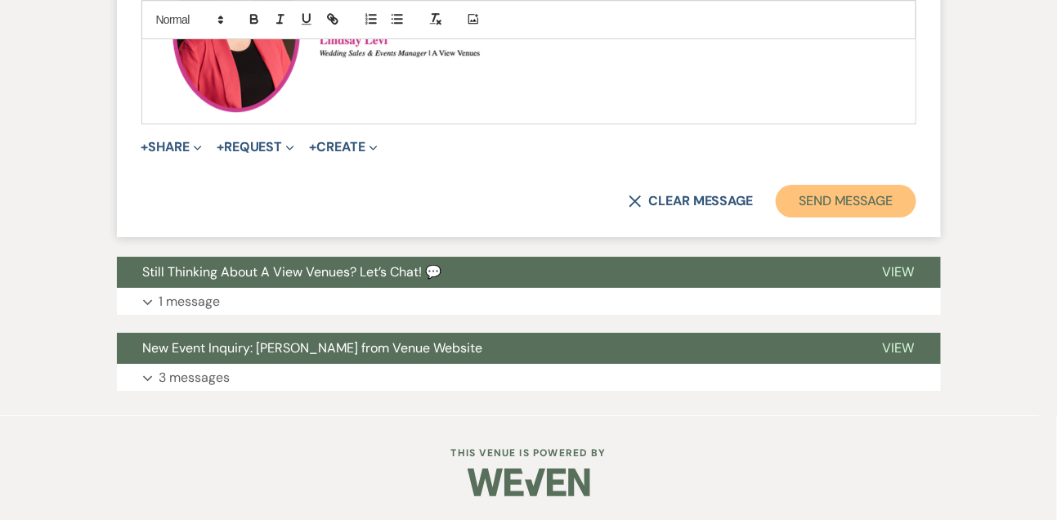
click at [836, 209] on button "Send Message" at bounding box center [846, 201] width 140 height 33
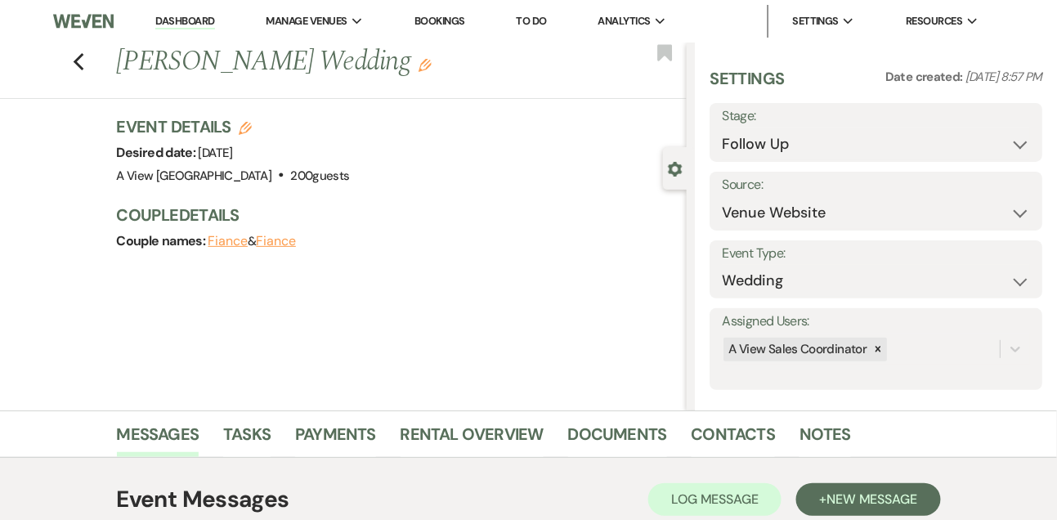
scroll to position [14, 0]
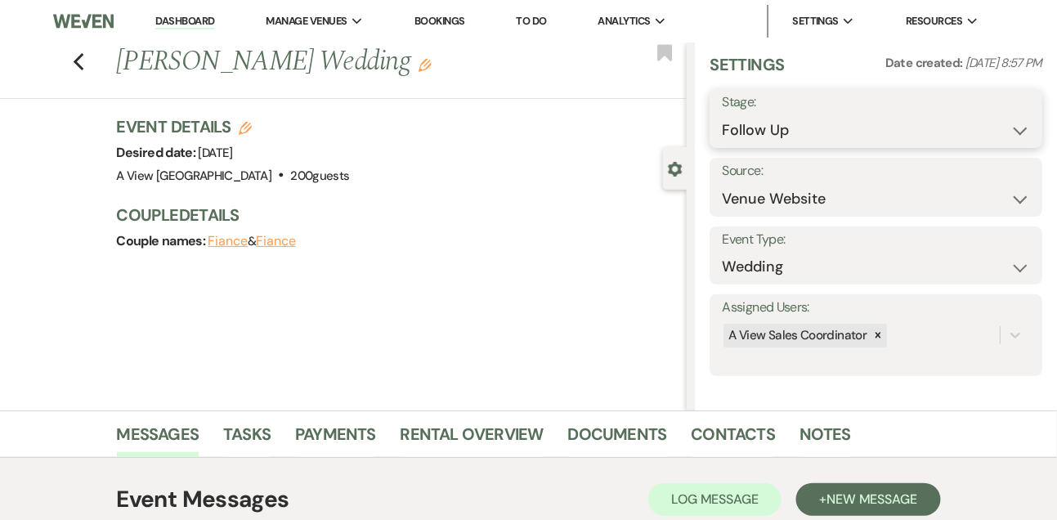
click at [761, 131] on select "Inquiry Follow Up Tour Requested Tour Confirmed Toured Proposal Sent Booked Lost" at bounding box center [876, 130] width 308 height 32
select select "8"
click at [722, 114] on select "Inquiry Follow Up Tour Requested Tour Confirmed Toured Proposal Sent Booked Lost" at bounding box center [876, 130] width 308 height 32
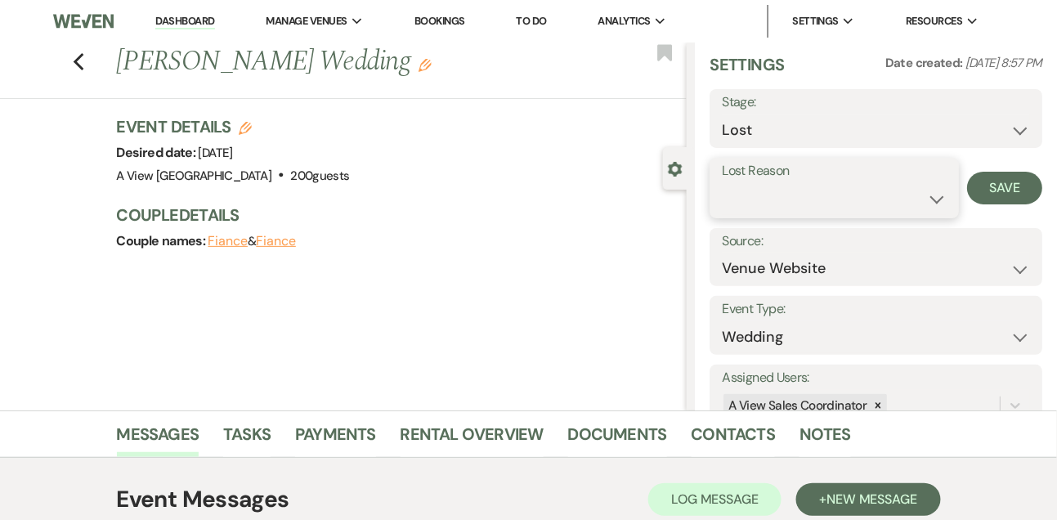
click at [749, 200] on select "Booked Elsewhere Budget Date Unavailable No Response Not a Good Match Capacity …" at bounding box center [834, 199] width 224 height 32
select select "5"
click at [722, 183] on select "Booked Elsewhere Budget Date Unavailable No Response Not a Good Match Capacity …" at bounding box center [834, 199] width 224 height 32
click at [1019, 187] on button "Save" at bounding box center [1004, 188] width 75 height 33
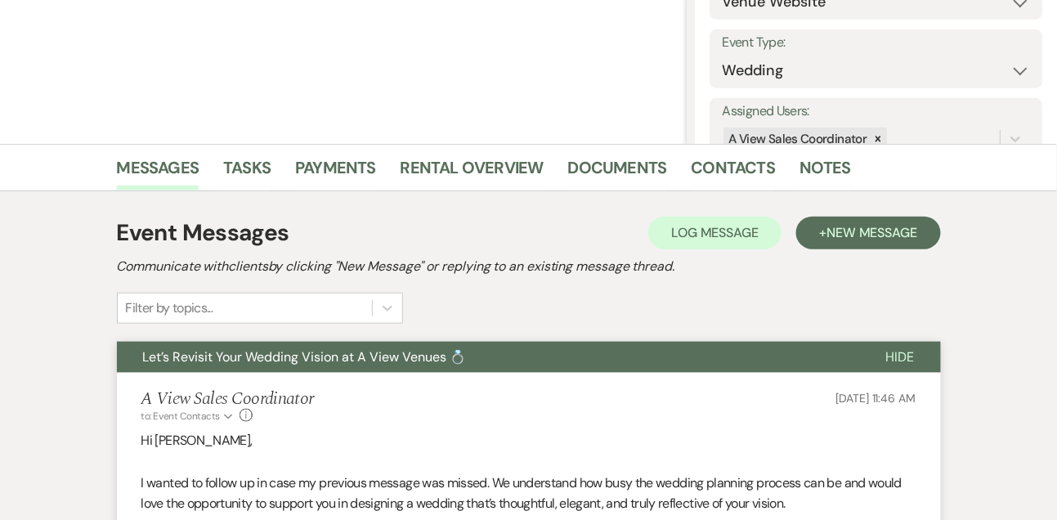
scroll to position [204, 0]
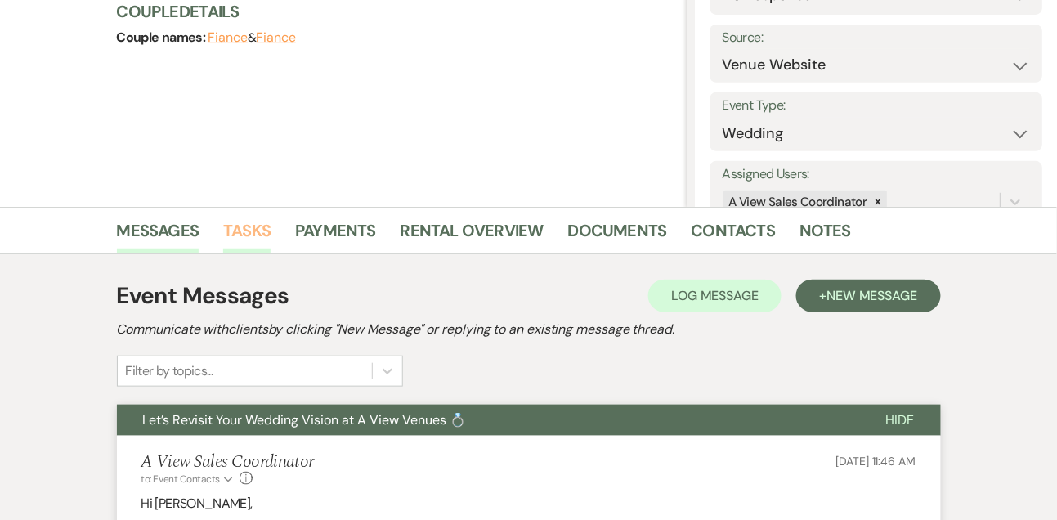
click at [247, 218] on link "Tasks" at bounding box center [246, 236] width 47 height 36
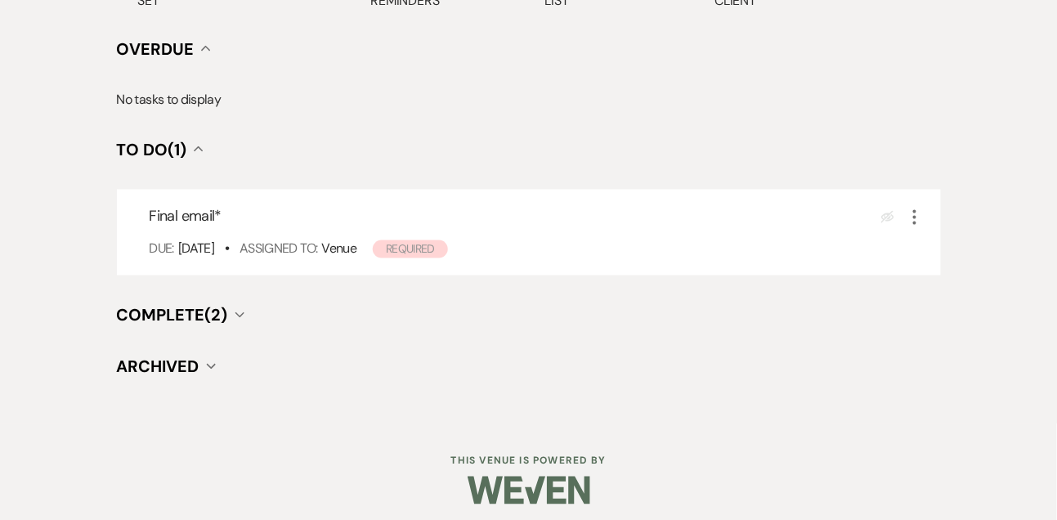
scroll to position [636, 0]
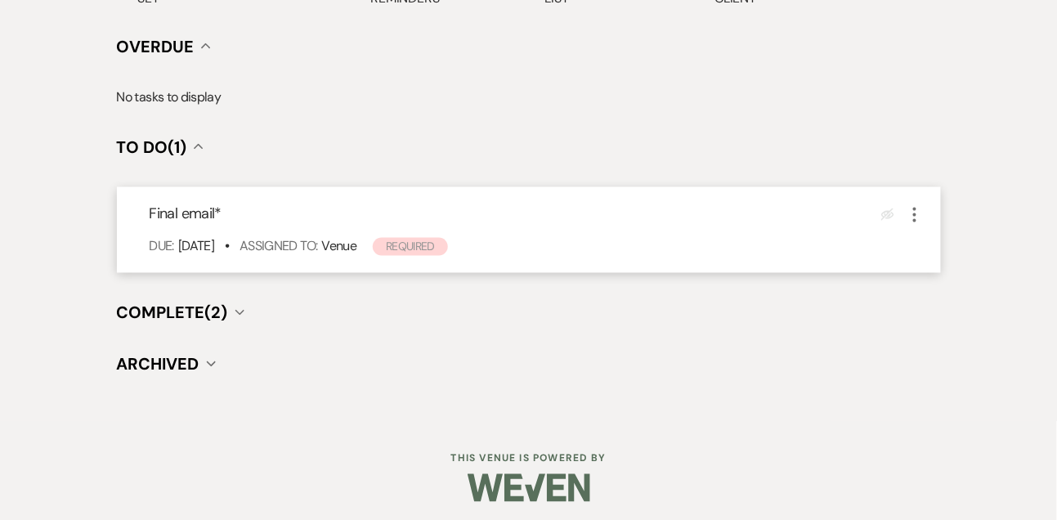
click at [916, 219] on icon "More" at bounding box center [915, 215] width 20 height 20
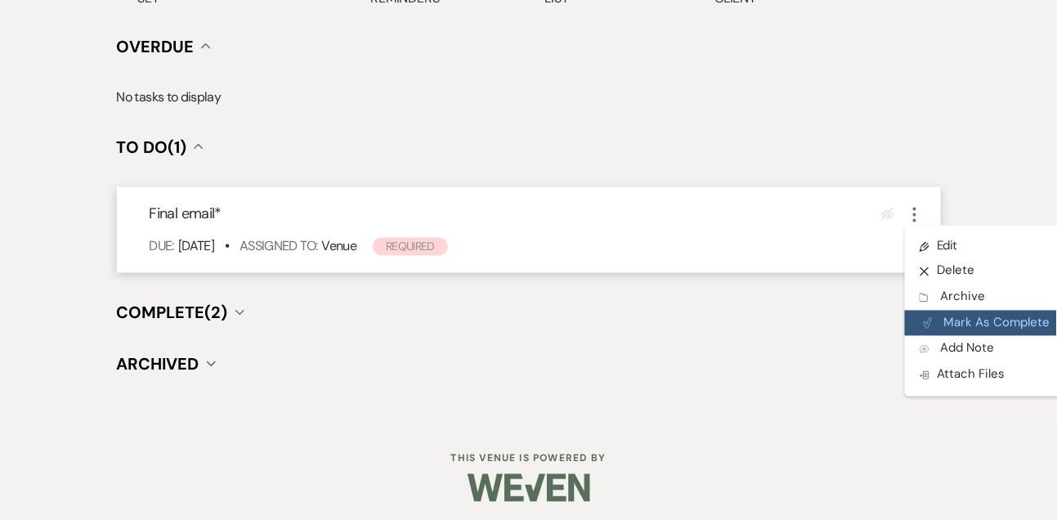
click at [943, 319] on button "Plan Portal Link Mark As Complete" at bounding box center [985, 324] width 160 height 26
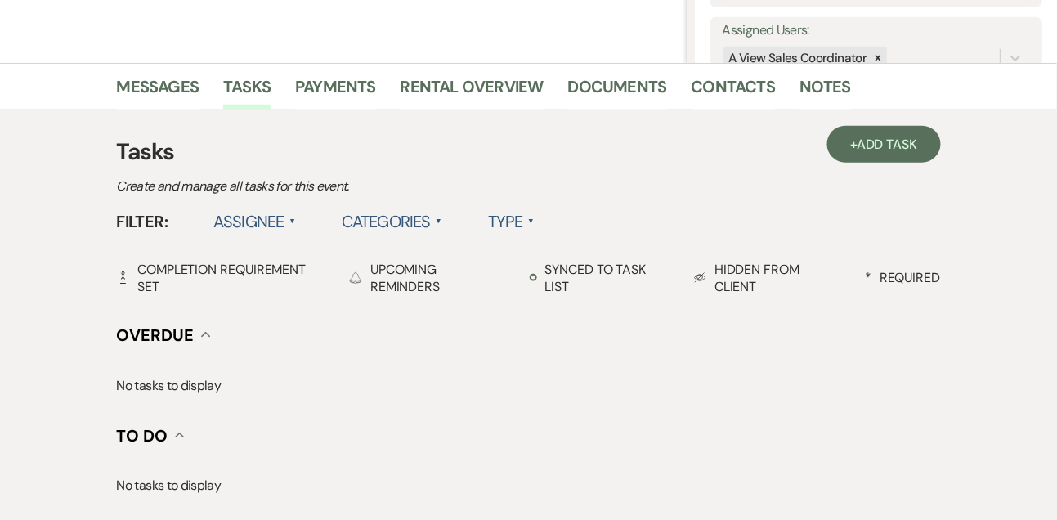
scroll to position [0, 0]
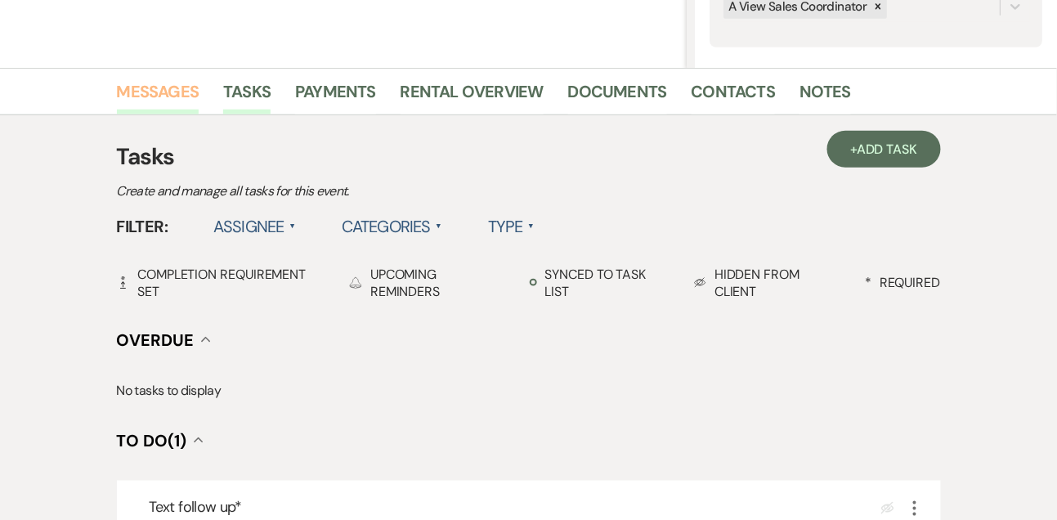
click at [148, 103] on link "Messages" at bounding box center [158, 97] width 83 height 36
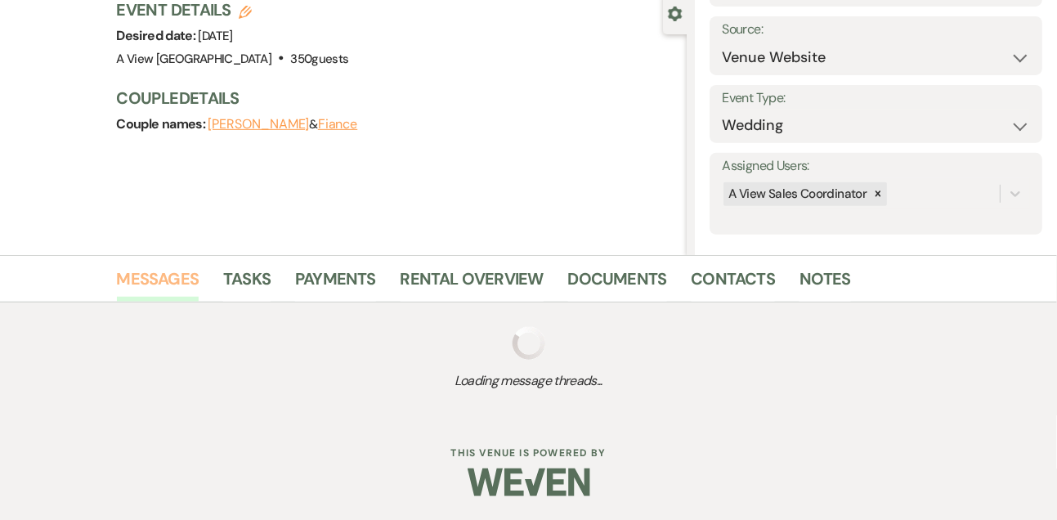
scroll to position [343, 0]
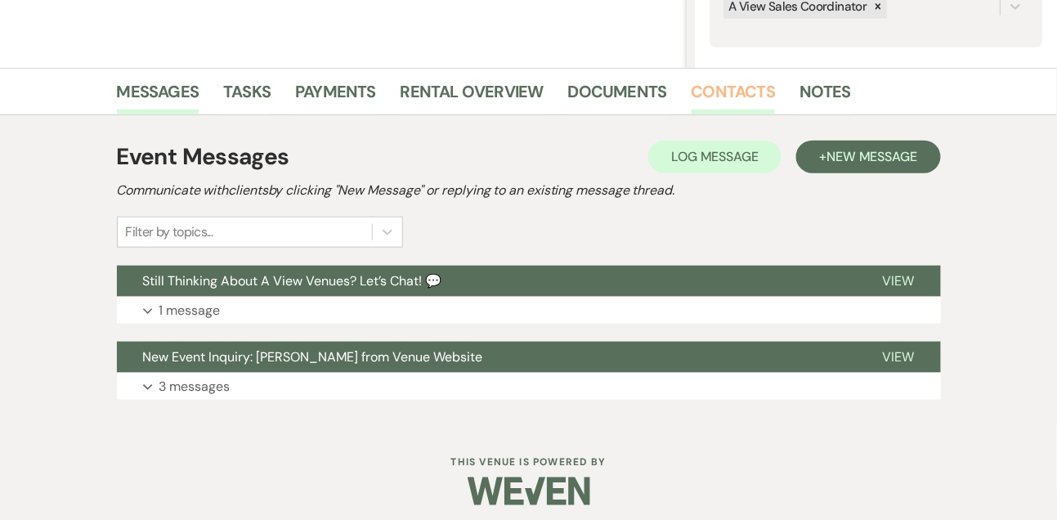
click at [747, 99] on link "Contacts" at bounding box center [734, 97] width 84 height 36
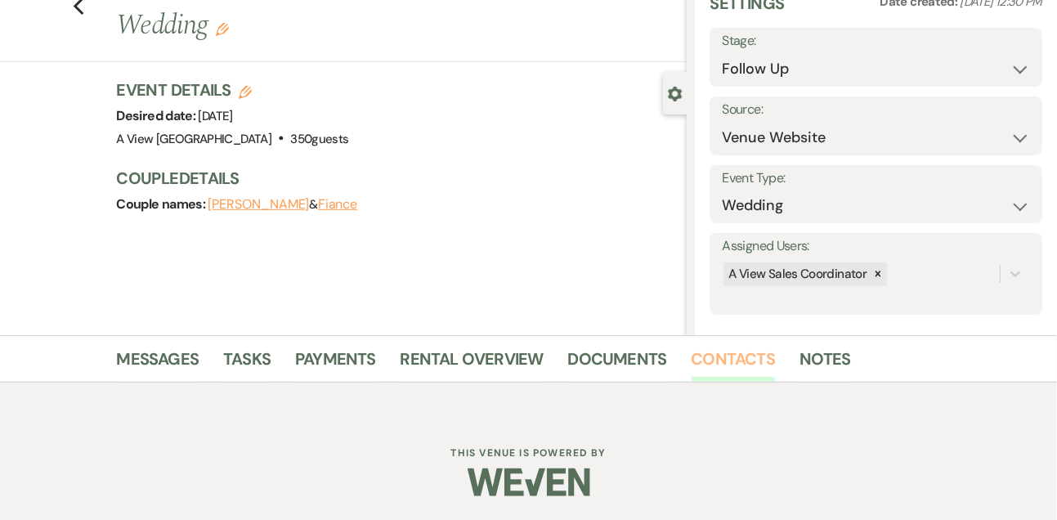
scroll to position [278, 0]
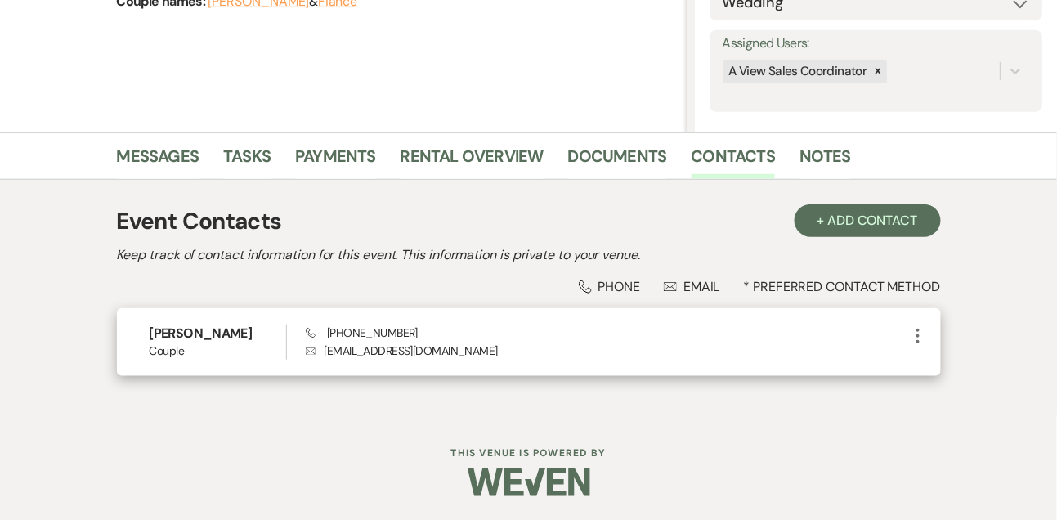
click at [390, 329] on span "Phone [PHONE_NUMBER]" at bounding box center [362, 332] width 112 height 15
copy span "[PHONE_NUMBER]"
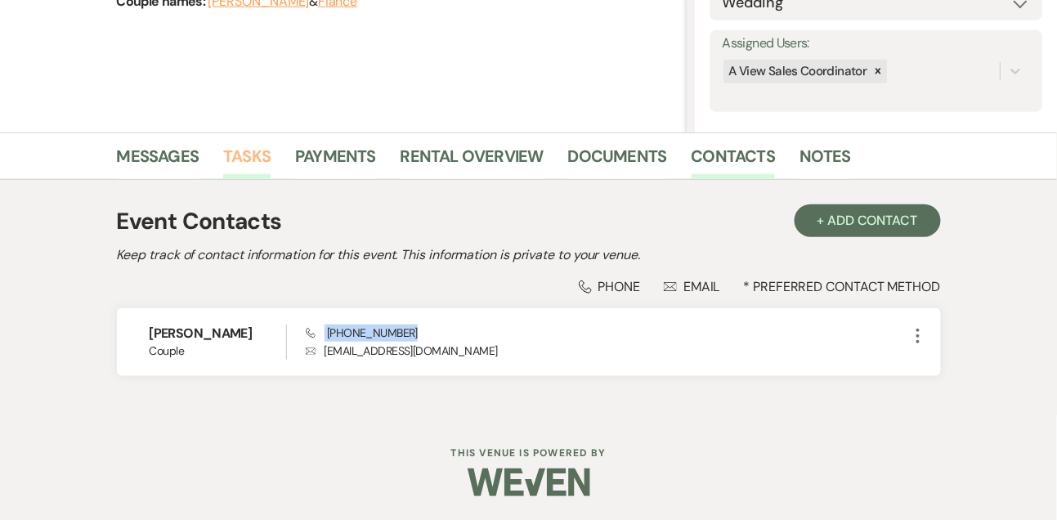
click at [254, 159] on link "Tasks" at bounding box center [246, 161] width 47 height 36
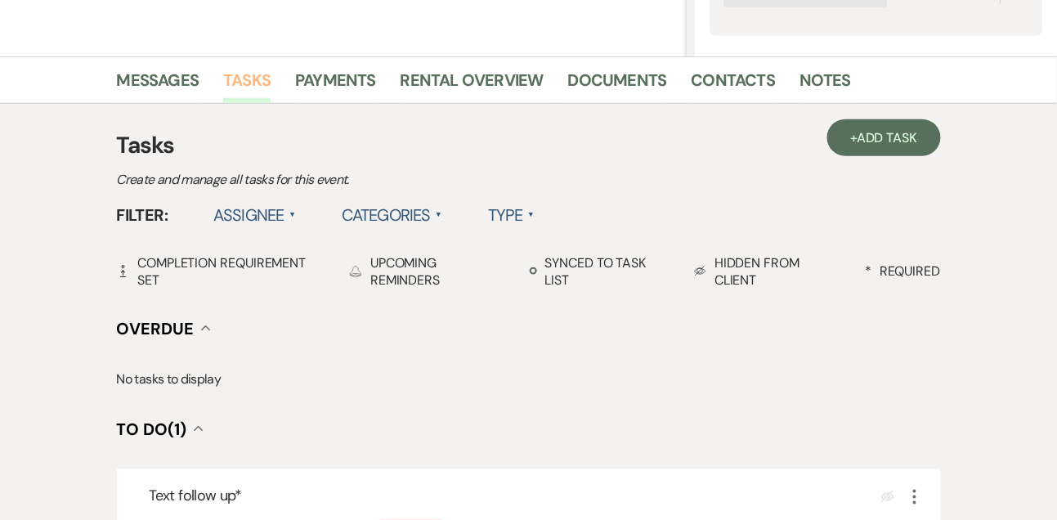
scroll to position [505, 0]
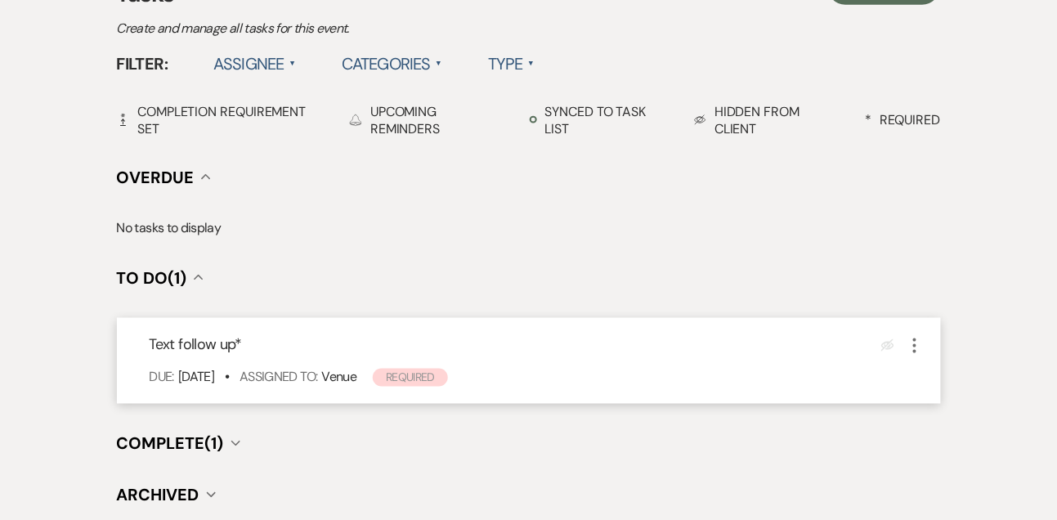
click at [917, 340] on icon "More" at bounding box center [915, 346] width 20 height 20
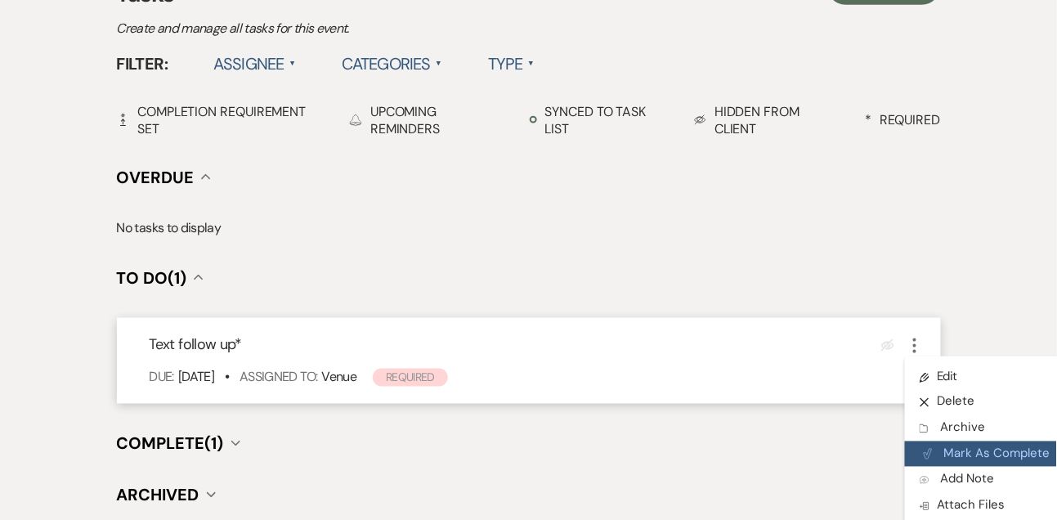
click at [951, 459] on button "Plan Portal Link Mark As Complete" at bounding box center [985, 455] width 160 height 26
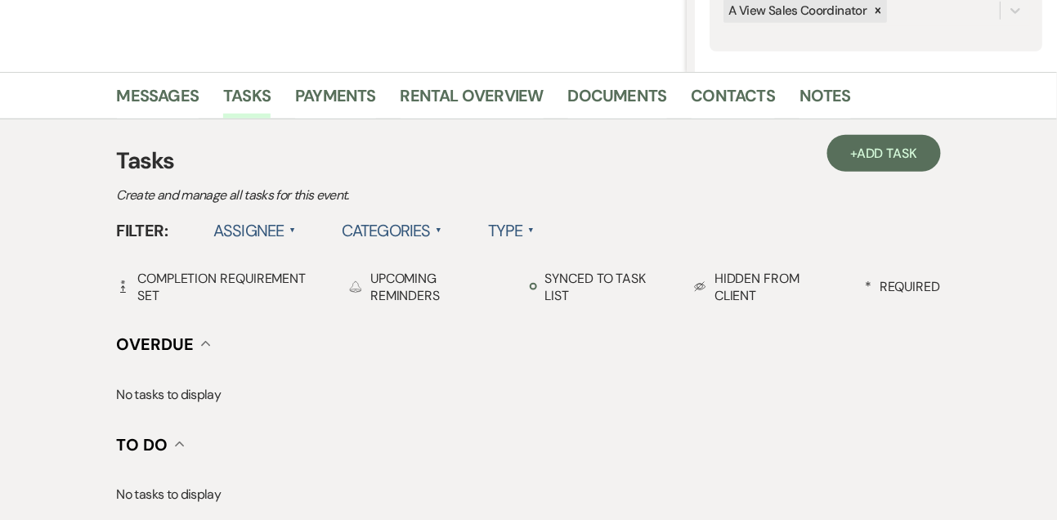
scroll to position [293, 0]
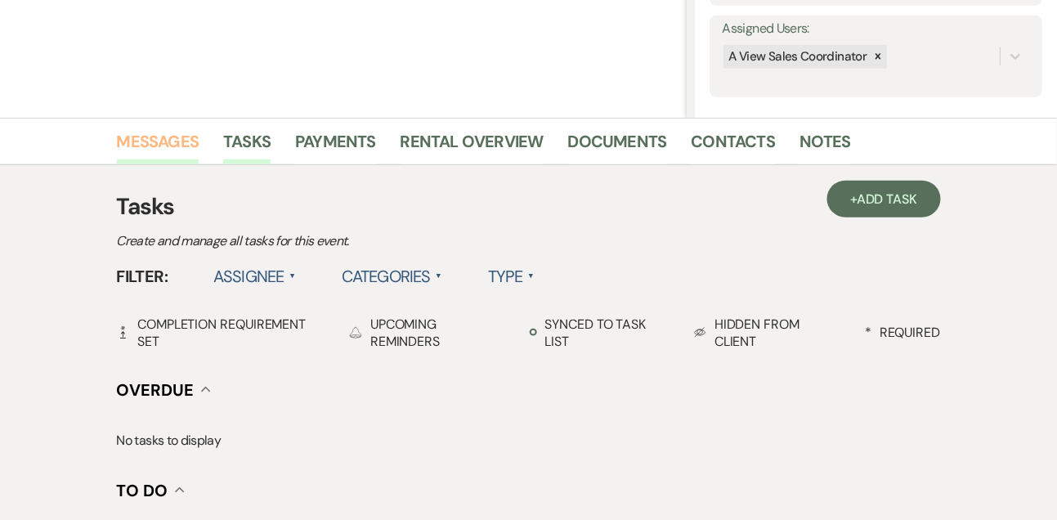
click at [186, 134] on link "Messages" at bounding box center [158, 146] width 83 height 36
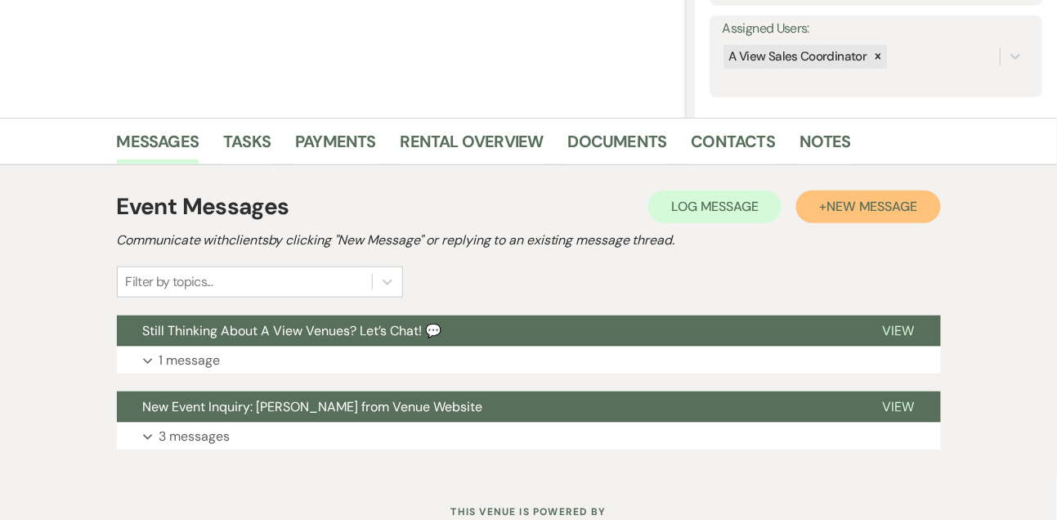
click at [900, 209] on span "New Message" at bounding box center [872, 206] width 91 height 17
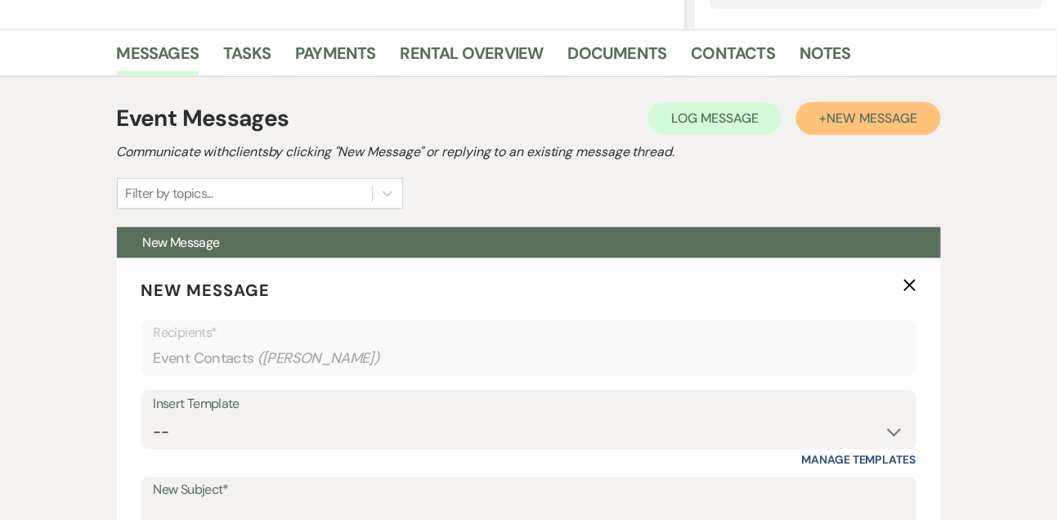
scroll to position [394, 0]
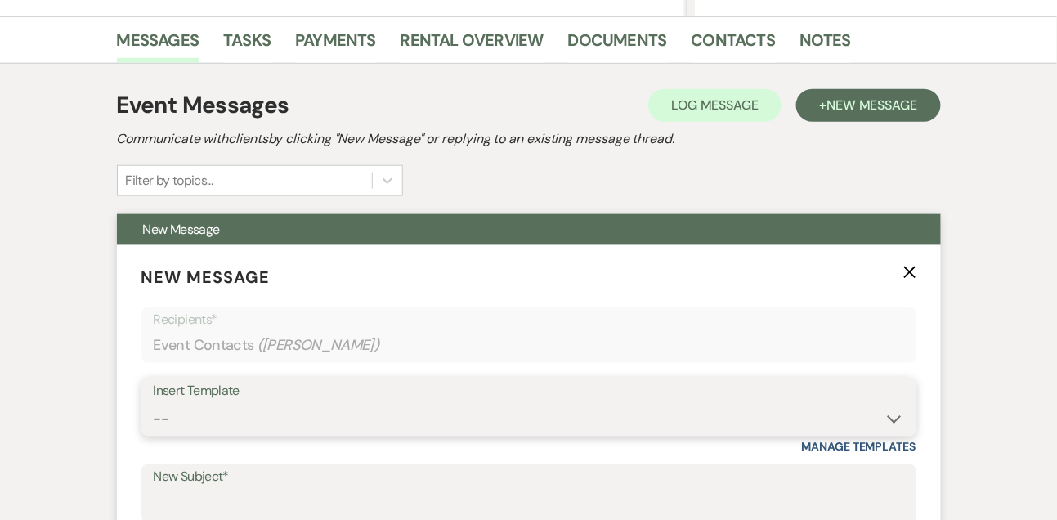
click at [207, 430] on select "-- Tour Confirmation Contract (Pre-Booked Leads) Out of office Inquiry Email Al…" at bounding box center [529, 419] width 751 height 32
select select "5666"
click at [154, 403] on select "-- Tour Confirmation Contract (Pre-Booked Leads) Out of office Inquiry Email Al…" at bounding box center [529, 419] width 751 height 32
type input "Let’s Revisit Your Wedding Vision at A View Venues 💍"
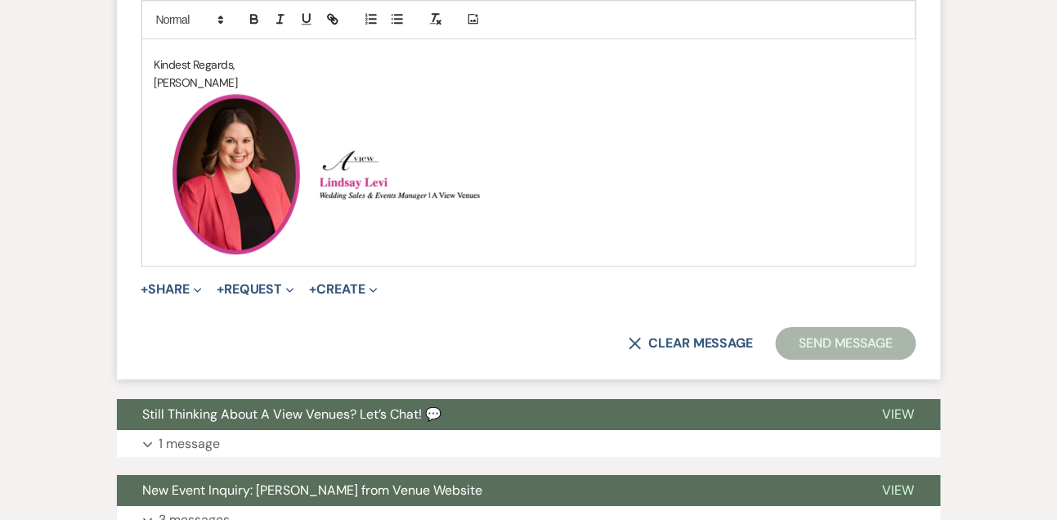
scroll to position [1193, 0]
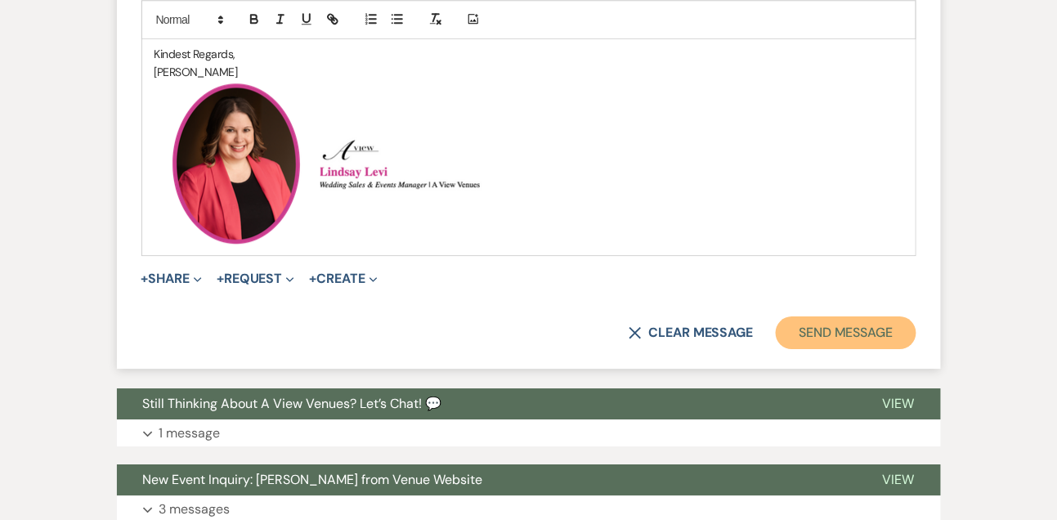
click at [840, 334] on button "Send Message" at bounding box center [846, 332] width 140 height 33
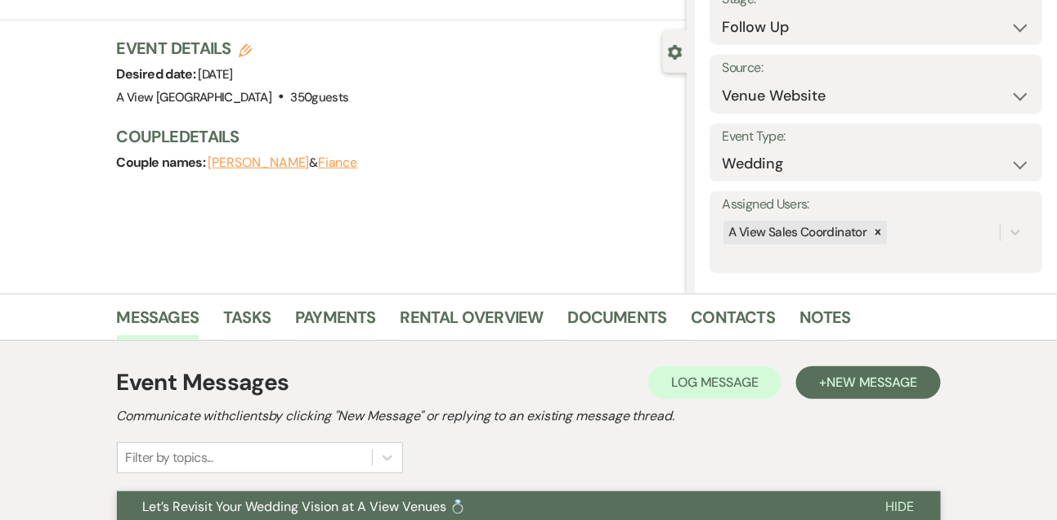
scroll to position [0, 0]
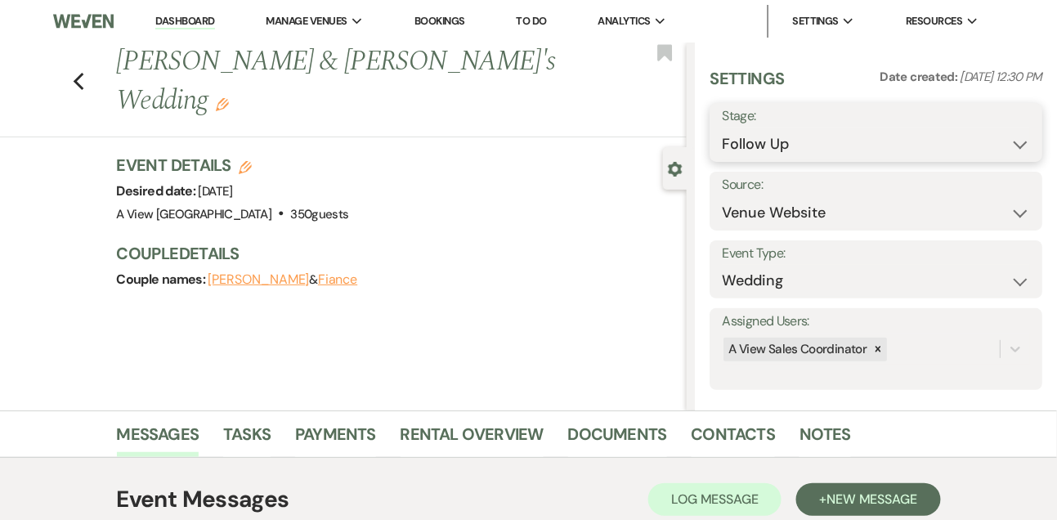
click at [777, 142] on select "Inquiry Follow Up Tour Requested Tour Confirmed Toured Proposal Sent Booked Lost" at bounding box center [876, 144] width 308 height 32
select select "8"
click at [722, 128] on select "Inquiry Follow Up Tour Requested Tour Confirmed Toured Proposal Sent Booked Lost" at bounding box center [876, 144] width 308 height 32
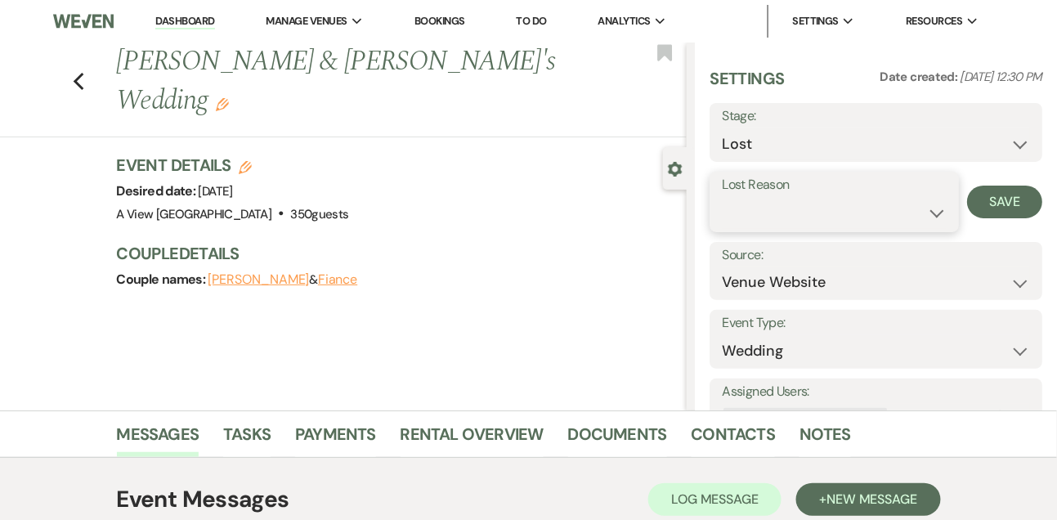
click at [759, 223] on select "Booked Elsewhere Budget Date Unavailable No Response Not a Good Match Capacity …" at bounding box center [834, 213] width 224 height 32
select select "5"
click at [722, 197] on select "Booked Elsewhere Budget Date Unavailable No Response Not a Good Match Capacity …" at bounding box center [834, 213] width 224 height 32
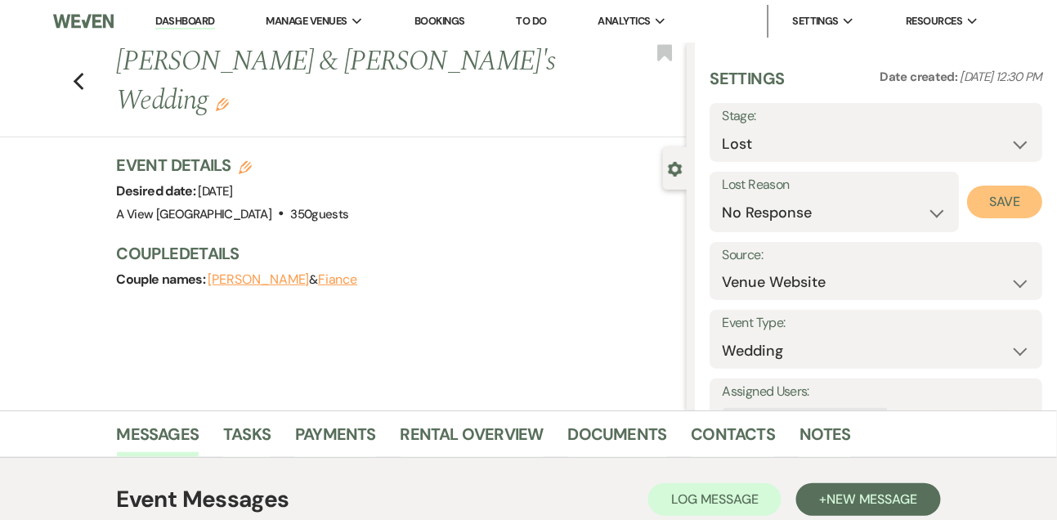
click at [1010, 203] on button "Save" at bounding box center [1004, 202] width 75 height 33
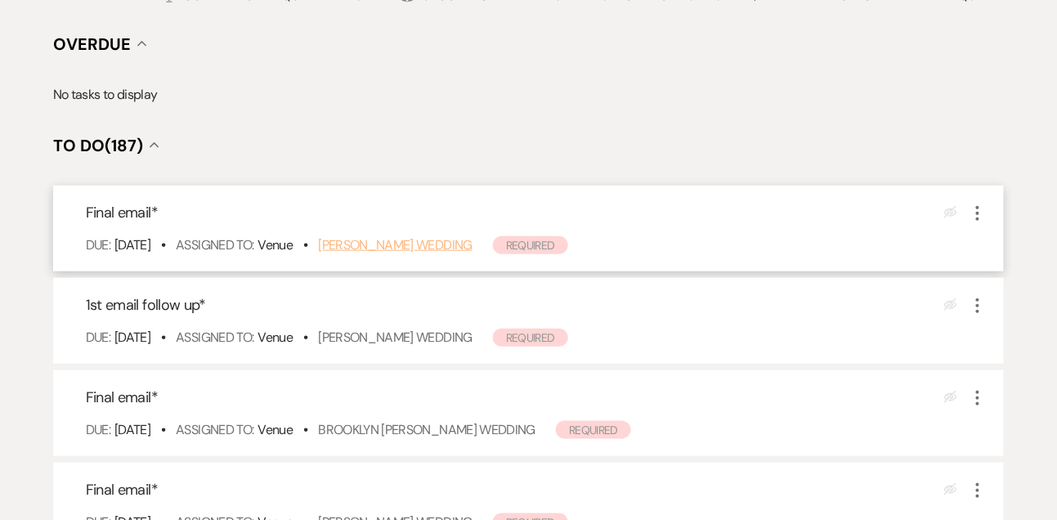
click at [382, 240] on link "[PERSON_NAME] Wedding" at bounding box center [395, 244] width 155 height 17
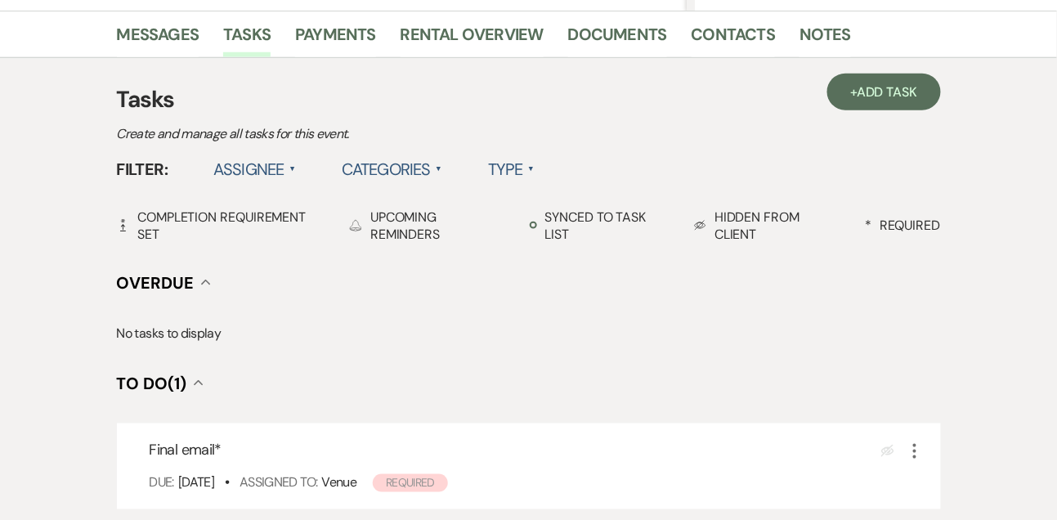
scroll to position [375, 0]
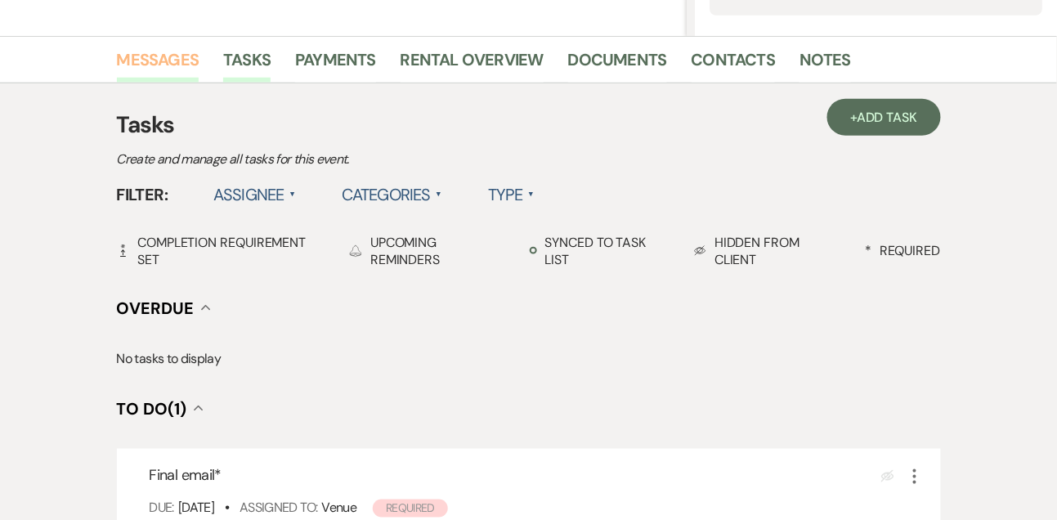
click at [182, 71] on link "Messages" at bounding box center [158, 65] width 83 height 36
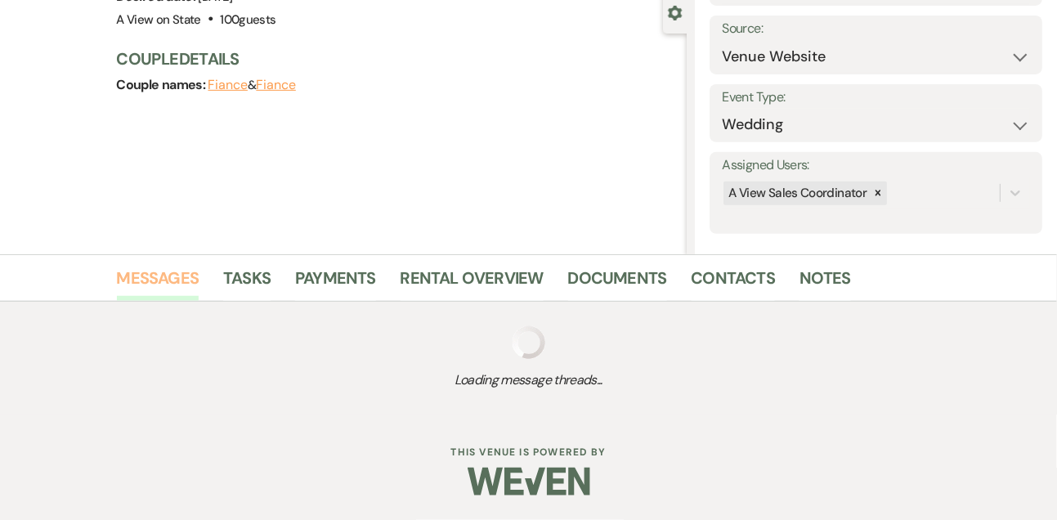
scroll to position [352, 0]
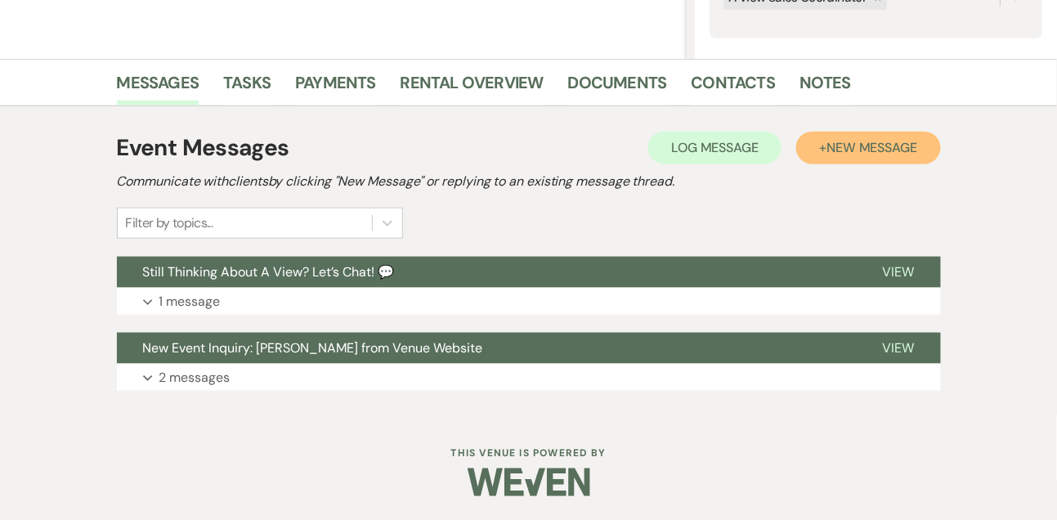
click at [890, 154] on span "New Message" at bounding box center [872, 147] width 91 height 17
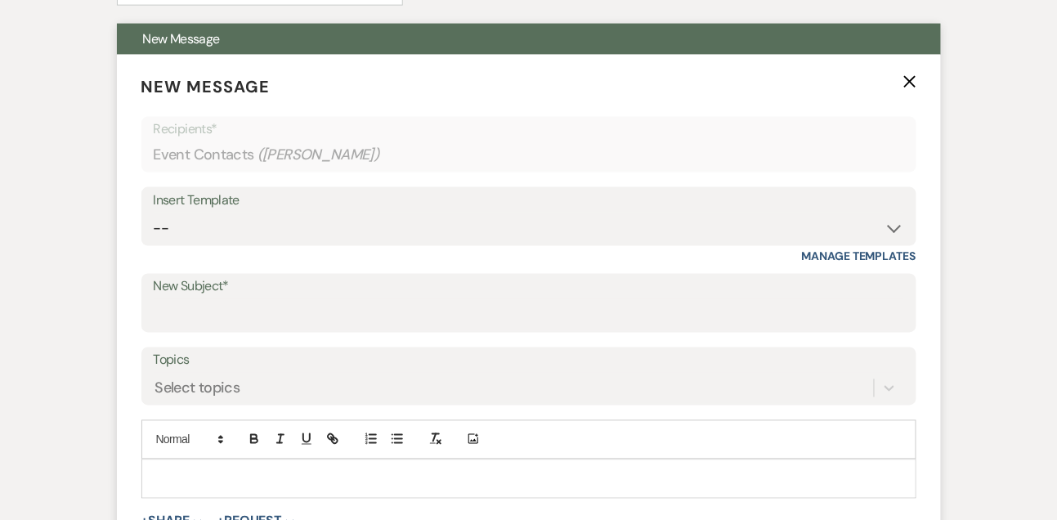
scroll to position [590, 0]
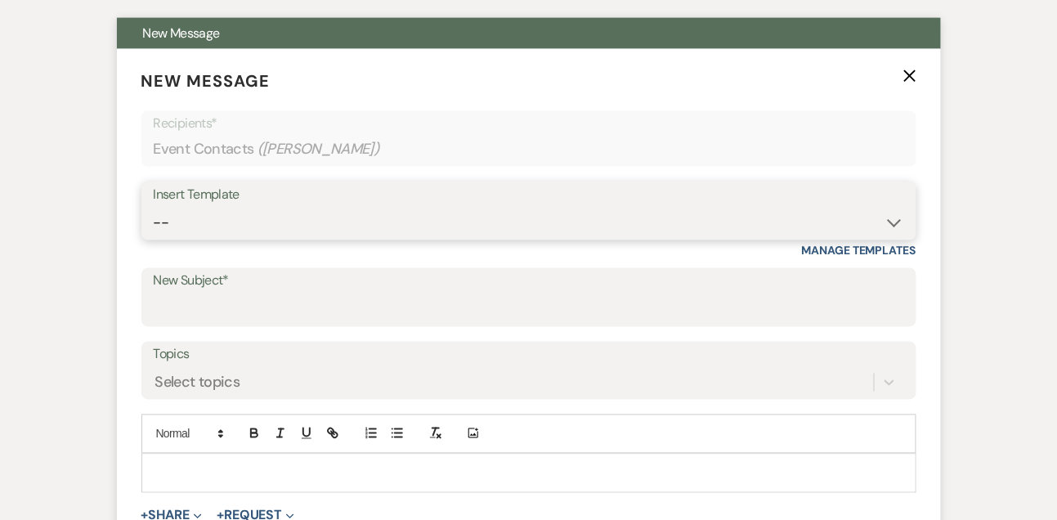
click at [307, 225] on select "-- Tour Confirmation Contract (Pre-Booked Leads) Out of office Inquiry Email Al…" at bounding box center [529, 223] width 751 height 32
select select "5667"
click at [154, 207] on select "-- Tour Confirmation Contract (Pre-Booked Leads) Out of office Inquiry Email Al…" at bounding box center [529, 223] width 751 height 32
type input "Let’s Revisit Your Wedding Vision at A View Venues 💍"
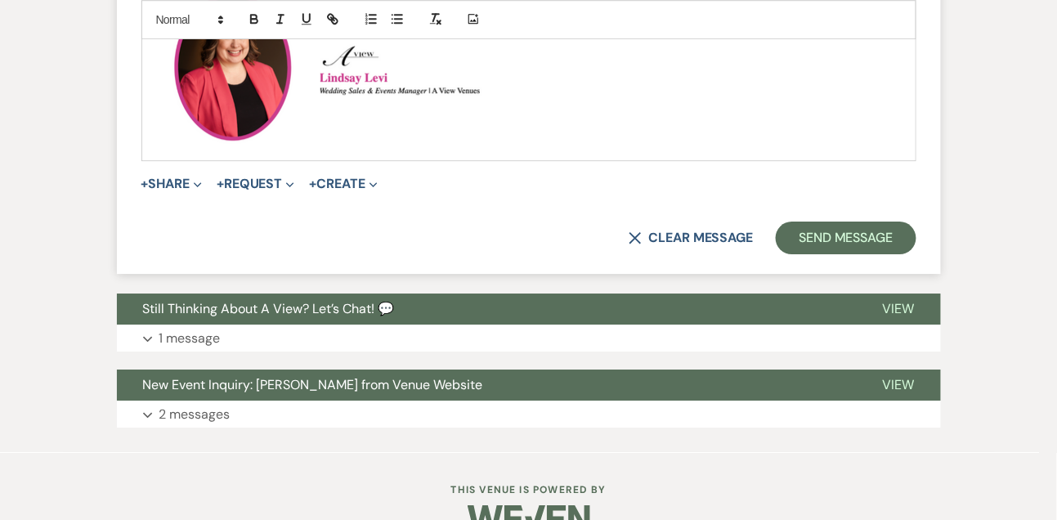
scroll to position [1322, 0]
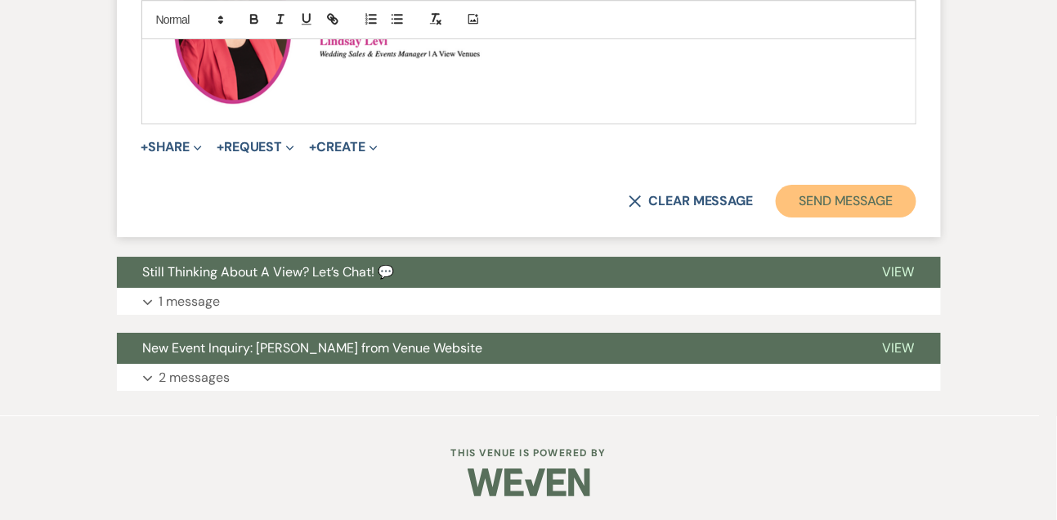
click at [817, 198] on button "Send Message" at bounding box center [846, 201] width 140 height 33
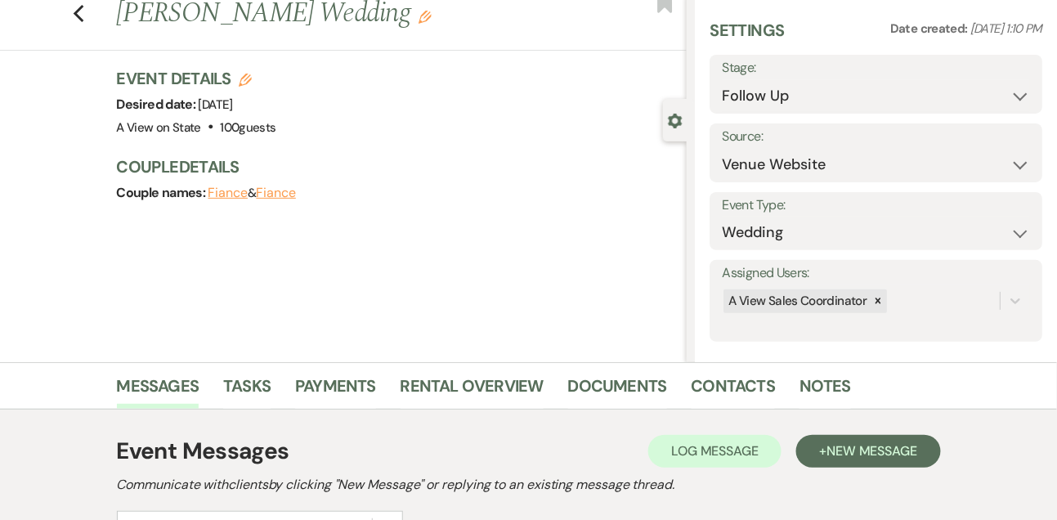
scroll to position [0, 0]
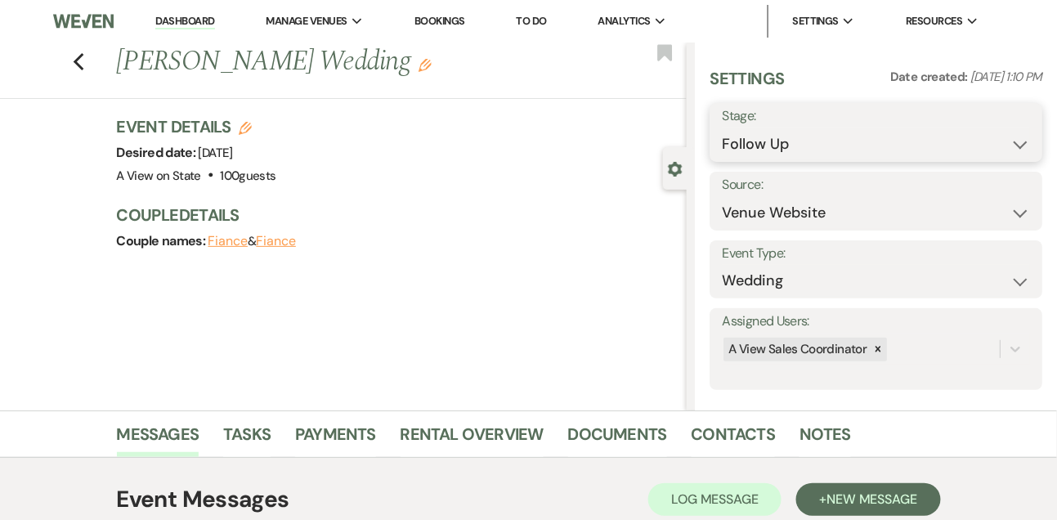
click at [753, 155] on select "Inquiry Follow Up Tour Requested Tour Confirmed Toured Proposal Sent Booked Lost" at bounding box center [876, 144] width 308 height 32
select select "8"
click at [722, 128] on select "Inquiry Follow Up Tour Requested Tour Confirmed Toured Proposal Sent Booked Lost" at bounding box center [876, 144] width 308 height 32
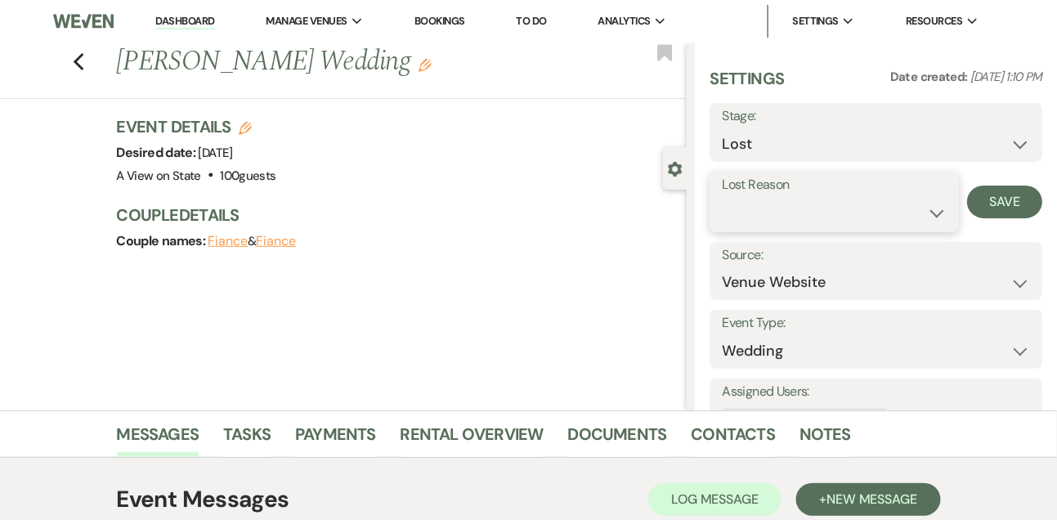
click at [756, 213] on select "Booked Elsewhere Budget Date Unavailable No Response Not a Good Match Capacity …" at bounding box center [834, 213] width 224 height 32
select select "5"
click at [722, 197] on select "Booked Elsewhere Budget Date Unavailable No Response Not a Good Match Capacity …" at bounding box center [834, 213] width 224 height 32
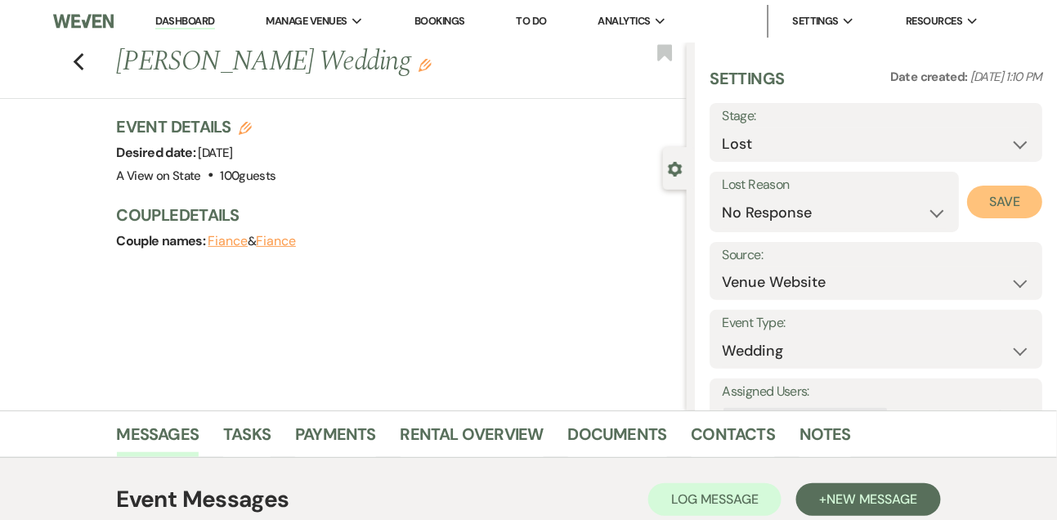
click at [979, 209] on button "Save" at bounding box center [1004, 202] width 75 height 33
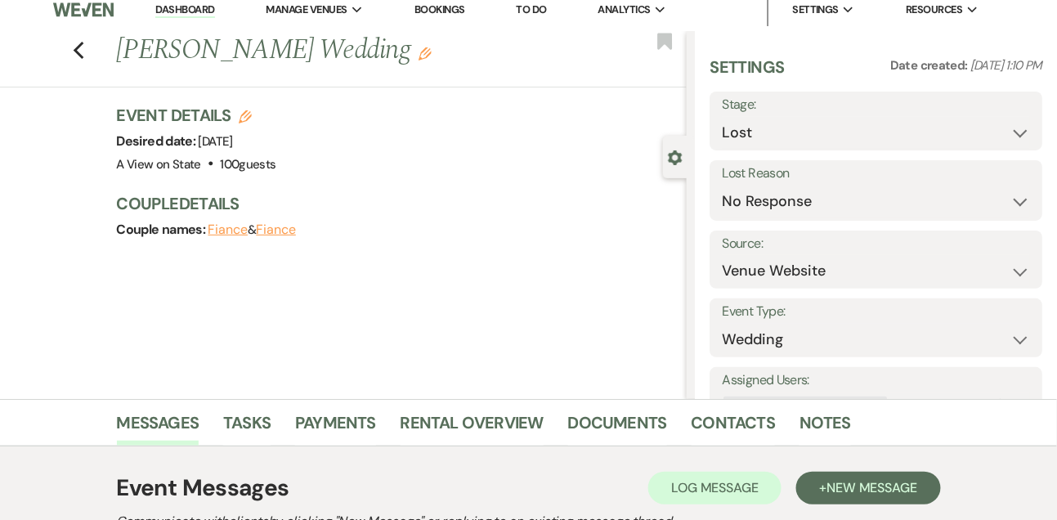
scroll to position [1, 0]
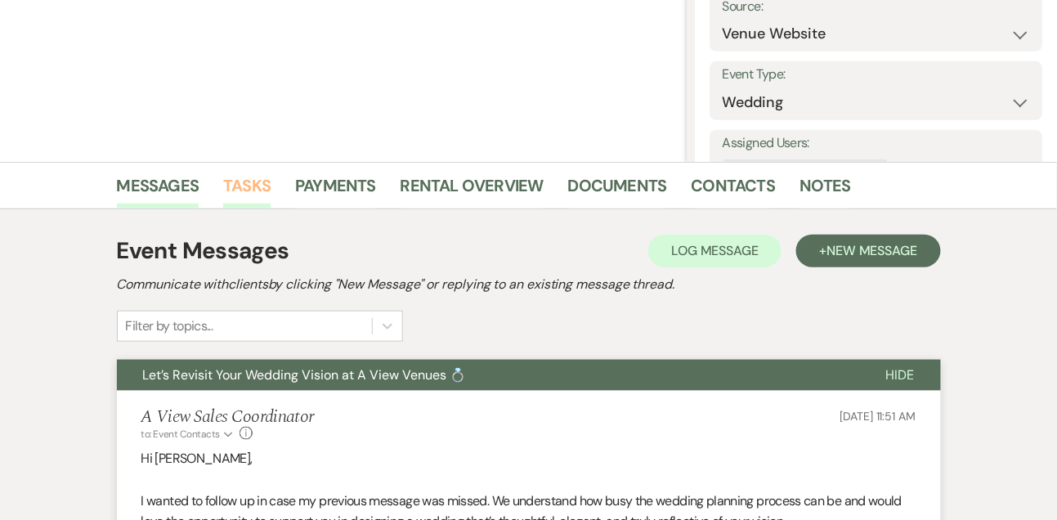
click at [260, 181] on link "Tasks" at bounding box center [246, 191] width 47 height 36
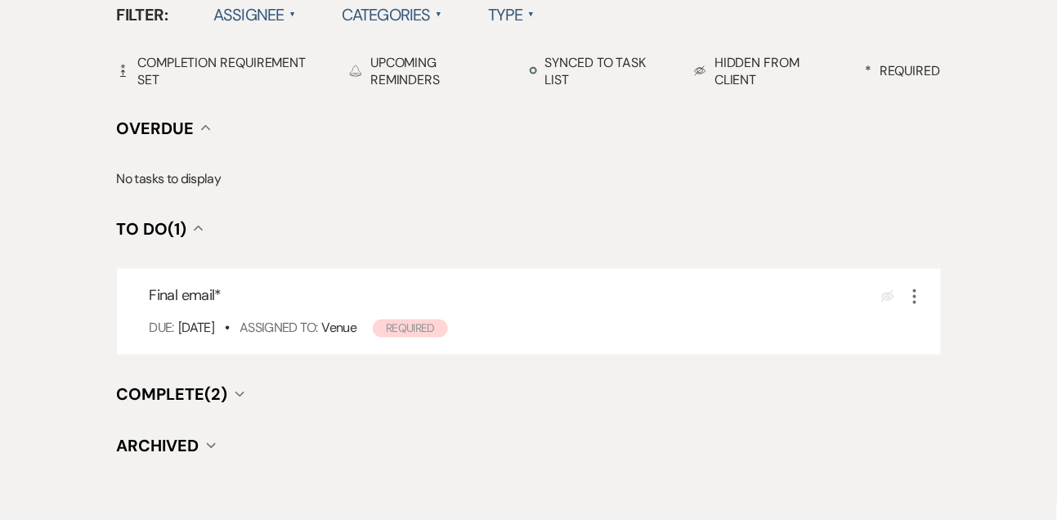
scroll to position [604, 0]
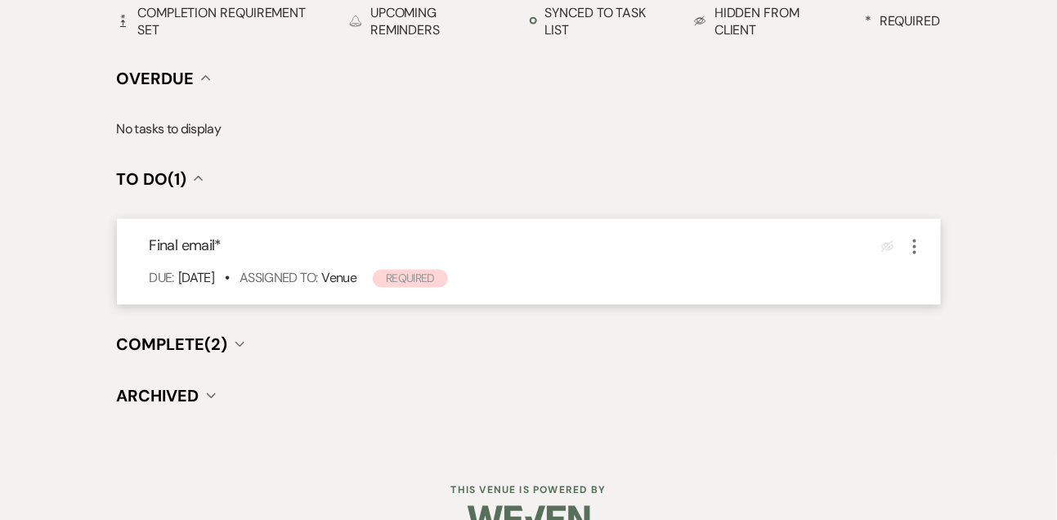
click at [916, 242] on icon "More" at bounding box center [915, 247] width 20 height 20
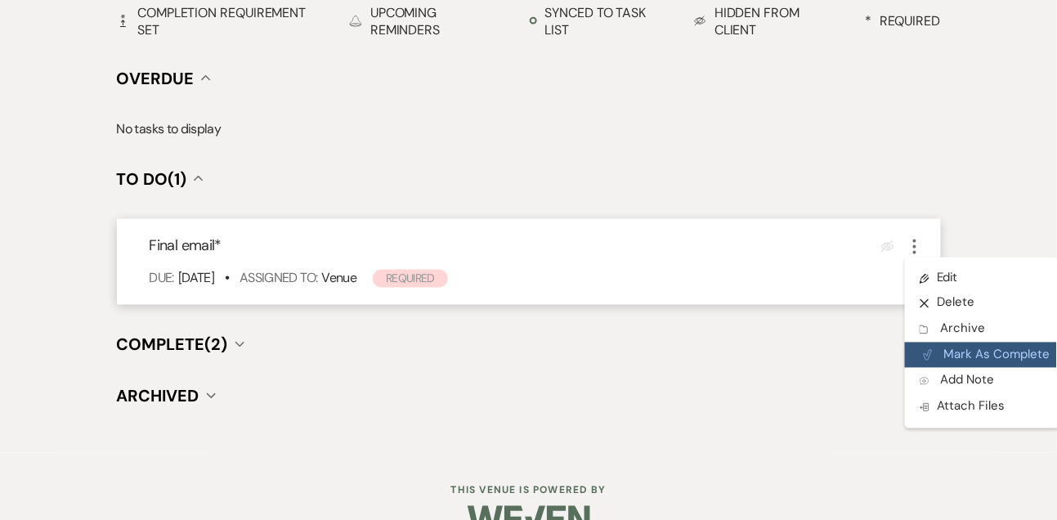
click at [944, 358] on button "Plan Portal Link Mark As Complete" at bounding box center [985, 356] width 160 height 26
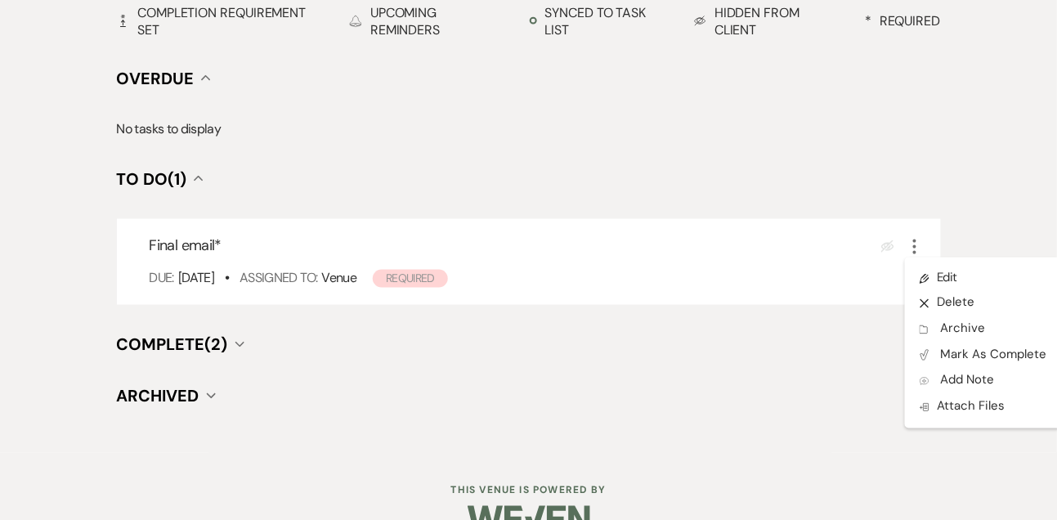
scroll to position [577, 0]
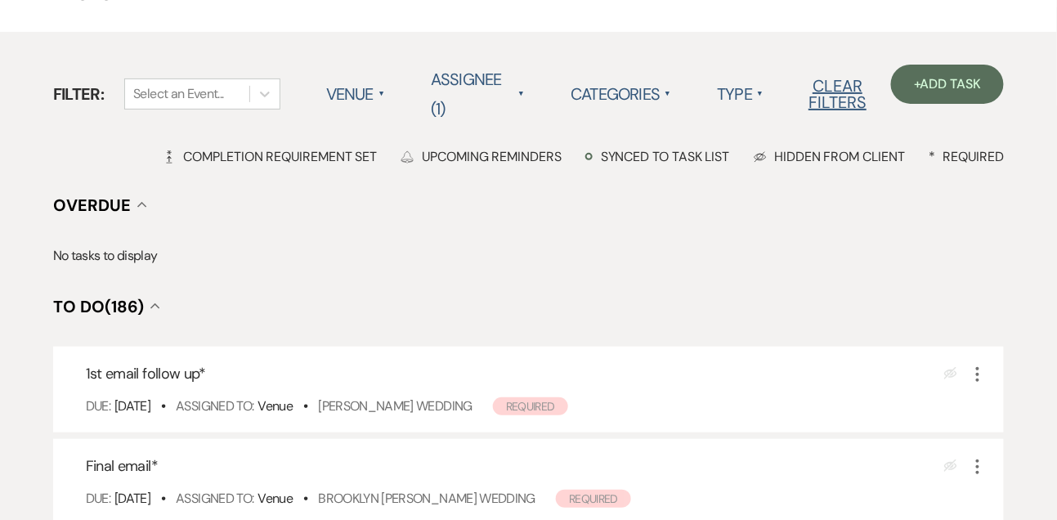
scroll to position [106, 0]
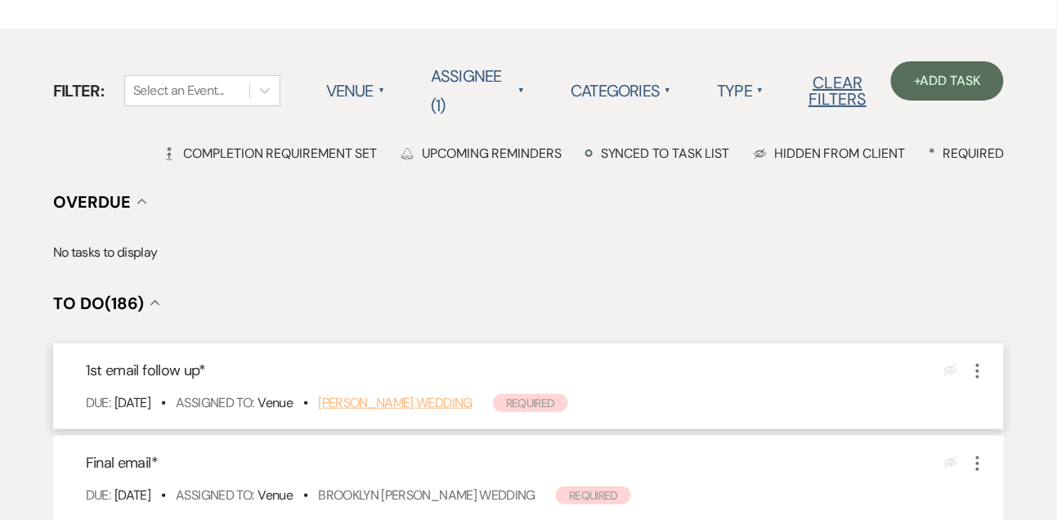
click at [395, 400] on link "[PERSON_NAME] Wedding" at bounding box center [395, 402] width 155 height 17
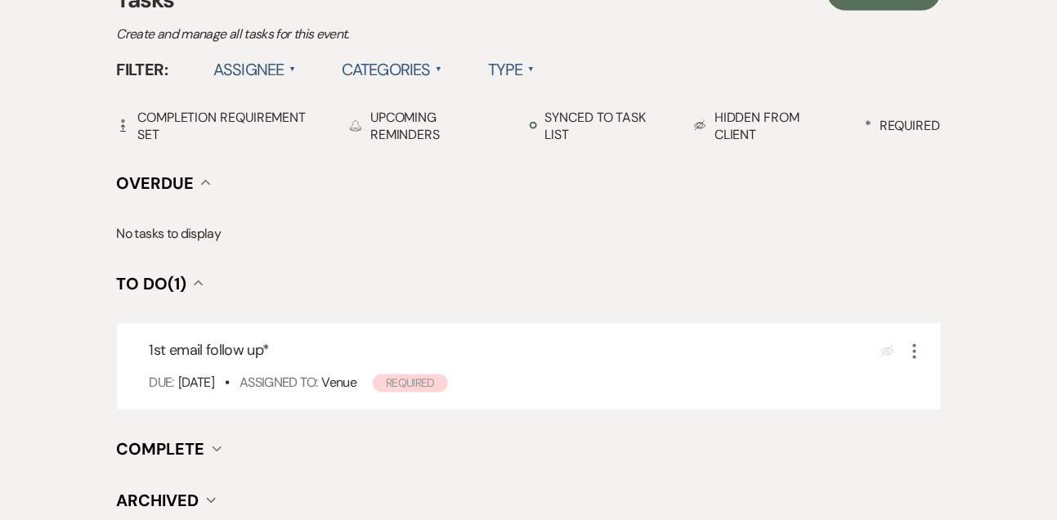
scroll to position [502, 0]
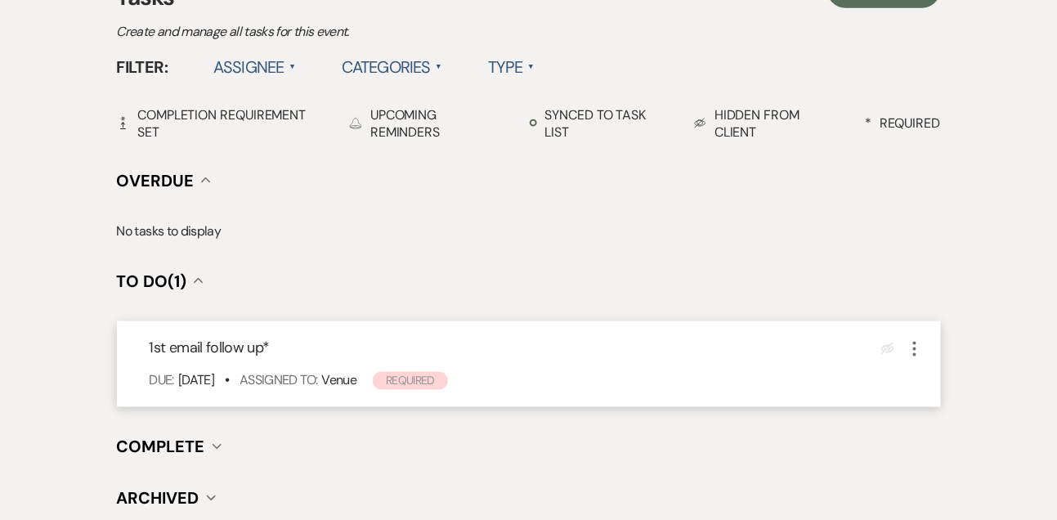
click at [912, 342] on icon "More" at bounding box center [915, 349] width 20 height 20
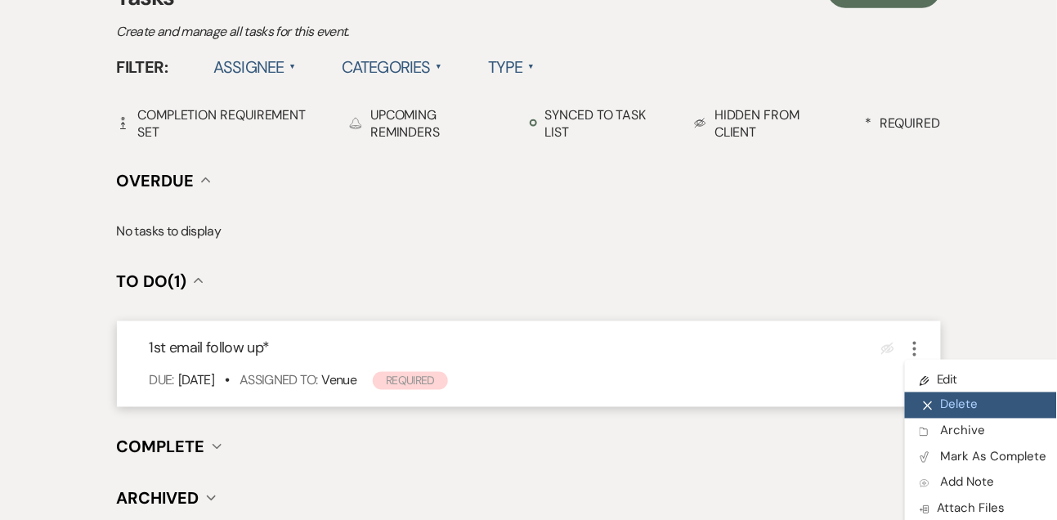
click at [945, 407] on button "X Delete" at bounding box center [983, 406] width 157 height 26
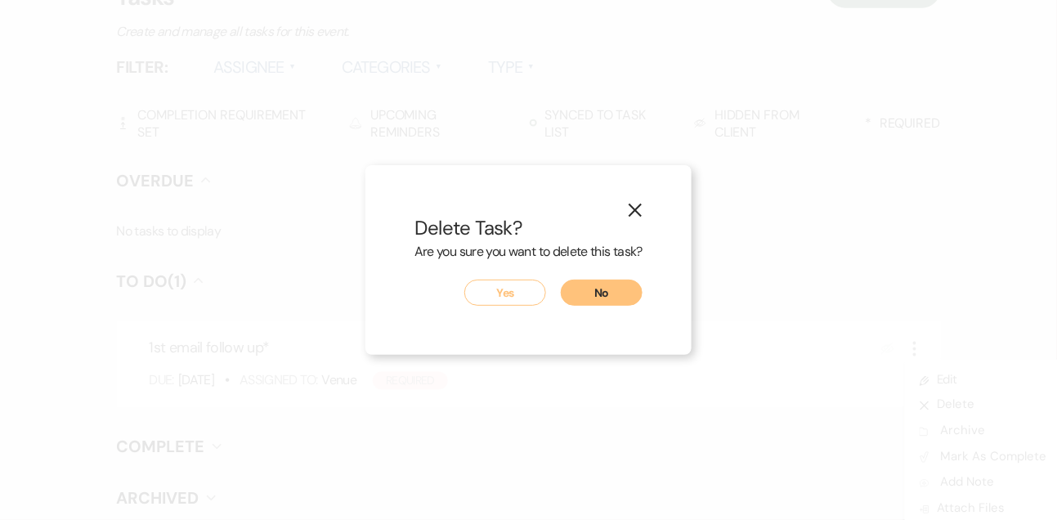
click at [527, 304] on button "Yes" at bounding box center [506, 293] width 82 height 26
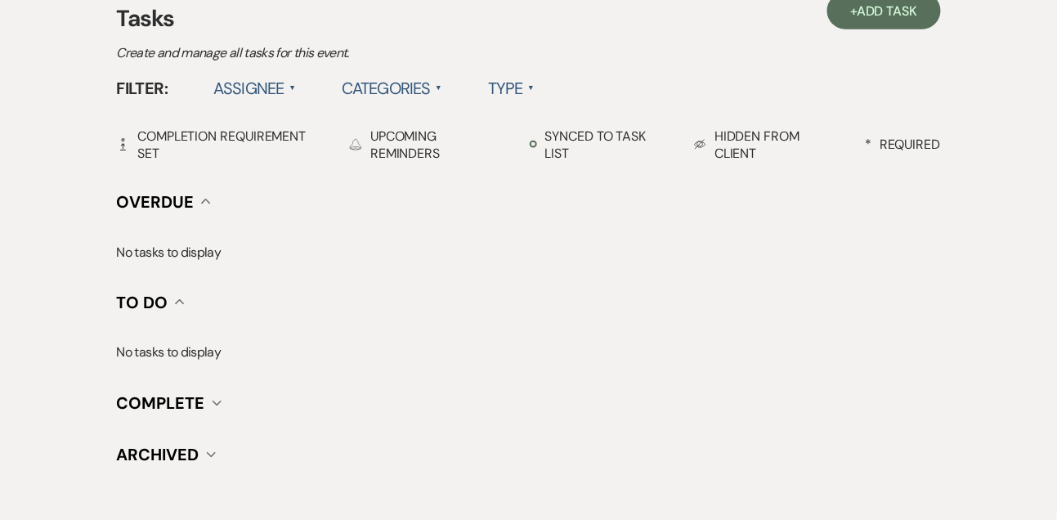
scroll to position [393, 0]
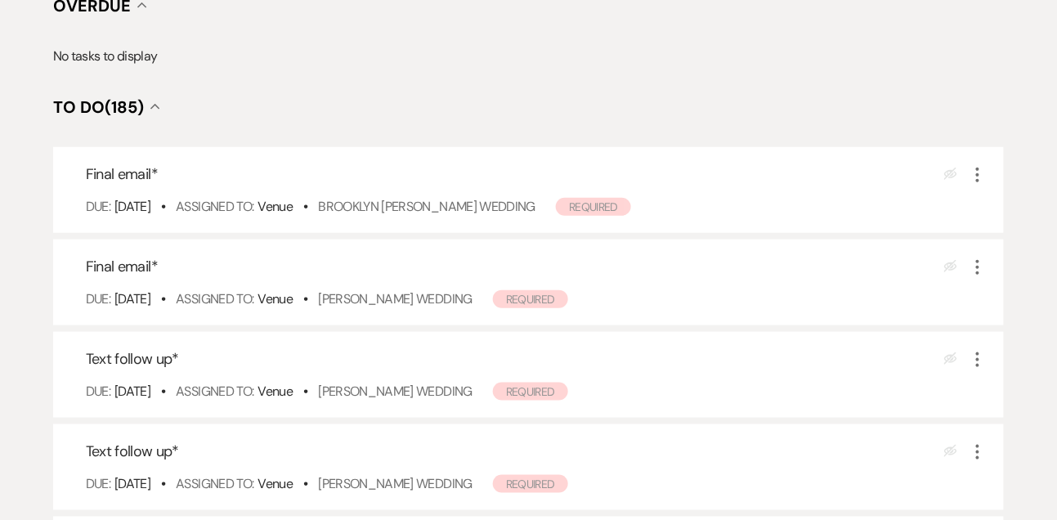
scroll to position [305, 0]
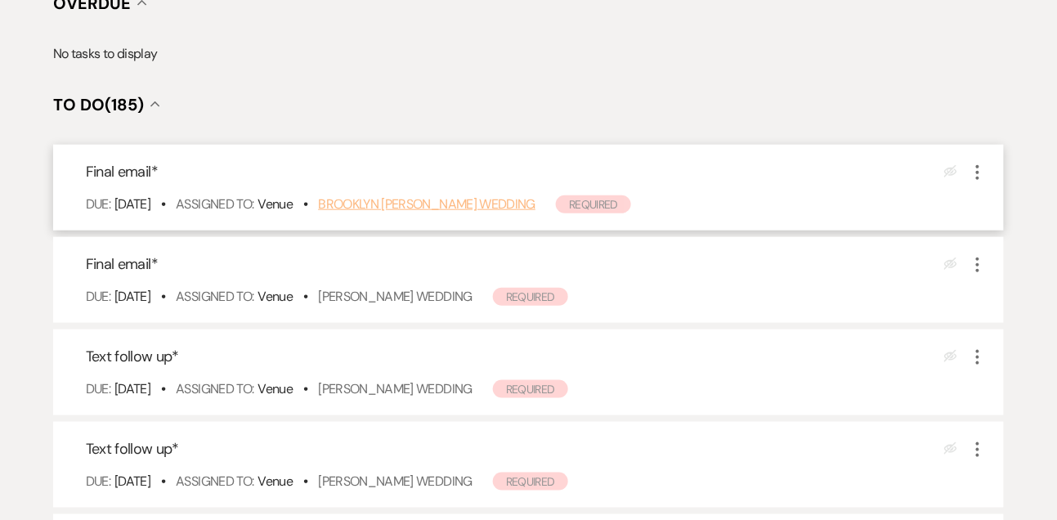
click at [366, 199] on link "Brooklyn [PERSON_NAME] Wedding" at bounding box center [427, 203] width 218 height 17
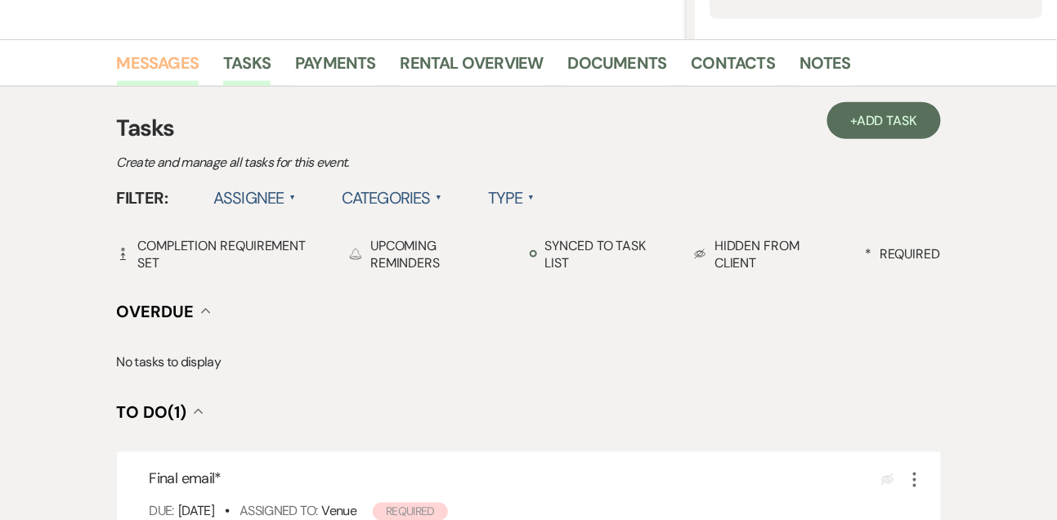
click at [180, 74] on link "Messages" at bounding box center [158, 68] width 83 height 36
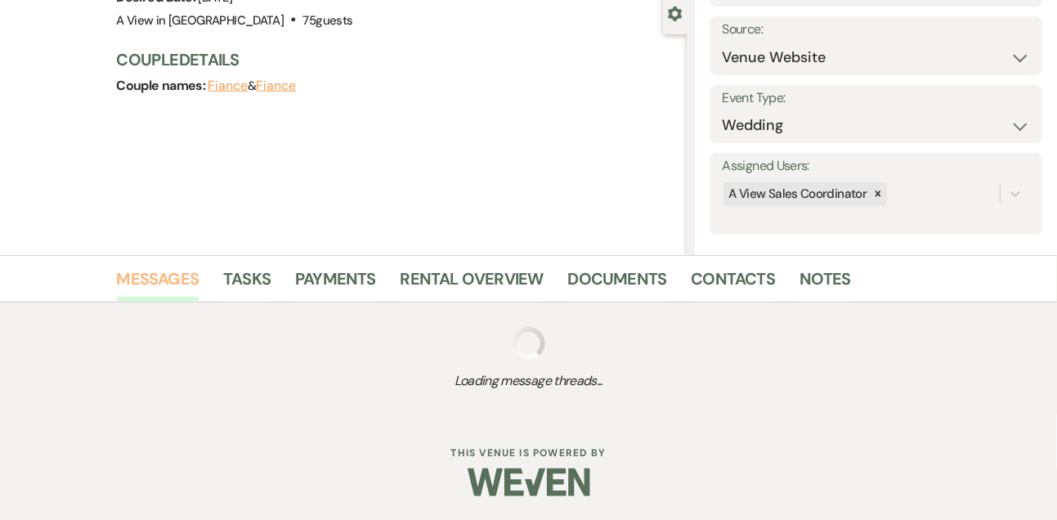
scroll to position [352, 0]
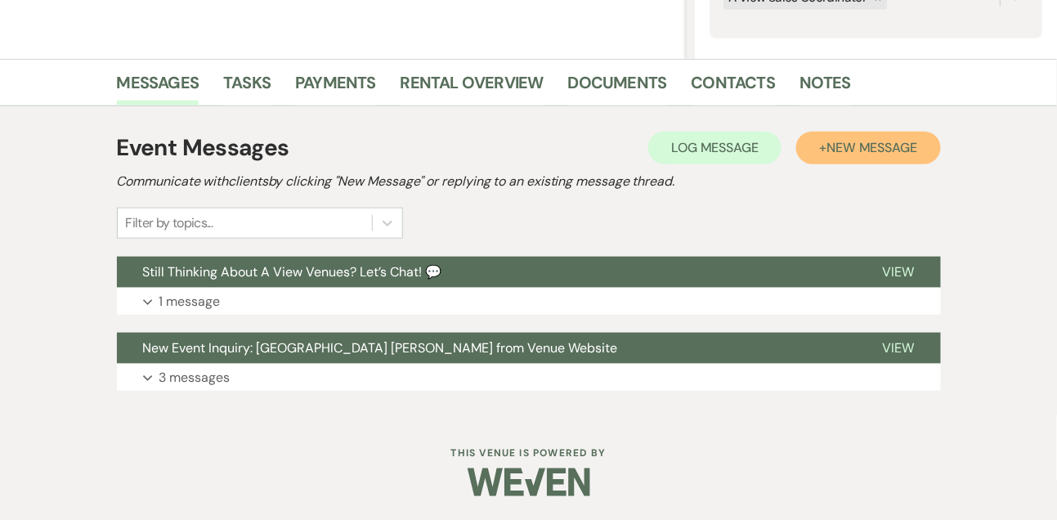
click at [805, 157] on button "+ New Message" at bounding box center [869, 148] width 144 height 33
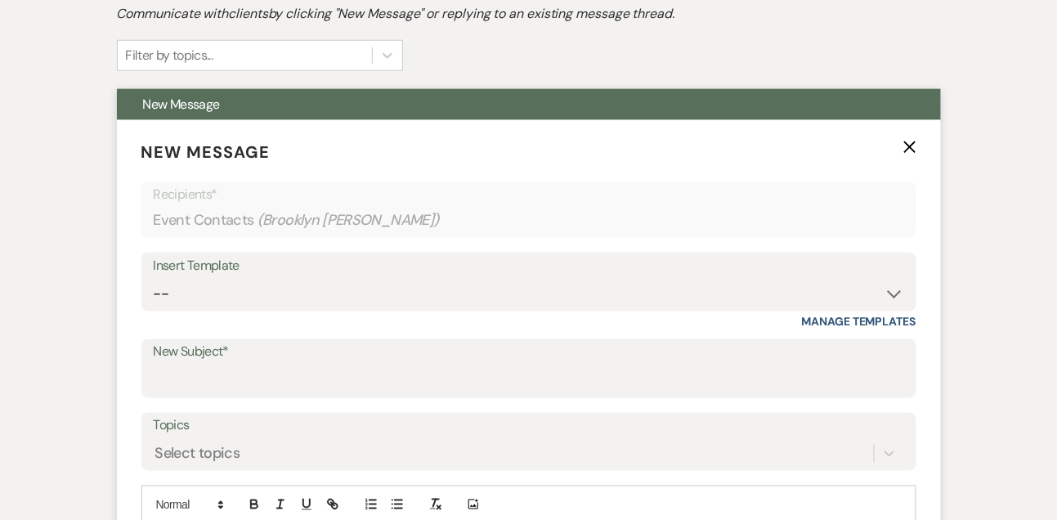
scroll to position [545, 0]
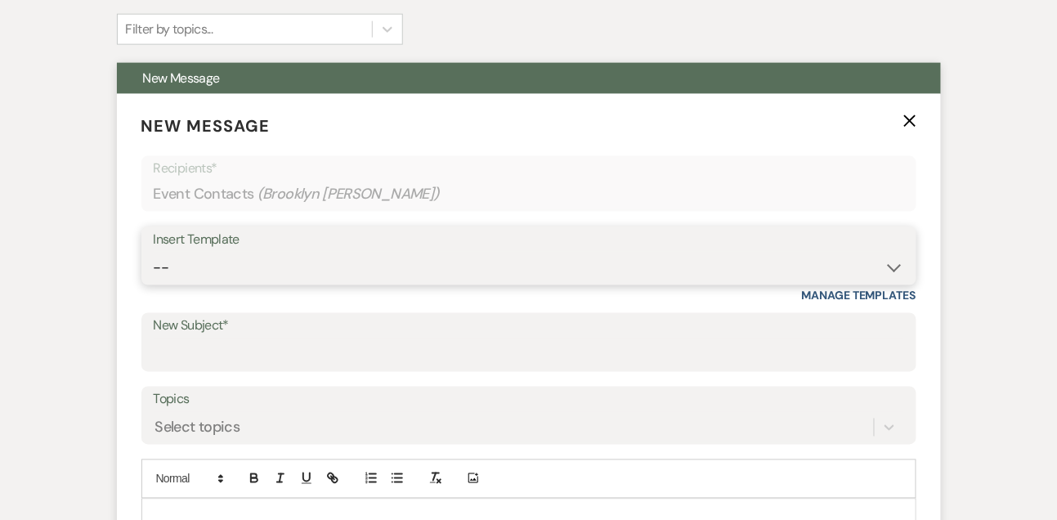
click at [290, 282] on select "-- Tour Confirmation Contract (Pre-Booked Leads) Out of office Inquiry Email Al…" at bounding box center [529, 268] width 751 height 32
select select "5665"
click at [154, 252] on select "-- Tour Confirmation Contract (Pre-Booked Leads) Out of office Inquiry Email Al…" at bounding box center [529, 268] width 751 height 32
type input "Let’s Revisit Your Wedding Vision at A View Venues 💍"
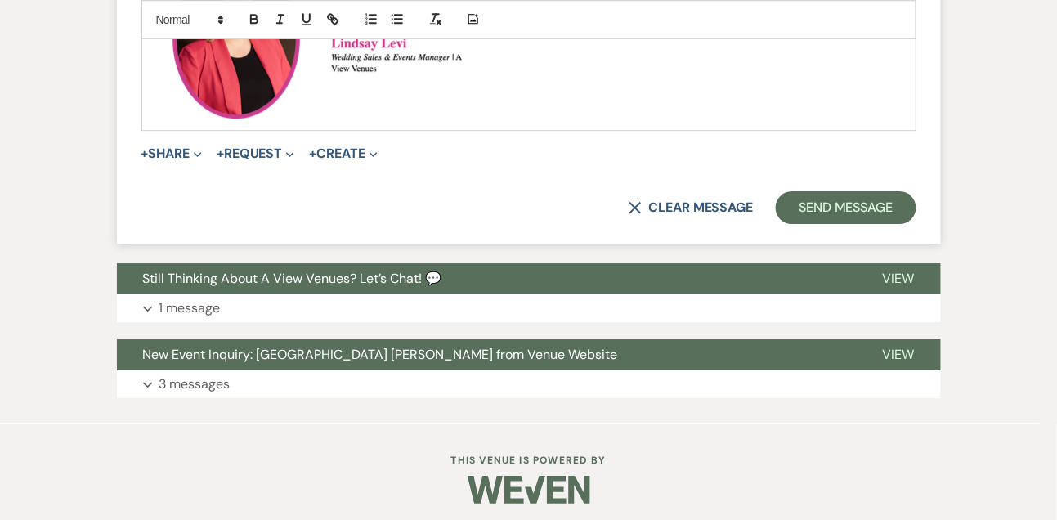
scroll to position [1306, 0]
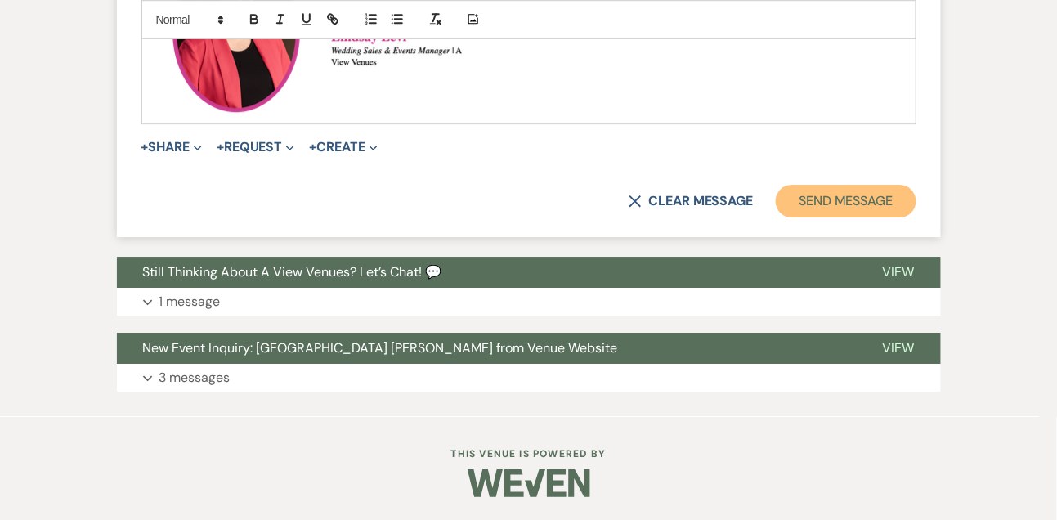
click at [830, 200] on button "Send Message" at bounding box center [846, 201] width 140 height 33
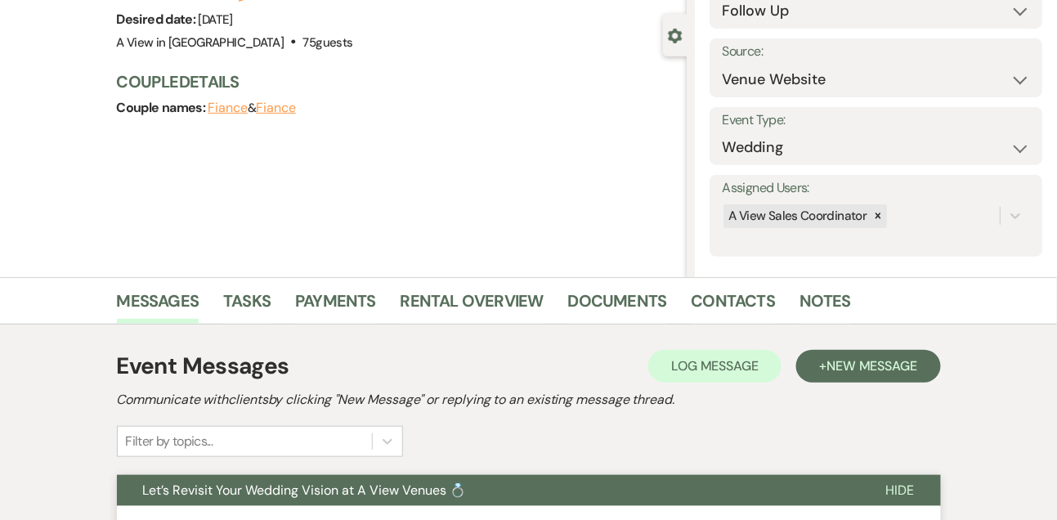
scroll to position [14, 0]
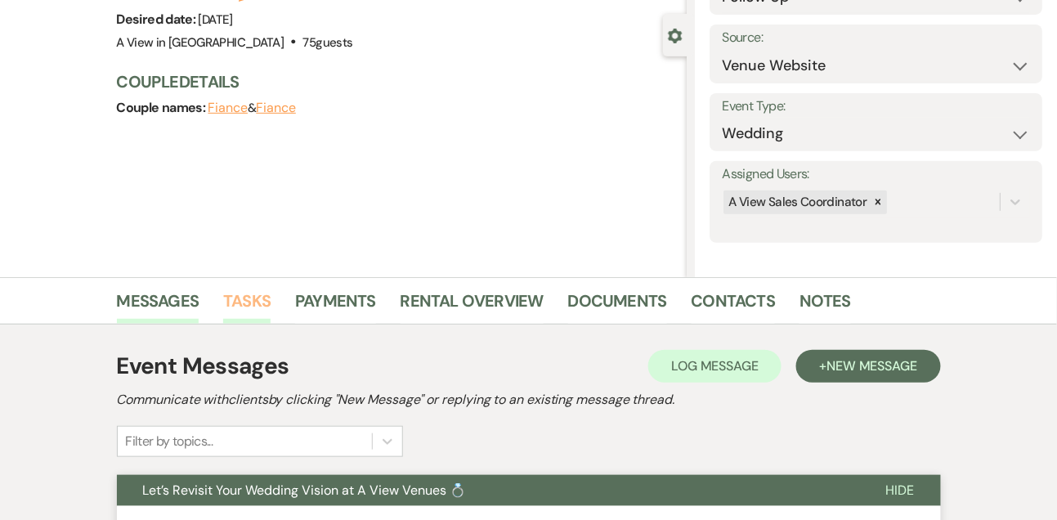
click at [257, 308] on link "Tasks" at bounding box center [246, 306] width 47 height 36
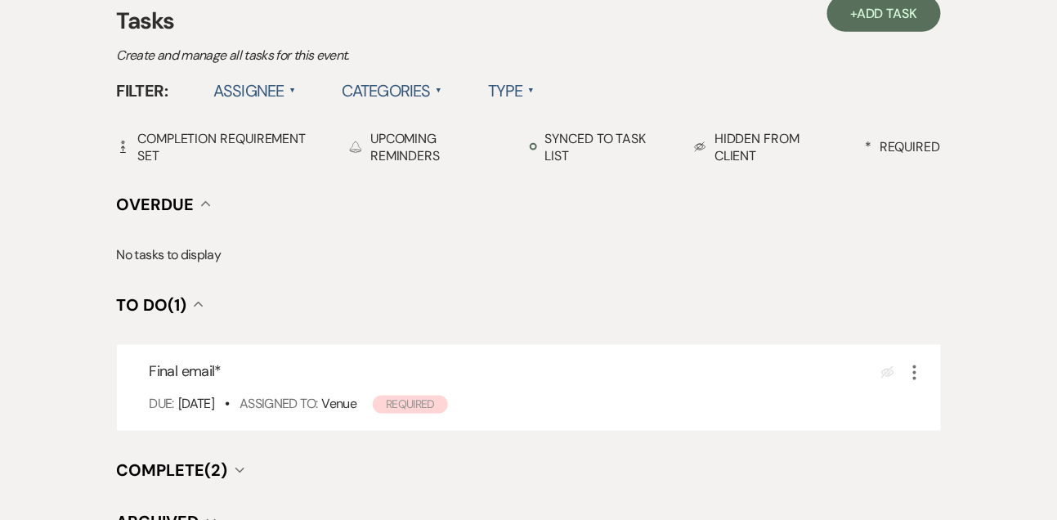
scroll to position [541, 0]
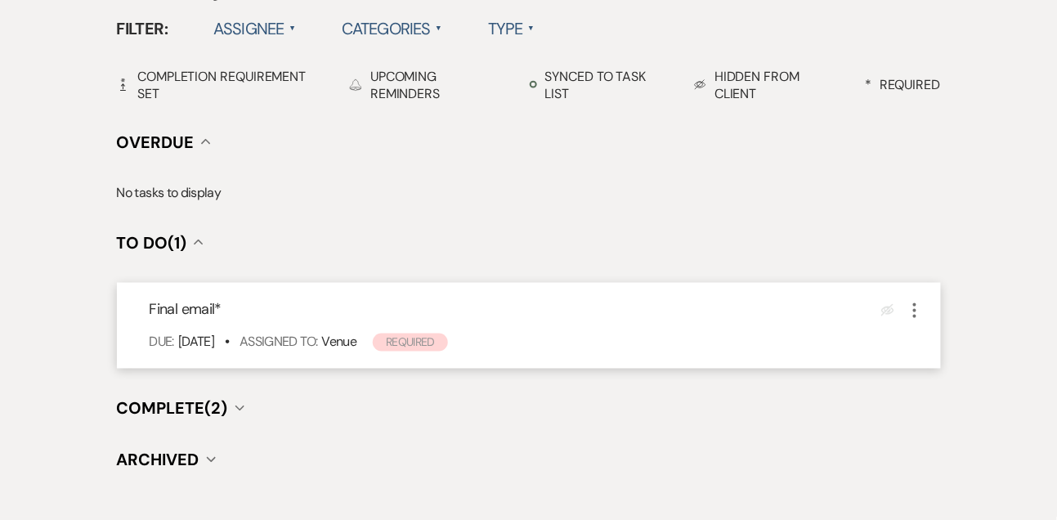
click at [918, 303] on icon "More" at bounding box center [915, 311] width 20 height 20
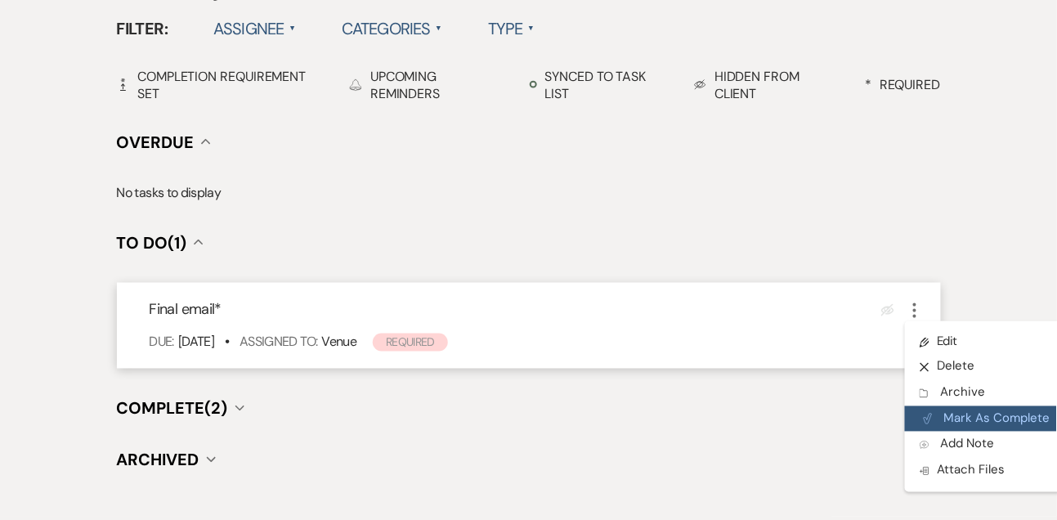
click at [958, 415] on button "Plan Portal Link Mark As Complete" at bounding box center [985, 419] width 160 height 26
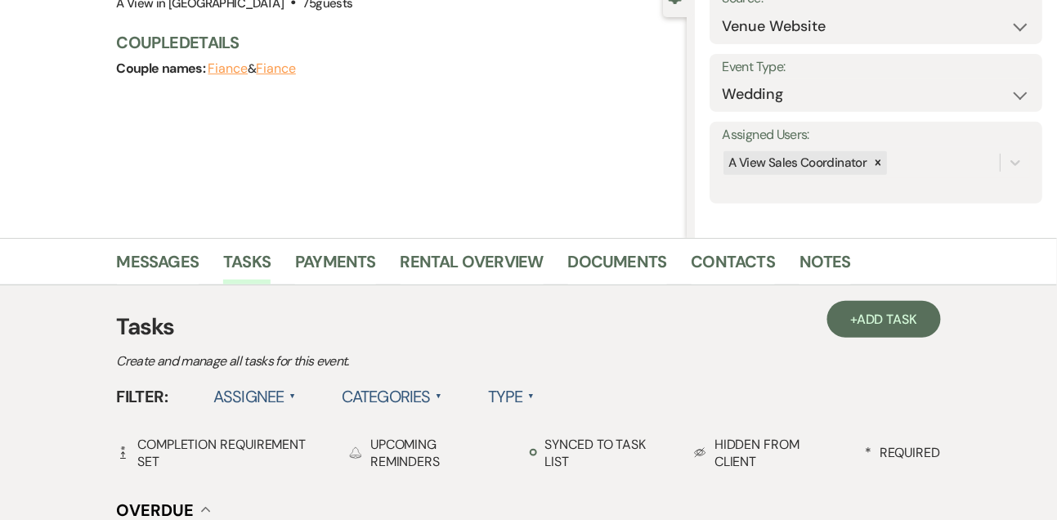
scroll to position [0, 0]
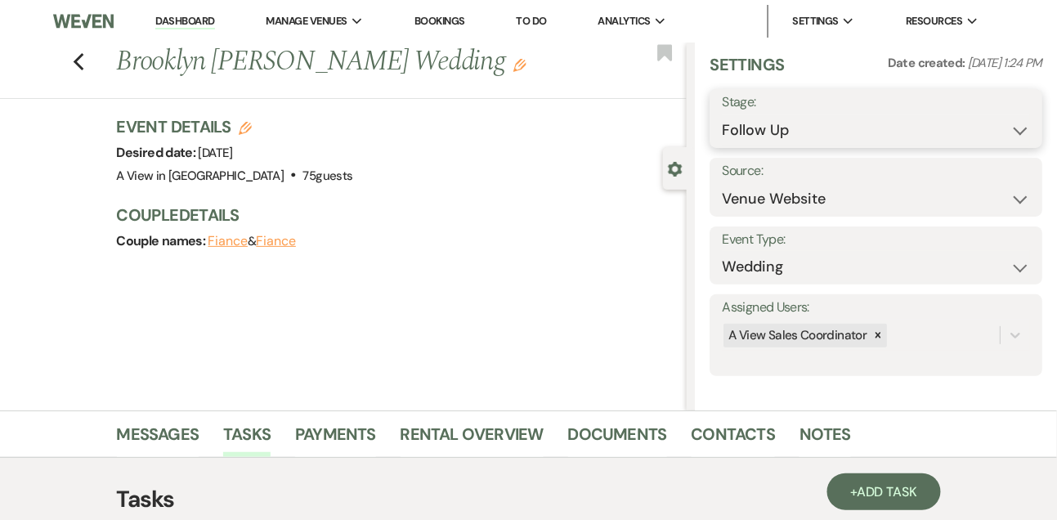
click at [768, 132] on select "Inquiry Follow Up Tour Requested Tour Confirmed Toured Proposal Sent Booked Lost" at bounding box center [876, 130] width 308 height 32
select select "8"
click at [722, 114] on select "Inquiry Follow Up Tour Requested Tour Confirmed Toured Proposal Sent Booked Lost" at bounding box center [876, 130] width 308 height 32
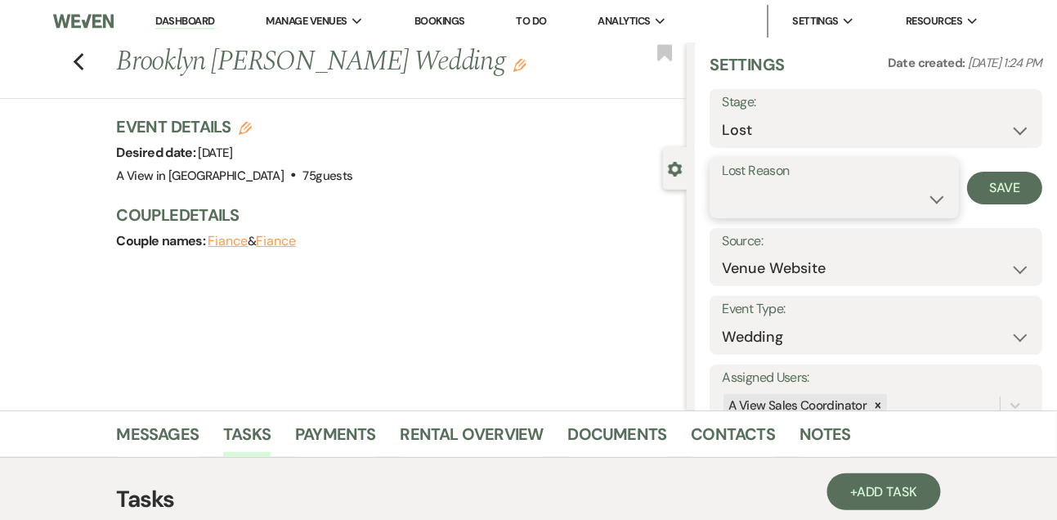
click at [752, 208] on select "Booked Elsewhere Budget Date Unavailable No Response Not a Good Match Capacity …" at bounding box center [834, 199] width 224 height 32
select select "5"
click at [722, 183] on select "Booked Elsewhere Budget Date Unavailable No Response Not a Good Match Capacity …" at bounding box center [834, 199] width 224 height 32
click at [1008, 184] on button "Save" at bounding box center [1004, 188] width 75 height 33
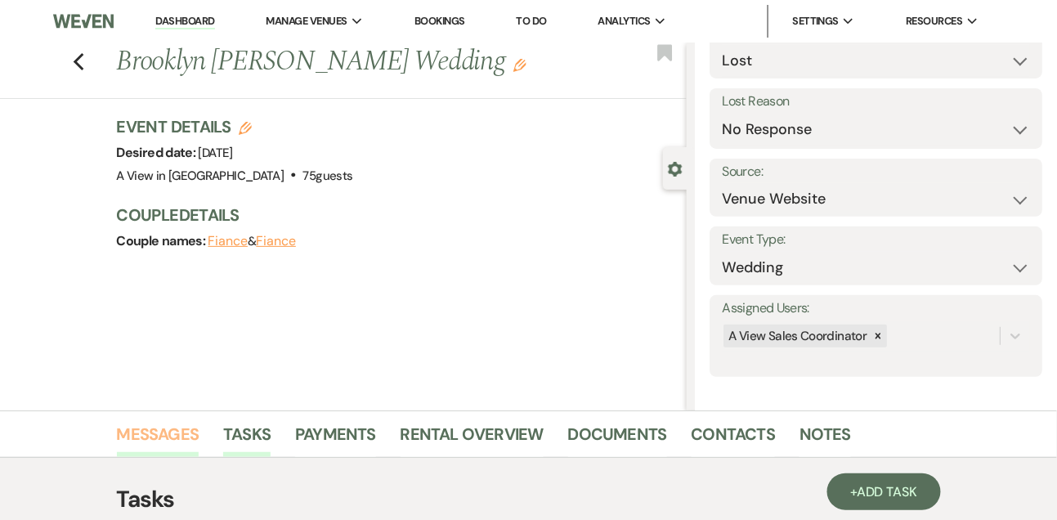
click at [186, 439] on link "Messages" at bounding box center [158, 439] width 83 height 36
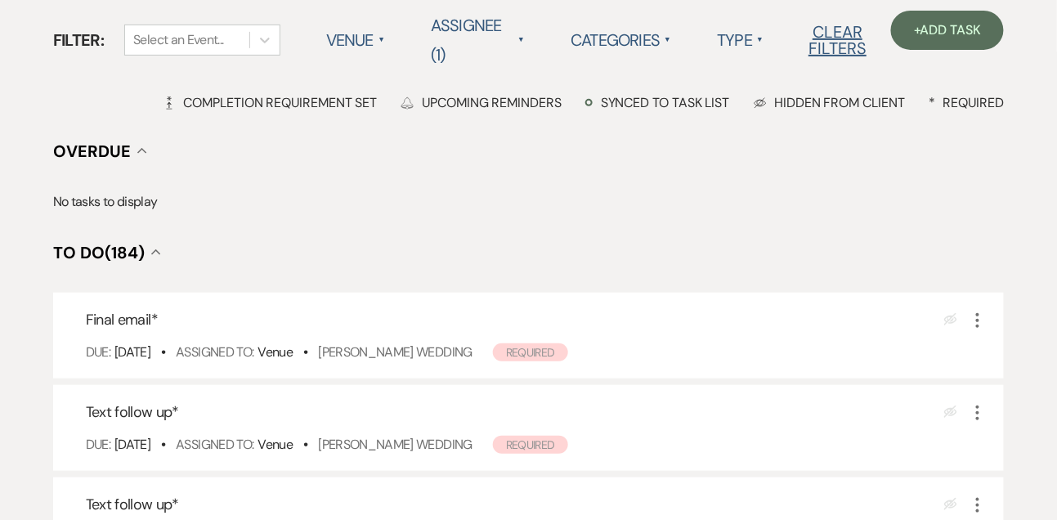
scroll to position [158, 0]
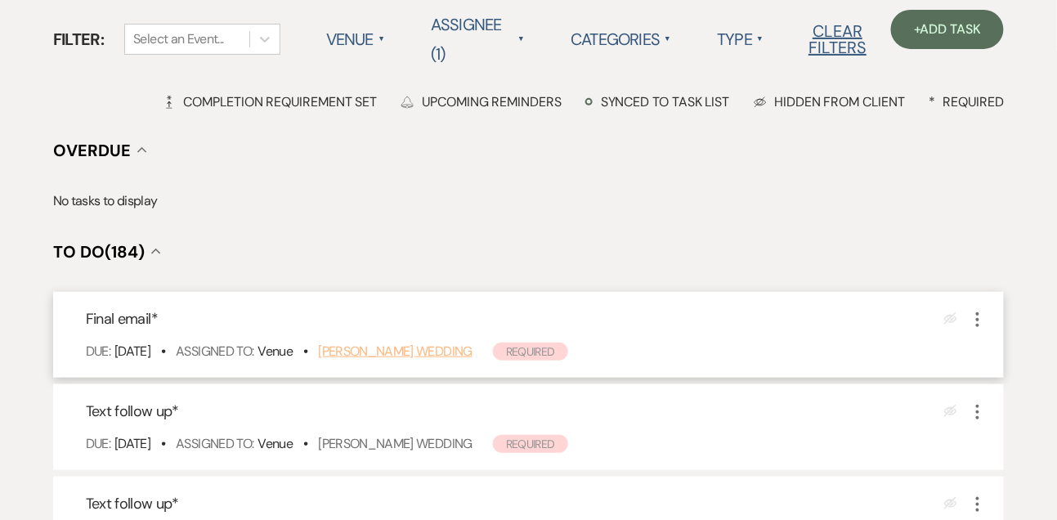
click at [394, 343] on link "[PERSON_NAME] Wedding" at bounding box center [395, 351] width 155 height 17
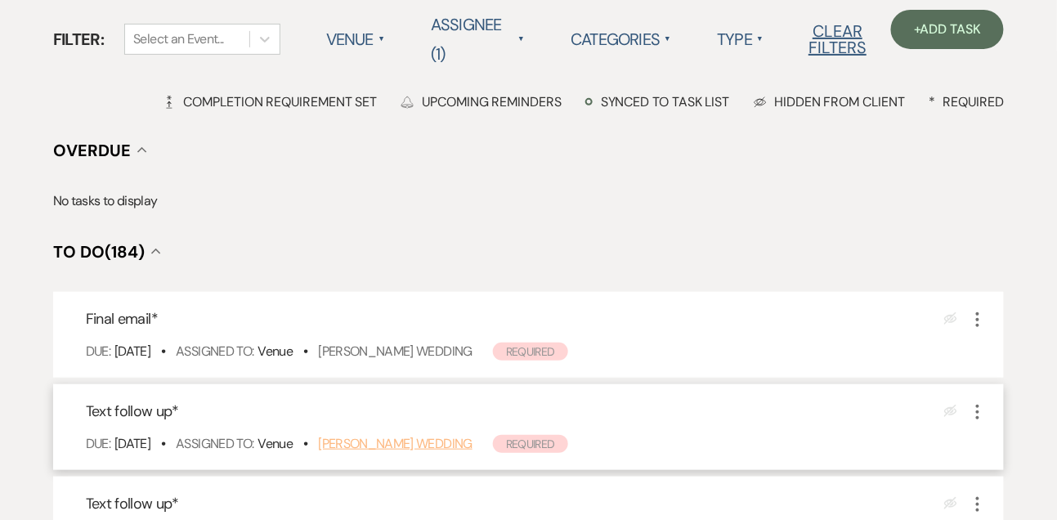
click at [376, 435] on link "[PERSON_NAME] Wedding" at bounding box center [395, 443] width 155 height 17
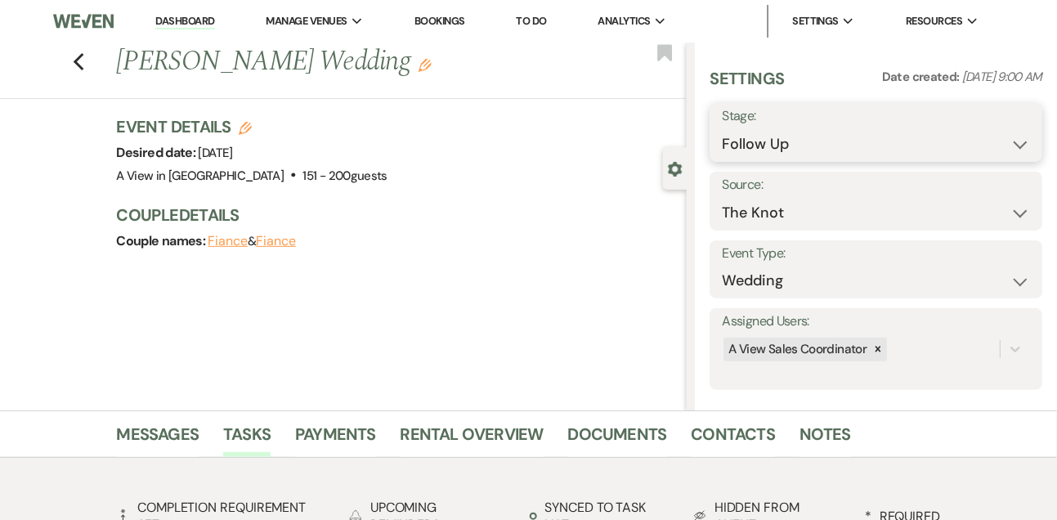
click at [773, 137] on select "Inquiry Follow Up Tour Requested Tour Confirmed Toured Proposal Sent Booked Lost" at bounding box center [876, 144] width 308 height 32
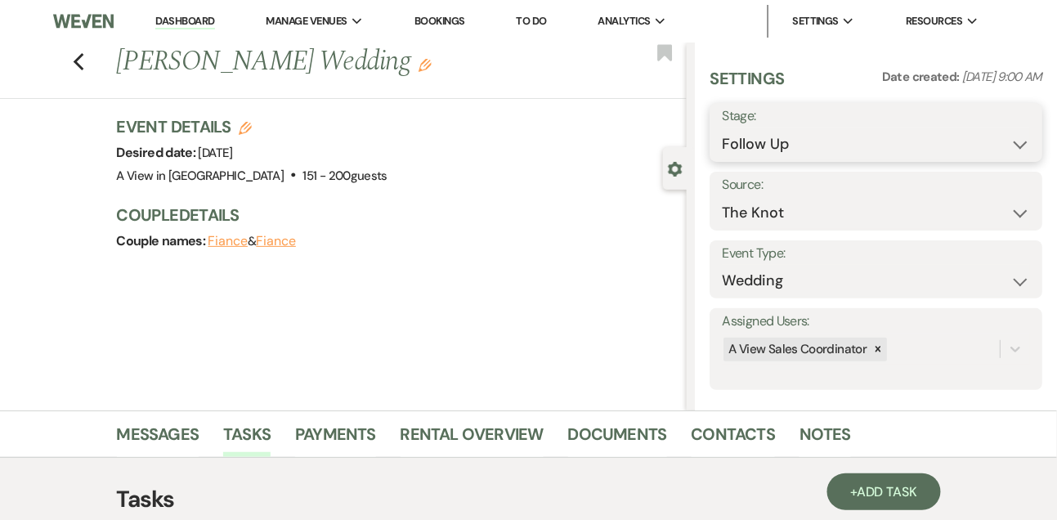
select select "8"
click at [722, 128] on select "Inquiry Follow Up Tour Requested Tour Confirmed Toured Proposal Sent Booked Lost" at bounding box center [876, 144] width 308 height 32
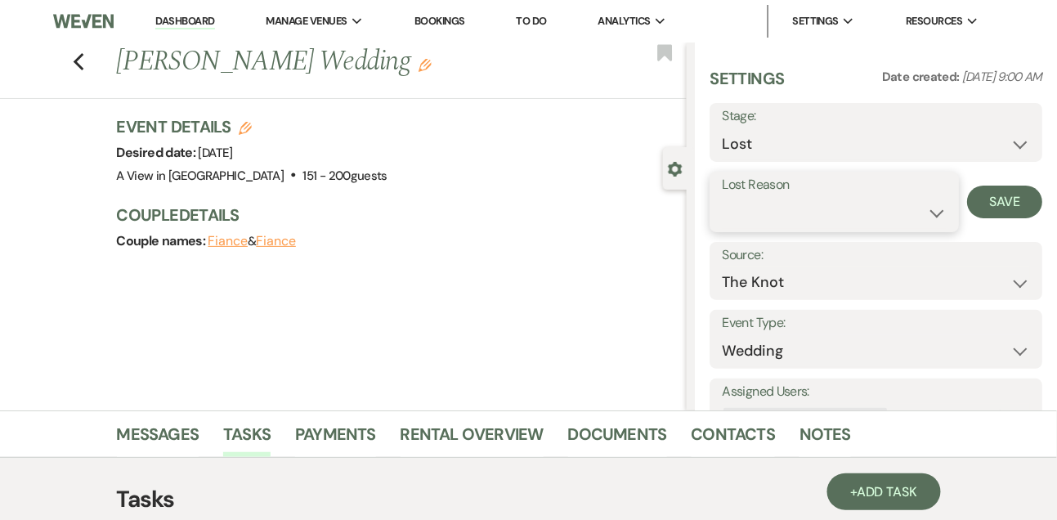
click at [747, 209] on select "Booked Elsewhere Budget Date Unavailable No Response Not a Good Match Capacity …" at bounding box center [834, 213] width 224 height 32
select select "6"
click at [722, 197] on select "Booked Elsewhere Budget Date Unavailable No Response Not a Good Match Capacity …" at bounding box center [834, 213] width 224 height 32
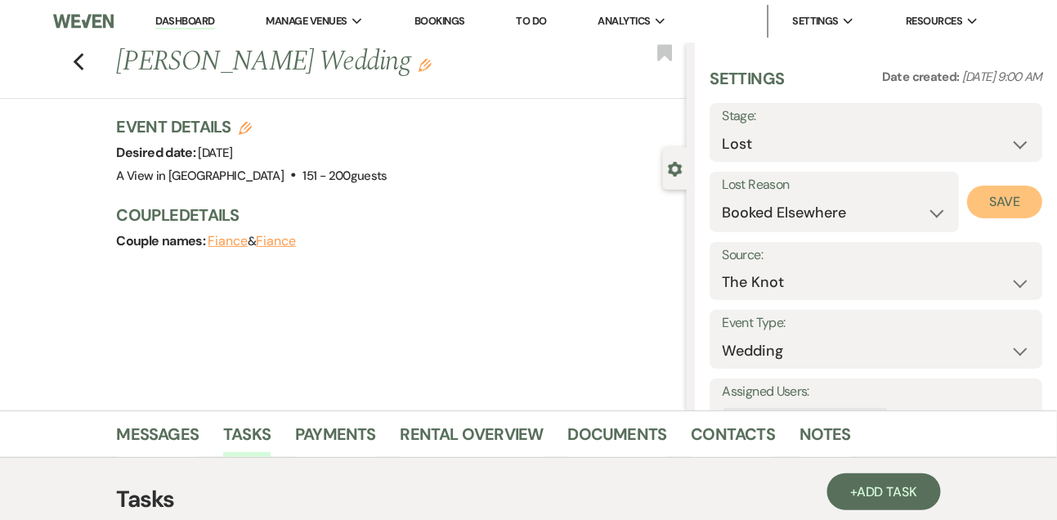
click at [1017, 194] on button "Save" at bounding box center [1004, 202] width 75 height 33
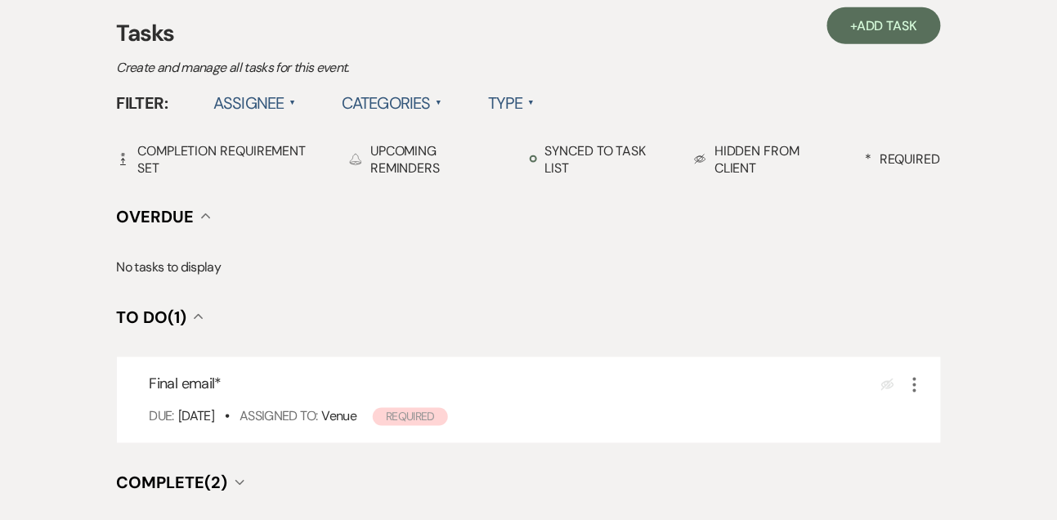
scroll to position [483, 0]
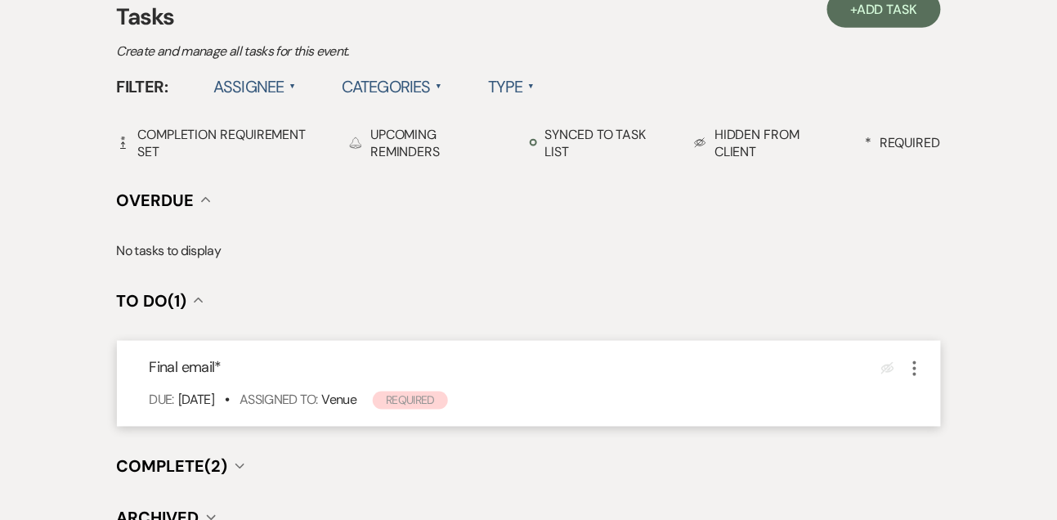
click at [918, 367] on icon "More" at bounding box center [915, 369] width 20 height 20
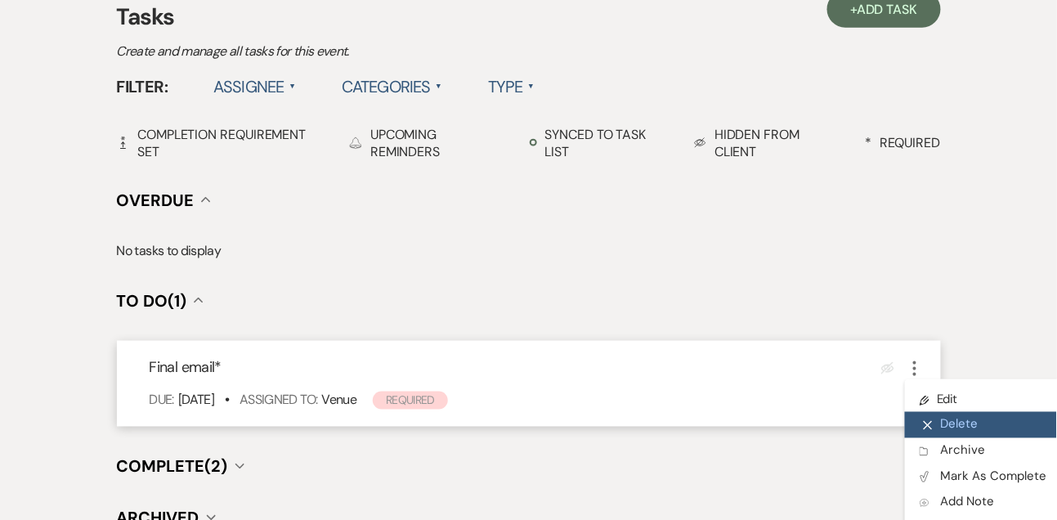
click at [943, 428] on button "X Delete" at bounding box center [983, 425] width 157 height 26
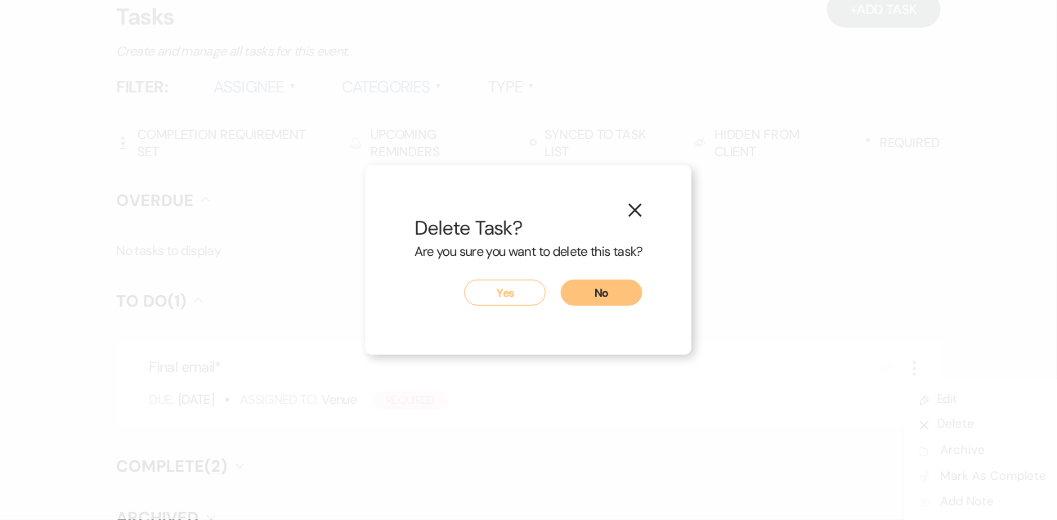
click at [523, 286] on button "Yes" at bounding box center [506, 293] width 82 height 26
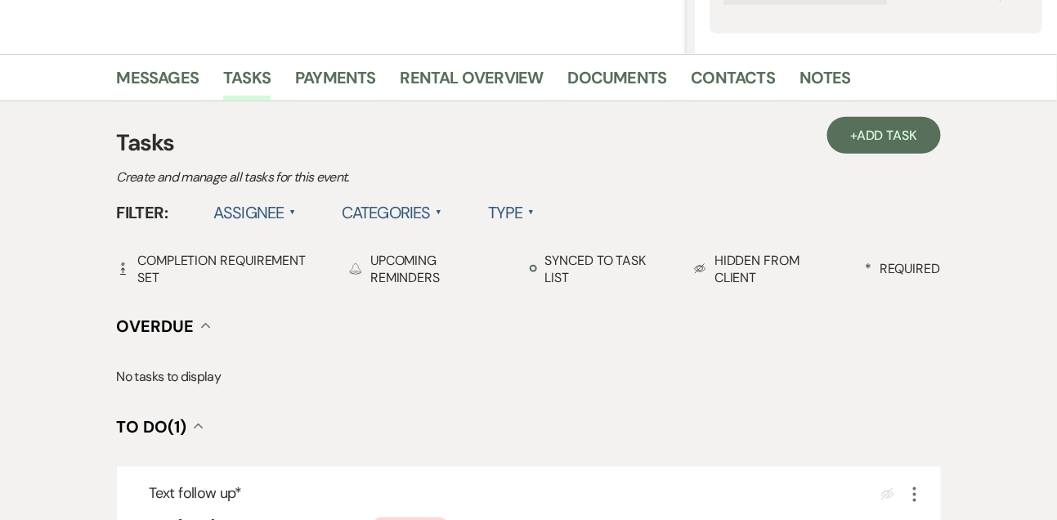
scroll to position [351, 0]
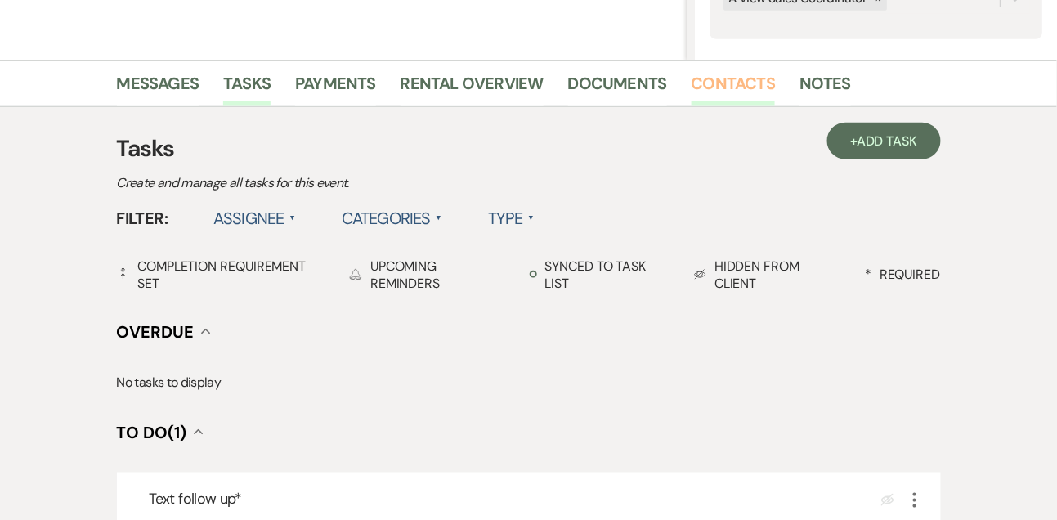
click at [752, 81] on link "Contacts" at bounding box center [734, 88] width 84 height 36
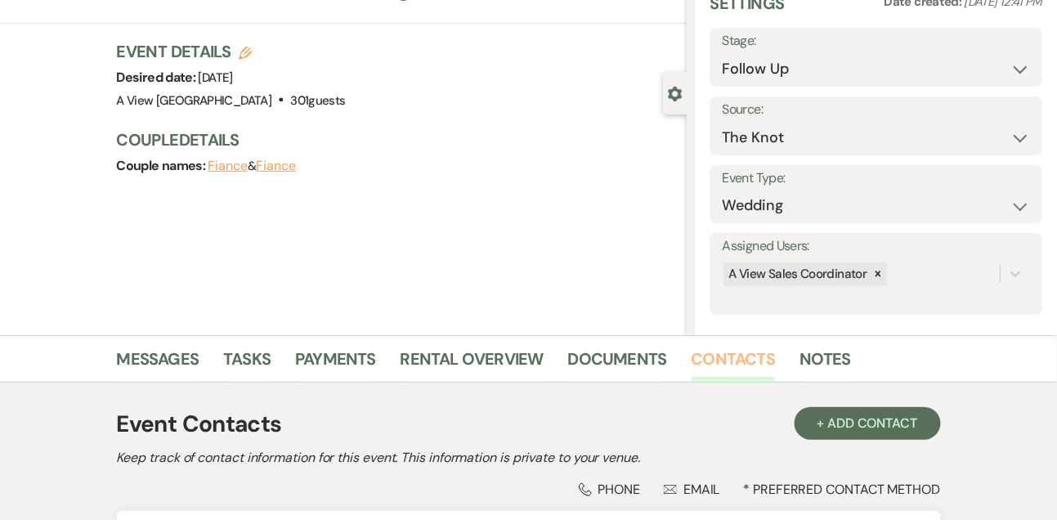
scroll to position [278, 0]
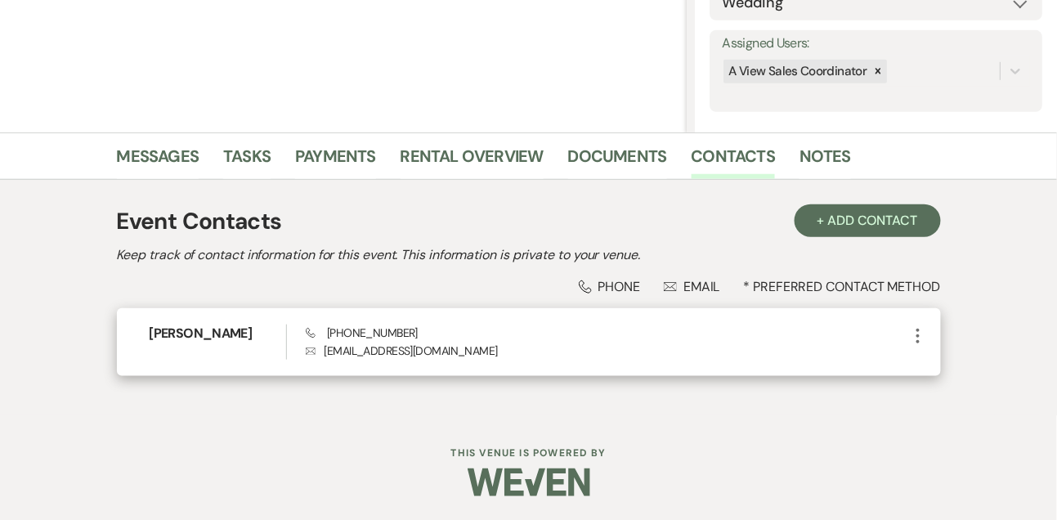
click at [364, 330] on span "Phone [PHONE_NUMBER]" at bounding box center [362, 332] width 112 height 15
copy span "[PHONE_NUMBER]"
click at [212, 335] on h6 "[PERSON_NAME]" at bounding box center [218, 334] width 137 height 18
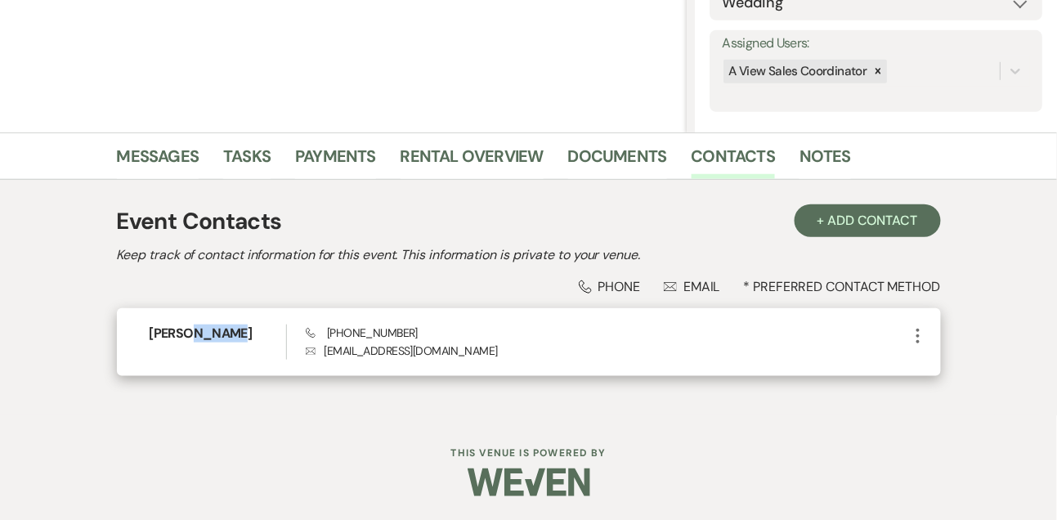
click at [212, 335] on h6 "[PERSON_NAME]" at bounding box center [218, 334] width 137 height 18
copy h6 "[PERSON_NAME]"
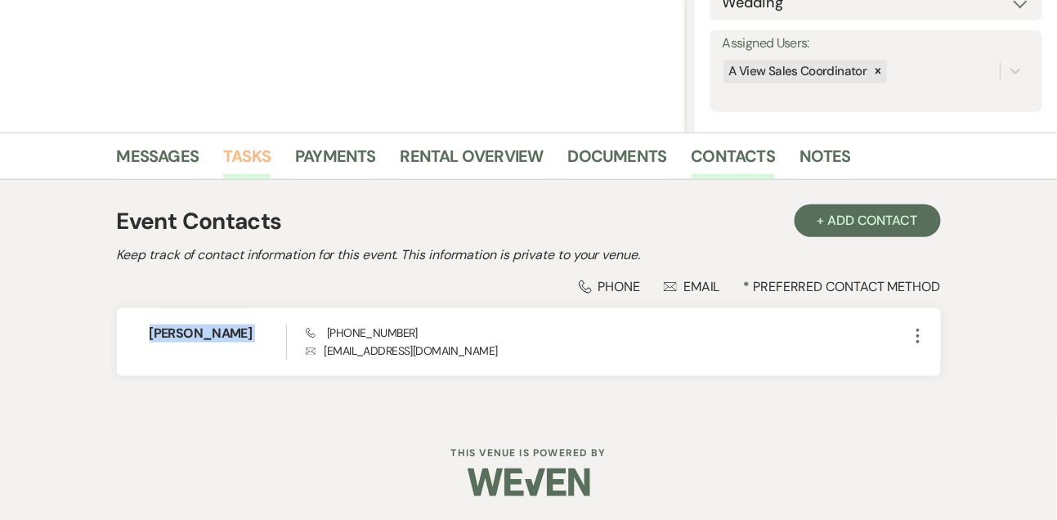
click at [256, 160] on link "Tasks" at bounding box center [246, 161] width 47 height 36
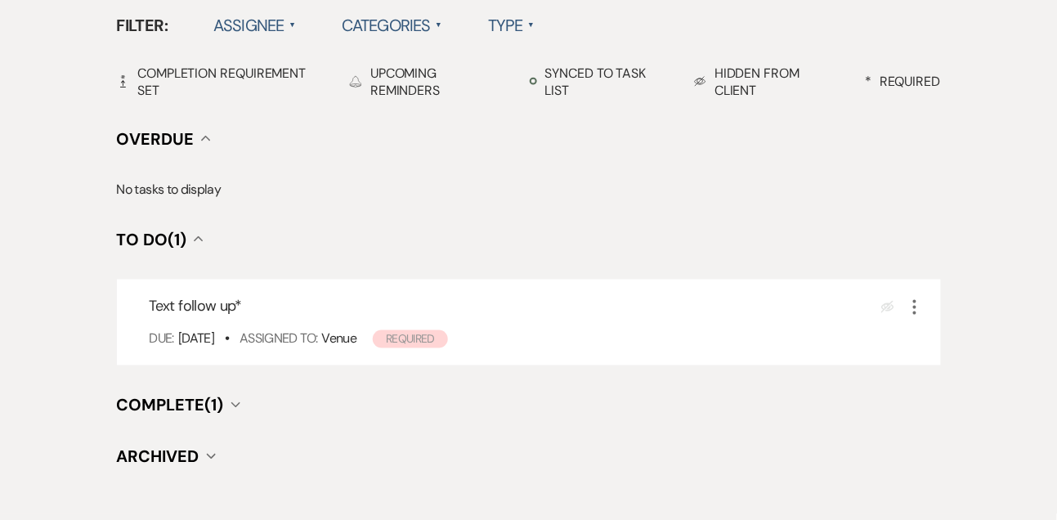
scroll to position [550, 0]
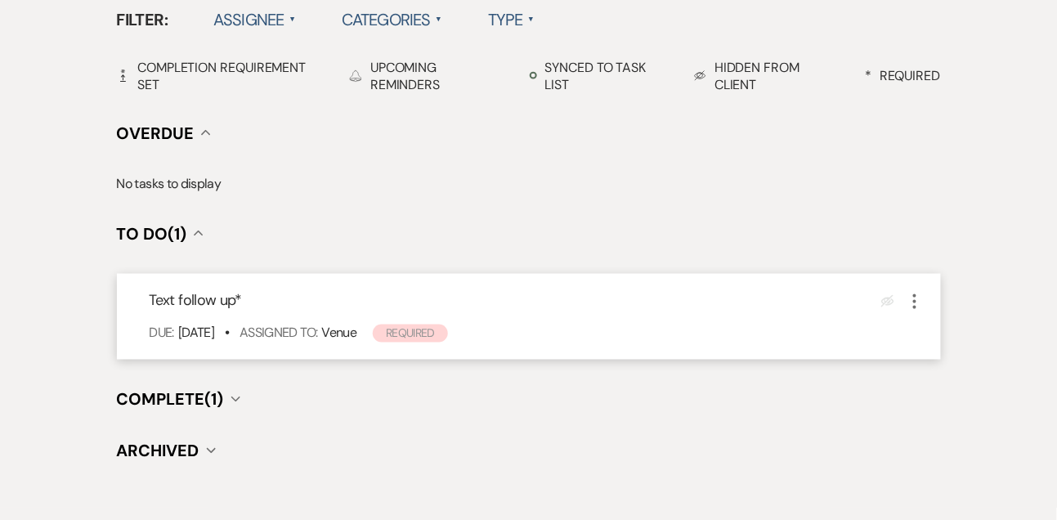
click at [920, 303] on icon "More" at bounding box center [915, 302] width 20 height 20
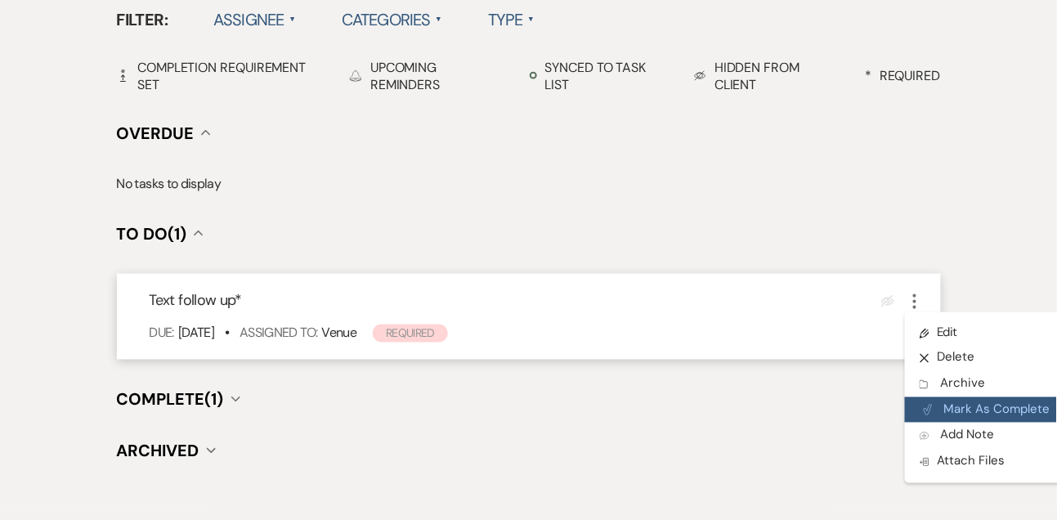
click at [942, 408] on button "Plan Portal Link Mark As Complete" at bounding box center [985, 410] width 160 height 26
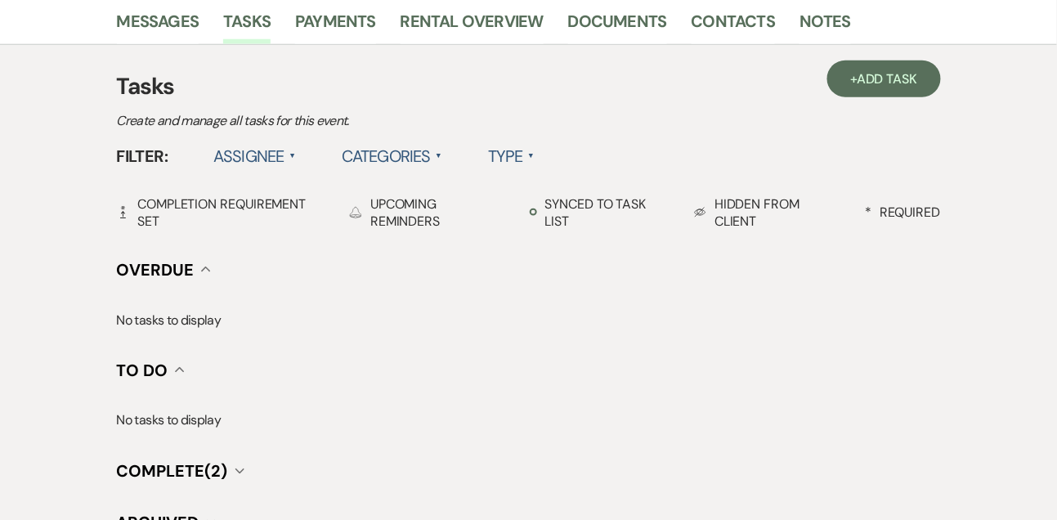
scroll to position [397, 0]
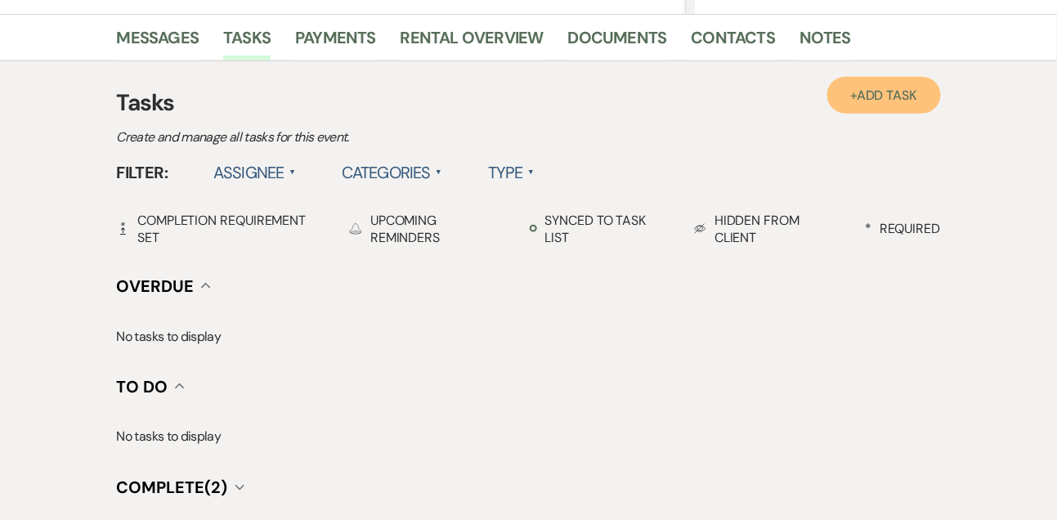
click at [856, 91] on link "+ Add Task" at bounding box center [884, 95] width 113 height 37
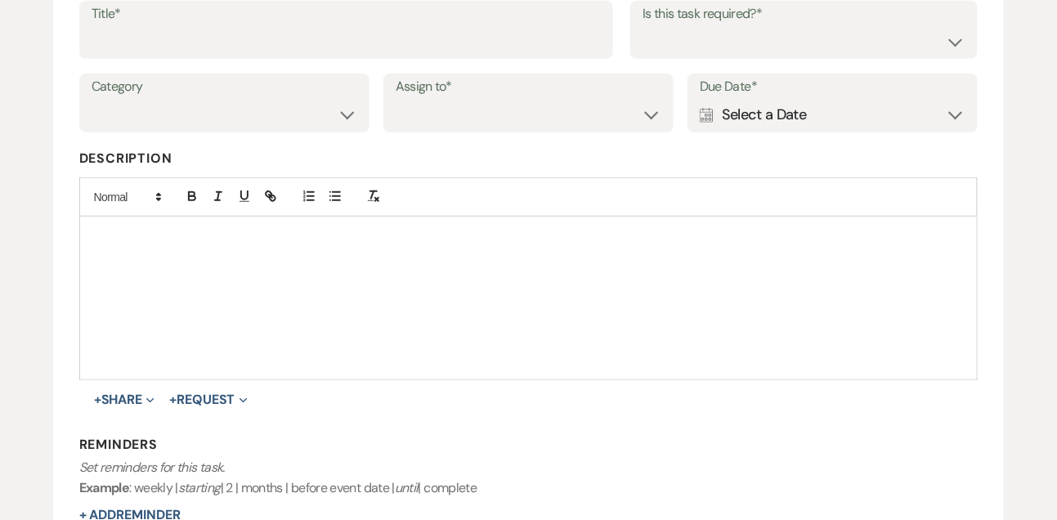
scroll to position [270, 0]
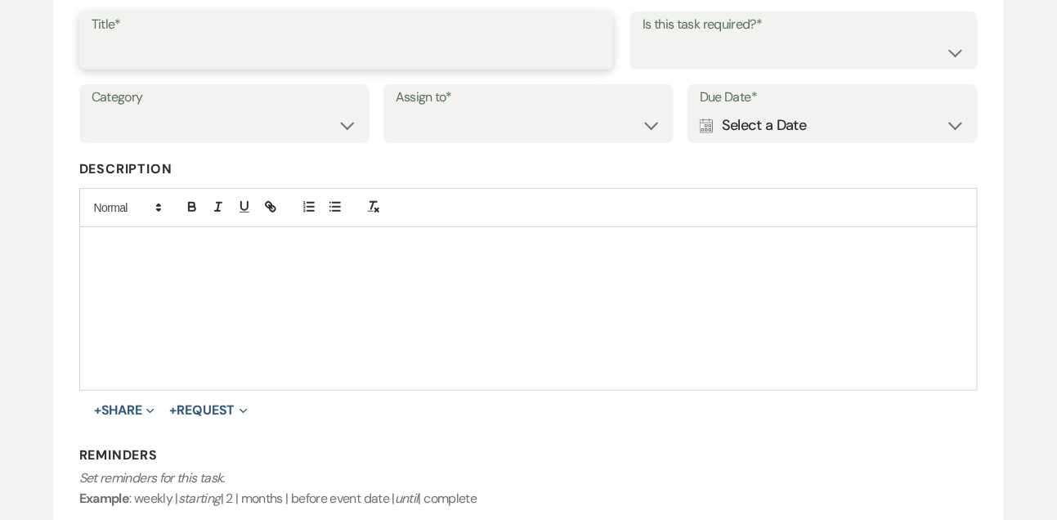
click at [360, 58] on input "Title*" at bounding box center [347, 52] width 510 height 32
type input "Final email"
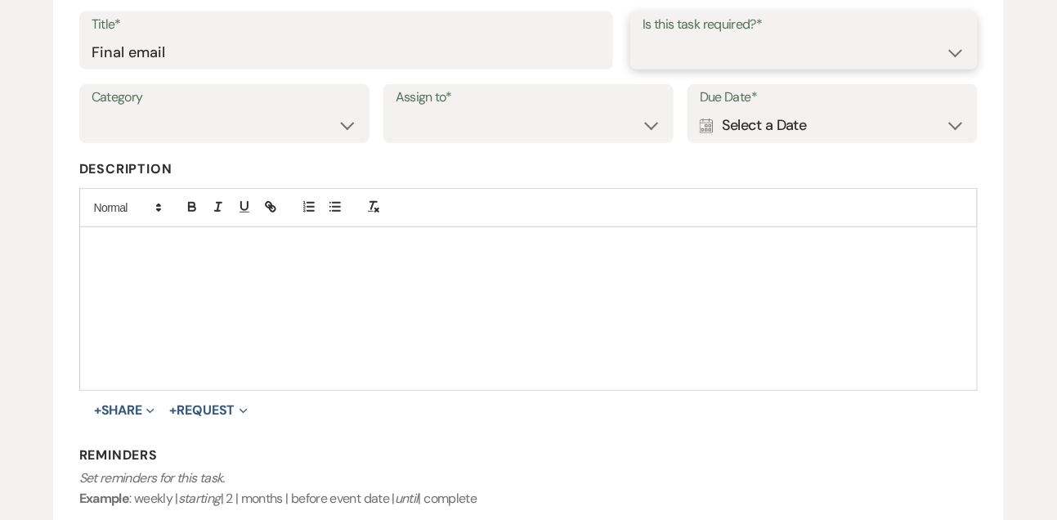
click at [663, 52] on select "Yes No" at bounding box center [804, 52] width 323 height 32
select select "true"
click at [643, 36] on select "Yes No" at bounding box center [804, 52] width 323 height 32
click at [325, 134] on select "Venue Vendors Guests Details Finalize & Share" at bounding box center [225, 126] width 266 height 32
select select "31"
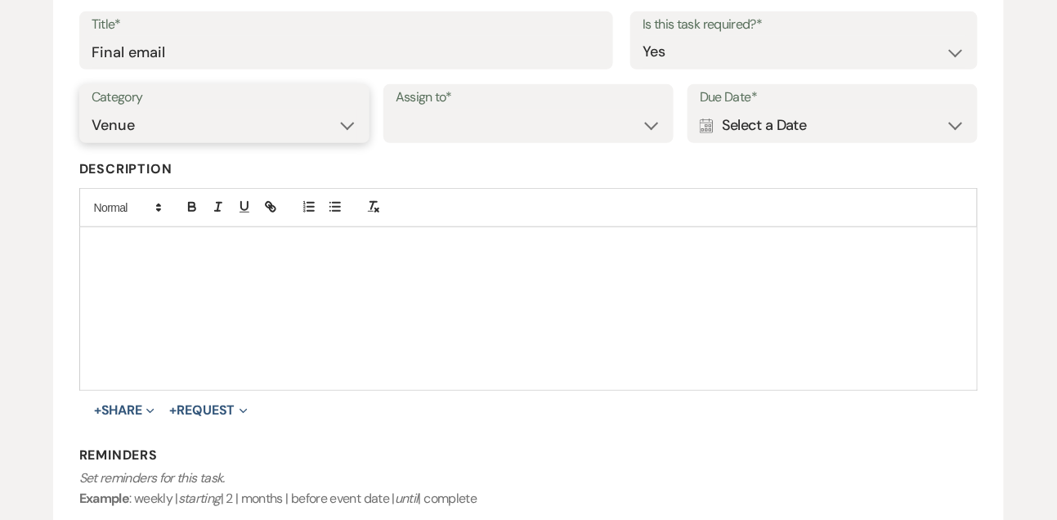
click at [92, 110] on select "Venue Vendors Guests Details Finalize & Share" at bounding box center [225, 126] width 266 height 32
click at [460, 115] on select "Venue Client" at bounding box center [529, 126] width 266 height 32
select select "venueHost"
click at [396, 110] on select "Venue Client" at bounding box center [529, 126] width 266 height 32
click at [735, 137] on div "Calendar Select a Date Expand" at bounding box center [833, 126] width 266 height 32
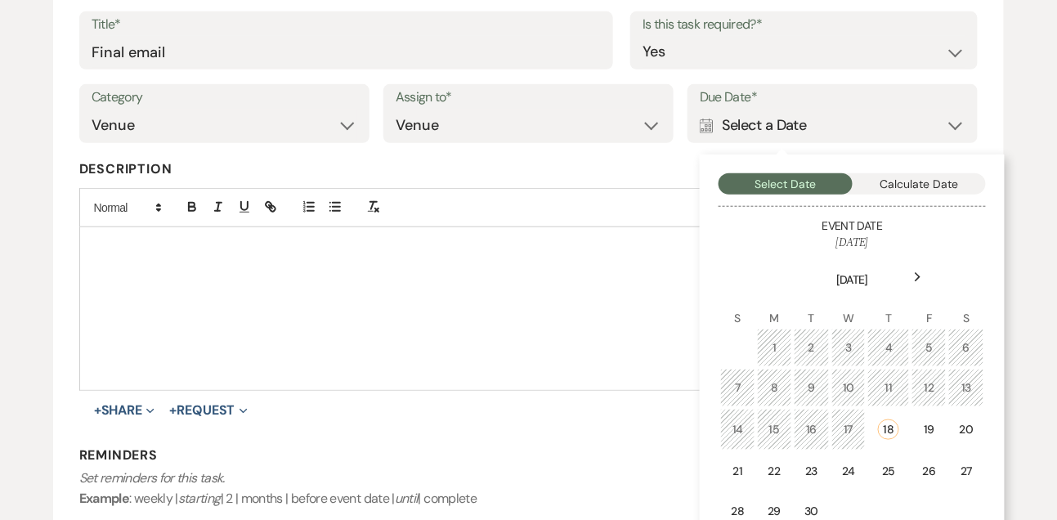
click at [917, 274] on use at bounding box center [919, 277] width 6 height 9
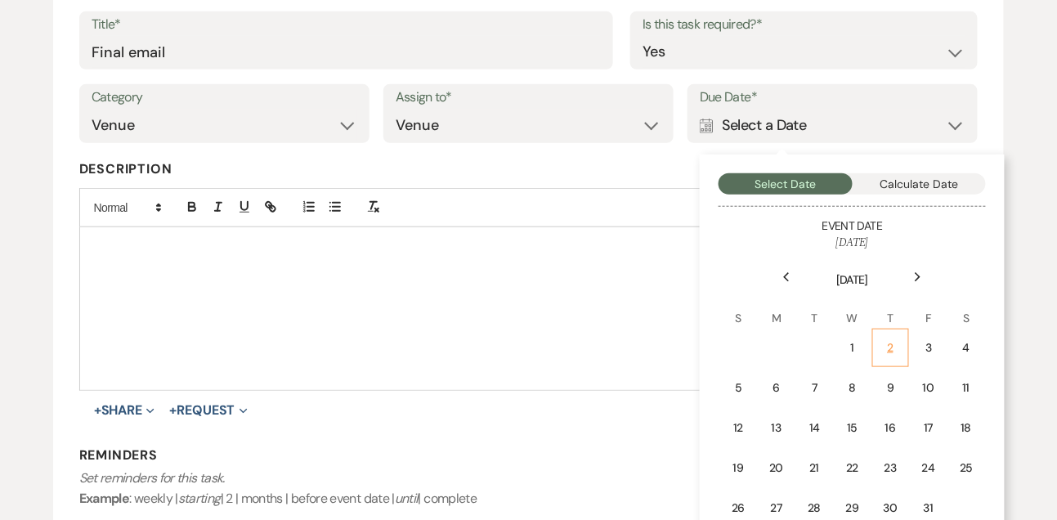
click at [892, 345] on div "2" at bounding box center [891, 347] width 16 height 17
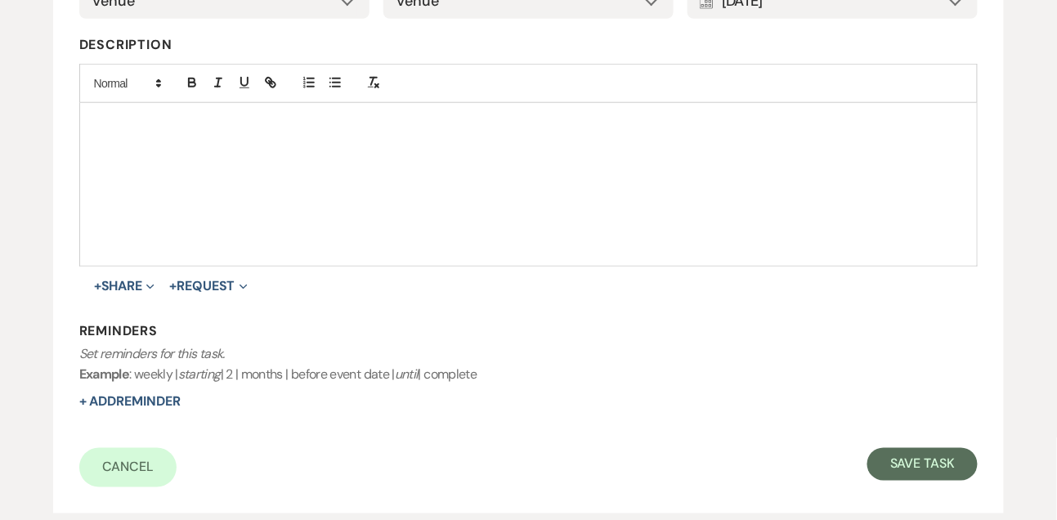
scroll to position [435, 0]
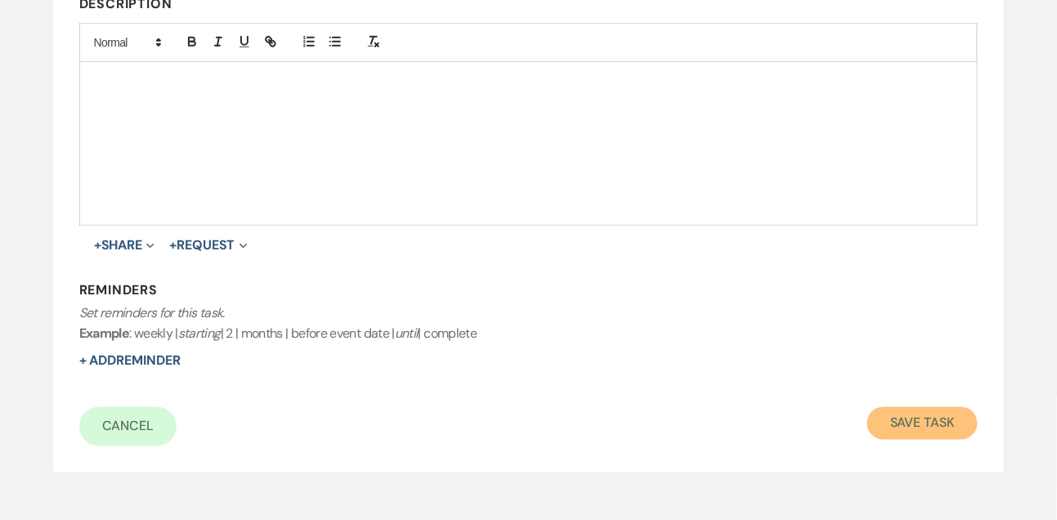
click at [931, 418] on button "Save Task" at bounding box center [923, 423] width 110 height 33
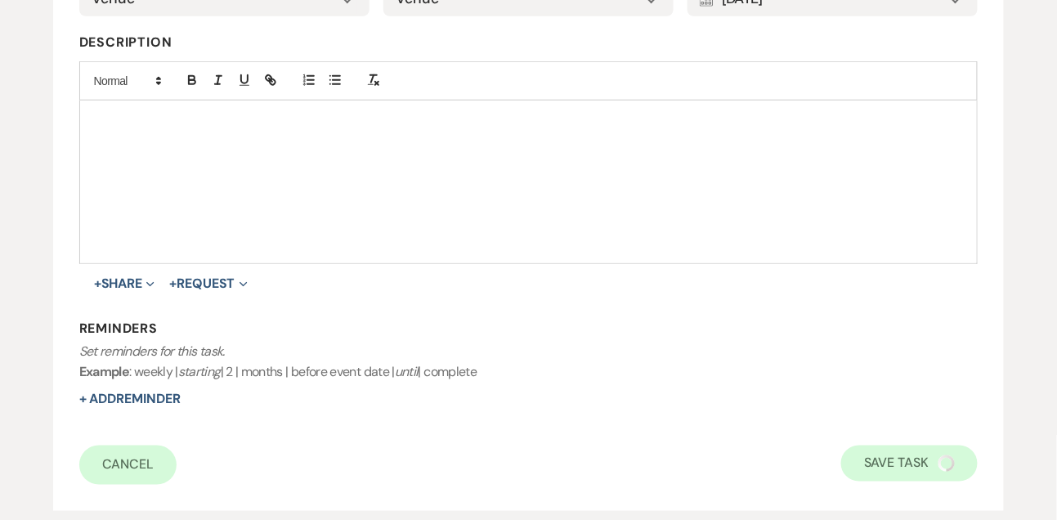
select select "9"
select select "2"
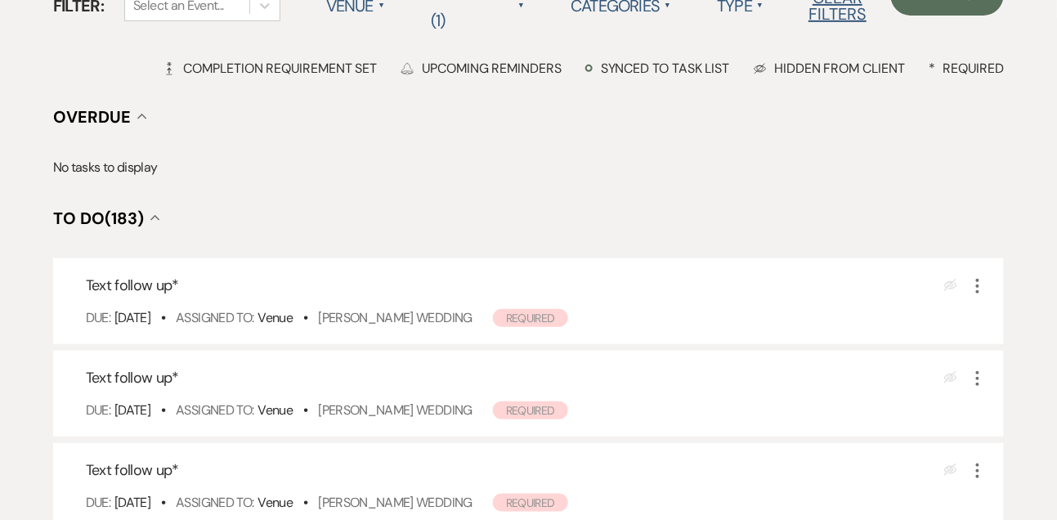
scroll to position [265, 0]
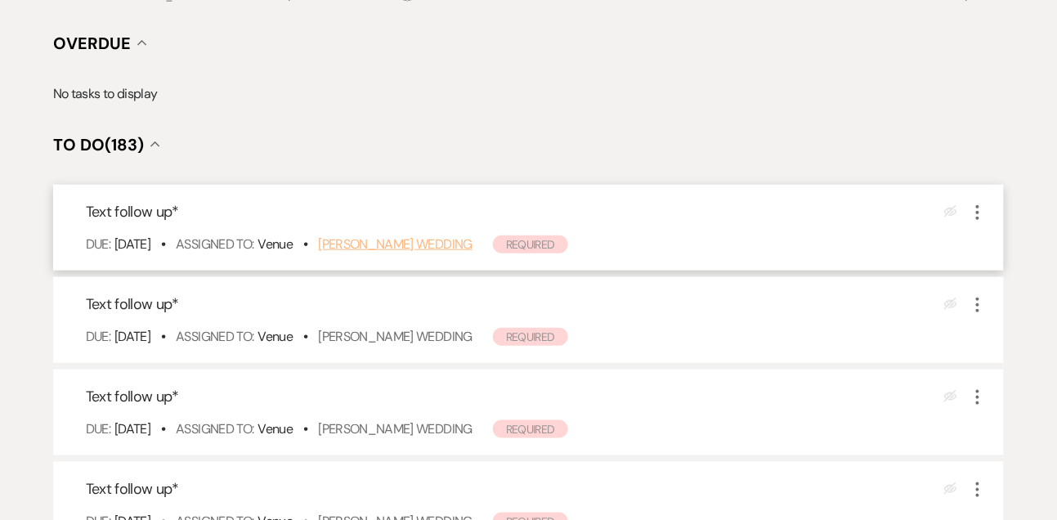
click at [388, 242] on link "[PERSON_NAME] Wedding" at bounding box center [395, 244] width 155 height 17
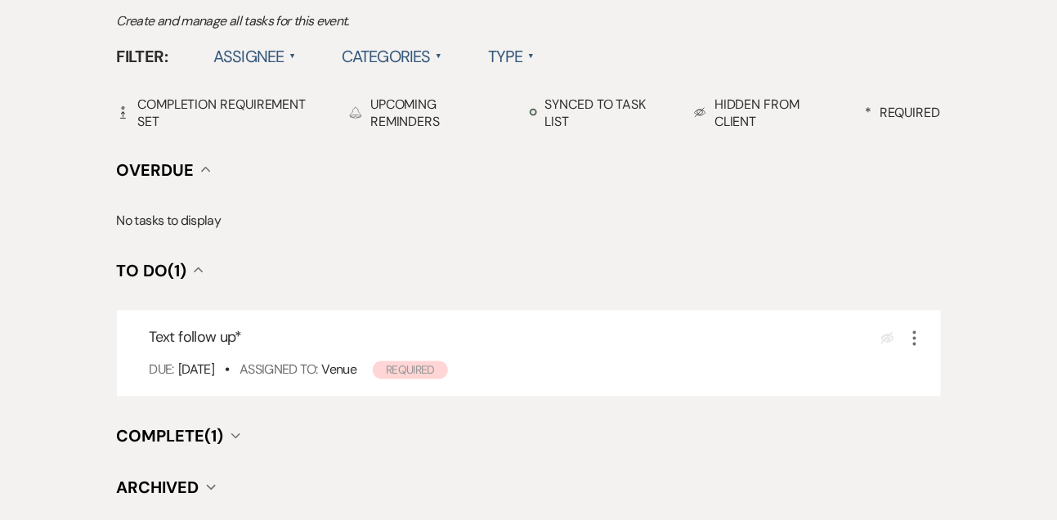
scroll to position [514, 0]
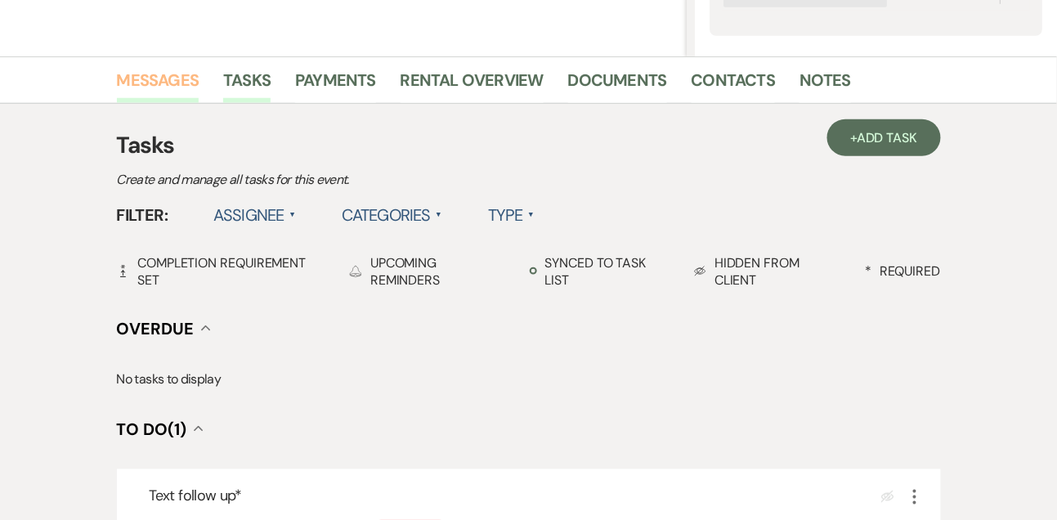
click at [182, 87] on link "Messages" at bounding box center [158, 85] width 83 height 36
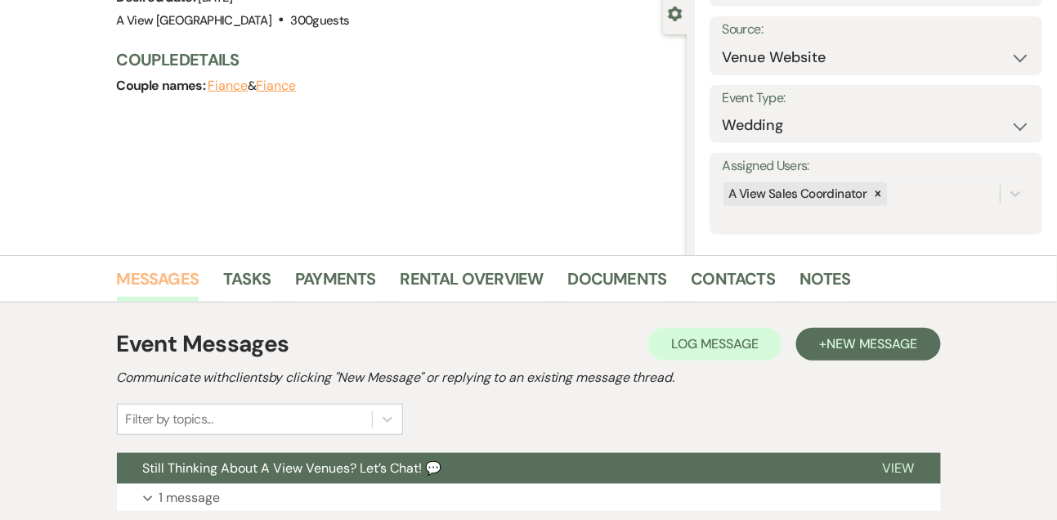
scroll to position [352, 0]
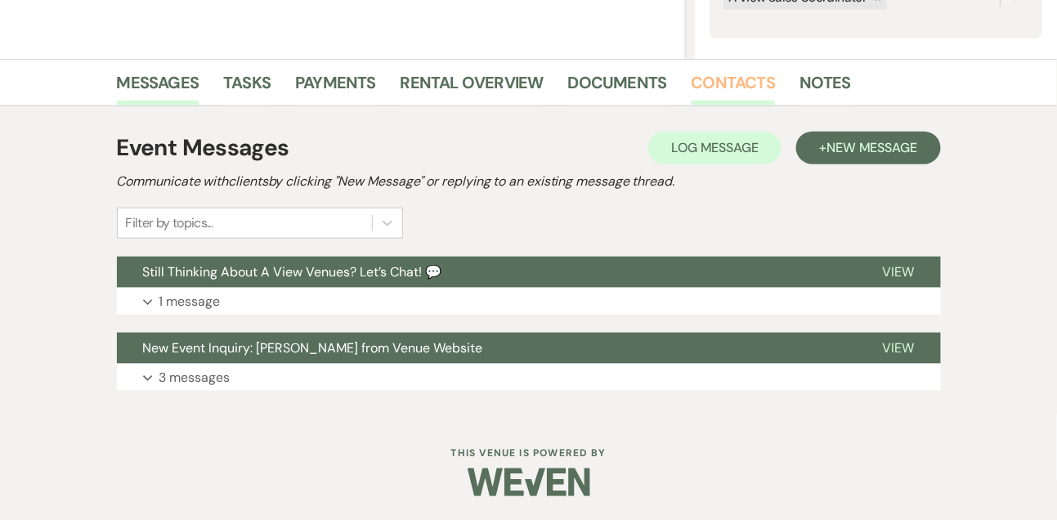
click at [719, 78] on link "Contacts" at bounding box center [734, 88] width 84 height 36
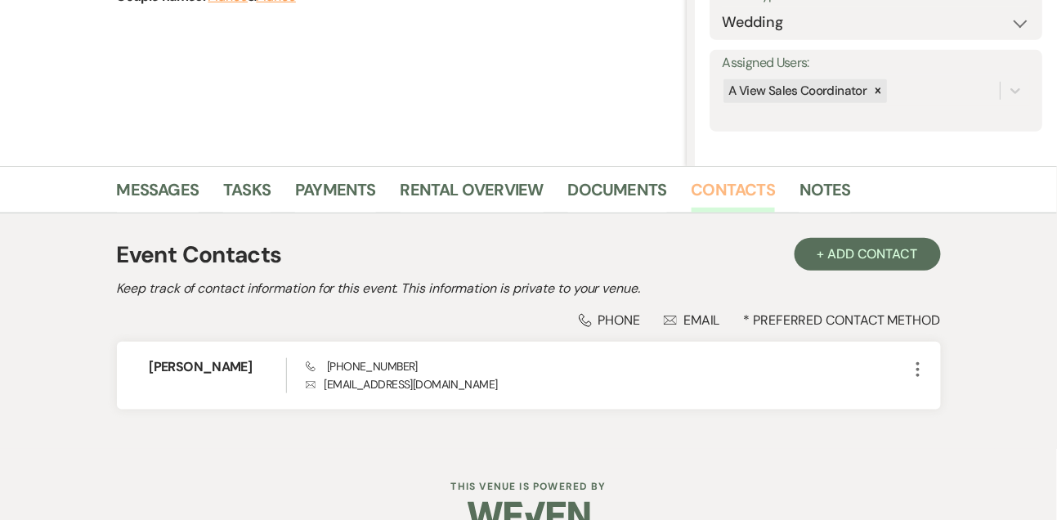
scroll to position [278, 0]
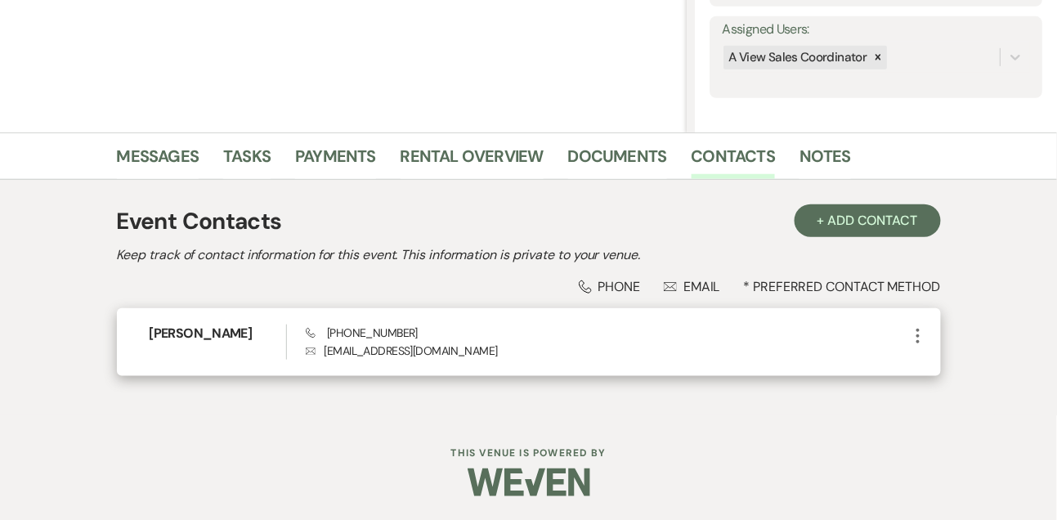
click at [397, 330] on span "Phone [PHONE_NUMBER]" at bounding box center [362, 332] width 112 height 15
copy span "[PHONE_NUMBER]"
click at [230, 330] on h6 "[PERSON_NAME]" at bounding box center [218, 334] width 137 height 18
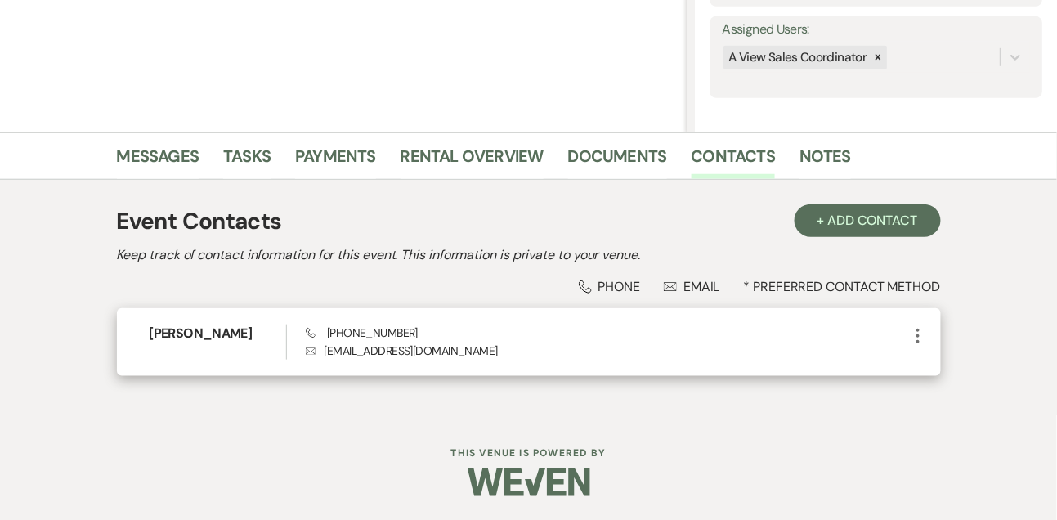
click at [230, 330] on h6 "[PERSON_NAME]" at bounding box center [218, 334] width 137 height 18
copy h6 "[PERSON_NAME]"
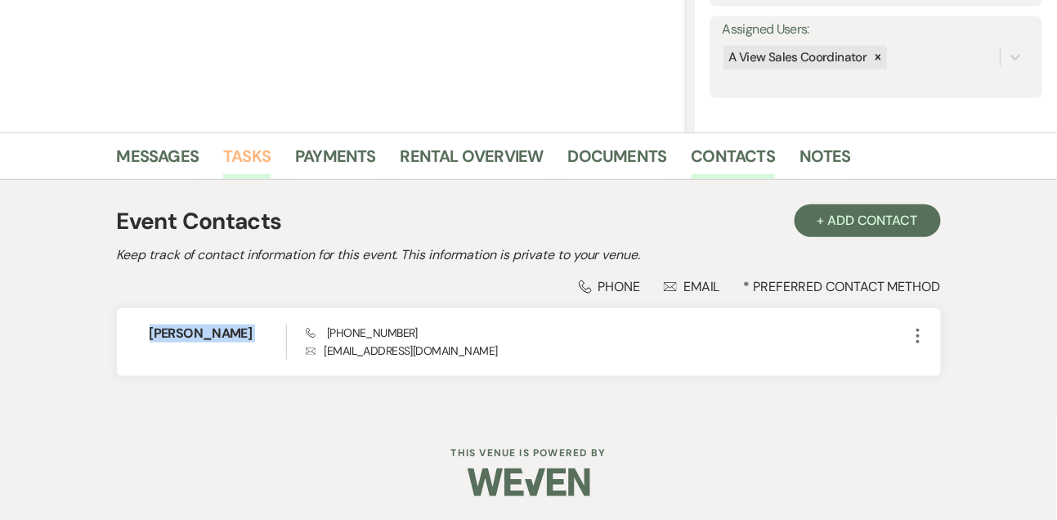
click at [240, 169] on link "Tasks" at bounding box center [246, 161] width 47 height 36
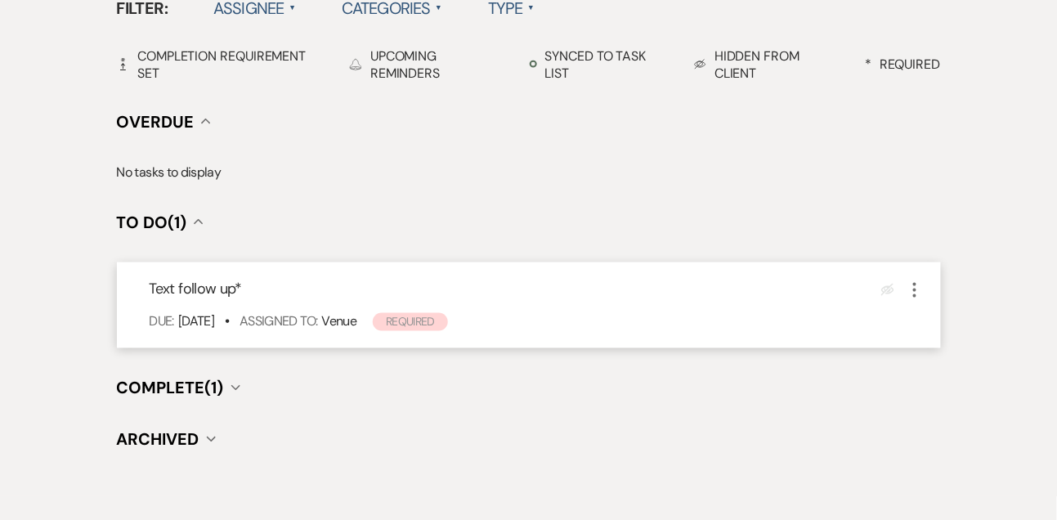
scroll to position [568, 0]
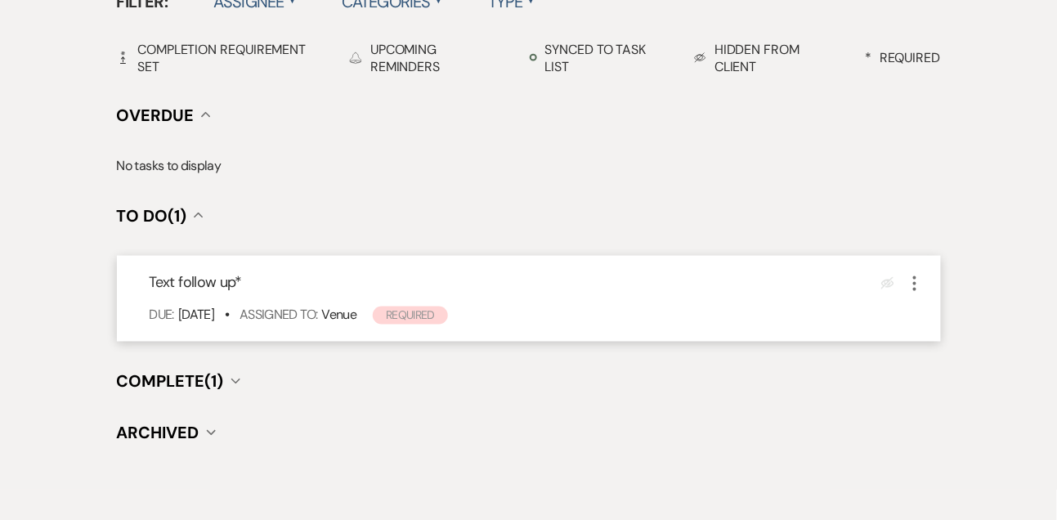
click at [910, 285] on icon "More" at bounding box center [915, 284] width 20 height 20
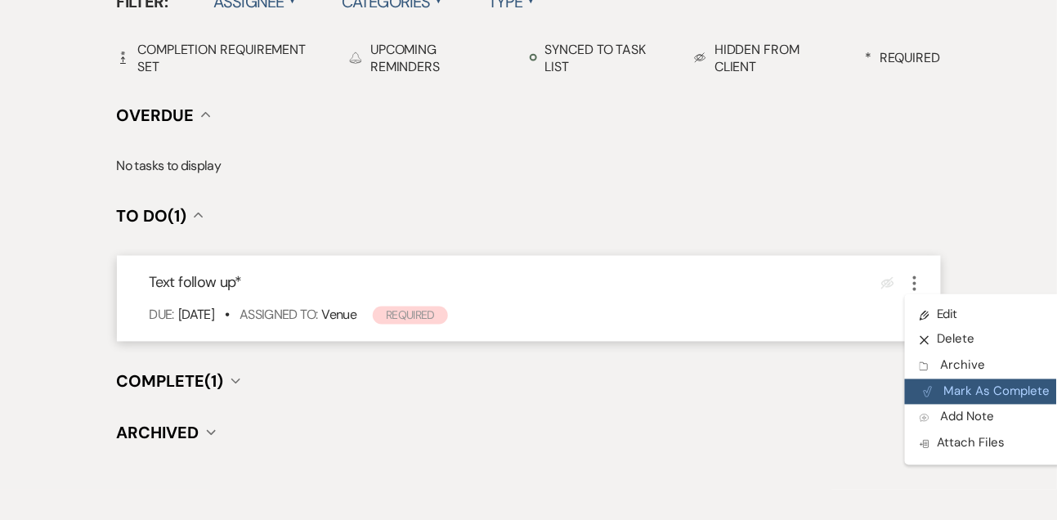
click at [923, 384] on button "Plan Portal Link Mark As Complete" at bounding box center [985, 392] width 160 height 26
click at [966, 393] on button "Plan Portal Link Mark As Complete" at bounding box center [985, 392] width 160 height 26
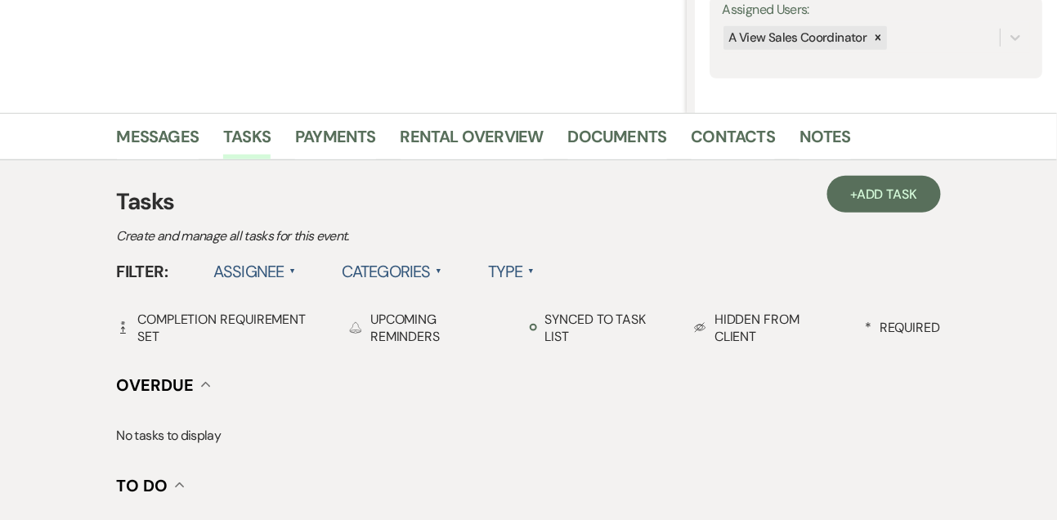
scroll to position [243, 0]
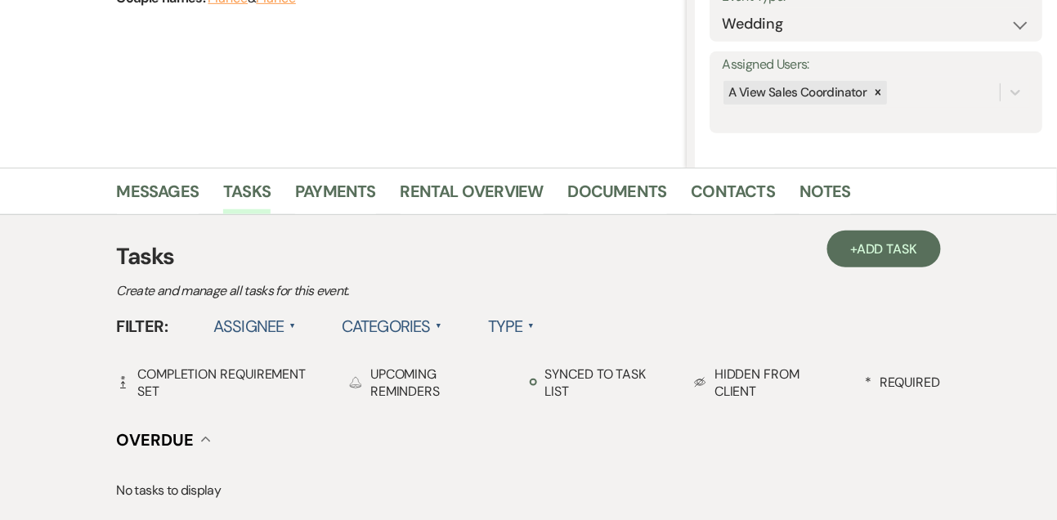
click at [900, 272] on div "Tasks Create and manage all tasks for this event." at bounding box center [529, 271] width 824 height 62
click at [895, 253] on span "Add Task" at bounding box center [887, 248] width 61 height 17
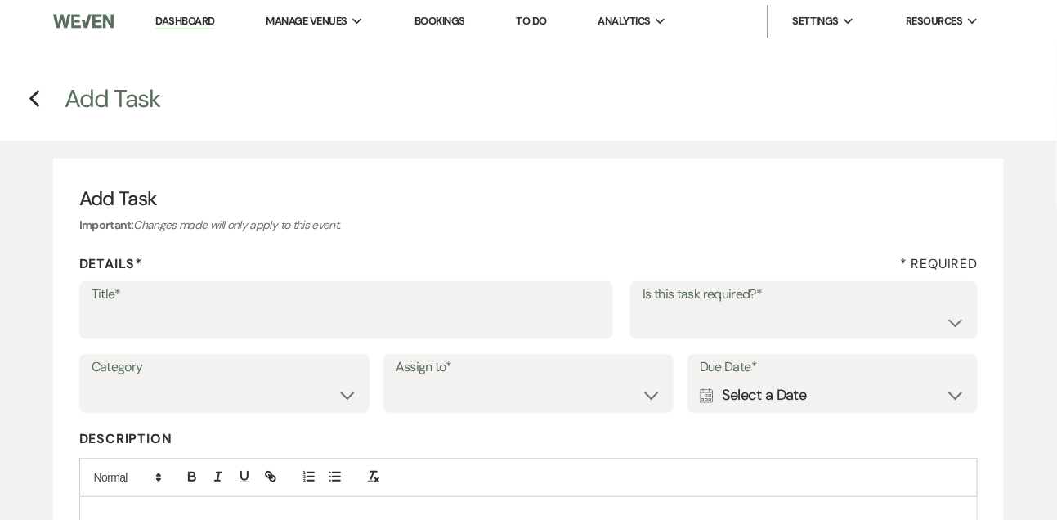
click at [502, 305] on label "Title*" at bounding box center [347, 295] width 510 height 24
click at [502, 306] on input "Title*" at bounding box center [347, 322] width 510 height 32
type input "Final email"
click at [759, 333] on select "Yes No" at bounding box center [804, 322] width 323 height 32
select select "true"
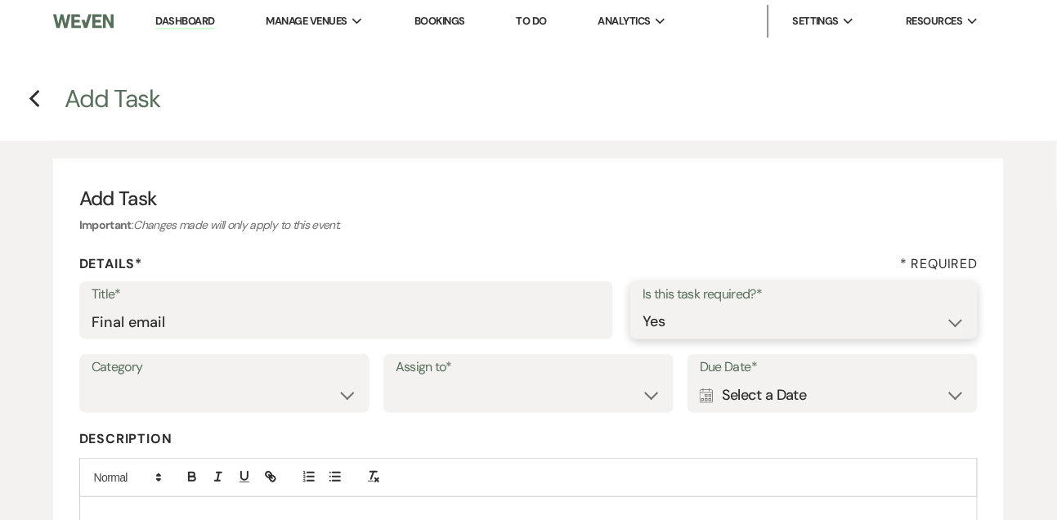
click at [643, 306] on select "Yes No" at bounding box center [804, 322] width 323 height 32
click at [323, 393] on select "Venue Vendors Guests Details Finalize & Share" at bounding box center [225, 395] width 266 height 32
select select "31"
click at [92, 379] on select "Venue Vendors Guests Details Finalize & Share" at bounding box center [225, 395] width 266 height 32
click at [453, 405] on select "Venue Client" at bounding box center [529, 395] width 266 height 32
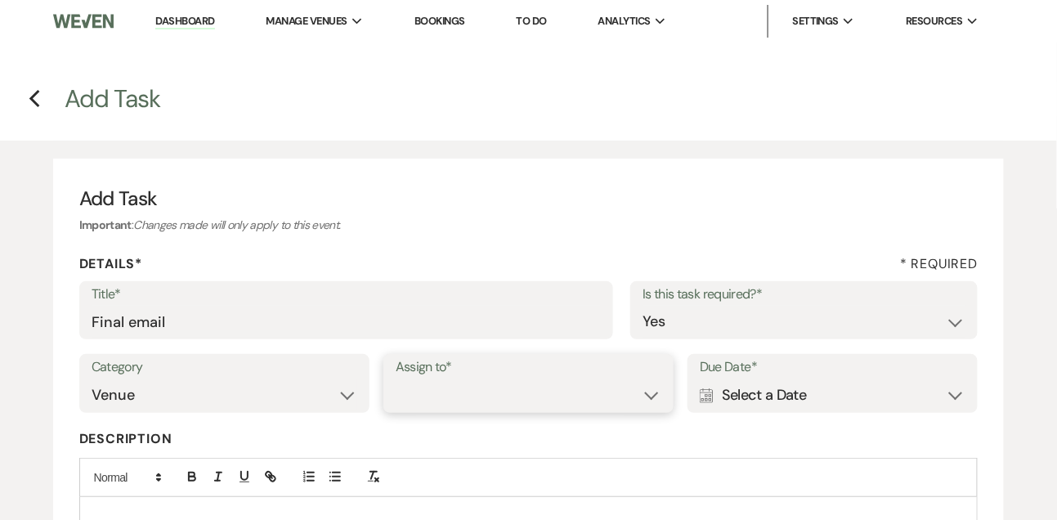
select select "venueHost"
click at [396, 379] on select "Venue Client" at bounding box center [529, 395] width 266 height 32
click at [767, 398] on div "Calendar Select a Date Expand" at bounding box center [833, 395] width 266 height 32
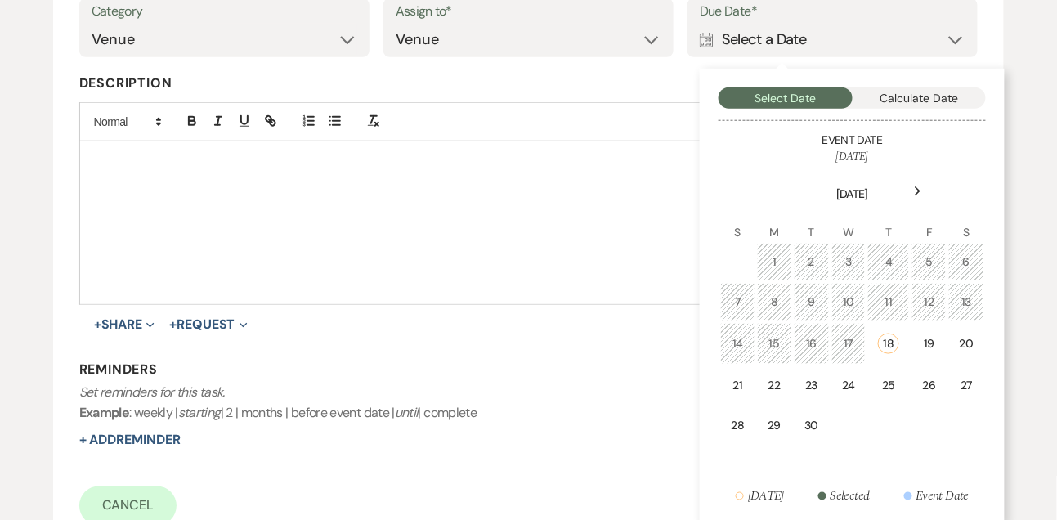
scroll to position [375, 0]
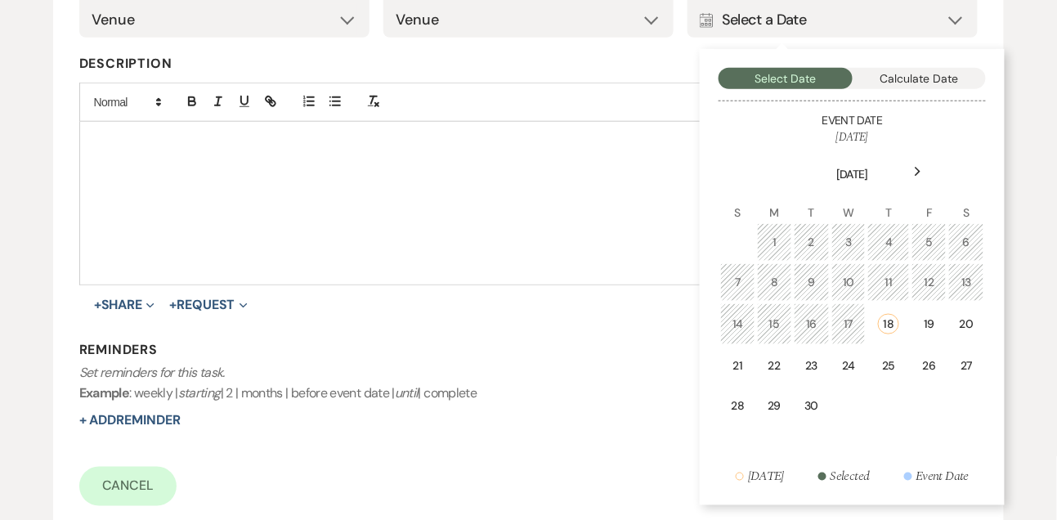
click at [925, 168] on div "Next" at bounding box center [918, 172] width 26 height 26
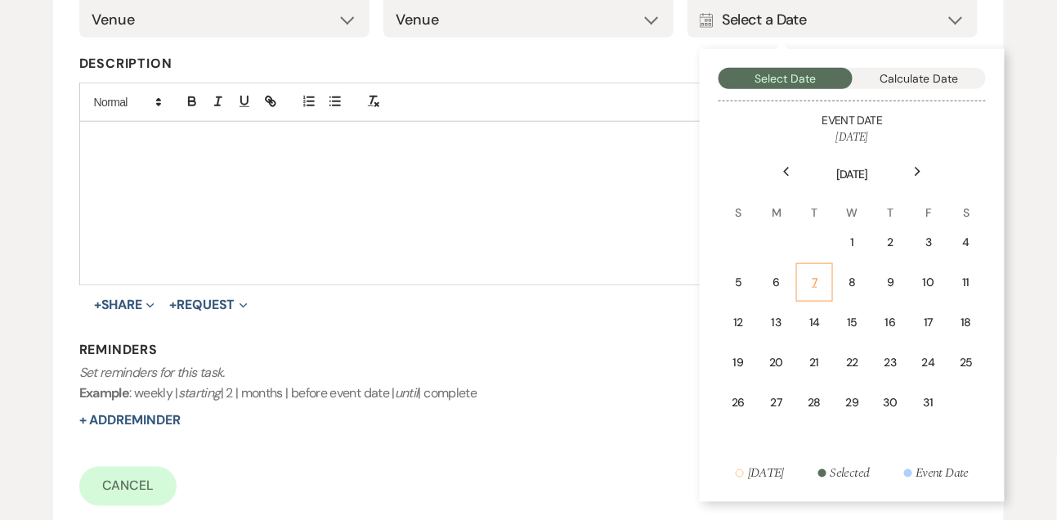
click at [824, 285] on td "7" at bounding box center [815, 282] width 36 height 38
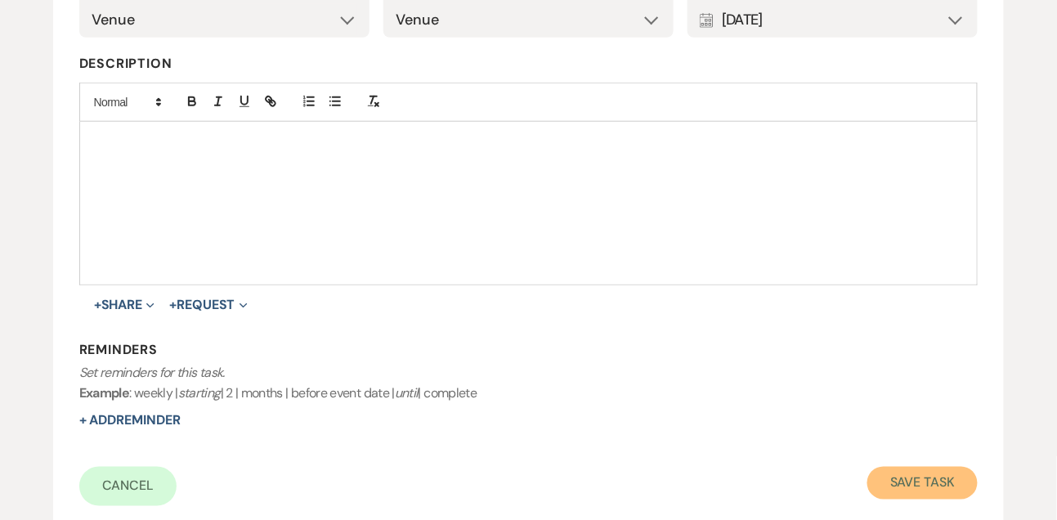
click at [909, 485] on button "Save Task" at bounding box center [923, 483] width 110 height 33
select select "9"
select select "5"
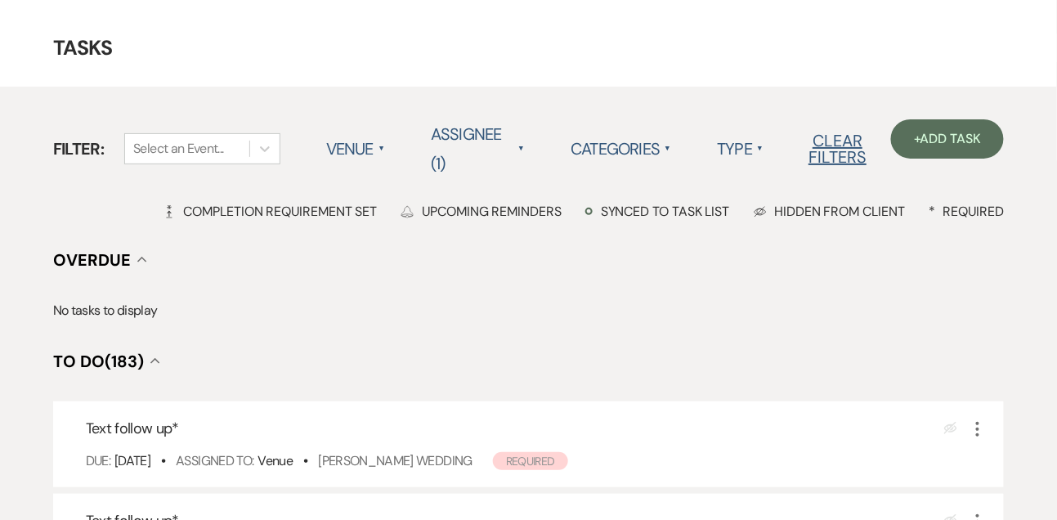
scroll to position [43, 0]
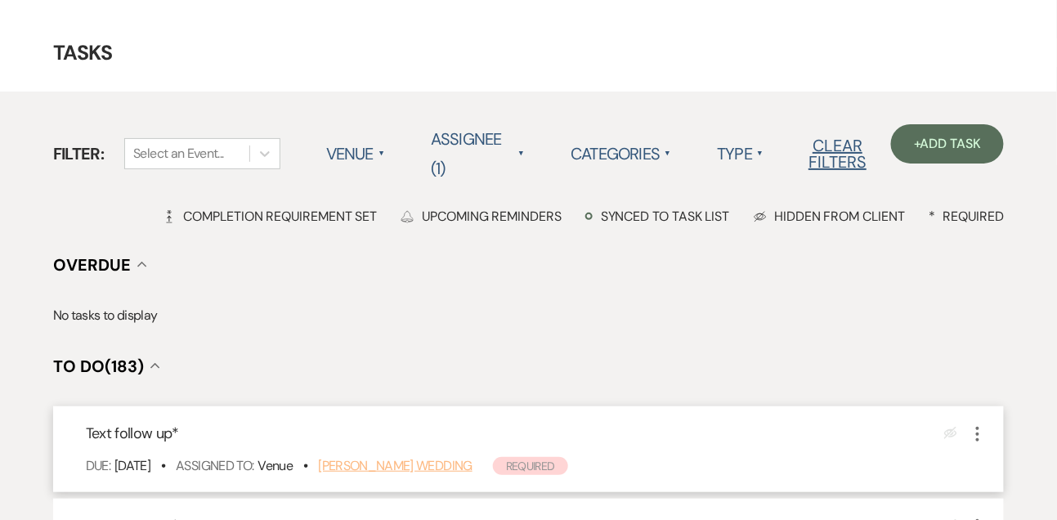
click at [430, 462] on link "[PERSON_NAME] Wedding" at bounding box center [395, 465] width 155 height 17
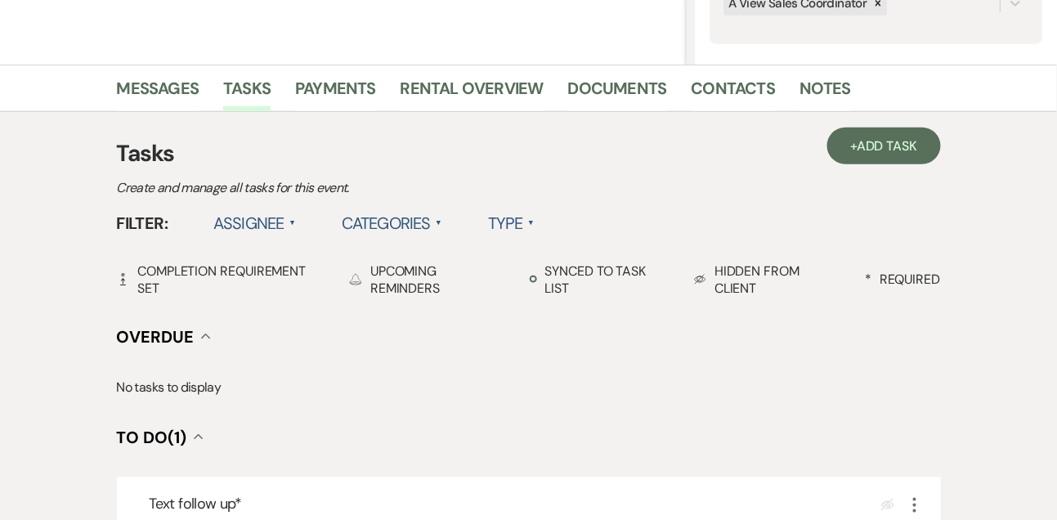
scroll to position [559, 0]
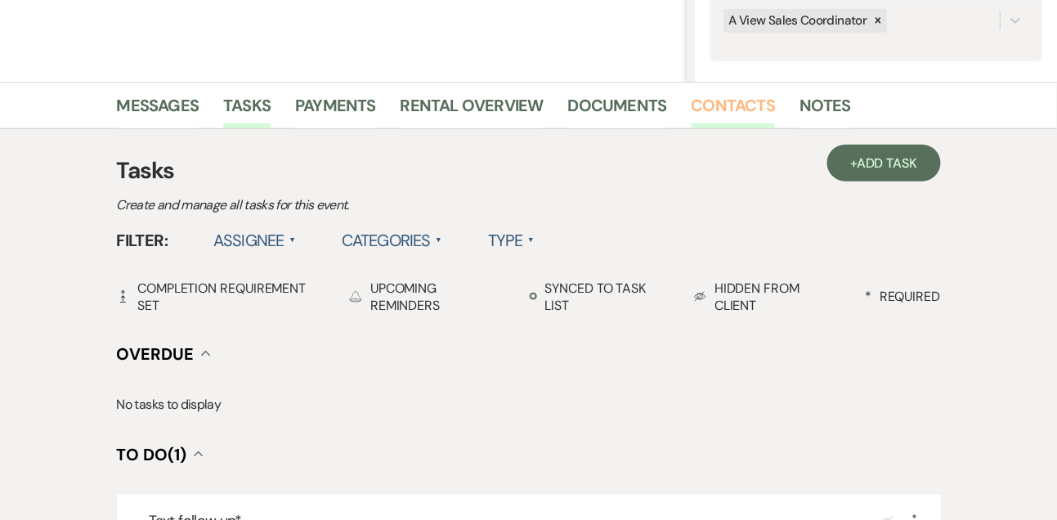
click at [732, 106] on link "Contacts" at bounding box center [734, 110] width 84 height 36
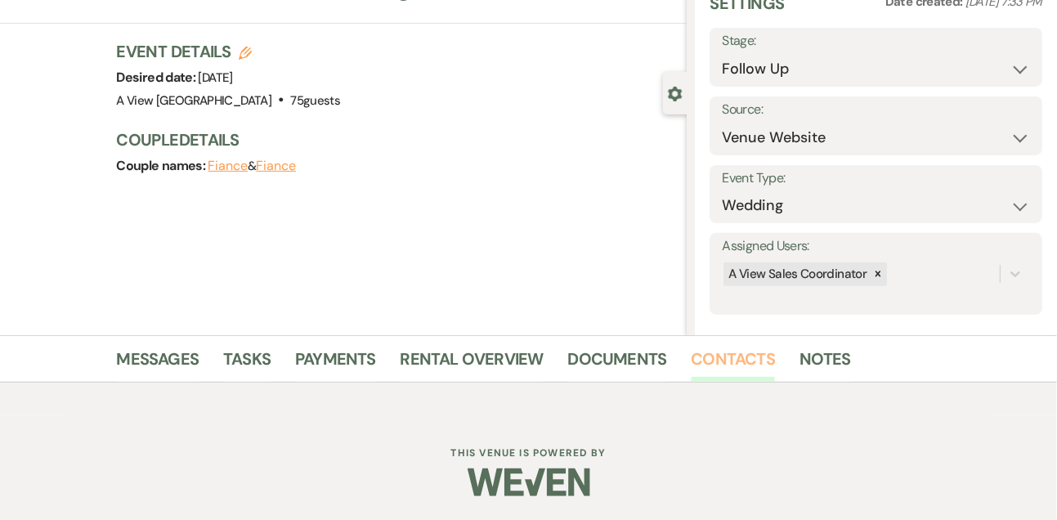
scroll to position [278, 0]
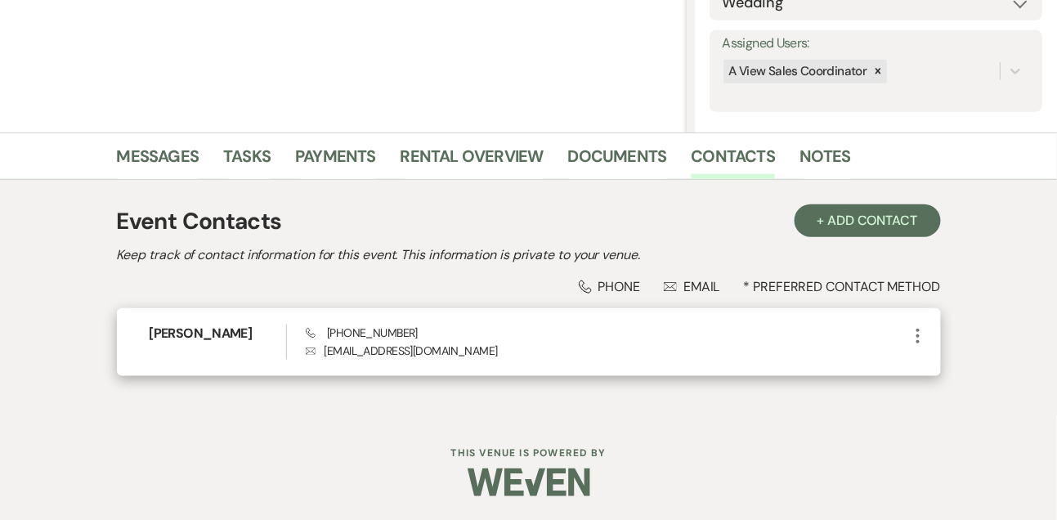
click at [352, 328] on span "Phone [PHONE_NUMBER]" at bounding box center [362, 332] width 112 height 15
copy span "[PHONE_NUMBER]"
click at [190, 337] on h6 "[PERSON_NAME]" at bounding box center [218, 334] width 137 height 18
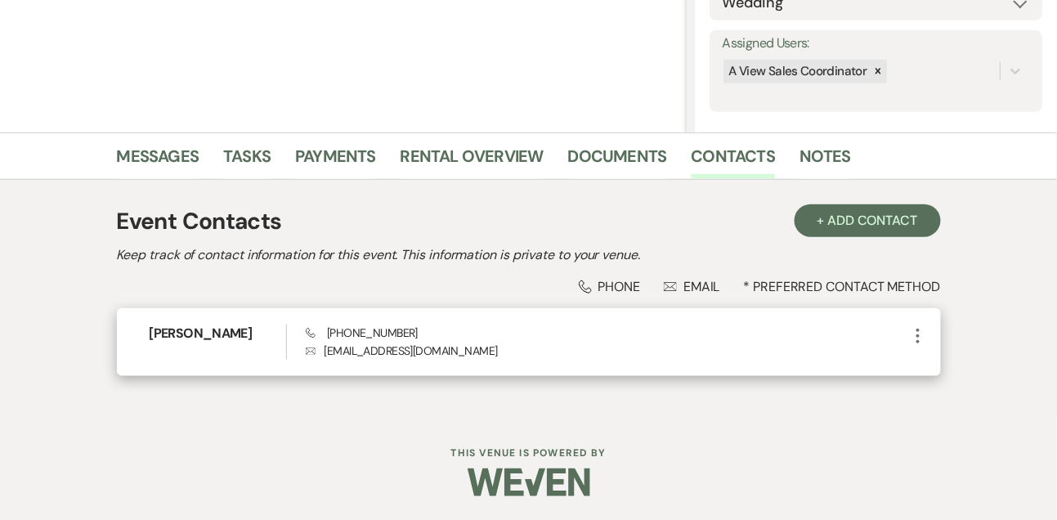
click at [190, 337] on h6 "[PERSON_NAME]" at bounding box center [218, 334] width 137 height 18
copy h6 "[PERSON_NAME]"
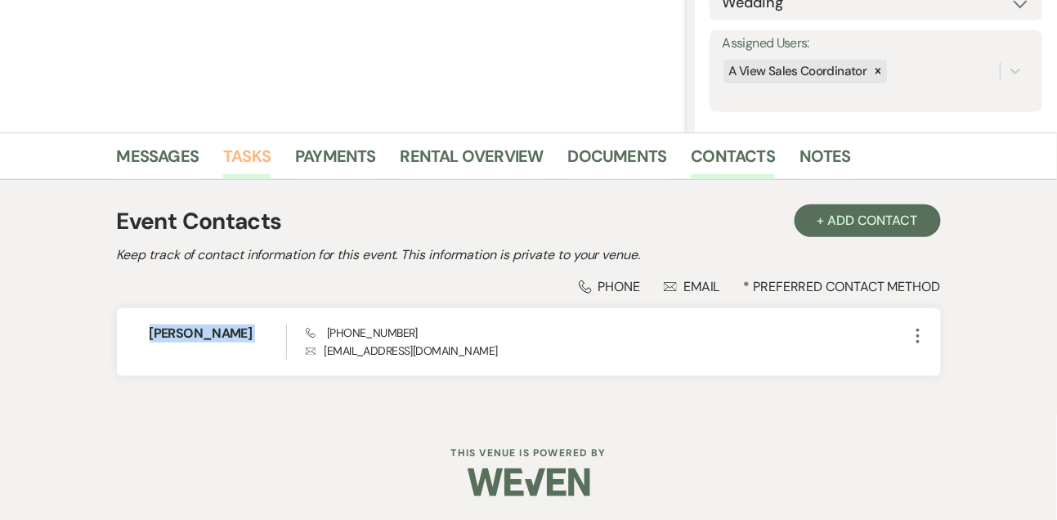
click at [247, 159] on link "Tasks" at bounding box center [246, 161] width 47 height 36
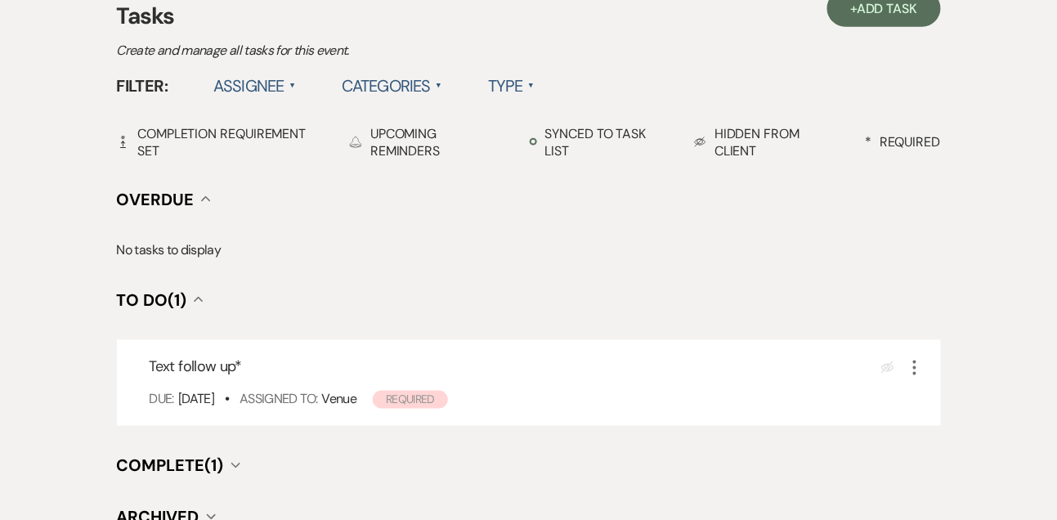
scroll to position [484, 0]
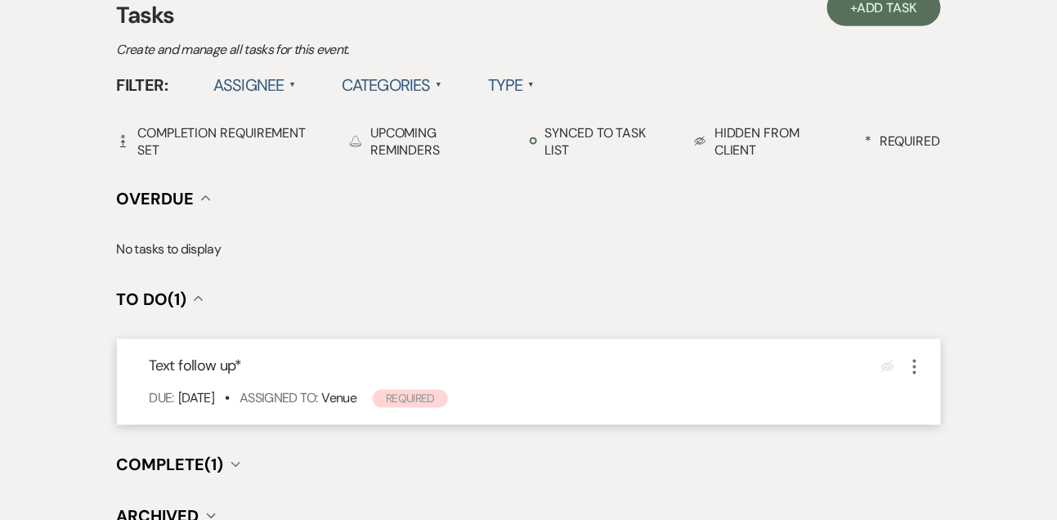
click at [911, 367] on icon "More" at bounding box center [915, 367] width 20 height 20
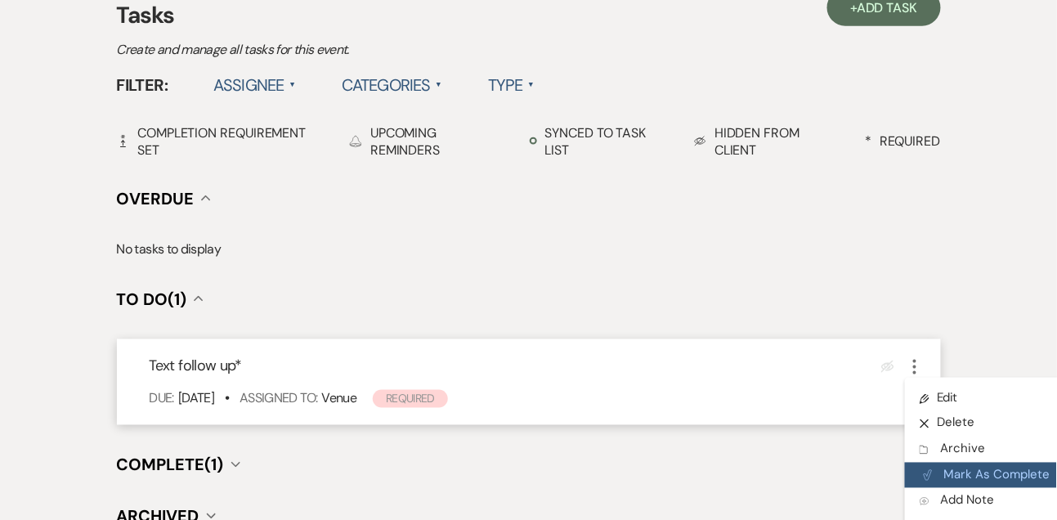
click at [936, 467] on button "Plan Portal Link Mark As Complete" at bounding box center [985, 476] width 160 height 26
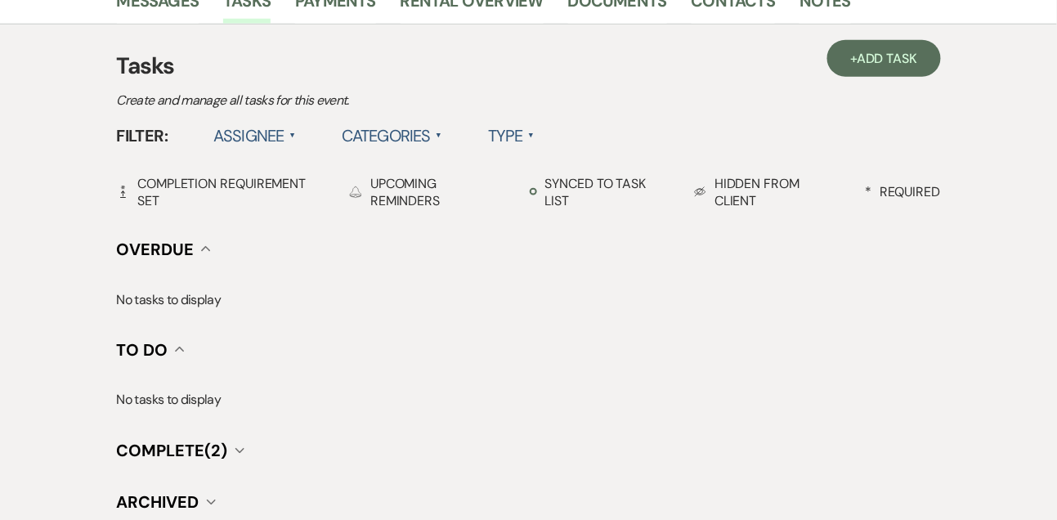
scroll to position [365, 0]
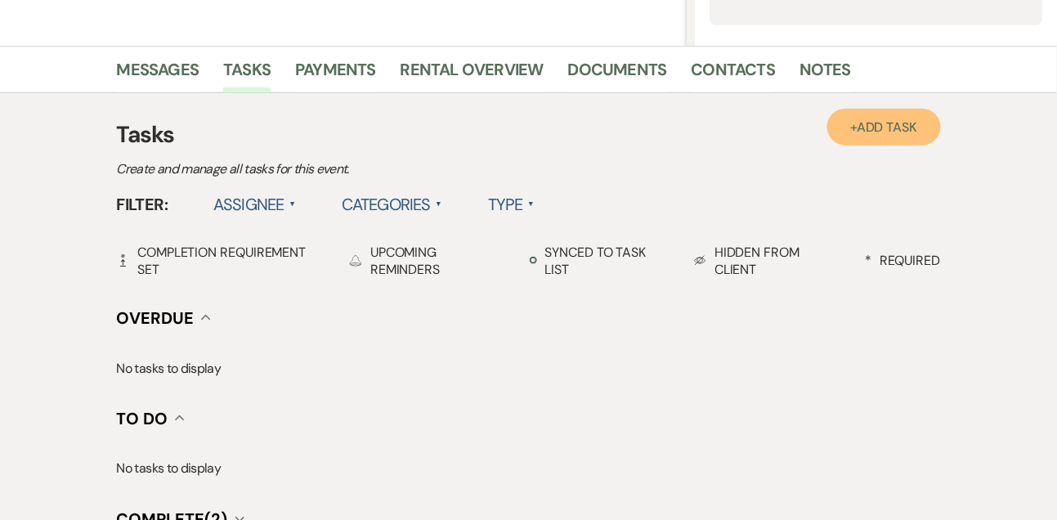
click at [918, 119] on span "Add Task" at bounding box center [887, 127] width 61 height 17
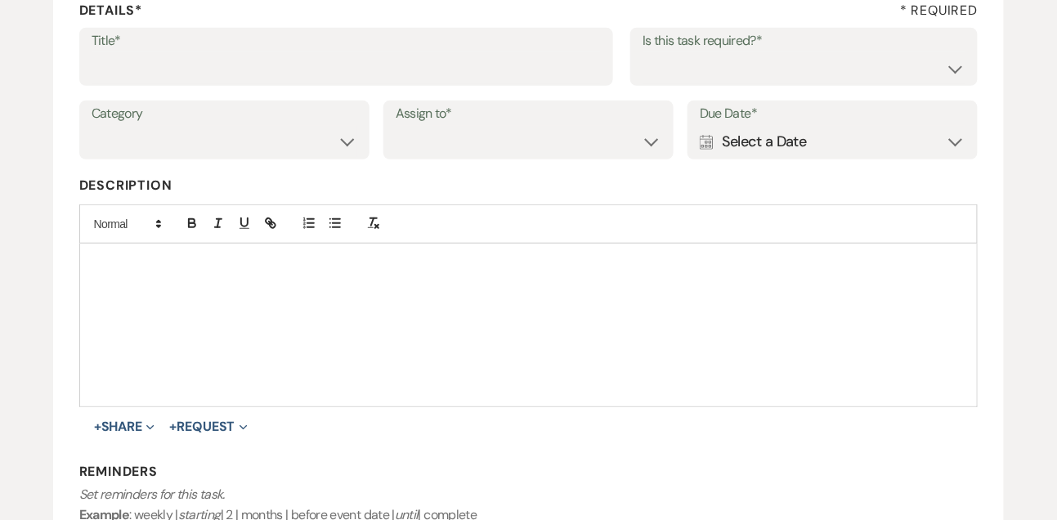
scroll to position [235, 0]
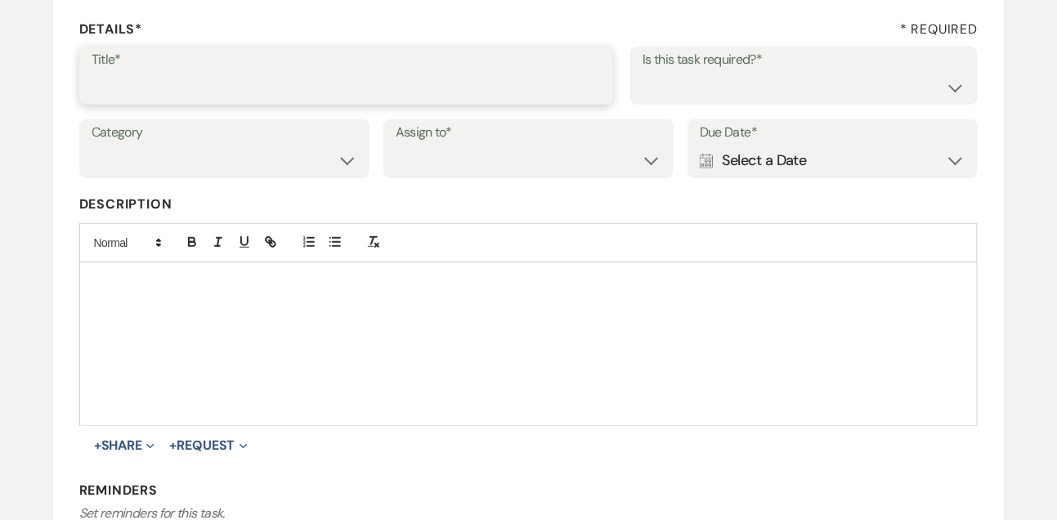
click at [424, 88] on input "Title*" at bounding box center [347, 87] width 510 height 32
type input "Final email"
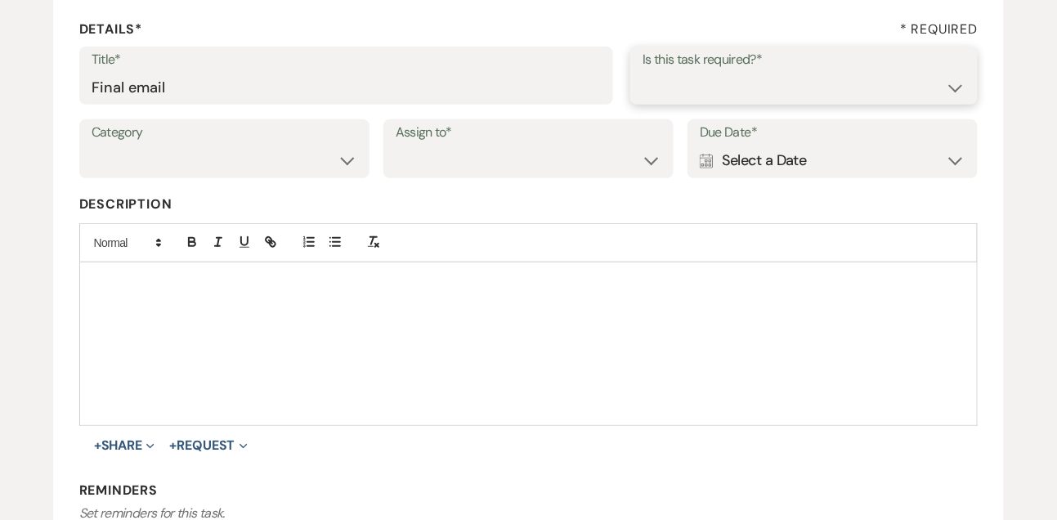
click at [743, 86] on select "Yes No" at bounding box center [804, 87] width 323 height 32
select select "true"
click at [643, 71] on select "Yes No" at bounding box center [804, 87] width 323 height 32
click at [258, 159] on select "Venue Vendors Guests Details Finalize & Share" at bounding box center [225, 161] width 266 height 32
select select "31"
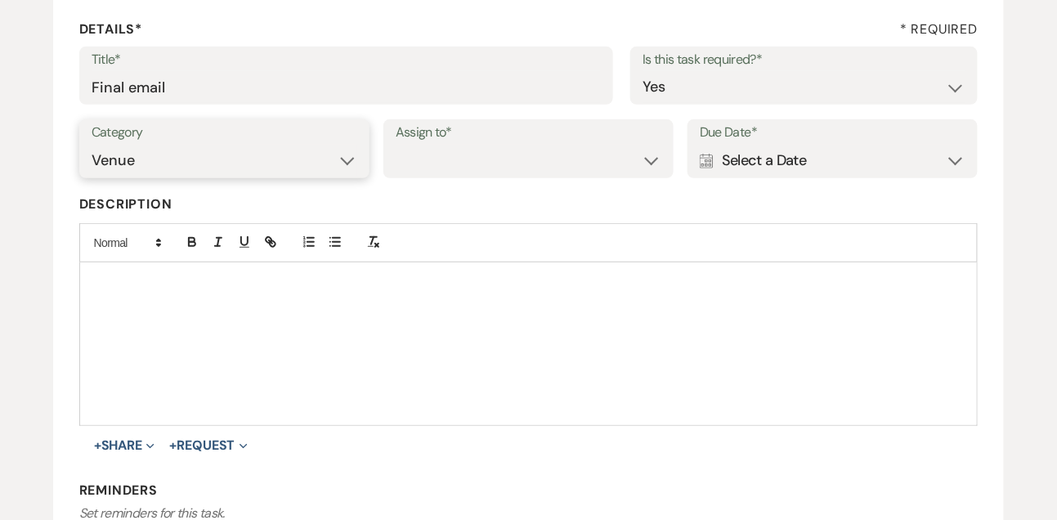
click at [92, 145] on select "Venue Vendors Guests Details Finalize & Share" at bounding box center [225, 161] width 266 height 32
click at [545, 173] on select "Venue Client" at bounding box center [529, 161] width 266 height 32
select select "venueHost"
click at [396, 145] on select "Venue Client" at bounding box center [529, 161] width 266 height 32
click at [730, 170] on div "Calendar Select a Date Expand" at bounding box center [833, 161] width 266 height 32
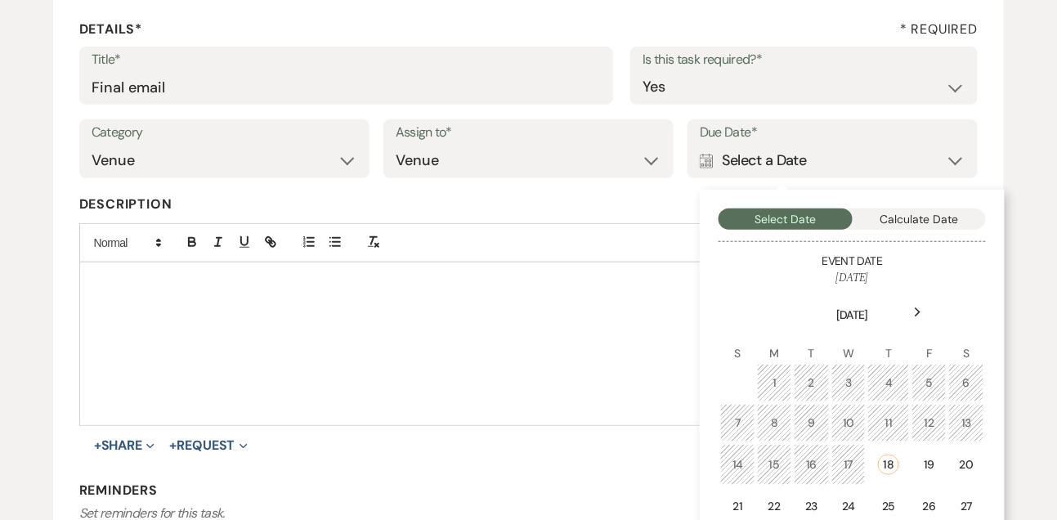
click at [926, 309] on div "Next" at bounding box center [918, 312] width 26 height 26
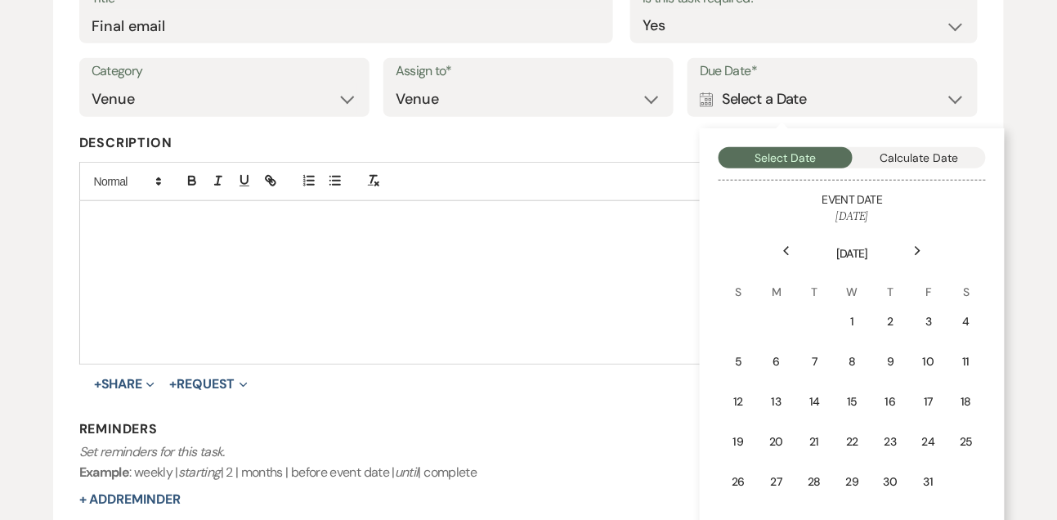
scroll to position [303, 0]
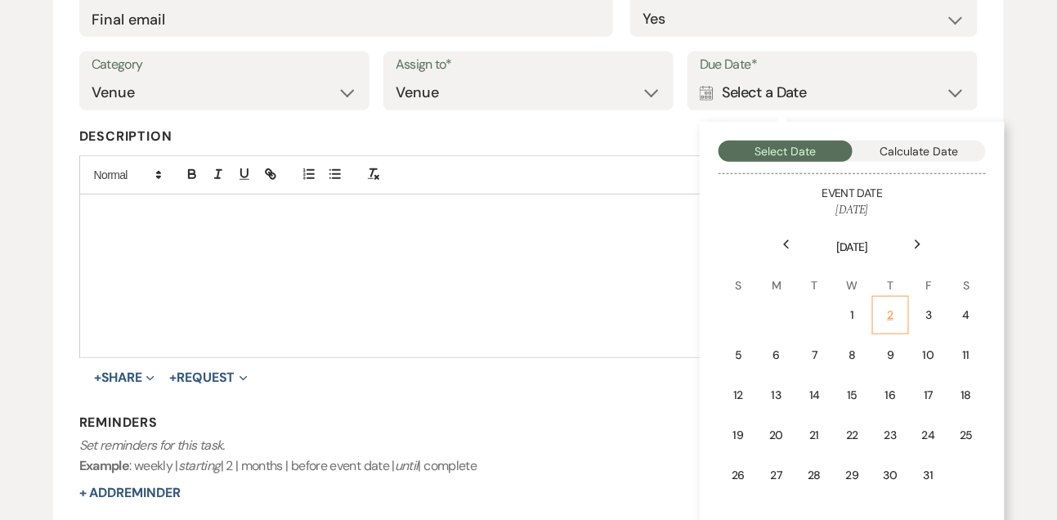
click at [898, 312] on div "2" at bounding box center [891, 315] width 16 height 17
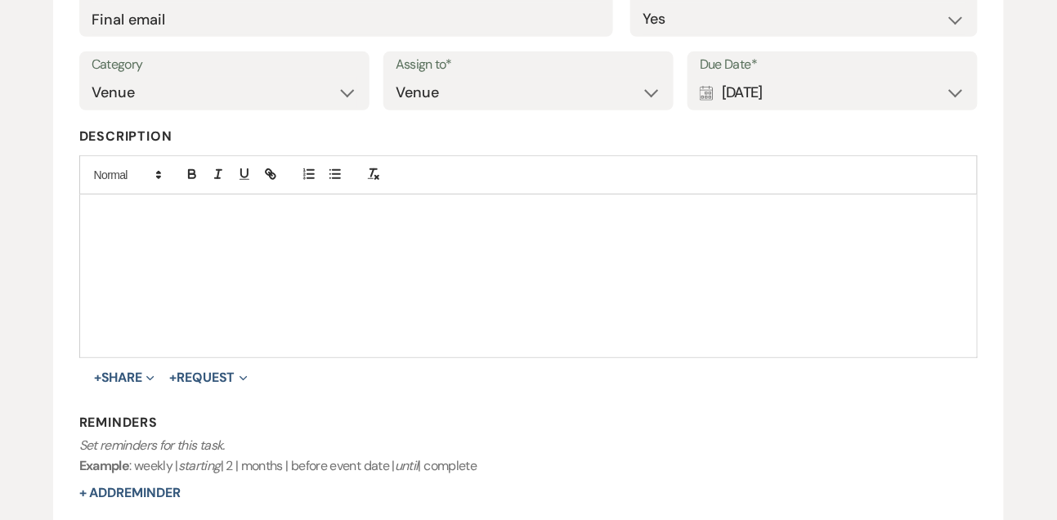
scroll to position [510, 0]
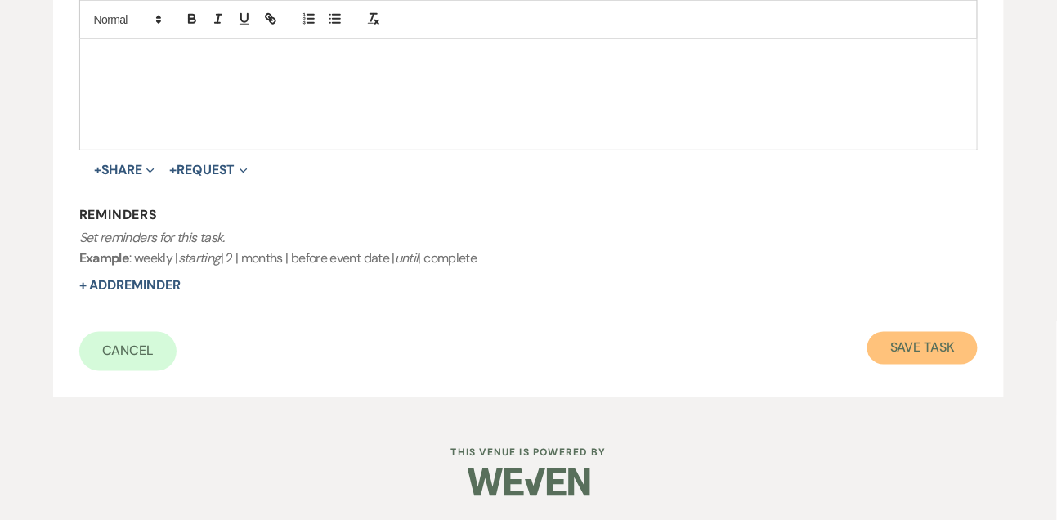
click at [899, 352] on button "Save Task" at bounding box center [923, 348] width 110 height 33
select select "9"
select select "5"
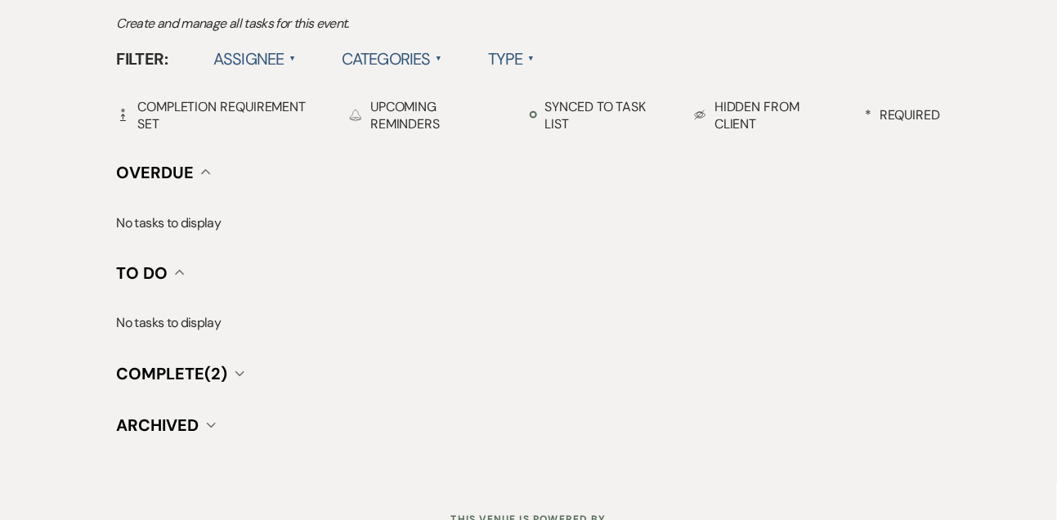
scroll to position [365, 0]
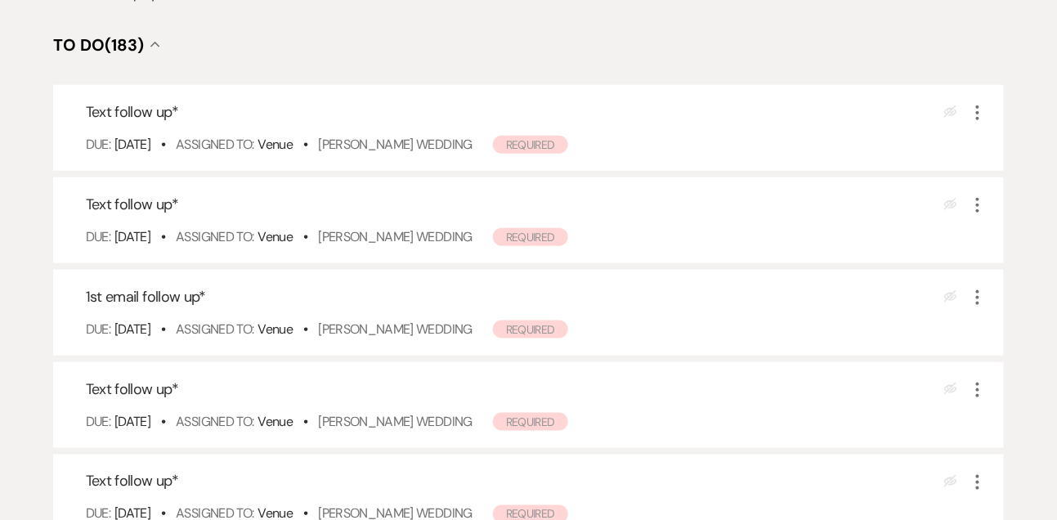
scroll to position [361, 0]
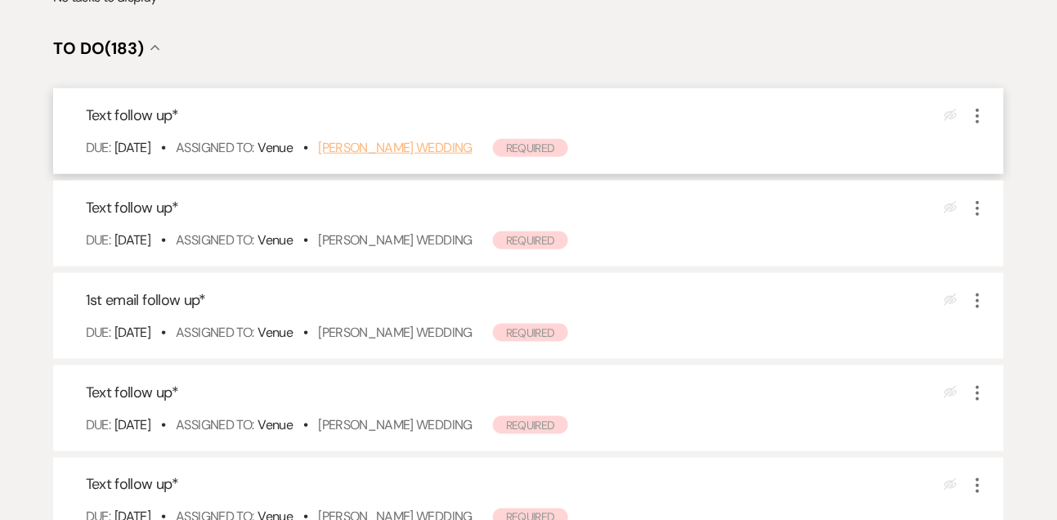
click at [406, 139] on link "[PERSON_NAME] Wedding" at bounding box center [395, 147] width 155 height 17
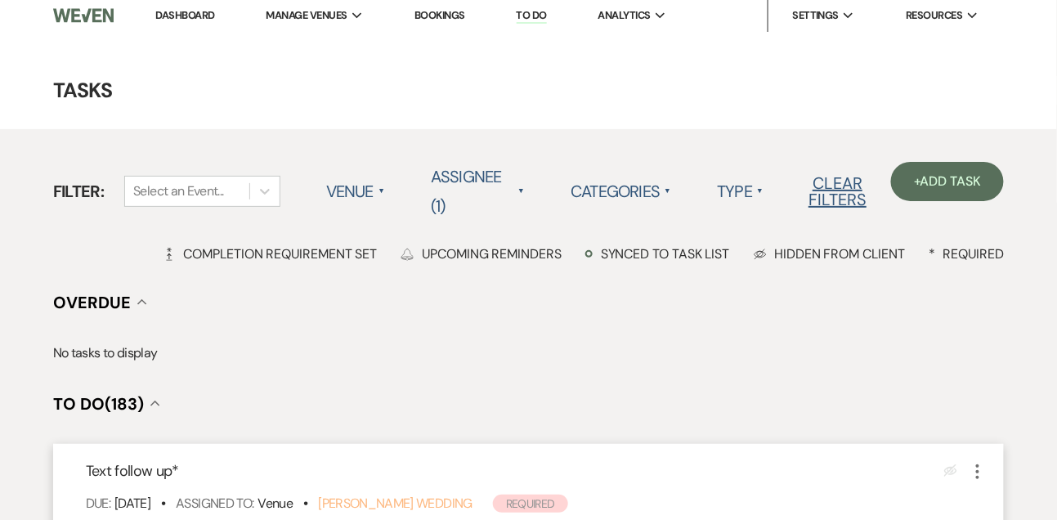
scroll to position [0, 0]
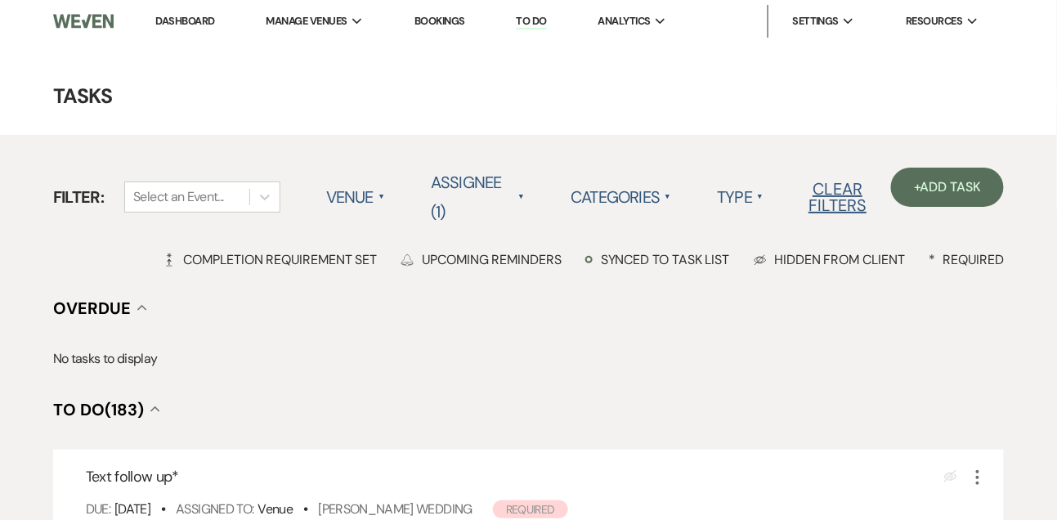
click at [194, 25] on link "Dashboard" at bounding box center [184, 21] width 59 height 14
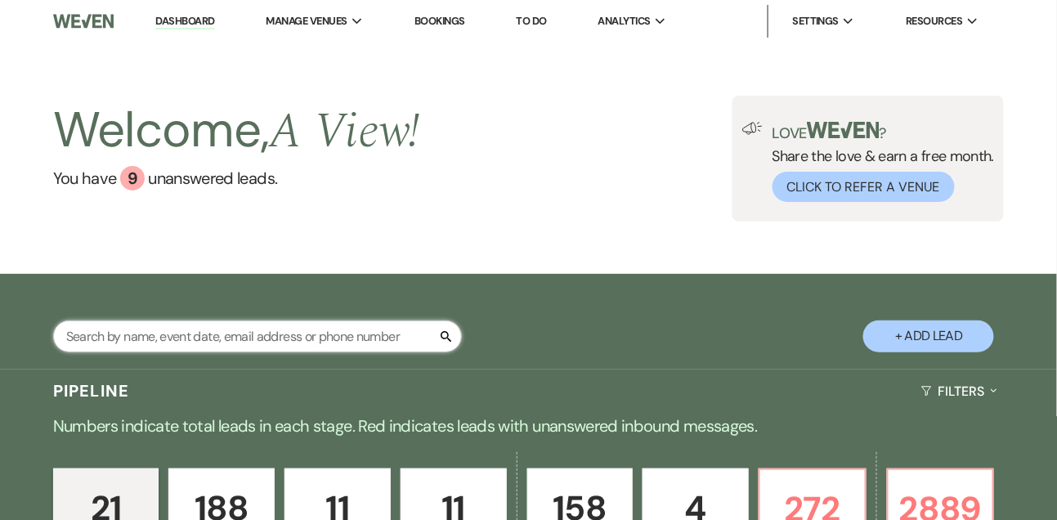
click at [184, 351] on input "text" at bounding box center [257, 337] width 409 height 32
type input "[PERSON_NAME]"
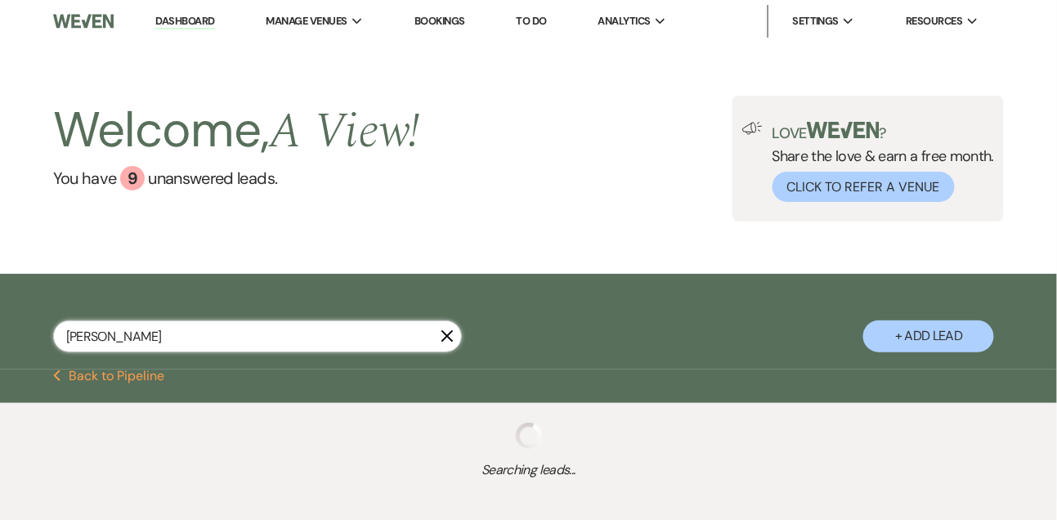
select select "5"
select select "8"
select select "4"
select select "8"
select select "10"
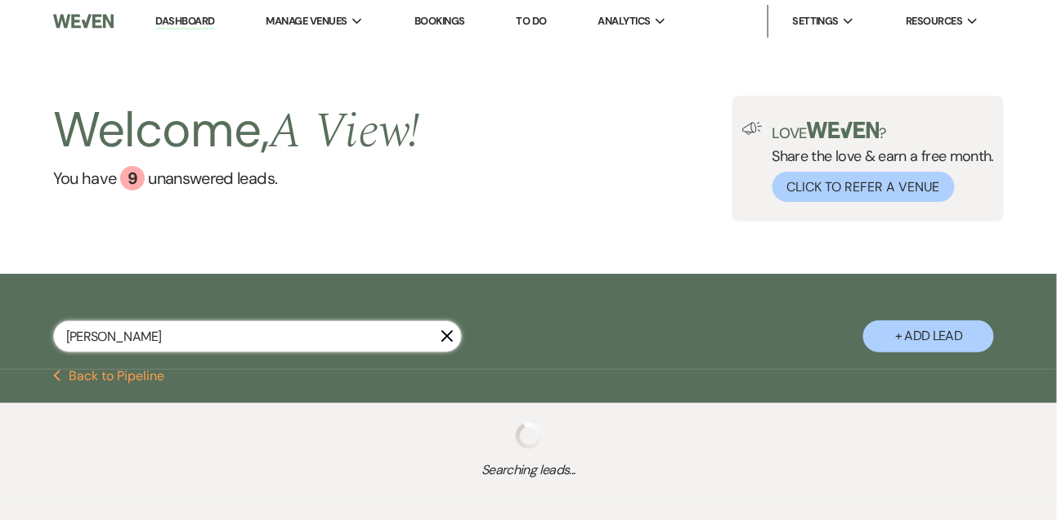
select select "8"
select select "4"
select select "8"
select select "4"
select select "8"
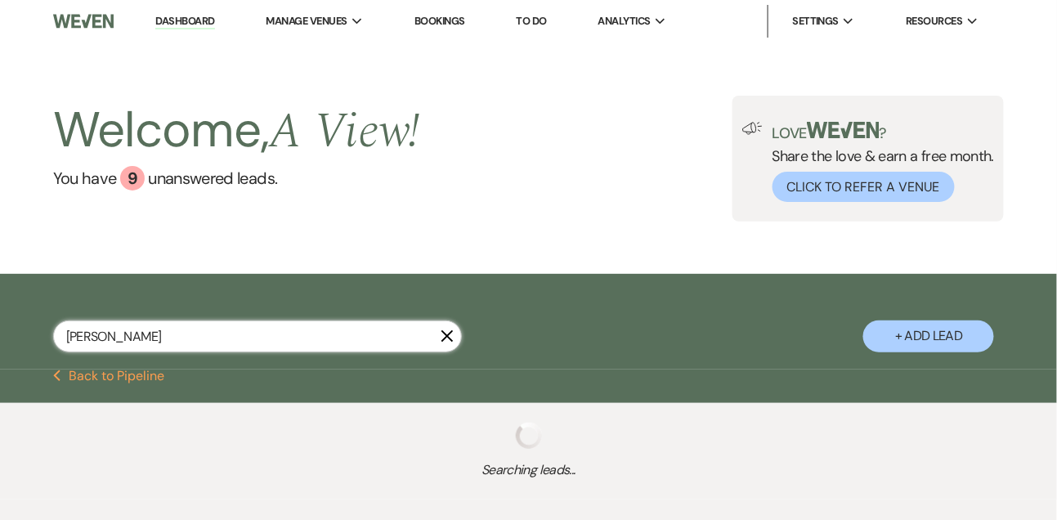
select select "4"
select select "8"
select select "4"
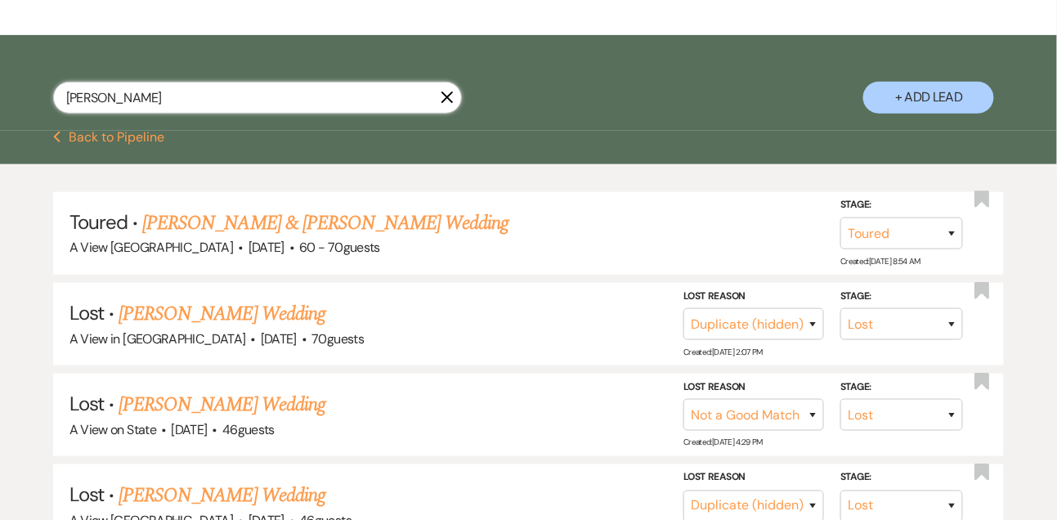
scroll to position [299, 0]
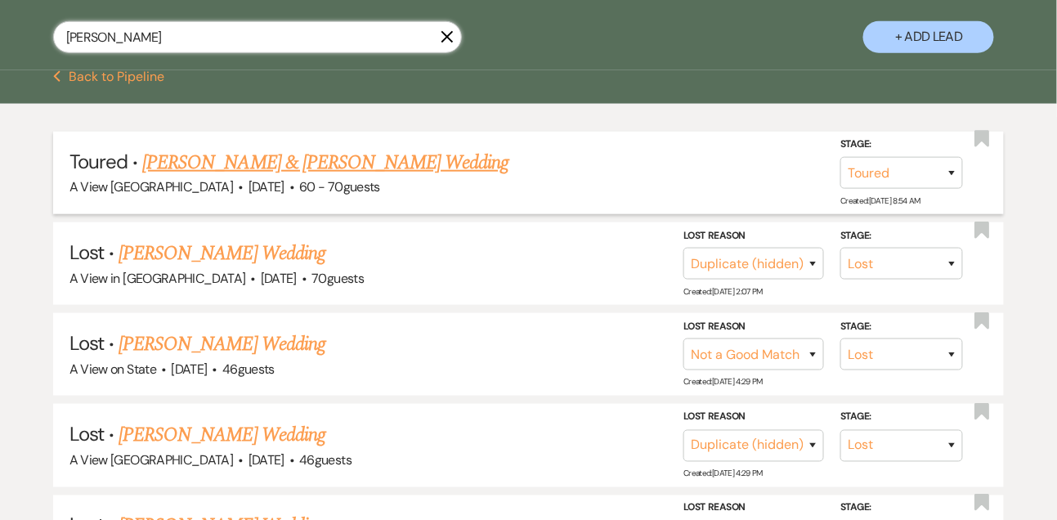
type input "itzel"
click at [327, 165] on link "Itzel Robledo & Eric Fonseca's Wedding" at bounding box center [325, 162] width 366 height 29
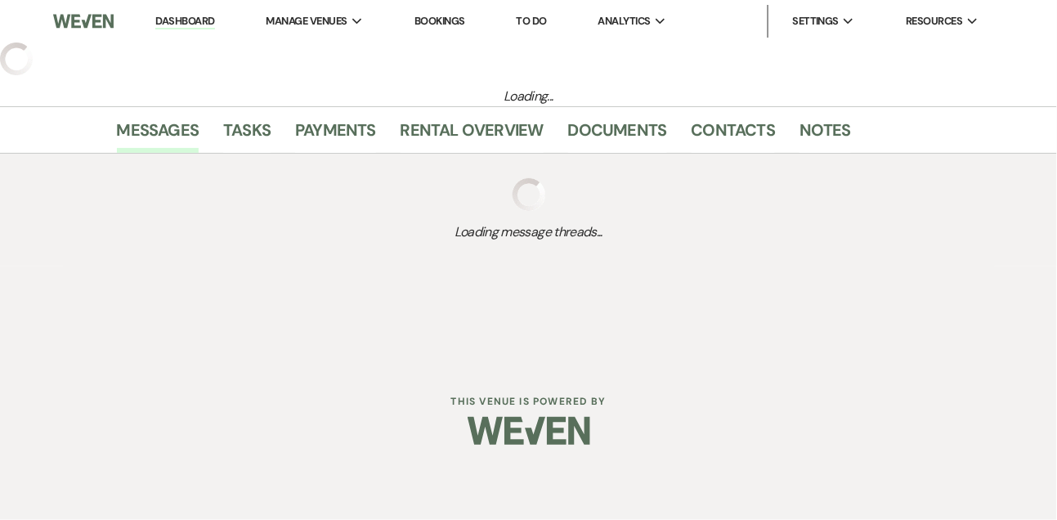
select select "5"
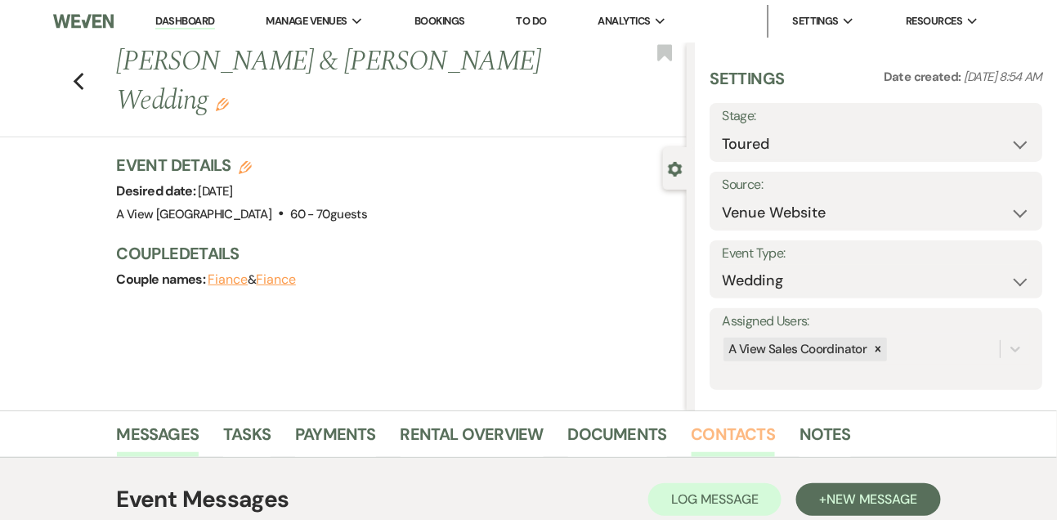
click at [738, 438] on link "Contacts" at bounding box center [734, 439] width 84 height 36
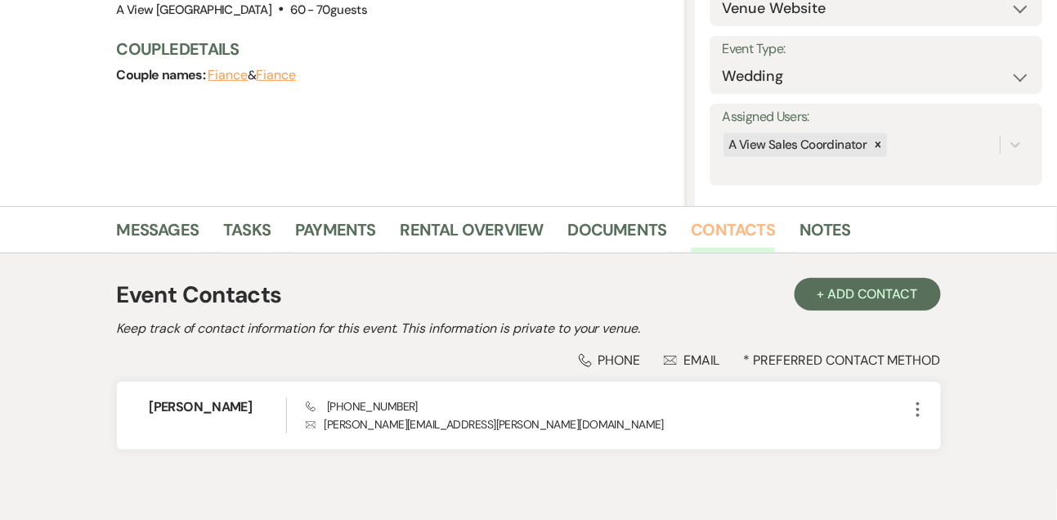
scroll to position [206, 0]
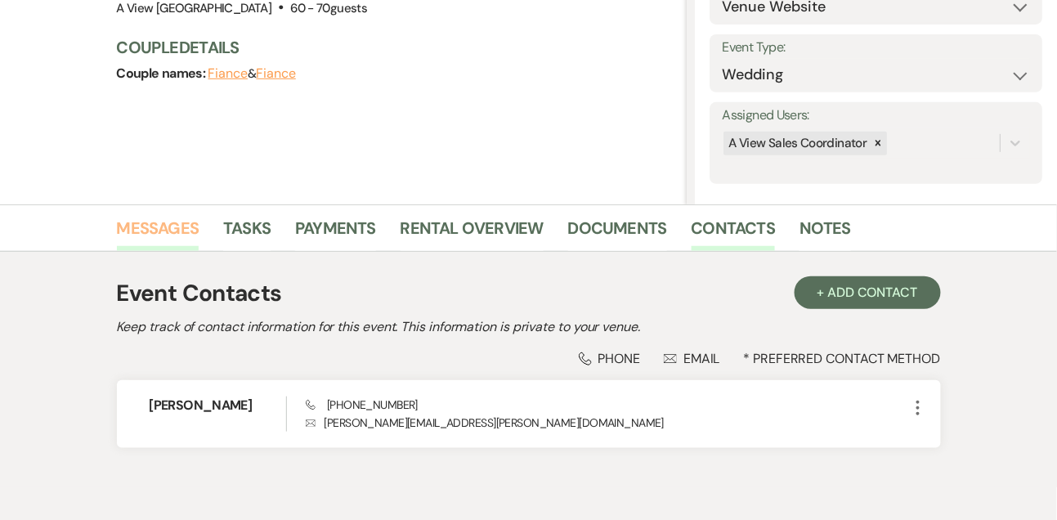
click at [159, 235] on link "Messages" at bounding box center [158, 233] width 83 height 36
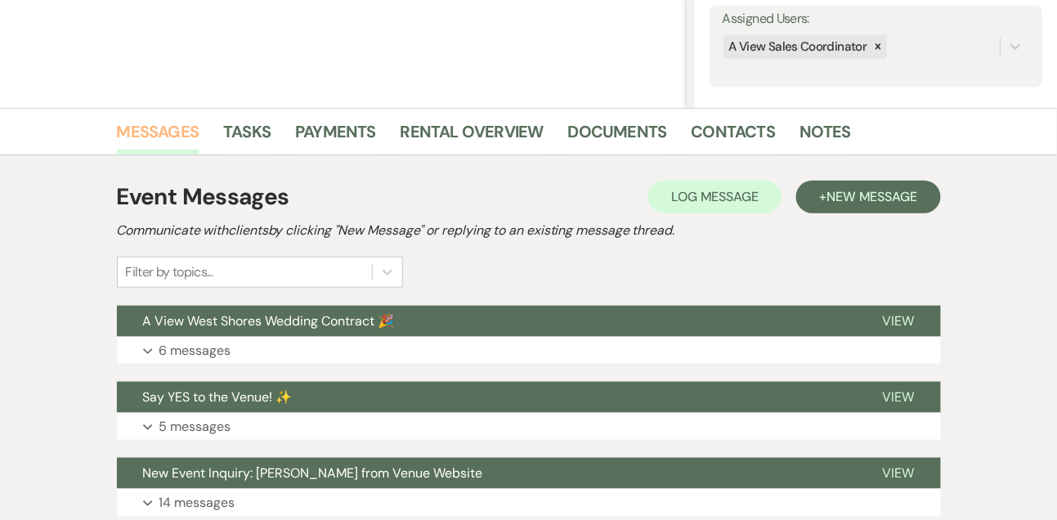
scroll to position [428, 0]
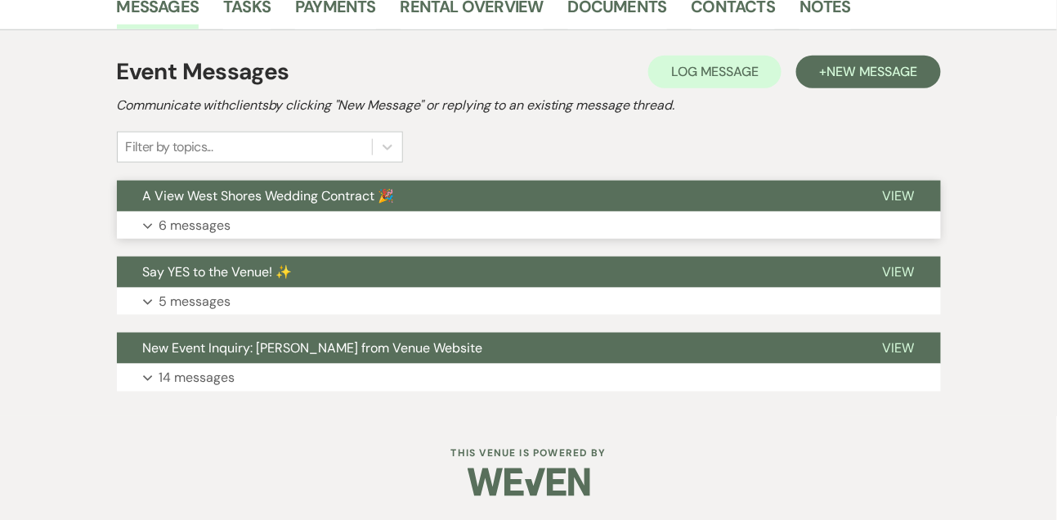
click at [192, 231] on p "6 messages" at bounding box center [195, 225] width 72 height 21
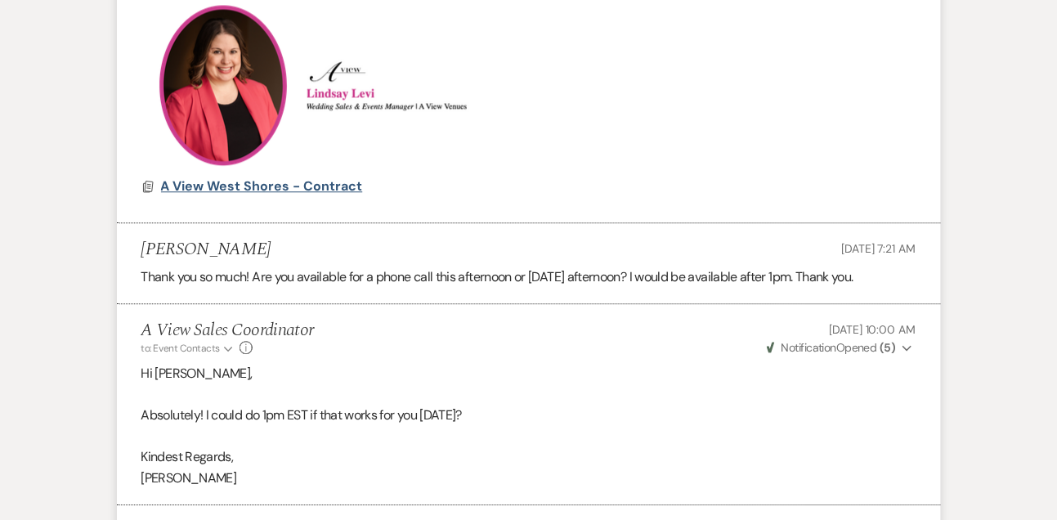
scroll to position [1009, 0]
click at [236, 189] on span "A View West Shores - Contract" at bounding box center [262, 185] width 202 height 17
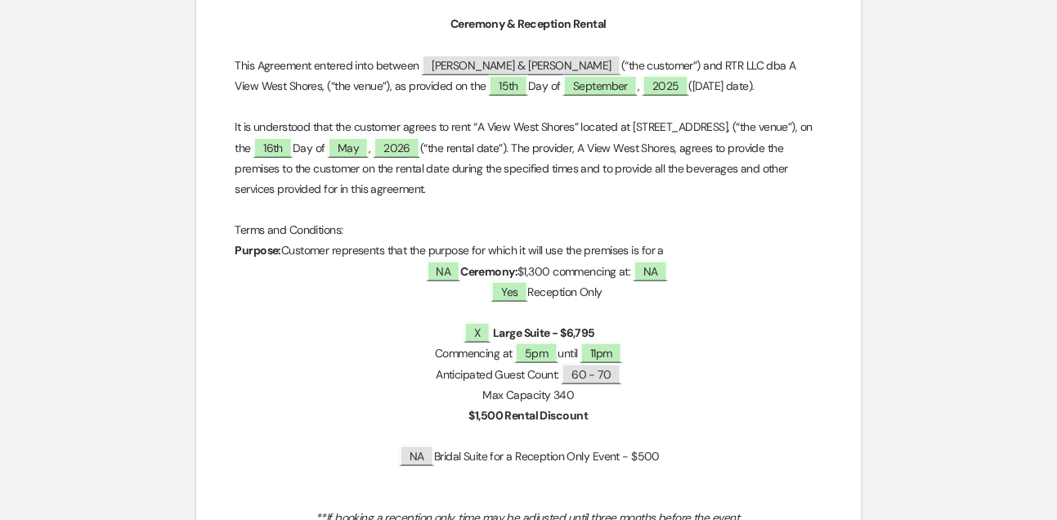
scroll to position [0, 0]
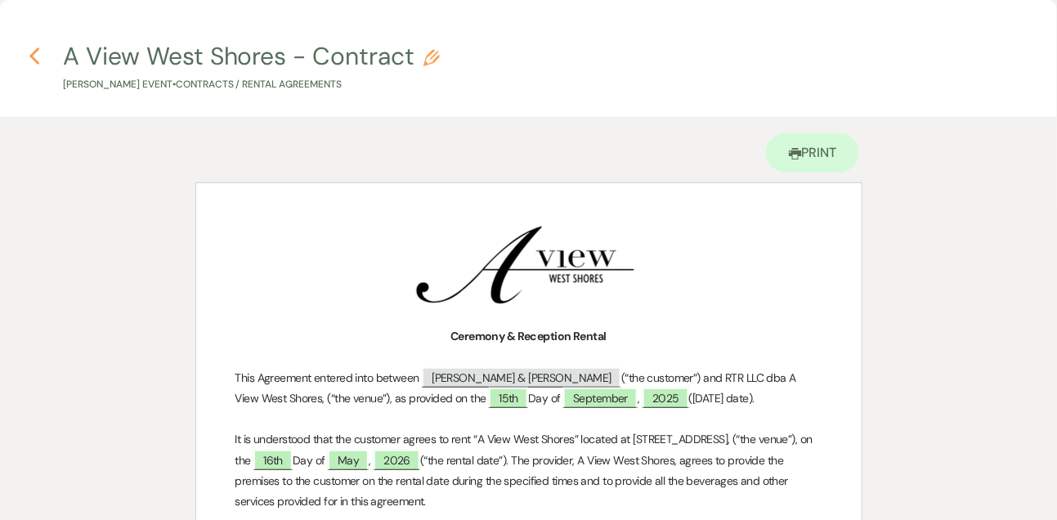
click at [32, 51] on icon "Previous" at bounding box center [35, 57] width 12 height 20
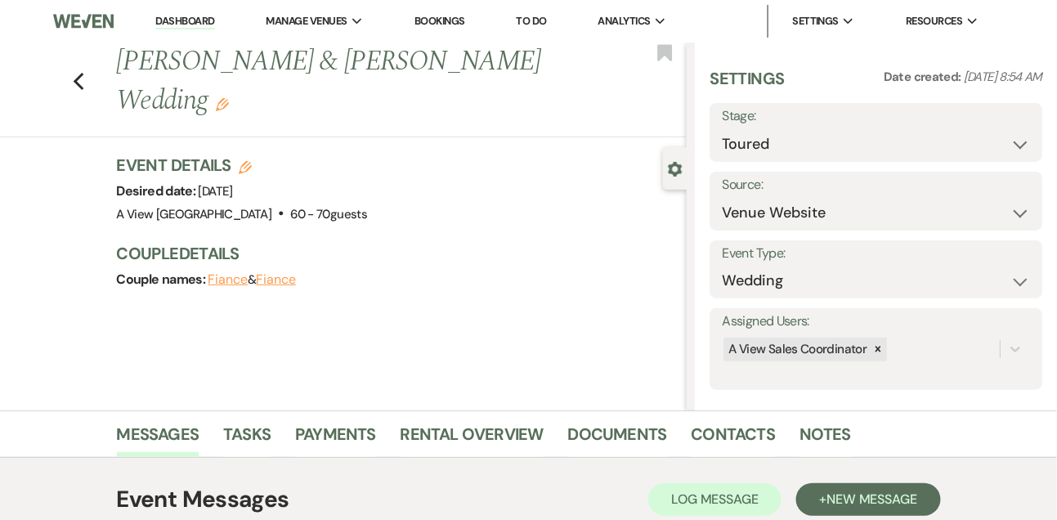
click at [202, 23] on link "Dashboard" at bounding box center [184, 22] width 59 height 16
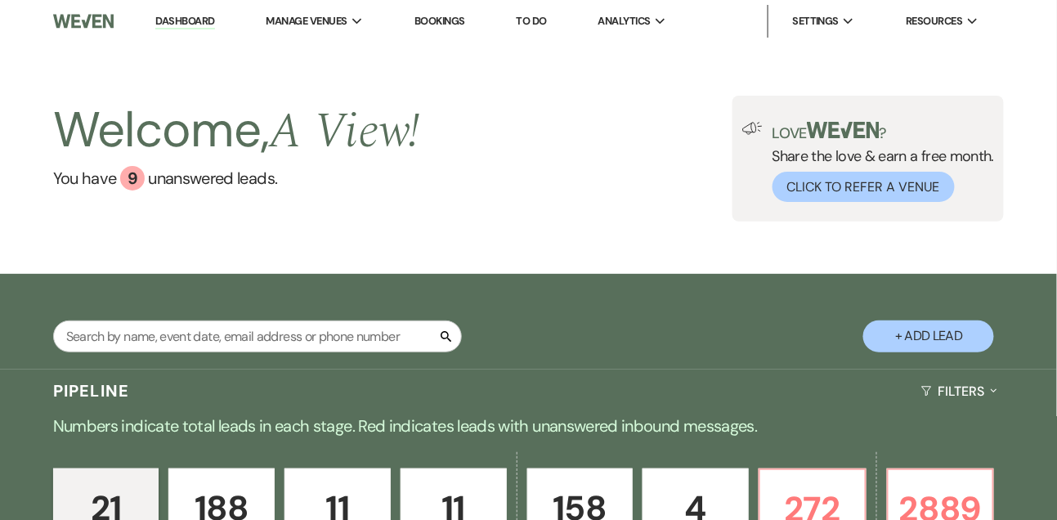
click at [530, 20] on link "To Do" at bounding box center [532, 21] width 30 height 14
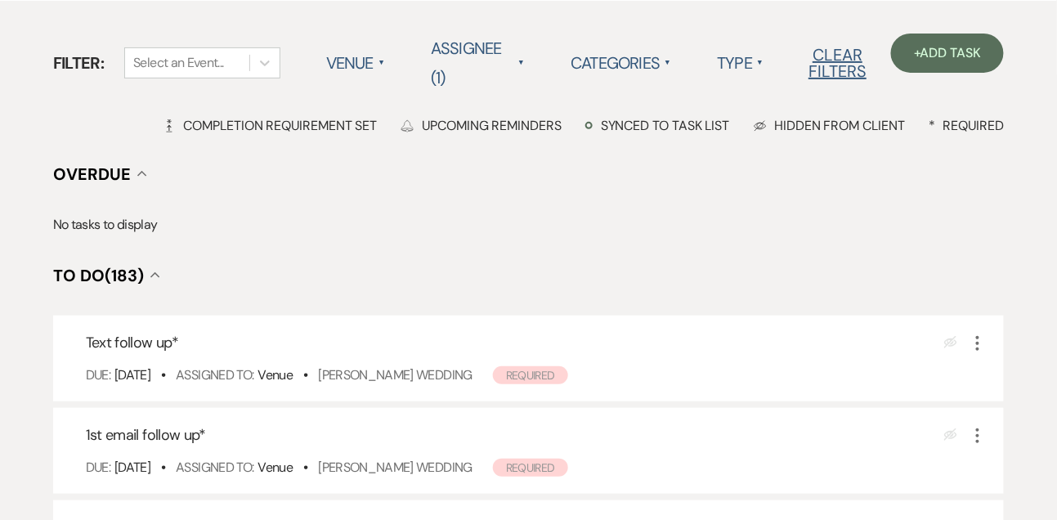
scroll to position [147, 0]
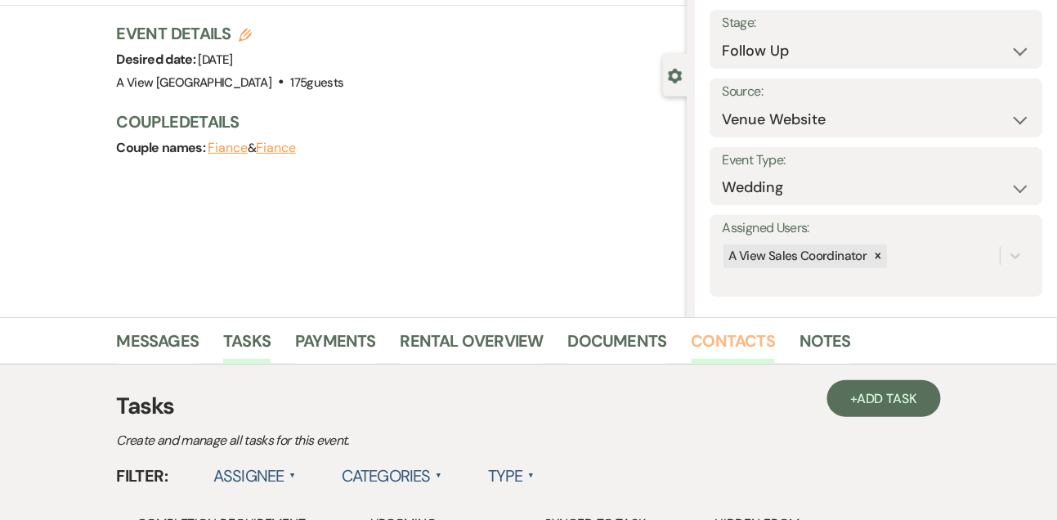
click at [730, 344] on link "Contacts" at bounding box center [734, 346] width 84 height 36
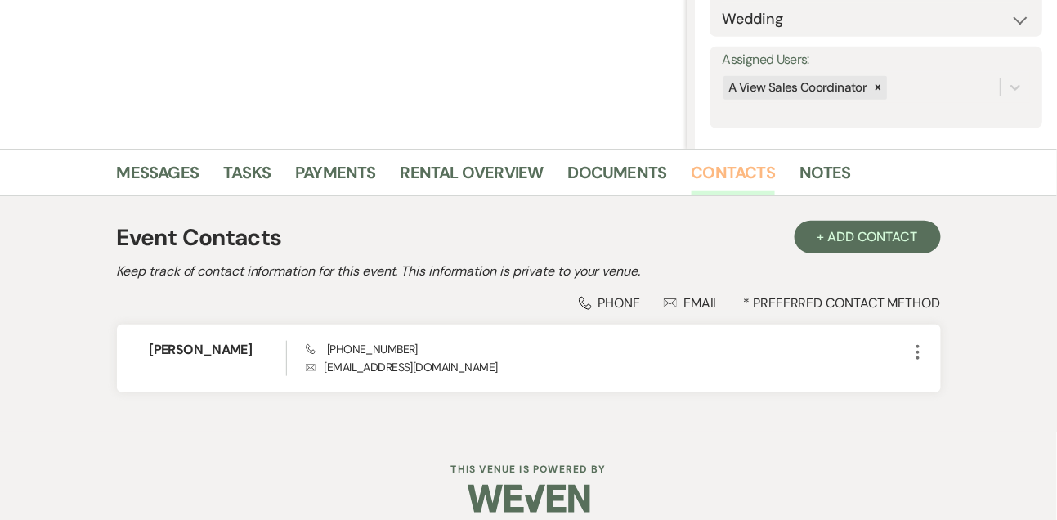
scroll to position [278, 0]
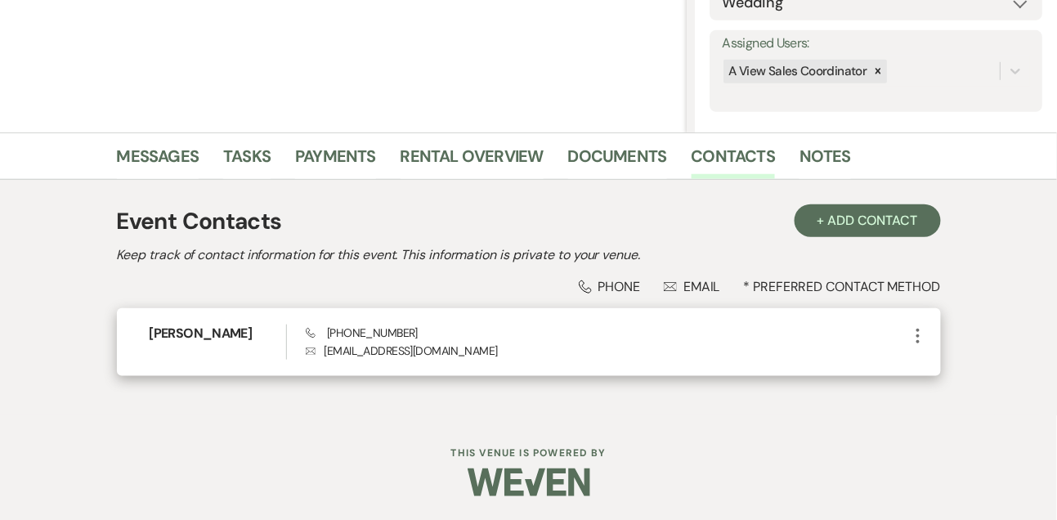
click at [380, 331] on span "Phone [PHONE_NUMBER]" at bounding box center [362, 332] width 112 height 15
copy span "[PHONE_NUMBER]"
click at [186, 331] on h6 "[PERSON_NAME]" at bounding box center [218, 334] width 137 height 18
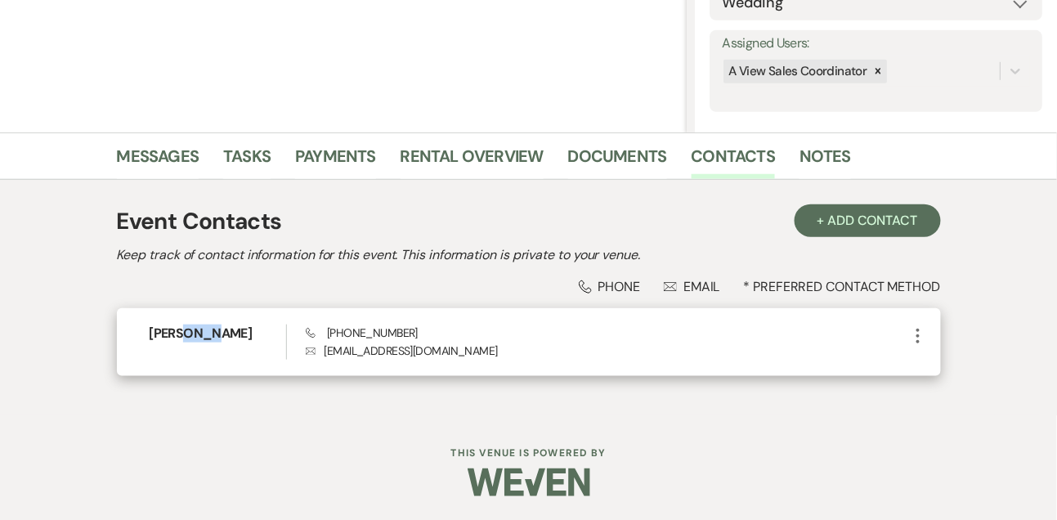
click at [186, 331] on h6 "[PERSON_NAME]" at bounding box center [218, 334] width 137 height 18
copy h6 "[PERSON_NAME]"
click at [352, 329] on span "Phone [PHONE_NUMBER]" at bounding box center [362, 332] width 112 height 15
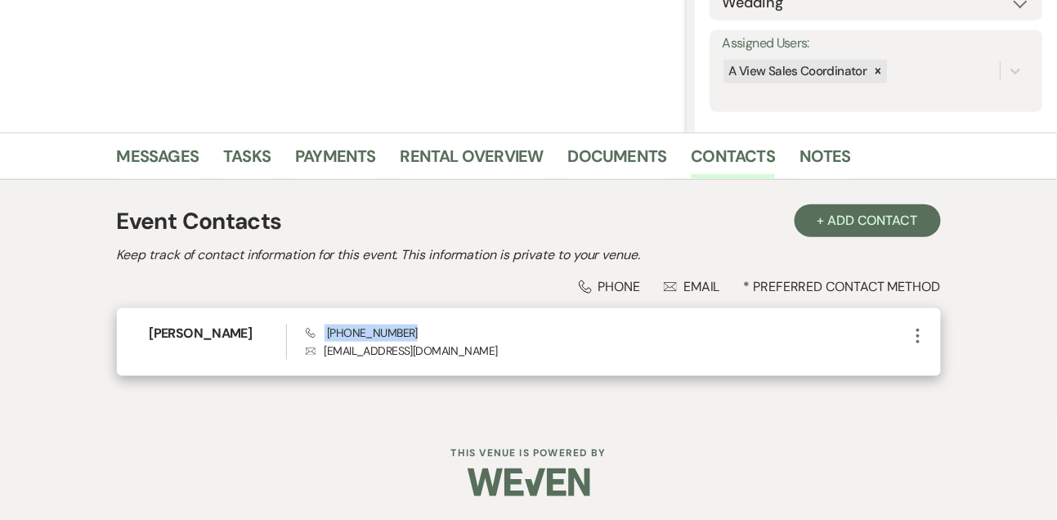
click at [352, 329] on span "Phone [PHONE_NUMBER]" at bounding box center [362, 332] width 112 height 15
copy span "[PHONE_NUMBER]"
click at [200, 326] on h6 "[PERSON_NAME]" at bounding box center [218, 334] width 137 height 18
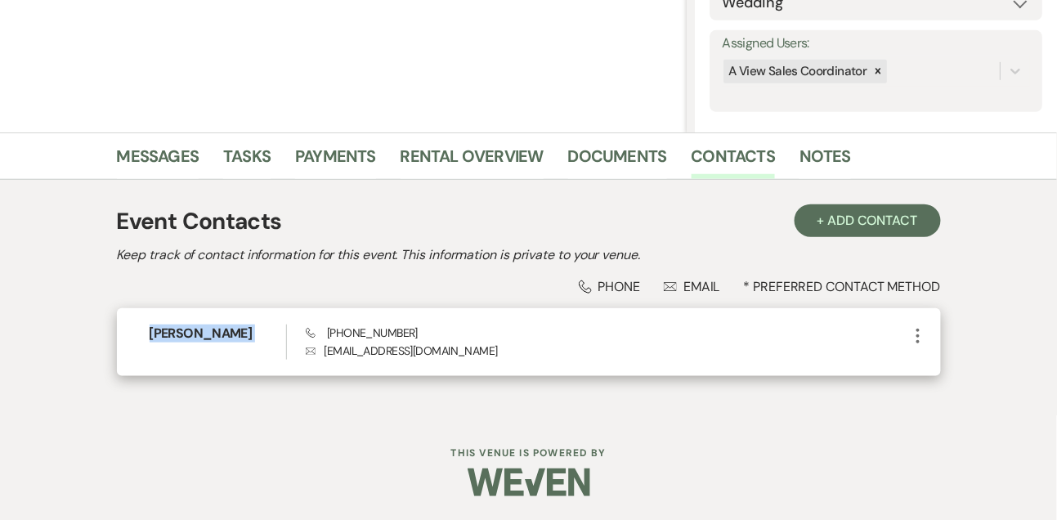
copy h6 "[PERSON_NAME]"
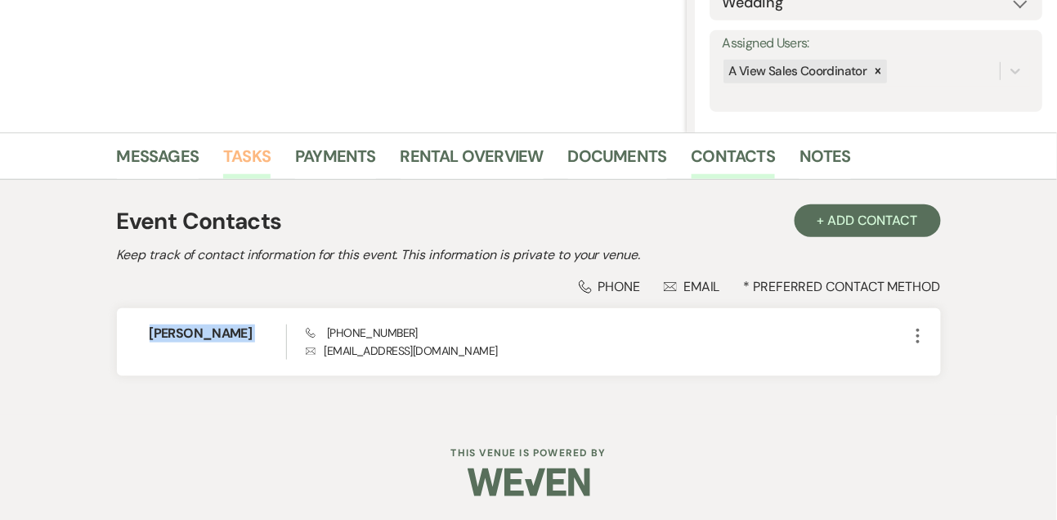
click at [240, 161] on link "Tasks" at bounding box center [246, 161] width 47 height 36
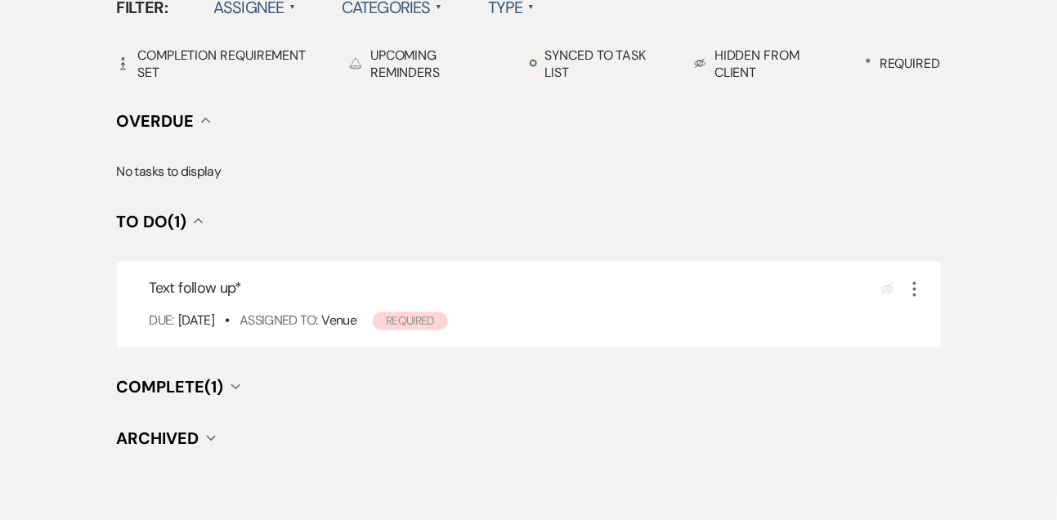
scroll to position [582, 0]
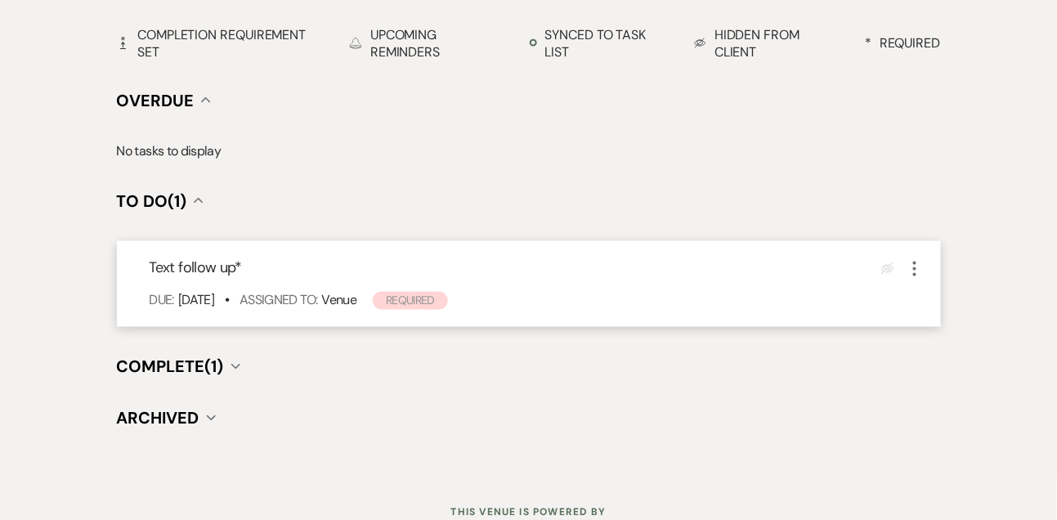
click at [919, 273] on icon "More" at bounding box center [915, 269] width 20 height 20
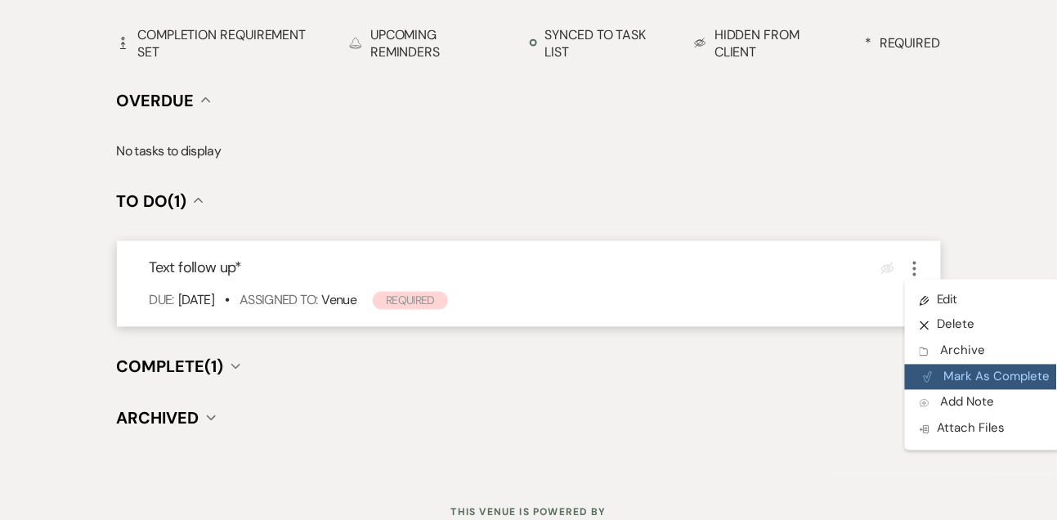
click at [945, 368] on button "Plan Portal Link Mark As Complete" at bounding box center [985, 378] width 160 height 26
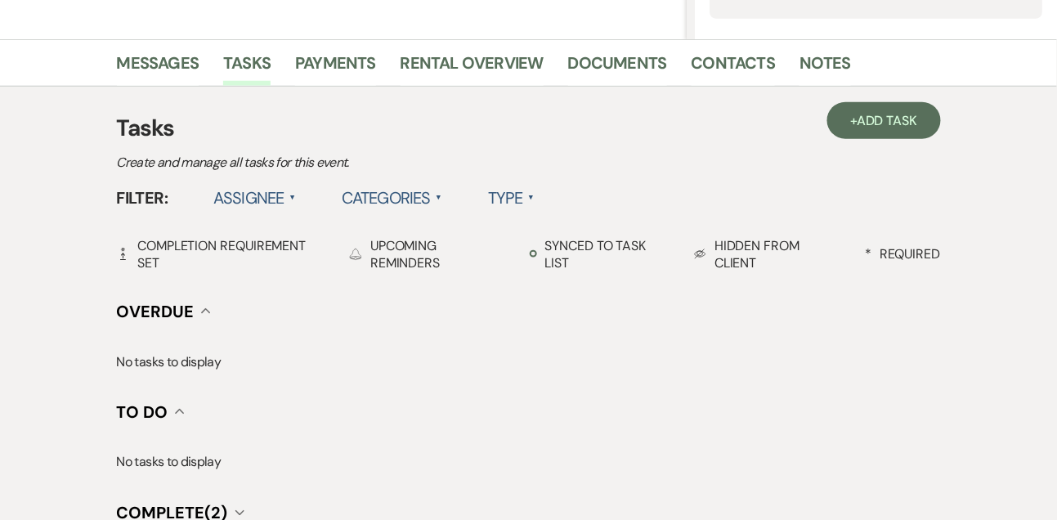
scroll to position [357, 0]
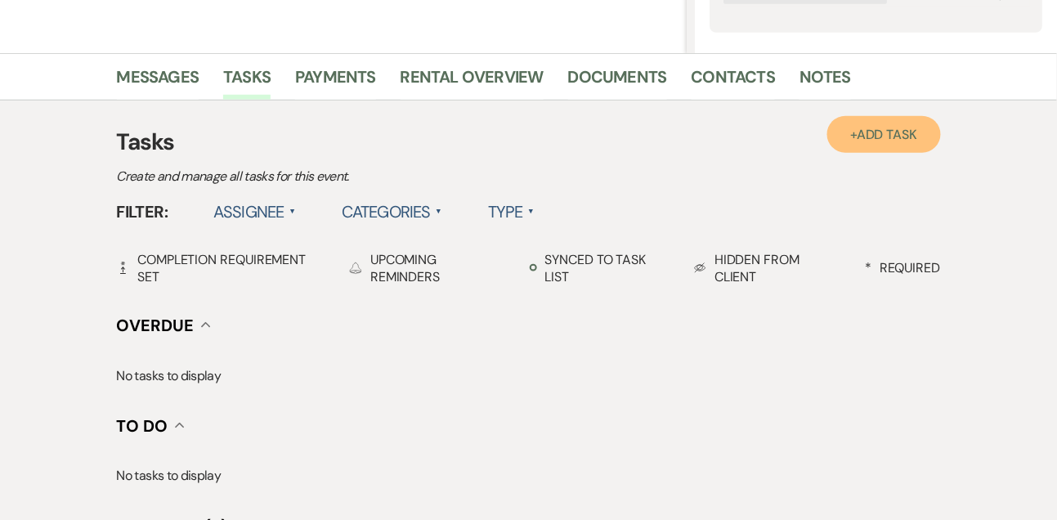
click at [869, 146] on link "+ Add Task" at bounding box center [884, 134] width 113 height 37
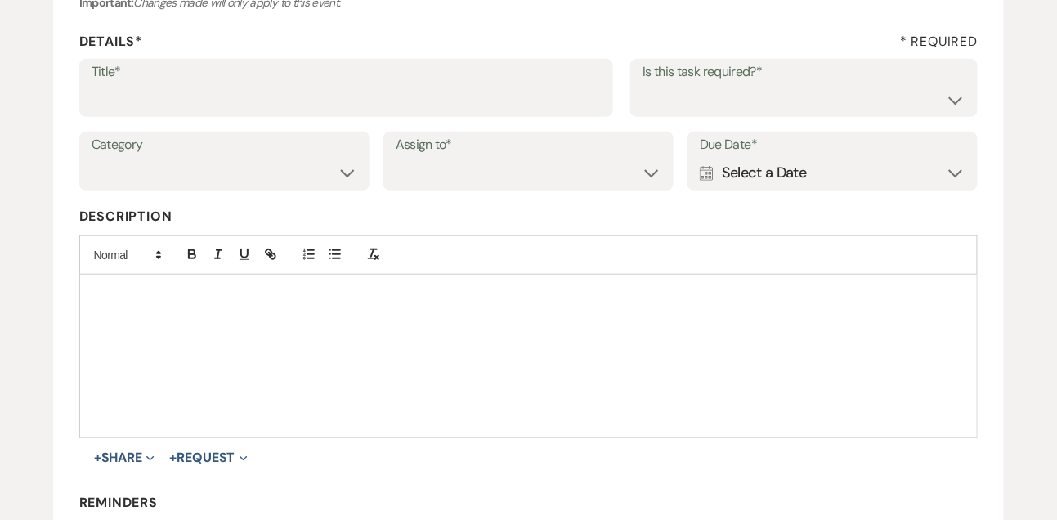
scroll to position [213, 0]
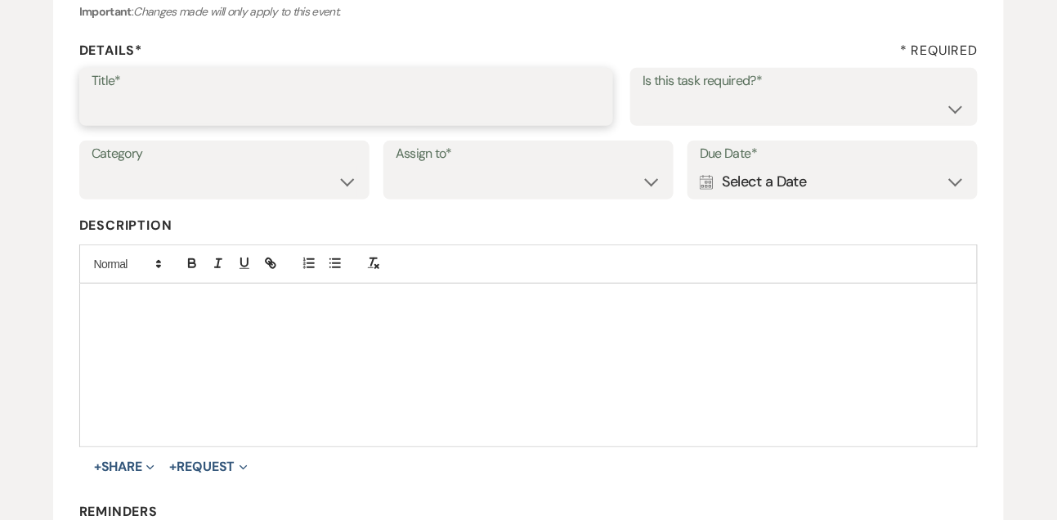
click at [418, 116] on input "Title*" at bounding box center [347, 108] width 510 height 32
type input "Final email"
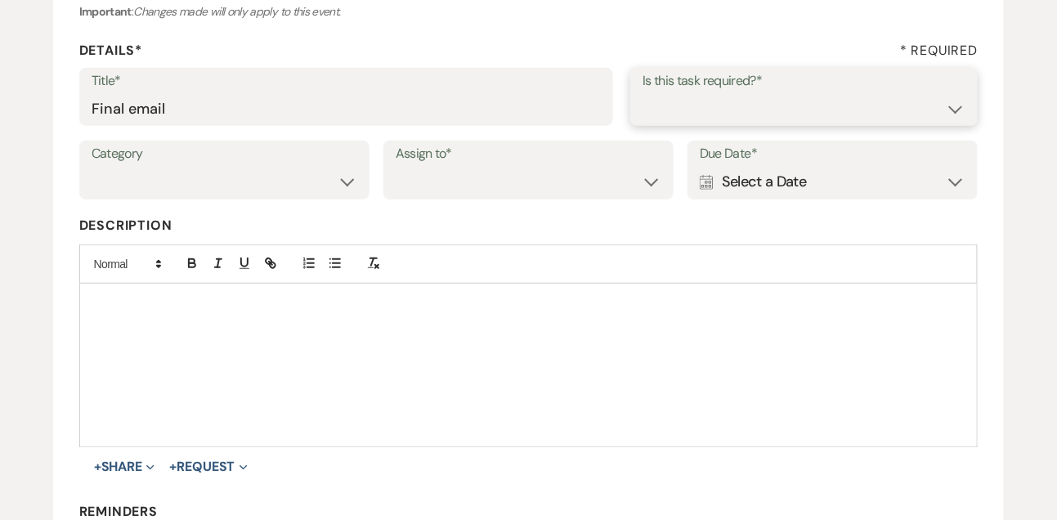
click at [703, 107] on select "Yes No" at bounding box center [804, 108] width 323 height 32
select select "true"
click at [643, 92] on select "Yes No" at bounding box center [804, 108] width 323 height 32
click at [315, 181] on select "Venue Vendors Guests Details Finalize & Share" at bounding box center [225, 182] width 266 height 32
select select "31"
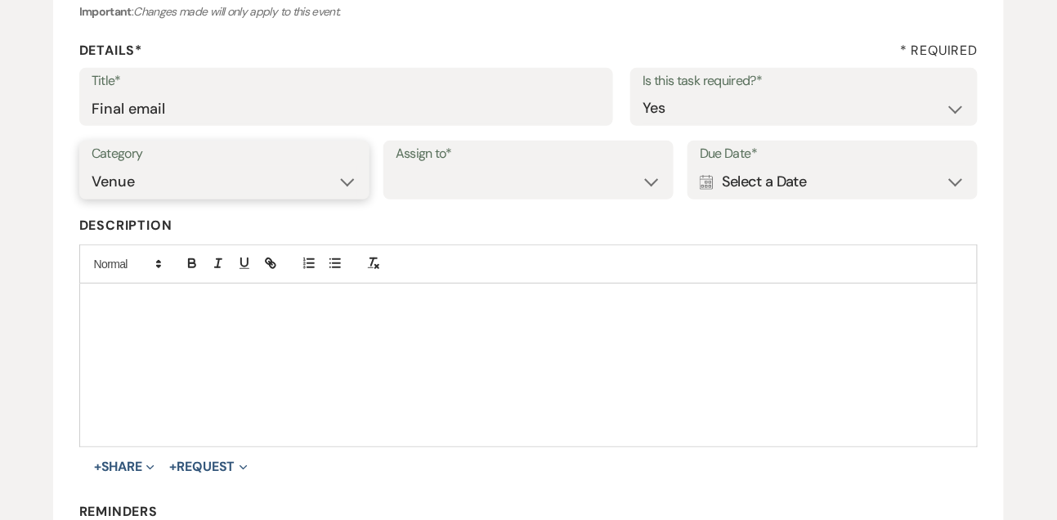
click at [92, 166] on select "Venue Vendors Guests Details Finalize & Share" at bounding box center [225, 182] width 266 height 32
click at [474, 187] on select "Venue Client" at bounding box center [529, 182] width 266 height 32
select select "venueHost"
click at [396, 166] on select "Venue Client" at bounding box center [529, 182] width 266 height 32
click at [697, 201] on div "Category Venue Vendors Guests Details Finalize & Share Assign to* Venue Client …" at bounding box center [529, 178] width 900 height 74
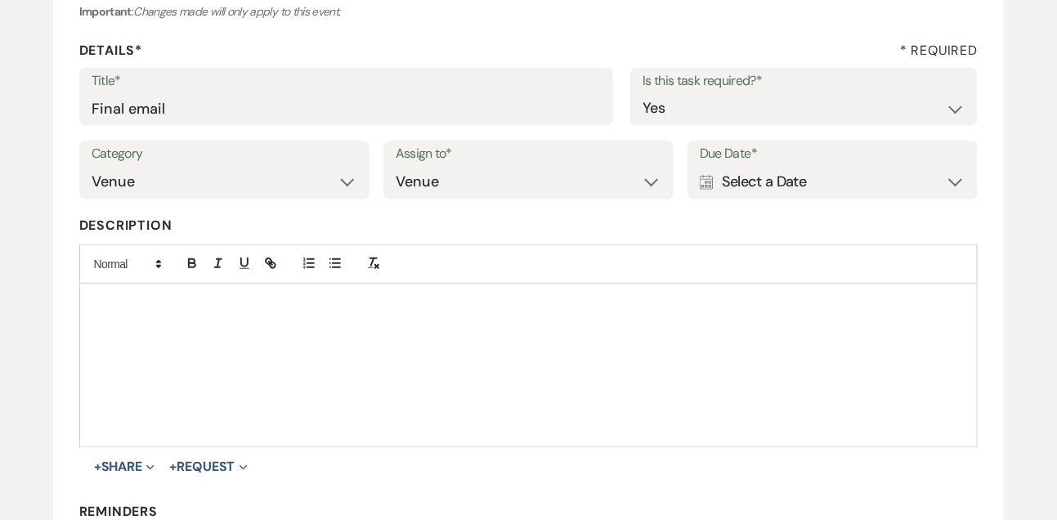
click at [720, 188] on div "Calendar Select a Date Expand" at bounding box center [833, 182] width 266 height 32
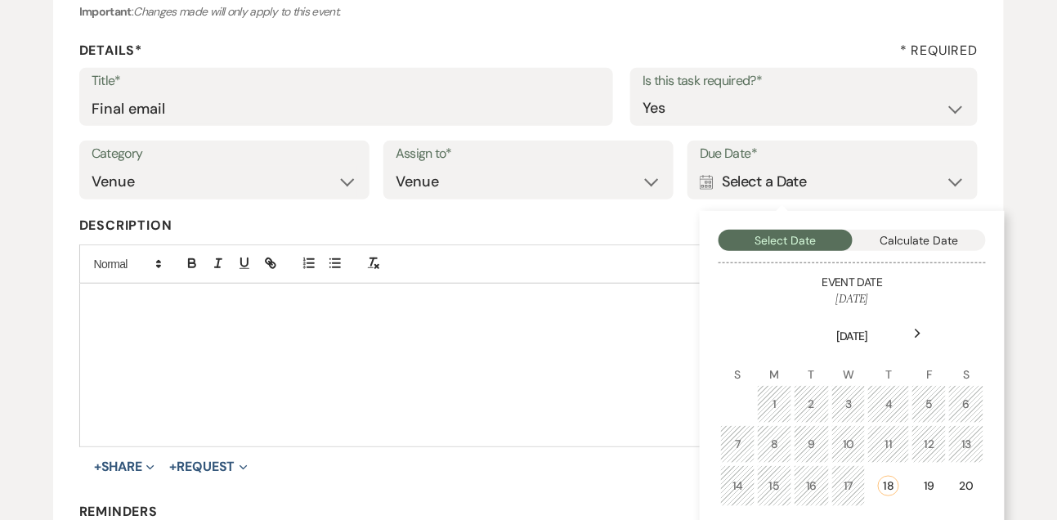
click at [914, 336] on icon "Next" at bounding box center [918, 334] width 8 height 10
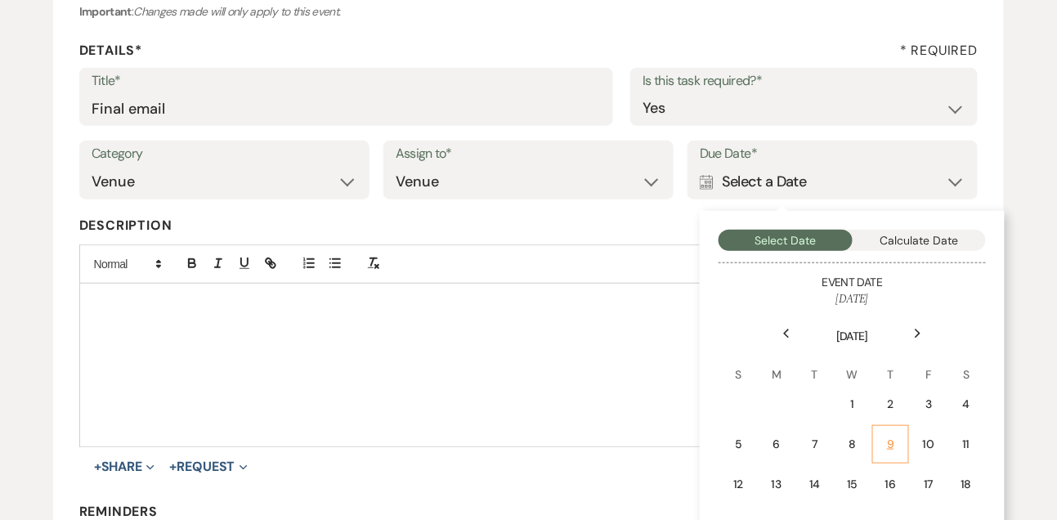
click at [882, 442] on td "9" at bounding box center [891, 444] width 37 height 38
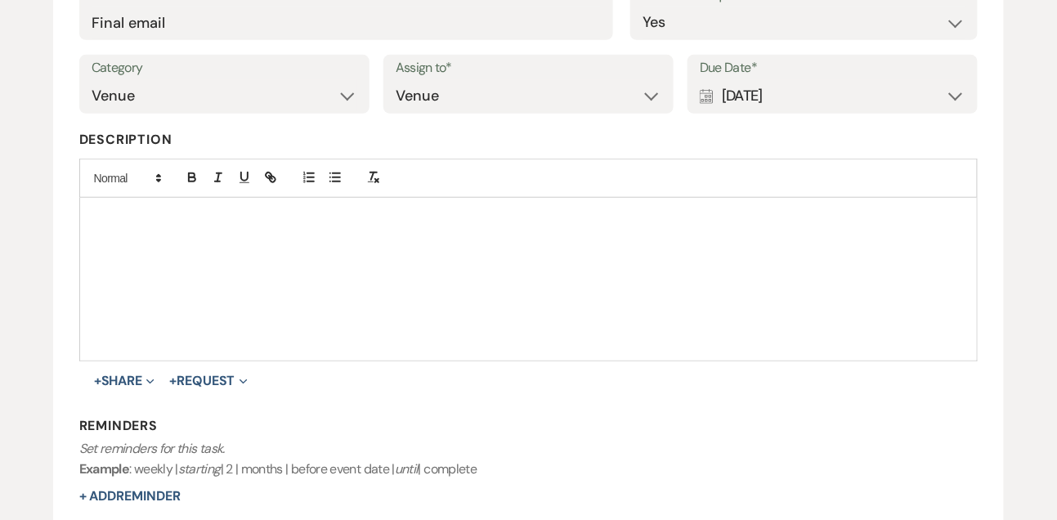
scroll to position [339, 0]
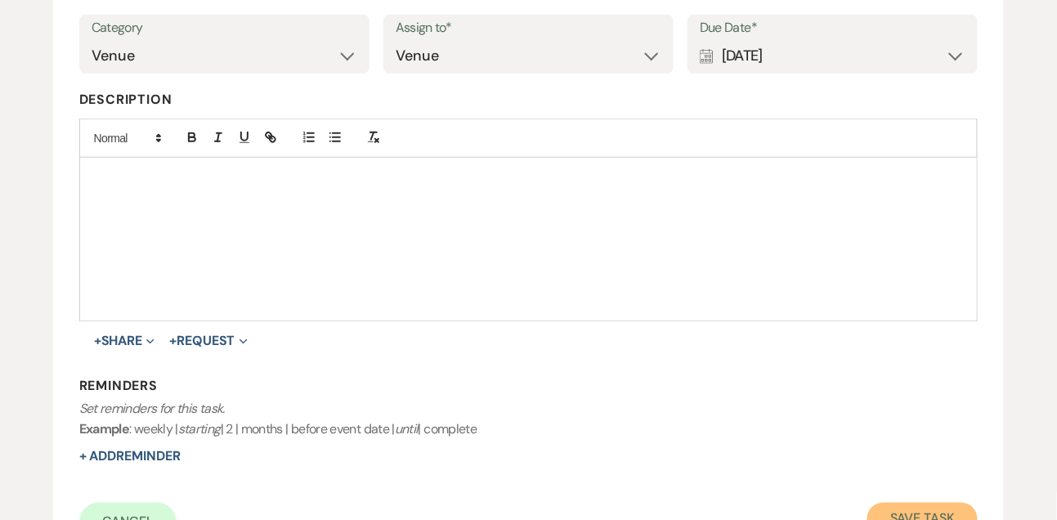
click at [925, 505] on button "Save Task" at bounding box center [923, 519] width 110 height 33
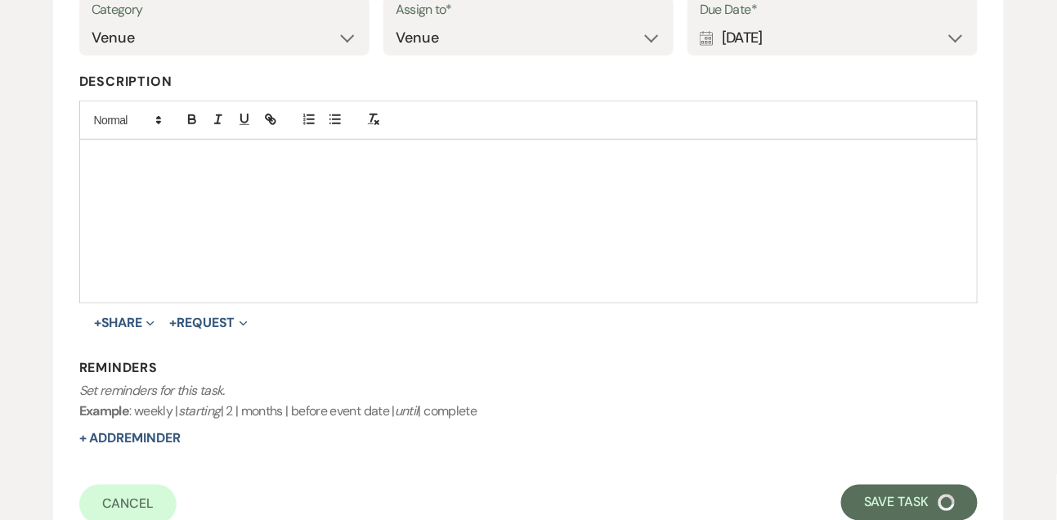
select select "9"
select select "5"
